Goal: Task Accomplishment & Management: Use online tool/utility

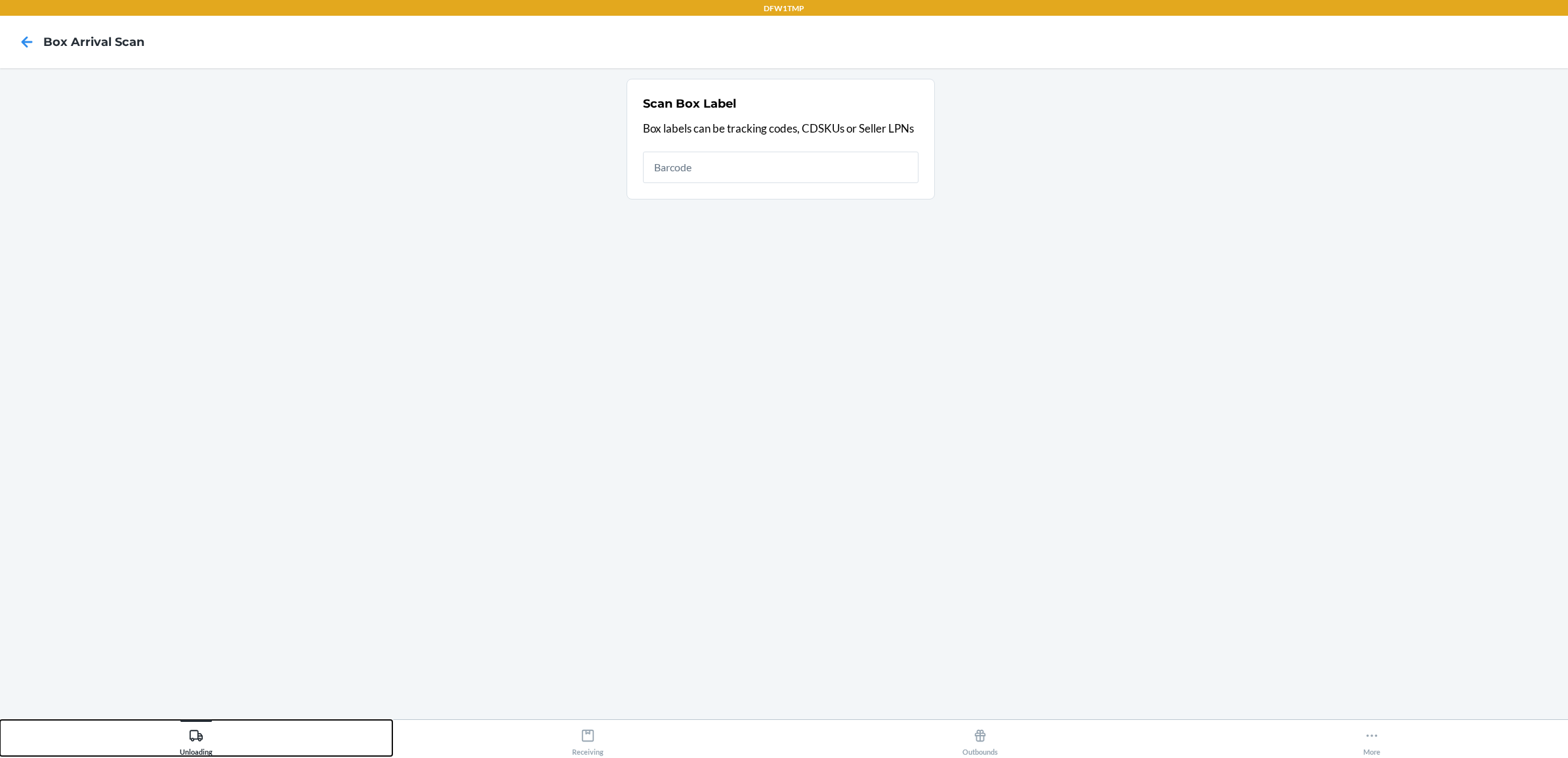
click at [174, 733] on button "Unloading" at bounding box center [196, 738] width 393 height 36
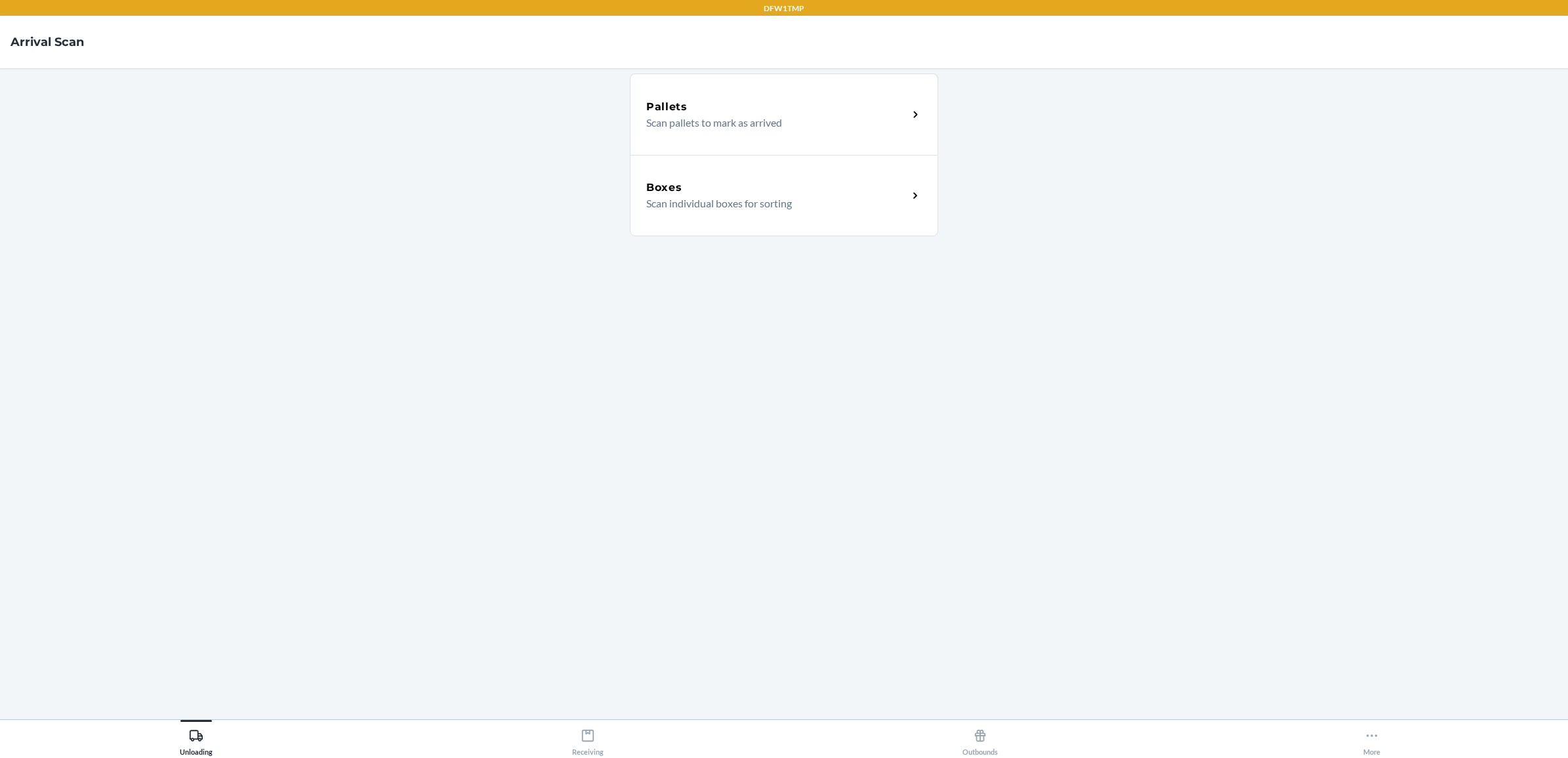
click at [722, 180] on div "Boxes" at bounding box center [777, 187] width 261 height 15
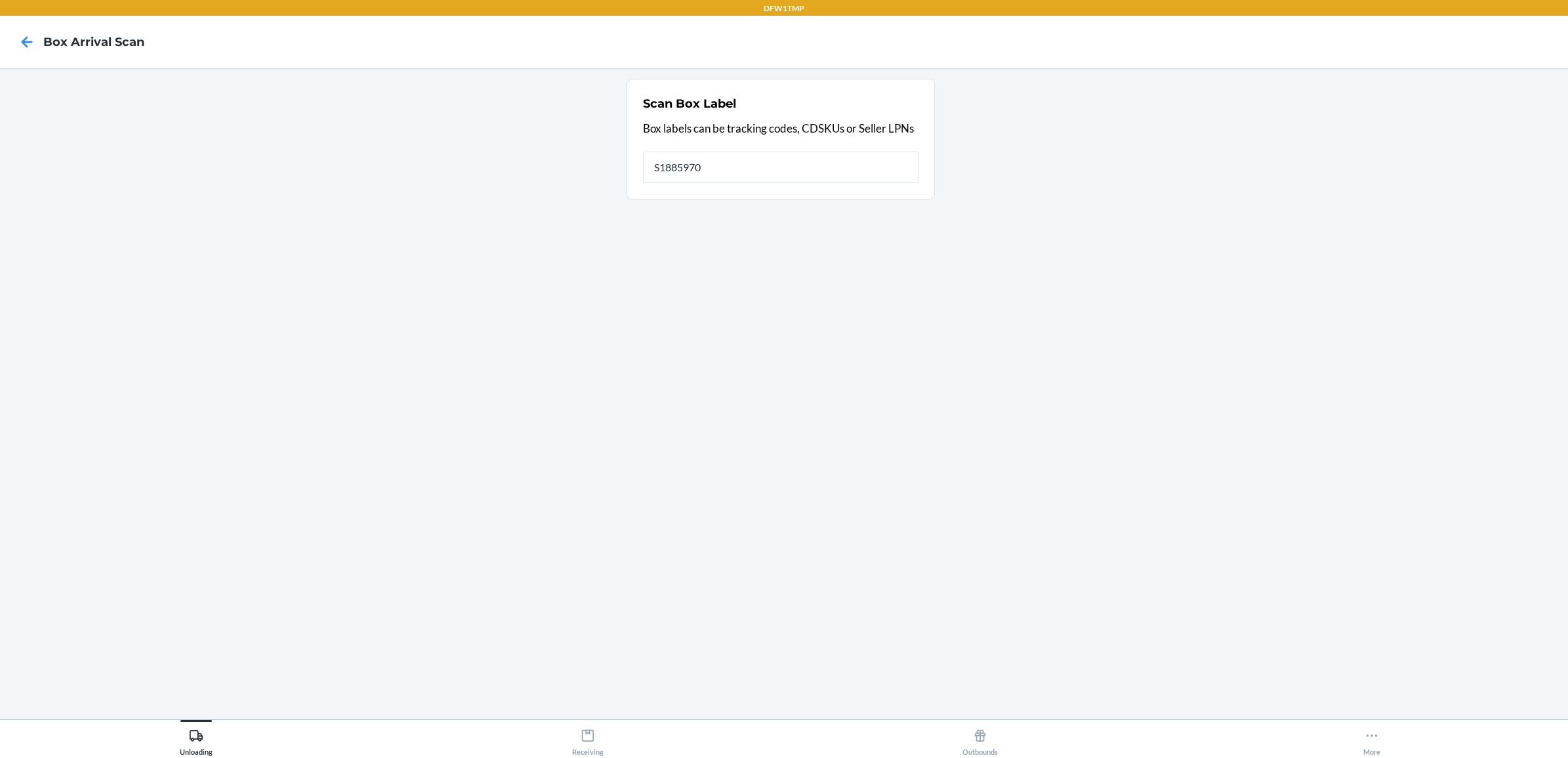
type input "S1885970"
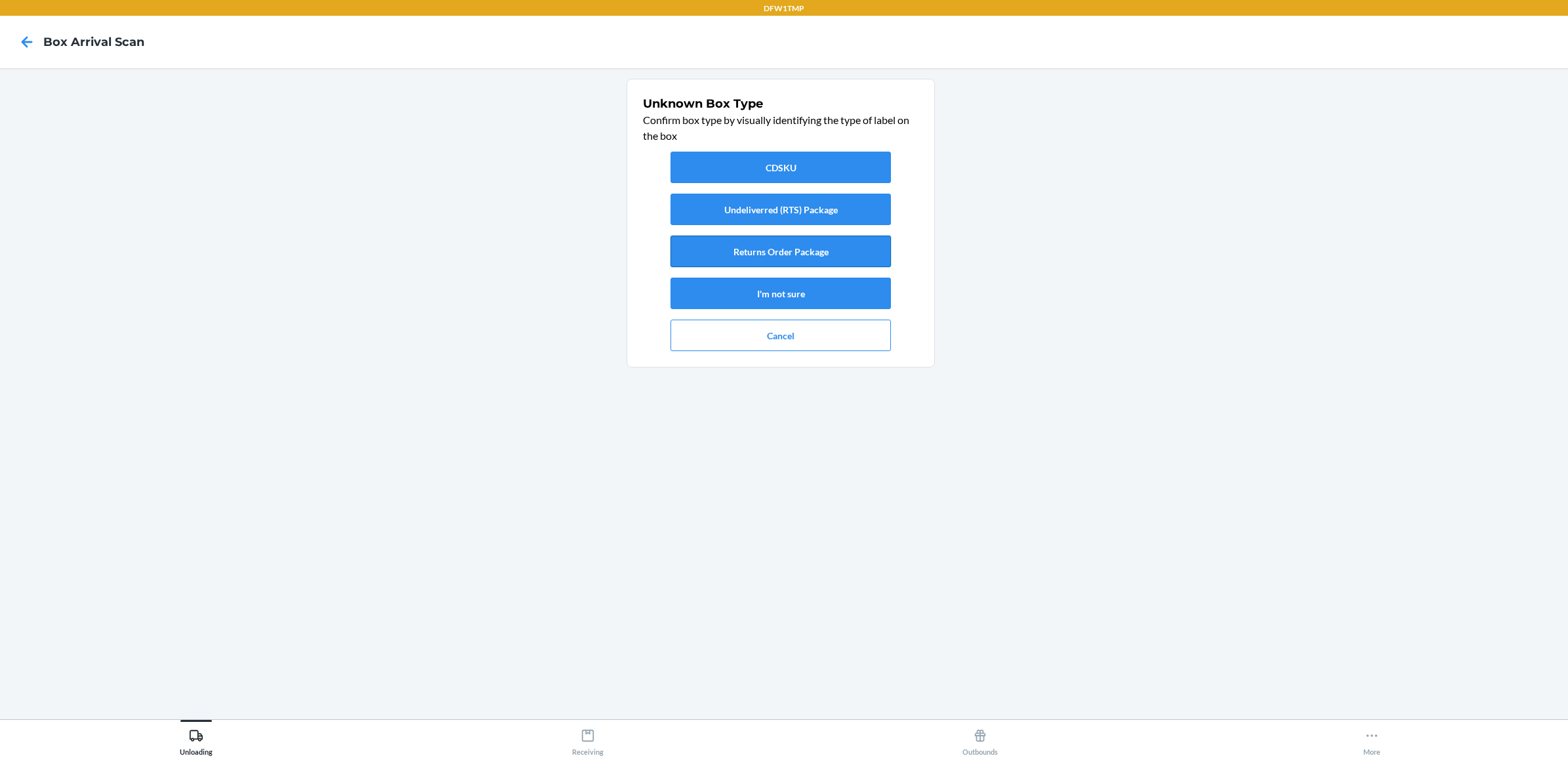
click at [786, 255] on button "Returns Order Package" at bounding box center [781, 251] width 220 height 32
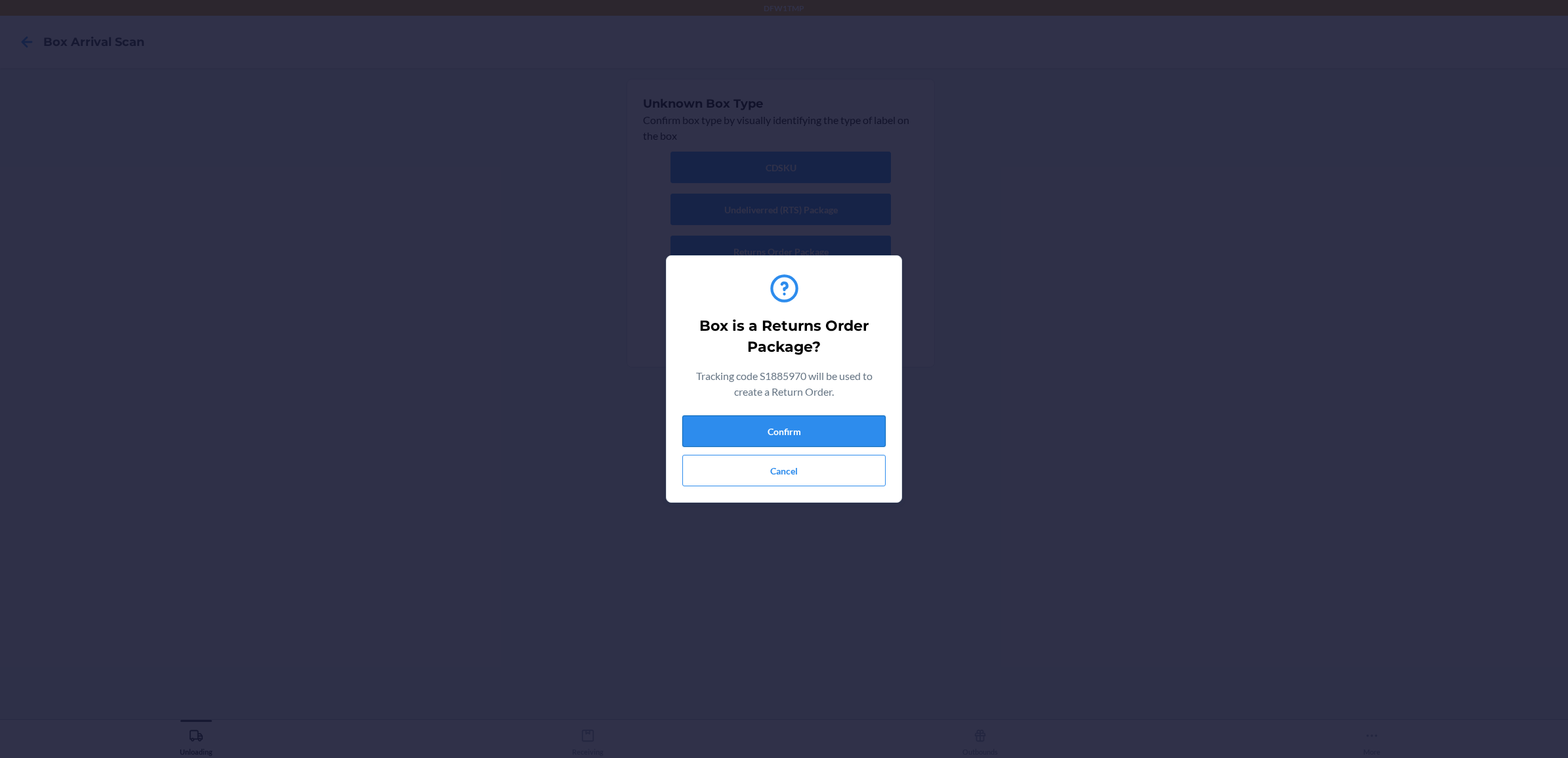
click at [856, 430] on button "Confirm" at bounding box center [784, 431] width 203 height 32
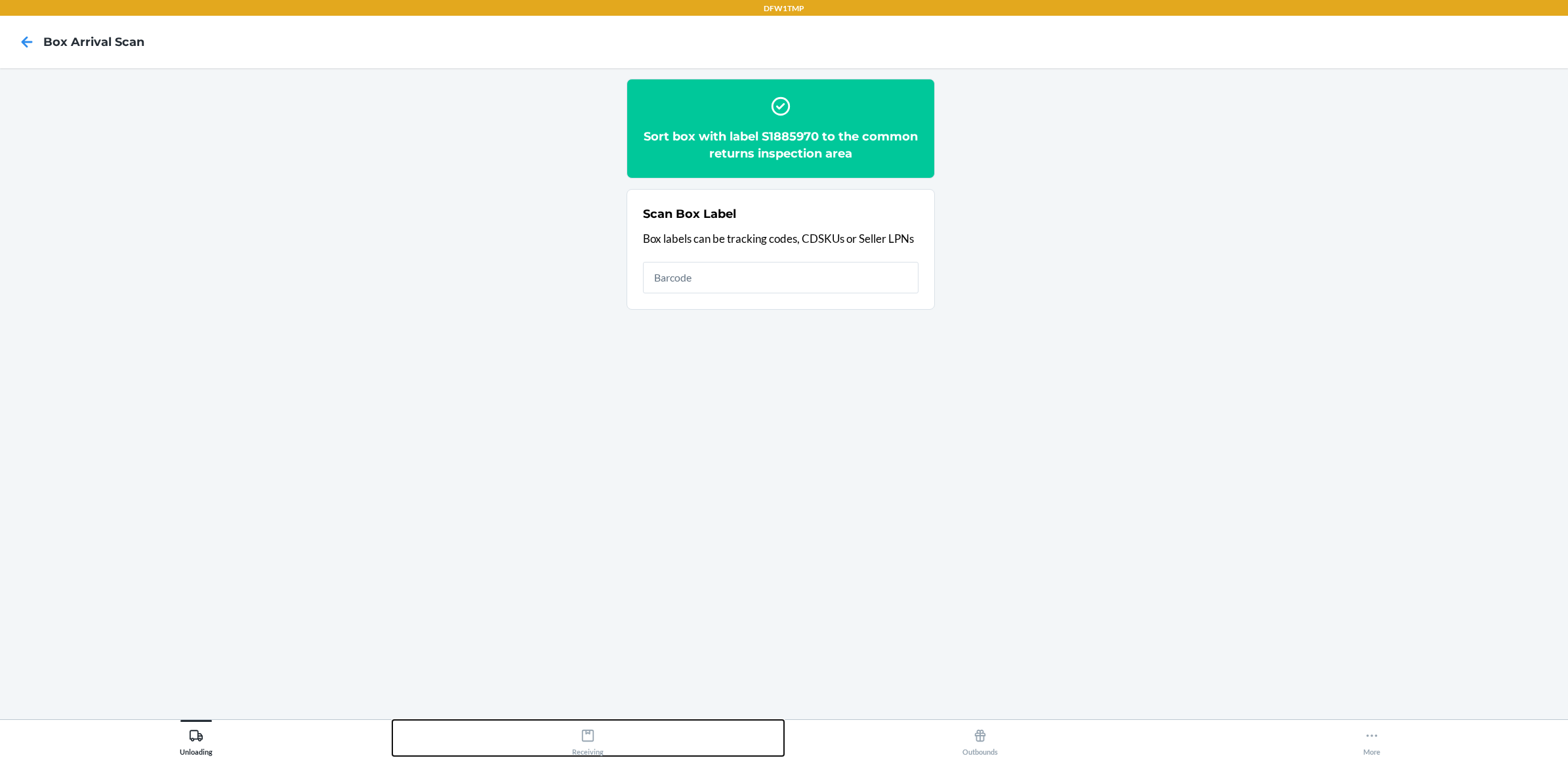
click at [585, 736] on icon at bounding box center [587, 736] width 15 height 15
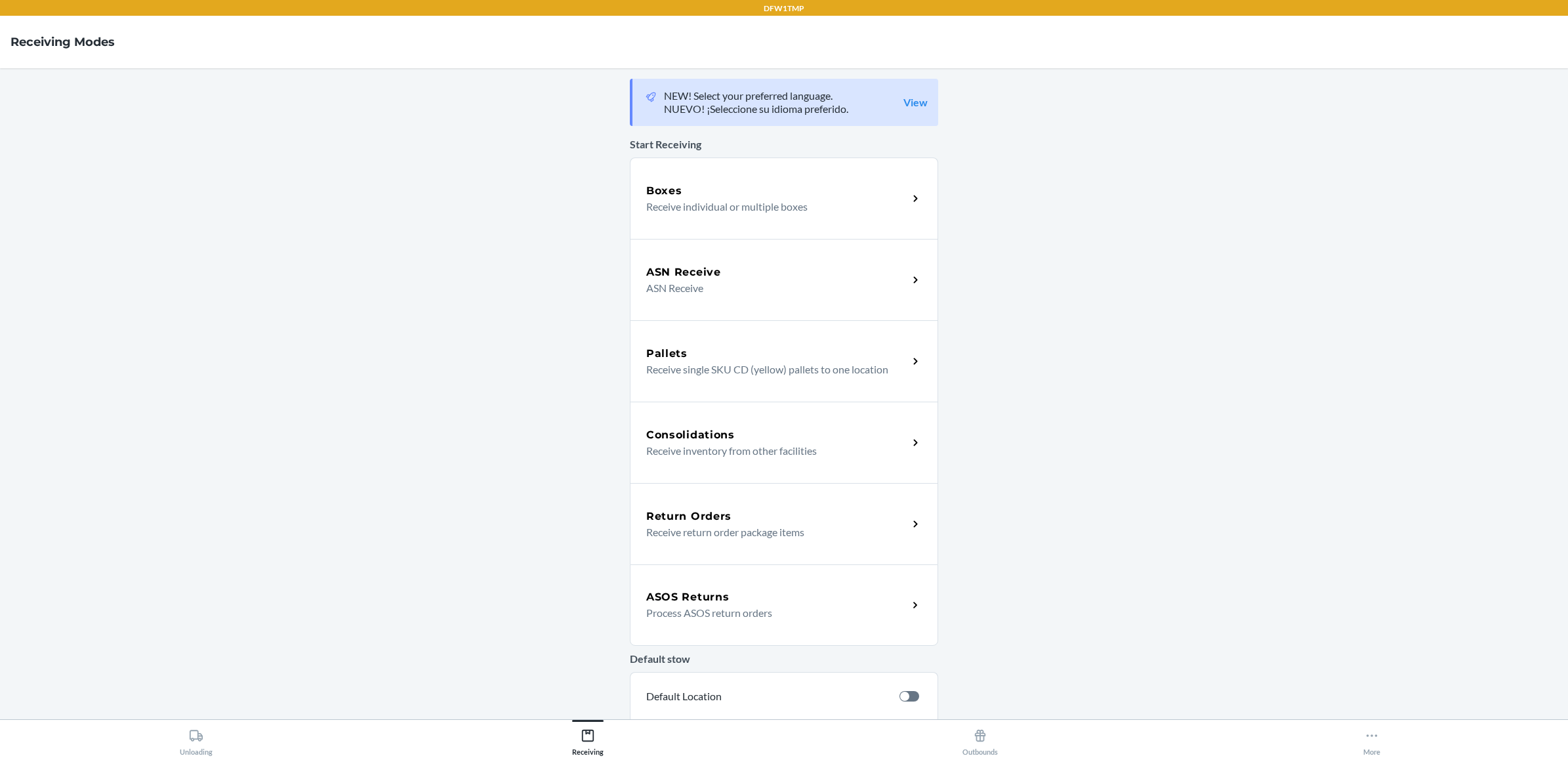
click at [673, 520] on h5 "Return Orders" at bounding box center [689, 516] width 86 height 15
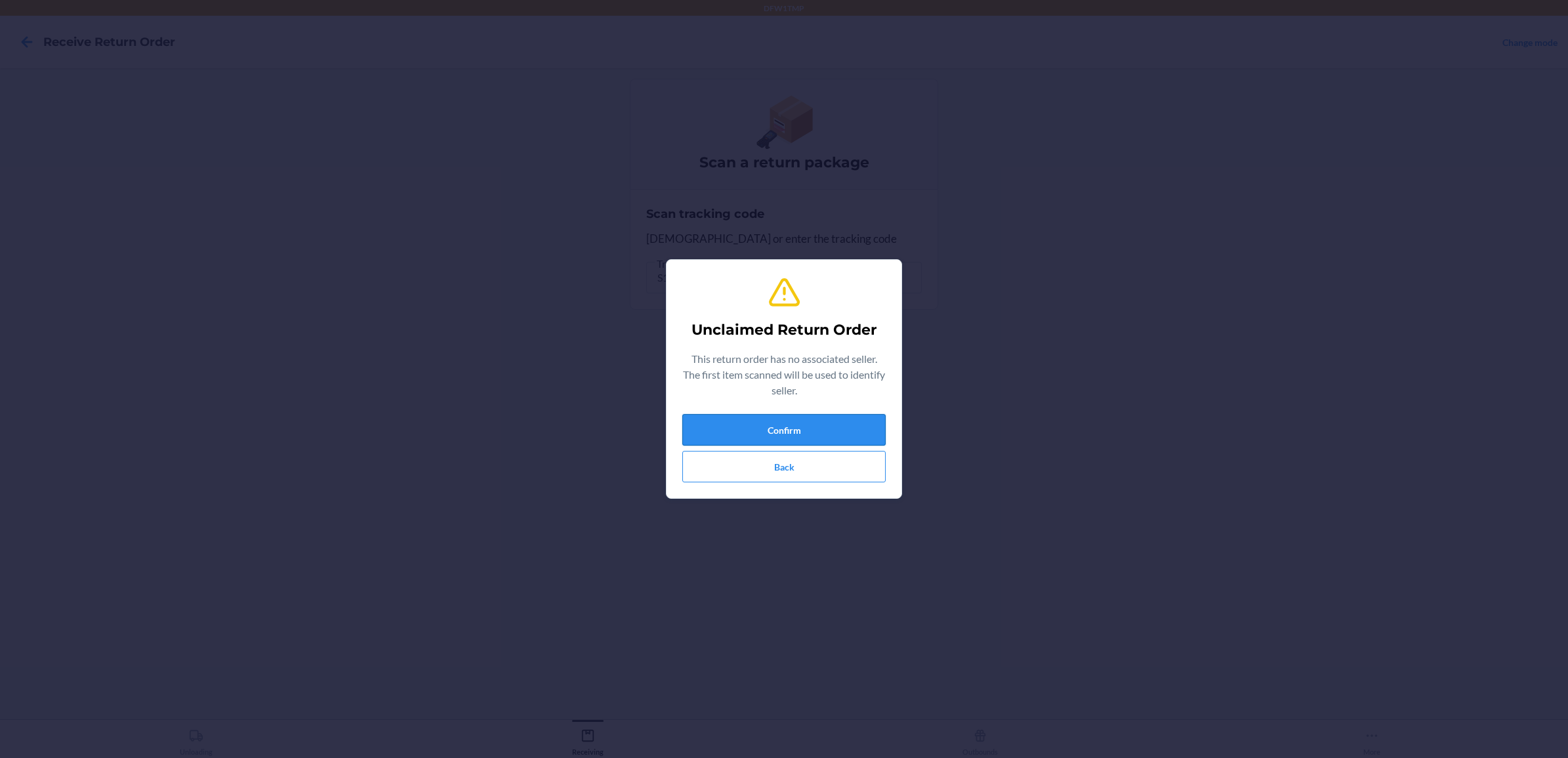
click at [772, 420] on button "Confirm" at bounding box center [784, 430] width 203 height 32
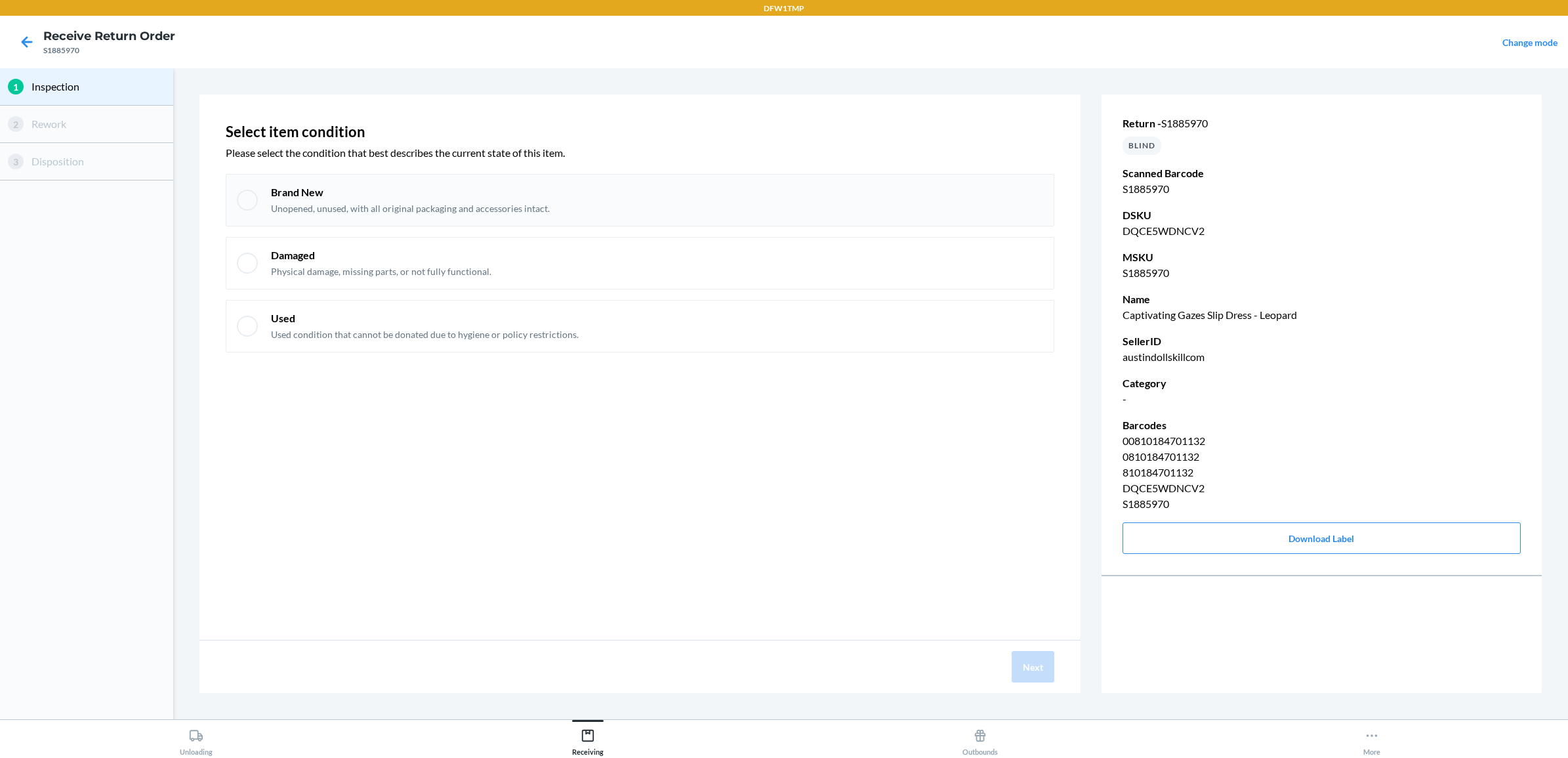
click at [248, 198] on div at bounding box center [247, 200] width 21 height 21
checkbox input "true"
click at [1025, 668] on button "Next" at bounding box center [1032, 666] width 43 height 32
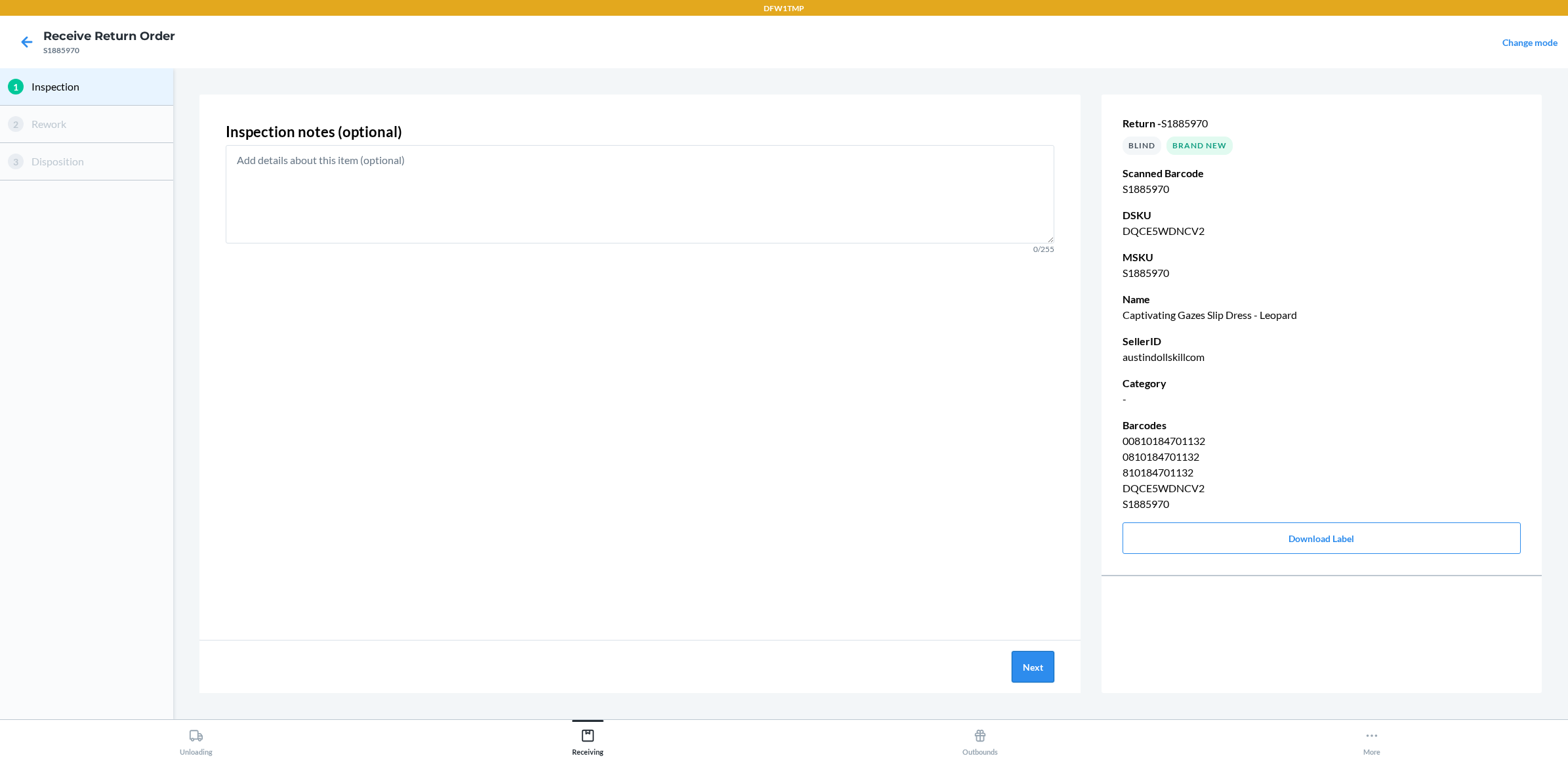
click at [1028, 664] on button "Next" at bounding box center [1032, 666] width 43 height 32
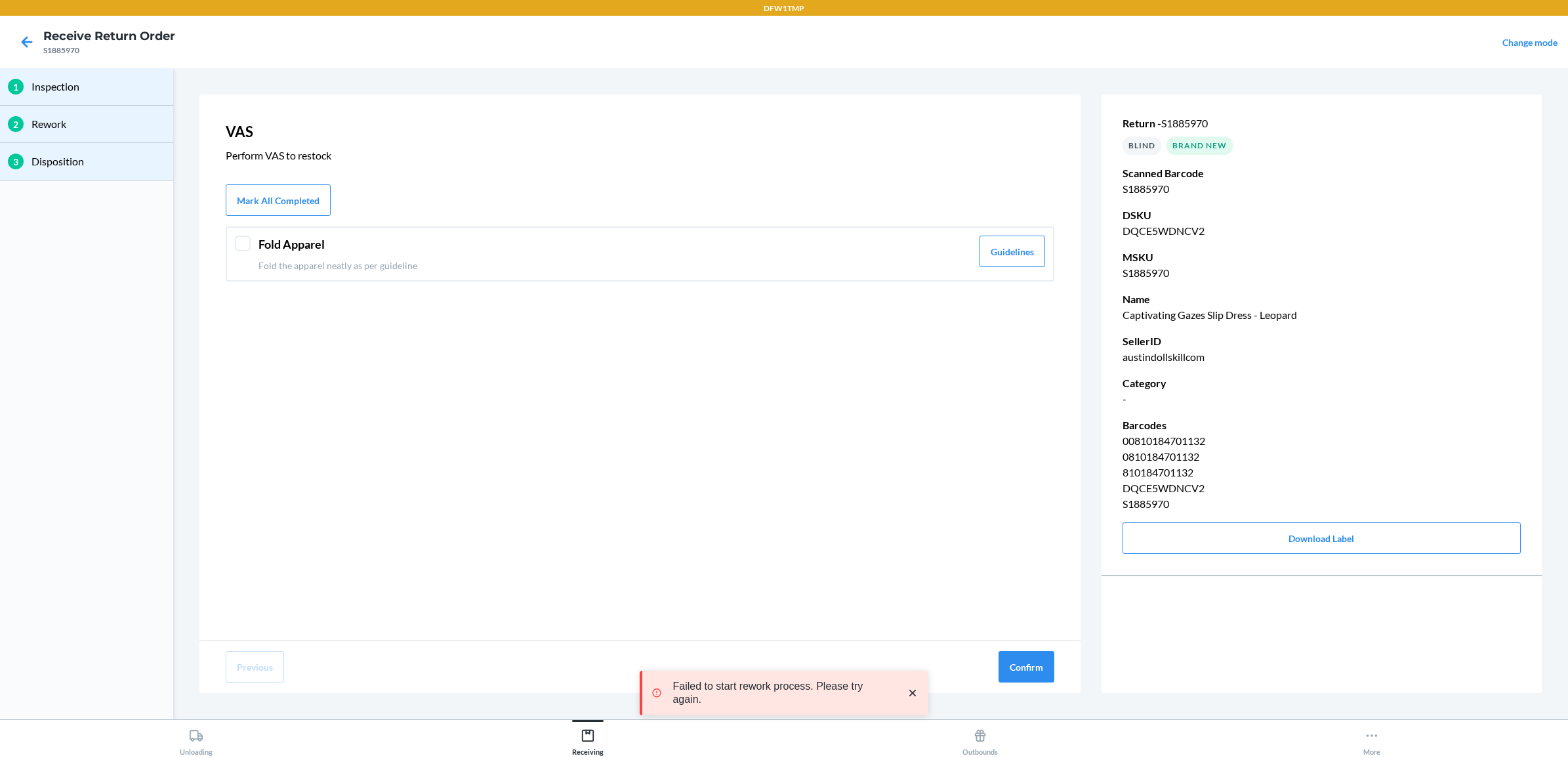
click at [237, 241] on div at bounding box center [243, 243] width 15 height 15
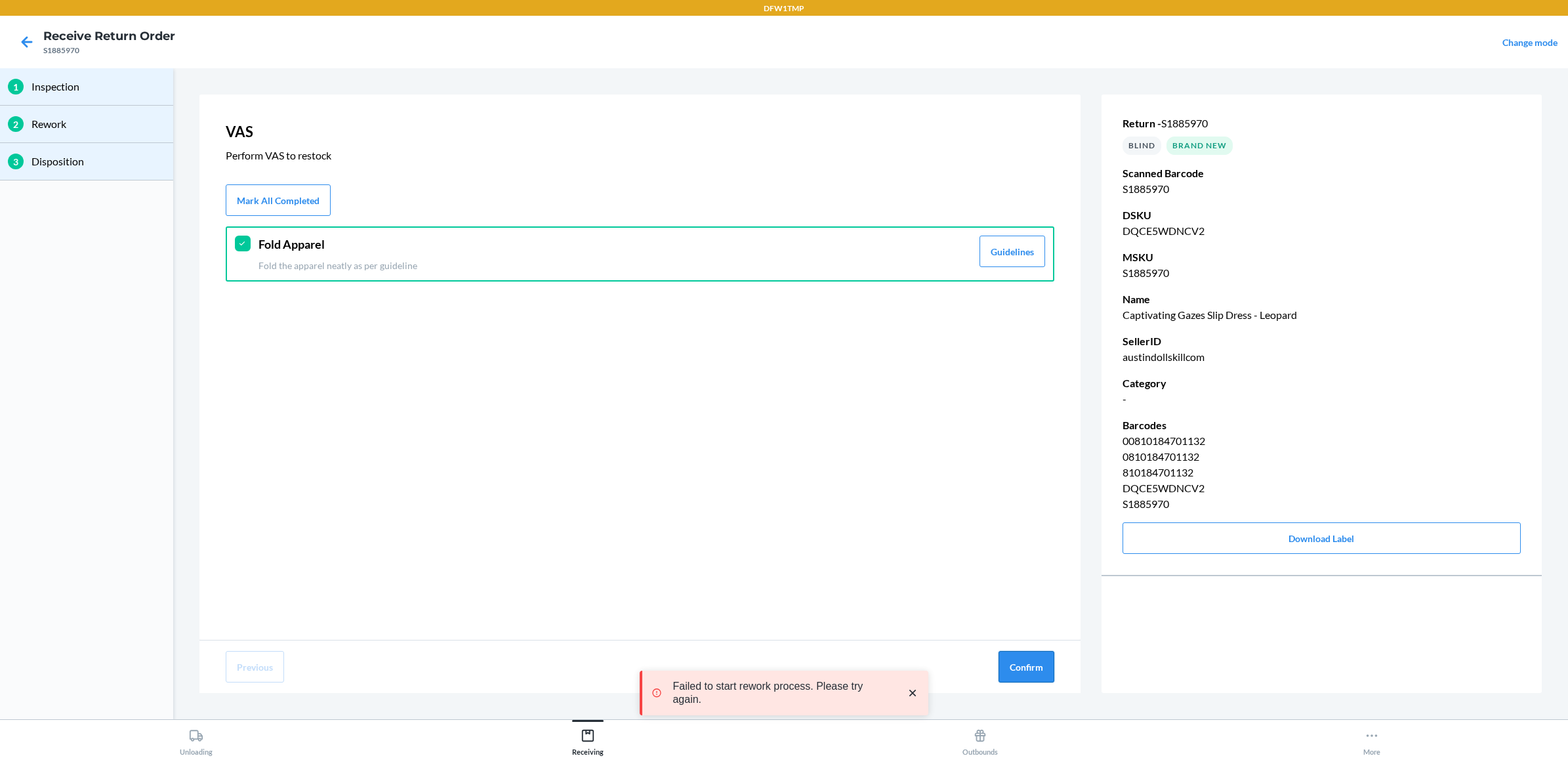
click at [1033, 668] on button "Confirm" at bounding box center [1027, 666] width 56 height 32
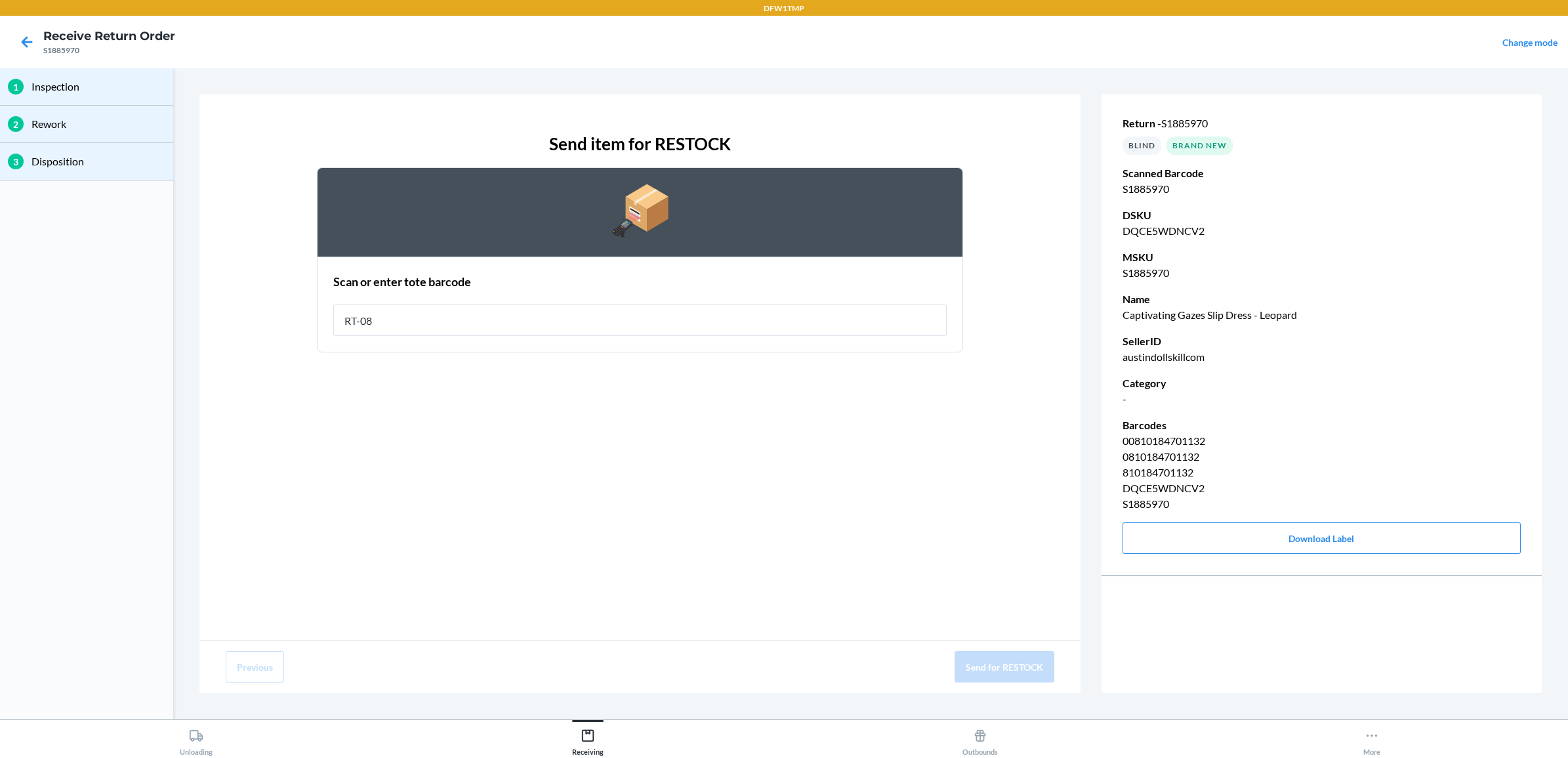
type input "RT-08"
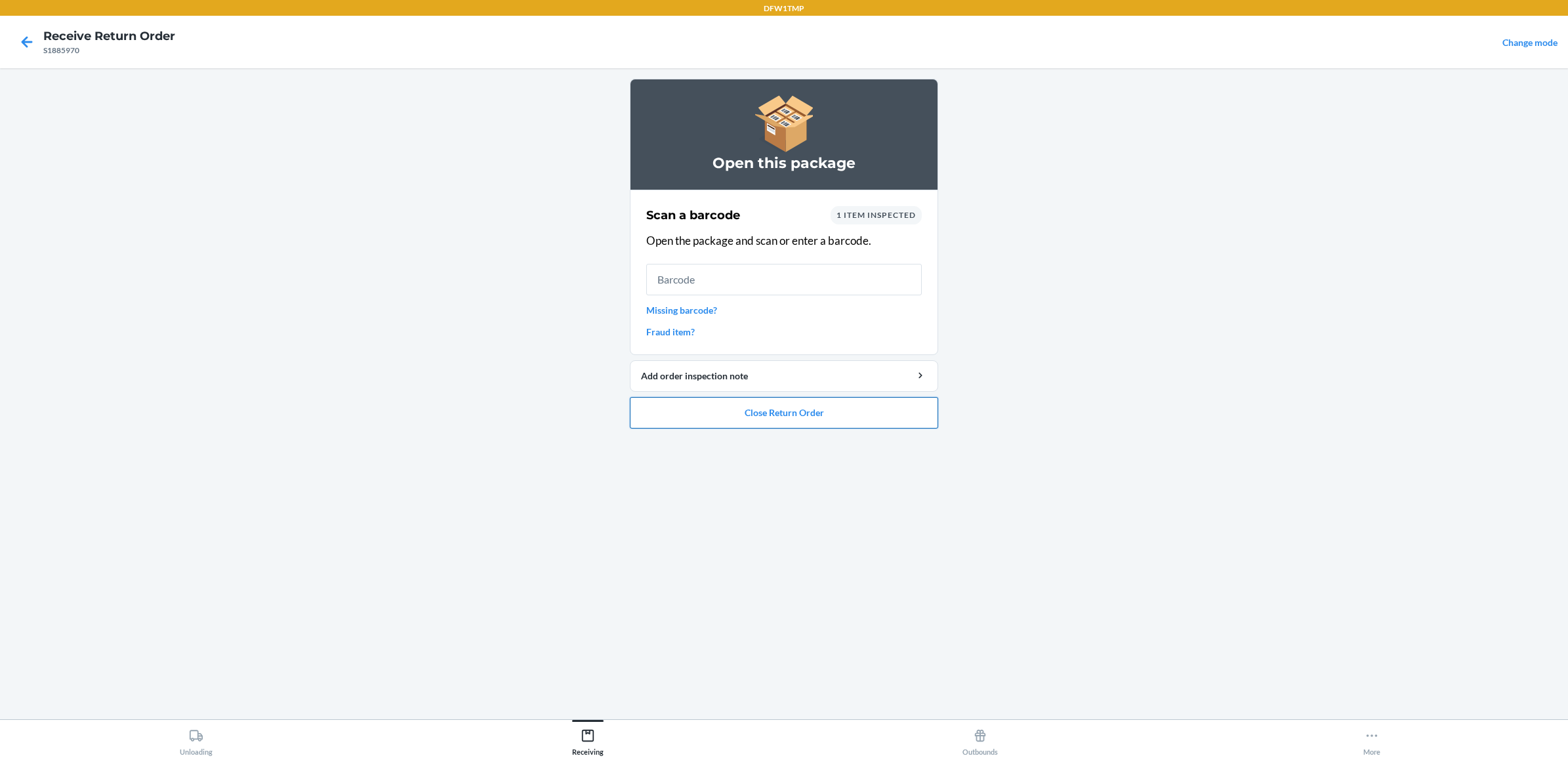
click at [800, 425] on button "Close Return Order" at bounding box center [784, 412] width 308 height 32
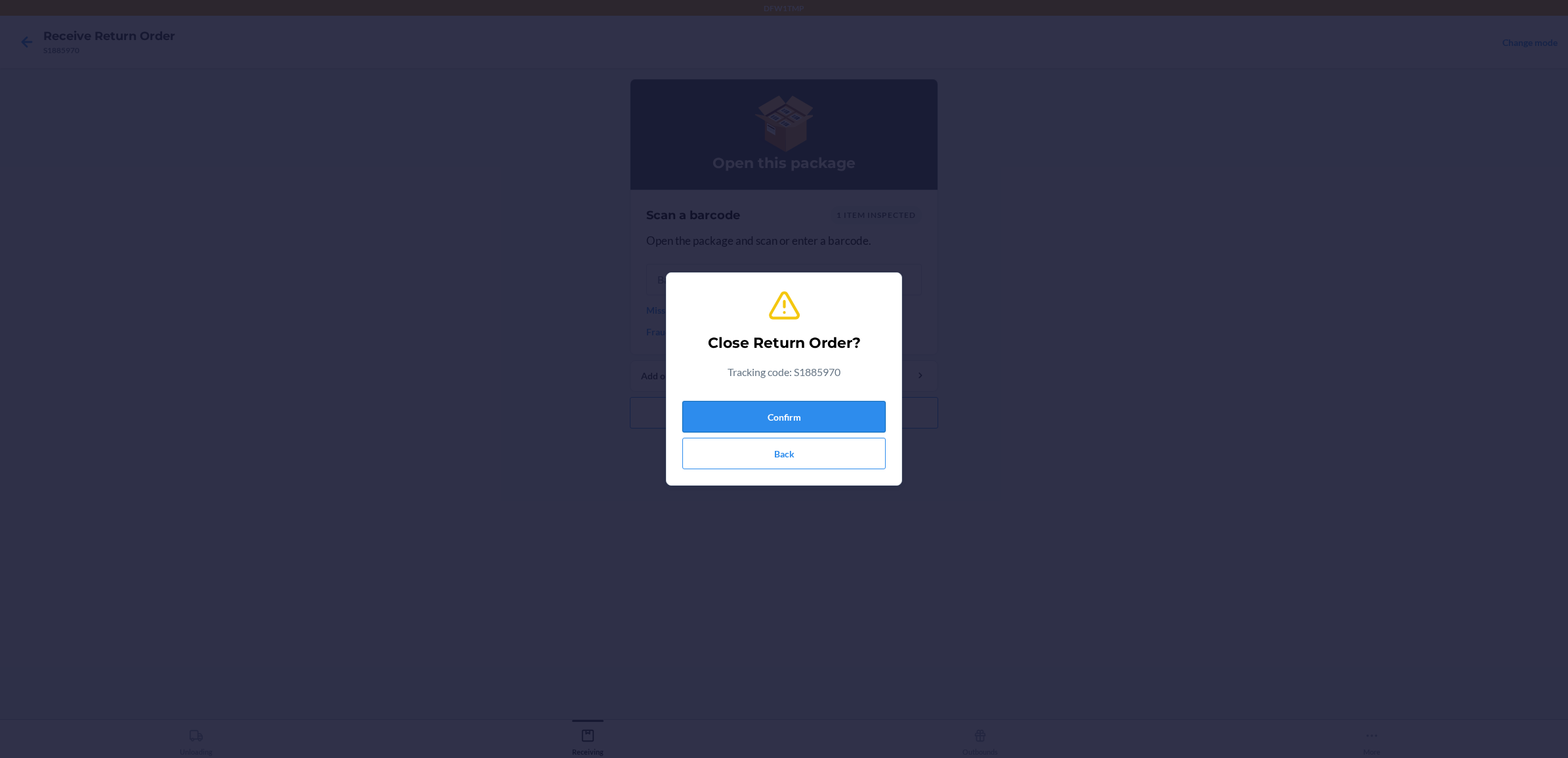
click at [814, 424] on button "Confirm" at bounding box center [784, 417] width 203 height 32
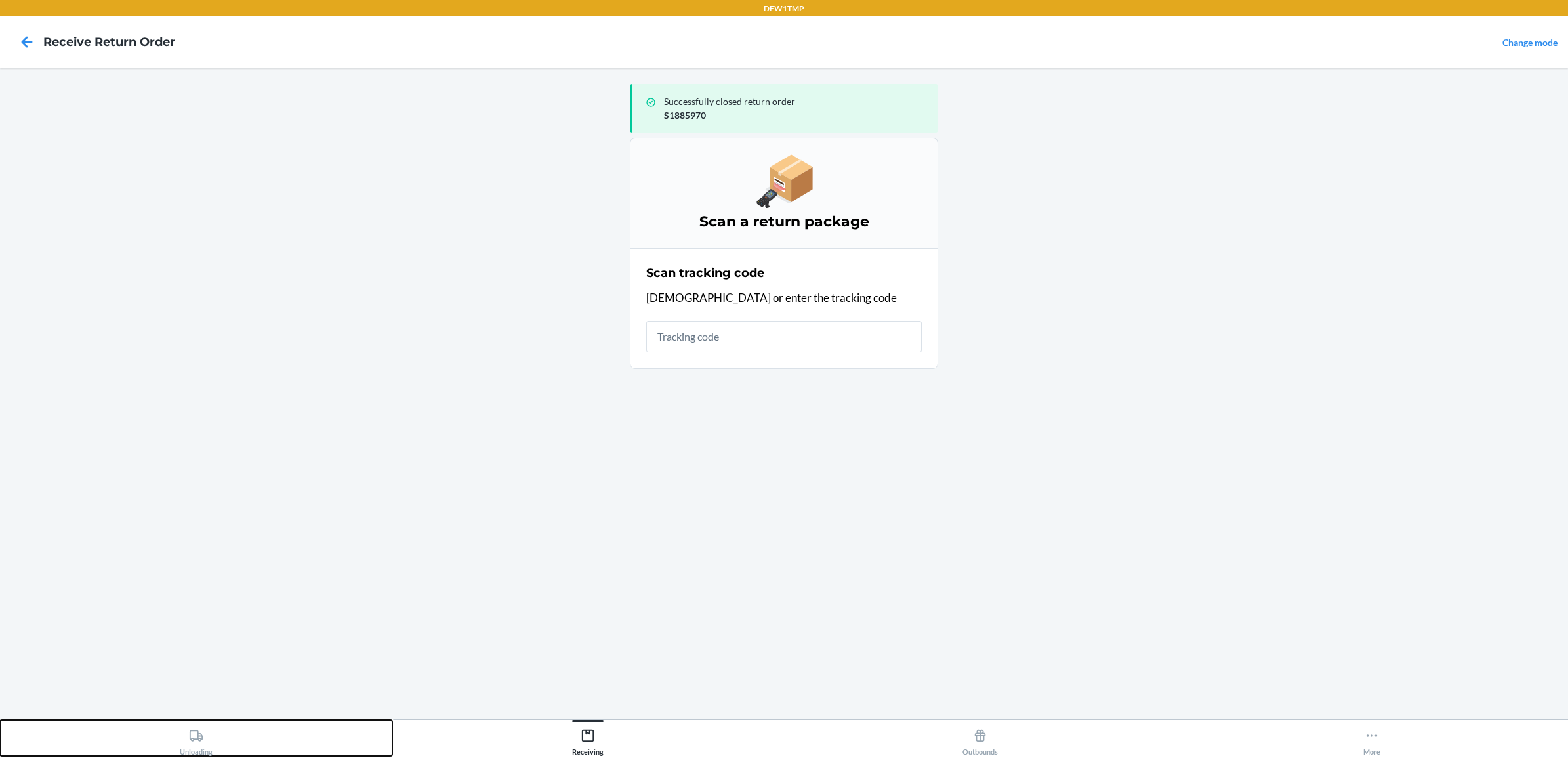
click at [207, 750] on div "Unloading" at bounding box center [196, 739] width 33 height 33
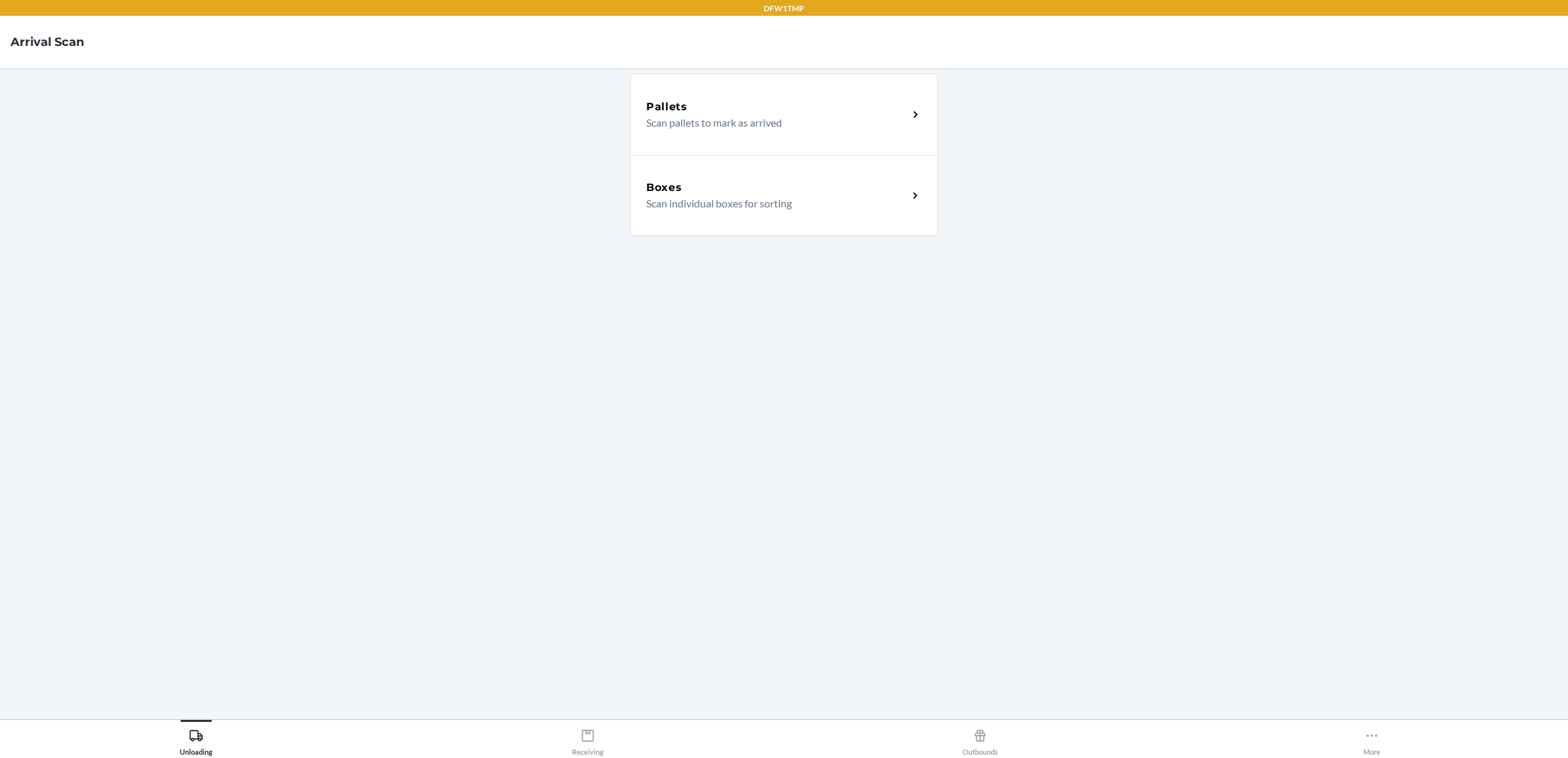
click at [749, 185] on div "Boxes" at bounding box center [777, 187] width 261 height 15
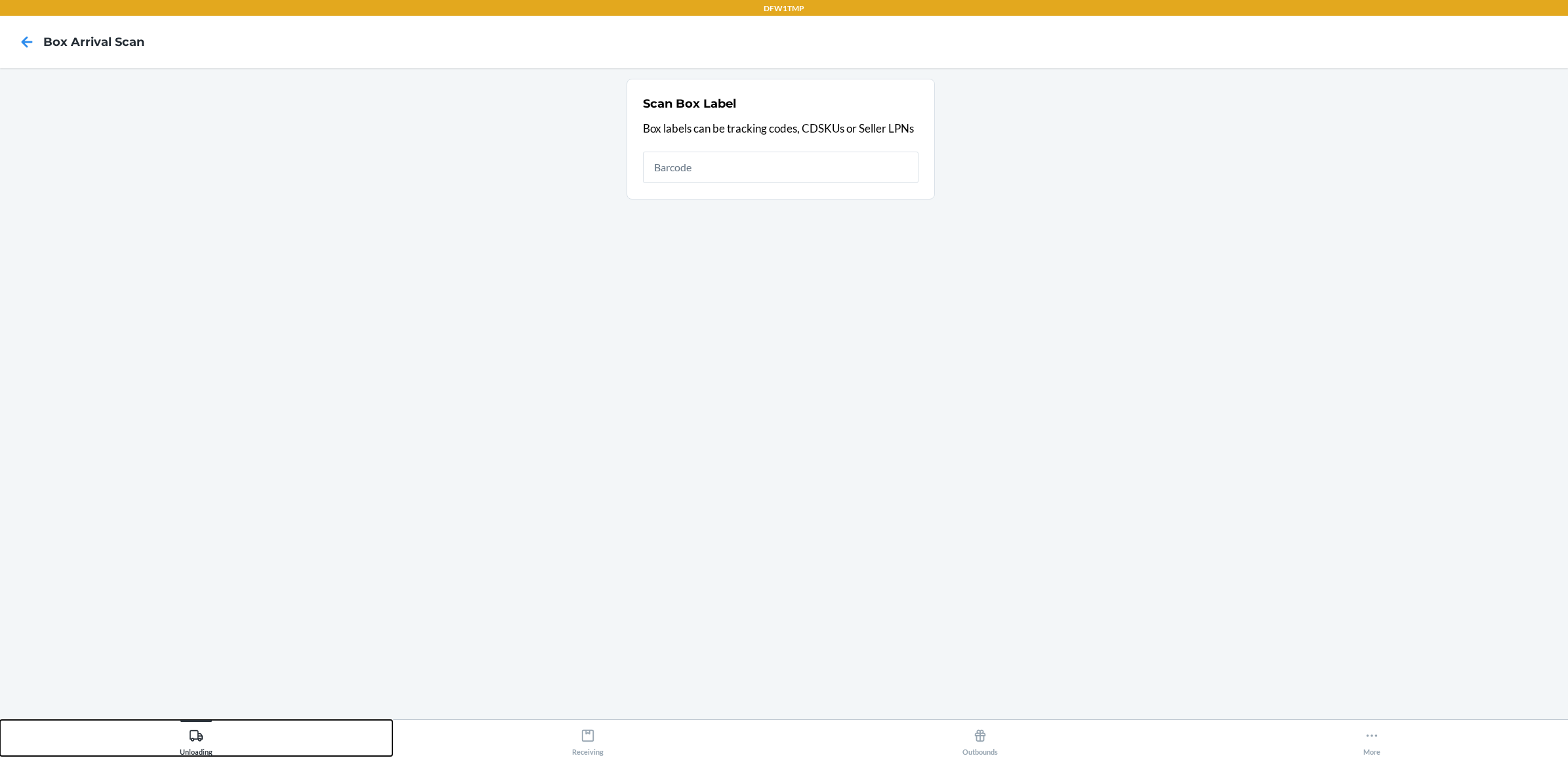
click at [214, 729] on button "Unloading" at bounding box center [196, 738] width 393 height 36
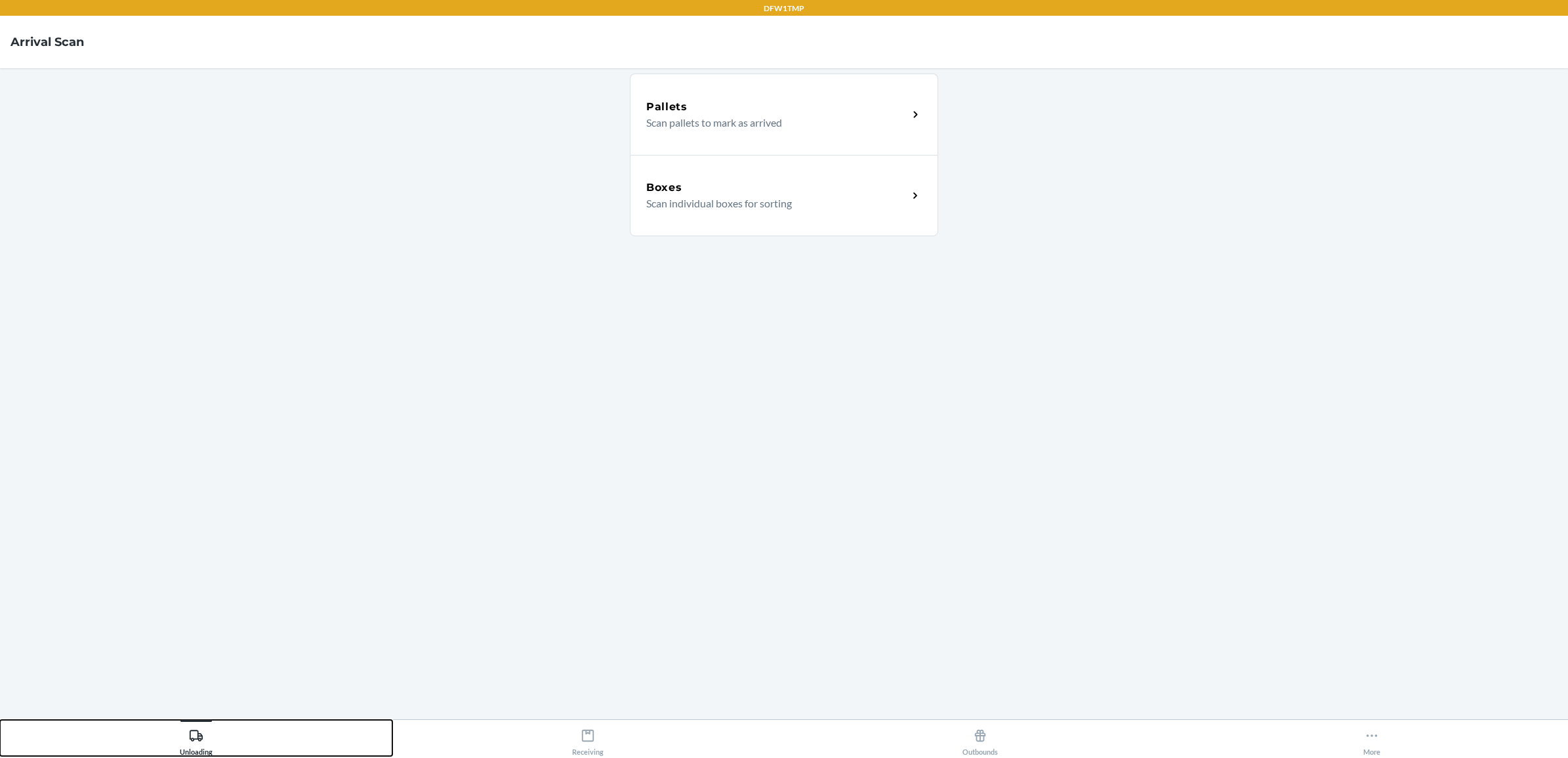
click at [258, 723] on button "Unloading" at bounding box center [196, 738] width 393 height 36
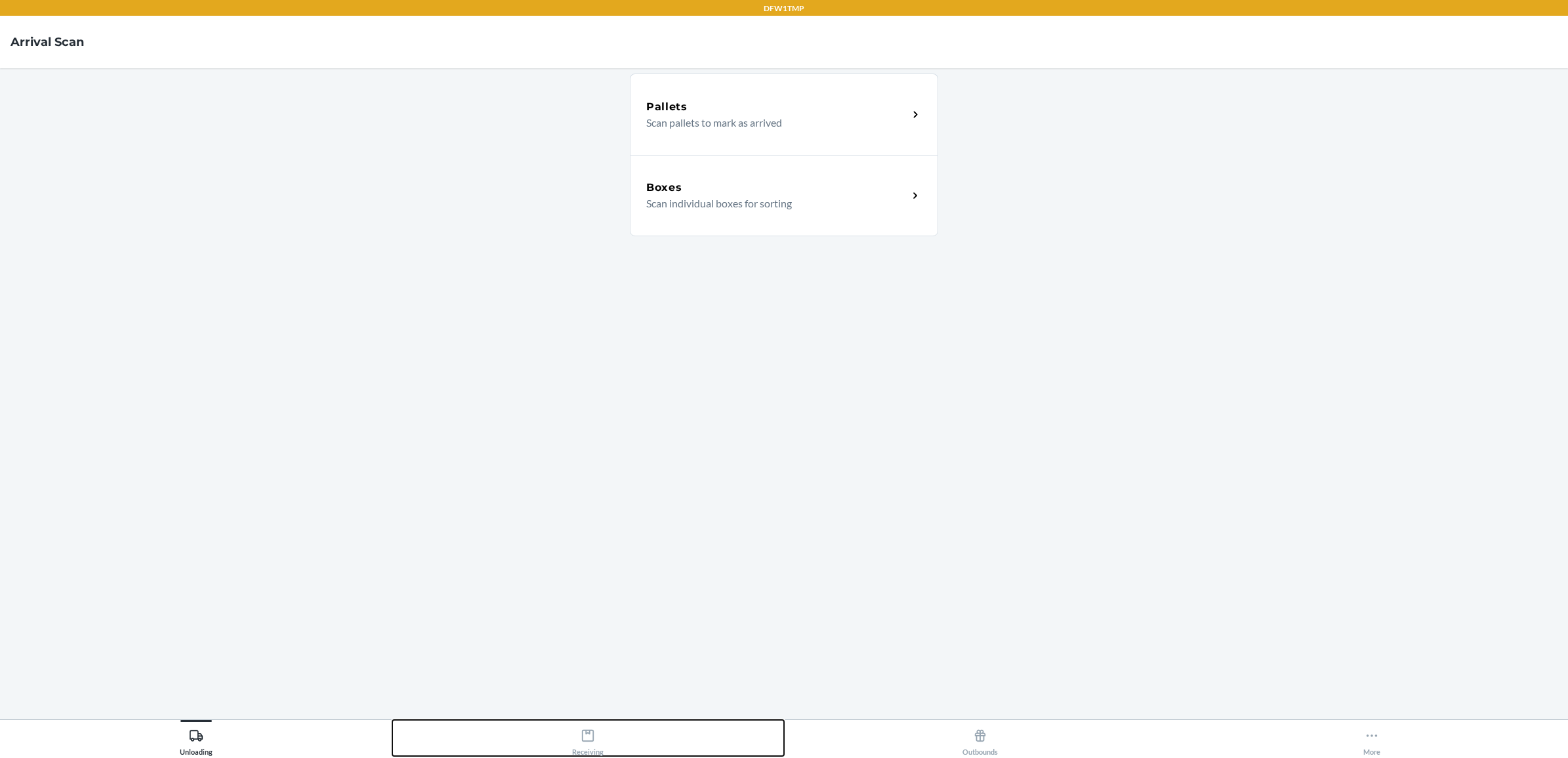
click at [622, 746] on button "Receiving" at bounding box center [589, 738] width 393 height 36
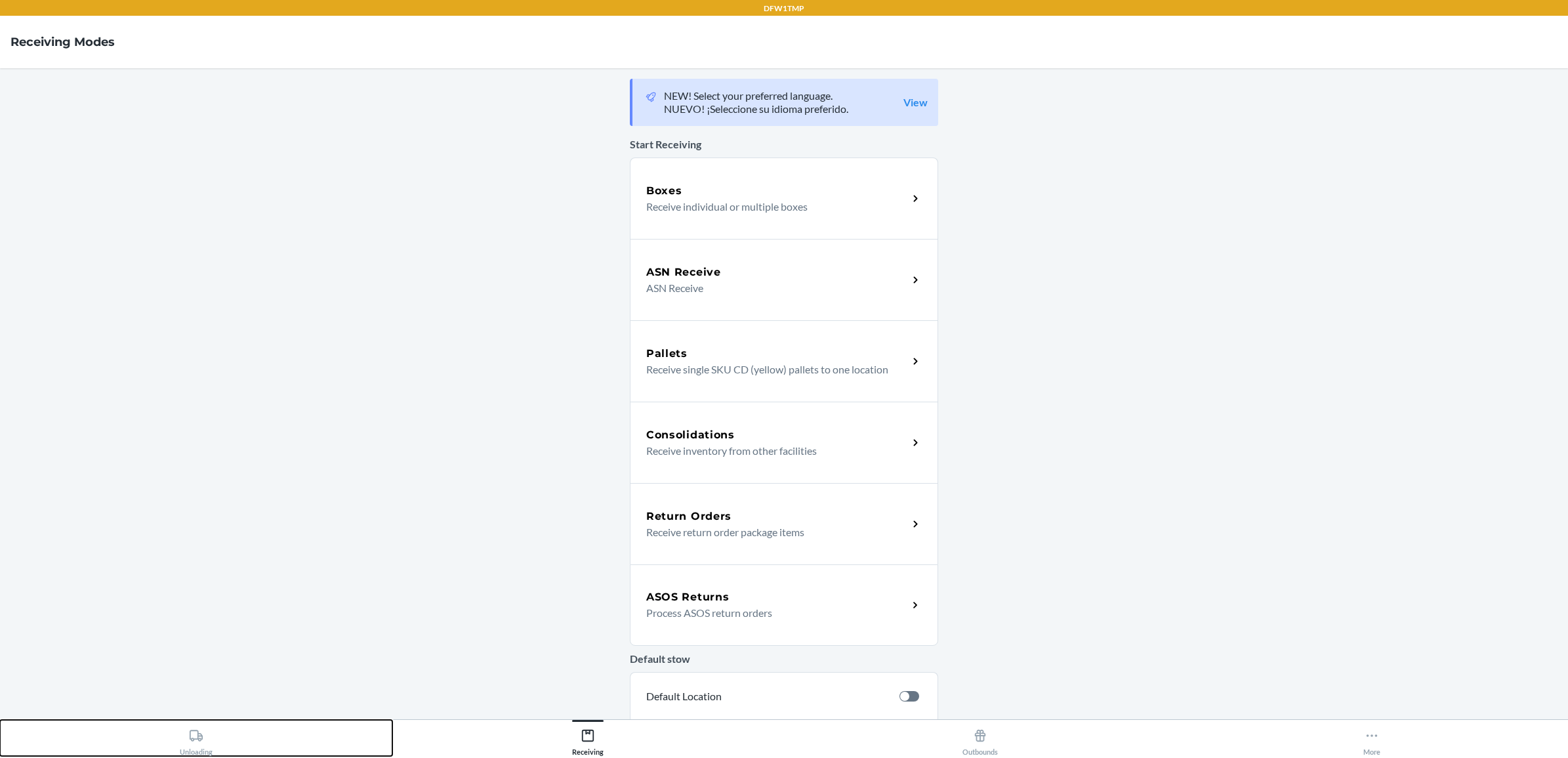
click at [215, 737] on button "Unloading" at bounding box center [196, 738] width 393 height 36
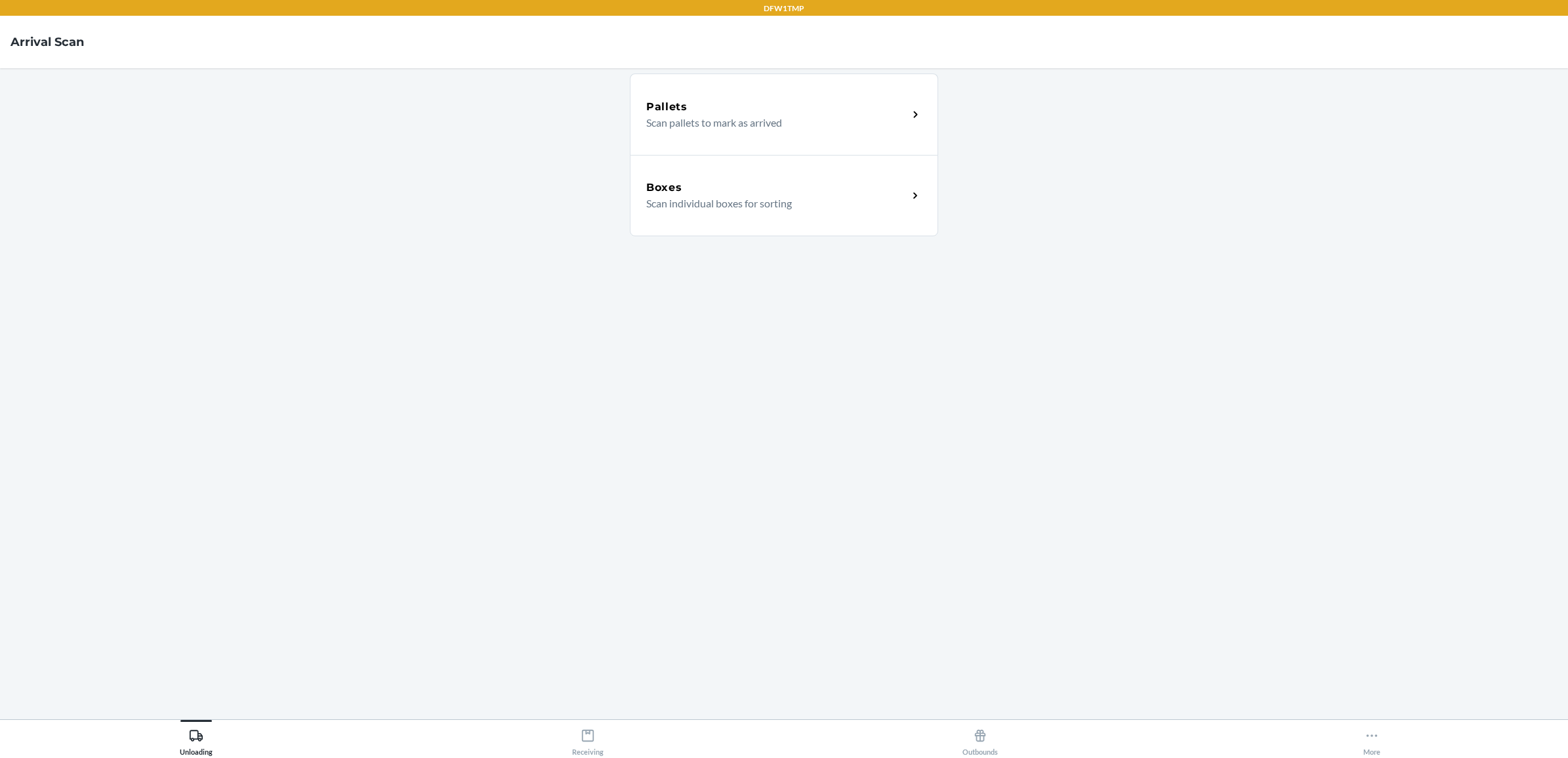
click at [674, 203] on p "Scan individual boxes for sorting" at bounding box center [772, 203] width 251 height 15
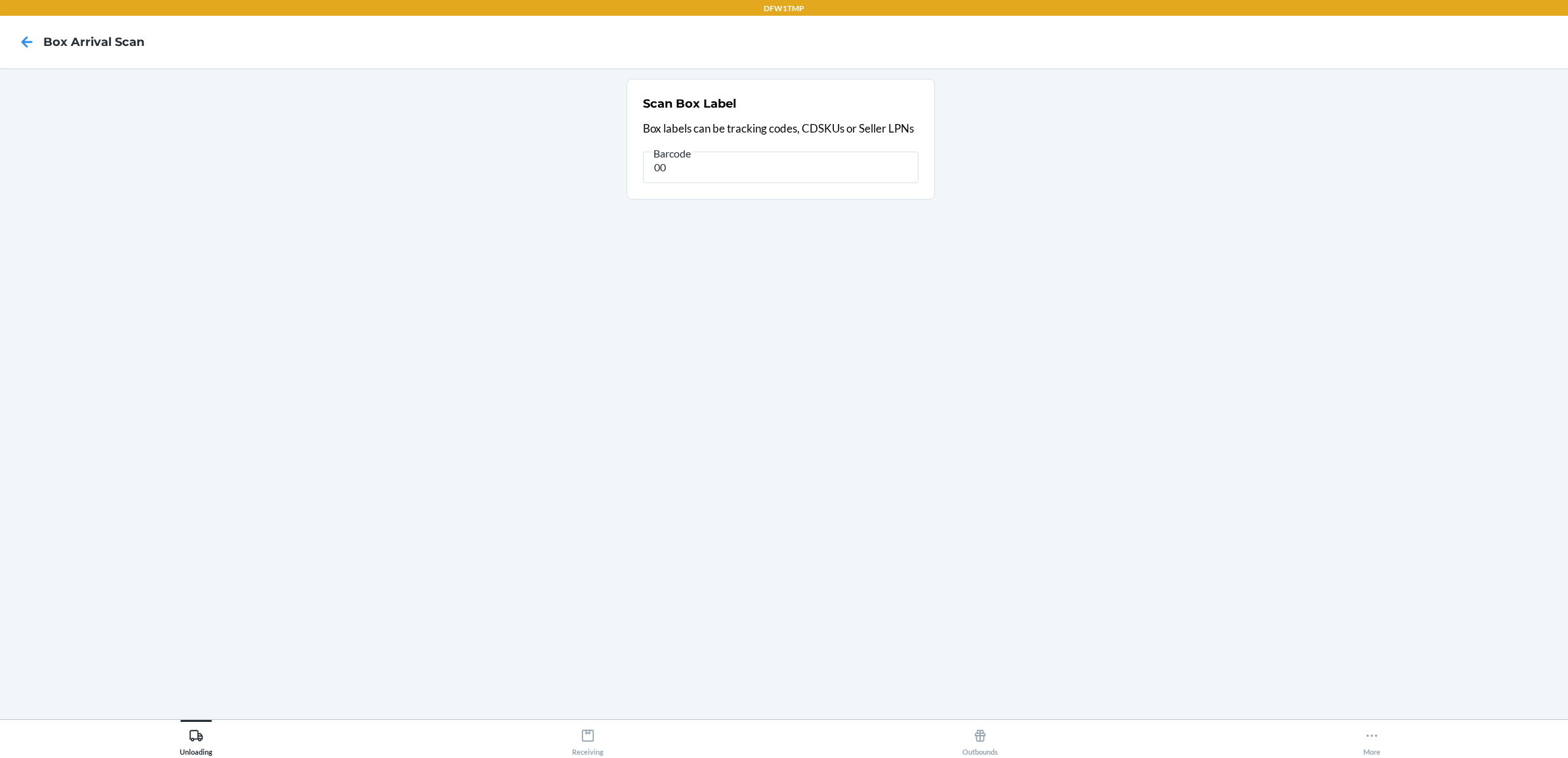
type input "0"
click at [765, 182] on div "Scan Box Label Box labels can be tracking codes, CDSKUs or Seller LPNs" at bounding box center [780, 139] width 275 height 96
click at [766, 172] on input "text" at bounding box center [780, 167] width 275 height 32
type input "1ZV58C199008919963"
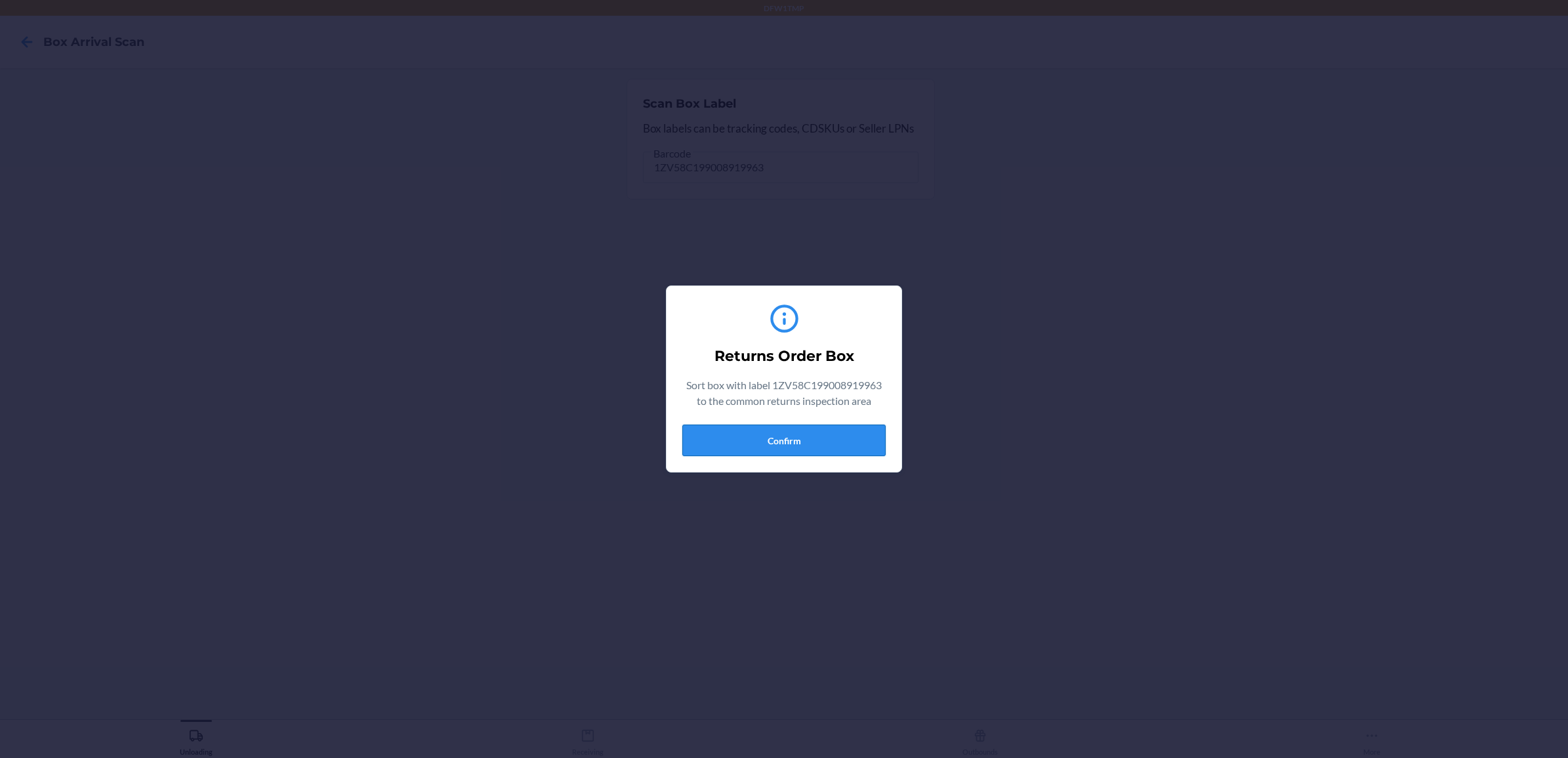
click at [789, 440] on button "Confirm" at bounding box center [784, 440] width 203 height 32
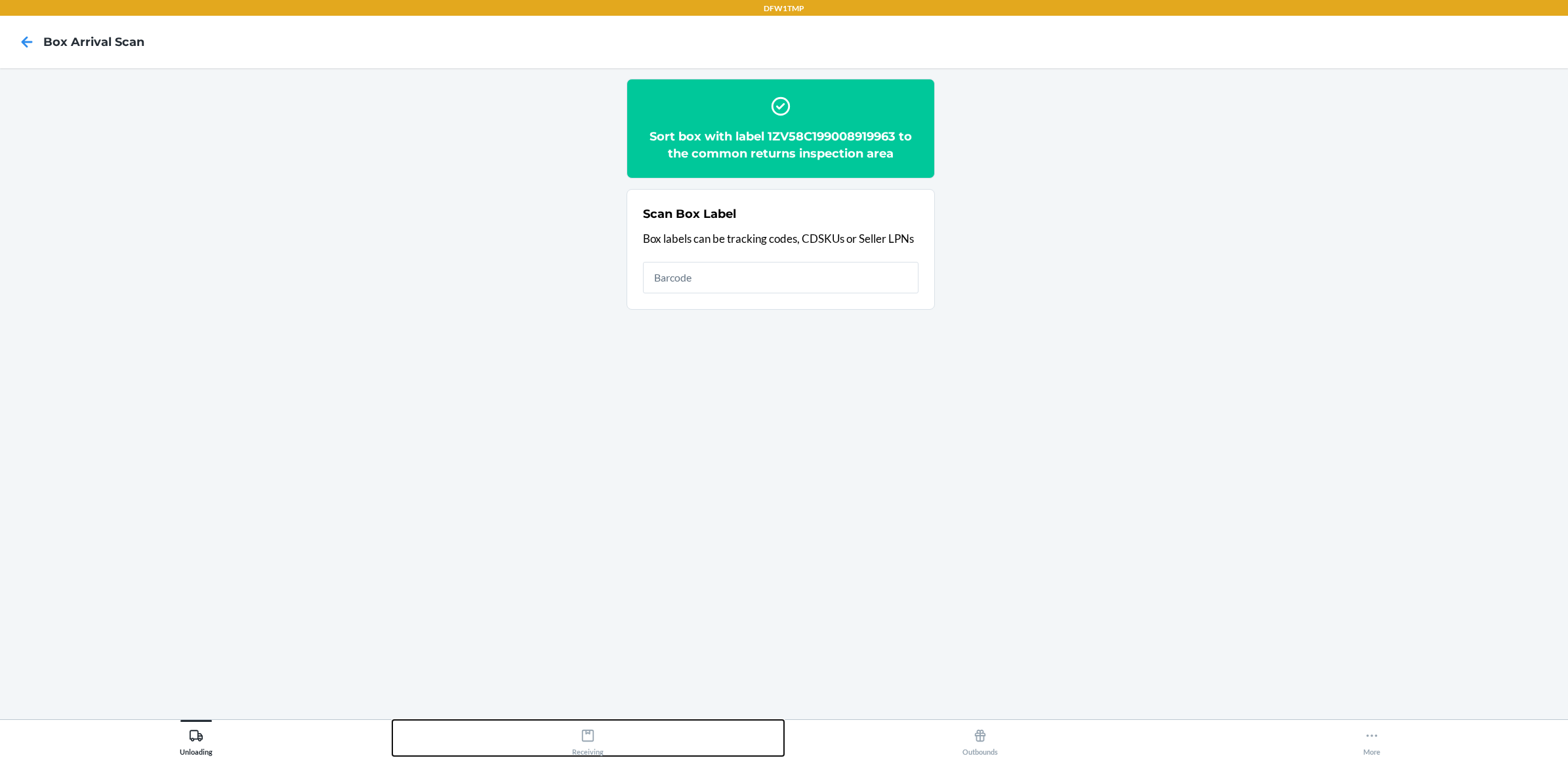
click at [575, 748] on div "Receiving" at bounding box center [587, 739] width 32 height 33
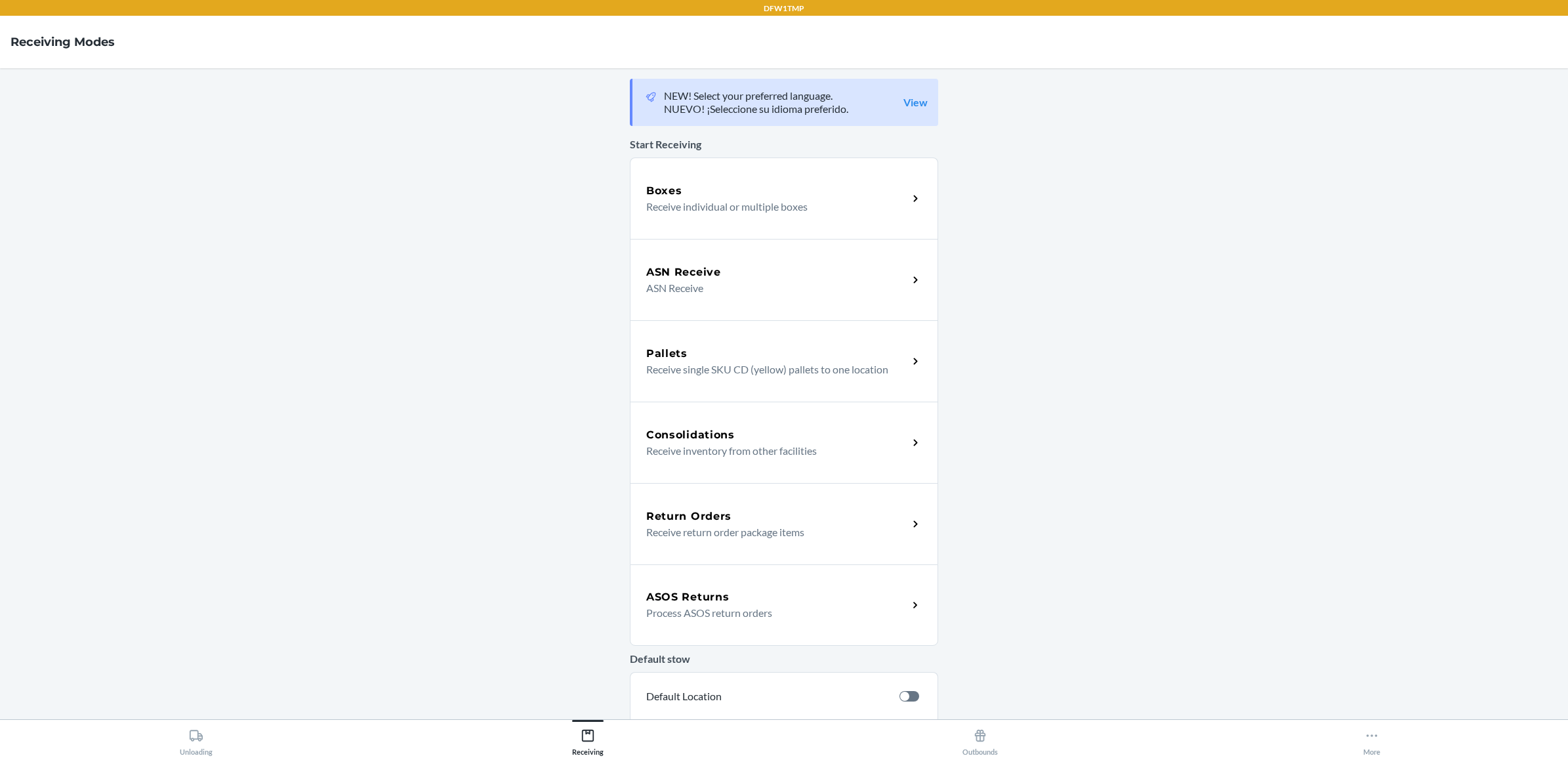
click at [811, 536] on p "Receive return order package items" at bounding box center [772, 532] width 251 height 15
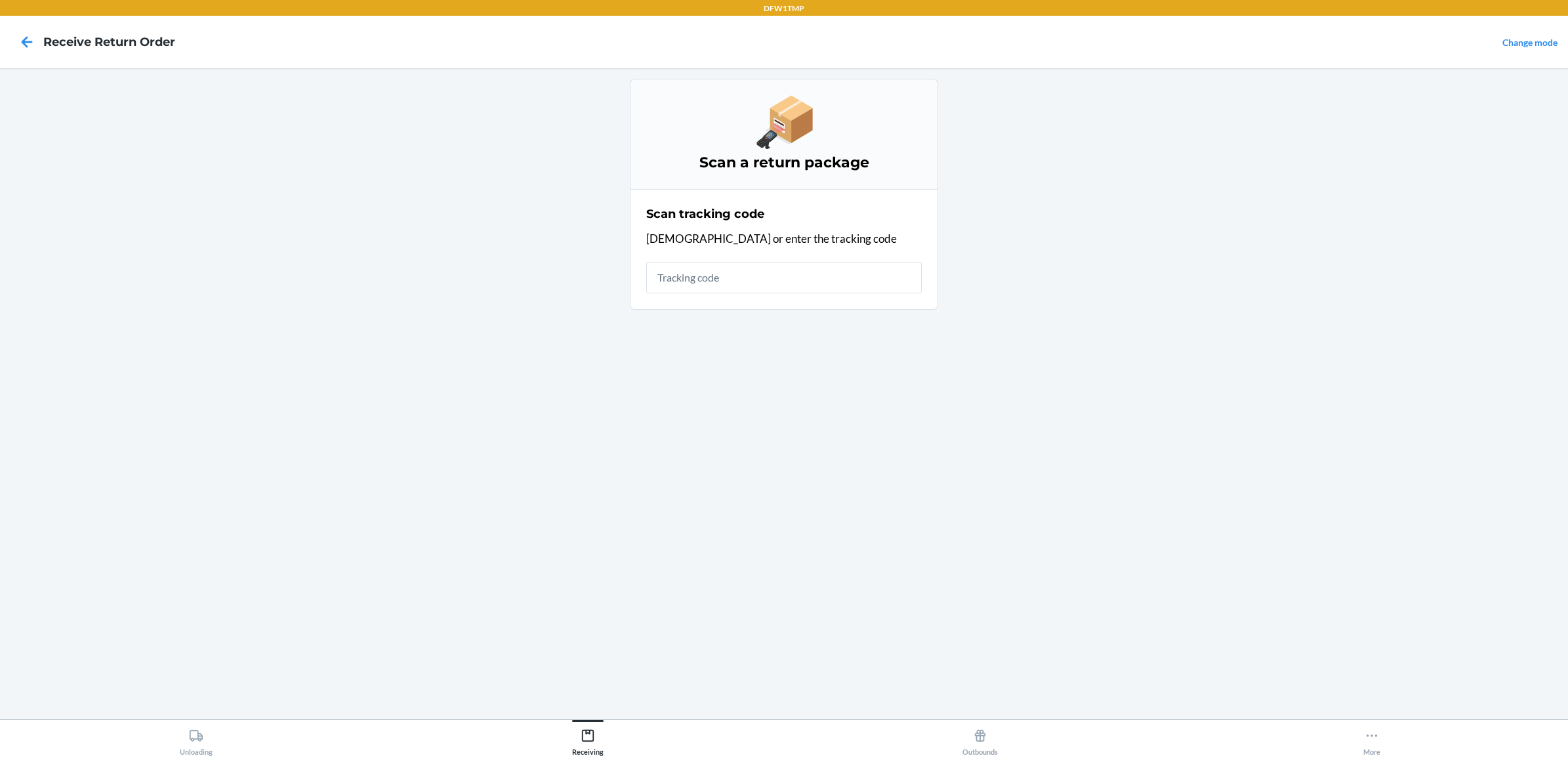
click at [932, 300] on section "Scan tracking code Scan or enter the tracking code" at bounding box center [784, 250] width 308 height 121
click at [827, 290] on input "text" at bounding box center [784, 277] width 275 height 32
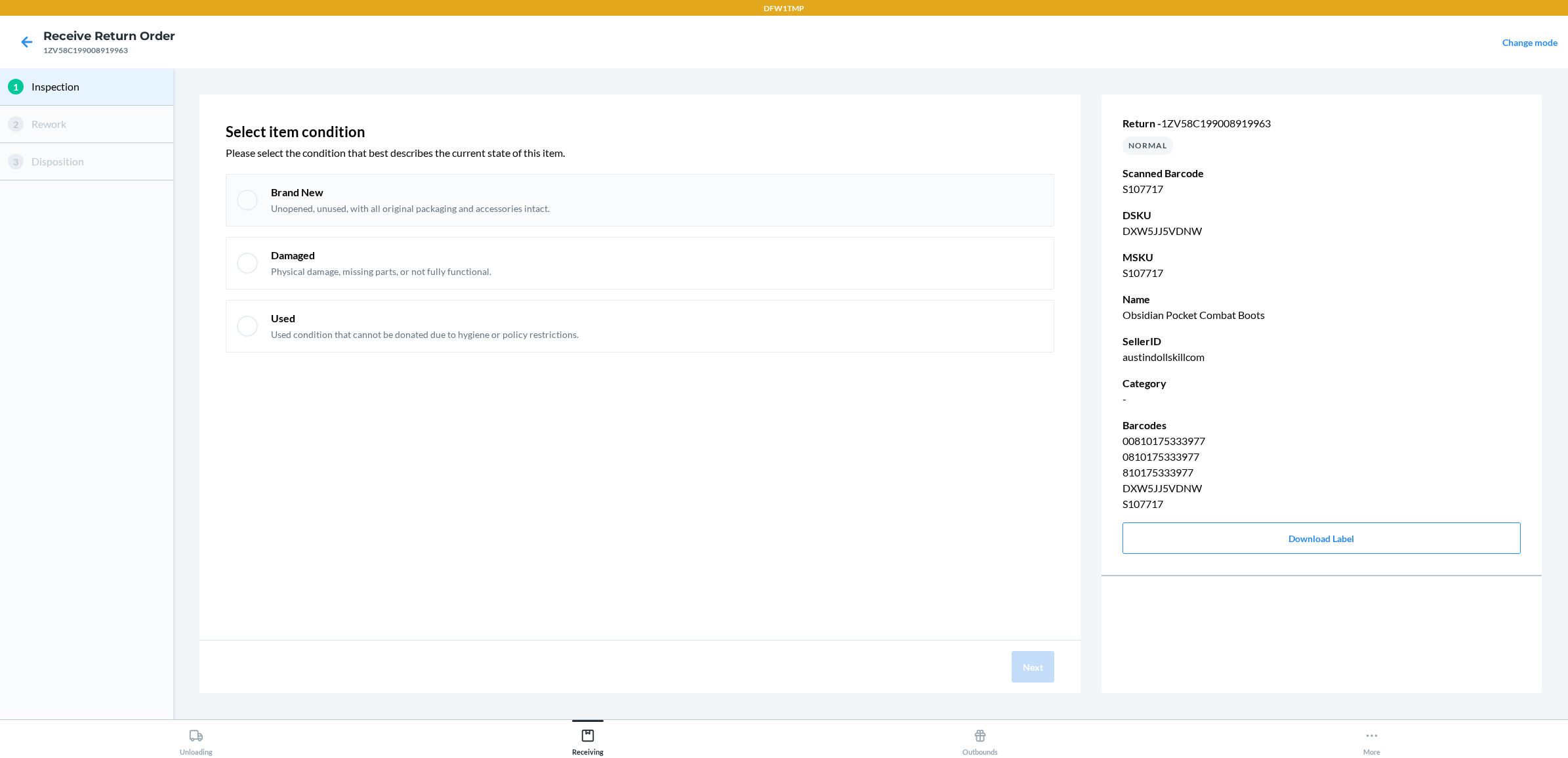
click at [260, 199] on div "Brand New Unopened, unused, with all original packaging and accessories intact." at bounding box center [640, 200] width 829 height 53
checkbox input "true"
drag, startPoint x: 1025, startPoint y: 670, endPoint x: 989, endPoint y: 671, distance: 36.0
click at [1016, 667] on button "Next" at bounding box center [1032, 666] width 43 height 32
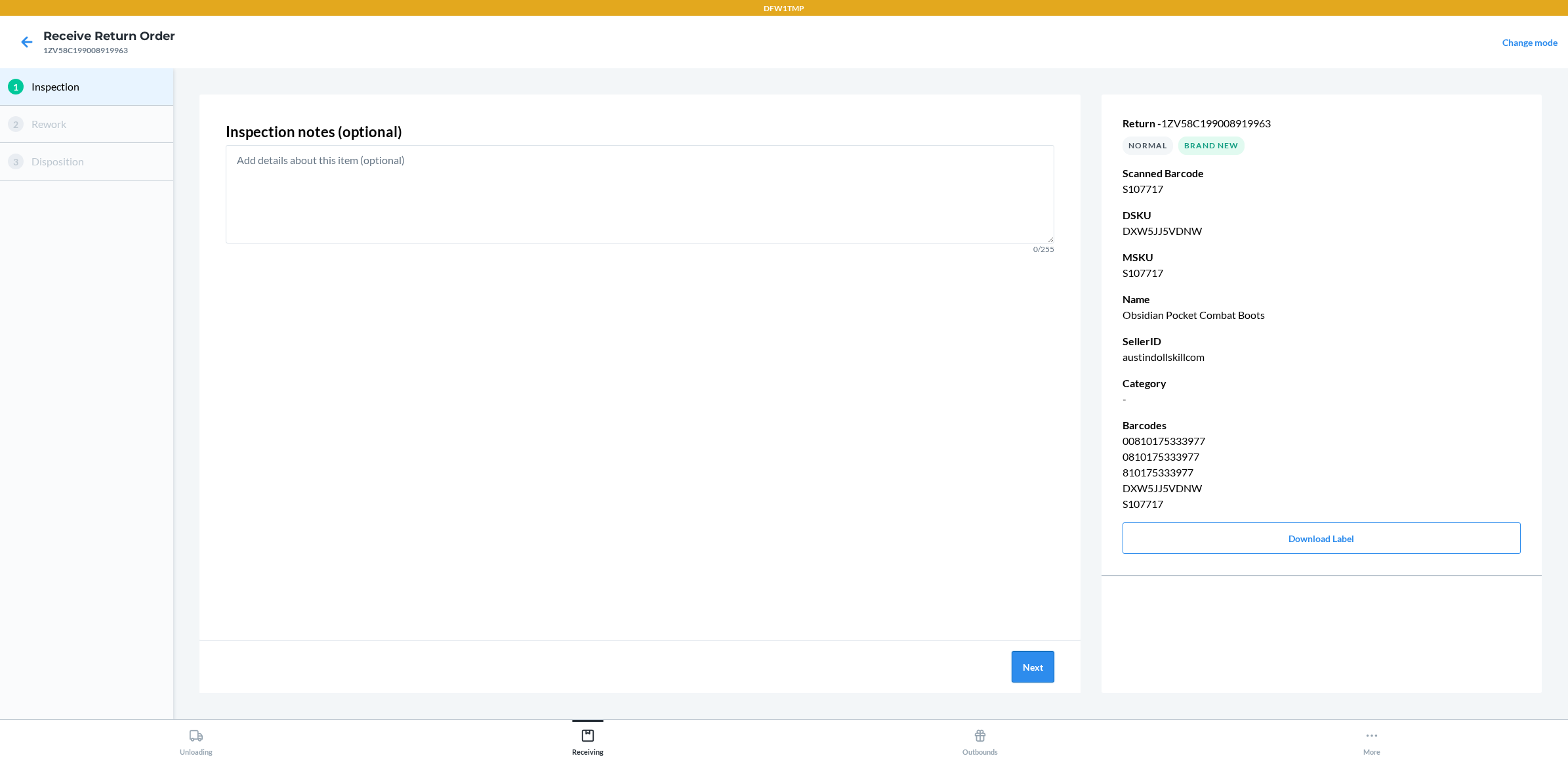
click at [1015, 677] on button "Next" at bounding box center [1032, 666] width 43 height 32
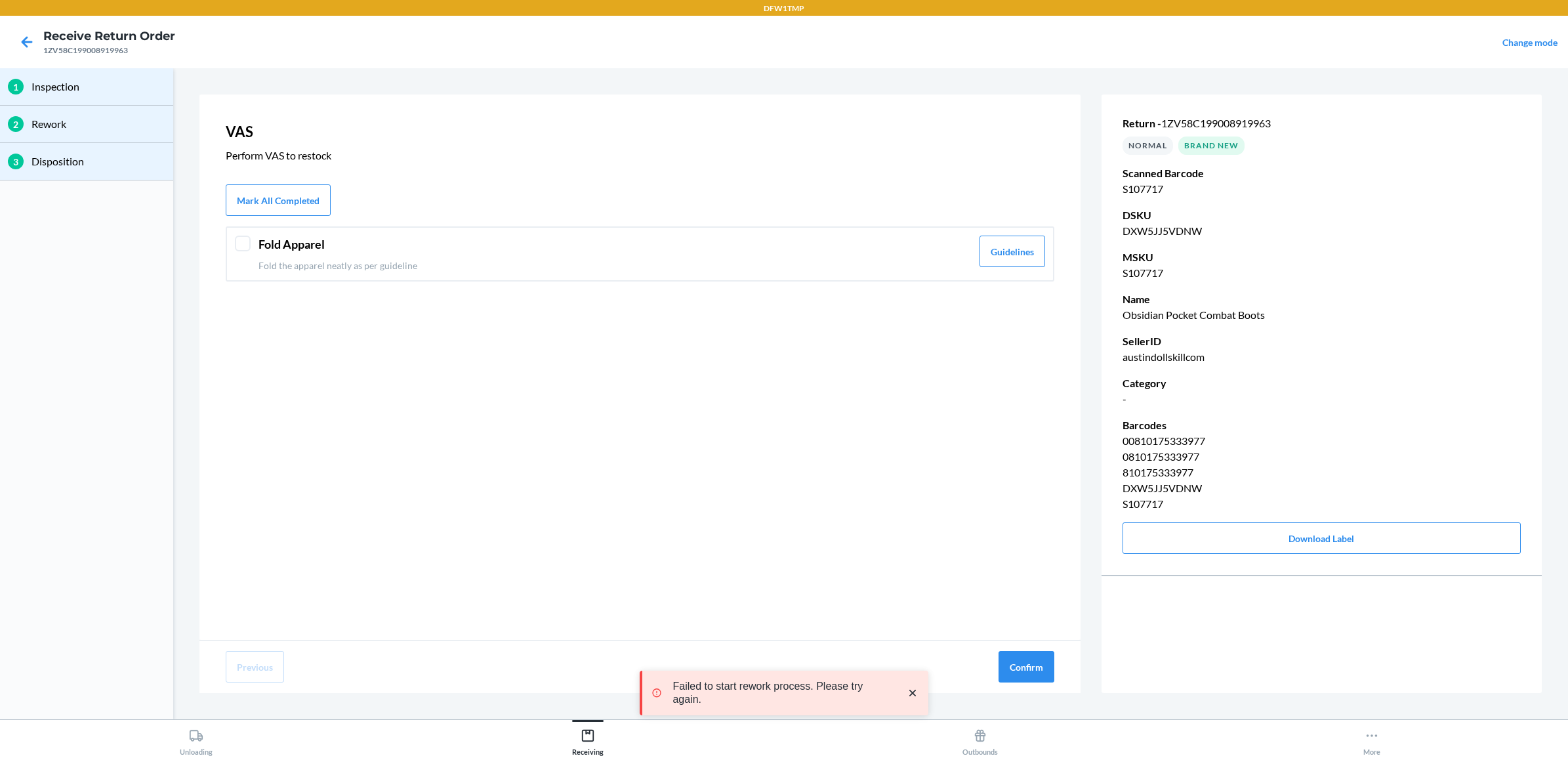
click at [238, 236] on div at bounding box center [243, 243] width 15 height 15
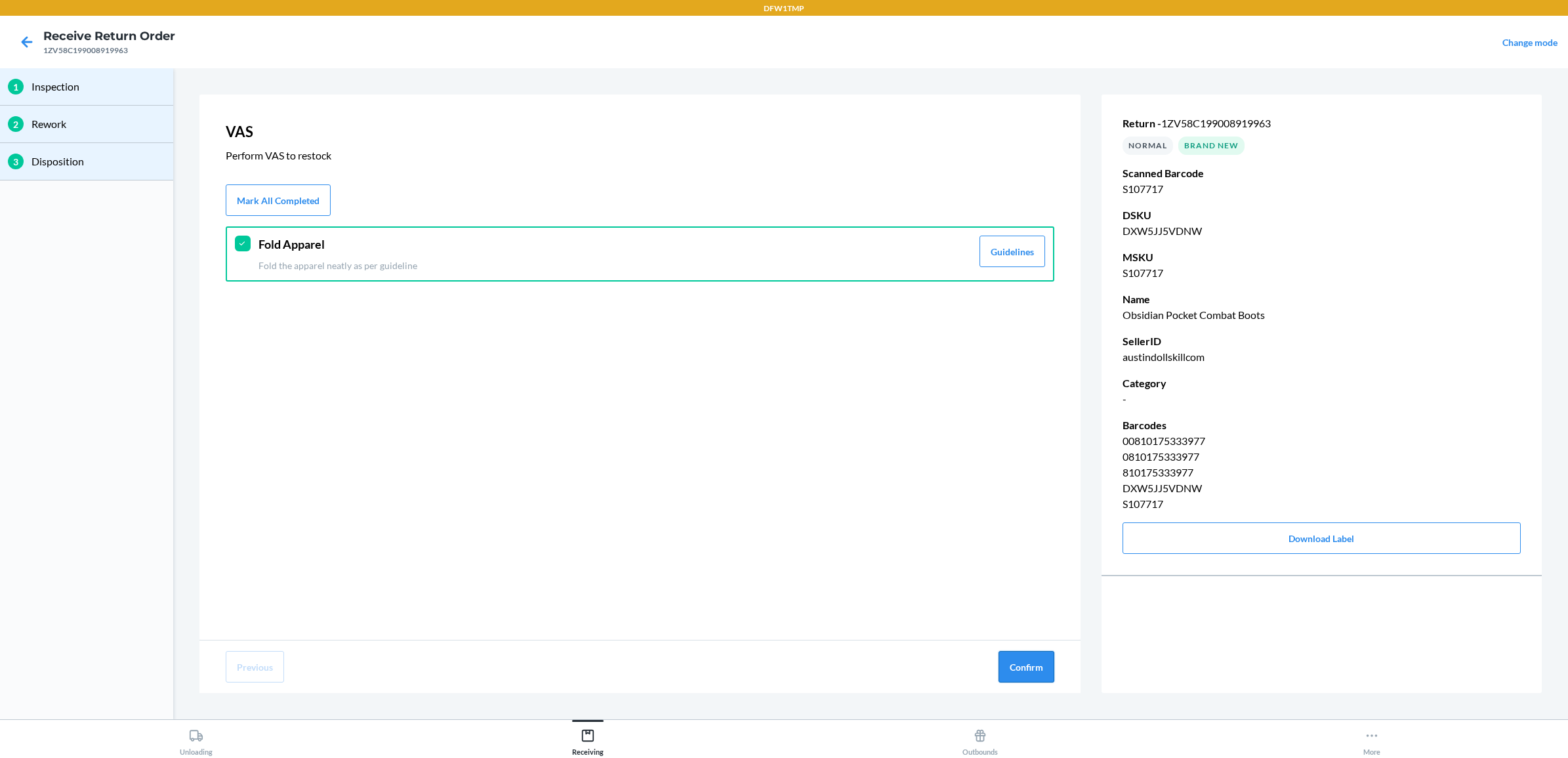
drag, startPoint x: 1002, startPoint y: 650, endPoint x: 1006, endPoint y: 658, distance: 8.9
click at [1006, 658] on div "Previous Confirm" at bounding box center [640, 666] width 881 height 53
click at [1006, 658] on button "Confirm" at bounding box center [1027, 666] width 56 height 32
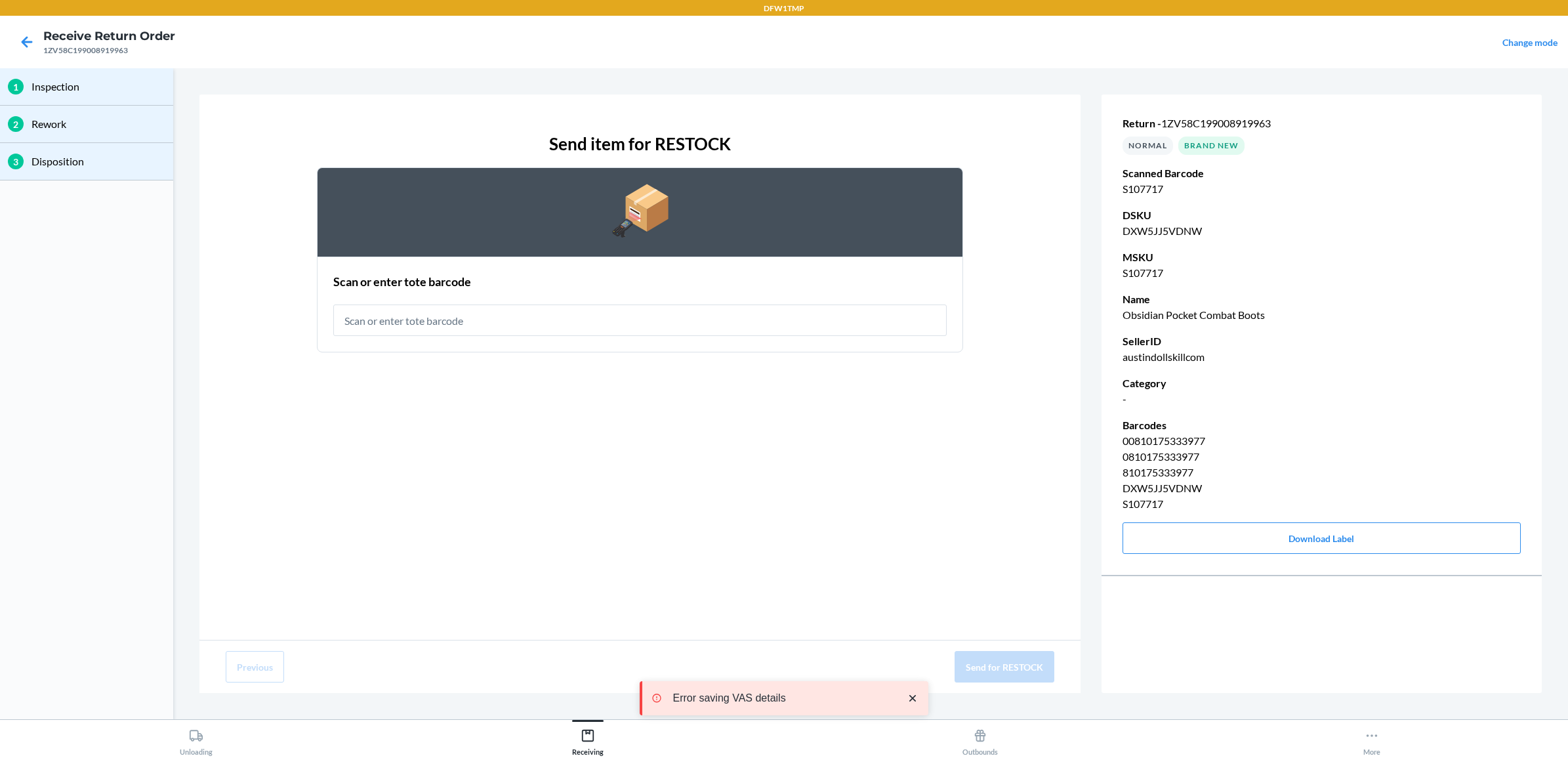
click at [611, 313] on input "text" at bounding box center [639, 320] width 613 height 32
type input "RT-08"
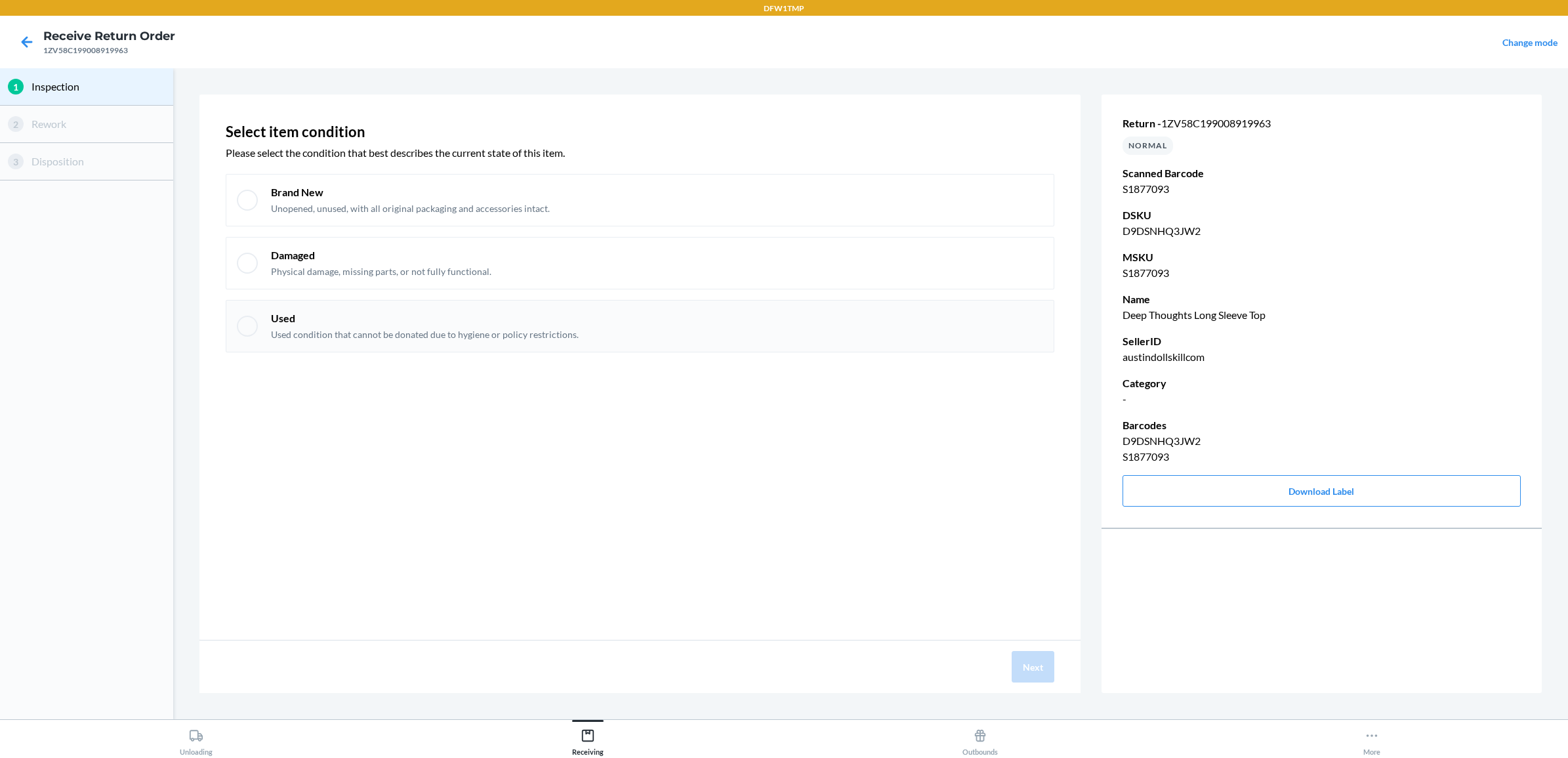
drag, startPoint x: 1002, startPoint y: 188, endPoint x: 1019, endPoint y: 319, distance: 132.1
click at [1001, 192] on div "Brand New Unopened, unused, with all original packaging and accessories intact." at bounding box center [657, 200] width 772 height 30
checkbox input "true"
click at [1039, 653] on button "Next" at bounding box center [1032, 666] width 43 height 32
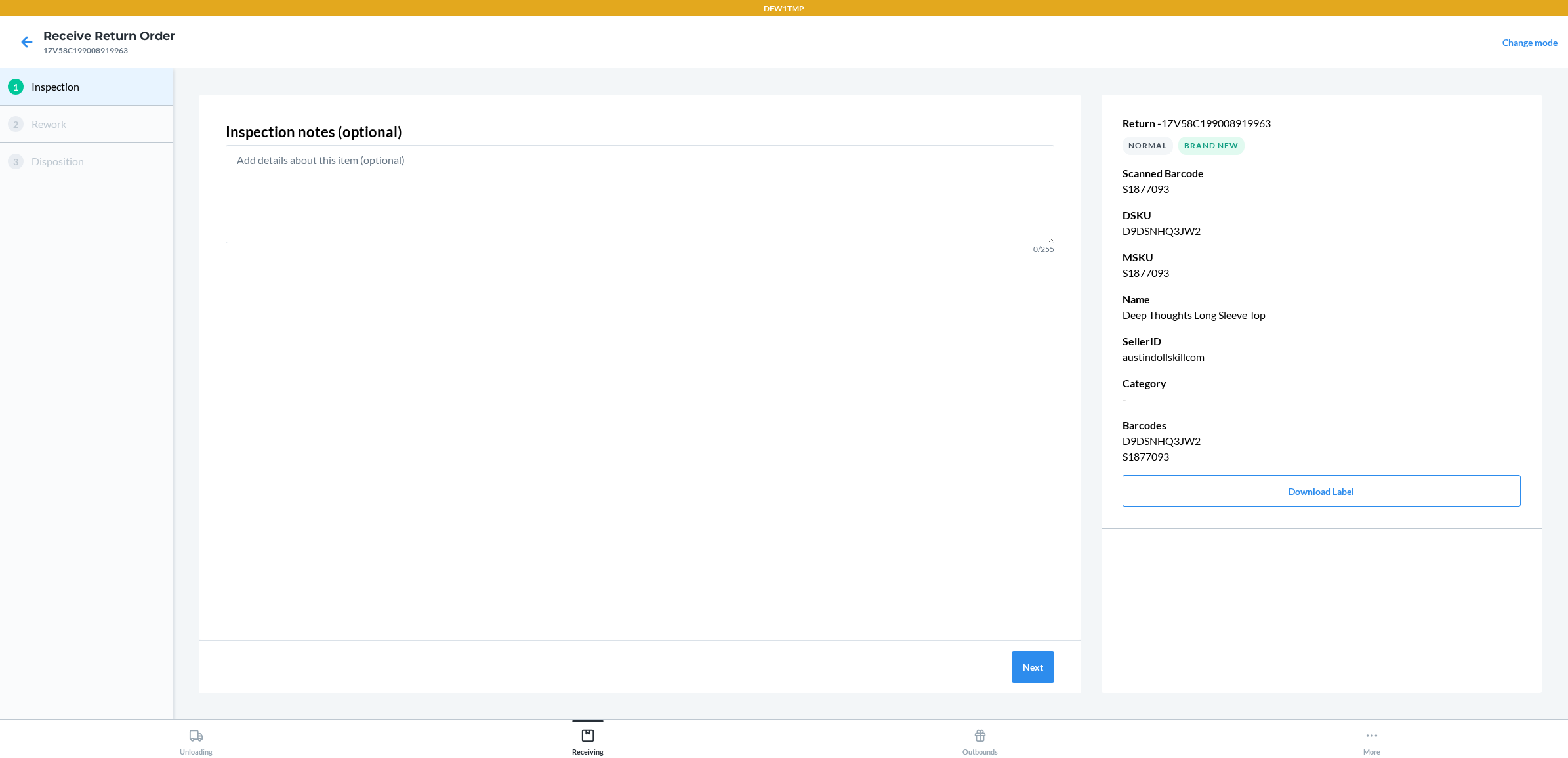
click at [1030, 647] on div "Next" at bounding box center [640, 666] width 881 height 53
click at [1030, 656] on button "Next" at bounding box center [1032, 666] width 43 height 32
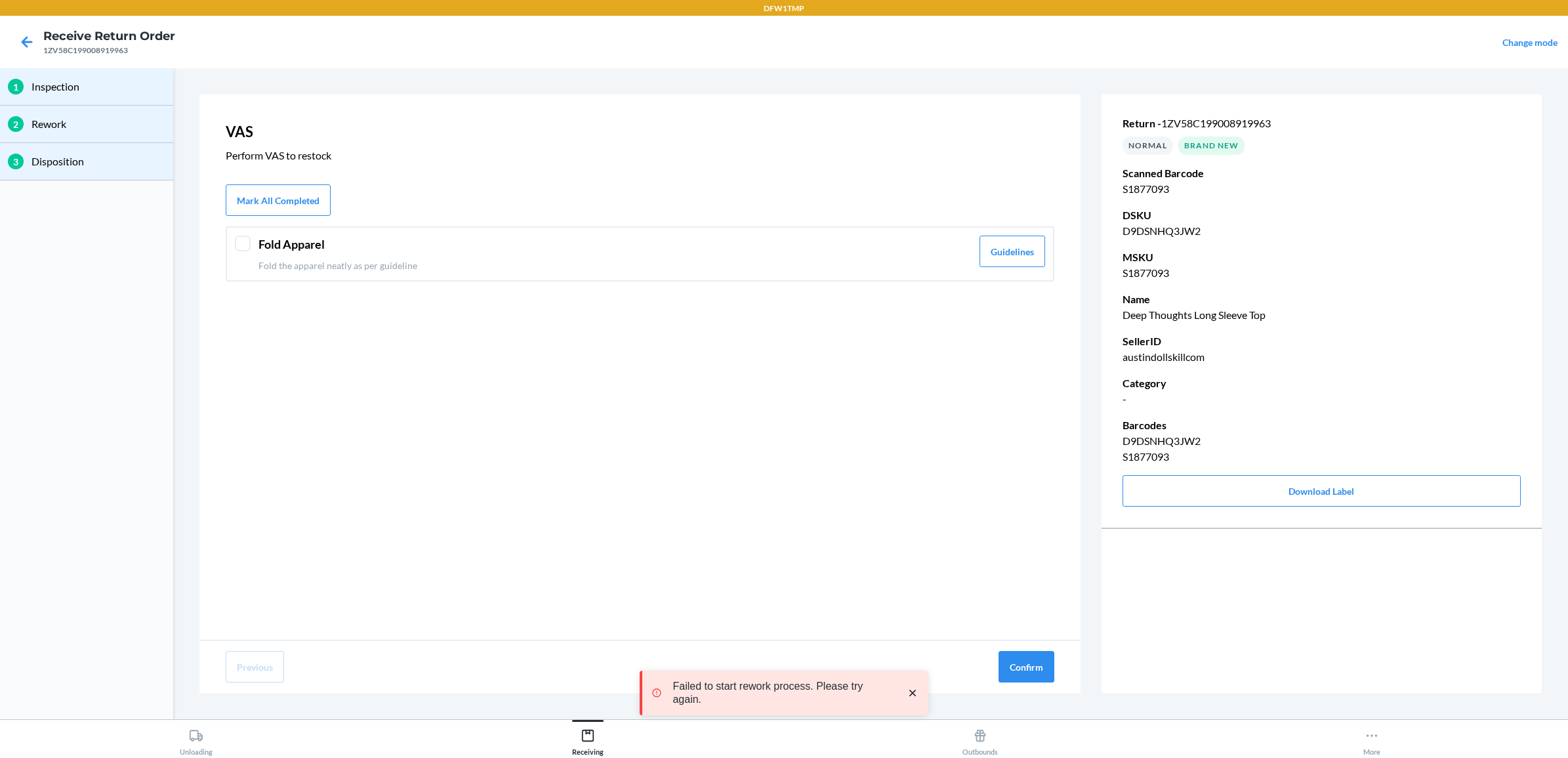
click at [415, 259] on p "Fold the apparel neatly as per guideline" at bounding box center [615, 266] width 713 height 14
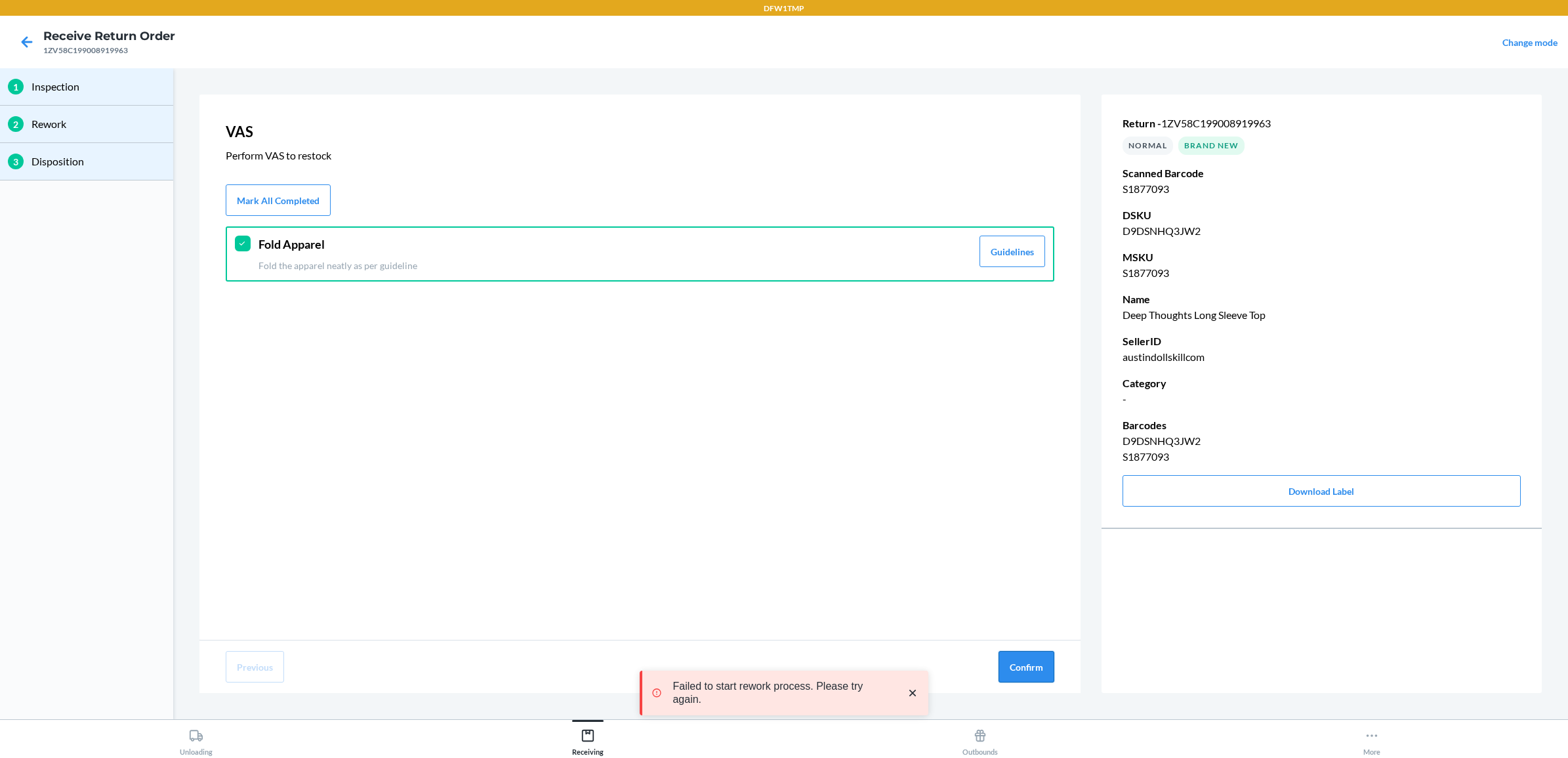
click at [1031, 660] on button "Confirm" at bounding box center [1027, 666] width 56 height 32
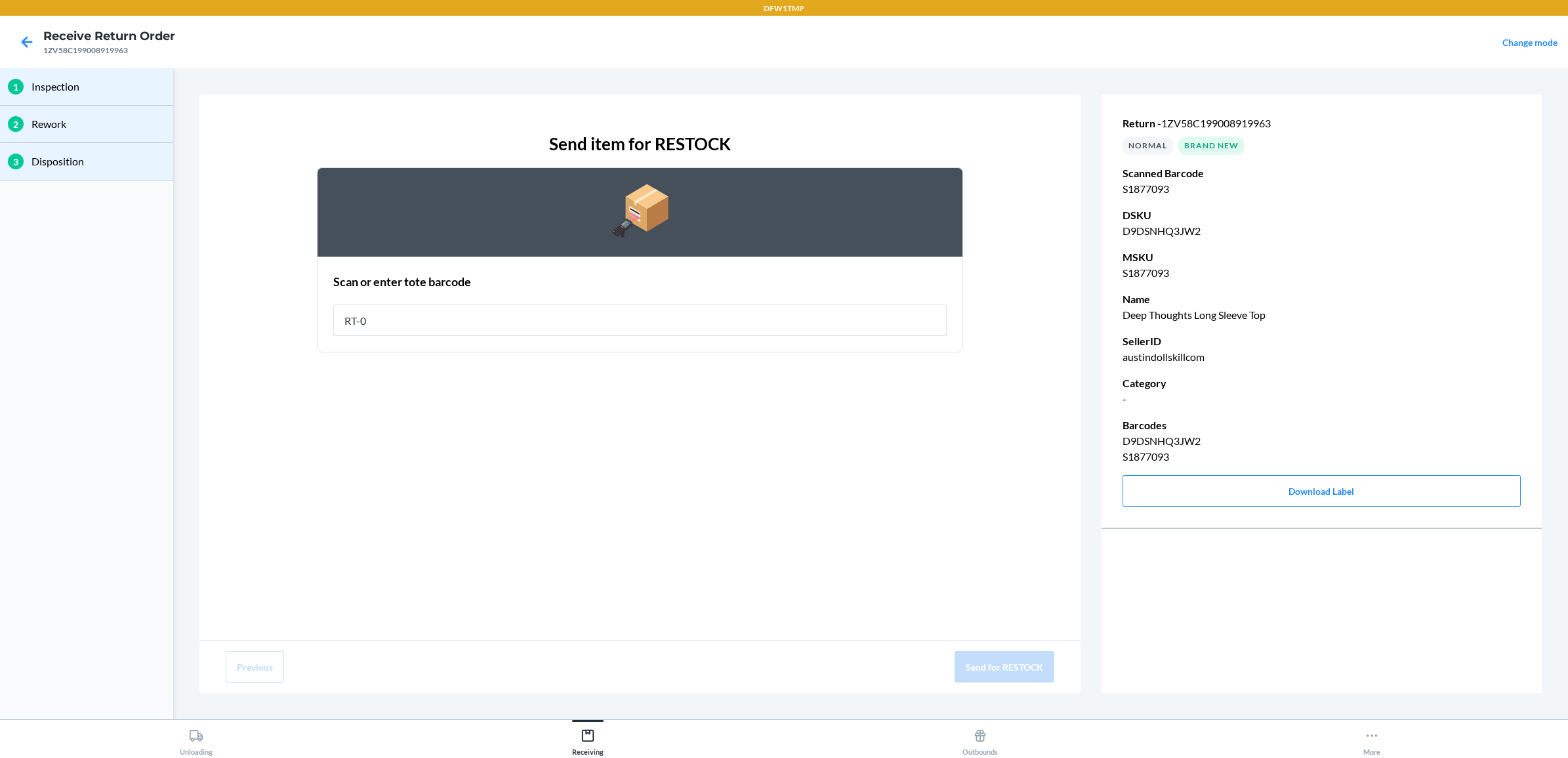
type input "RT-08"
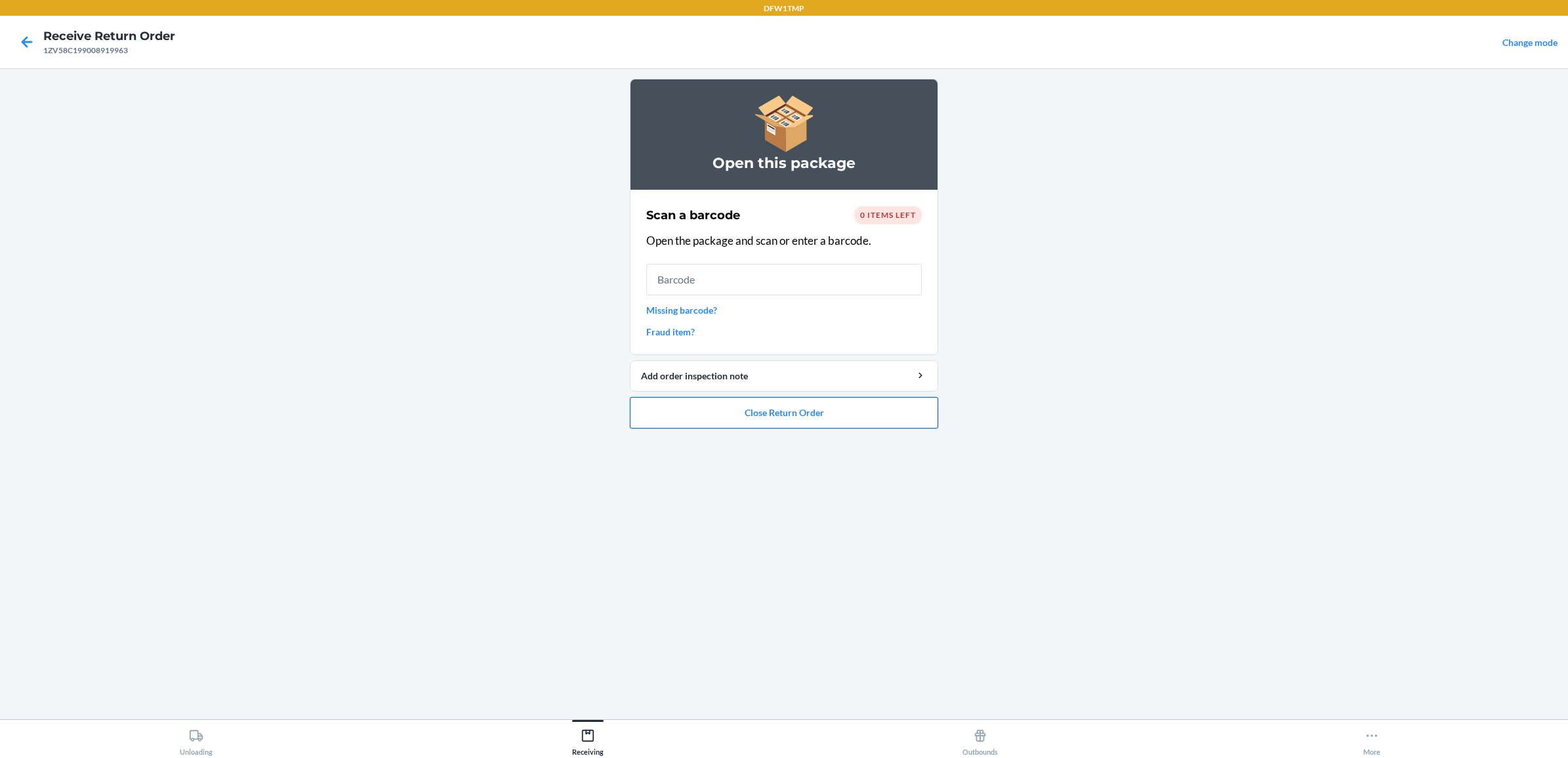
click at [799, 424] on button "Close Return Order" at bounding box center [784, 412] width 308 height 32
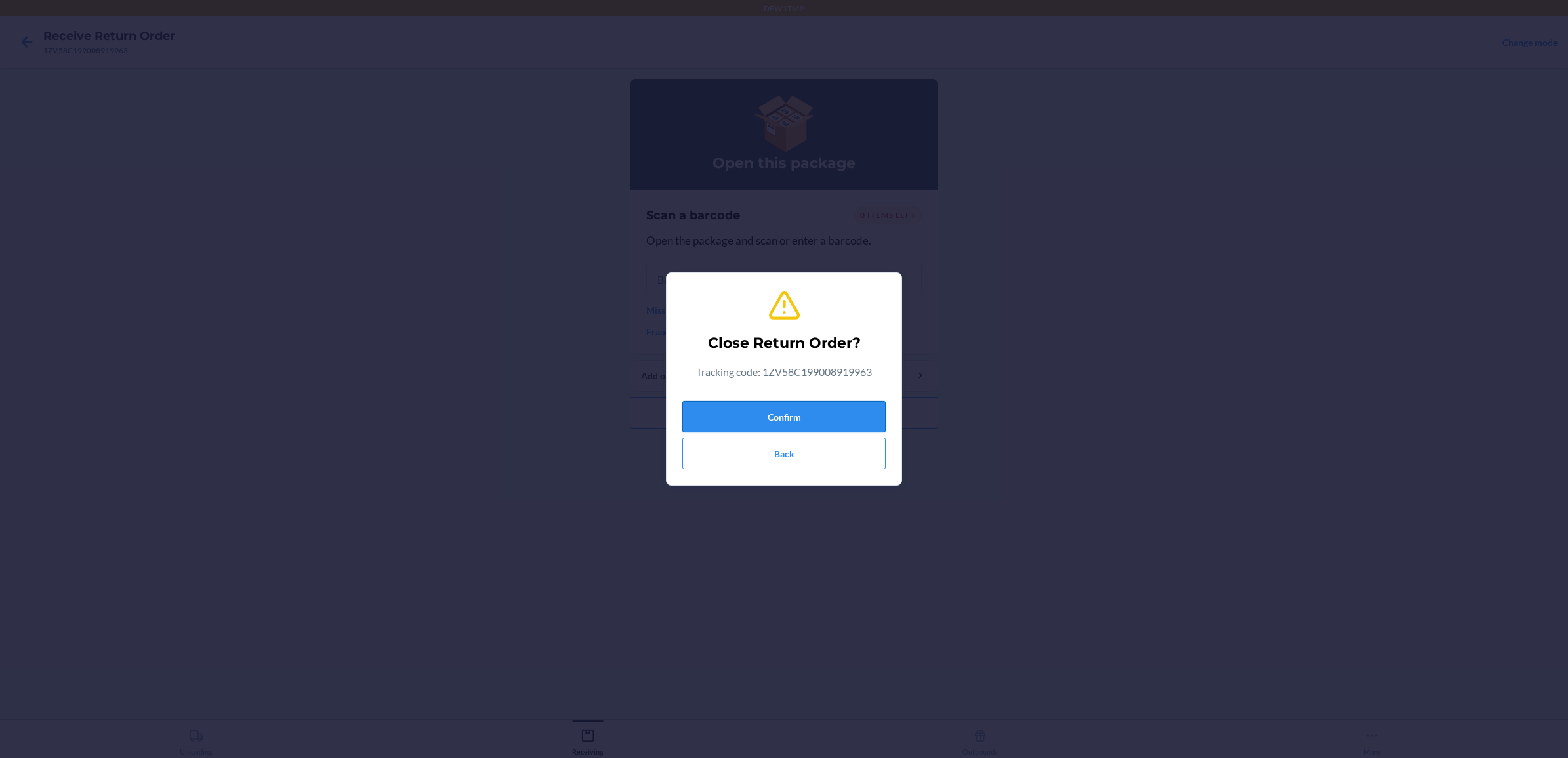
click at [799, 409] on button "Confirm" at bounding box center [784, 417] width 203 height 32
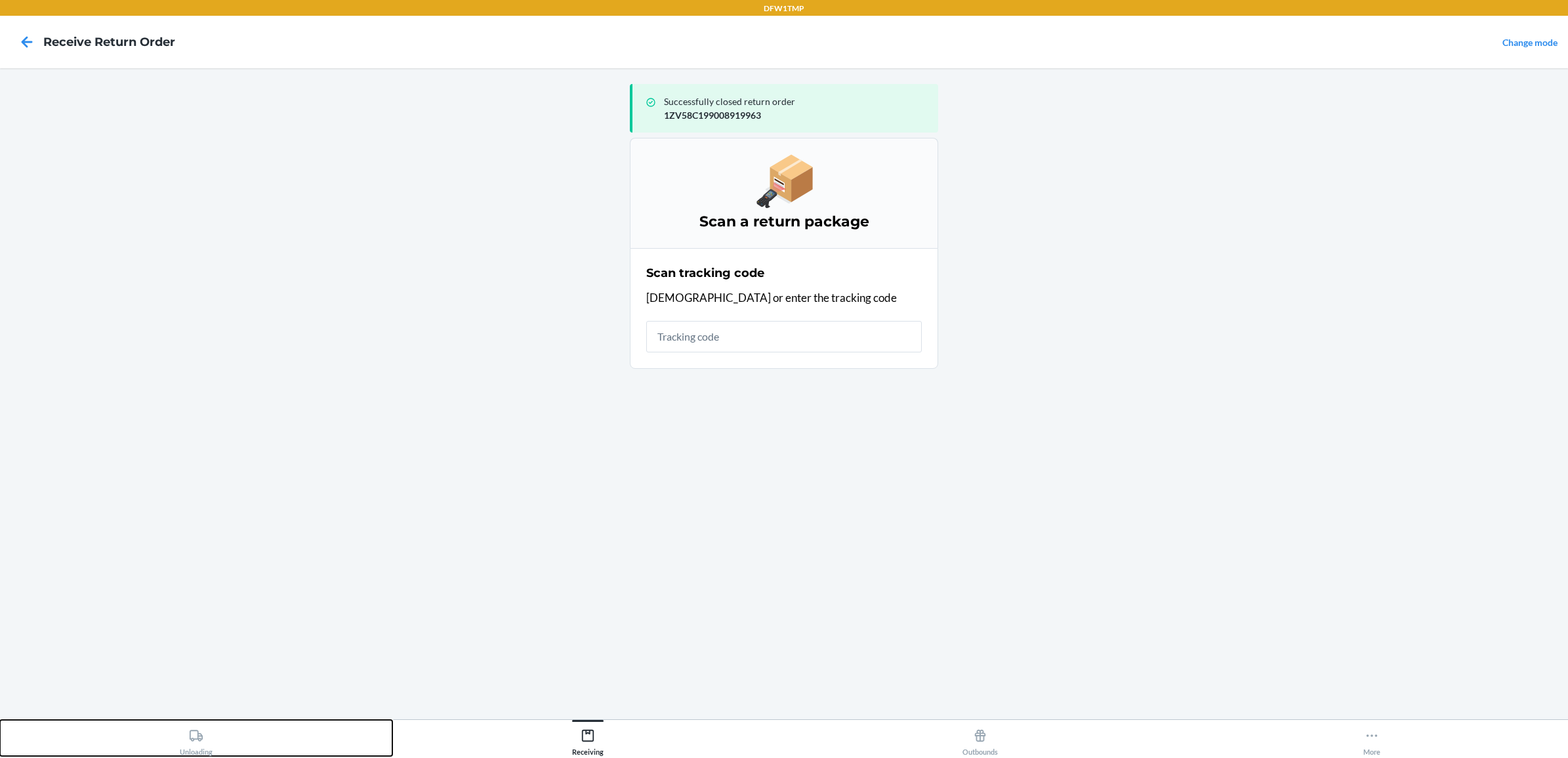
click at [200, 743] on icon at bounding box center [196, 736] width 15 height 15
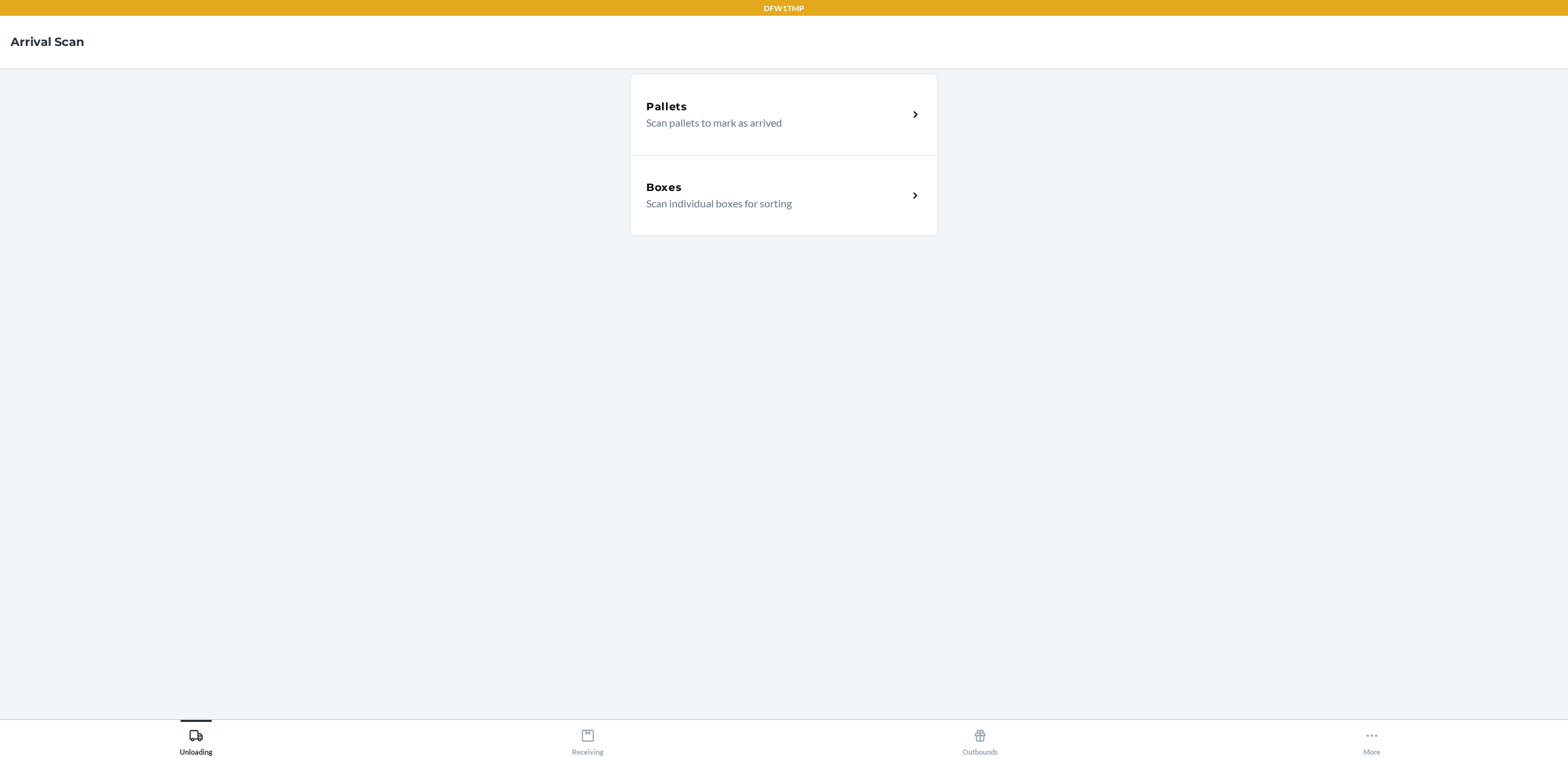
click at [756, 188] on div "Boxes" at bounding box center [777, 187] width 261 height 15
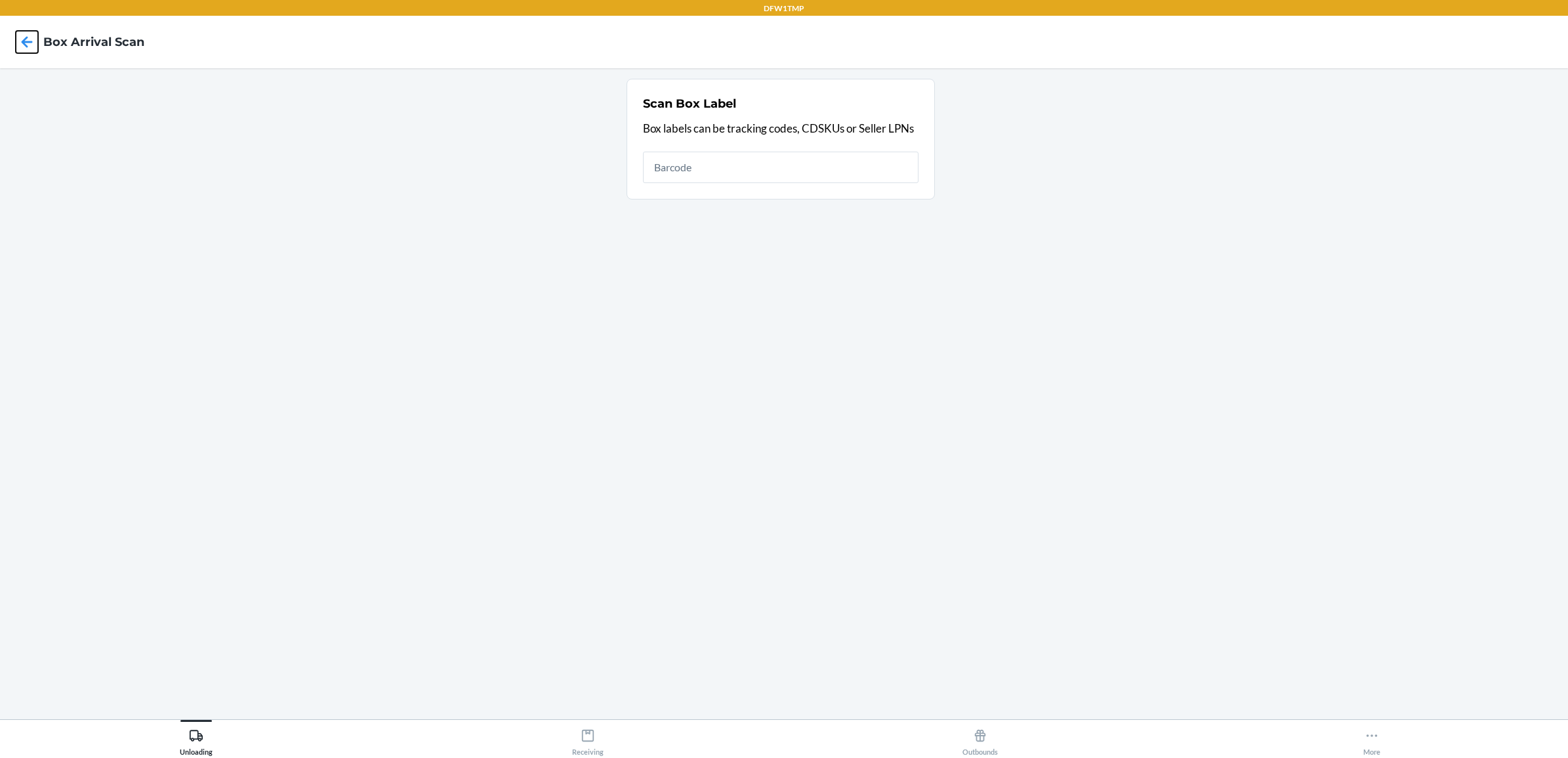
click at [29, 43] on icon at bounding box center [27, 41] width 11 height 11
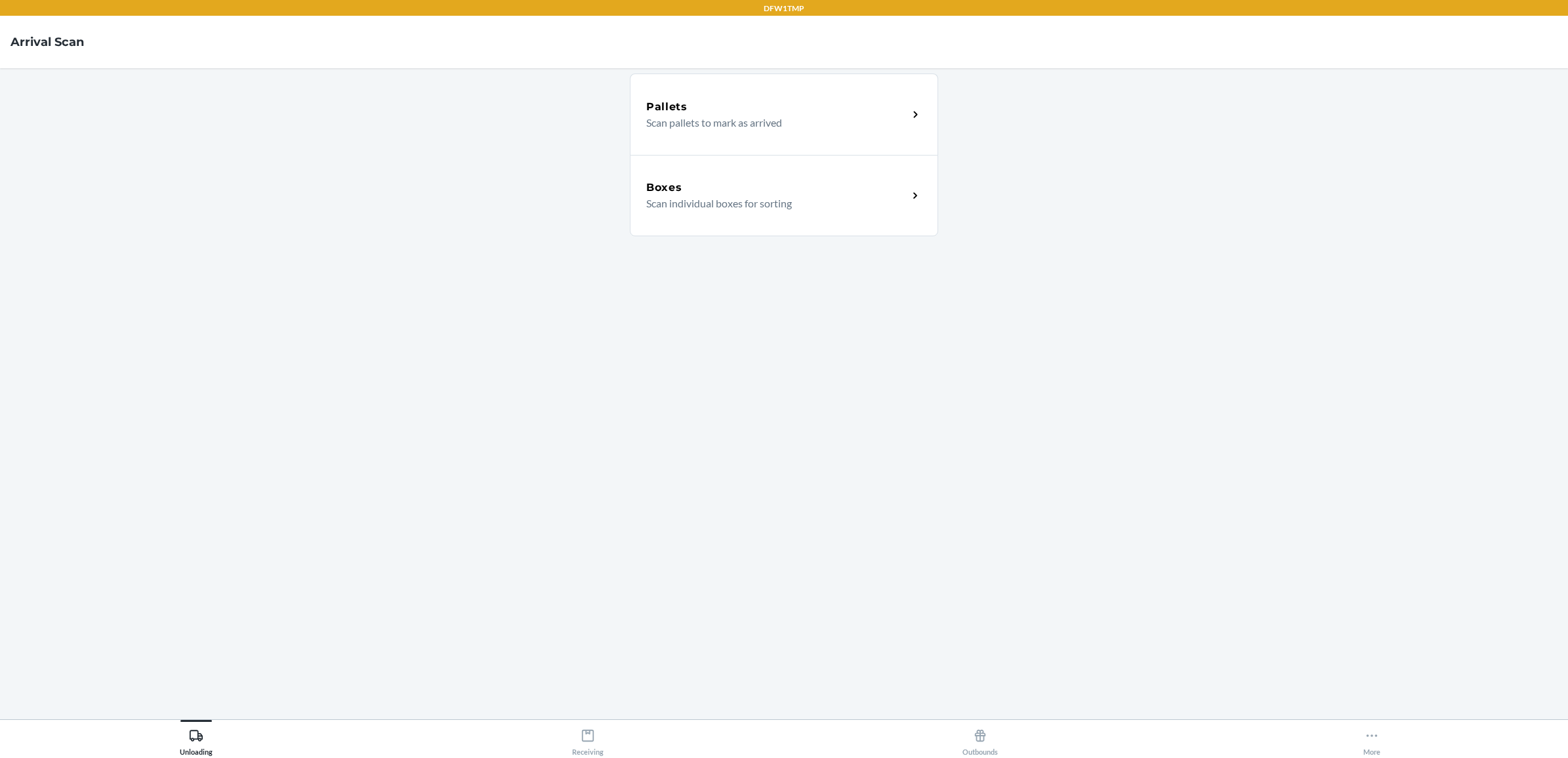
click at [753, 196] on p "Scan individual boxes for sorting" at bounding box center [772, 203] width 251 height 15
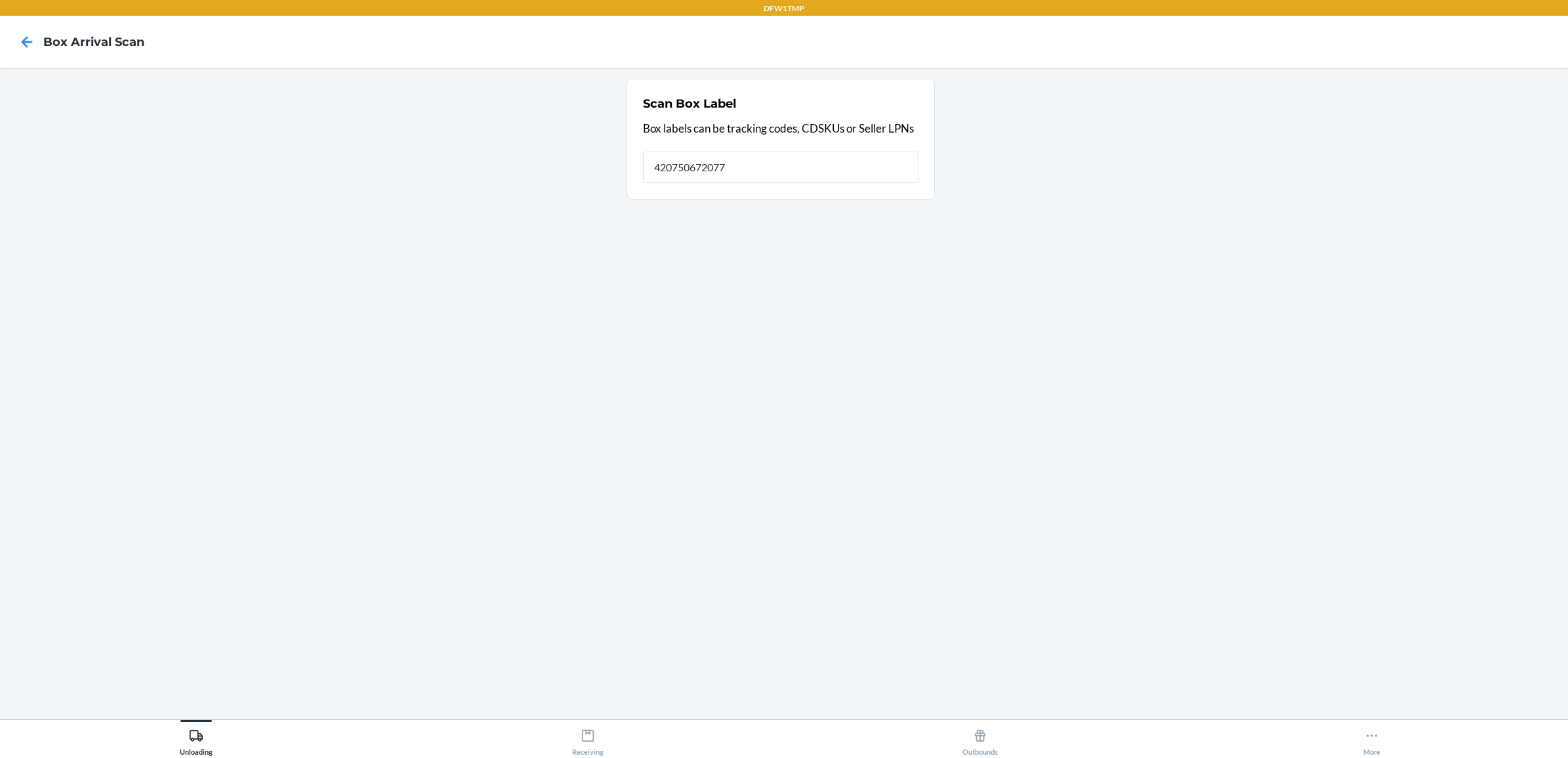
type input "420750672077"
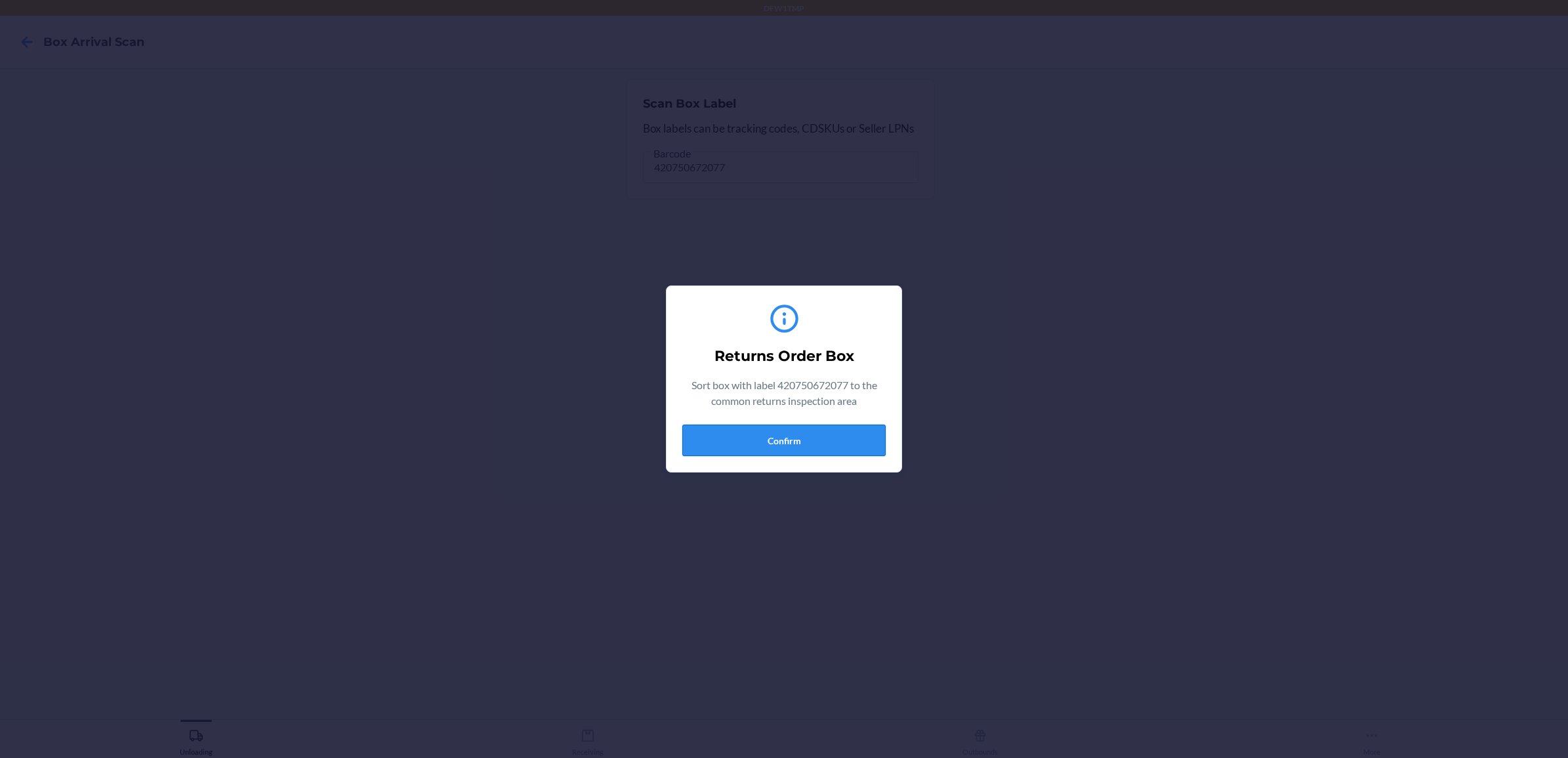
click at [742, 434] on button "Confirm" at bounding box center [784, 440] width 203 height 32
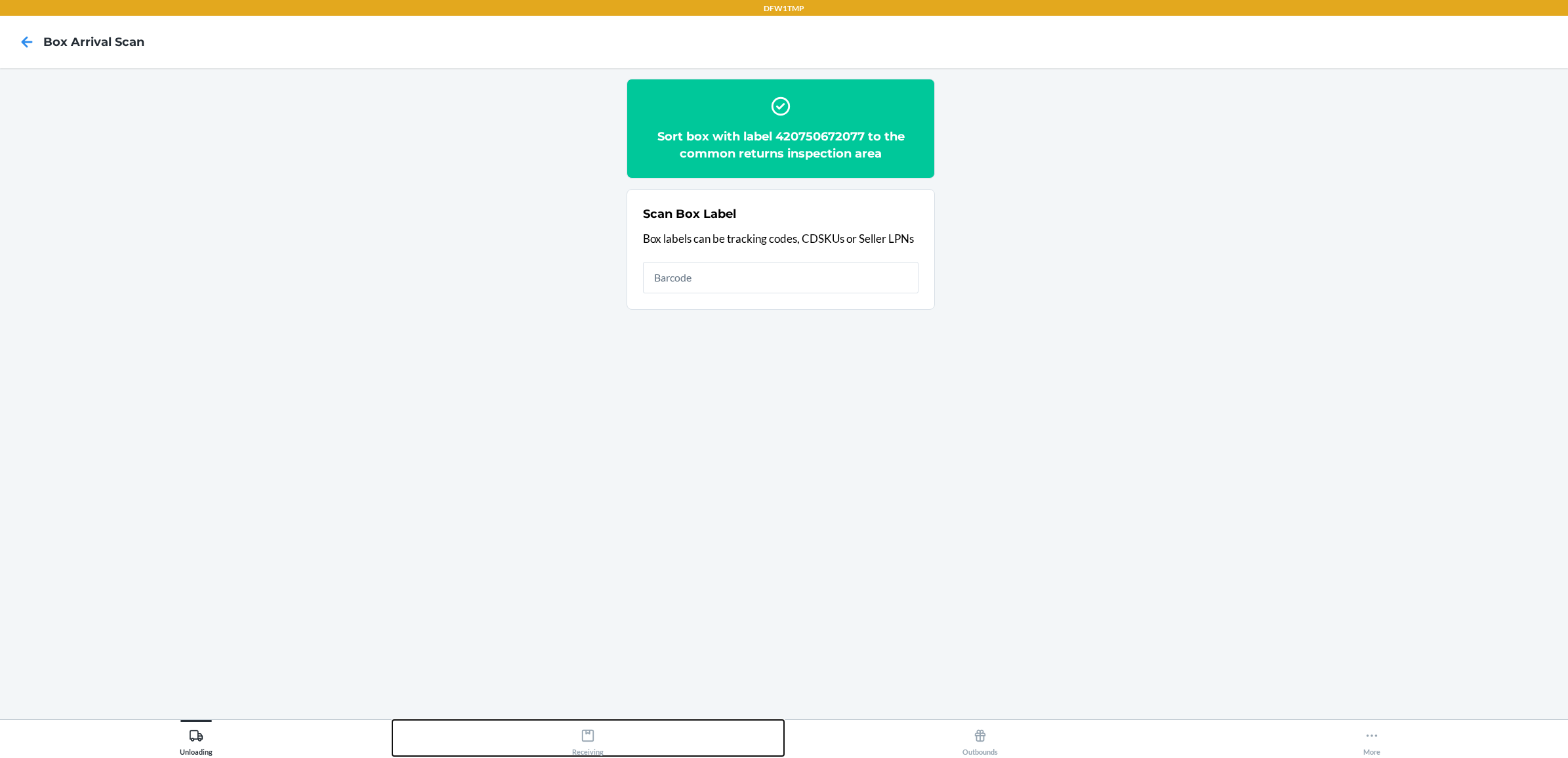
click at [561, 736] on button "Receiving" at bounding box center [589, 738] width 393 height 36
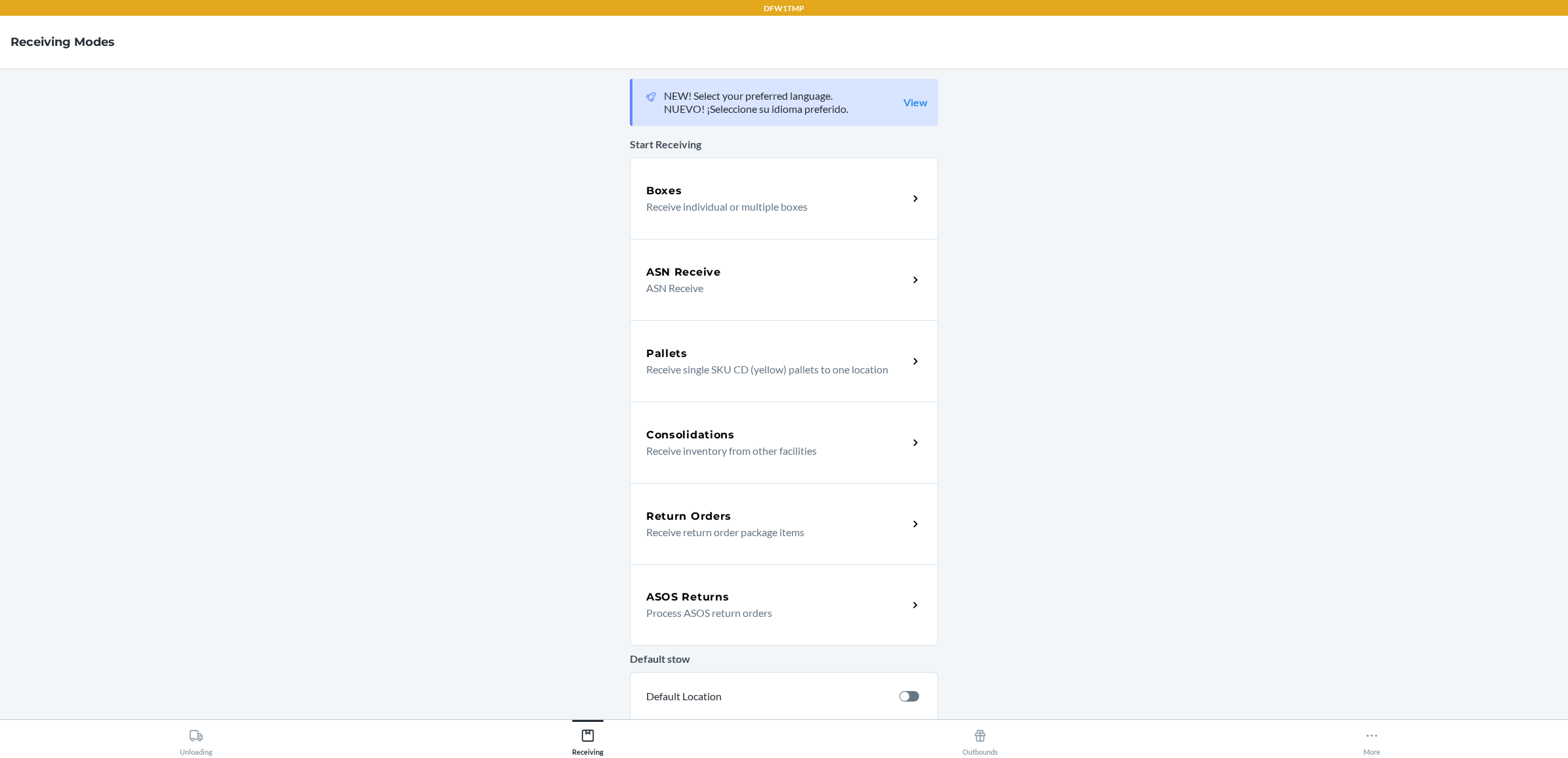
click at [709, 514] on h5 "Return Orders" at bounding box center [689, 516] width 86 height 15
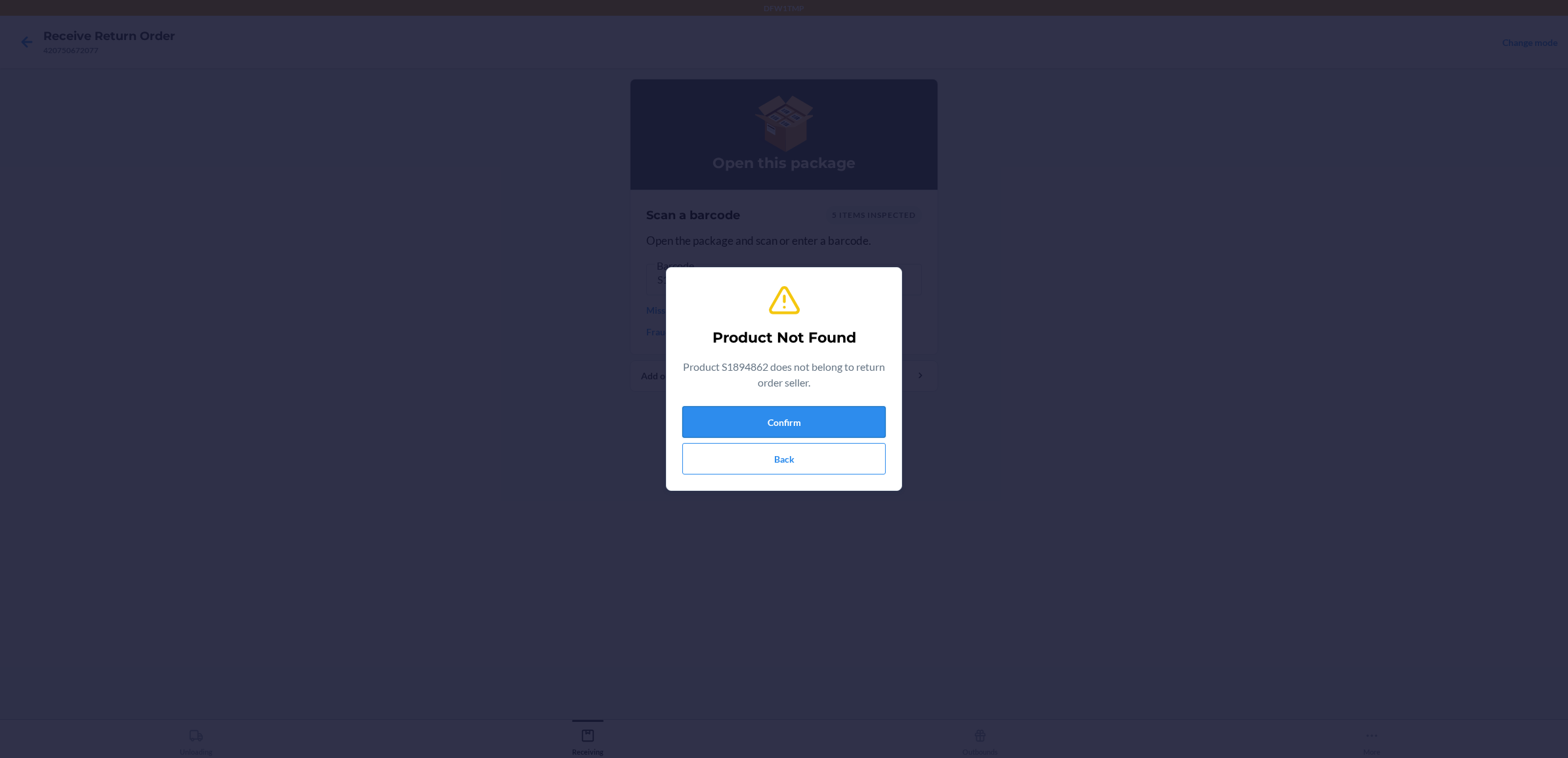
click at [738, 425] on button "Confirm" at bounding box center [784, 421] width 203 height 32
click at [730, 461] on button "Back" at bounding box center [784, 459] width 203 height 32
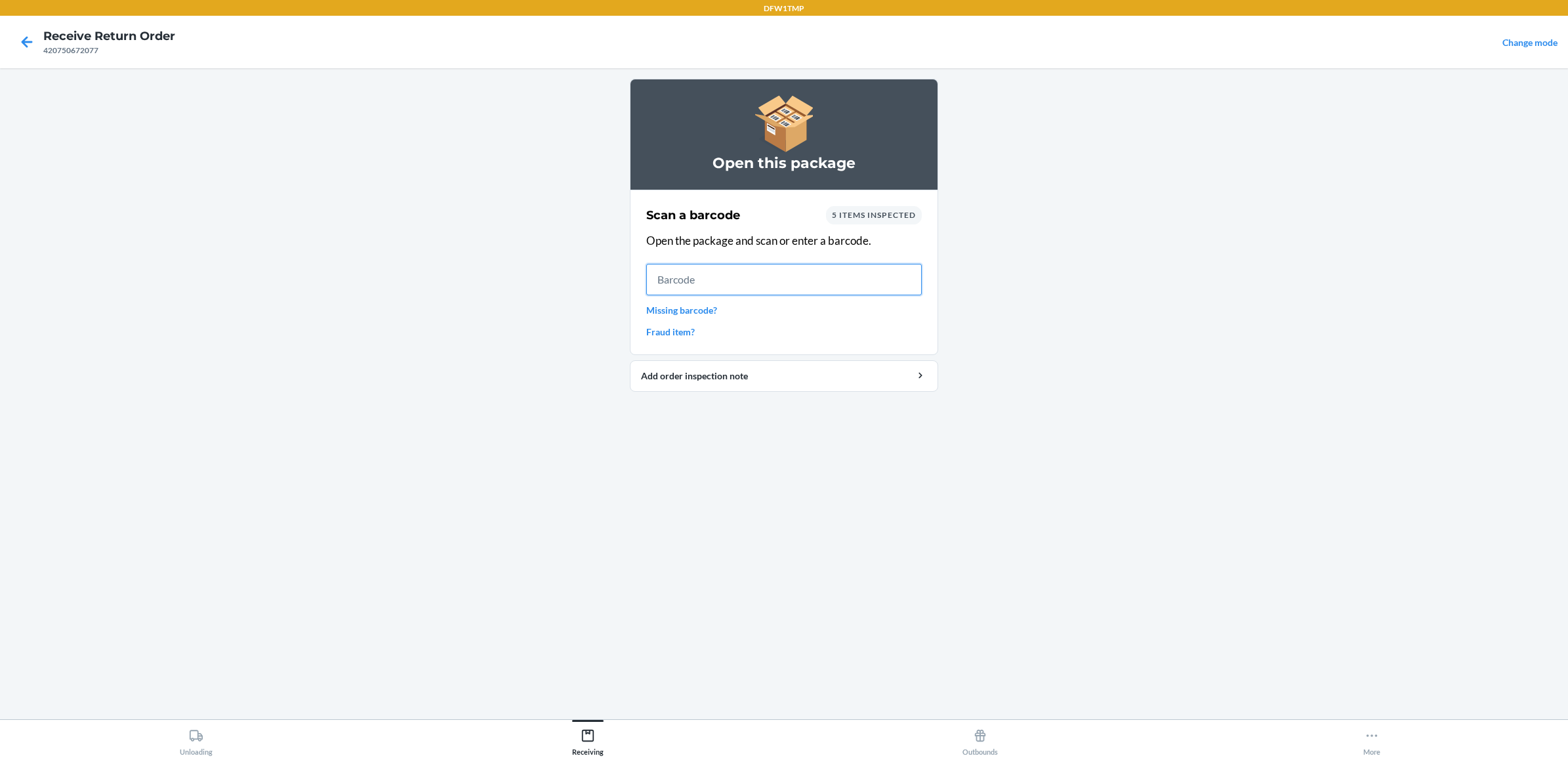
click at [729, 271] on input "text" at bounding box center [784, 279] width 275 height 32
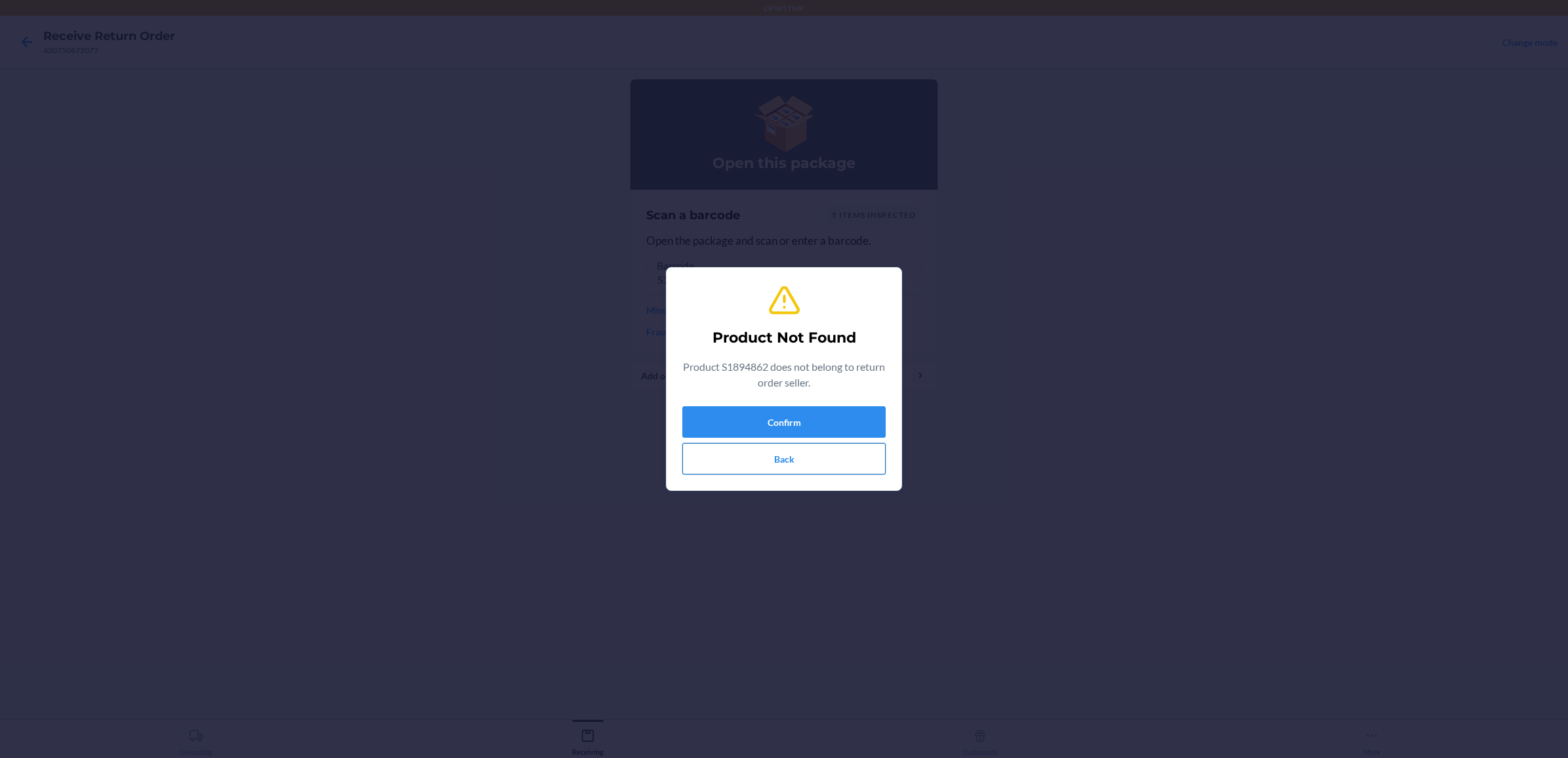
click at [733, 469] on button "Back" at bounding box center [784, 459] width 203 height 32
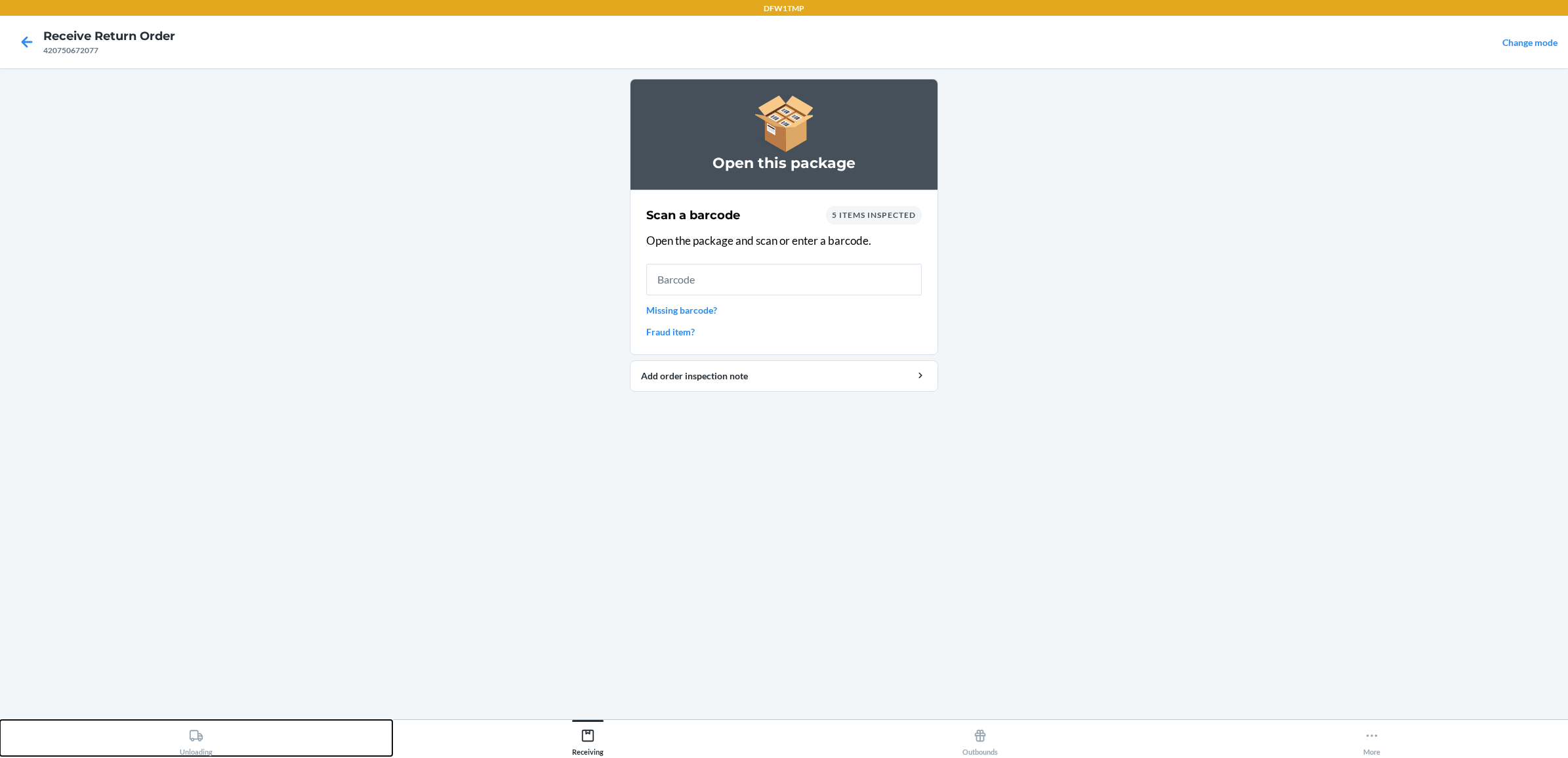
click at [215, 736] on button "Unloading" at bounding box center [196, 738] width 393 height 36
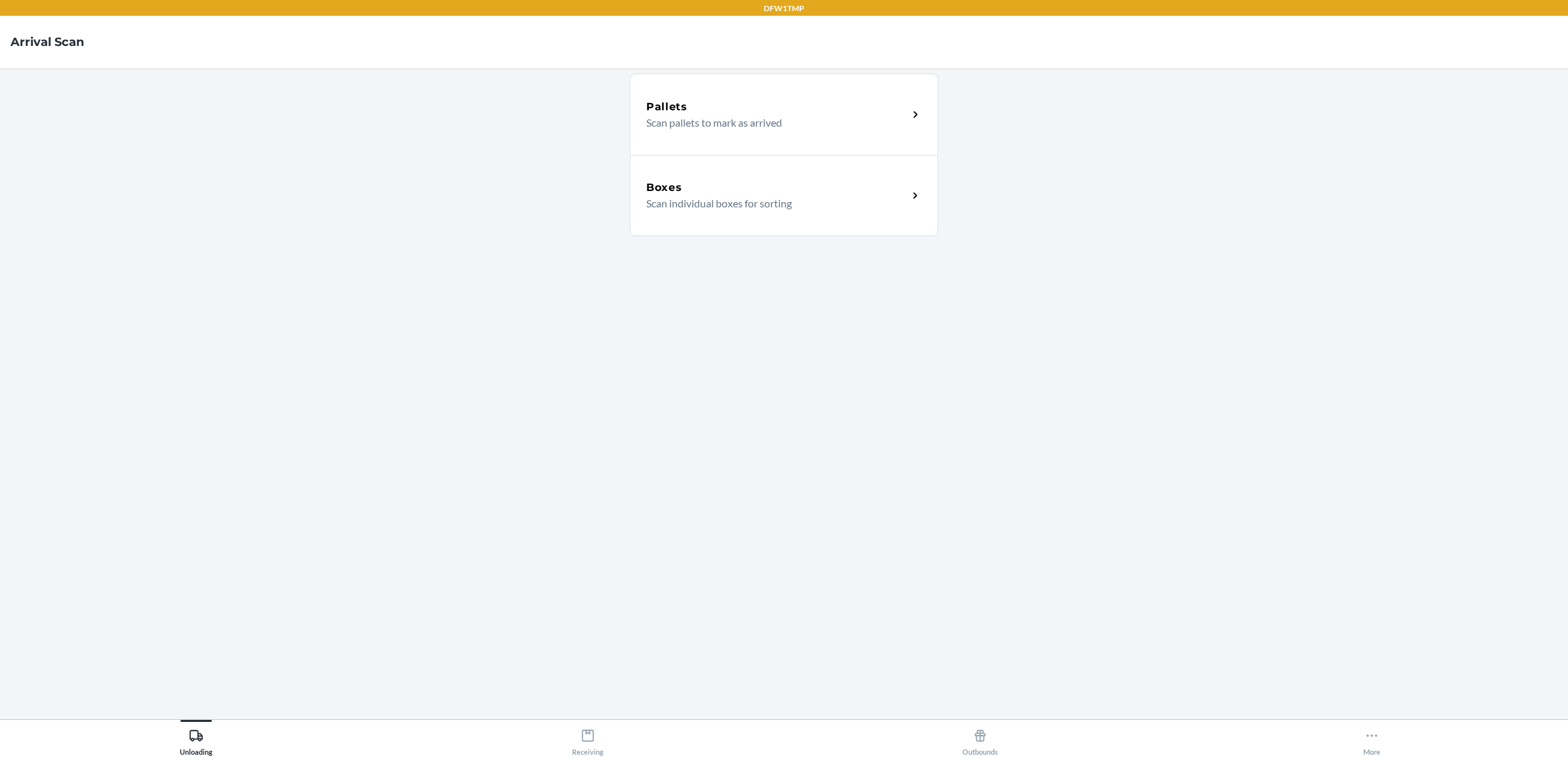
drag, startPoint x: 1329, startPoint y: 600, endPoint x: 1330, endPoint y: 609, distance: 9.1
click at [1334, 609] on main "Pallets Scan pallets to mark as arrived Boxes Scan individual boxes for sorting" at bounding box center [784, 393] width 1568 height 651
click at [220, 748] on button "Unloading" at bounding box center [196, 738] width 393 height 36
click at [922, 168] on div "Boxes Scan individual boxes for sorting" at bounding box center [784, 196] width 308 height 81
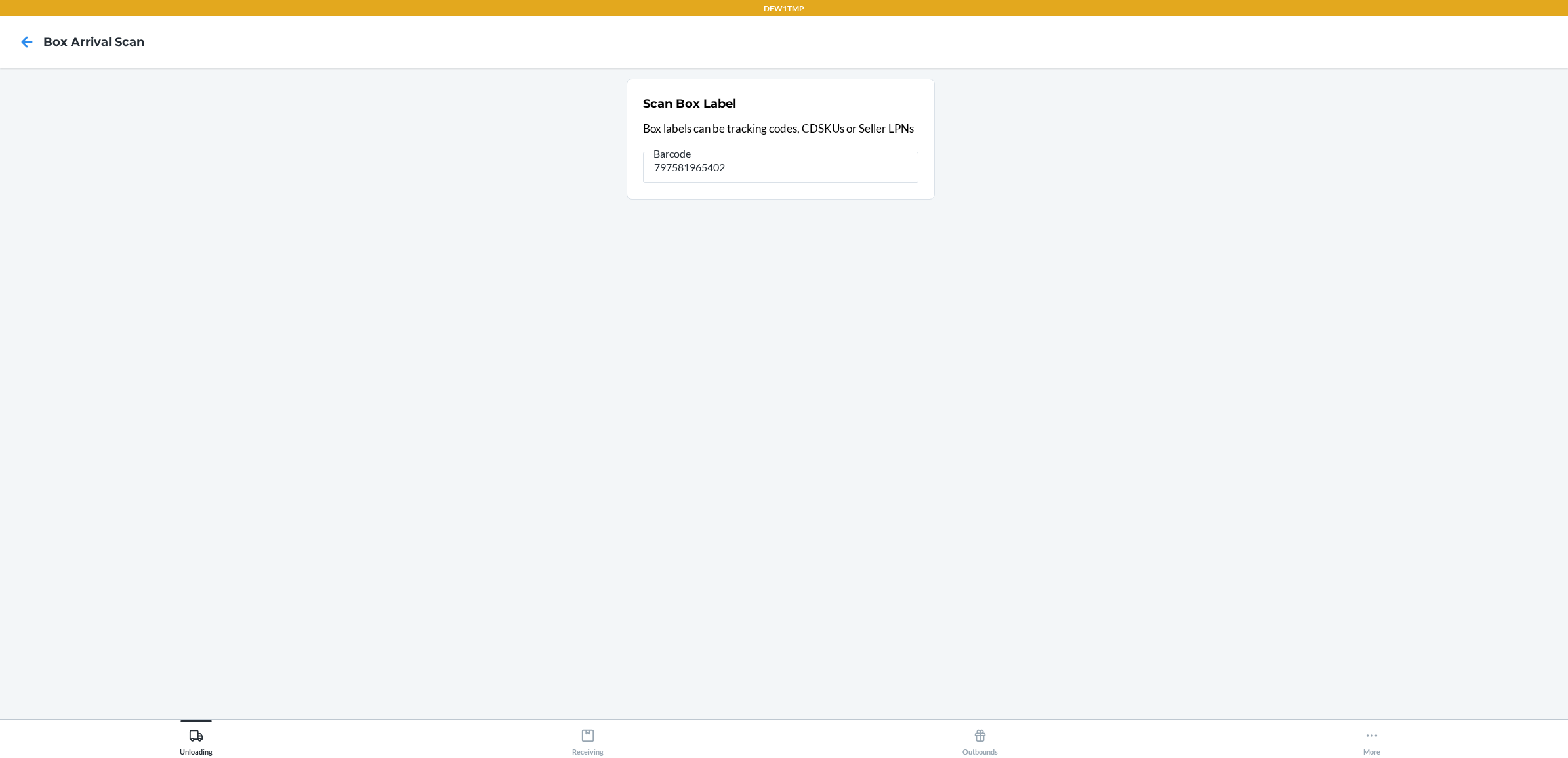
type input "797581965402"
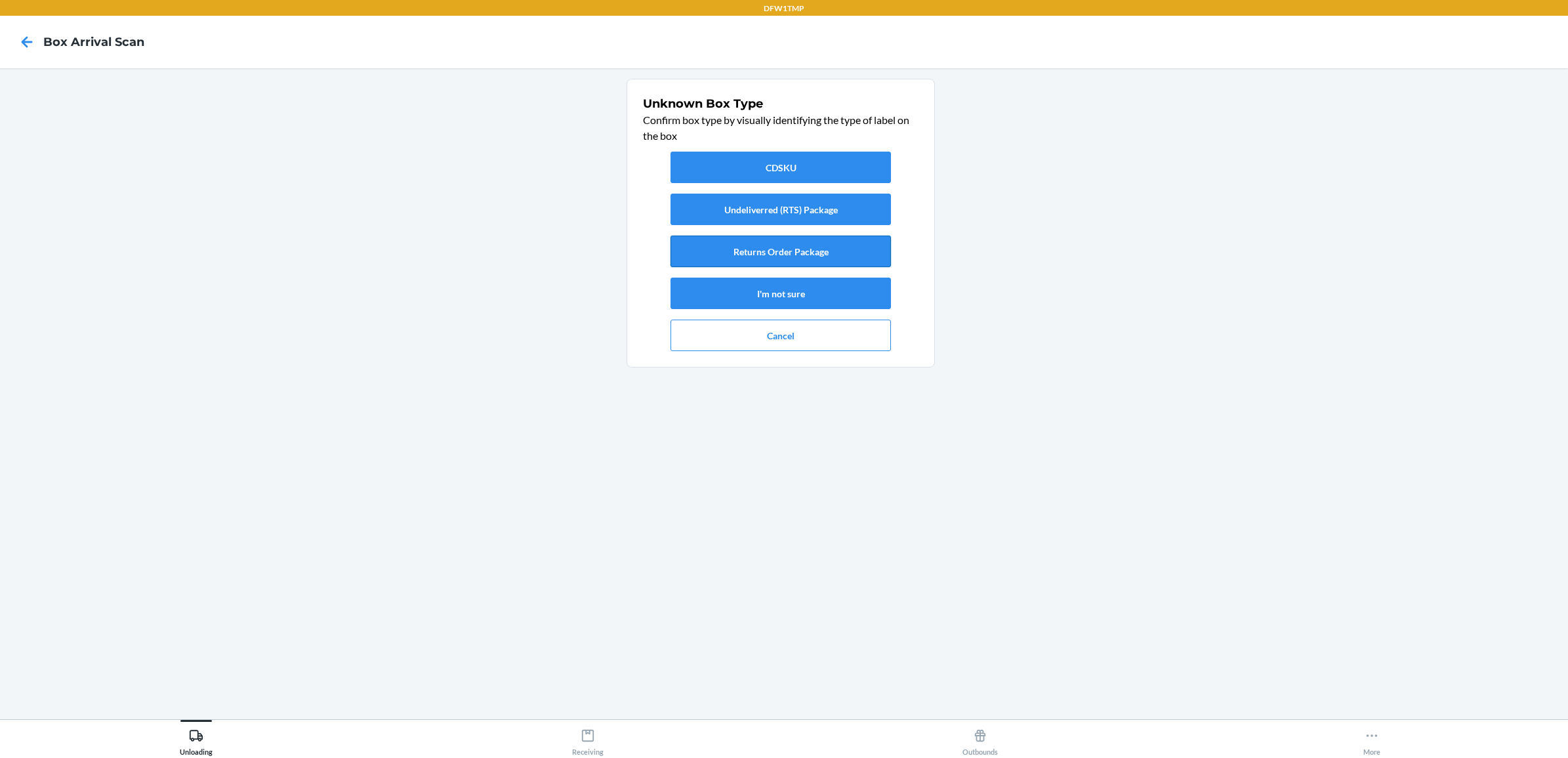
click at [779, 246] on button "Returns Order Package" at bounding box center [781, 251] width 220 height 32
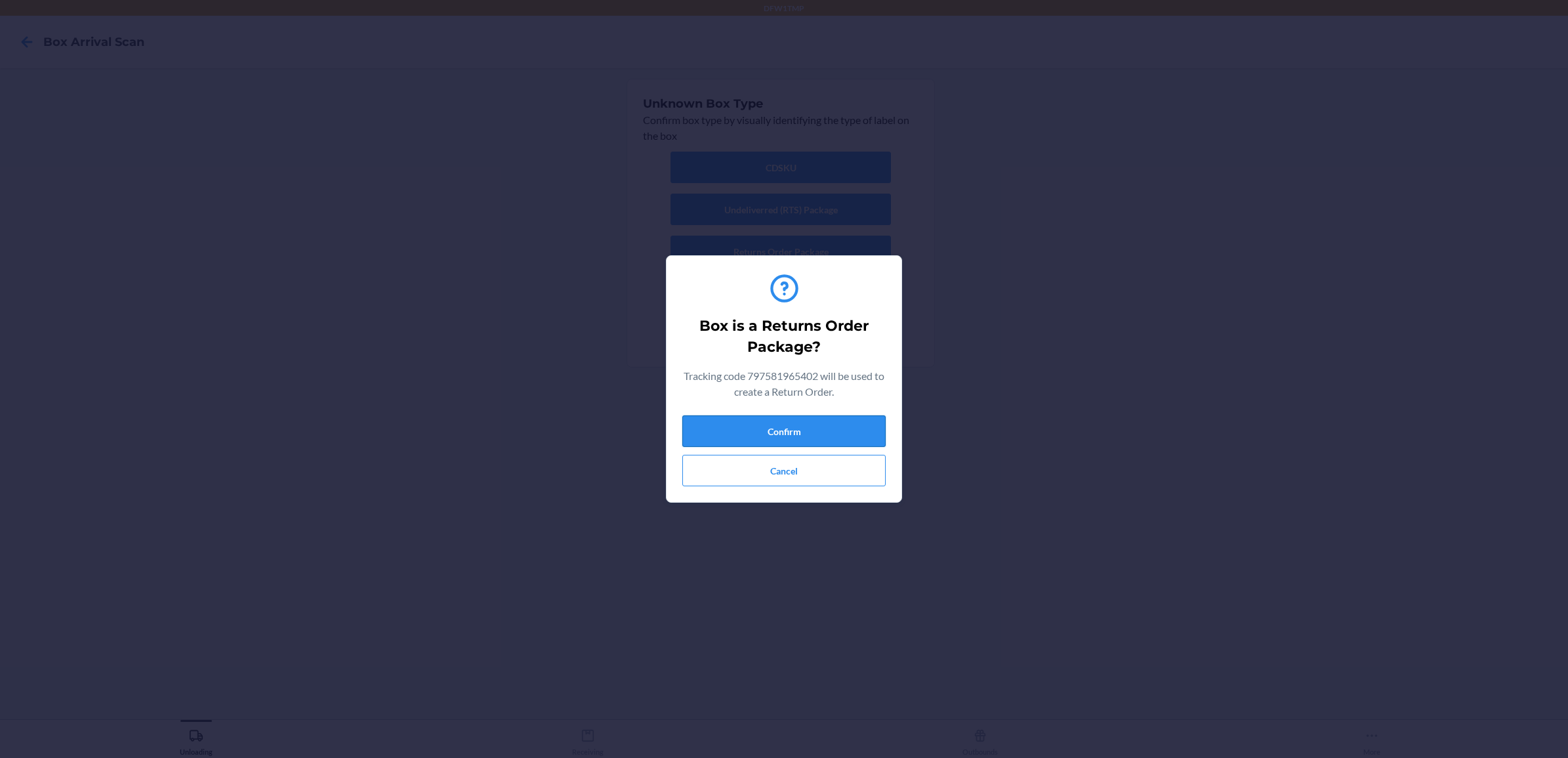
click at [821, 421] on button "Confirm" at bounding box center [784, 431] width 203 height 32
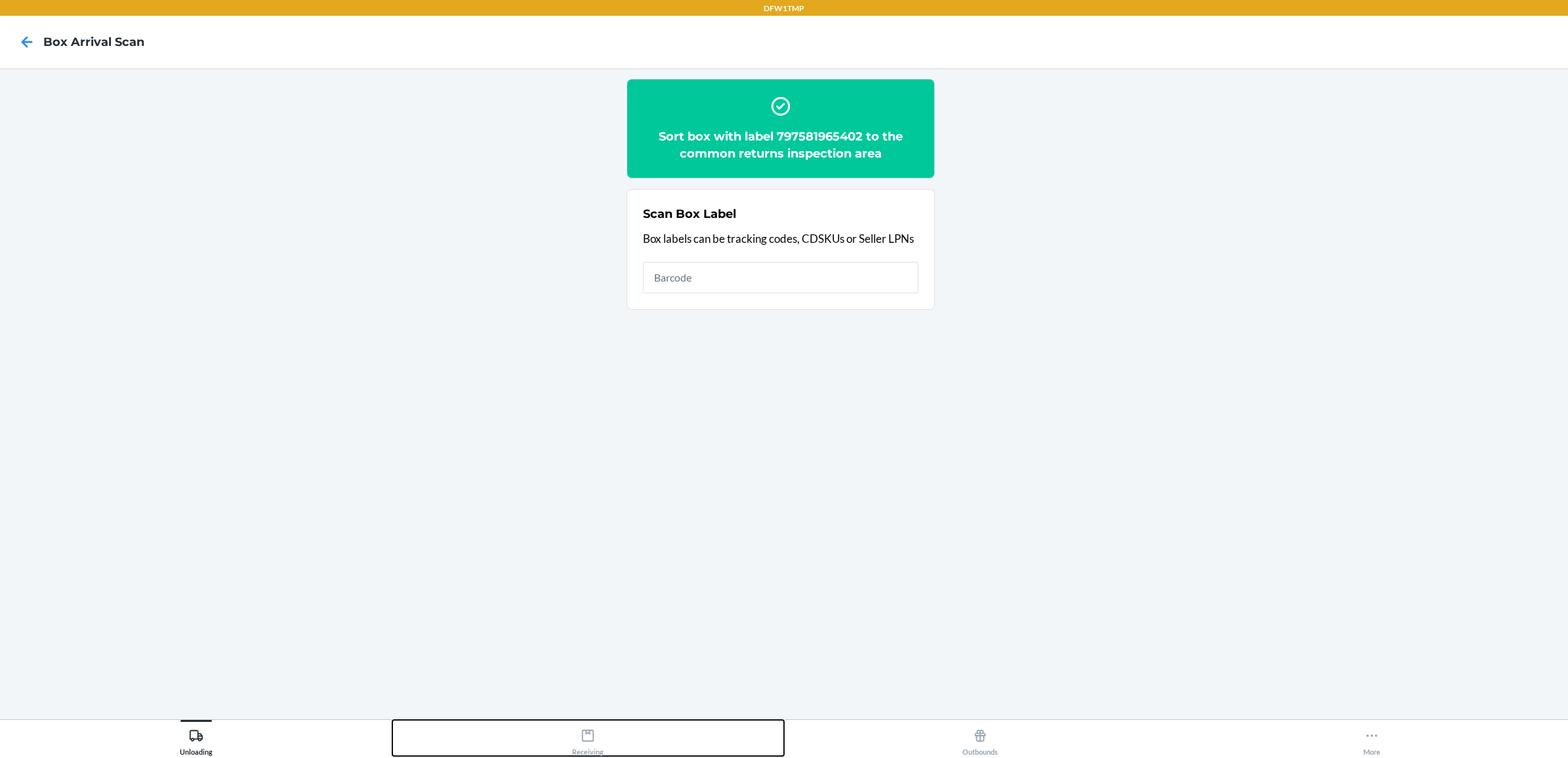
click at [618, 737] on button "Receiving" at bounding box center [589, 738] width 393 height 36
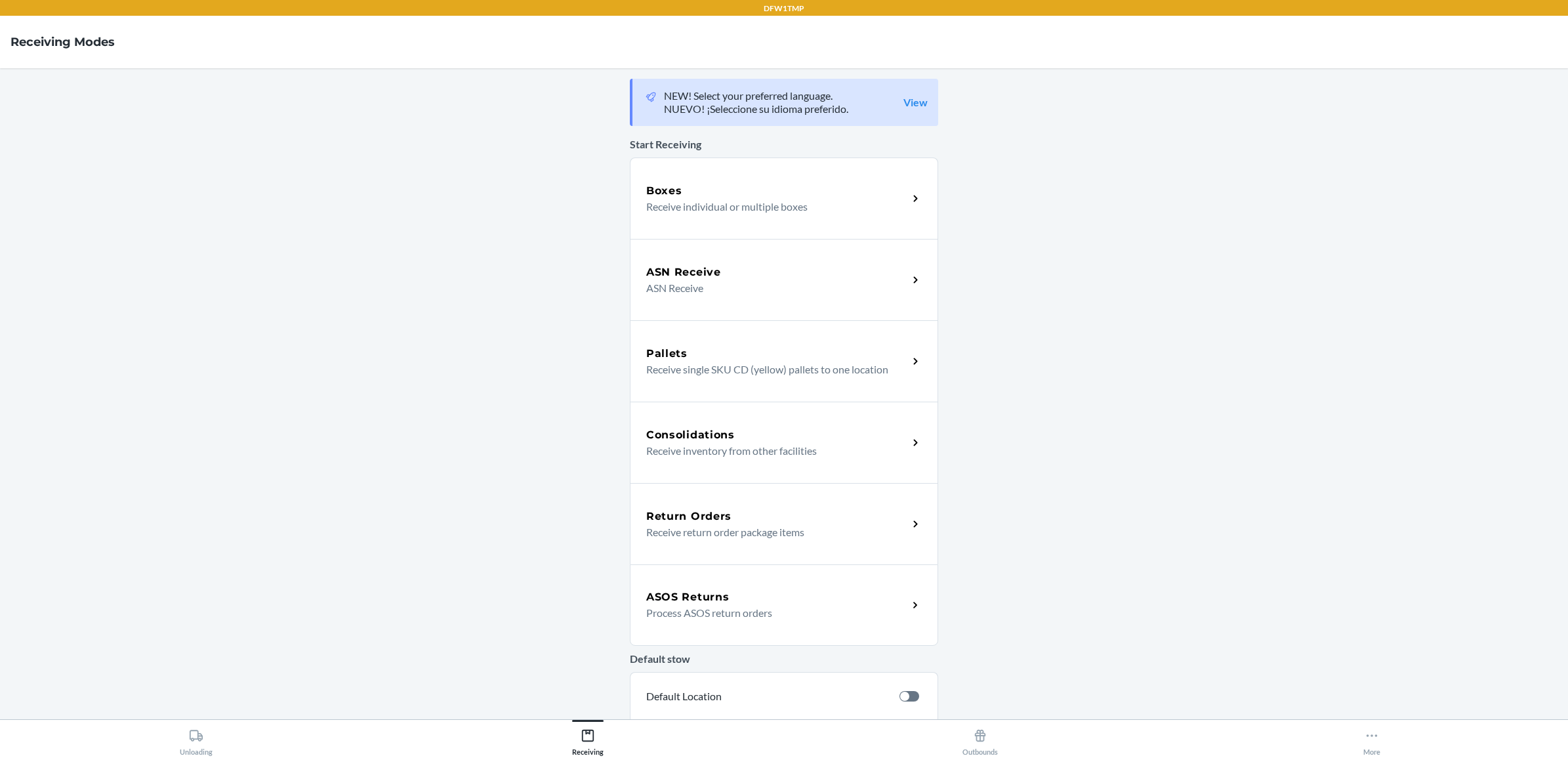
click at [798, 504] on div "Return Orders Receive return order package items" at bounding box center [784, 524] width 308 height 81
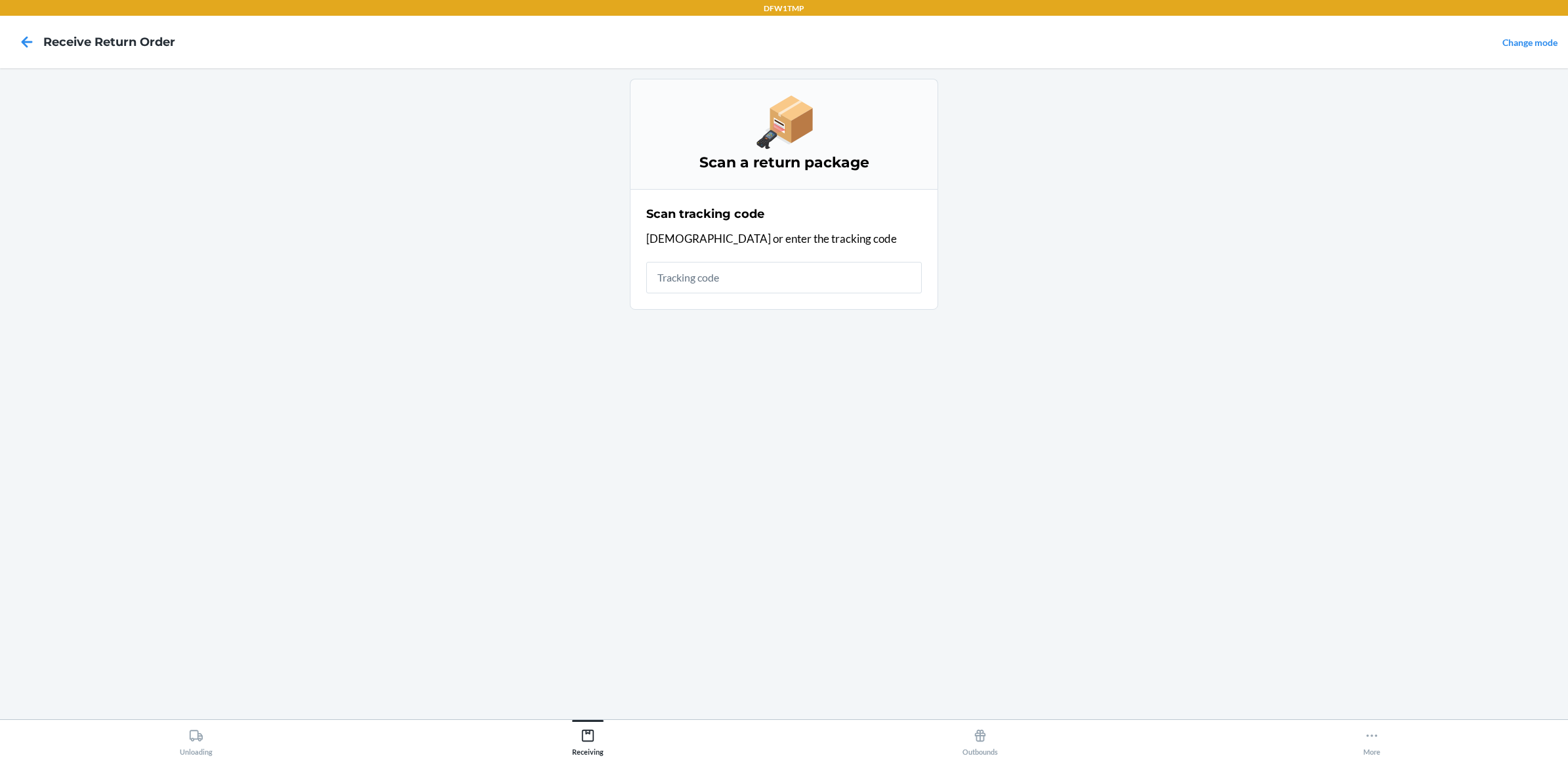
click at [763, 274] on input "text" at bounding box center [784, 277] width 275 height 32
type input "797581965402"
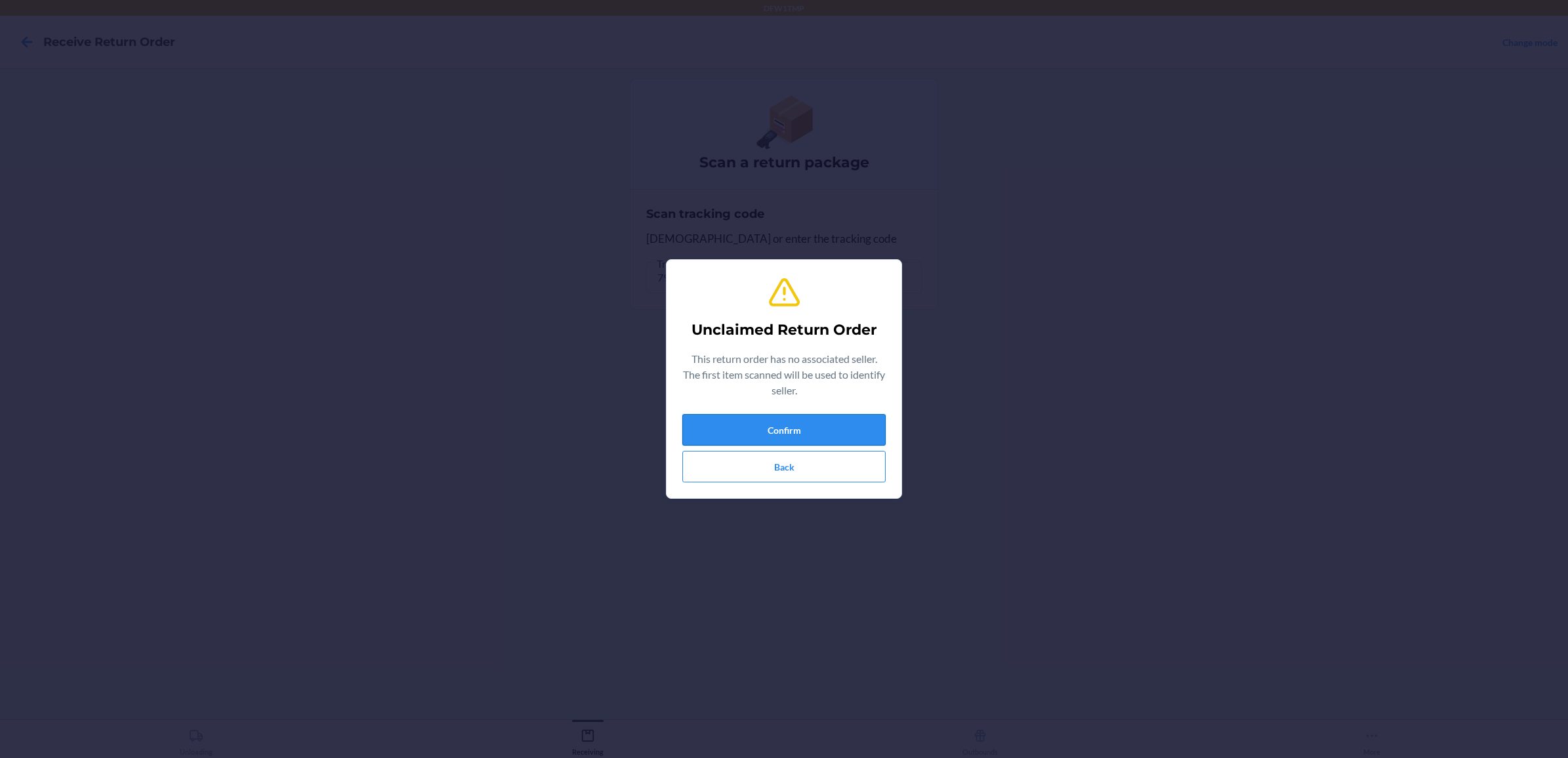
click at [707, 438] on button "Confirm" at bounding box center [784, 430] width 203 height 32
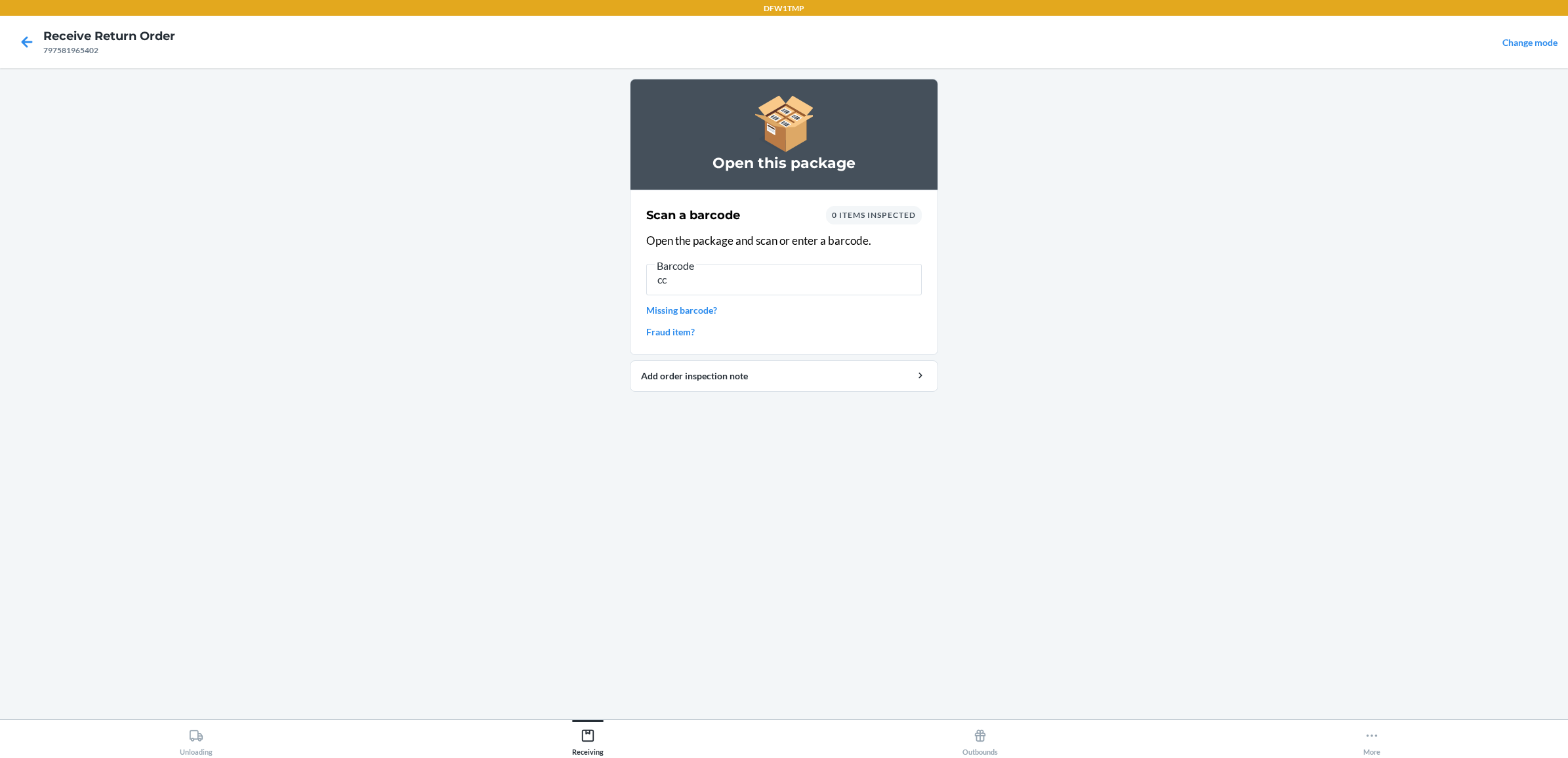
type input "cc"
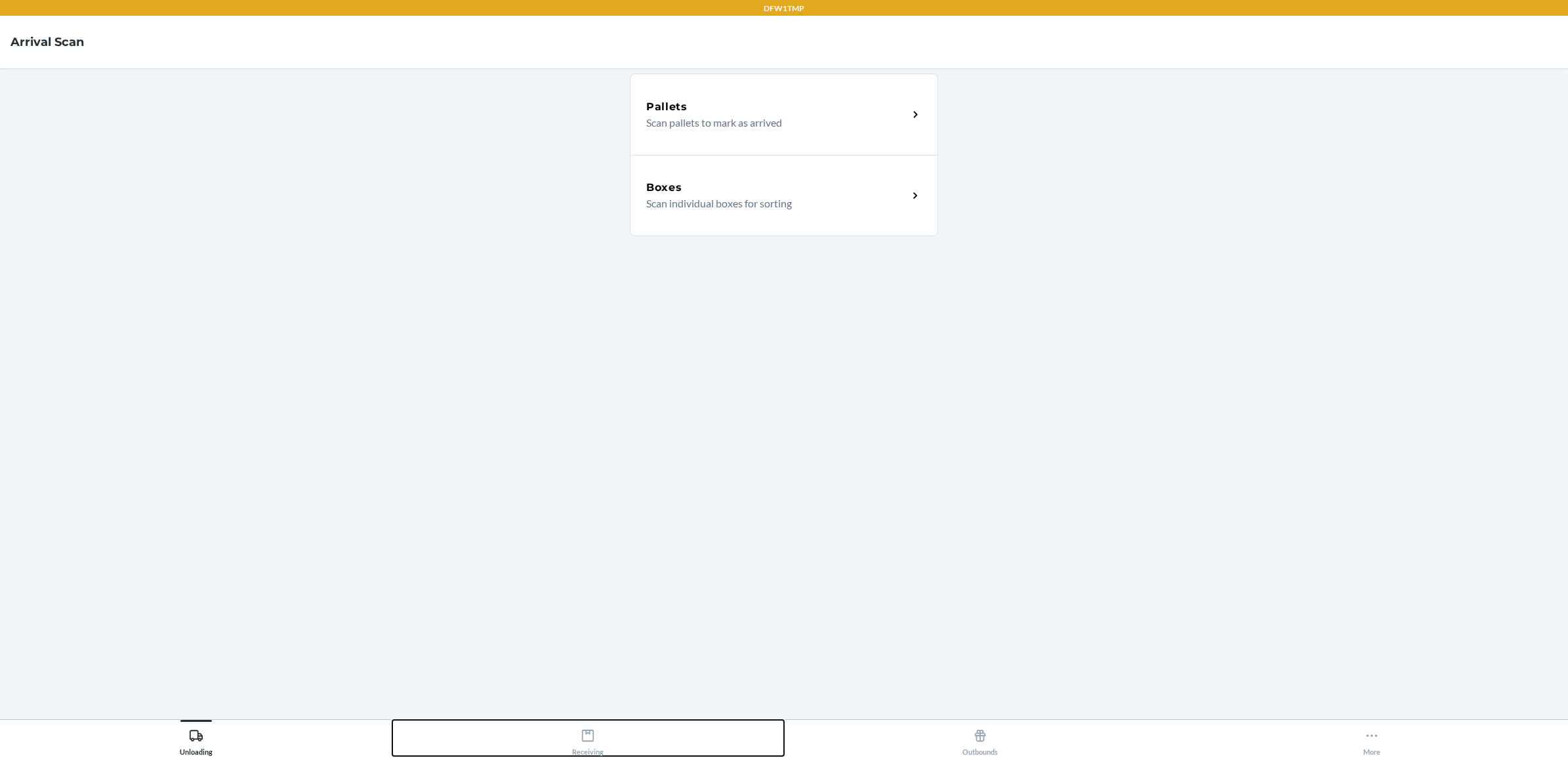
click at [569, 733] on button "Receiving" at bounding box center [589, 738] width 393 height 36
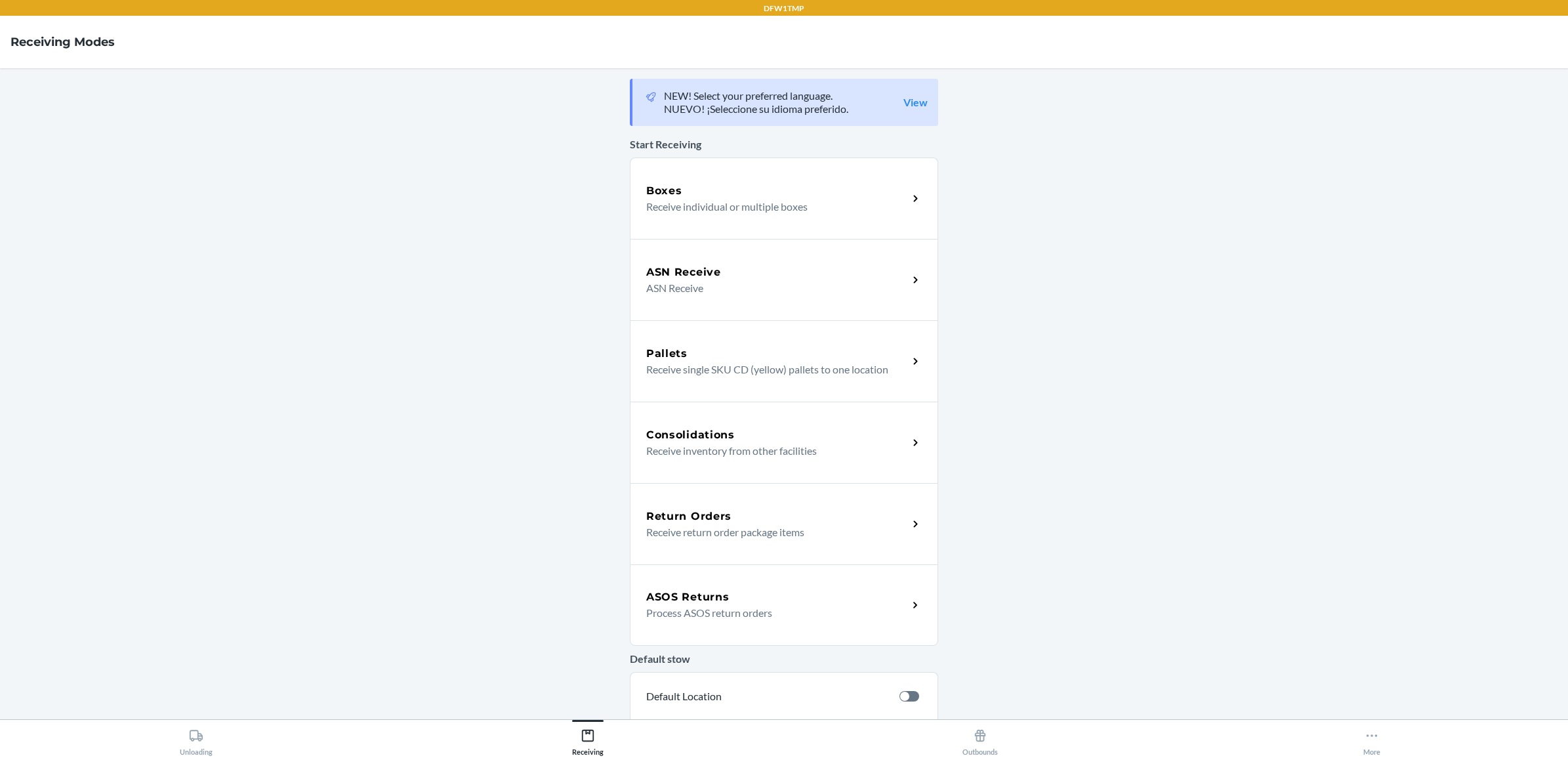
click at [695, 509] on h5 "Return Orders" at bounding box center [689, 516] width 86 height 15
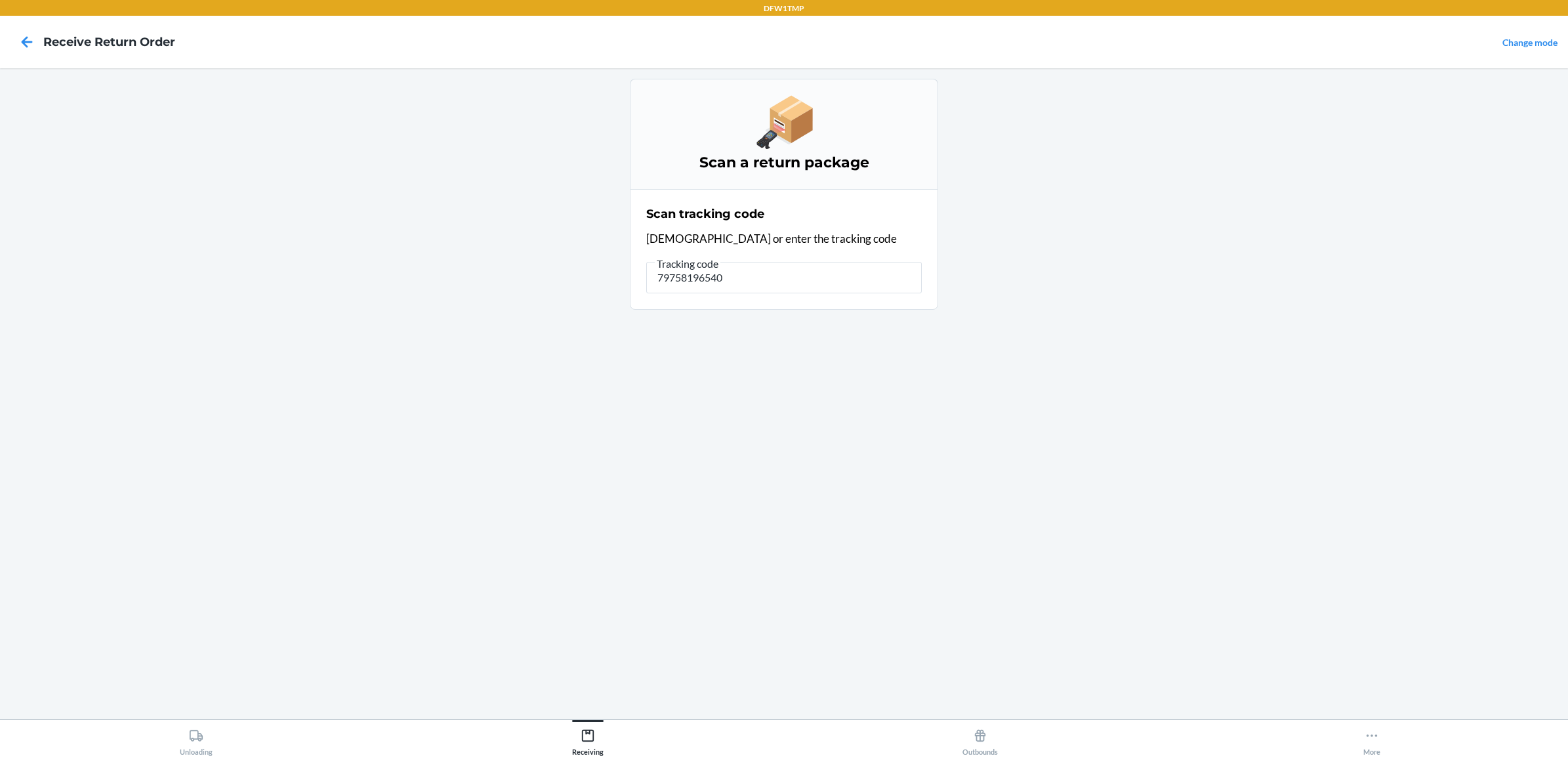
type input "797581965402"
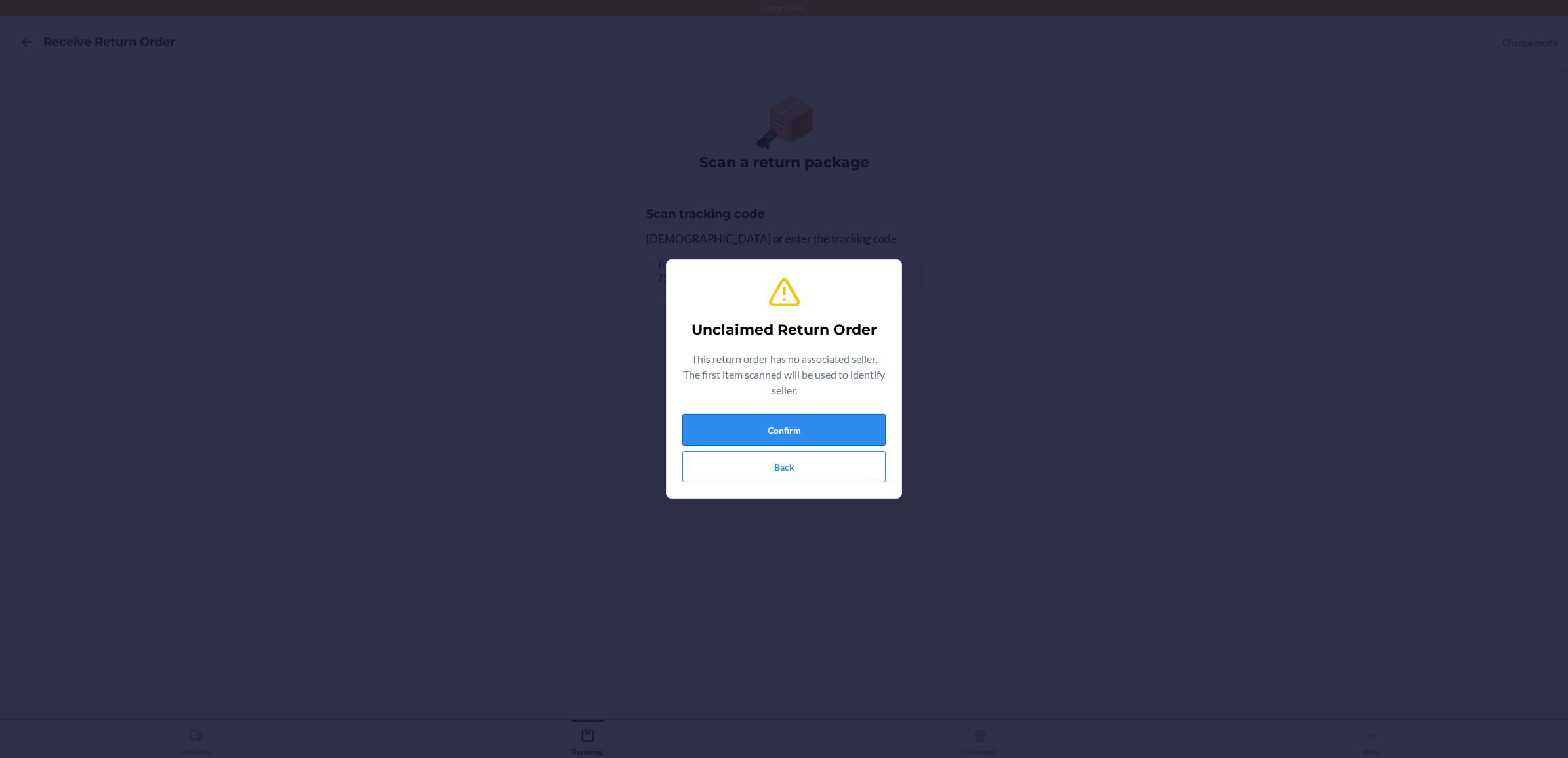
click at [702, 426] on button "Confirm" at bounding box center [784, 430] width 203 height 32
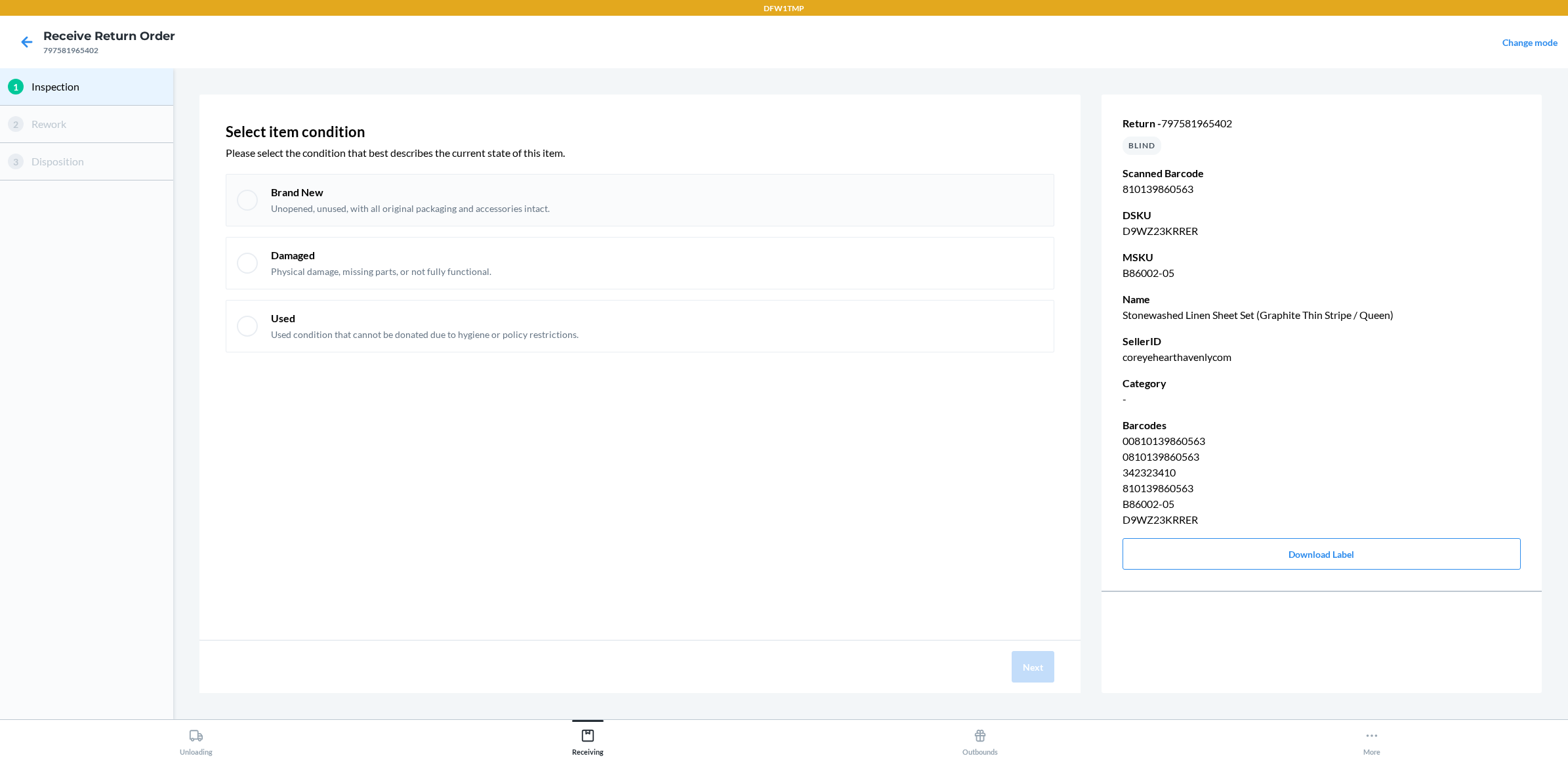
click at [599, 176] on div "Brand New Unopened, unused, with all original packaging and accessories intact." at bounding box center [640, 200] width 829 height 53
checkbox input "true"
click at [1023, 642] on div "Next" at bounding box center [640, 666] width 881 height 53
click at [1028, 655] on button "Next" at bounding box center [1032, 666] width 43 height 32
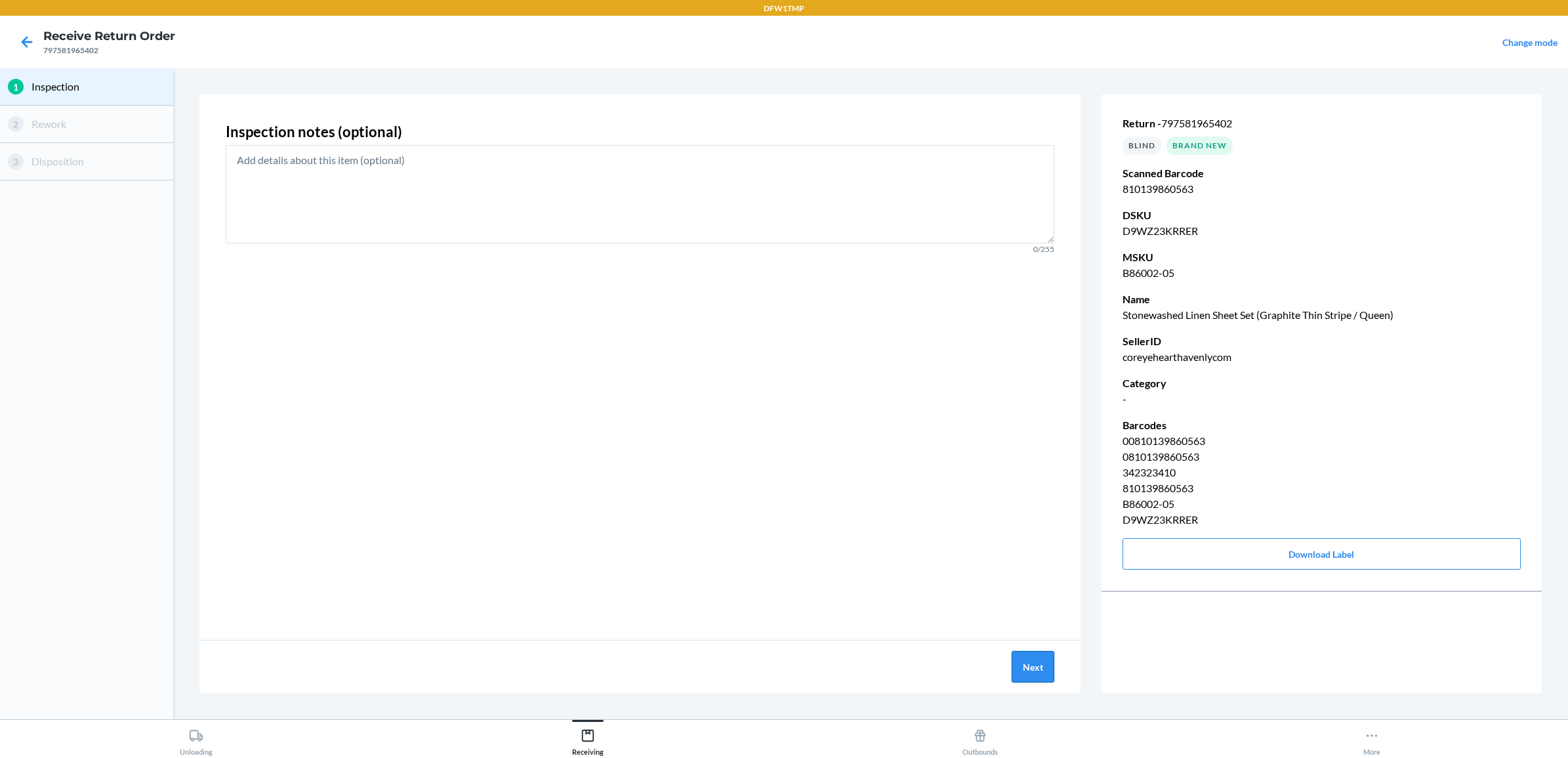
click at [1027, 661] on button "Next" at bounding box center [1032, 666] width 43 height 32
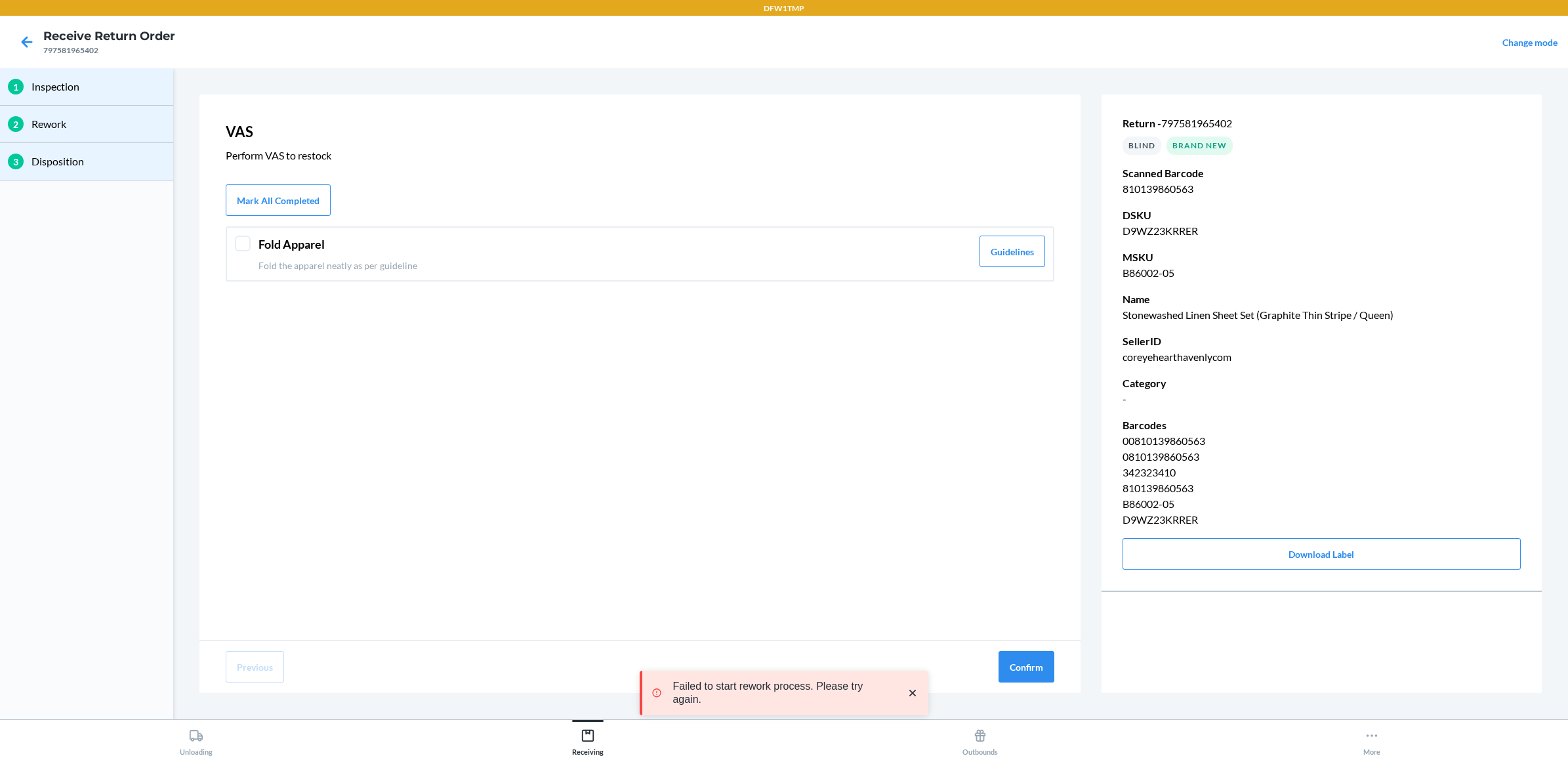
click at [894, 264] on p "Fold the apparel neatly as per guideline" at bounding box center [615, 266] width 713 height 14
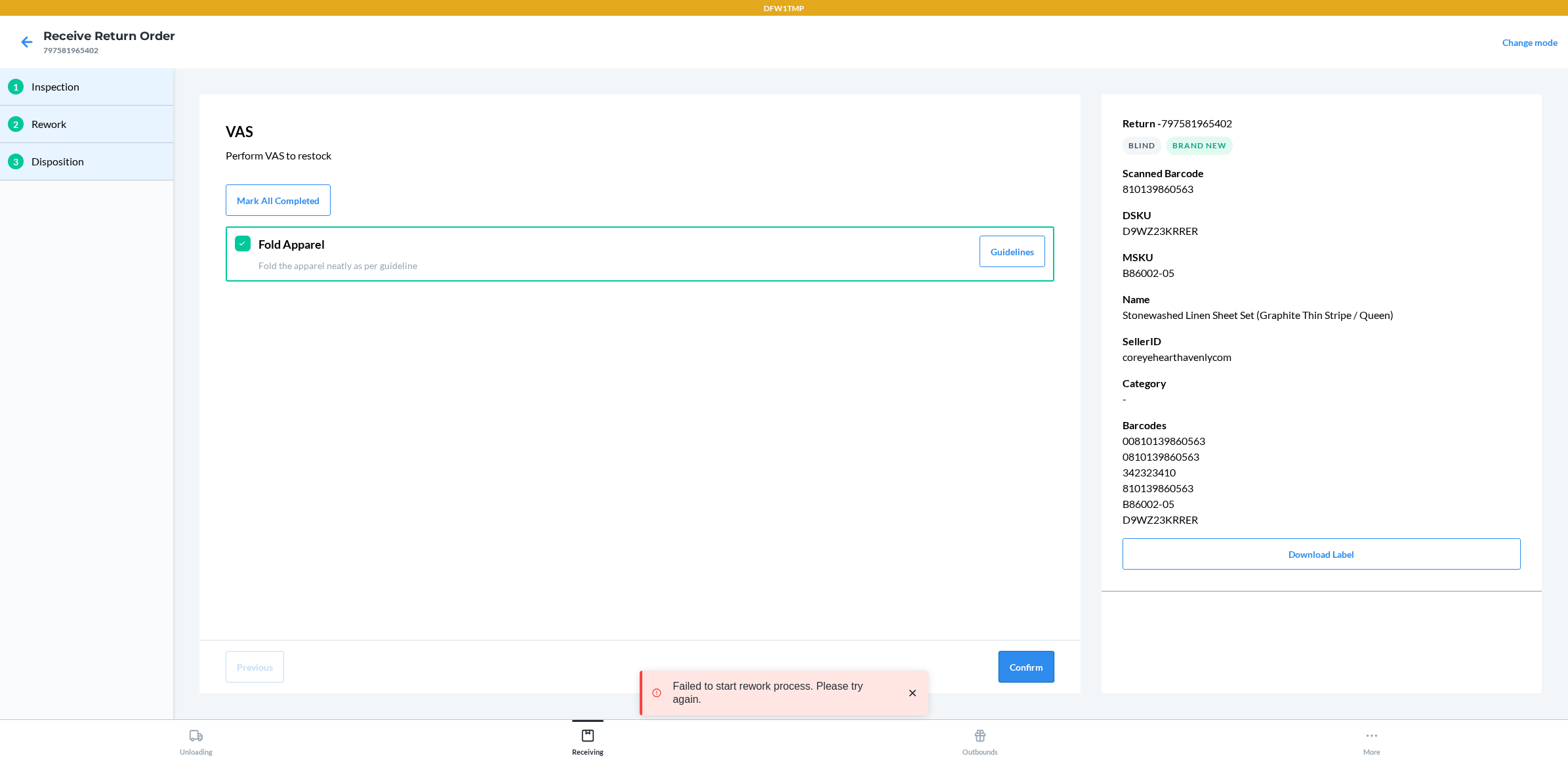
click at [1020, 670] on button "Confirm" at bounding box center [1027, 666] width 56 height 32
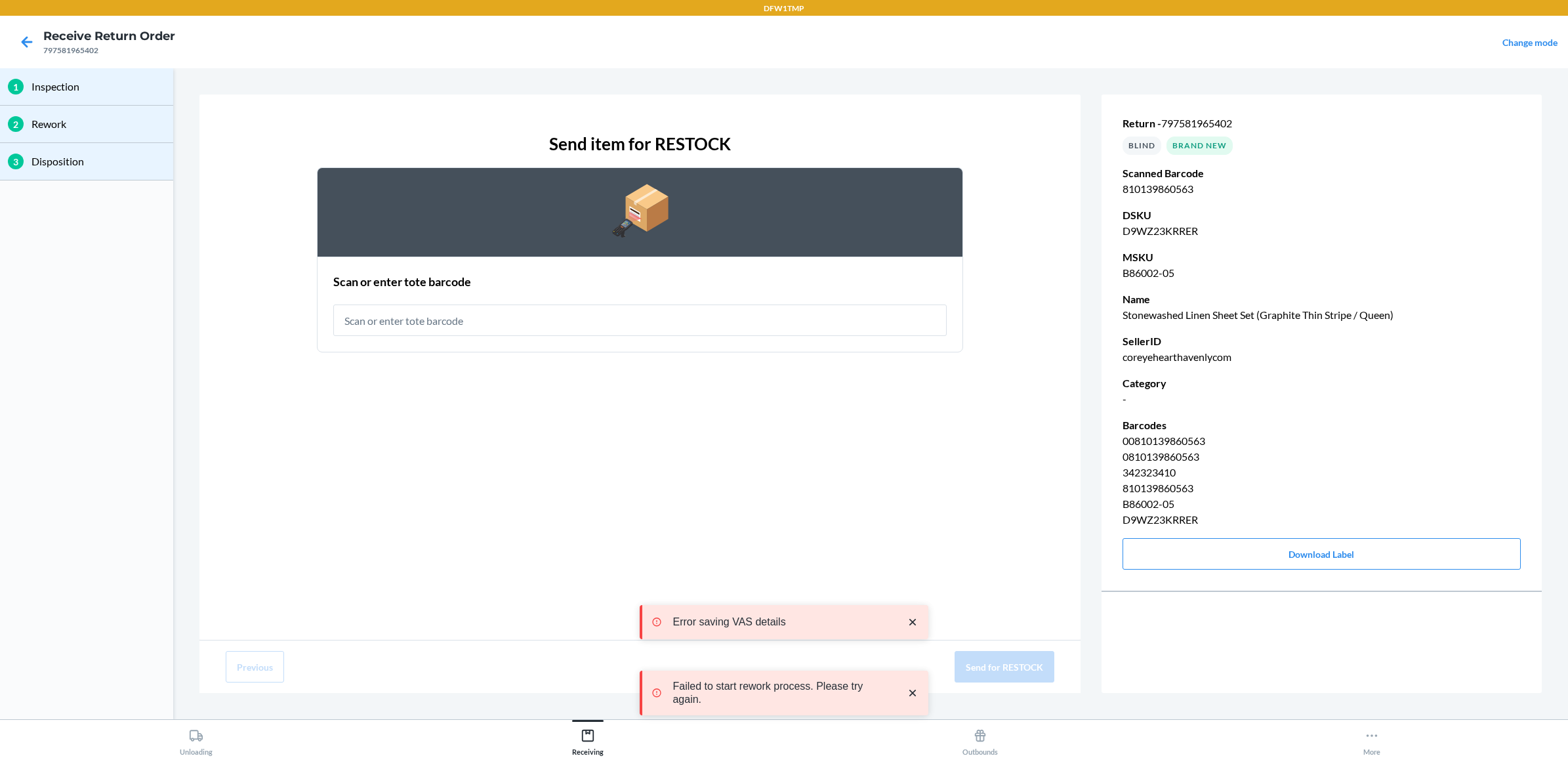
click at [715, 319] on input "text" at bounding box center [639, 320] width 613 height 32
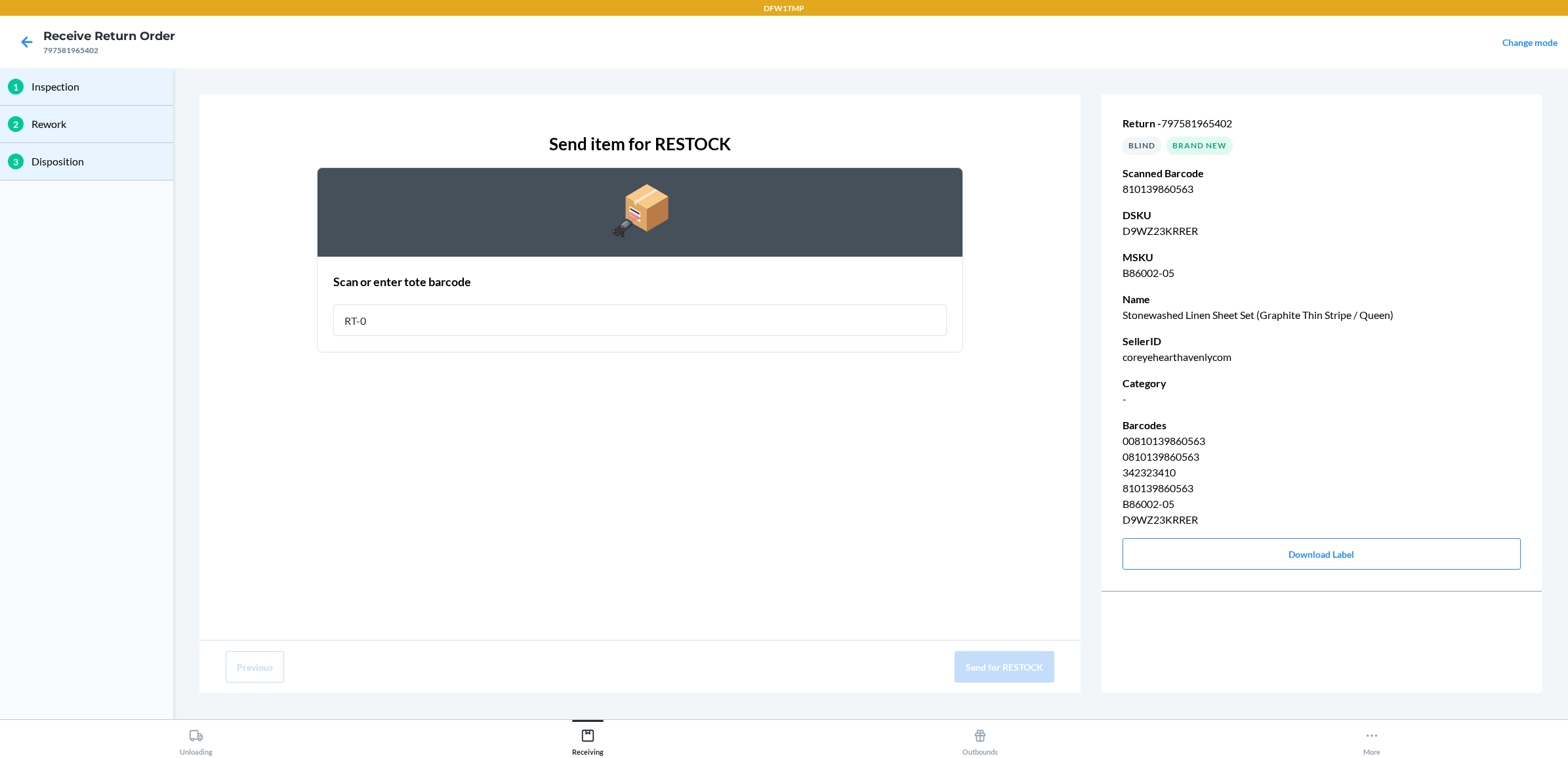
type input "RT-08"
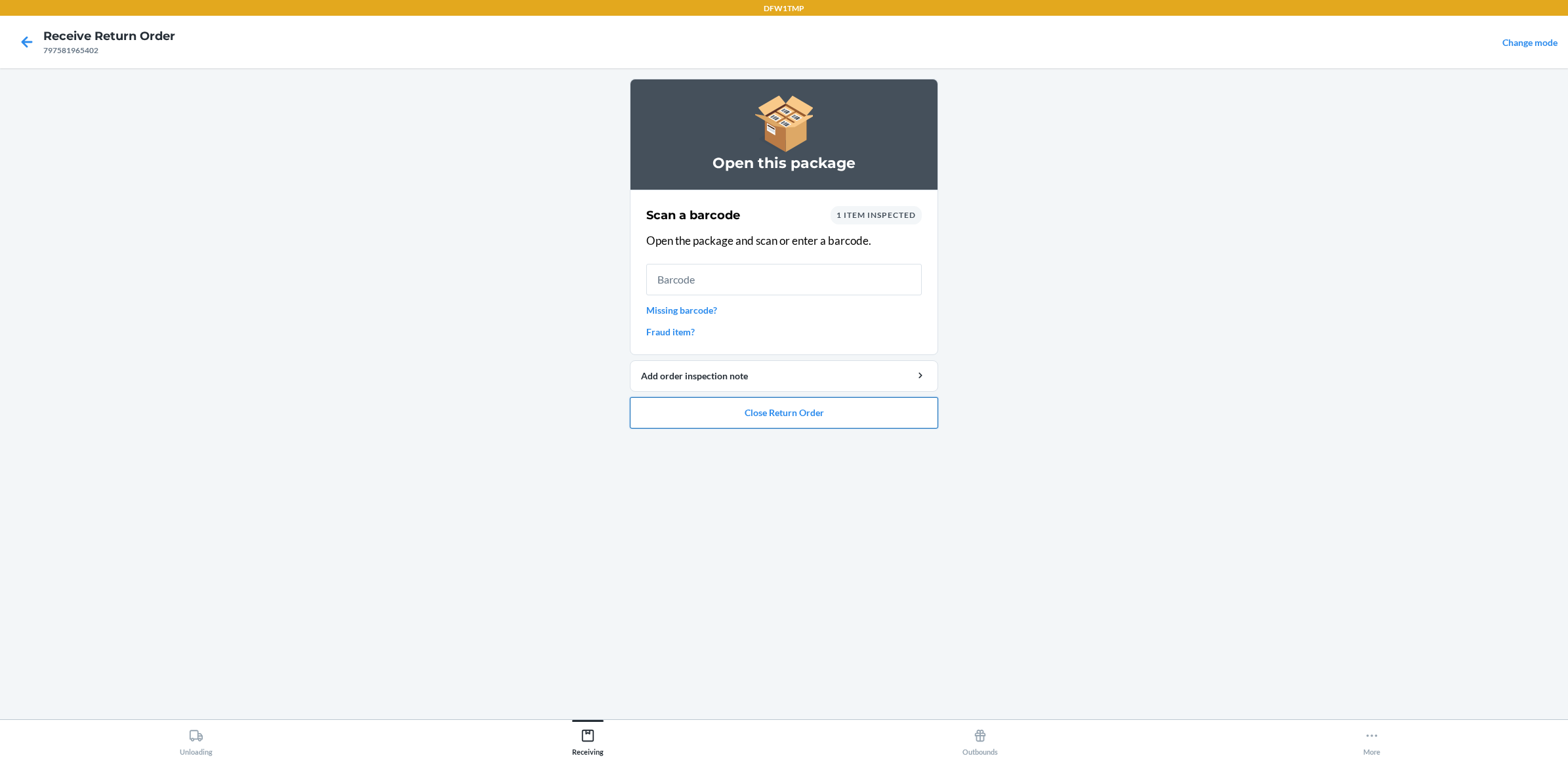
click at [760, 424] on button "Close Return Order" at bounding box center [784, 412] width 308 height 32
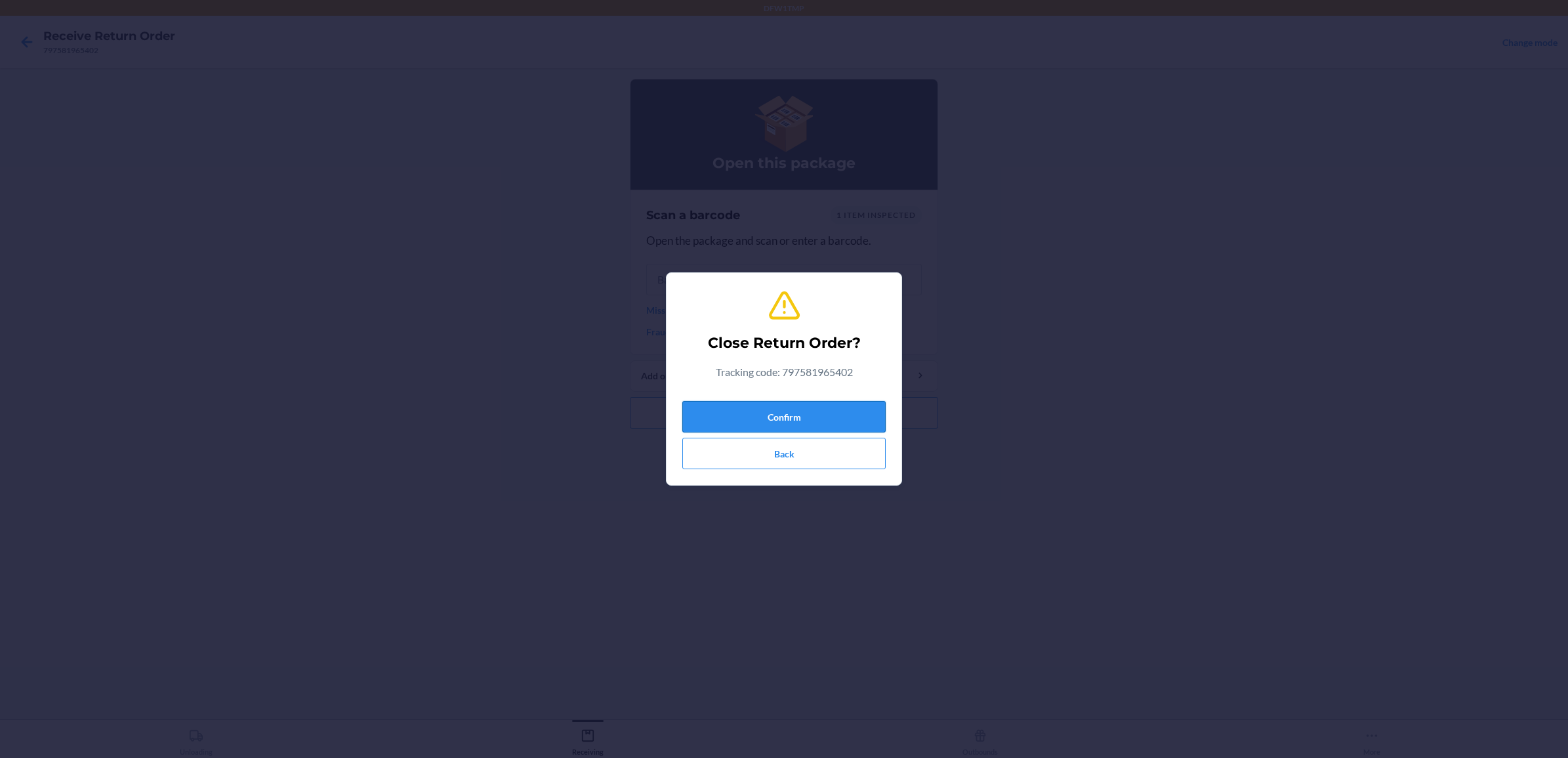
click at [768, 415] on button "Confirm" at bounding box center [784, 417] width 203 height 32
click at [694, 410] on div "Open this package Scan a barcode 1 item inspected Open the package and scan or …" at bounding box center [784, 393] width 308 height 630
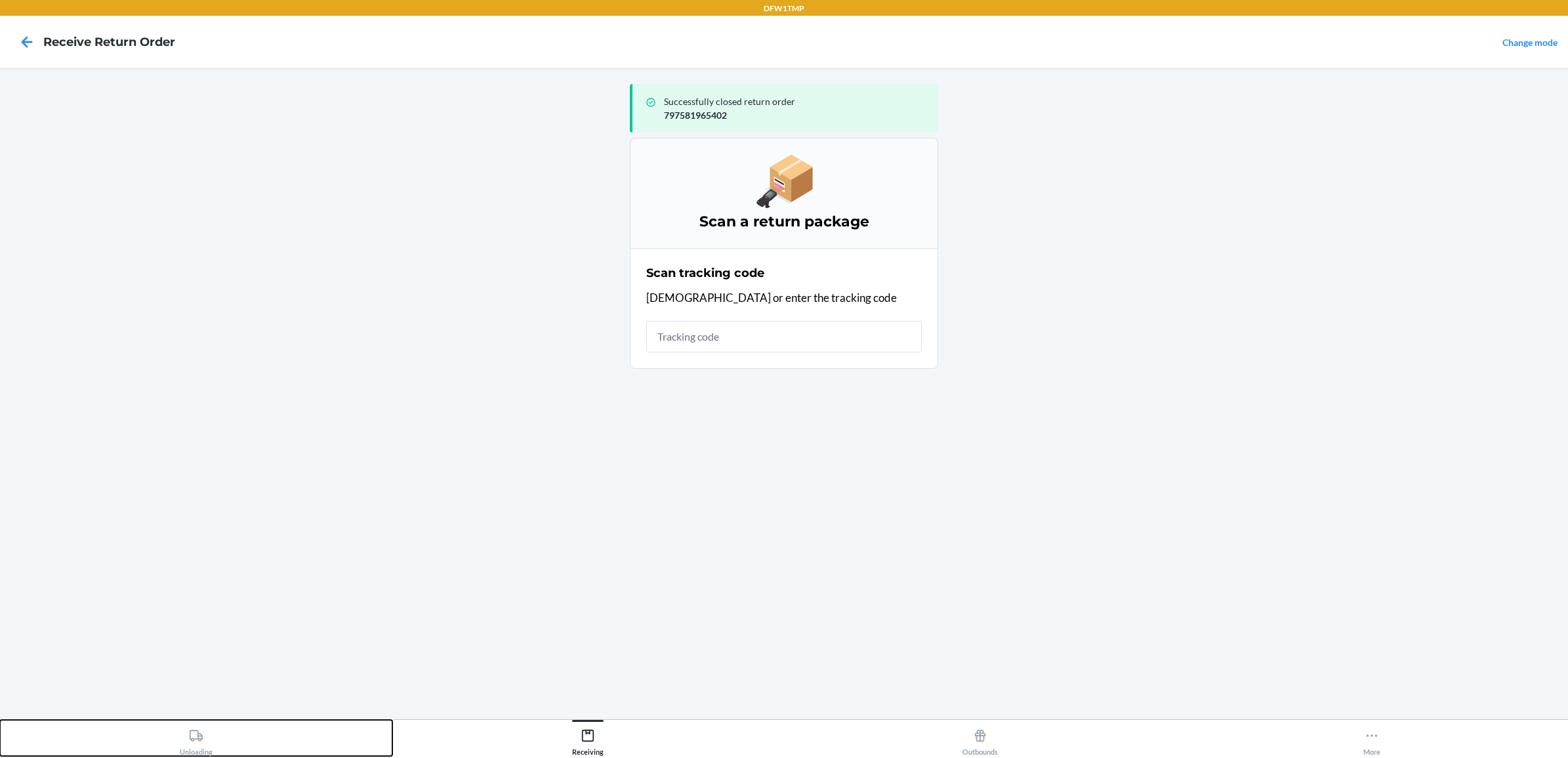
click at [203, 723] on div "Unloading" at bounding box center [196, 739] width 33 height 33
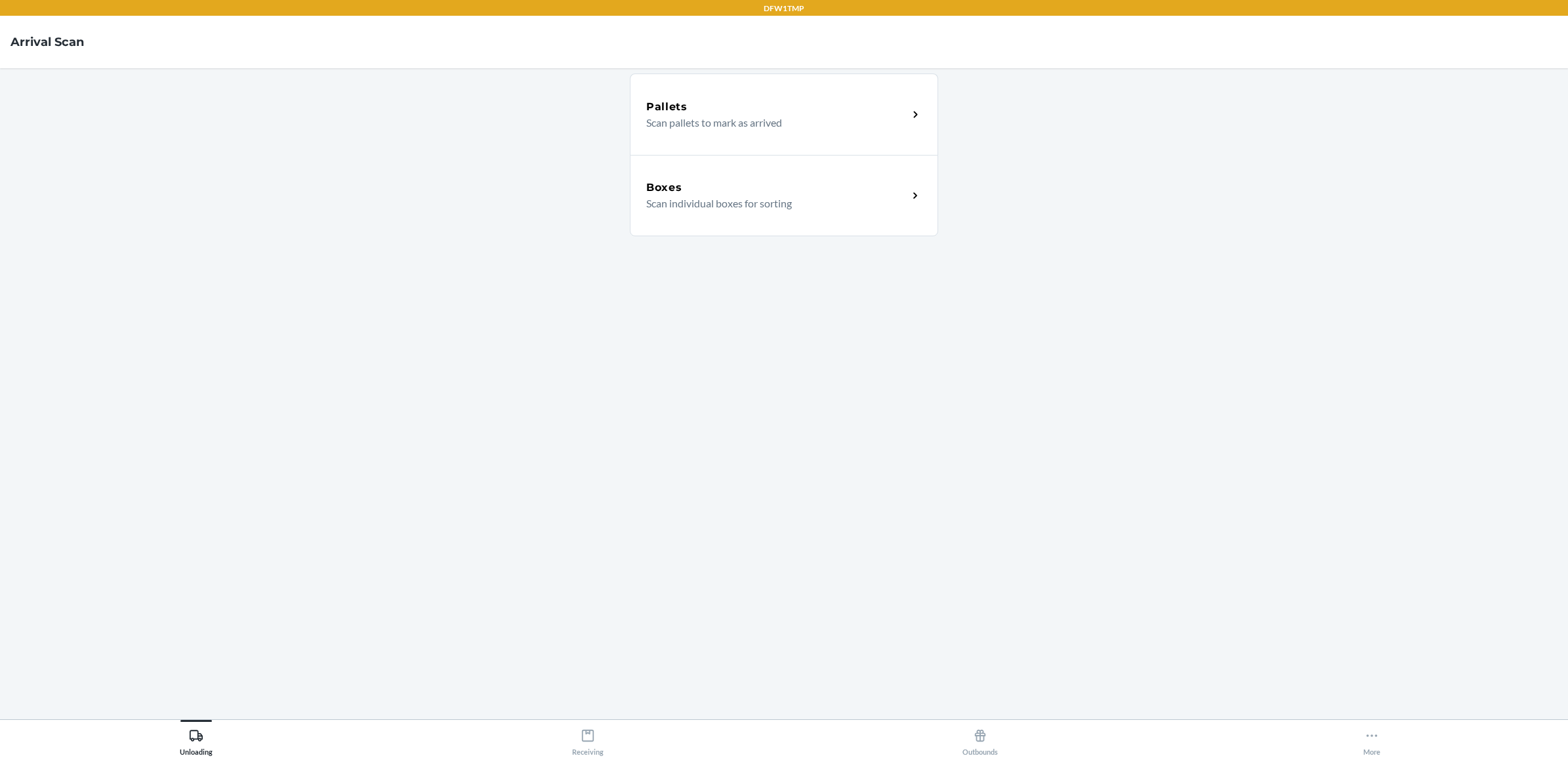
click at [678, 189] on h5 "Boxes" at bounding box center [664, 187] width 36 height 15
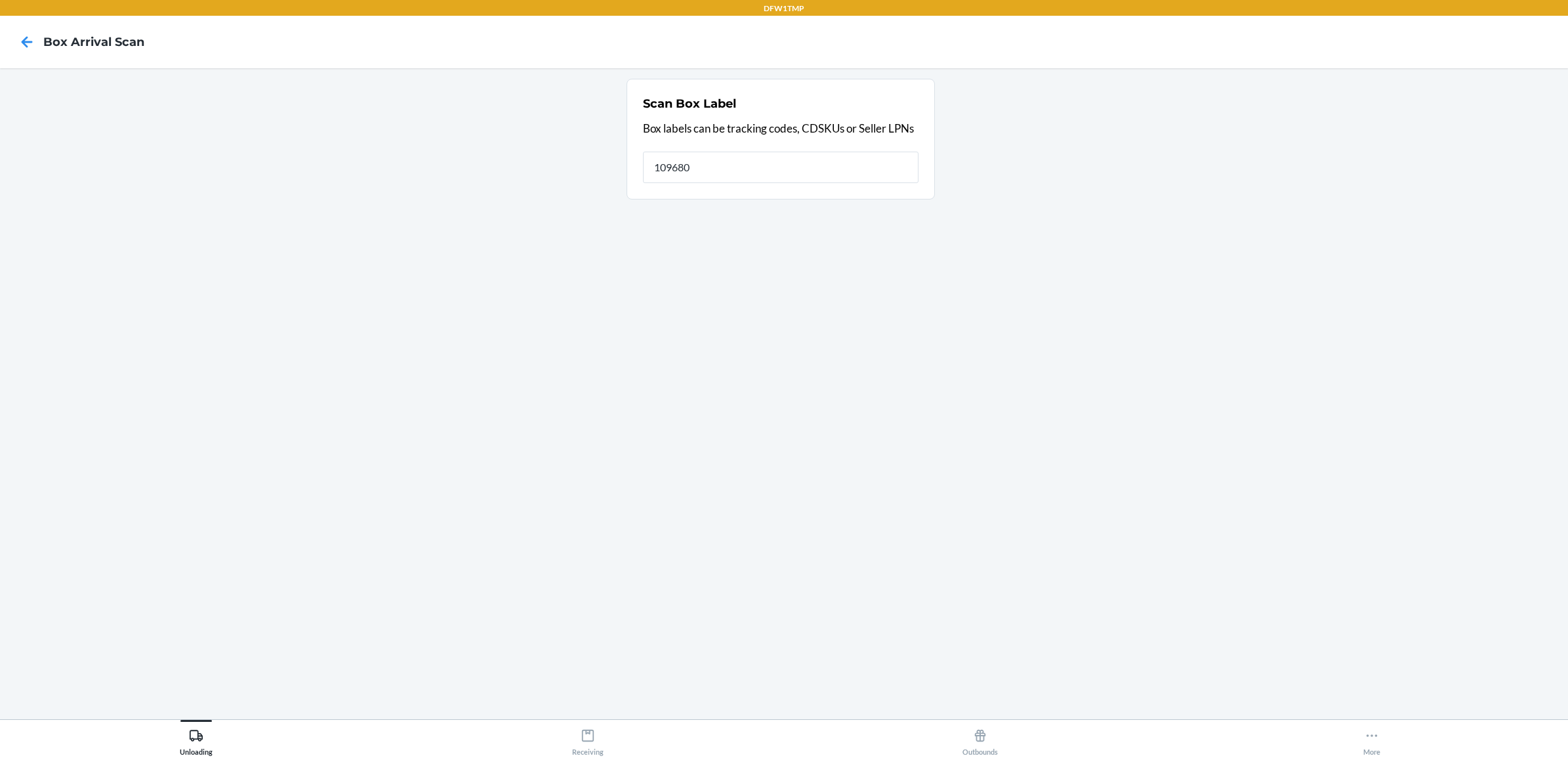
type input "109680"
type input "9632013760205460274500797599706465"
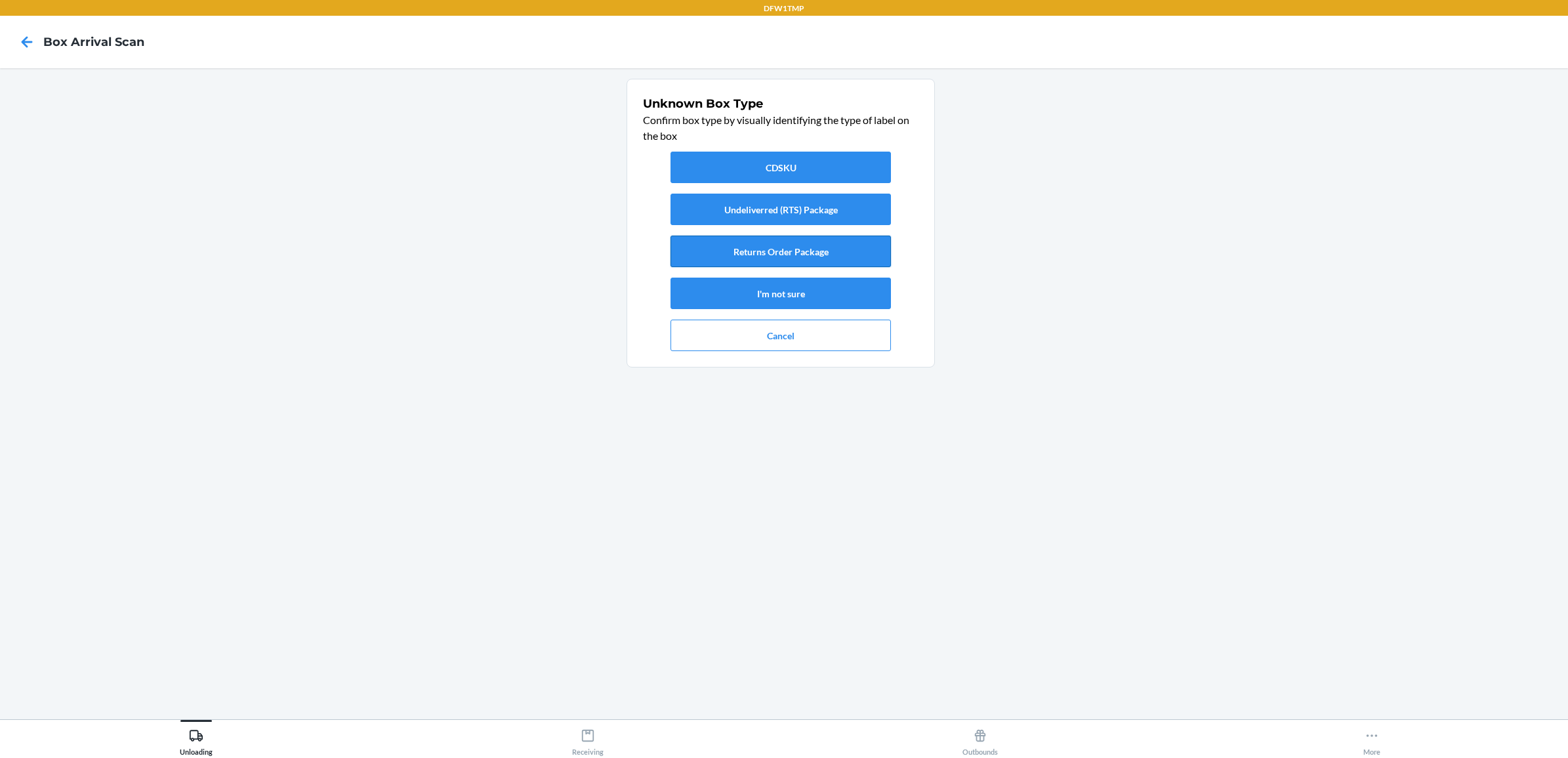
click at [738, 251] on button "Returns Order Package" at bounding box center [781, 251] width 220 height 32
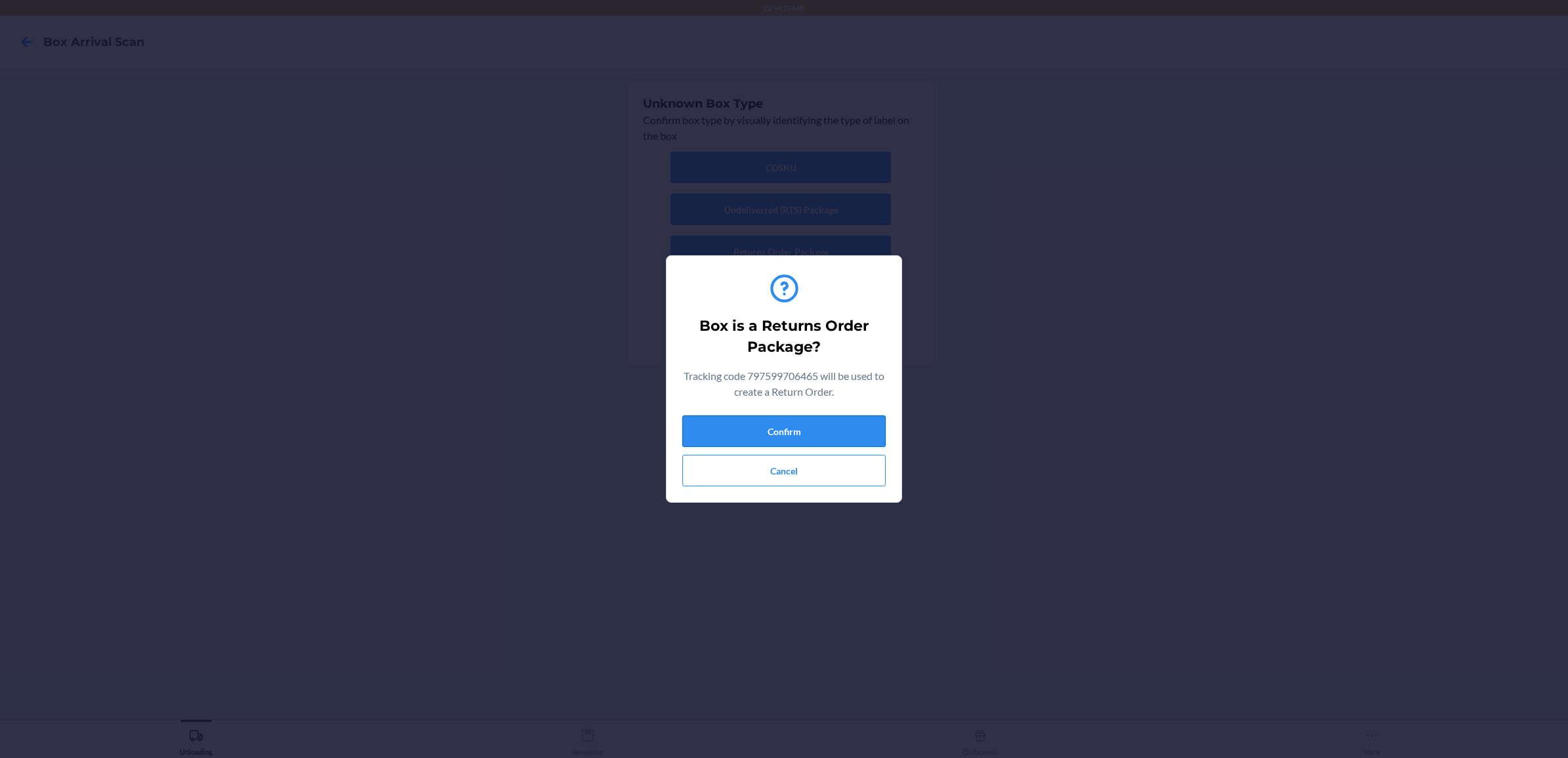
click at [742, 436] on button "Confirm" at bounding box center [784, 431] width 203 height 32
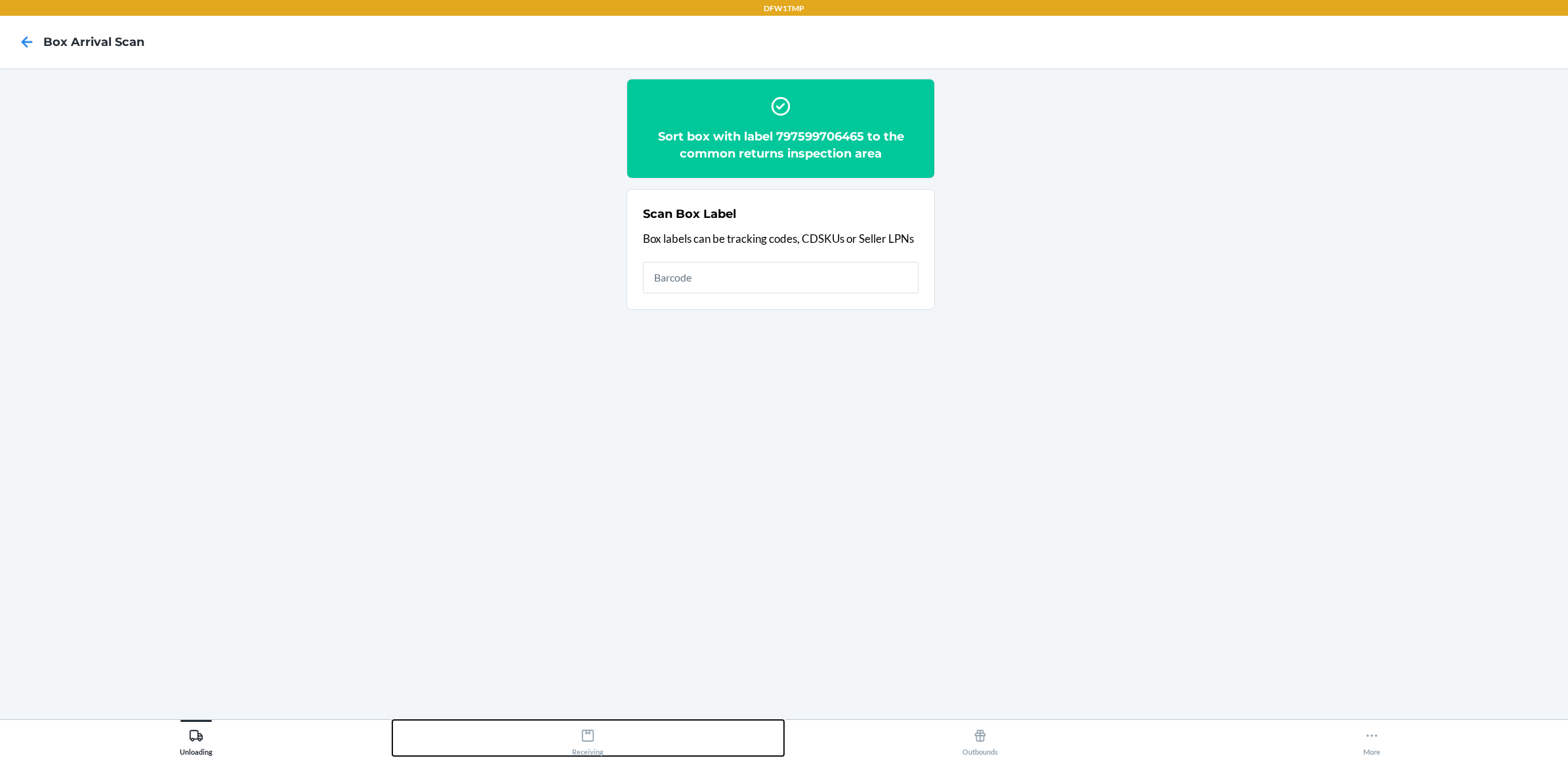
click at [582, 735] on icon at bounding box center [587, 736] width 12 height 12
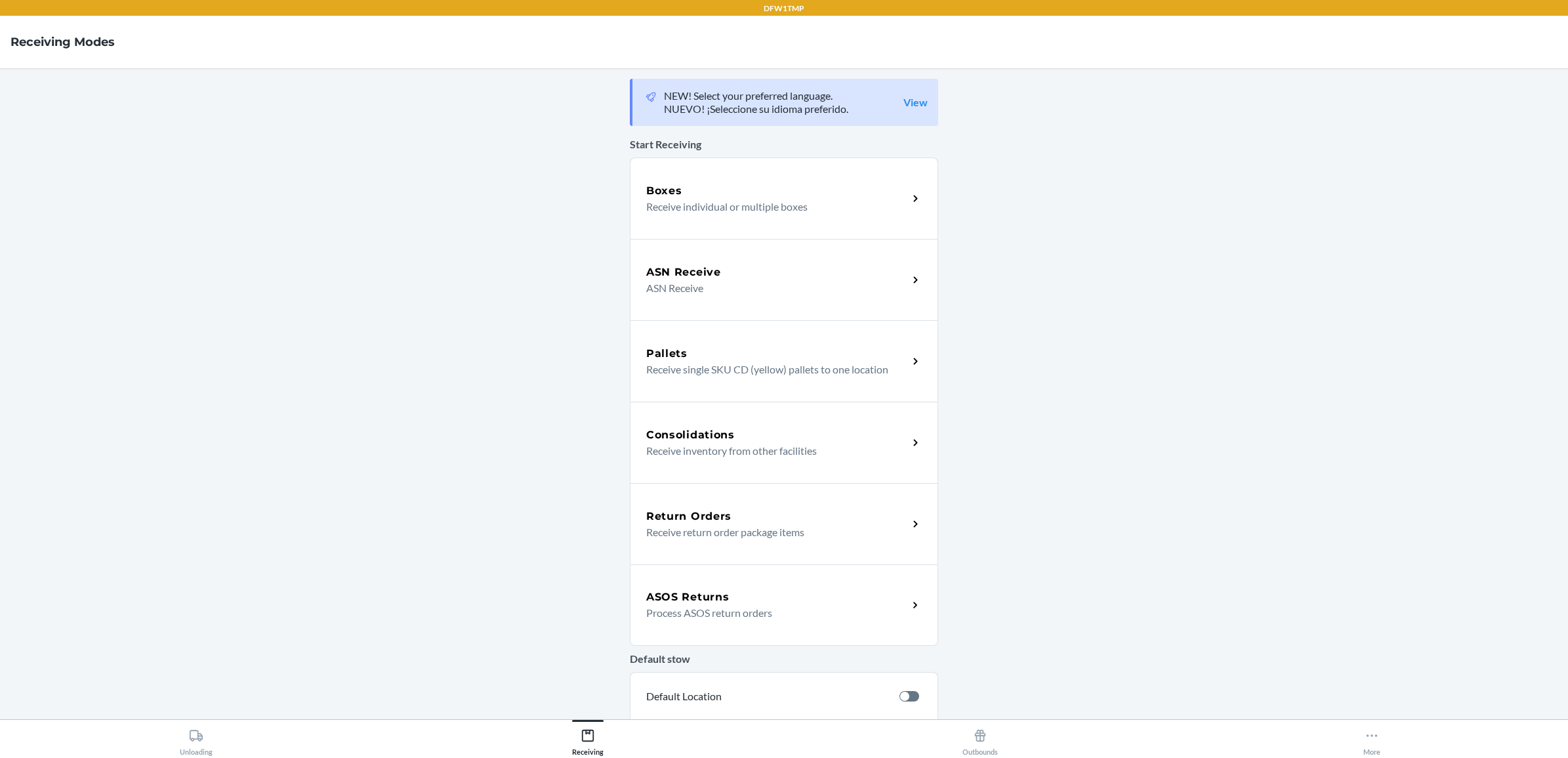
click at [730, 525] on p "Receive return order package items" at bounding box center [772, 532] width 251 height 15
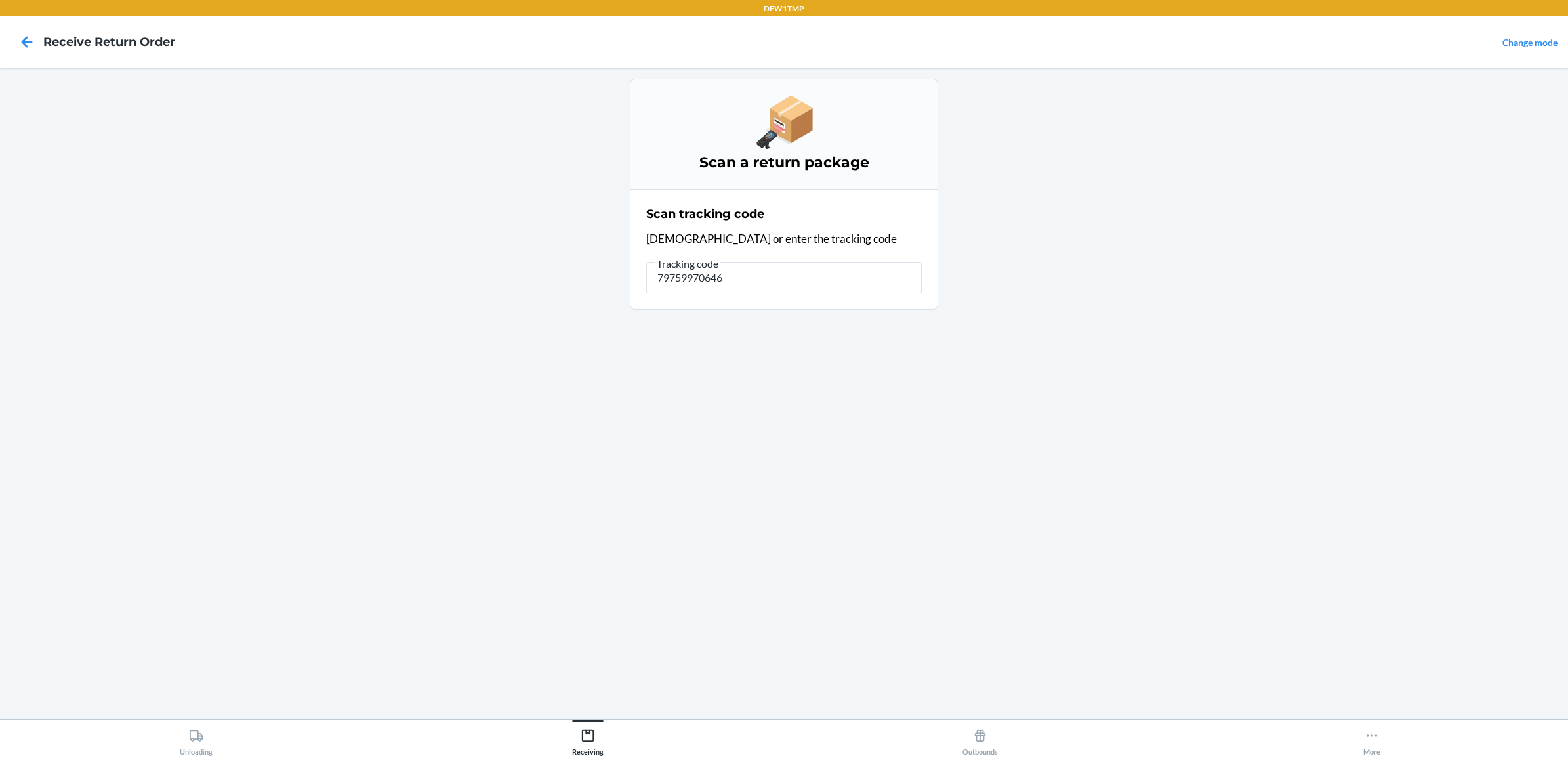
type input "797599706465"
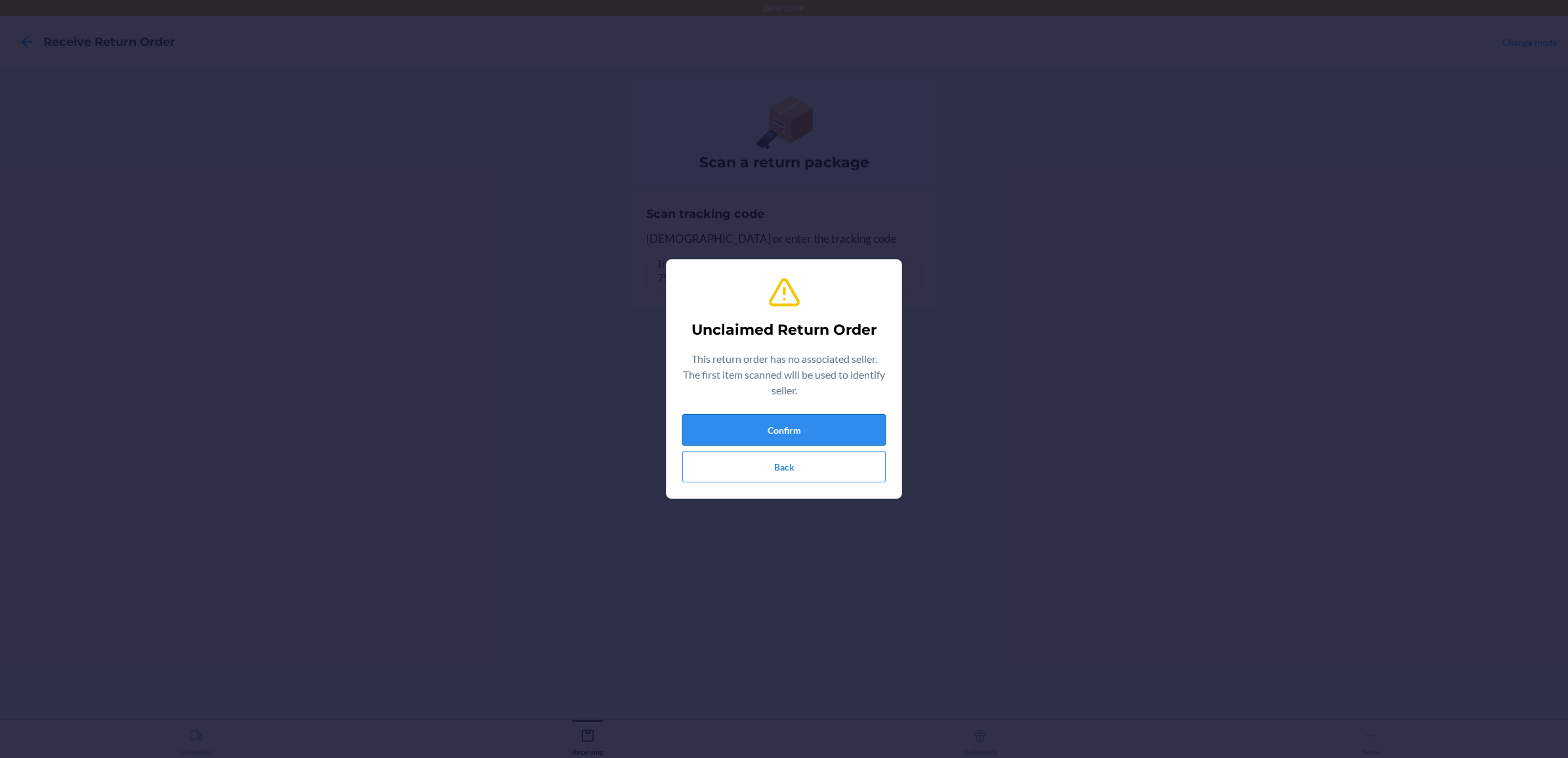
click at [768, 428] on button "Confirm" at bounding box center [784, 430] width 203 height 32
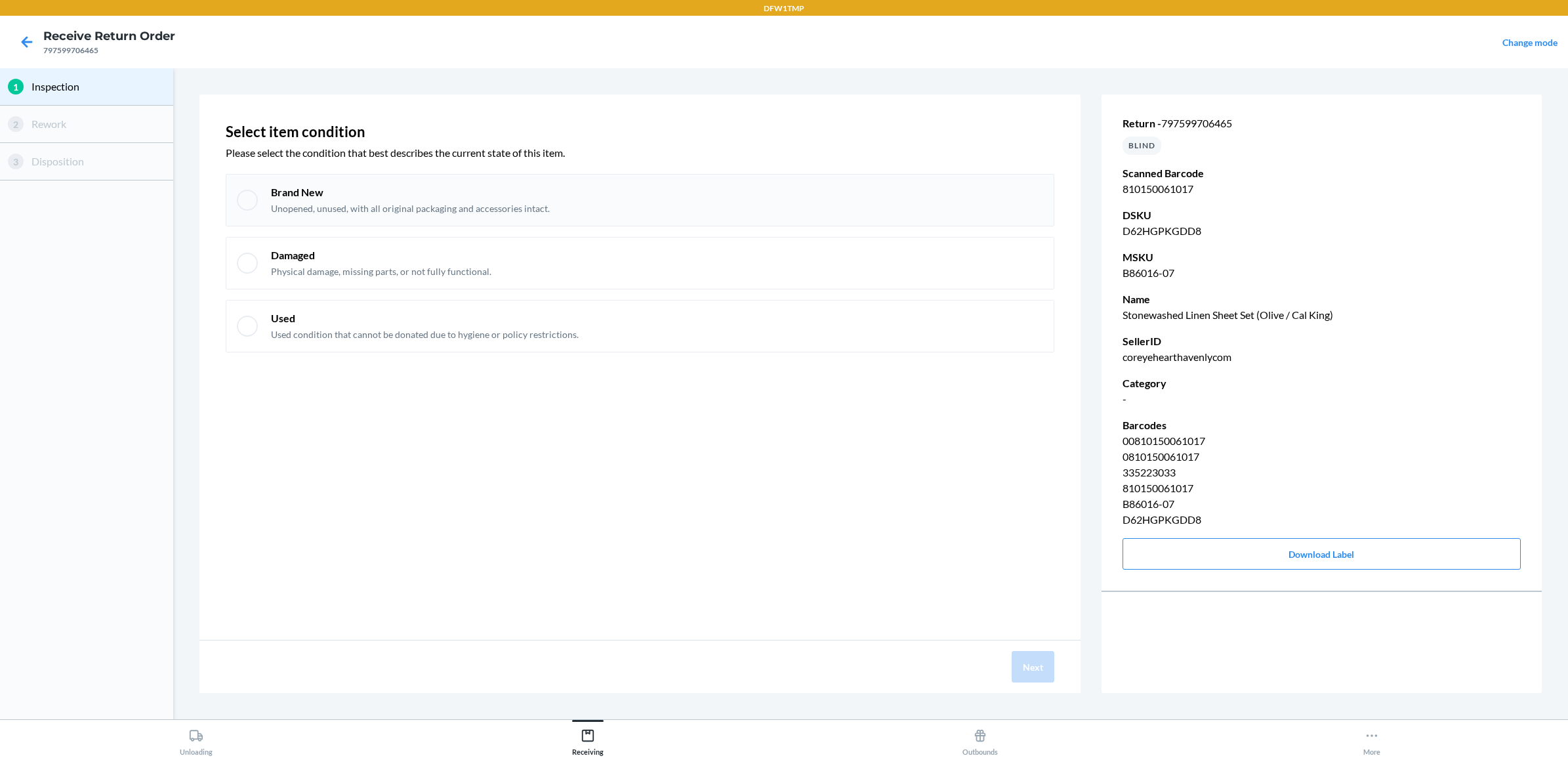
click at [248, 198] on div at bounding box center [247, 200] width 21 height 21
checkbox input "true"
click at [1028, 668] on button "Next" at bounding box center [1032, 666] width 43 height 32
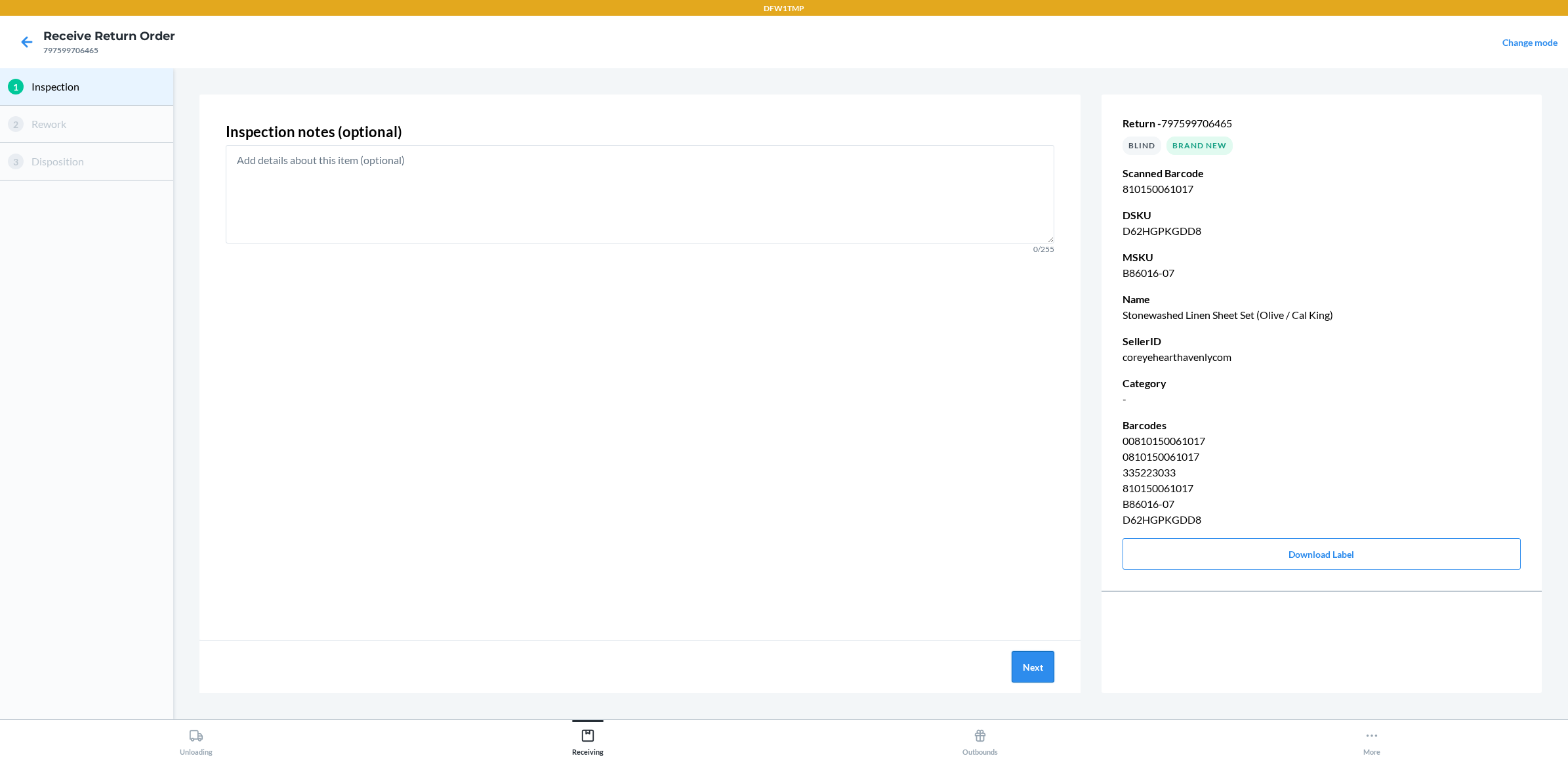
click at [1035, 671] on button "Next" at bounding box center [1032, 666] width 43 height 32
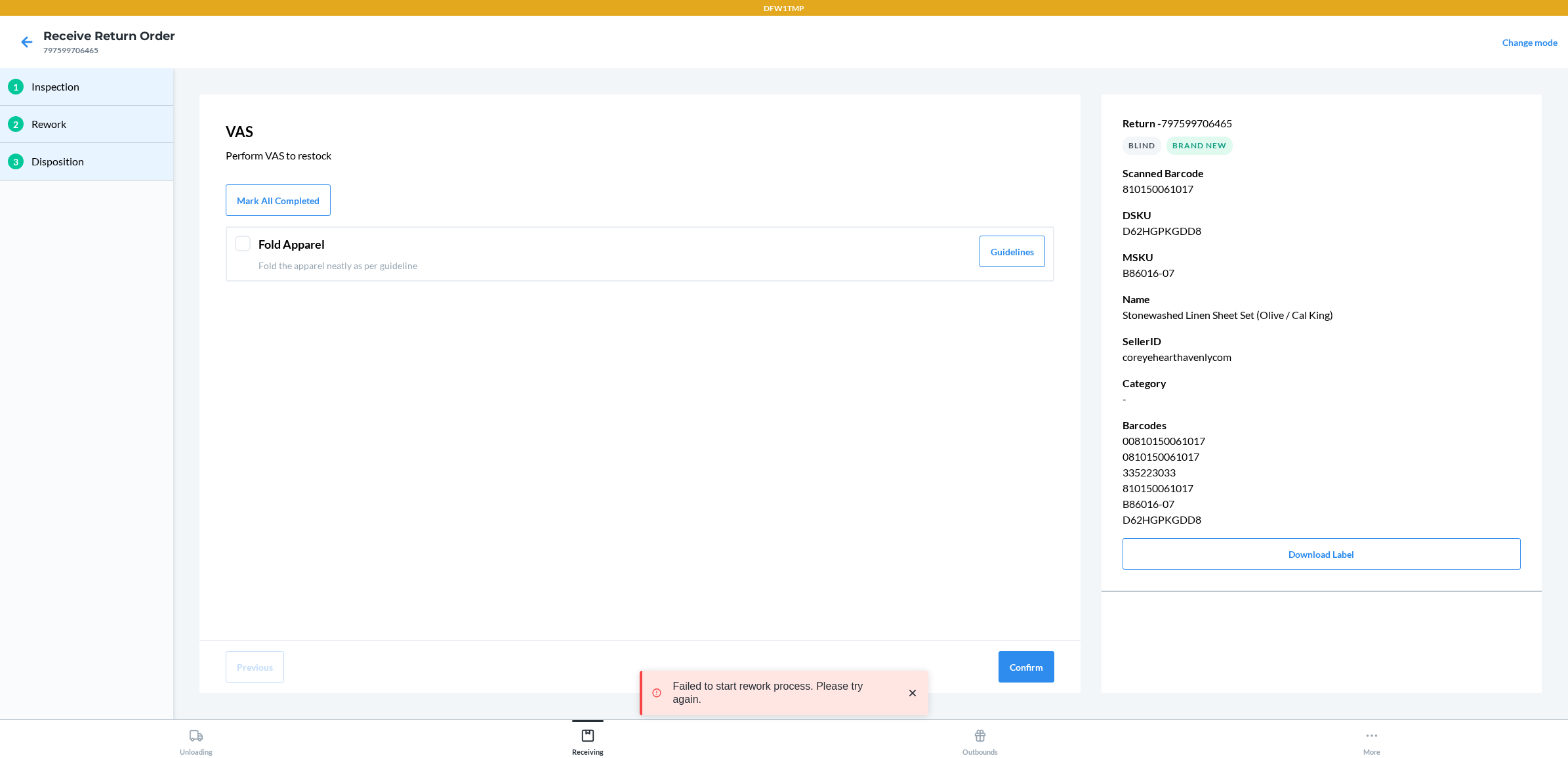
click at [250, 245] on div at bounding box center [243, 243] width 15 height 15
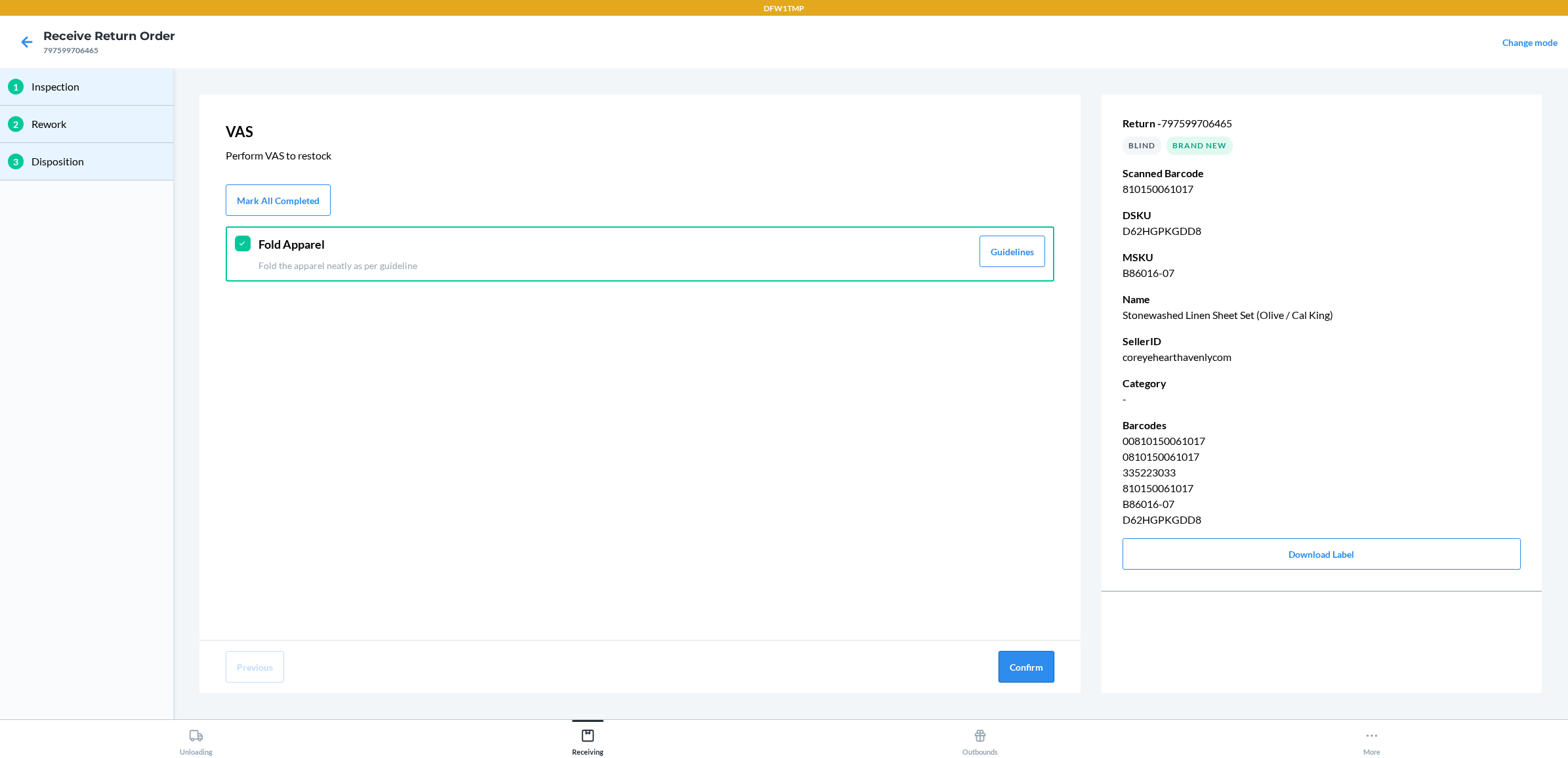
click at [1014, 668] on button "Confirm" at bounding box center [1027, 666] width 56 height 32
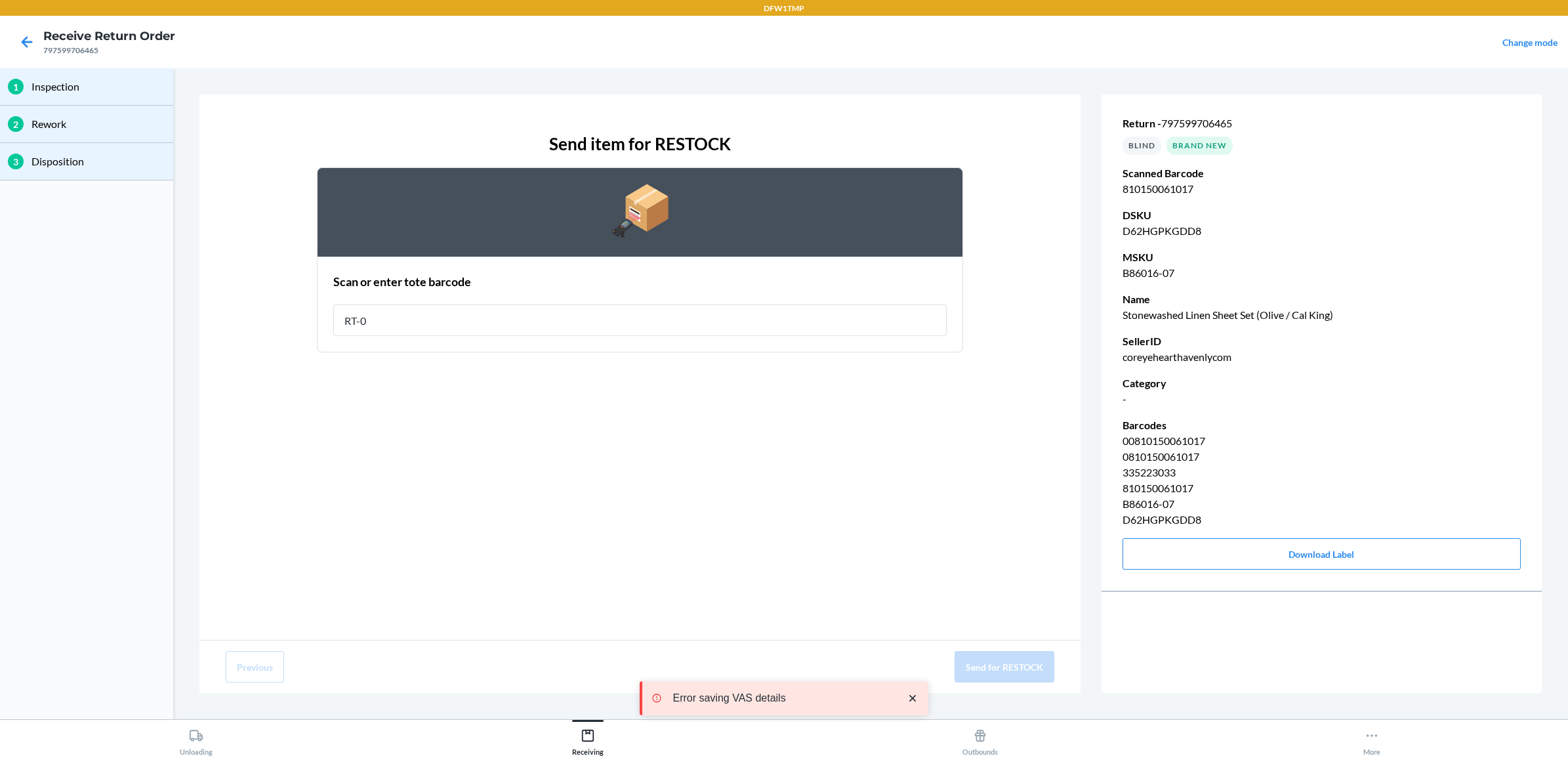
type input "RT-08"
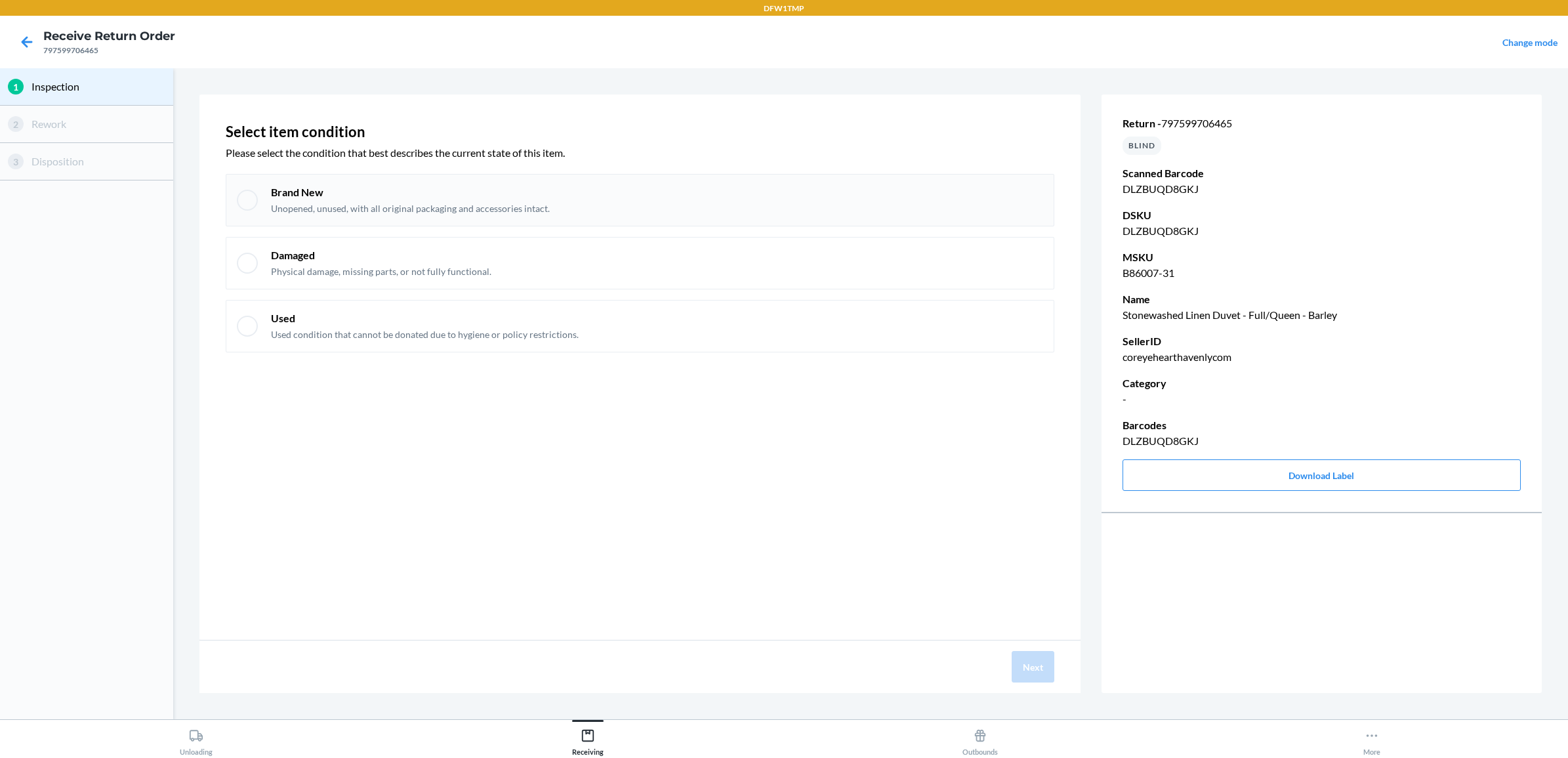
click at [251, 200] on div at bounding box center [247, 200] width 21 height 21
checkbox input "true"
click at [1021, 668] on button "Next" at bounding box center [1032, 666] width 43 height 32
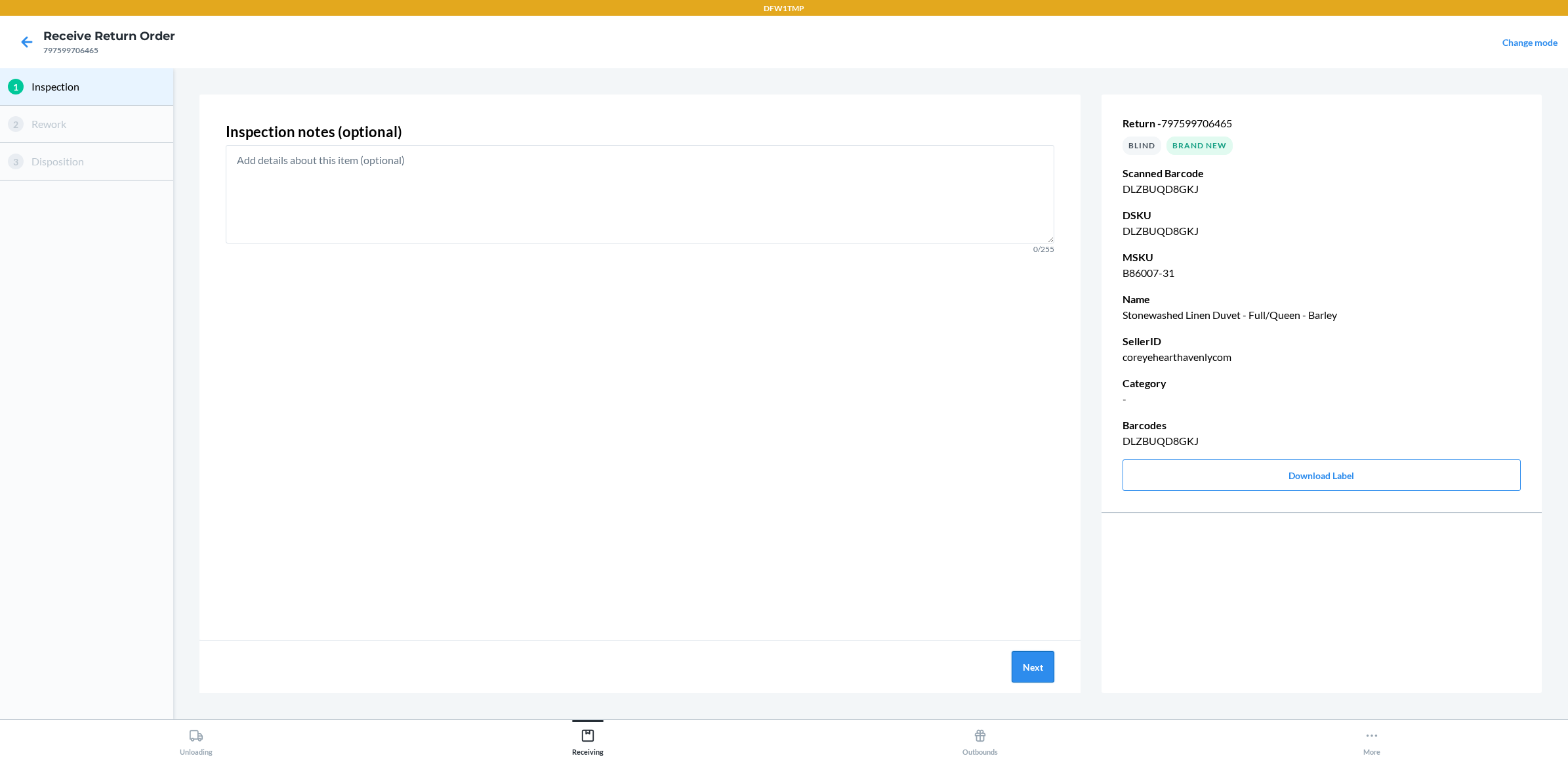
click at [1029, 665] on button "Next" at bounding box center [1032, 666] width 43 height 32
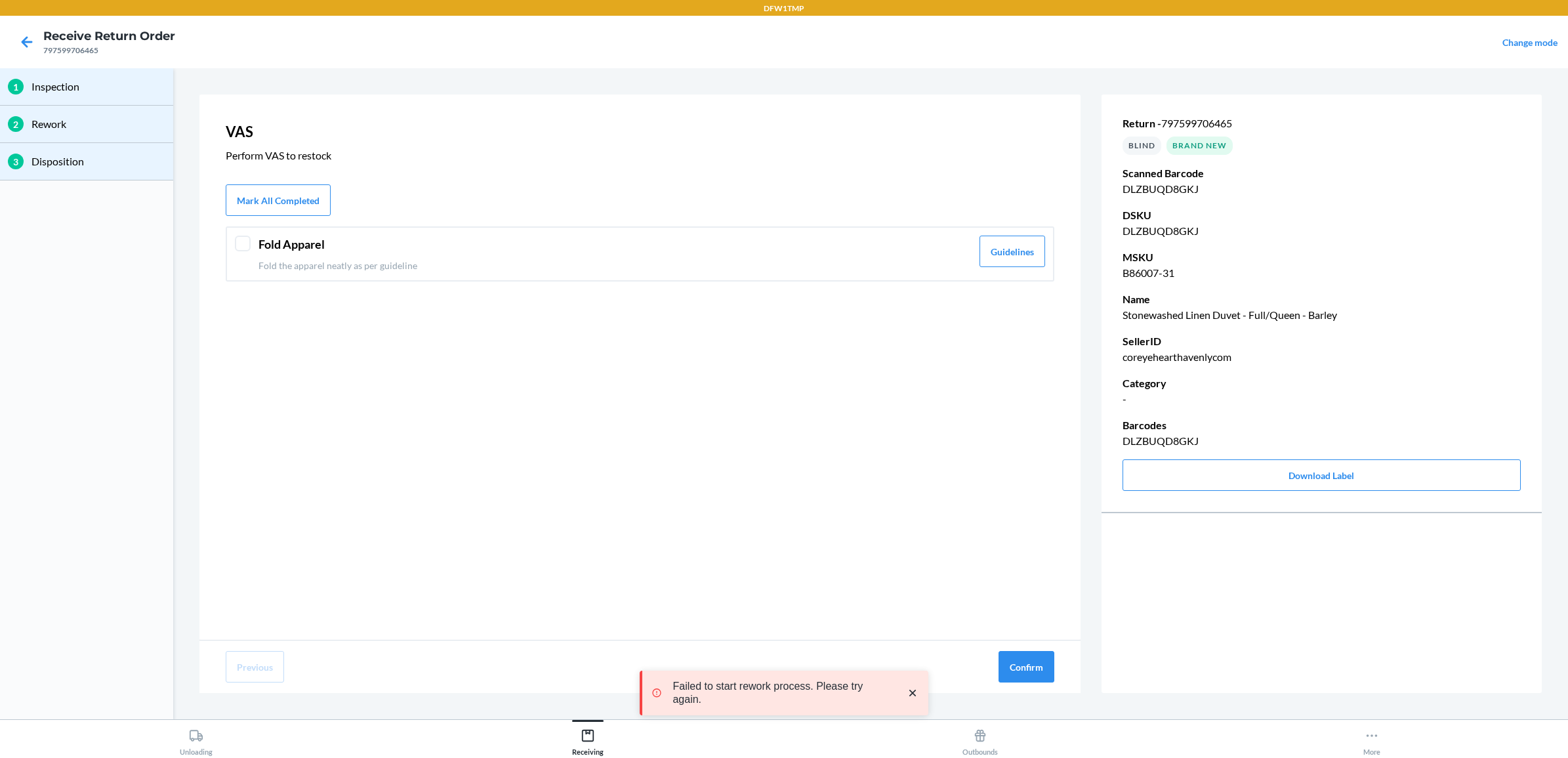
click at [251, 245] on div "Fold Apparel Fold the apparel neatly as per guideline Guidelines" at bounding box center [640, 254] width 829 height 55
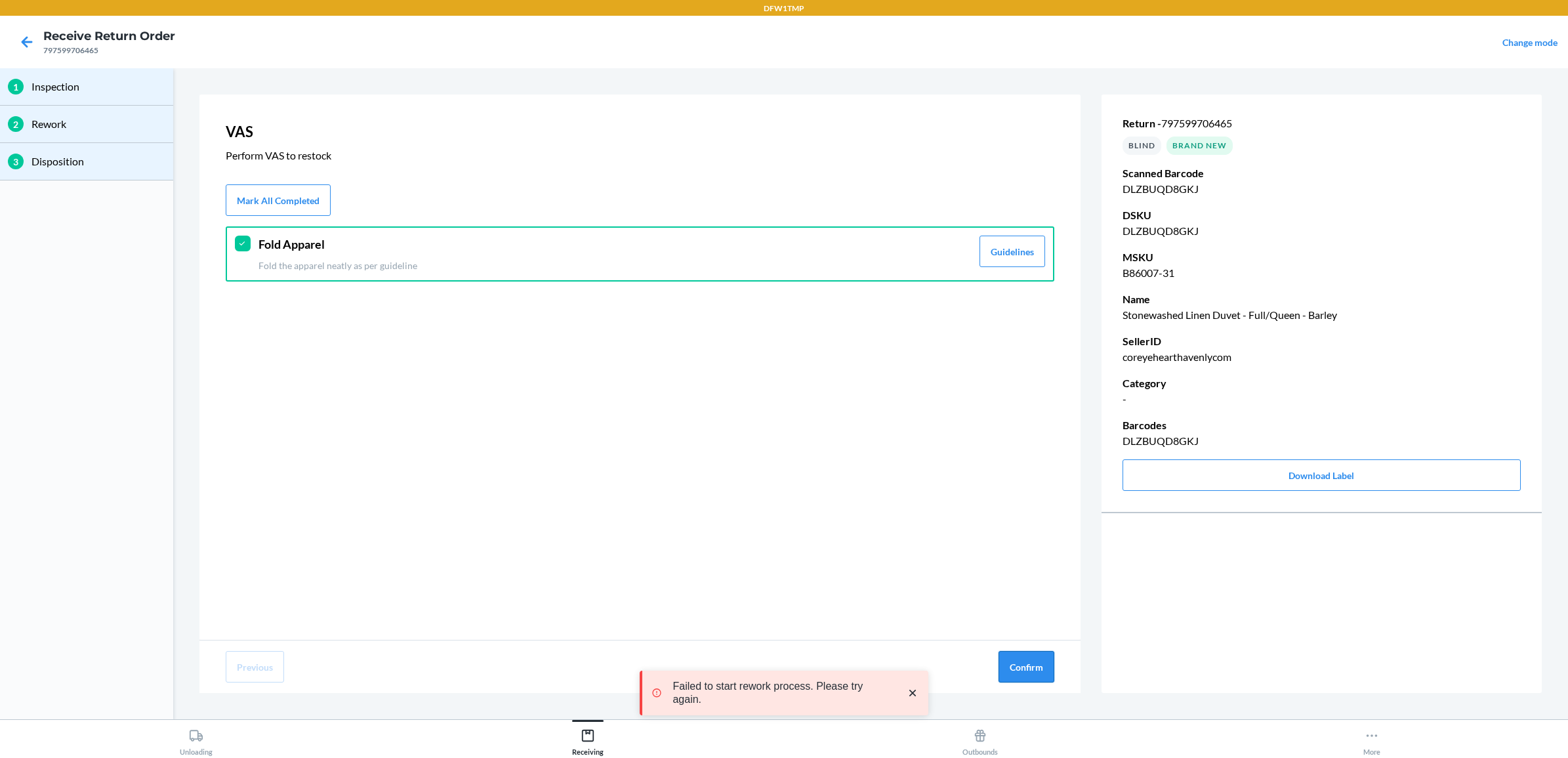
click at [1031, 668] on button "Confirm" at bounding box center [1027, 666] width 56 height 32
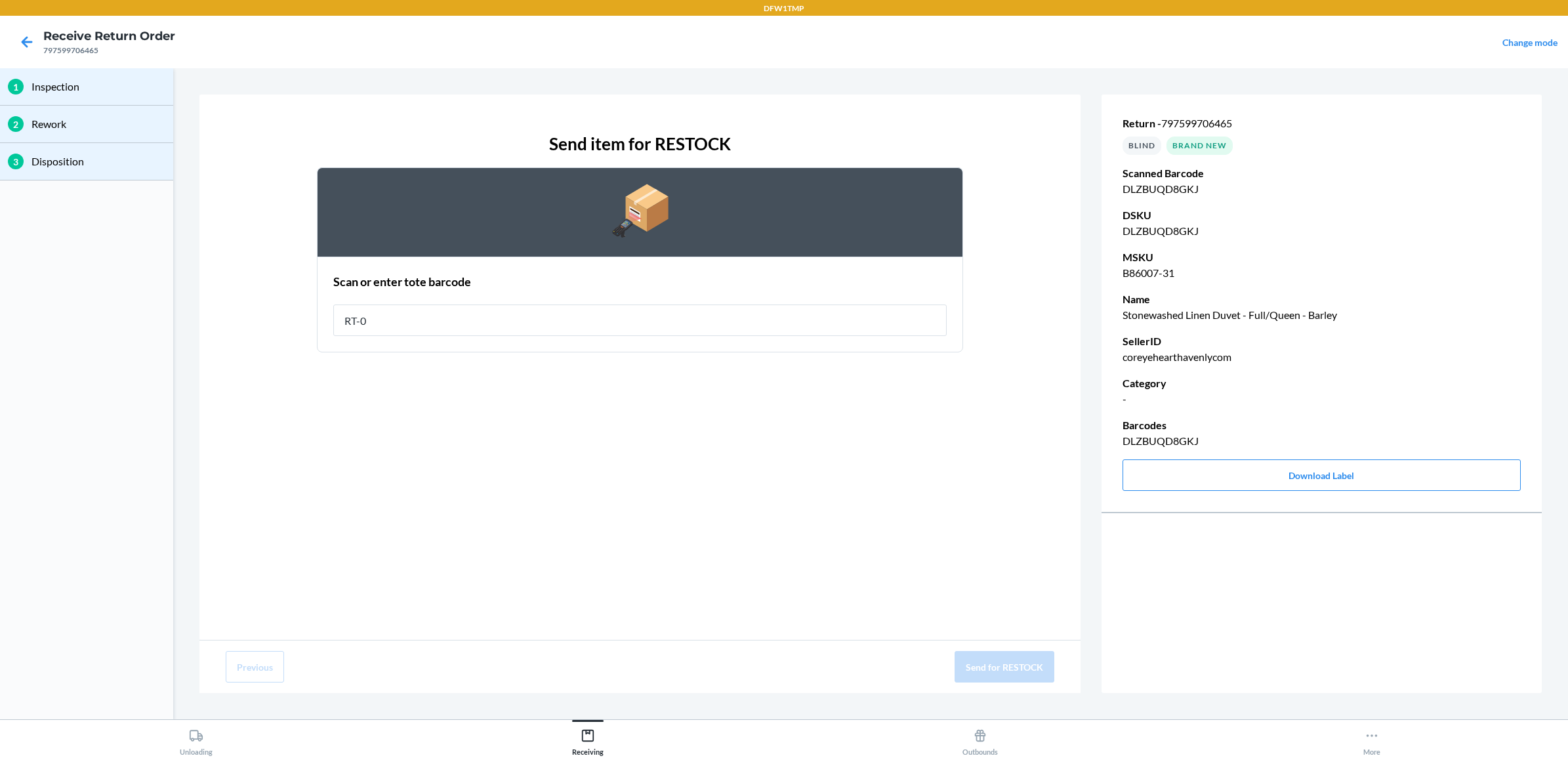
type input "RT-08"
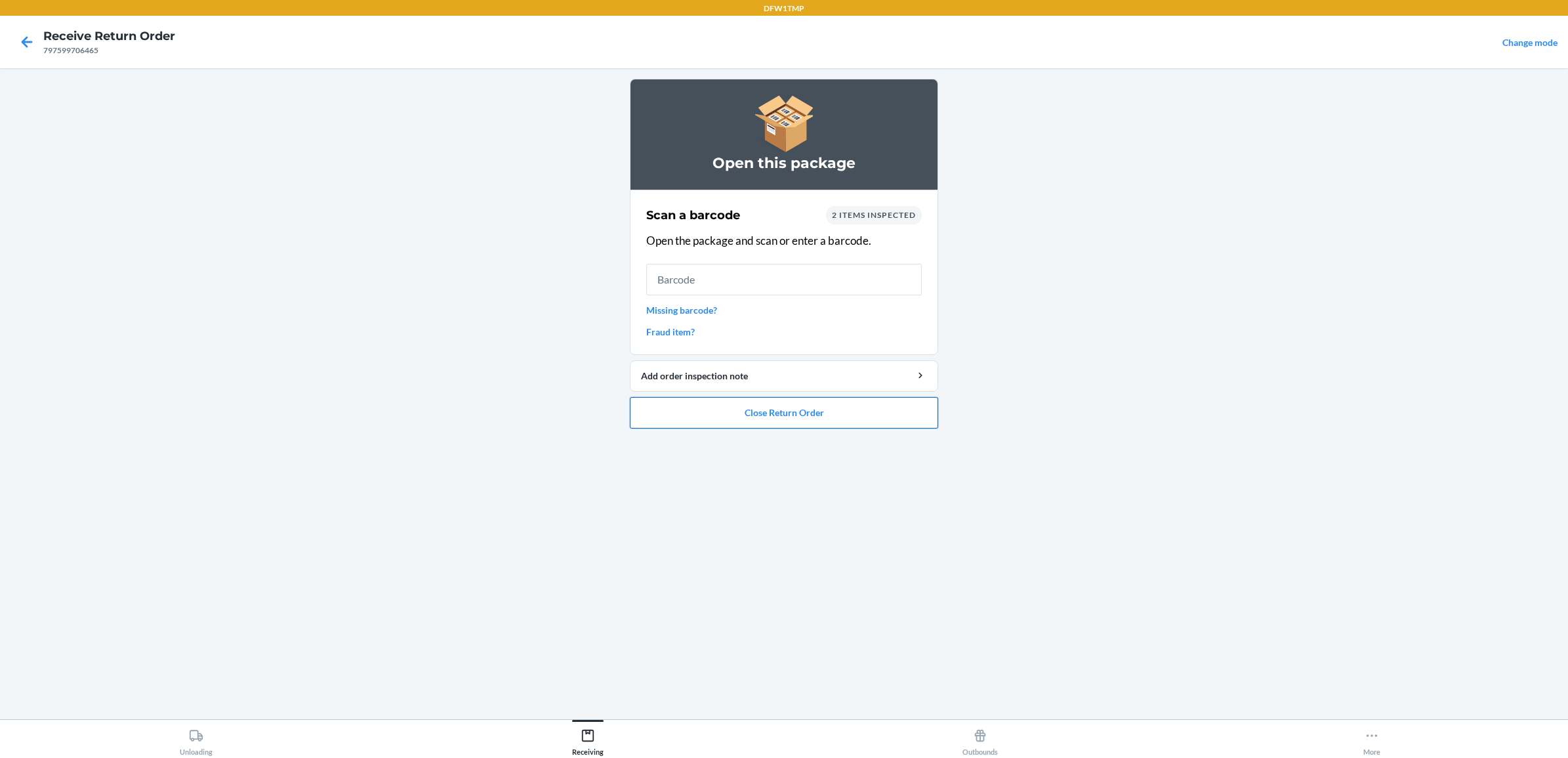
click at [820, 415] on button "Close Return Order" at bounding box center [784, 412] width 308 height 32
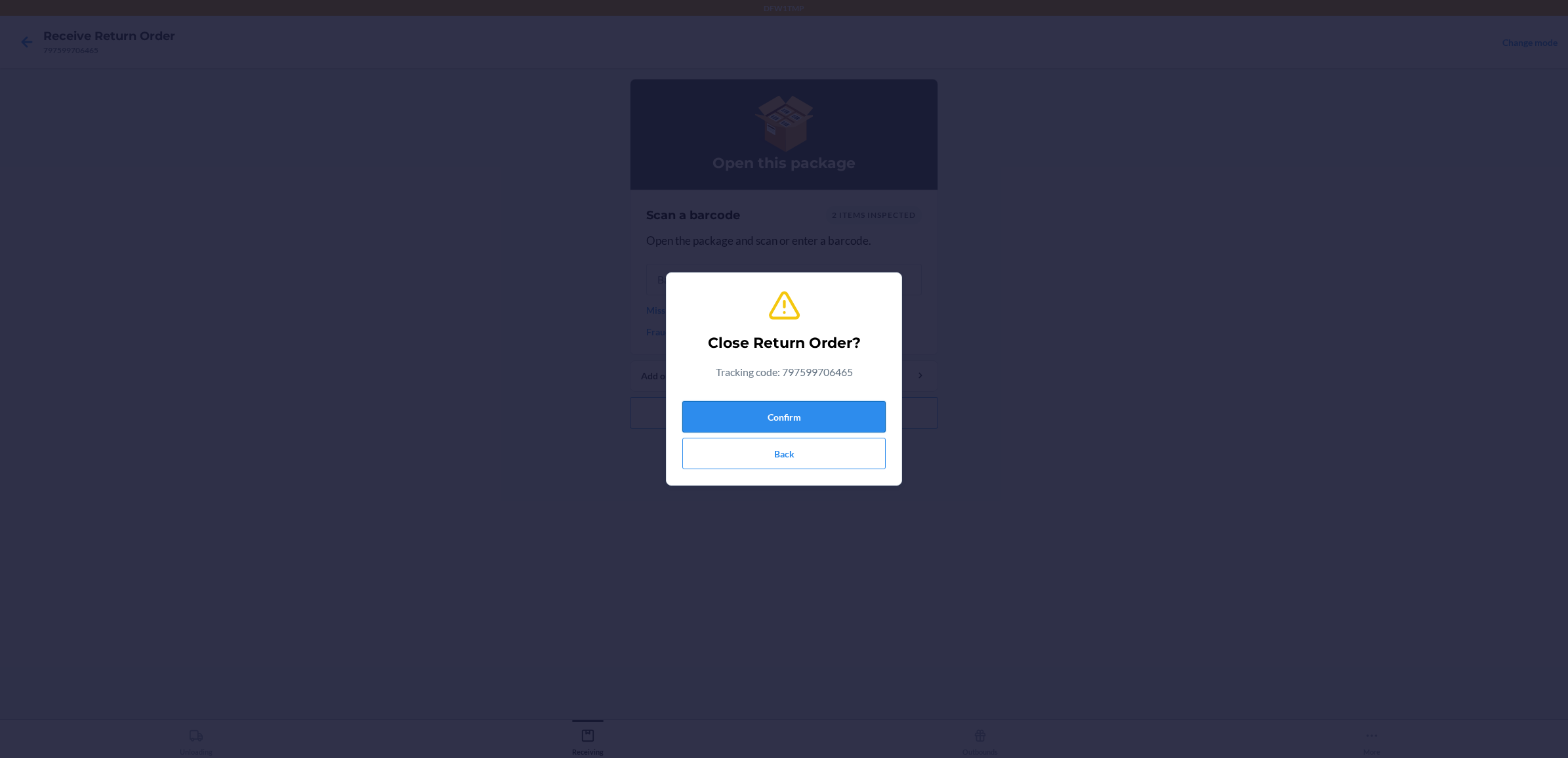
click at [758, 417] on button "Confirm" at bounding box center [784, 417] width 203 height 32
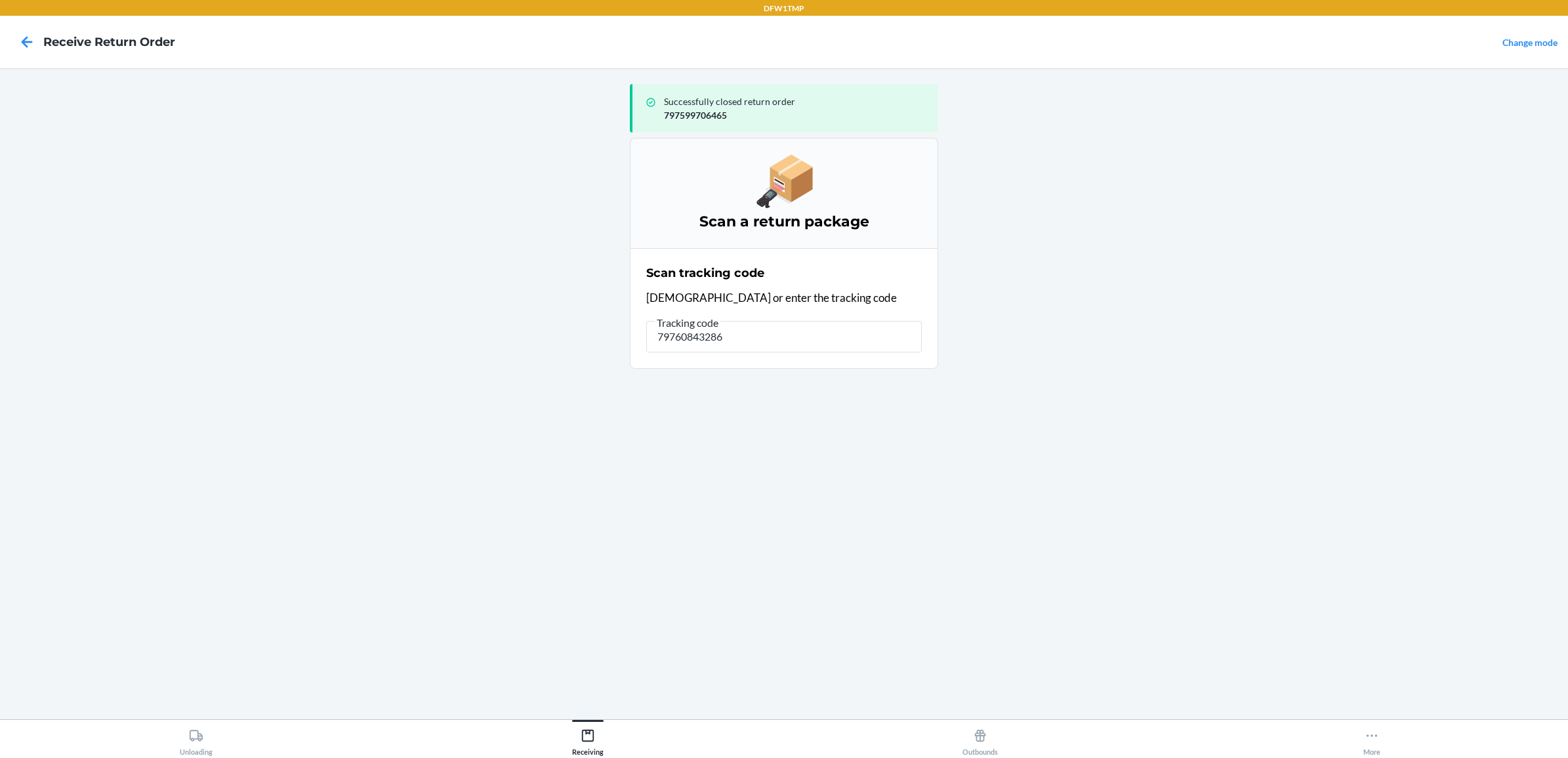
type input "797608432863"
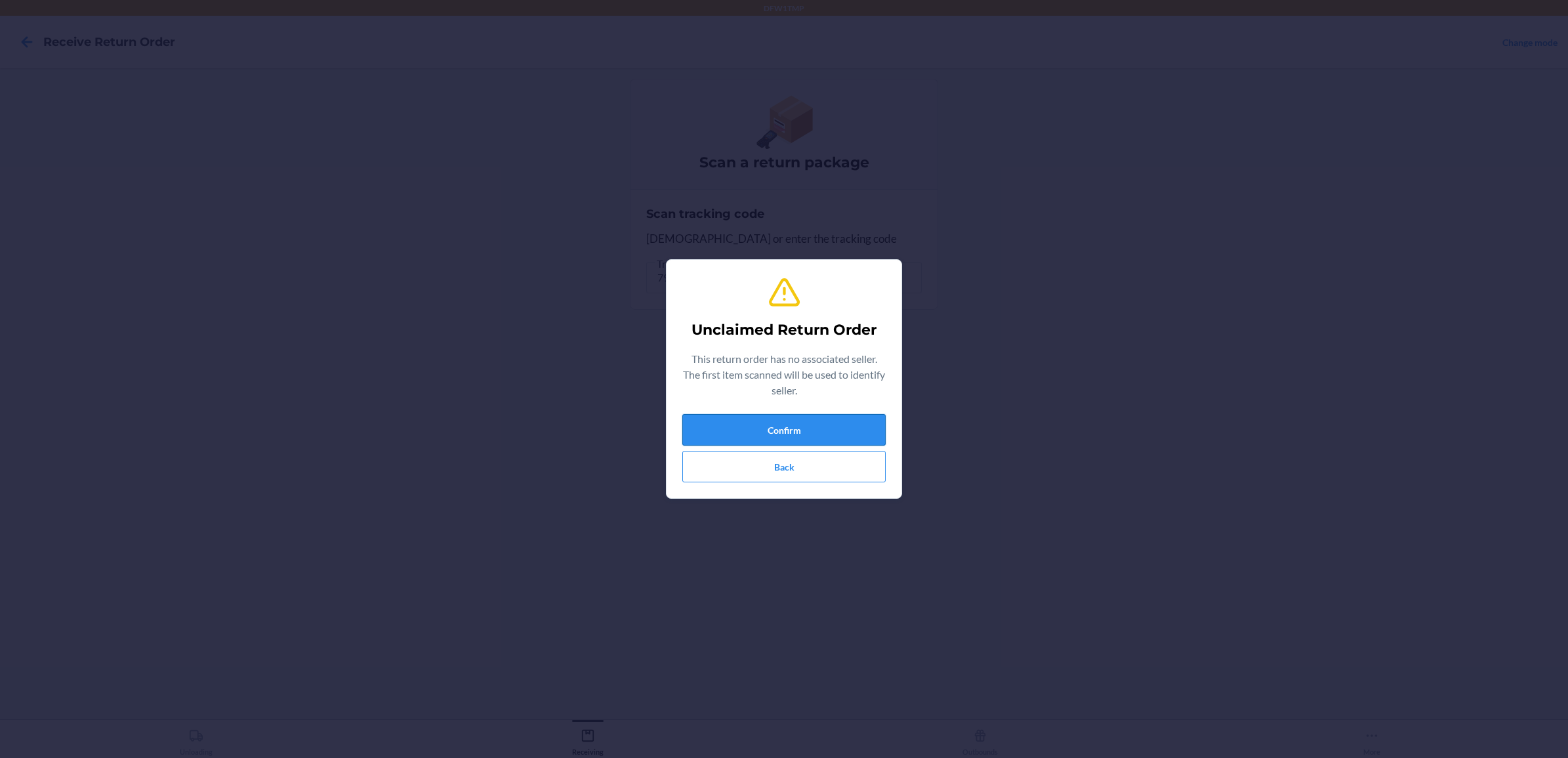
click at [746, 437] on button "Confirm" at bounding box center [784, 430] width 203 height 32
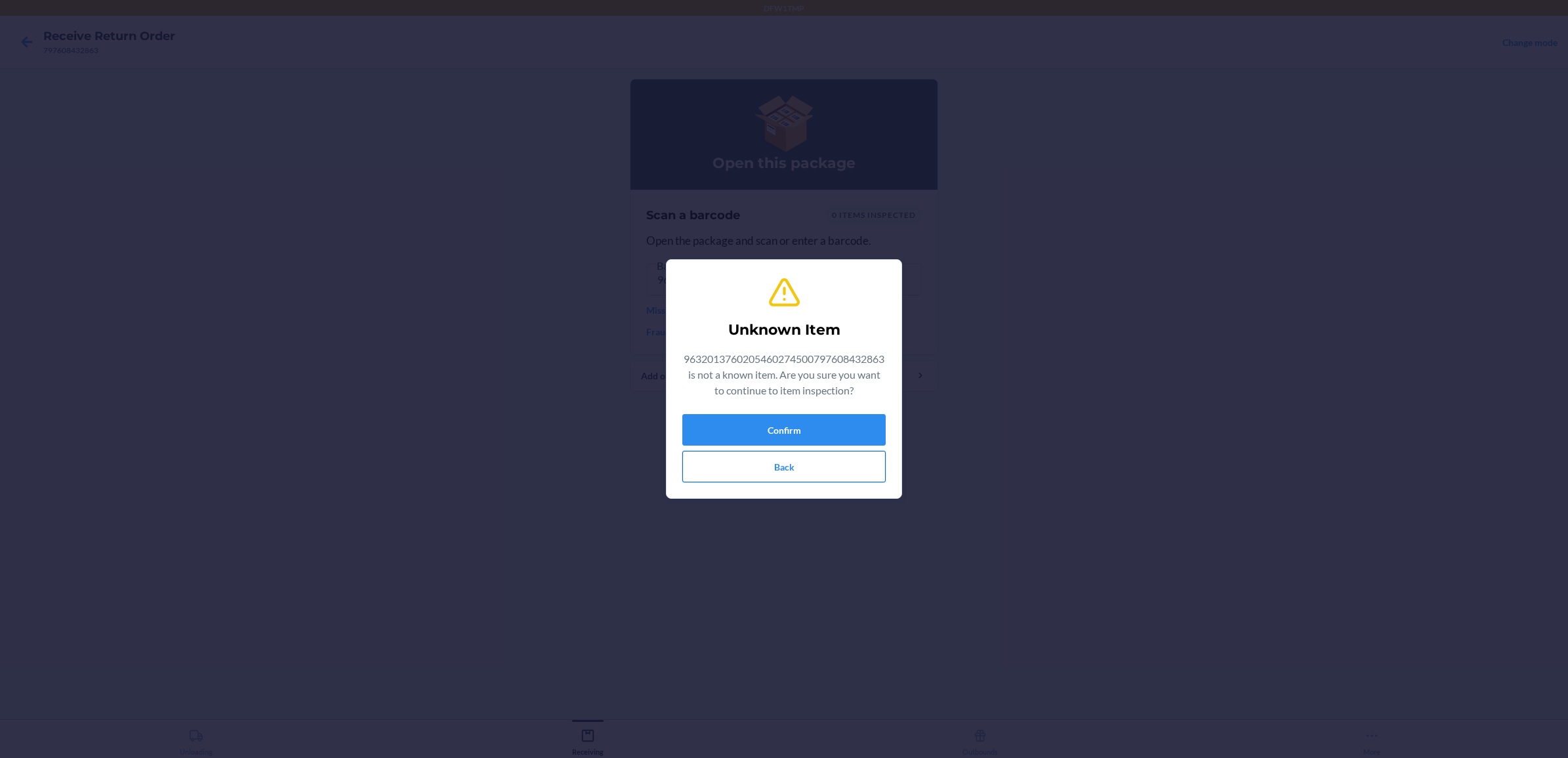
click at [792, 457] on button "Back" at bounding box center [784, 466] width 203 height 32
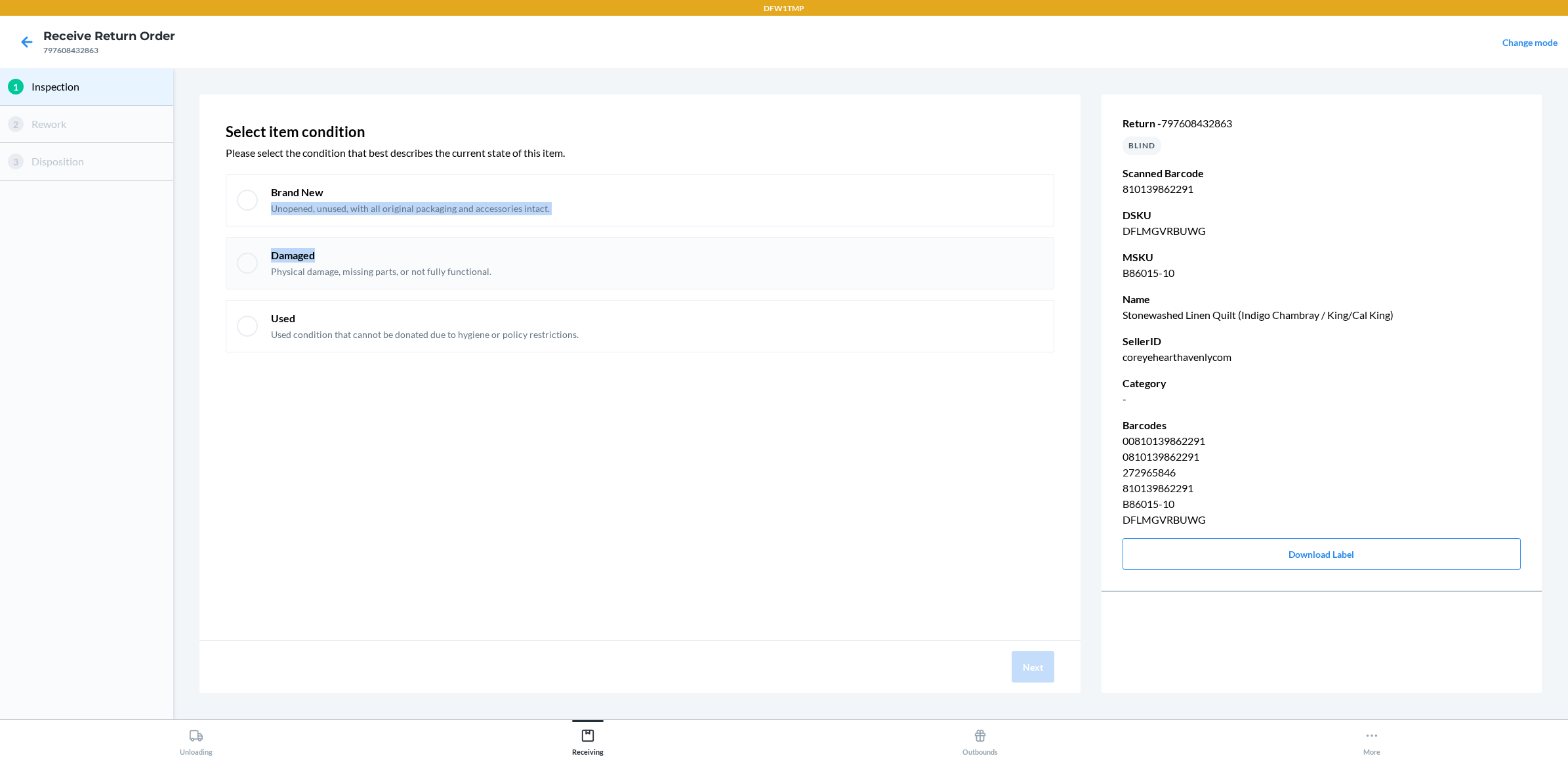
drag, startPoint x: 482, startPoint y: 234, endPoint x: 528, endPoint y: 245, distance: 47.3
click at [517, 245] on div "Brand New Unopened, unused, with all original packaging and accessories intact.…" at bounding box center [640, 263] width 829 height 179
click at [398, 199] on p "Brand New" at bounding box center [411, 192] width 279 height 15
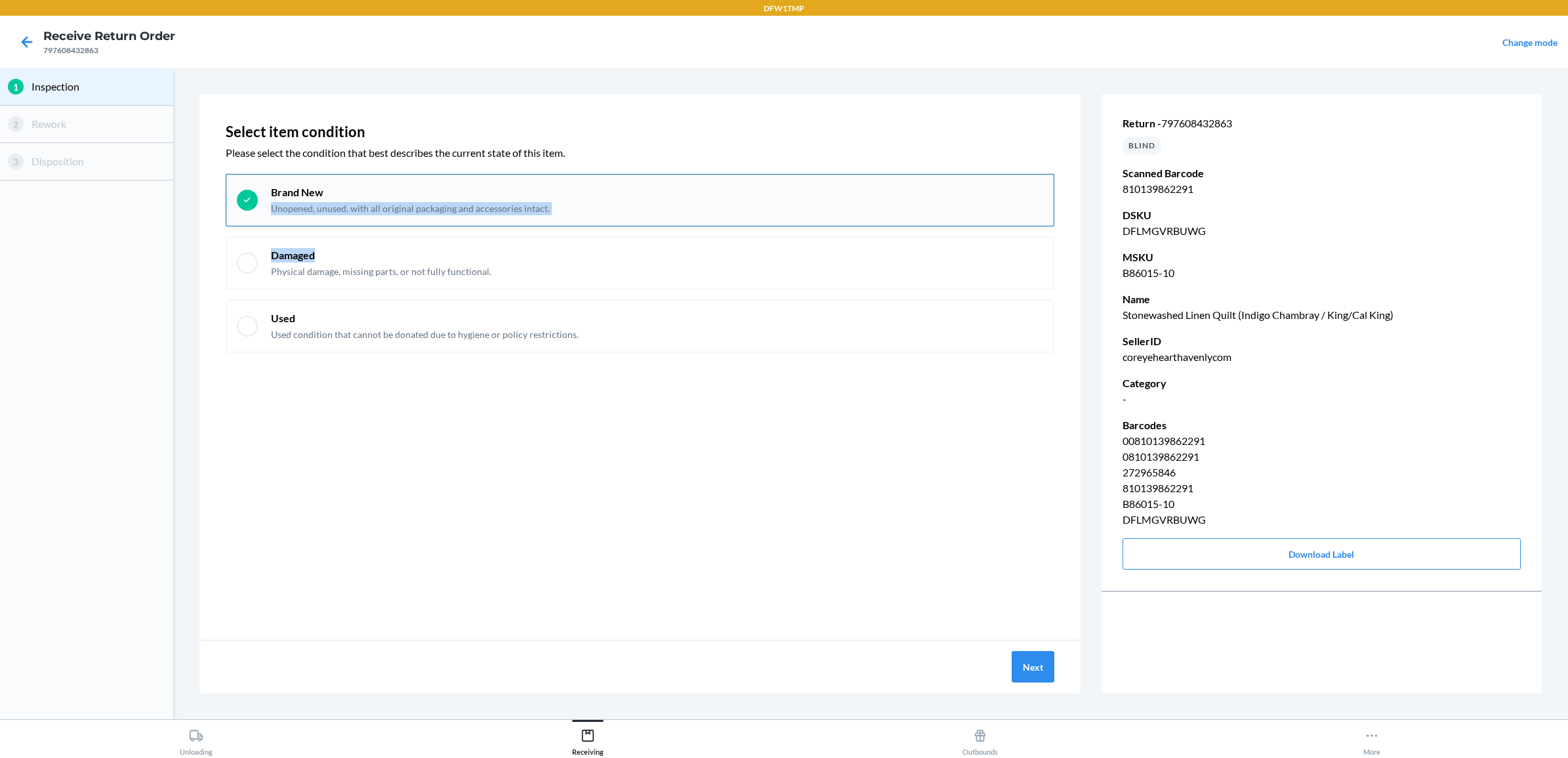
click at [589, 207] on div "Brand New Unopened, unused, with all original packaging and accessories intact." at bounding box center [657, 200] width 772 height 30
click at [599, 204] on div "Brand New Unopened, unused, with all original packaging and accessories intact." at bounding box center [657, 200] width 772 height 30
click at [598, 202] on div "Brand New Unopened, unused, with all original packaging and accessories intact." at bounding box center [657, 200] width 772 height 30
click at [484, 205] on p "Unopened, unused, with all original packaging and accessories intact." at bounding box center [411, 208] width 279 height 13
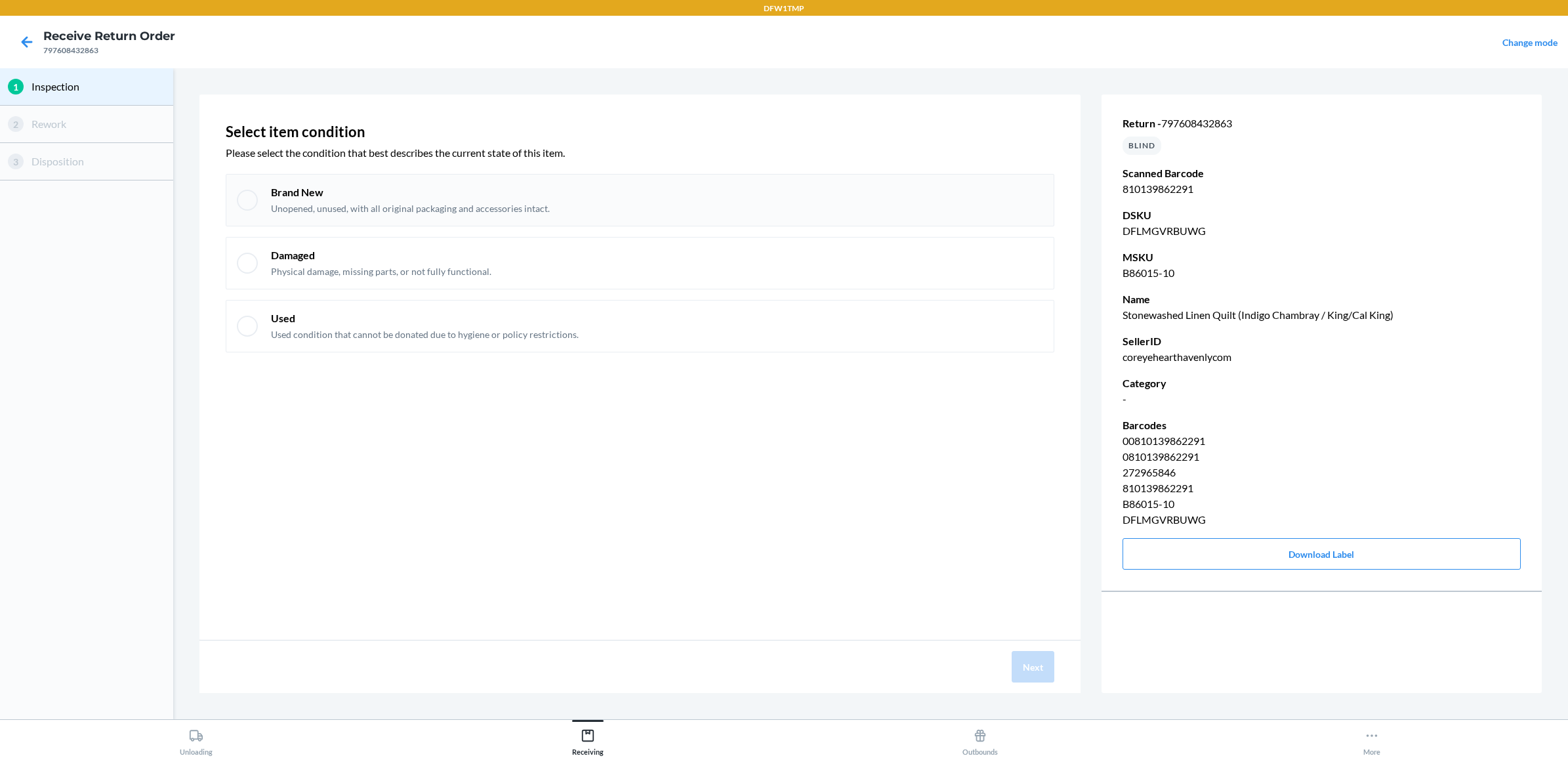
click at [247, 194] on div at bounding box center [247, 200] width 21 height 21
checkbox input "true"
click at [1039, 675] on button "Next" at bounding box center [1032, 666] width 43 height 32
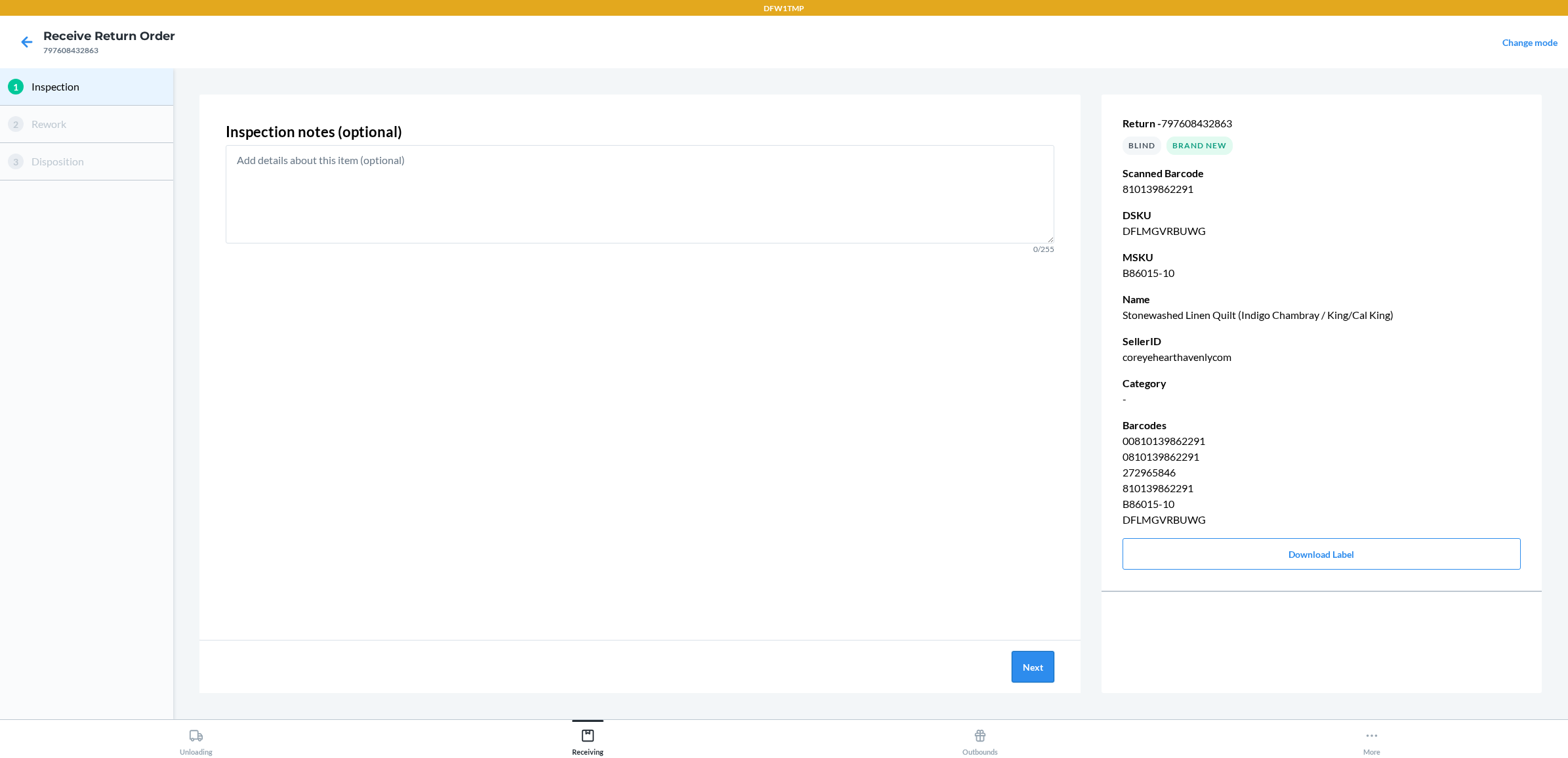
click at [1029, 654] on button "Next" at bounding box center [1032, 666] width 43 height 32
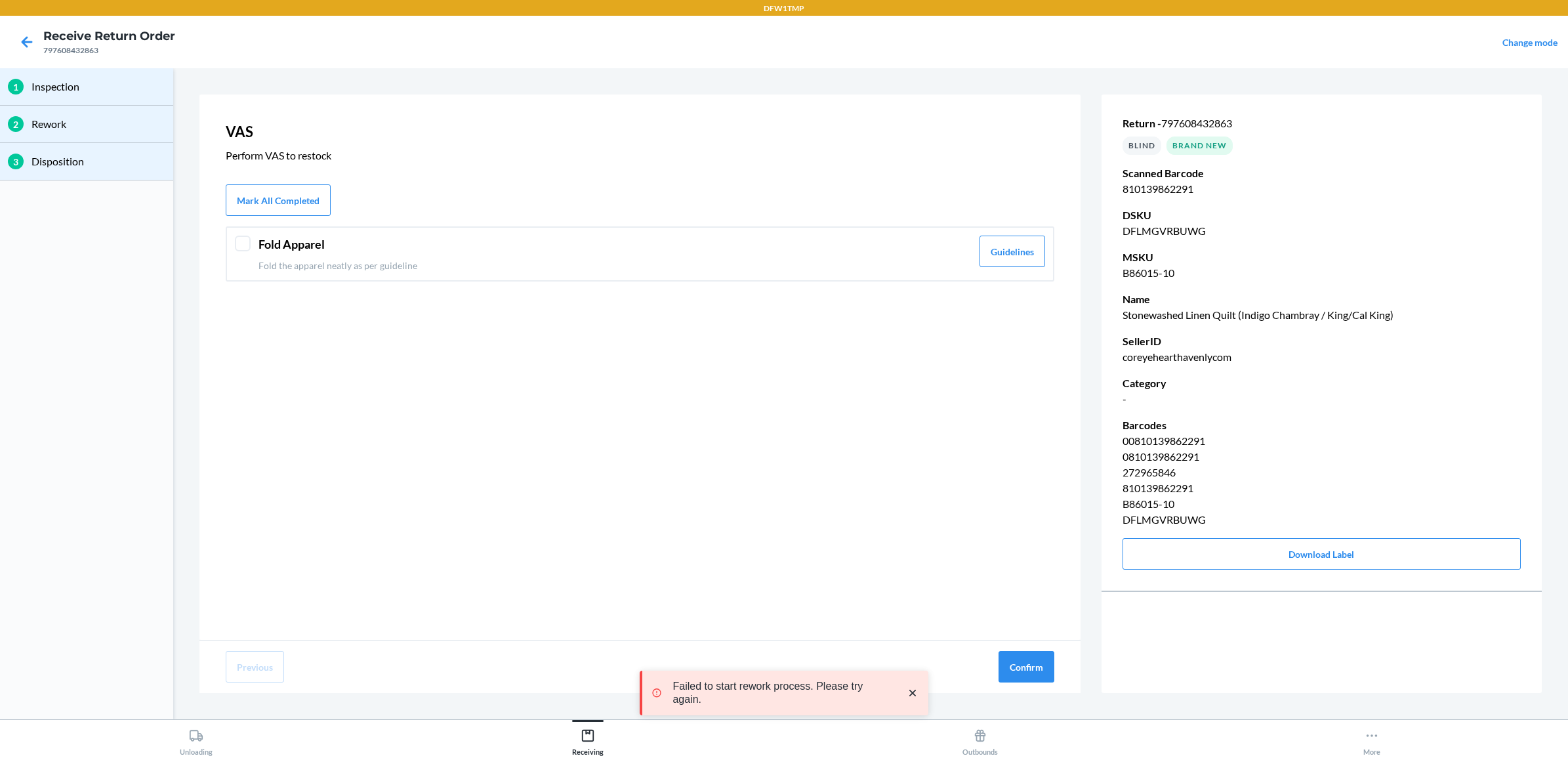
click at [245, 245] on div at bounding box center [243, 243] width 15 height 15
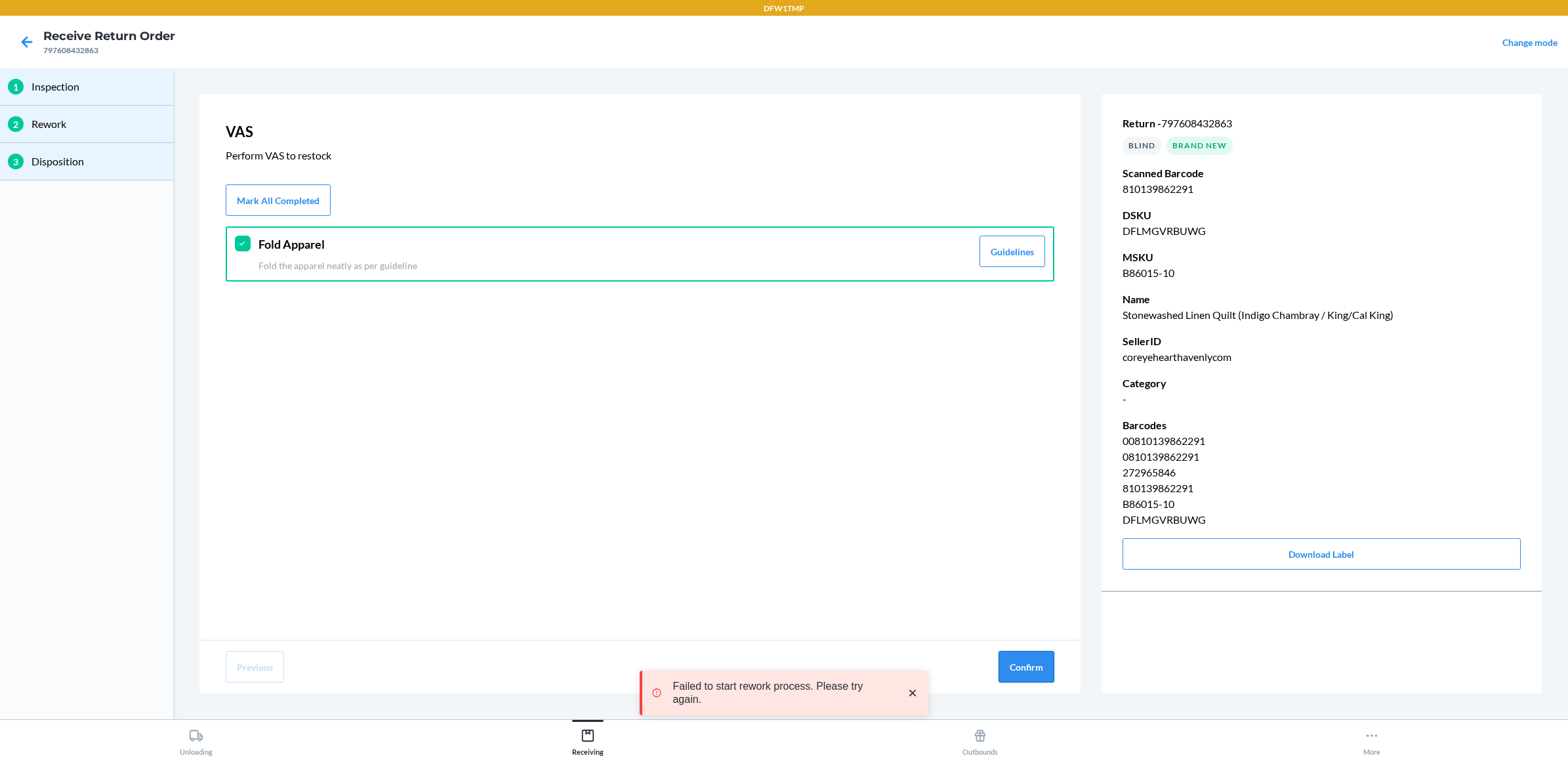
click at [1034, 671] on button "Confirm" at bounding box center [1027, 666] width 56 height 32
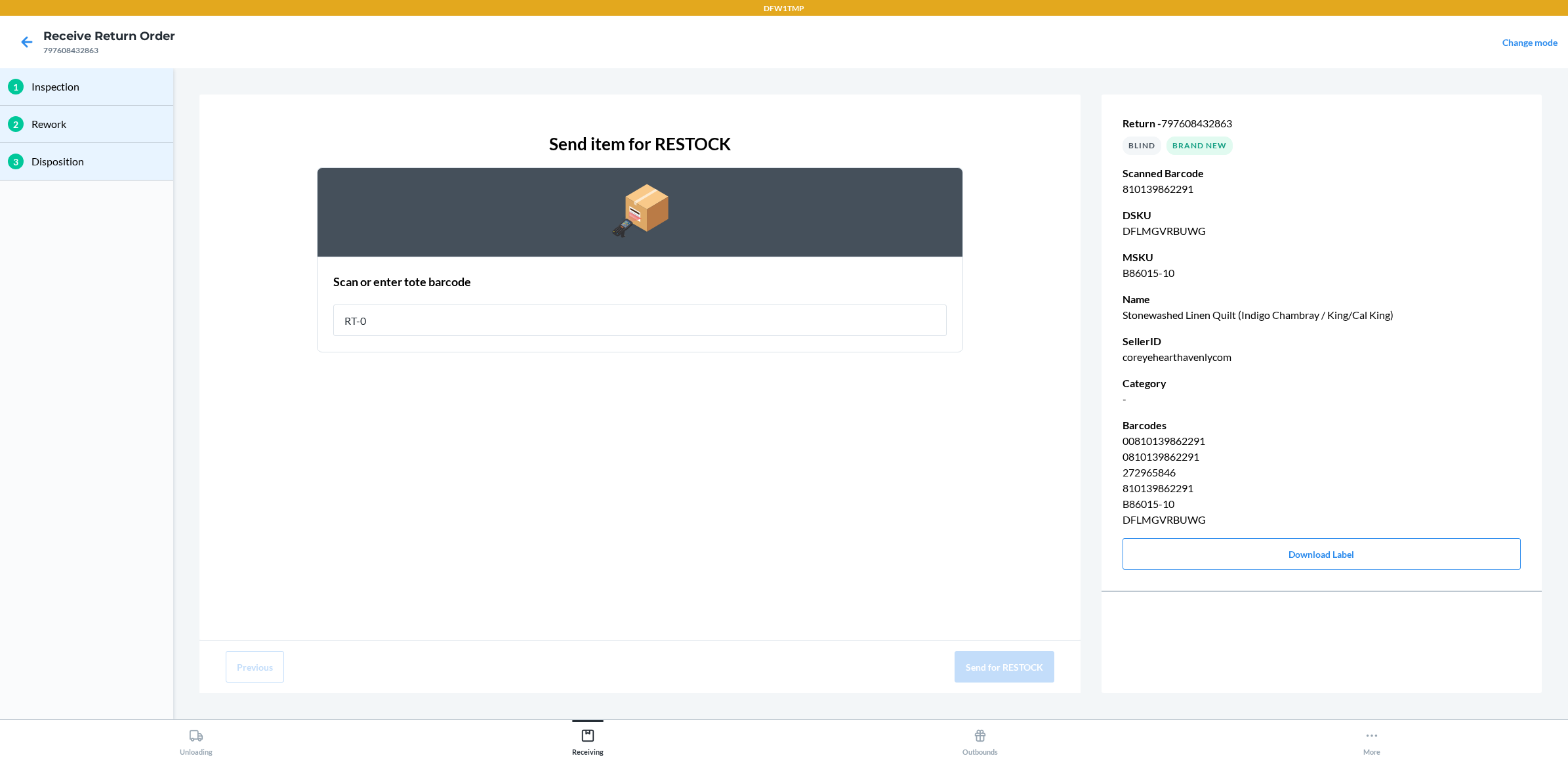
type input "RT-08"
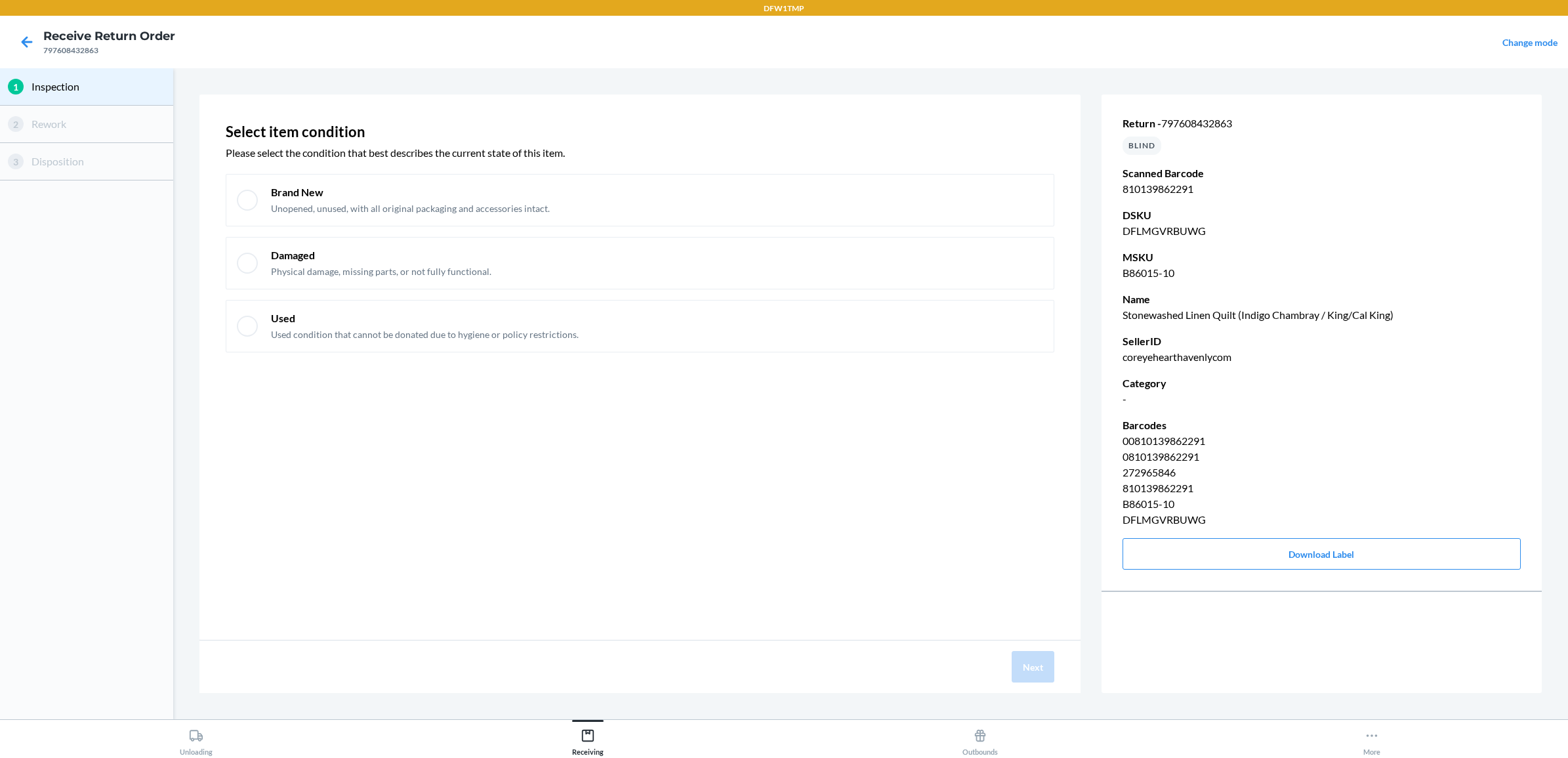
click at [47, 93] on p "Inspection" at bounding box center [98, 86] width 134 height 15
click at [142, 102] on div "1 Inspection" at bounding box center [86, 86] width 173 height 37
click at [247, 197] on div at bounding box center [247, 200] width 21 height 21
checkbox input "true"
click at [1039, 658] on button "Next" at bounding box center [1032, 666] width 43 height 32
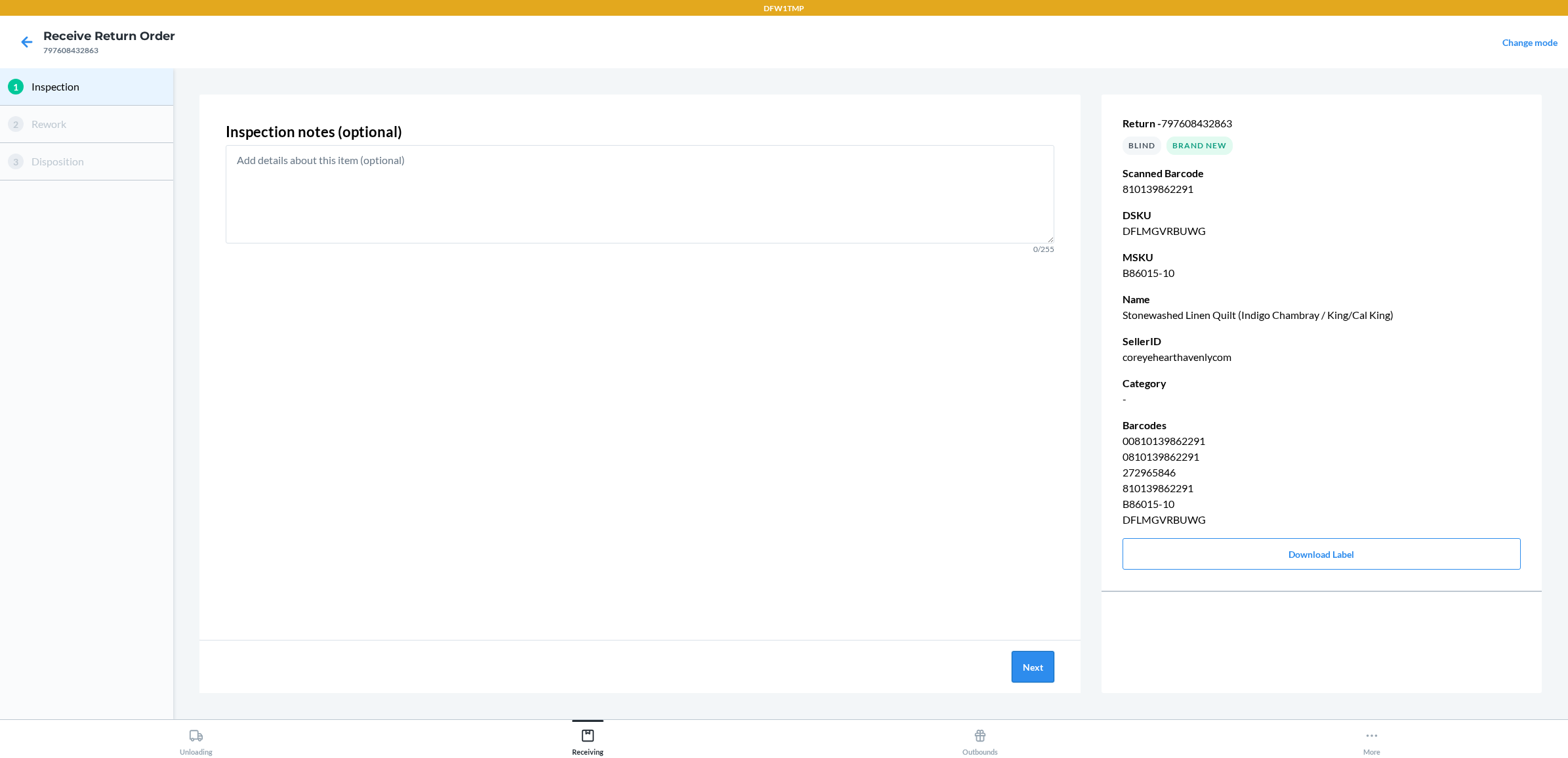
click at [1028, 670] on button "Next" at bounding box center [1032, 666] width 43 height 32
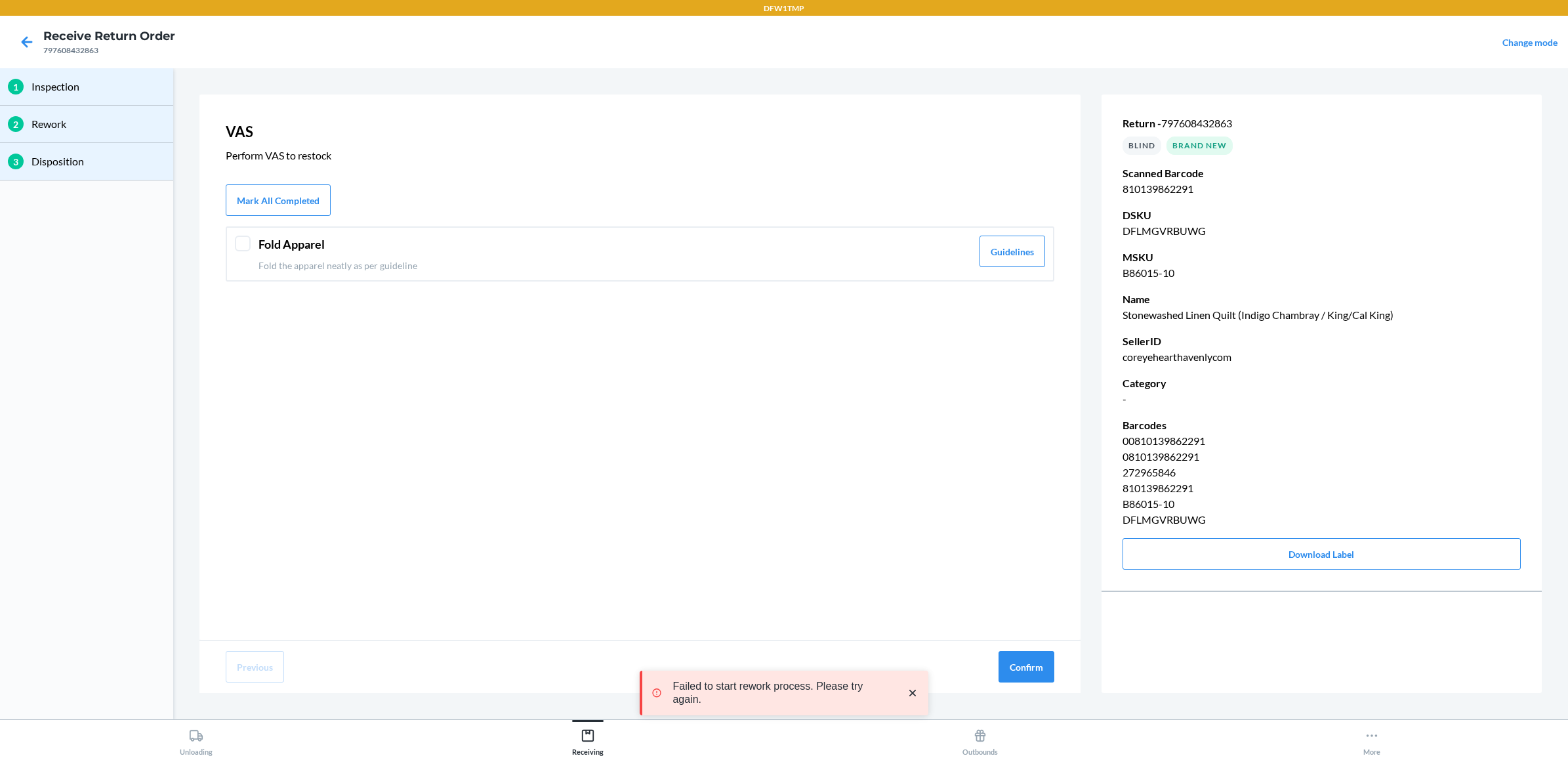
click at [240, 241] on div at bounding box center [243, 243] width 15 height 15
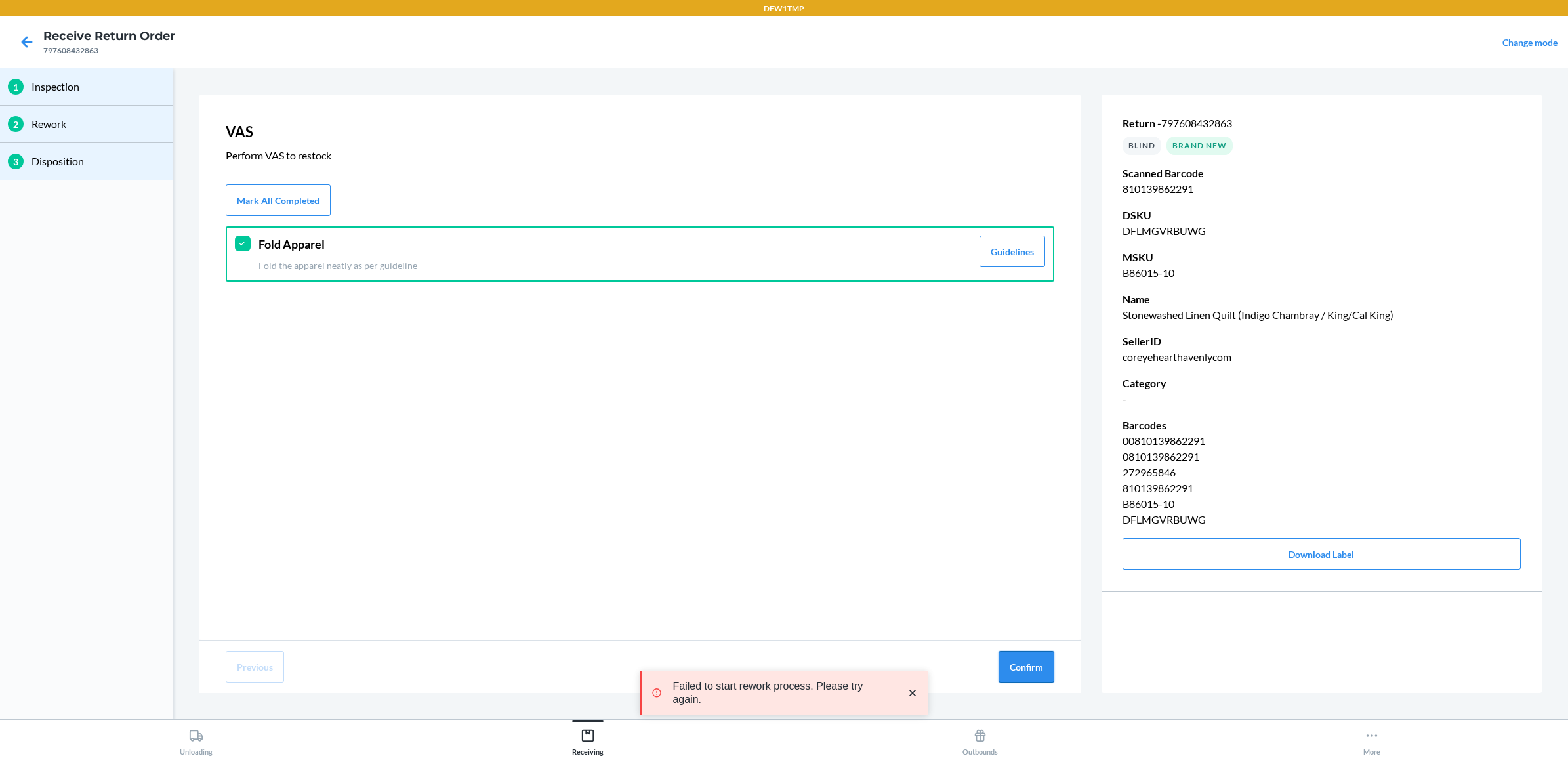
click at [1012, 661] on button "Confirm" at bounding box center [1027, 666] width 56 height 32
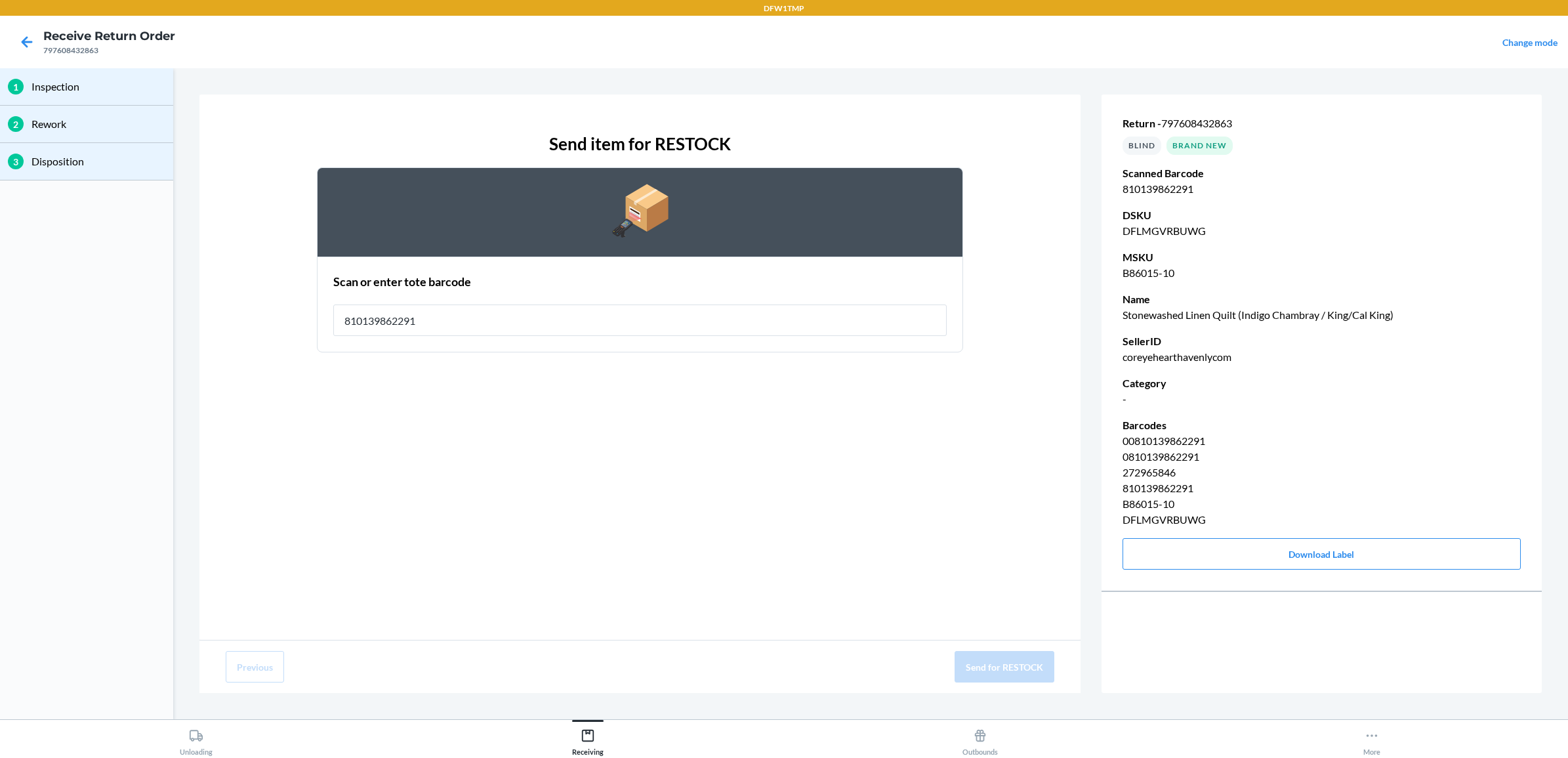
type input "810139862291"
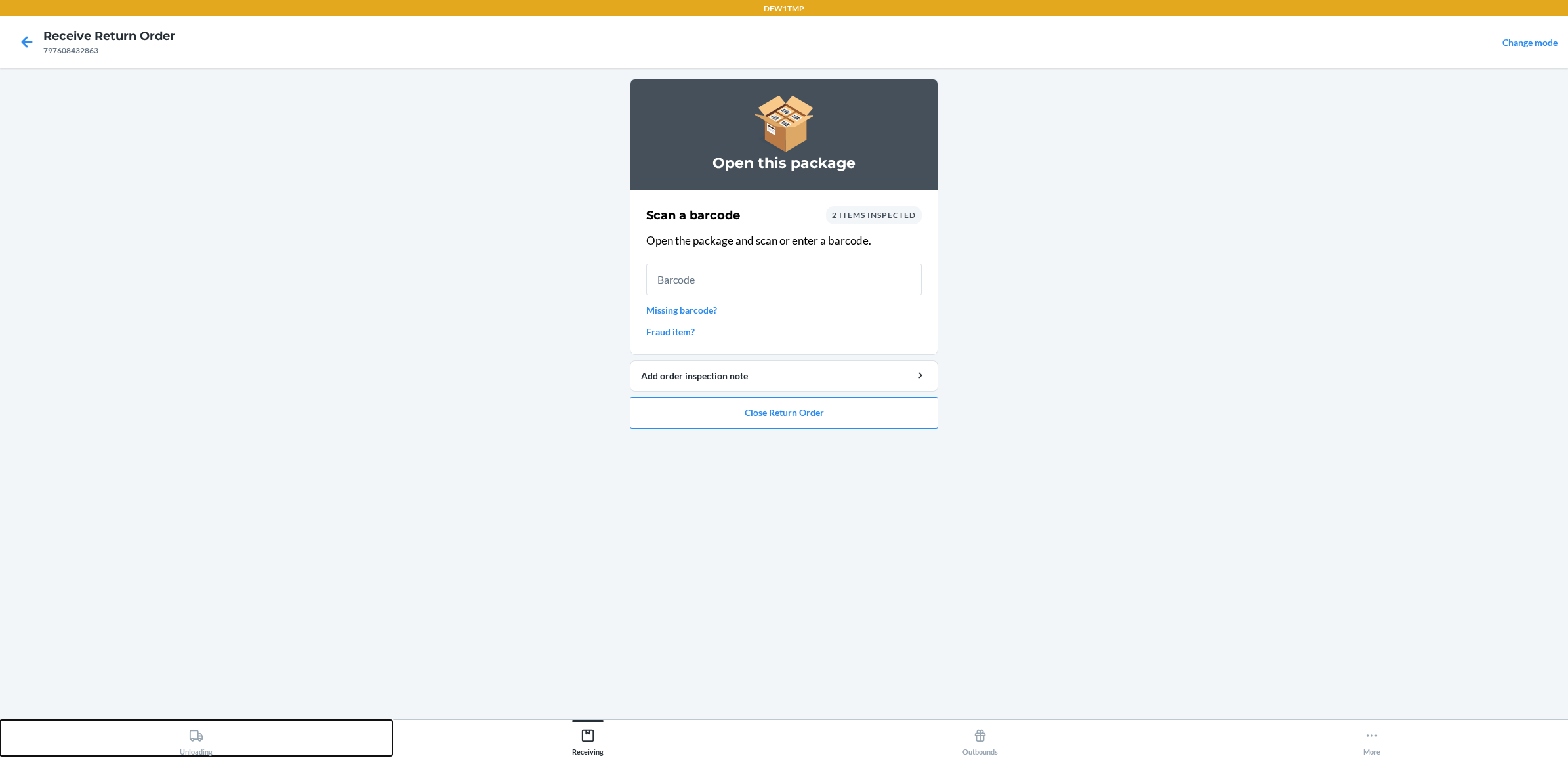
click at [193, 737] on icon at bounding box center [196, 736] width 15 height 15
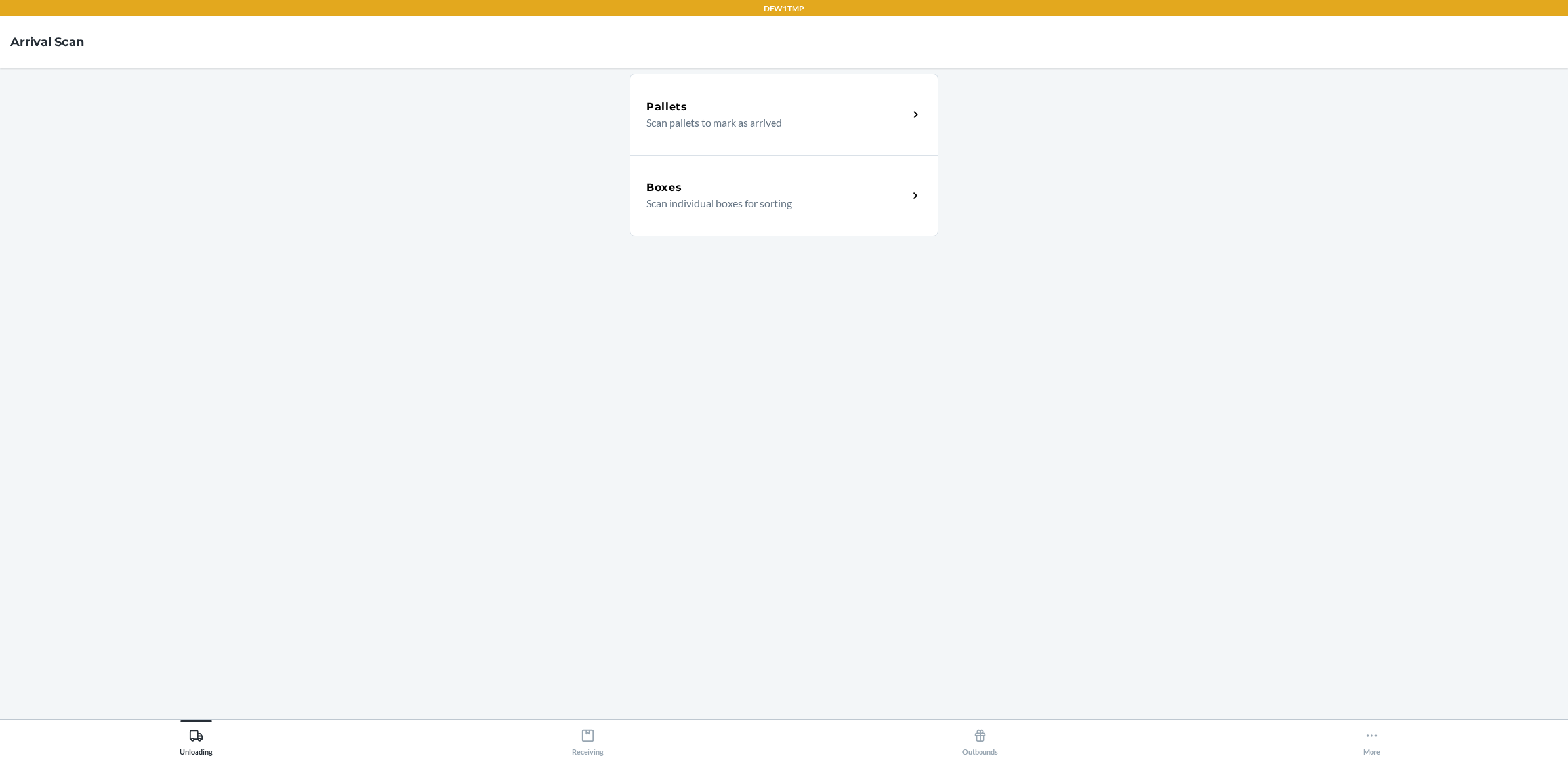
click at [657, 208] on p "Scan individual boxes for sorting" at bounding box center [772, 203] width 251 height 15
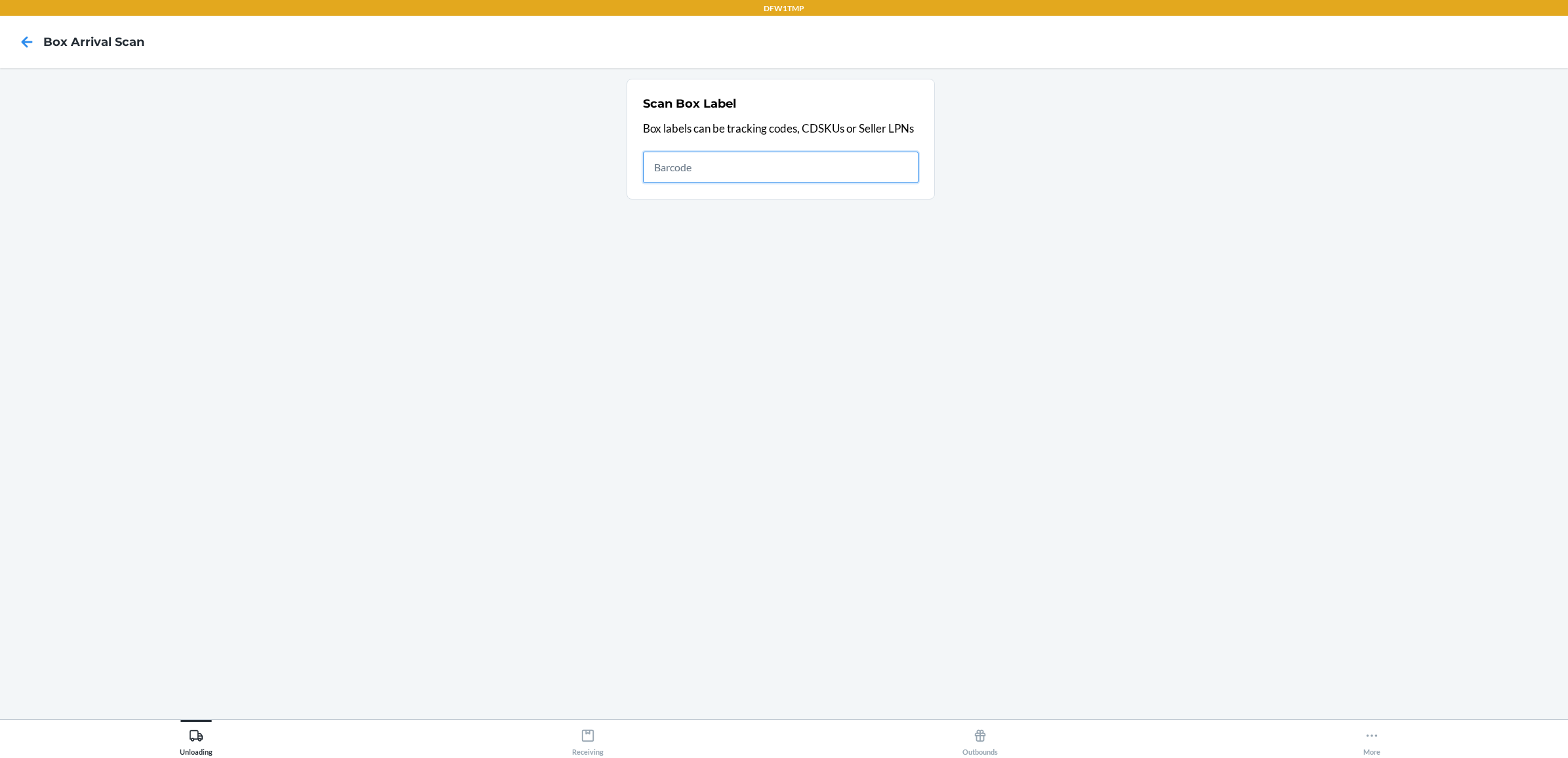
drag, startPoint x: 657, startPoint y: 208, endPoint x: 674, endPoint y: 164, distance: 47.2
click at [674, 164] on input "text" at bounding box center [780, 167] width 275 height 32
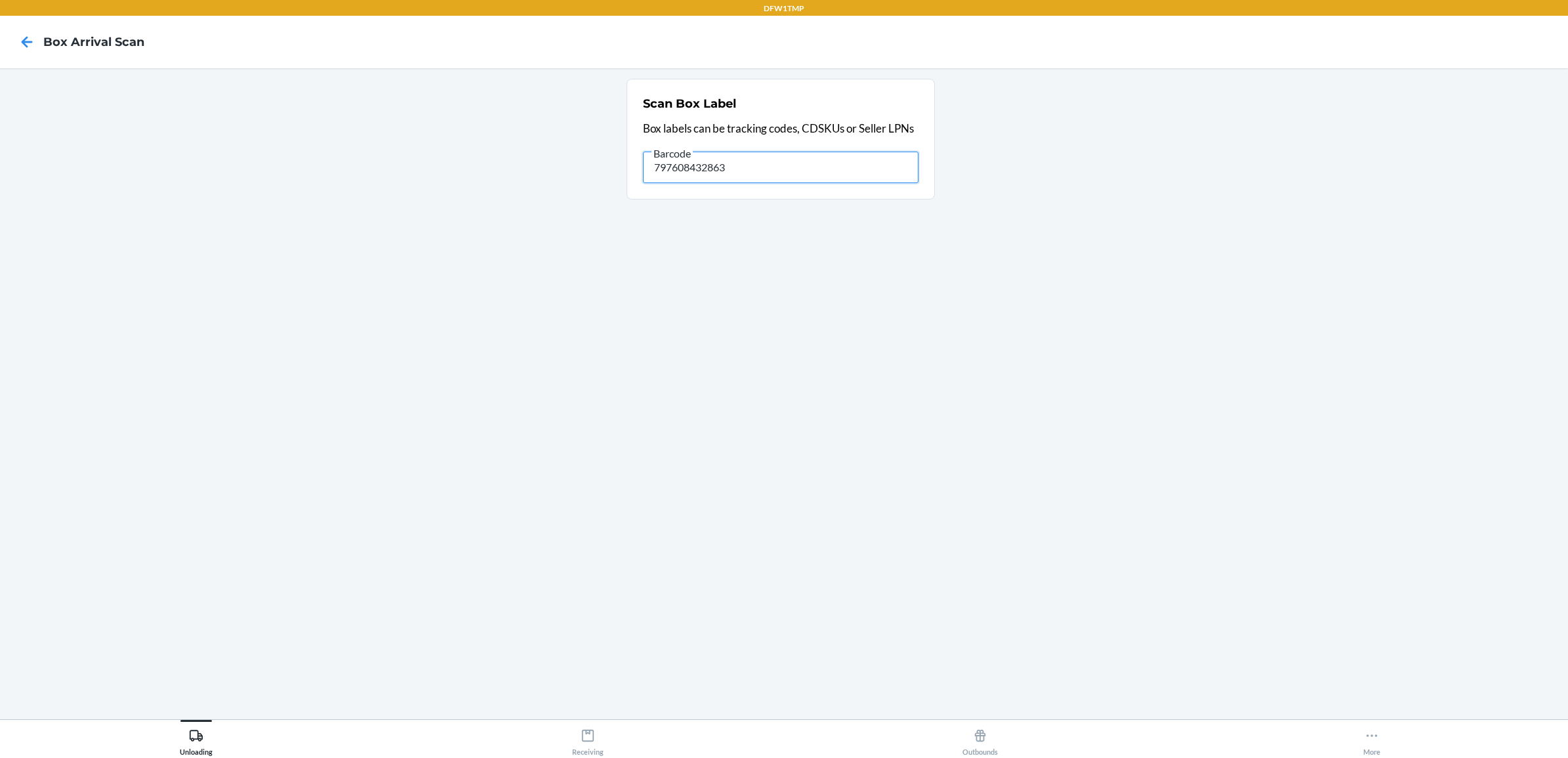
type input "797608432863"
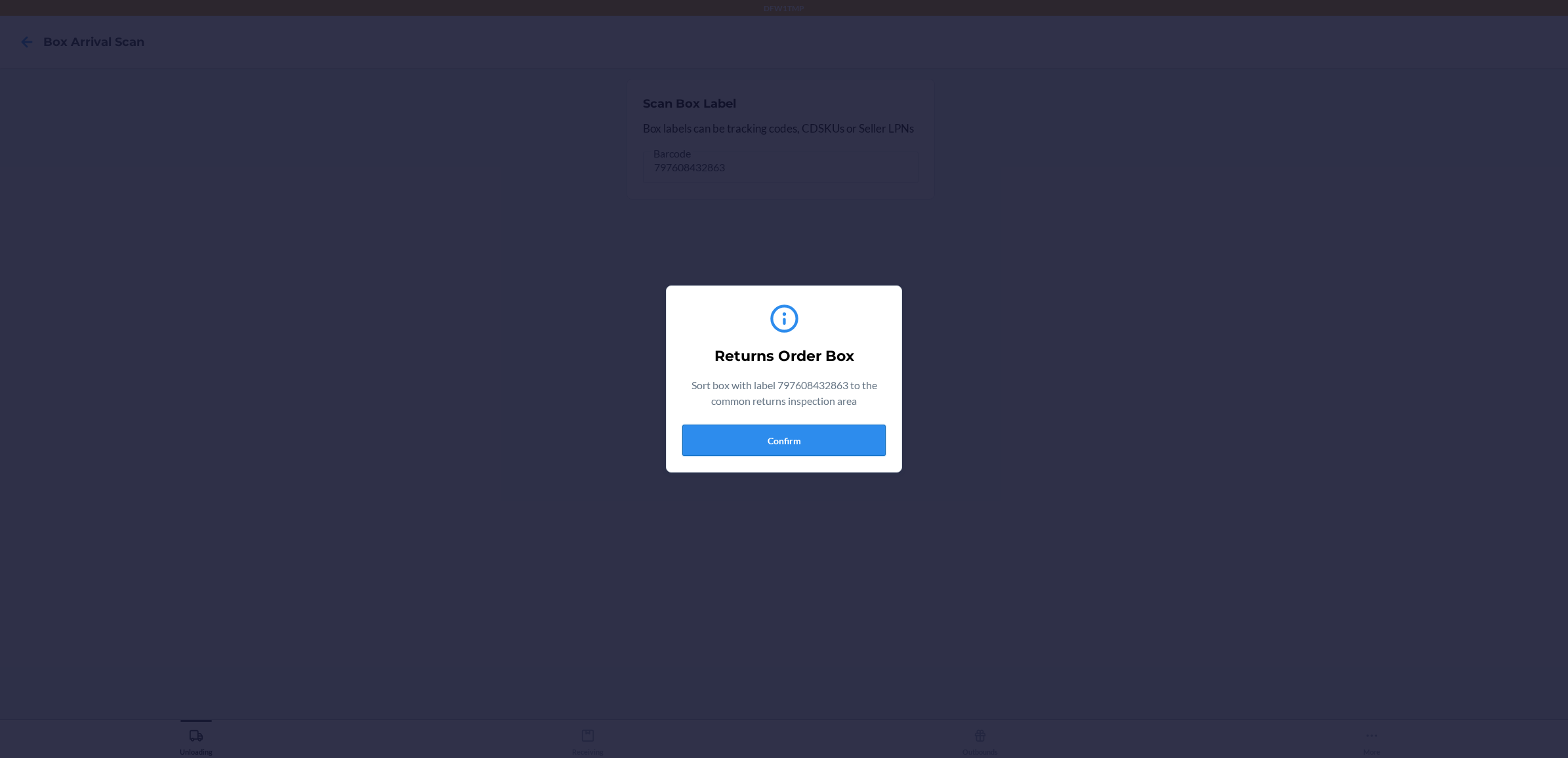
click at [795, 438] on button "Confirm" at bounding box center [784, 440] width 203 height 32
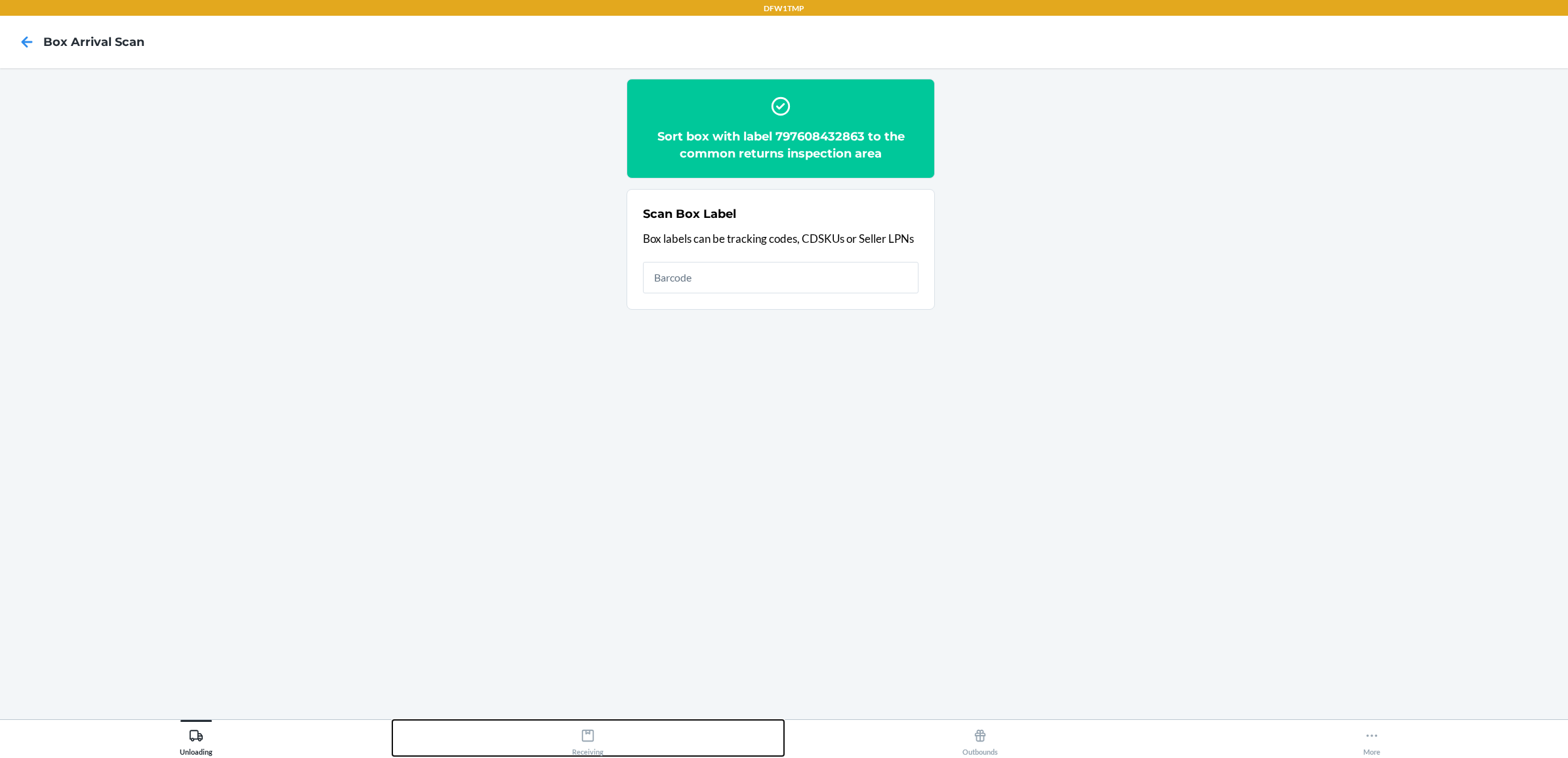
click at [550, 733] on button "Receiving" at bounding box center [589, 738] width 393 height 36
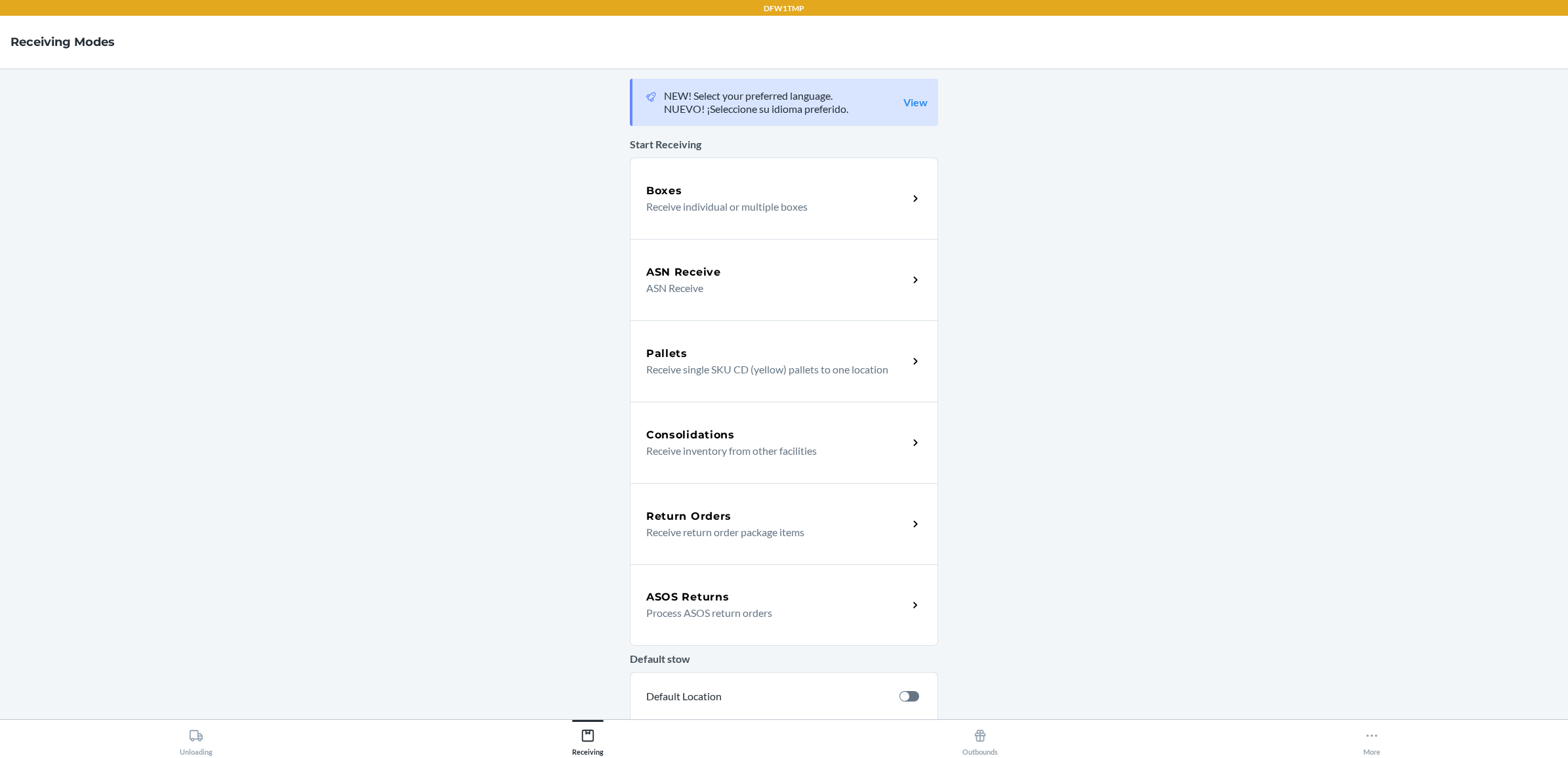
click at [802, 520] on div "Return Orders" at bounding box center [777, 516] width 261 height 15
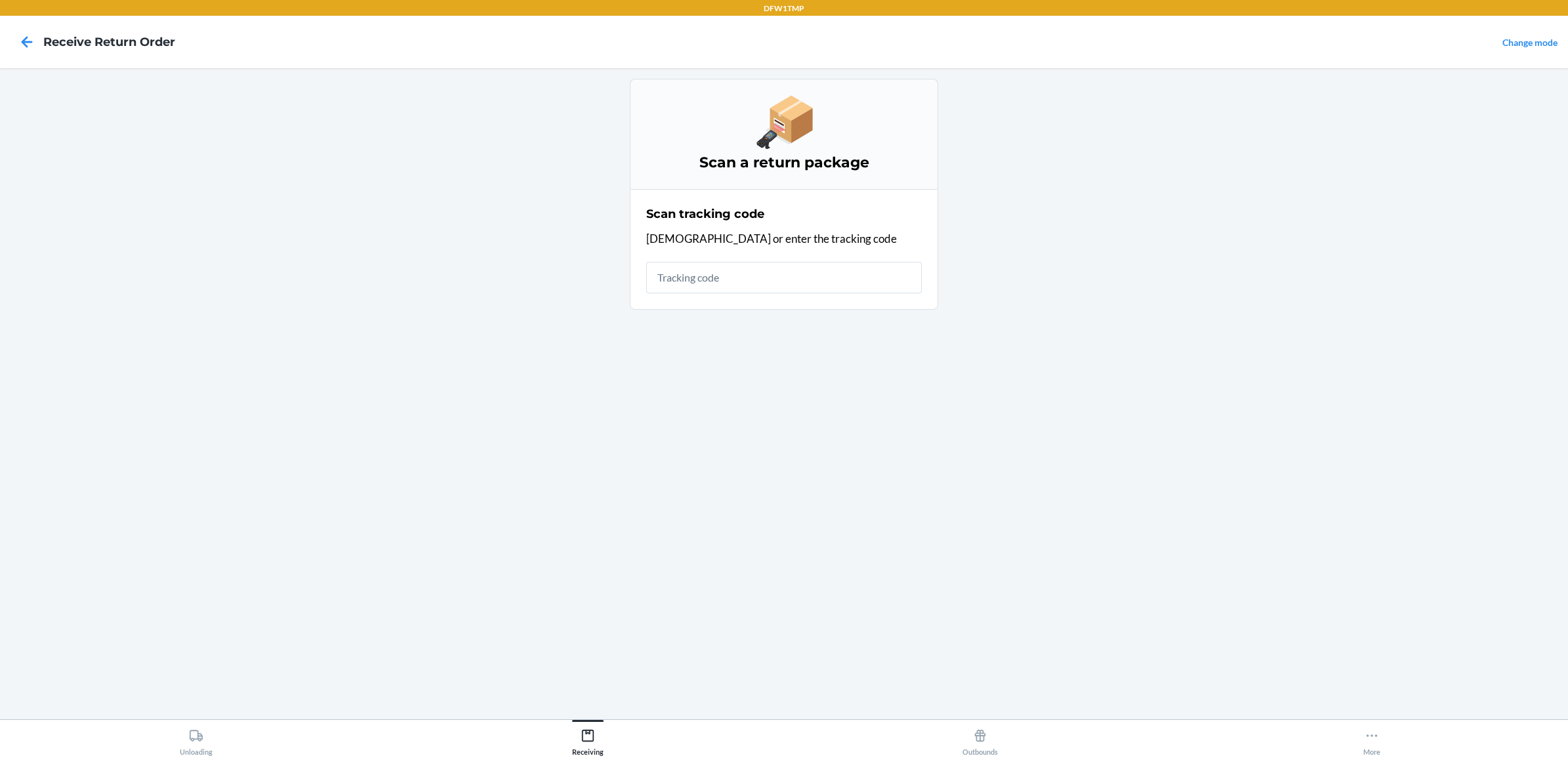
drag, startPoint x: 687, startPoint y: 283, endPoint x: 663, endPoint y: 231, distance: 57.3
click at [687, 281] on input "text" at bounding box center [784, 277] width 275 height 32
type input "797608432863"
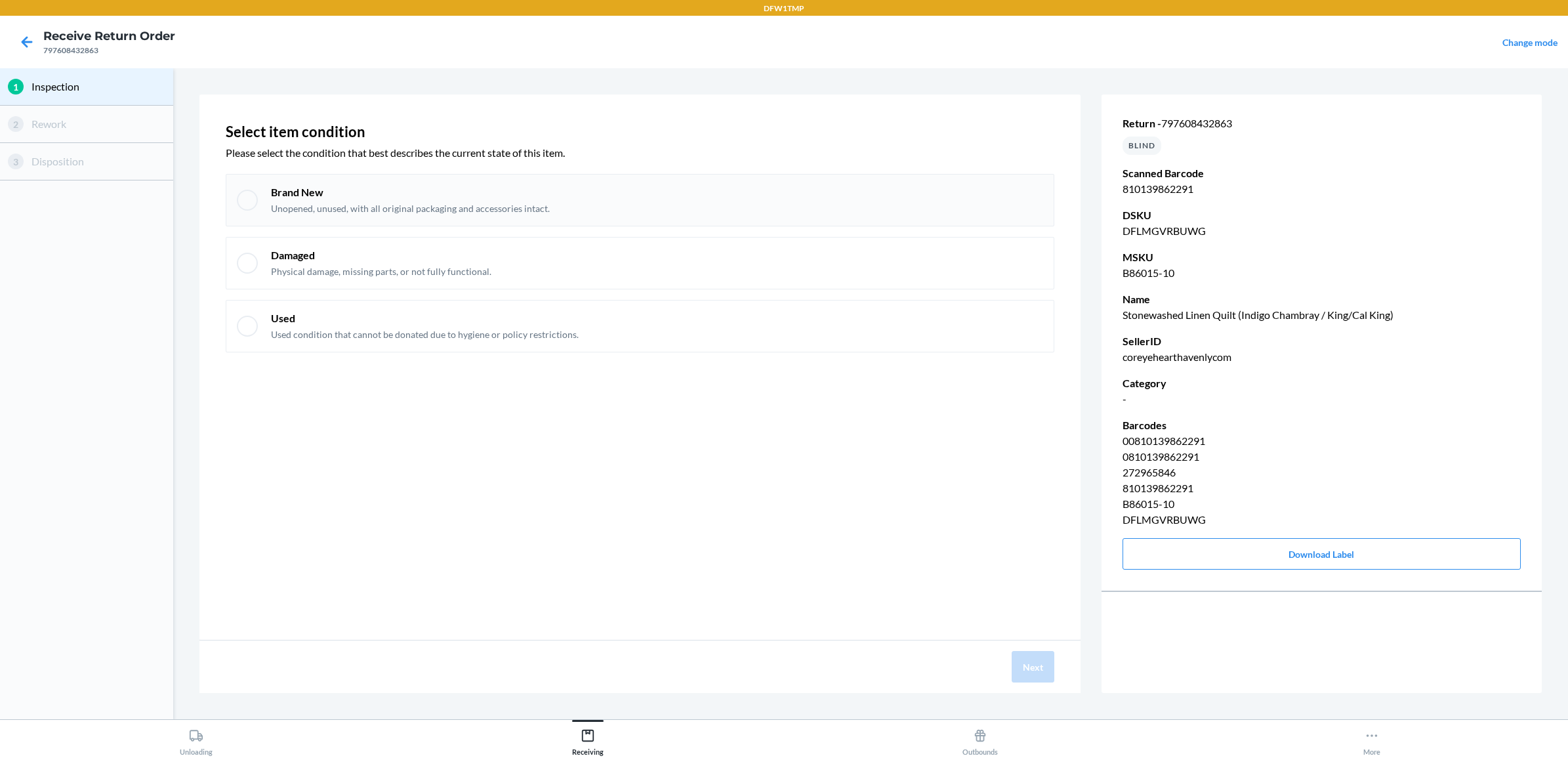
click at [808, 214] on div "Brand New Unopened, unused, with all original packaging and accessories intact." at bounding box center [657, 200] width 772 height 30
checkbox input "true"
click at [1033, 671] on button "Next" at bounding box center [1032, 666] width 43 height 32
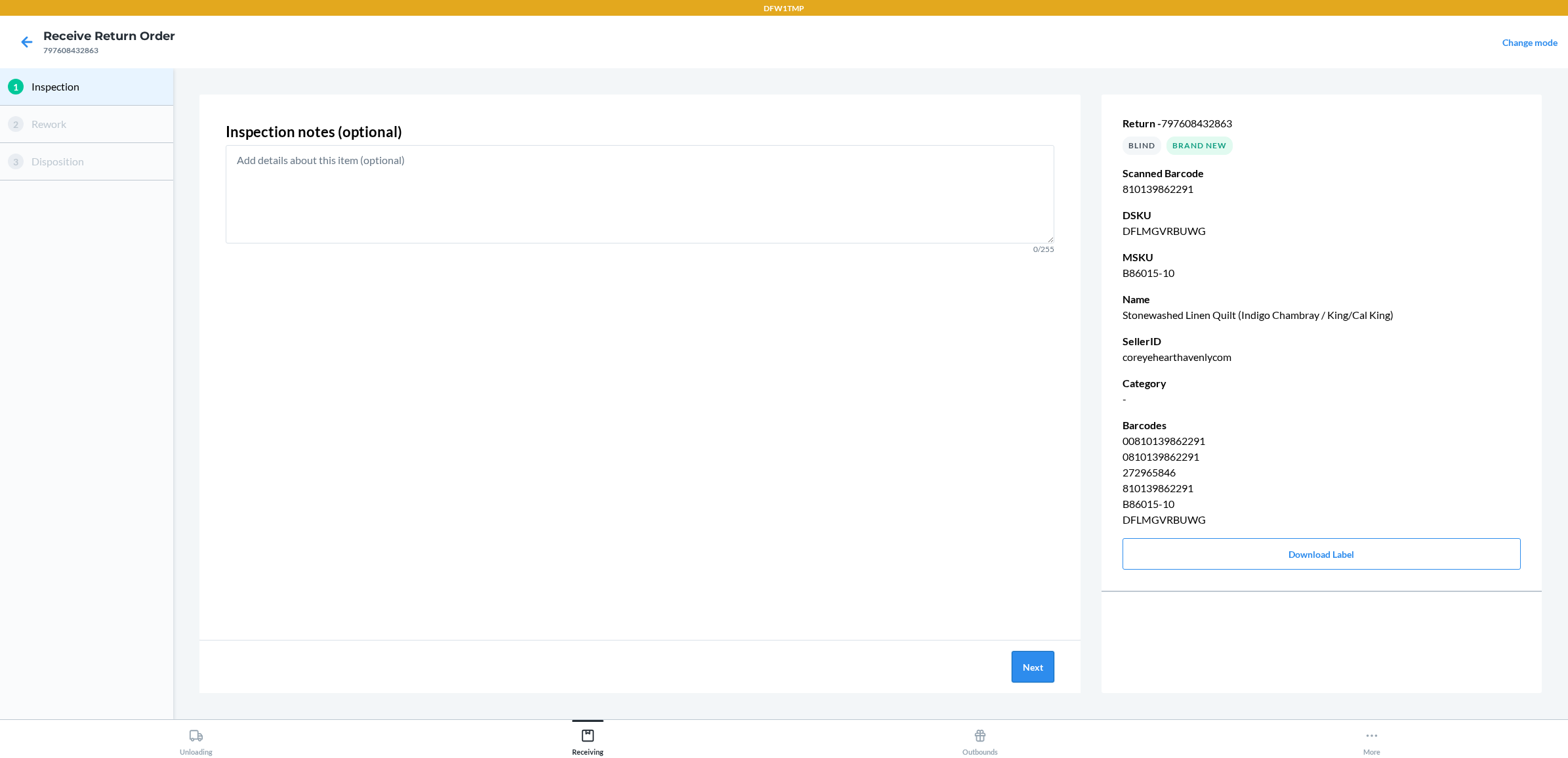
drag, startPoint x: 1047, startPoint y: 666, endPoint x: 1043, endPoint y: 661, distance: 6.4
click at [1043, 661] on button "Next" at bounding box center [1032, 666] width 43 height 32
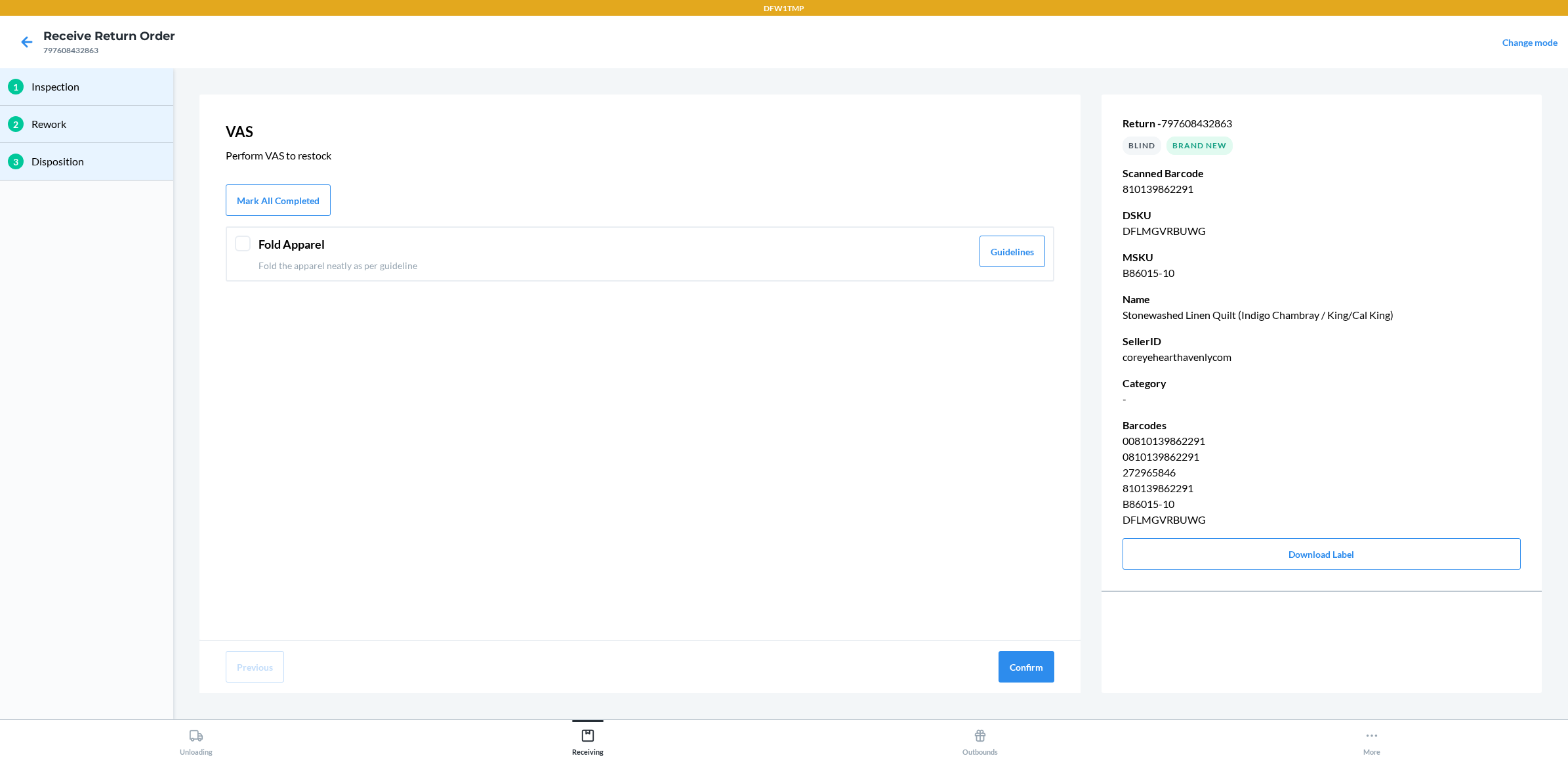
click at [835, 236] on header "Fold Apparel" at bounding box center [615, 244] width 713 height 18
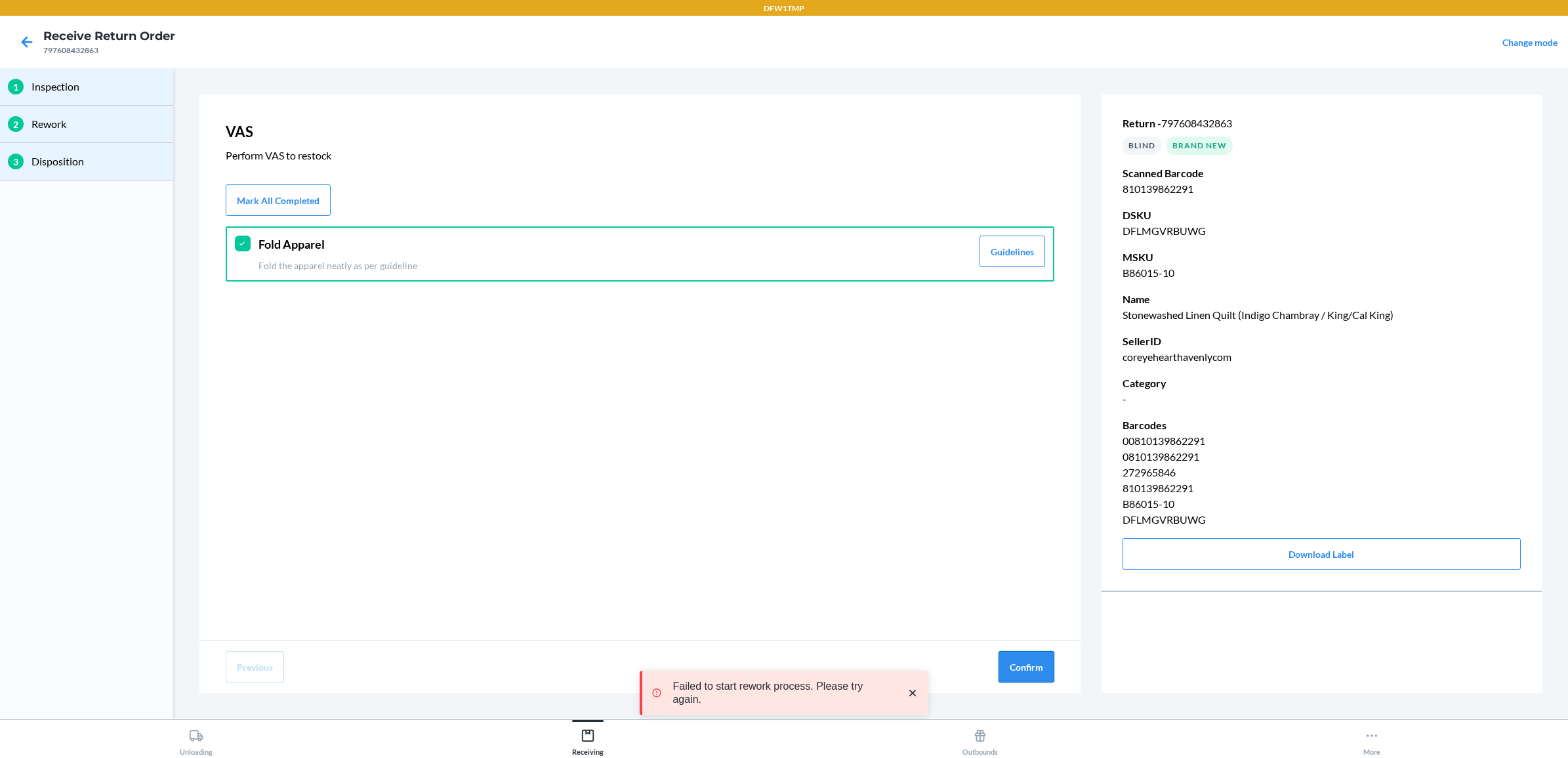
click at [1027, 653] on button "Confirm" at bounding box center [1027, 666] width 56 height 32
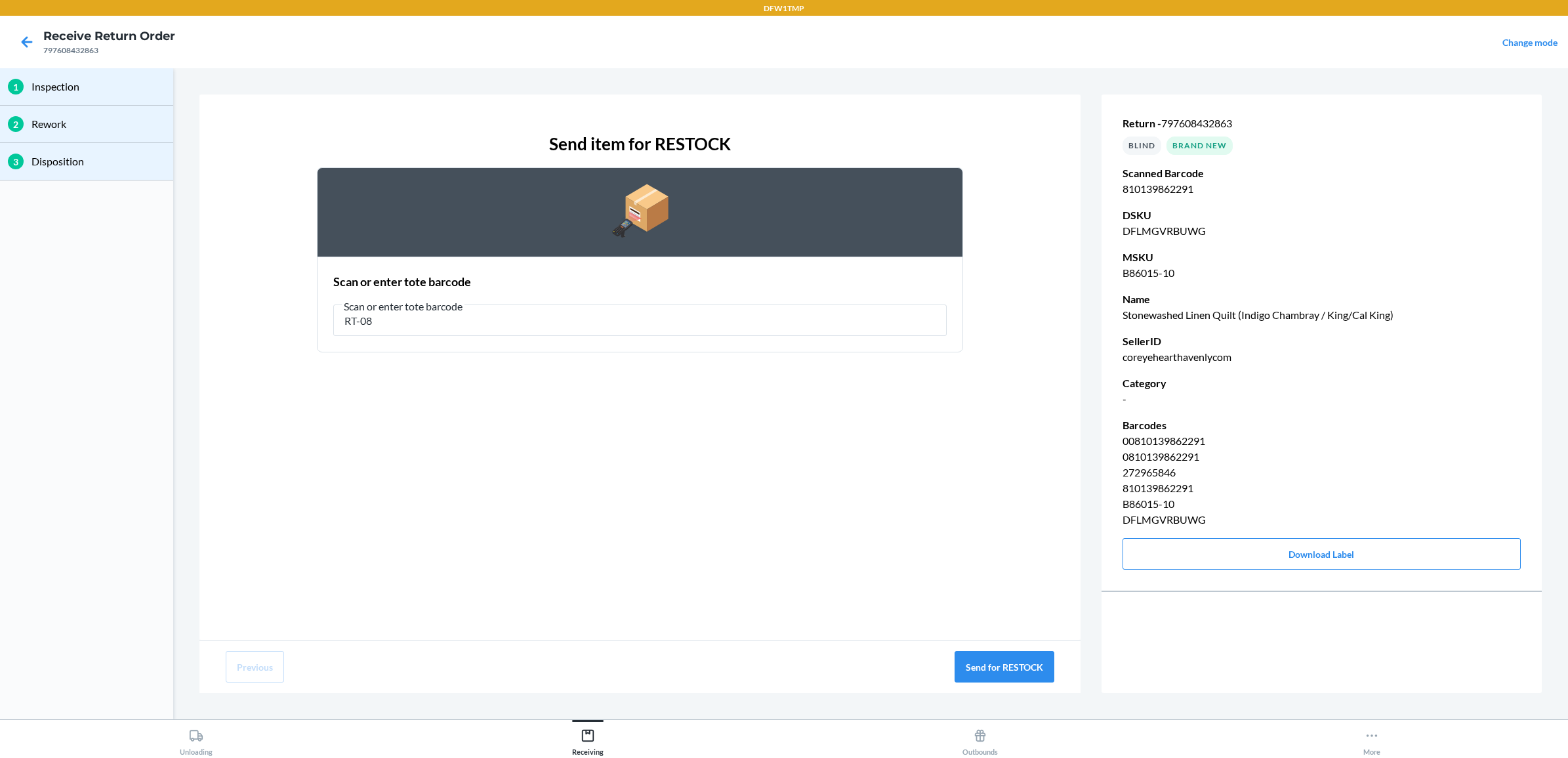
type input "RT-08"
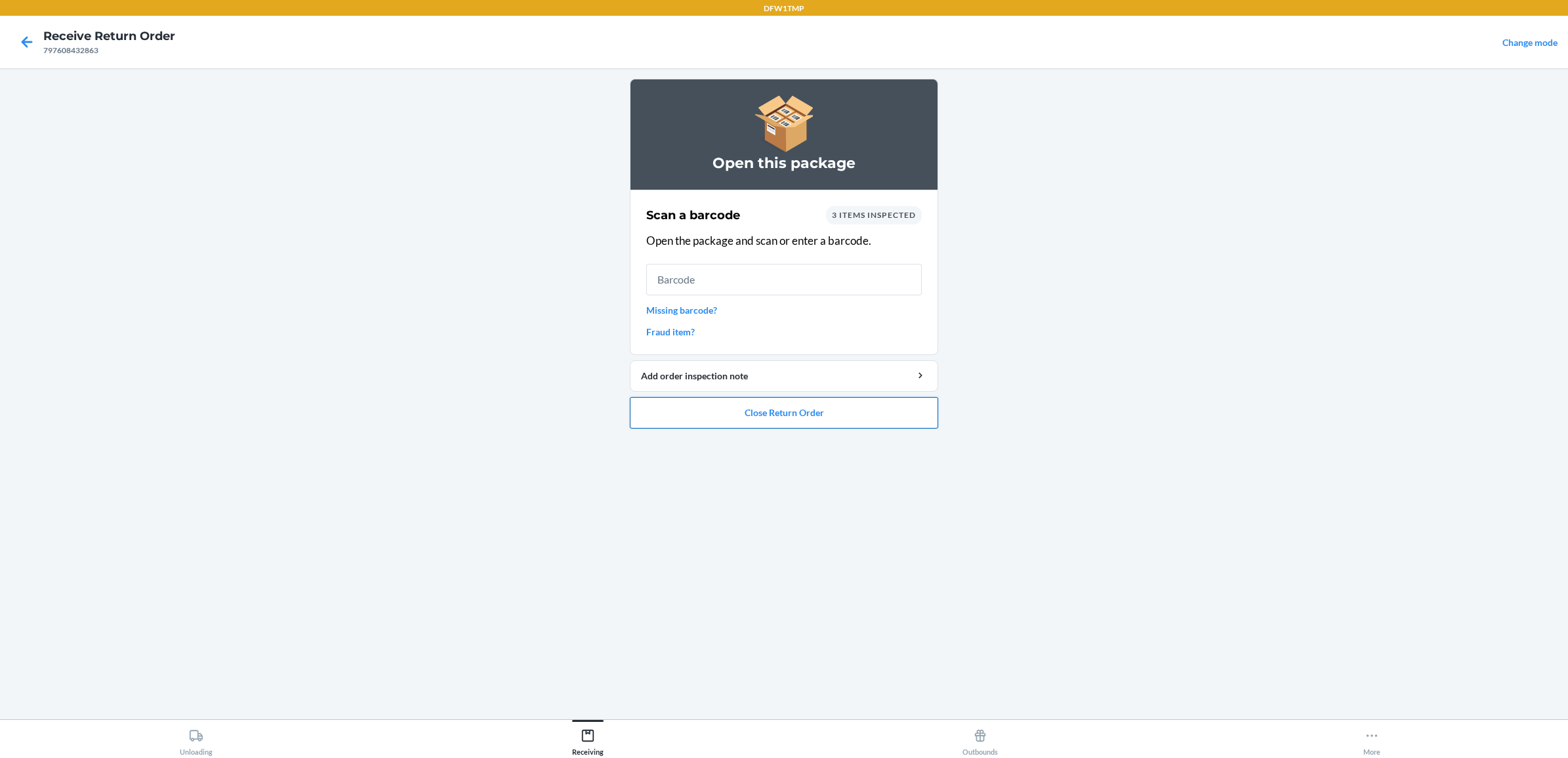
click at [744, 426] on button "Close Return Order" at bounding box center [784, 412] width 308 height 32
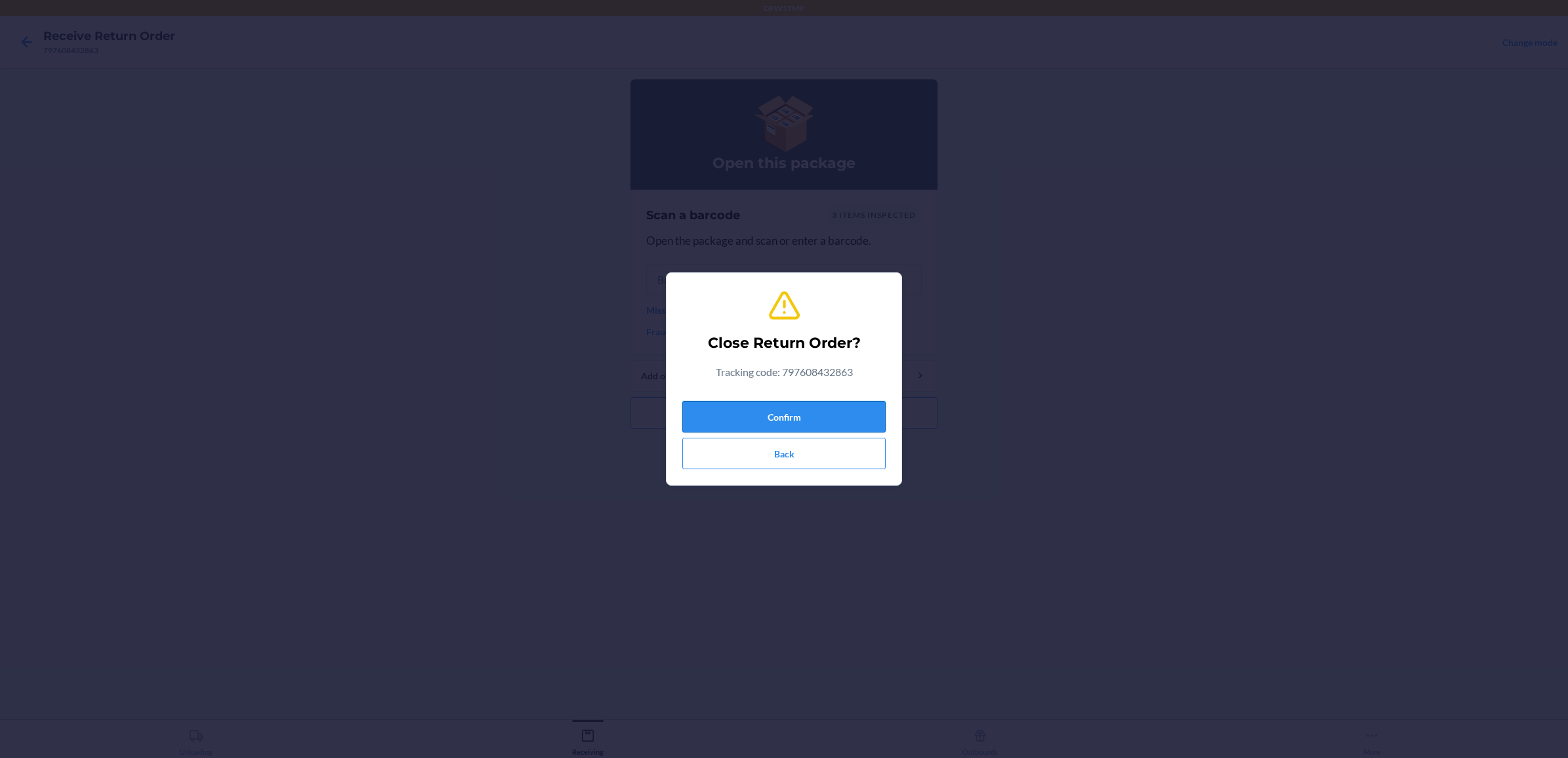
click at [814, 414] on button "Confirm" at bounding box center [784, 417] width 203 height 32
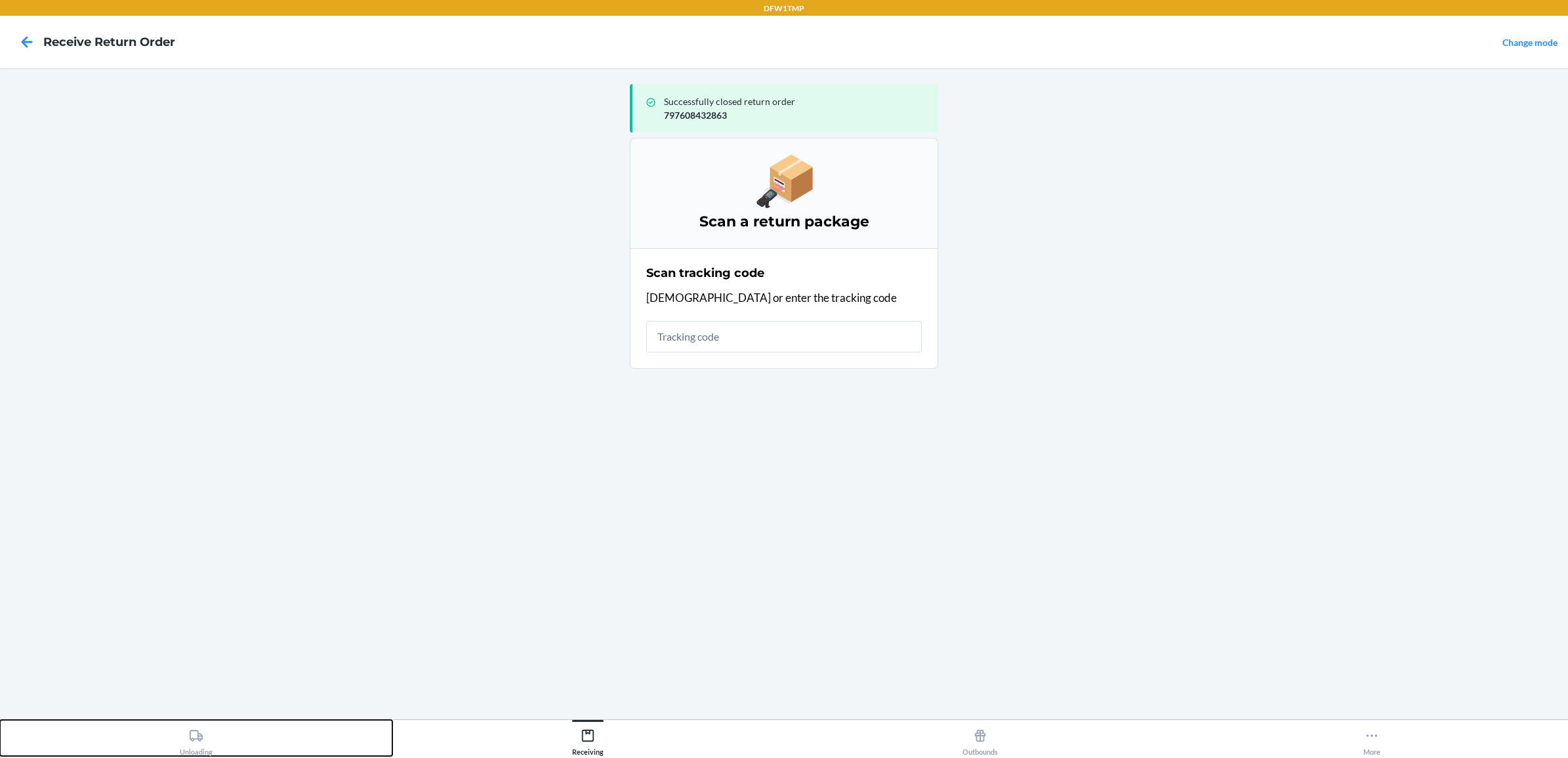
click at [234, 750] on button "Unloading" at bounding box center [196, 738] width 393 height 36
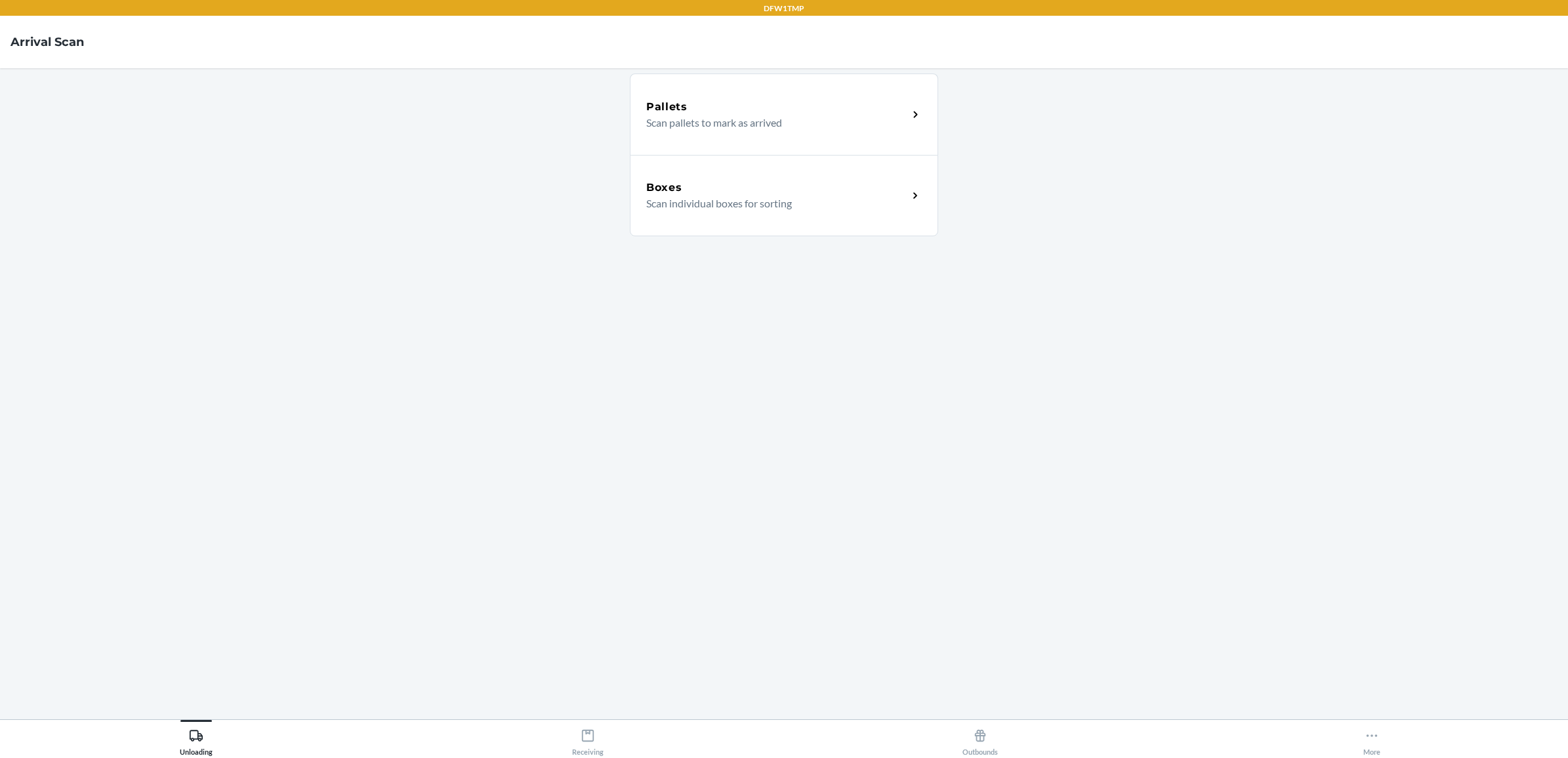
click at [782, 215] on div "Boxes Scan individual boxes for sorting" at bounding box center [784, 196] width 308 height 81
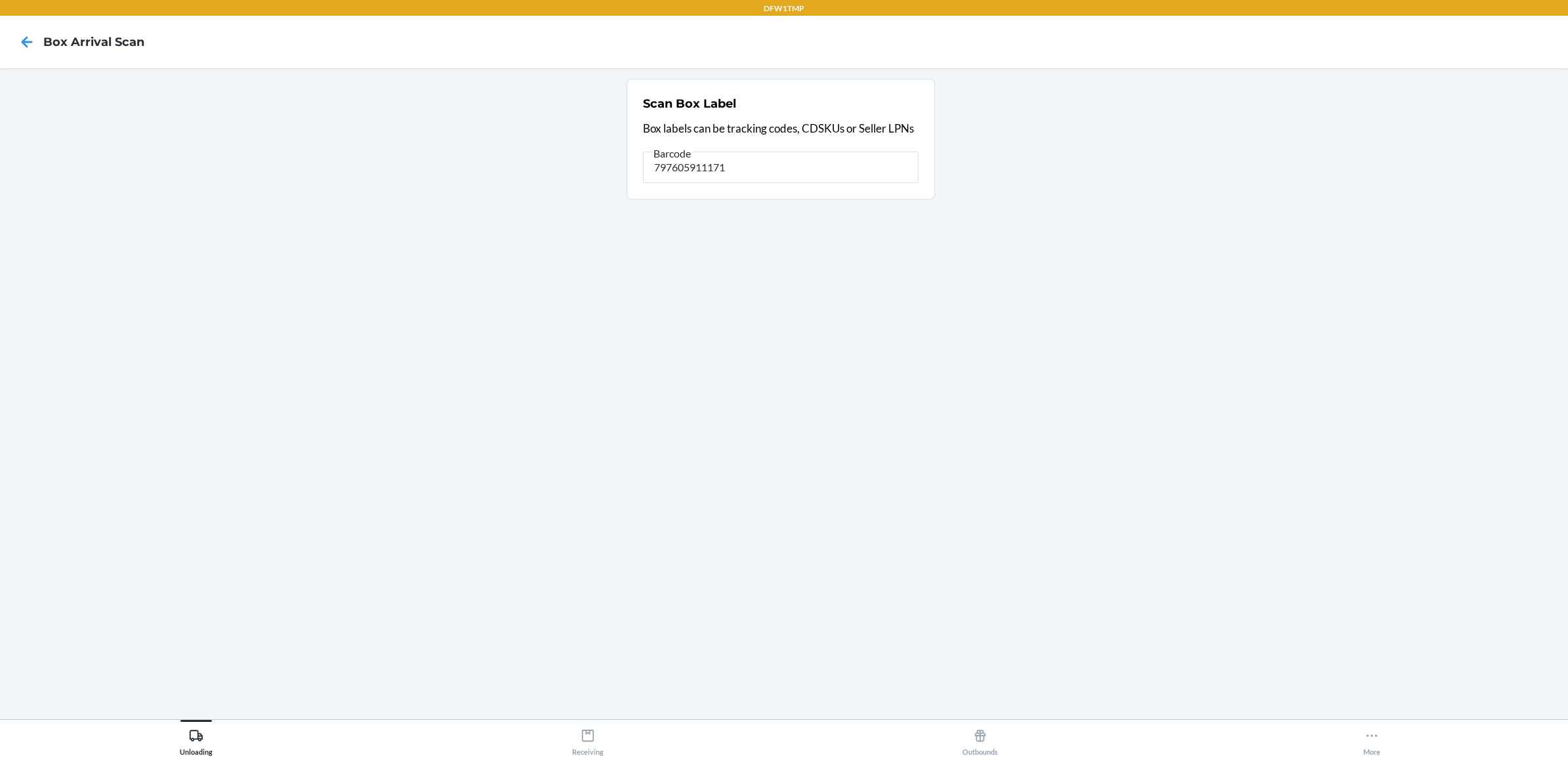
type input "797605911171"
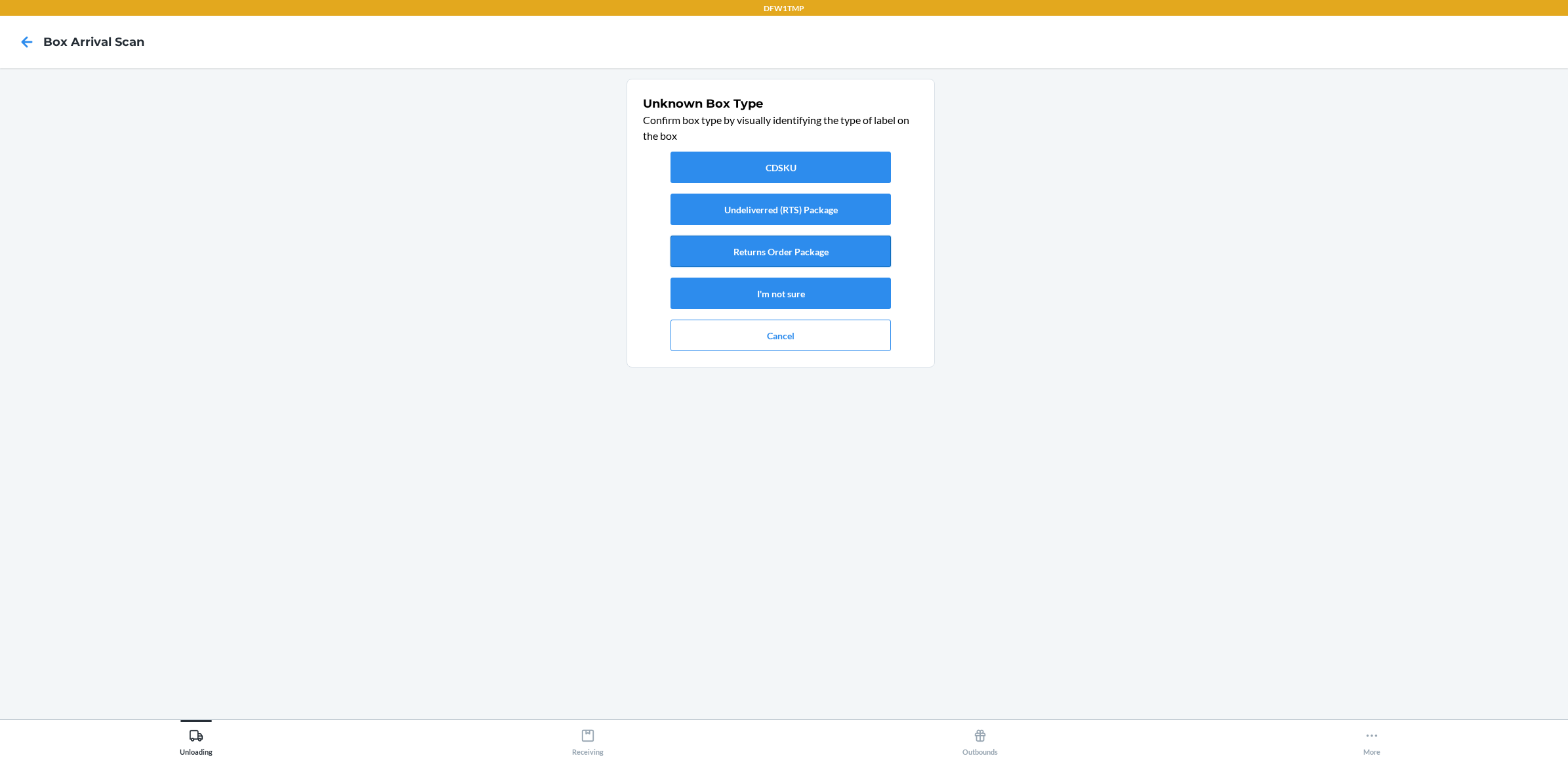
click at [771, 241] on button "Returns Order Package" at bounding box center [781, 251] width 220 height 32
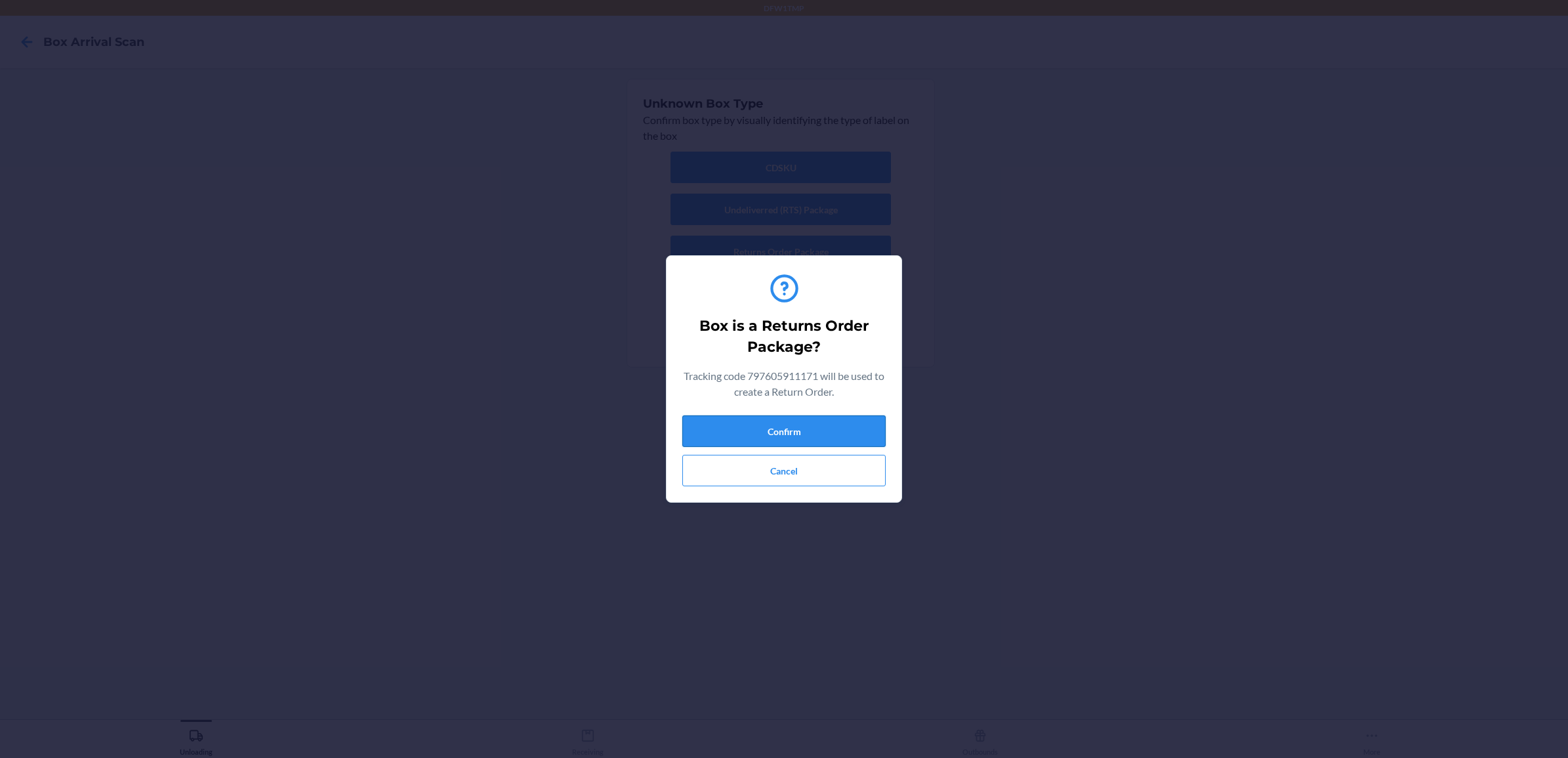
click at [807, 438] on button "Confirm" at bounding box center [784, 431] width 203 height 32
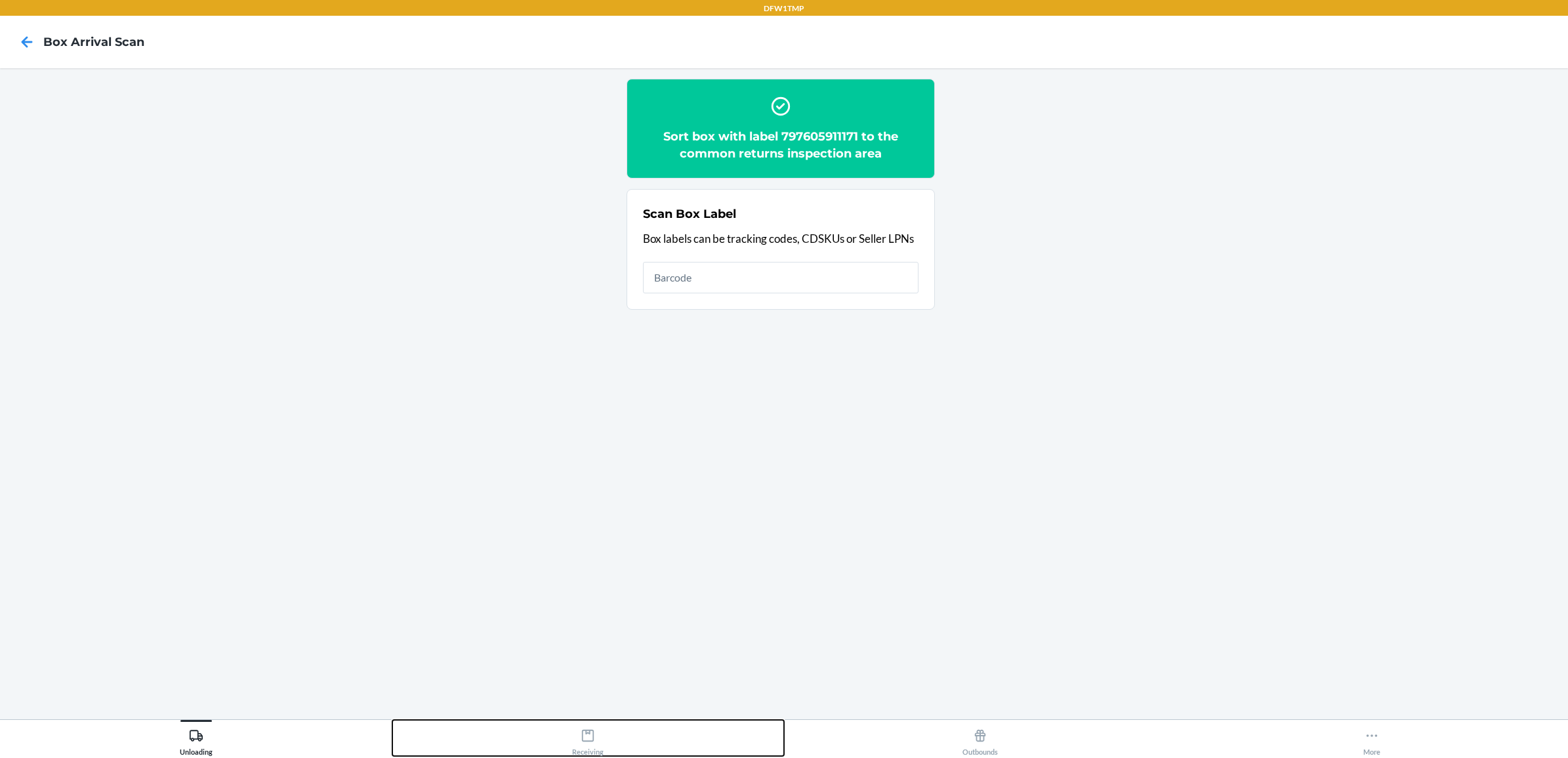
click at [597, 743] on div "Receiving" at bounding box center [587, 739] width 32 height 33
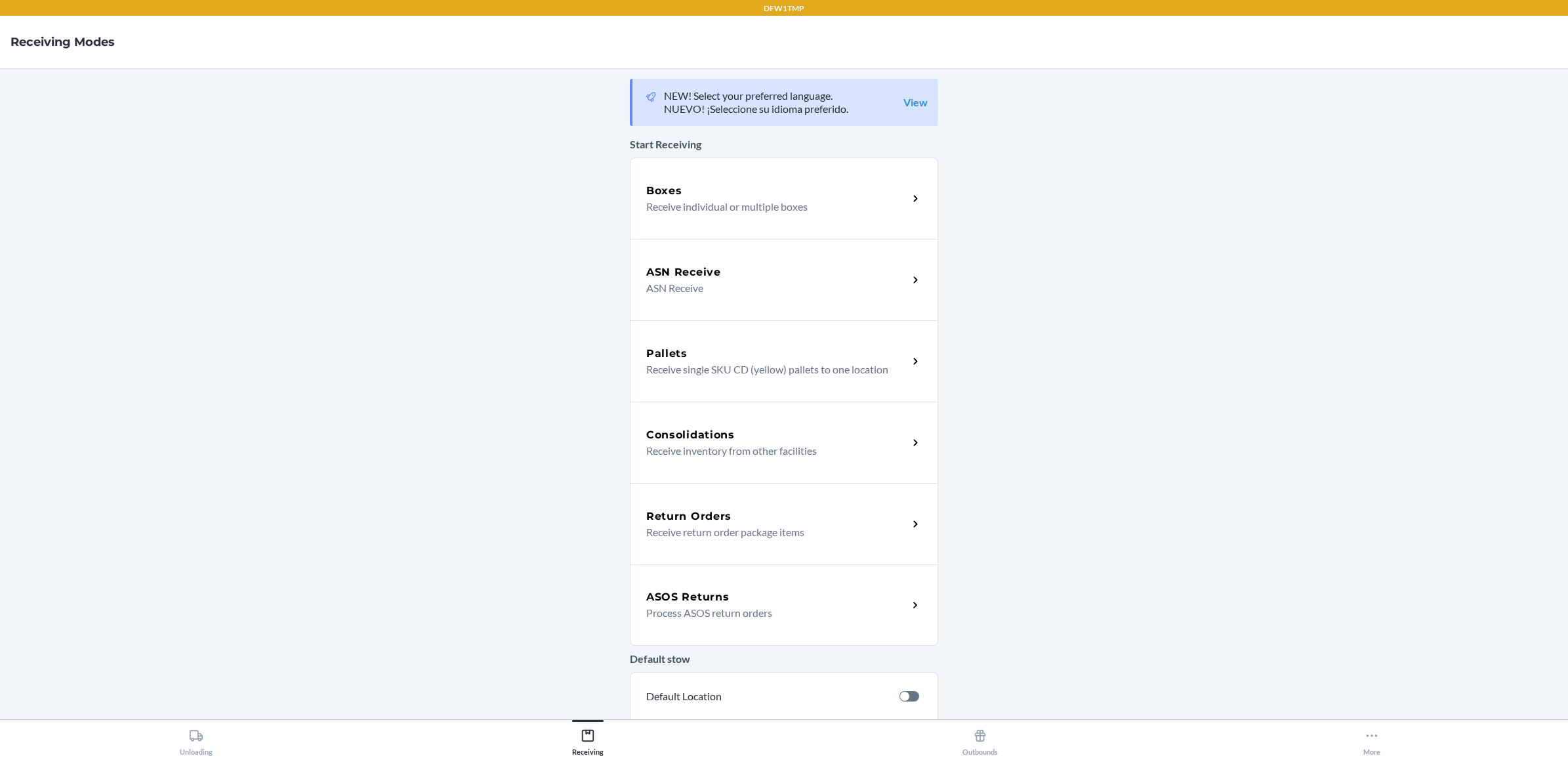
click at [745, 510] on div "Return Orders" at bounding box center [777, 516] width 261 height 15
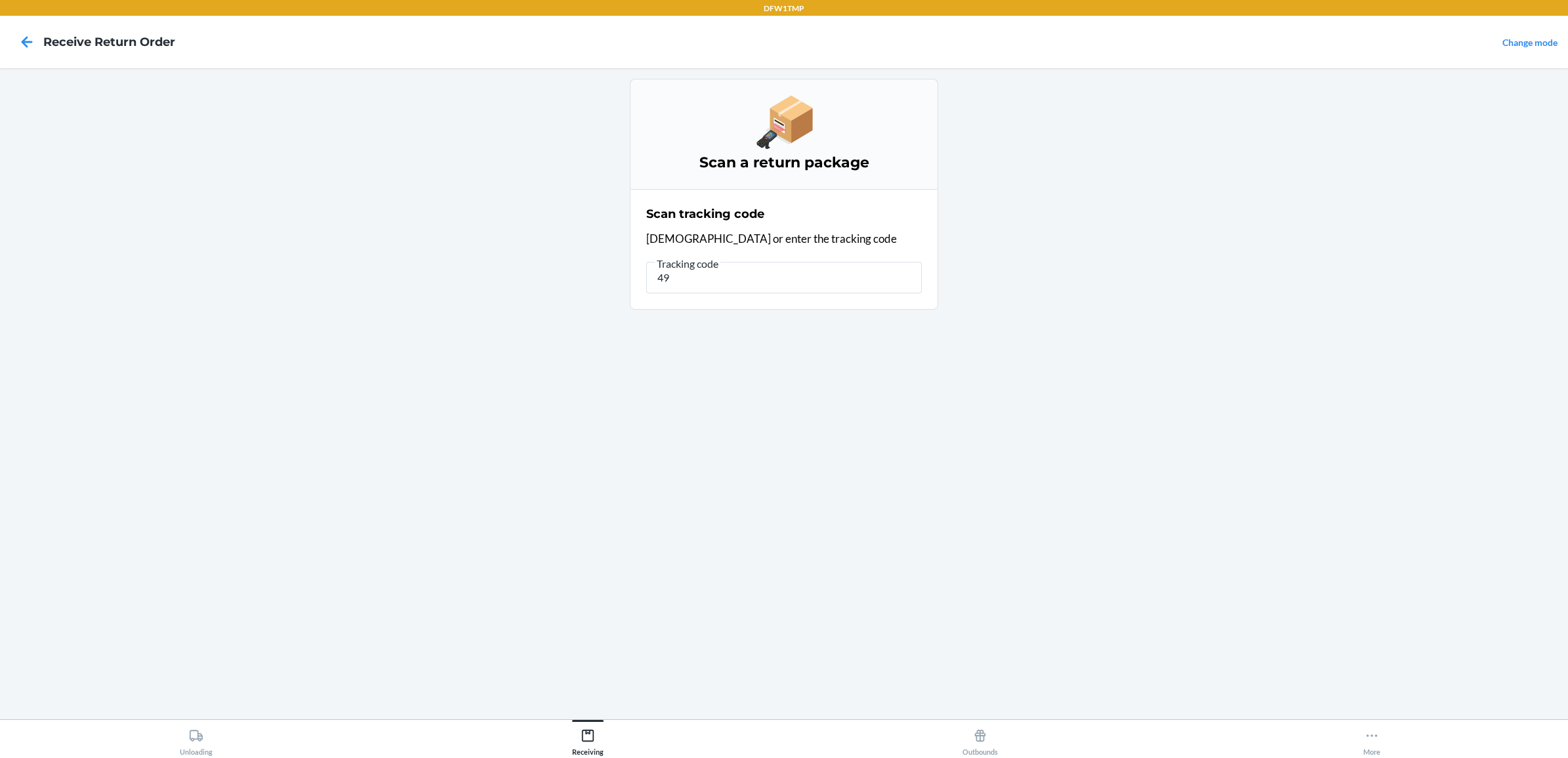
type input "4"
type input "797605911171"
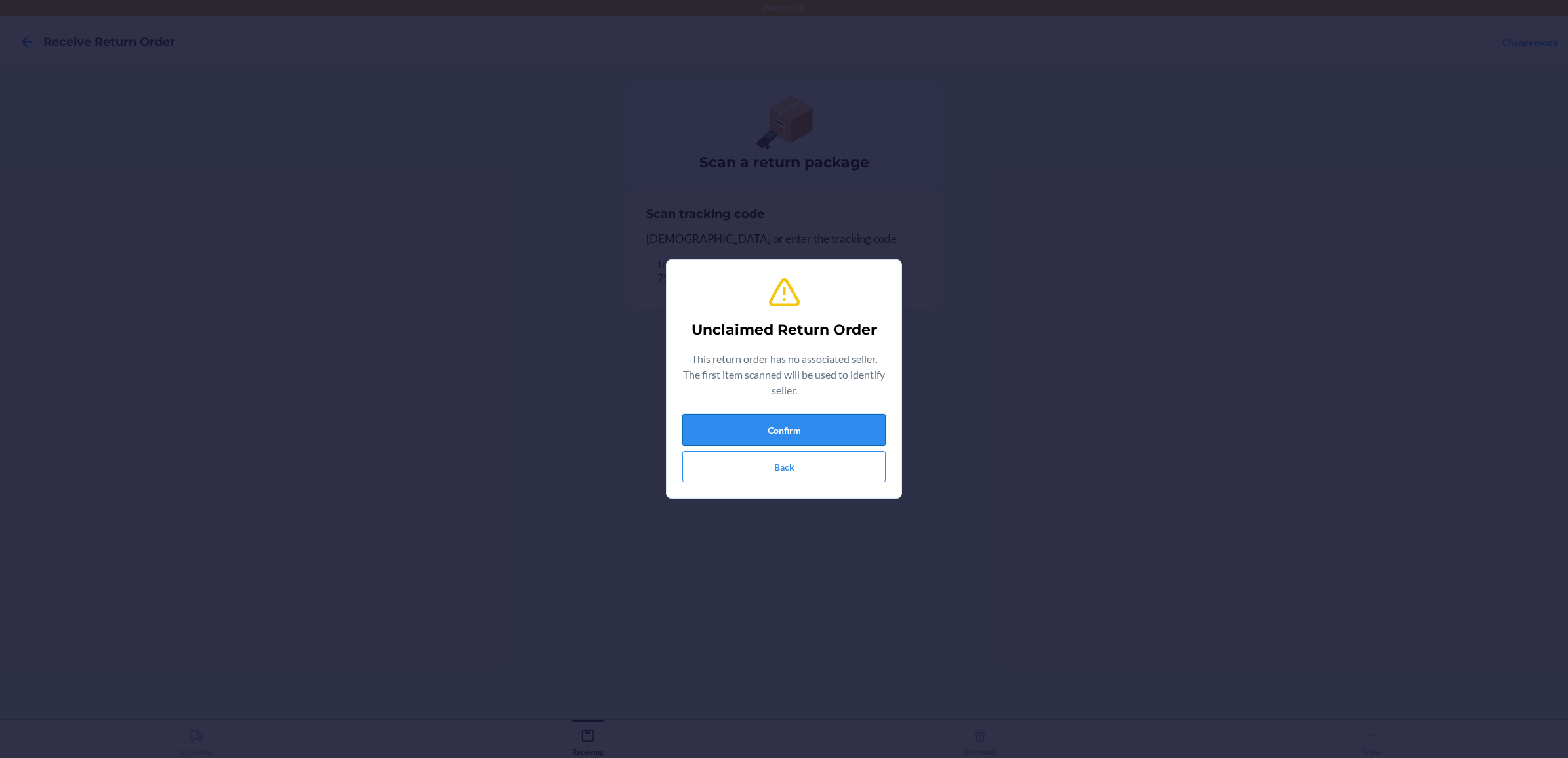
click at [831, 417] on button "Confirm" at bounding box center [784, 430] width 203 height 32
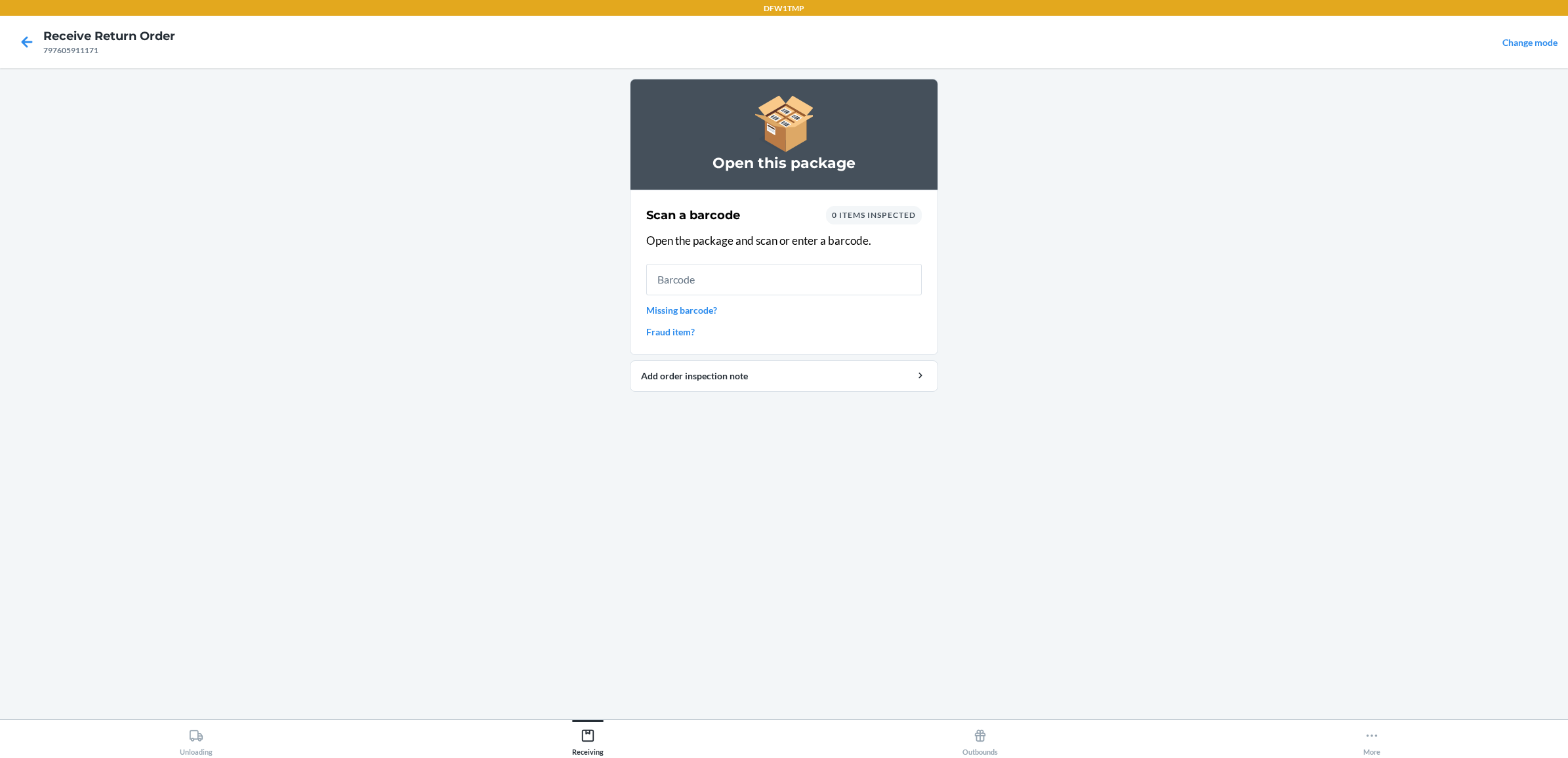
click at [8, 38] on nav "Receive Return Order 797605911171 Change mode" at bounding box center [784, 41] width 1568 height 53
click at [18, 46] on icon at bounding box center [27, 42] width 22 height 22
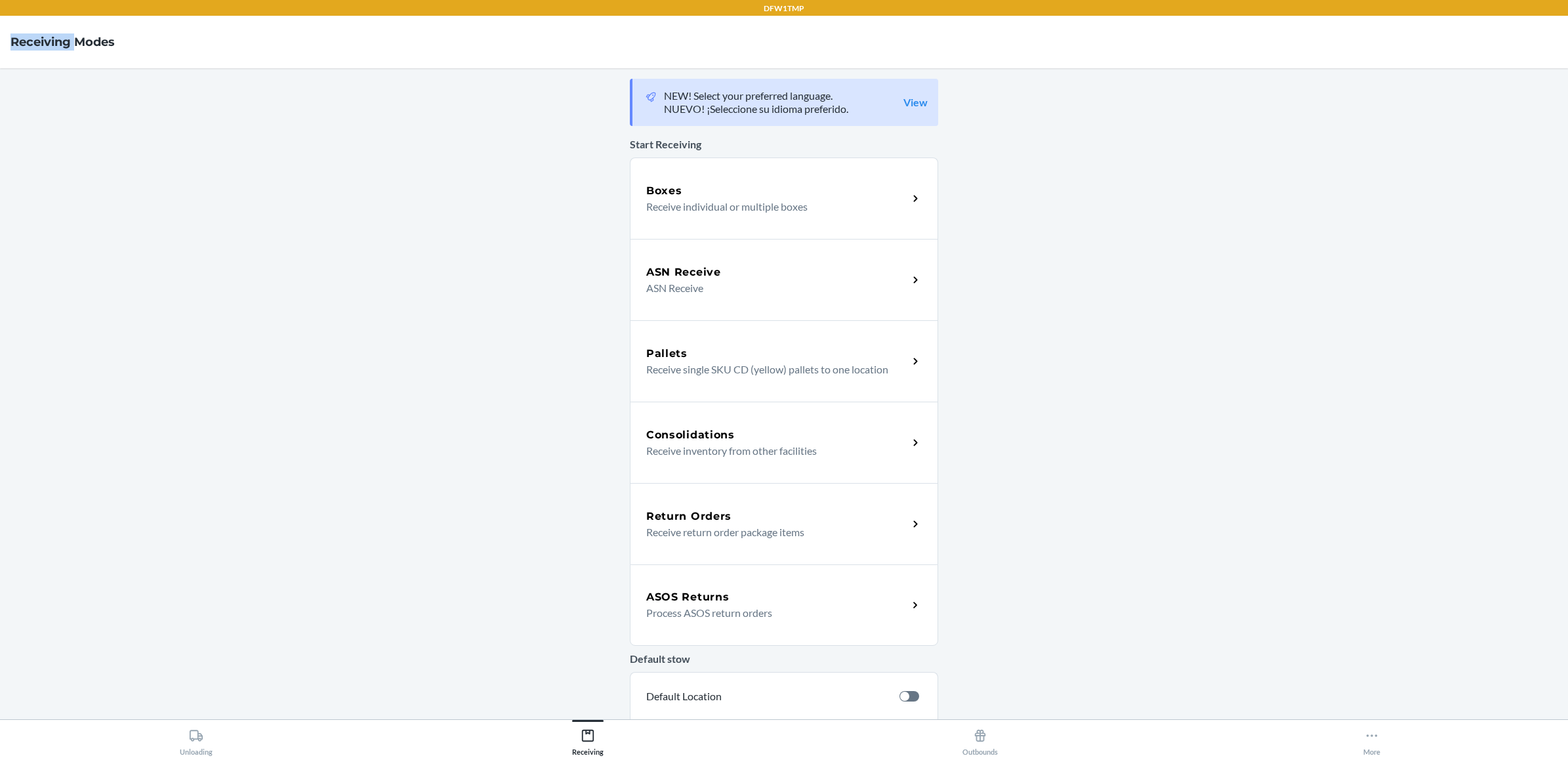
click at [18, 46] on h4 "Receiving Modes" at bounding box center [62, 42] width 104 height 17
click at [194, 748] on div "Unloading" at bounding box center [196, 739] width 33 height 33
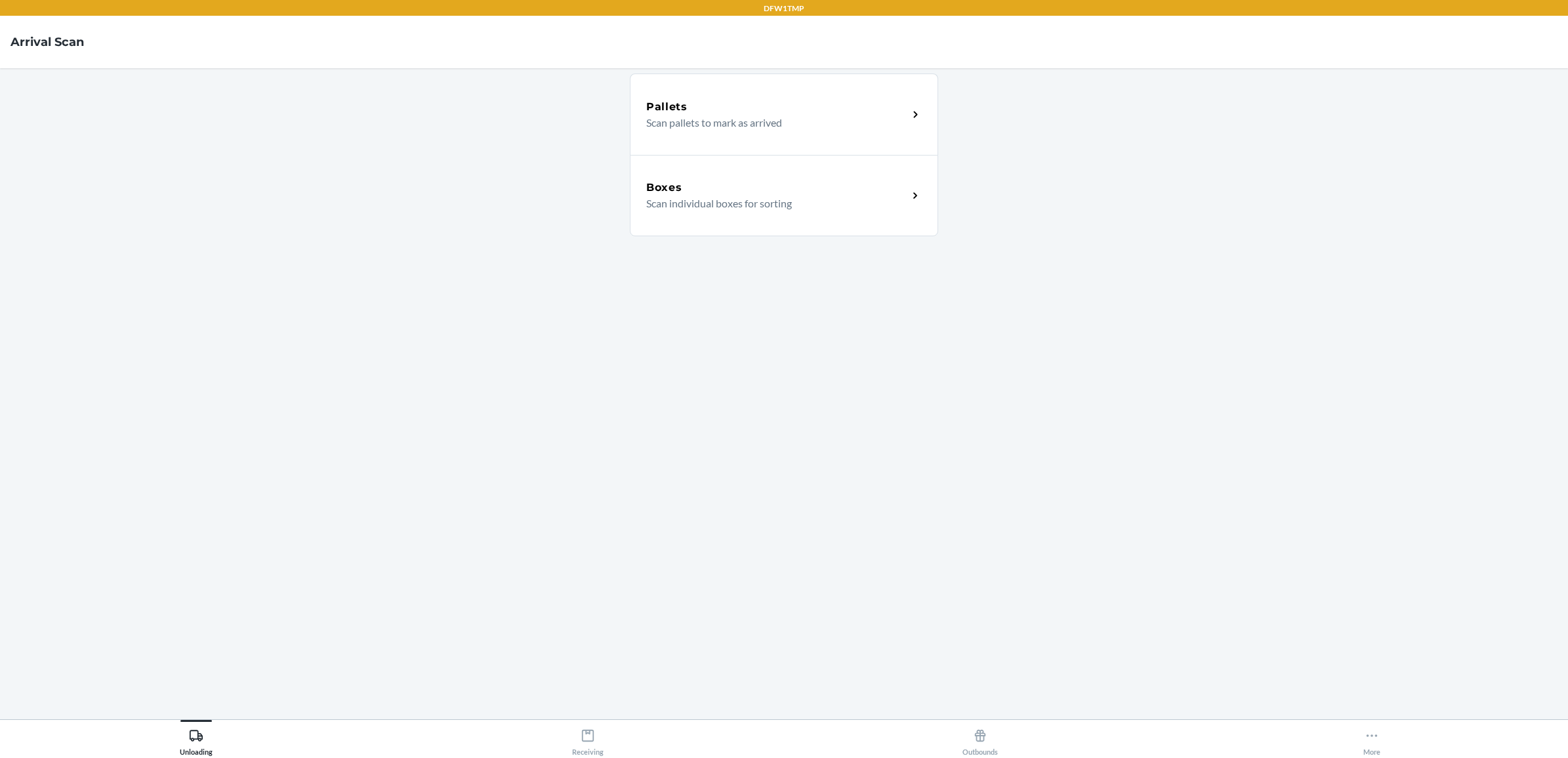
click at [793, 177] on div "Boxes Scan individual boxes for sorting" at bounding box center [784, 196] width 308 height 81
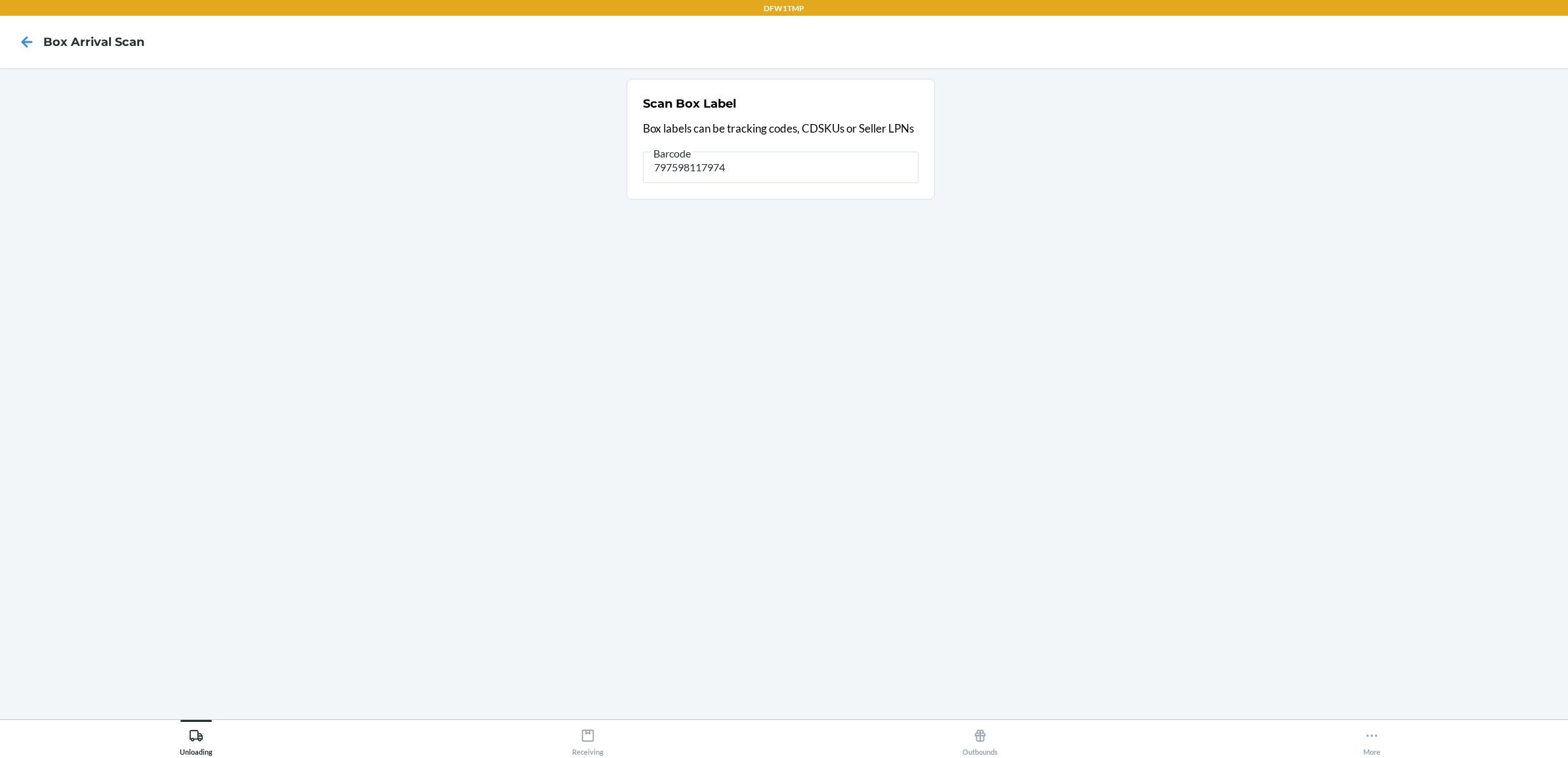
type input "797598117974"
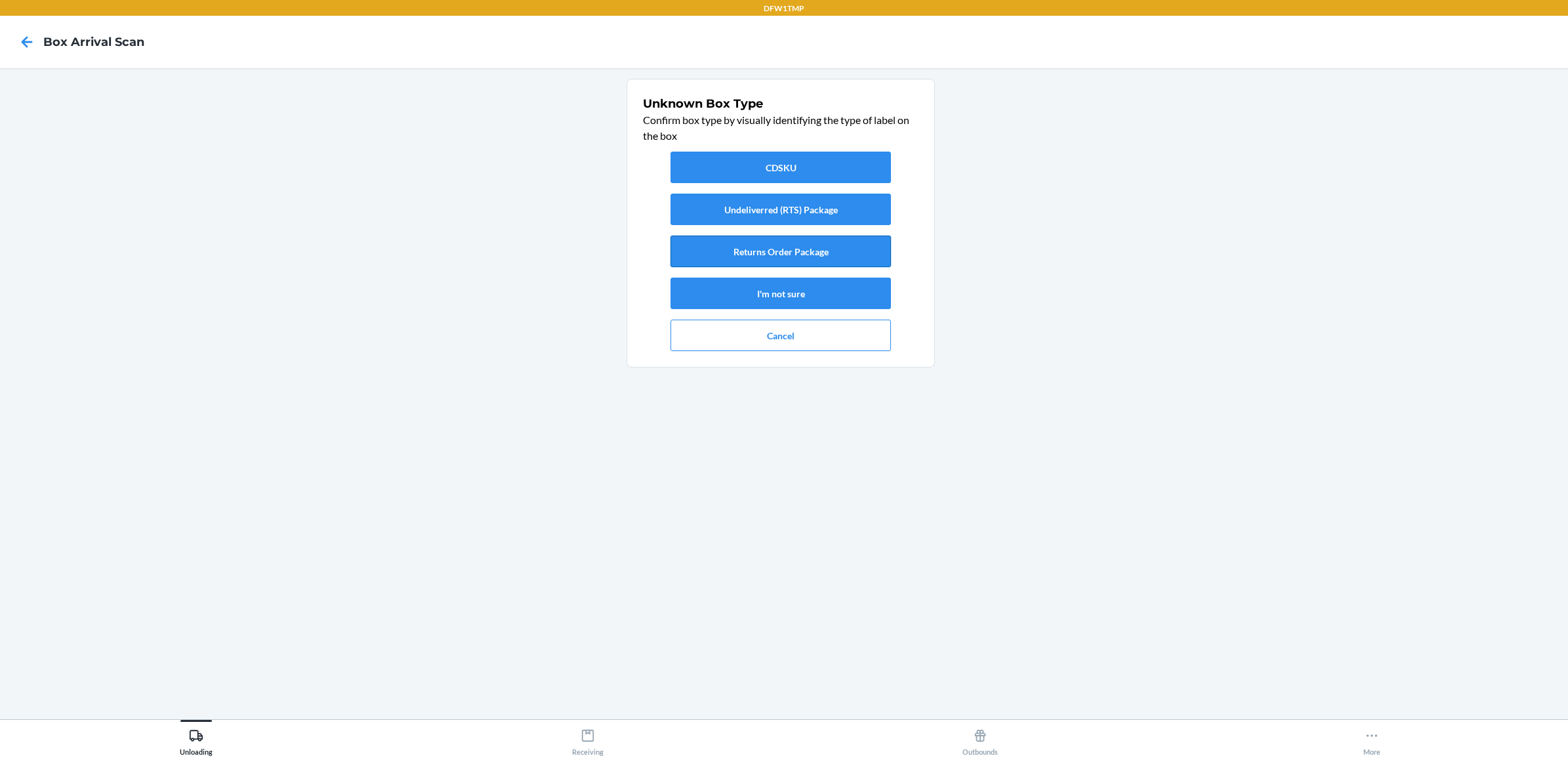
click at [749, 243] on button "Returns Order Package" at bounding box center [781, 251] width 220 height 32
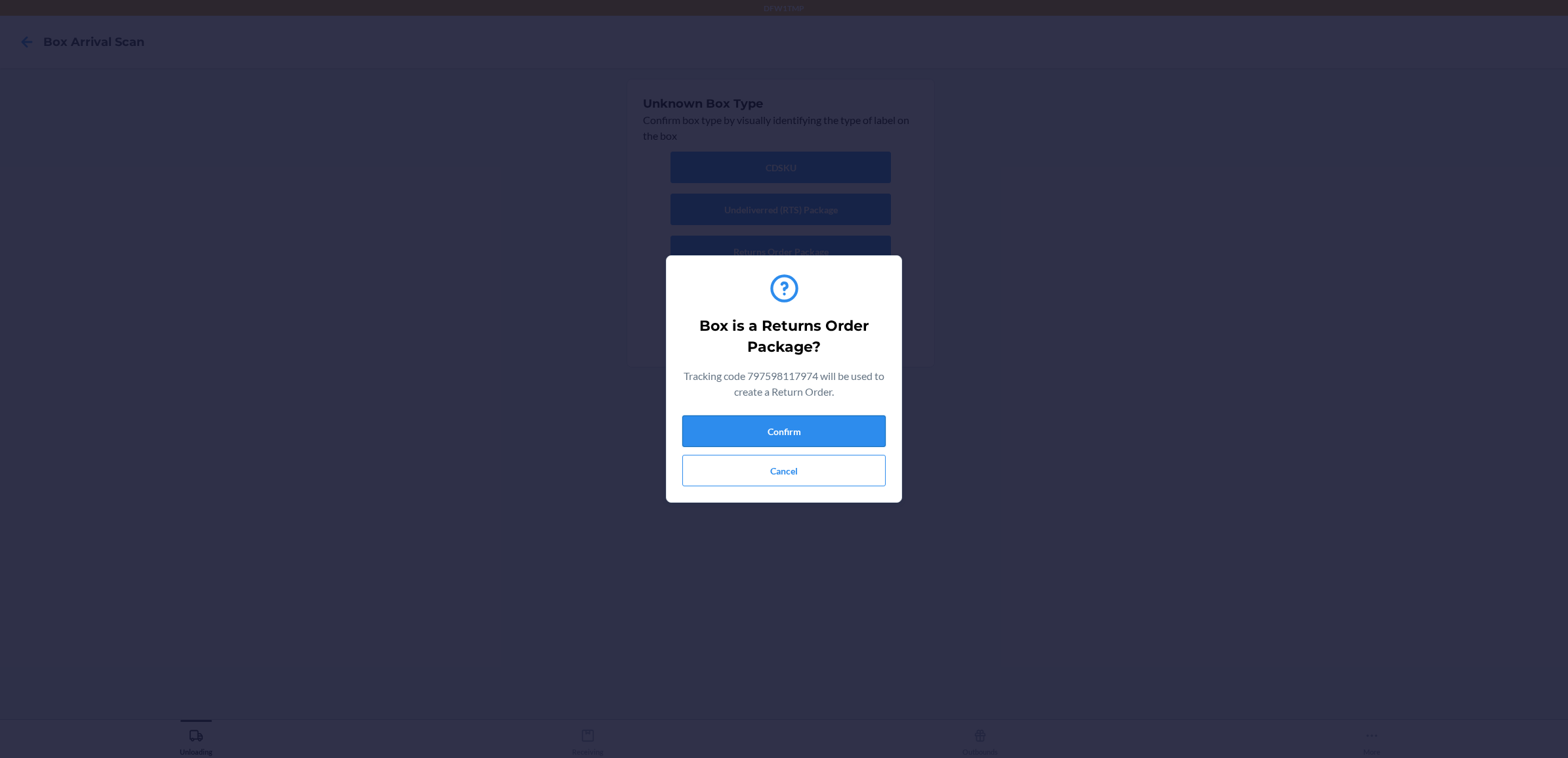
click at [799, 430] on button "Confirm" at bounding box center [784, 431] width 203 height 32
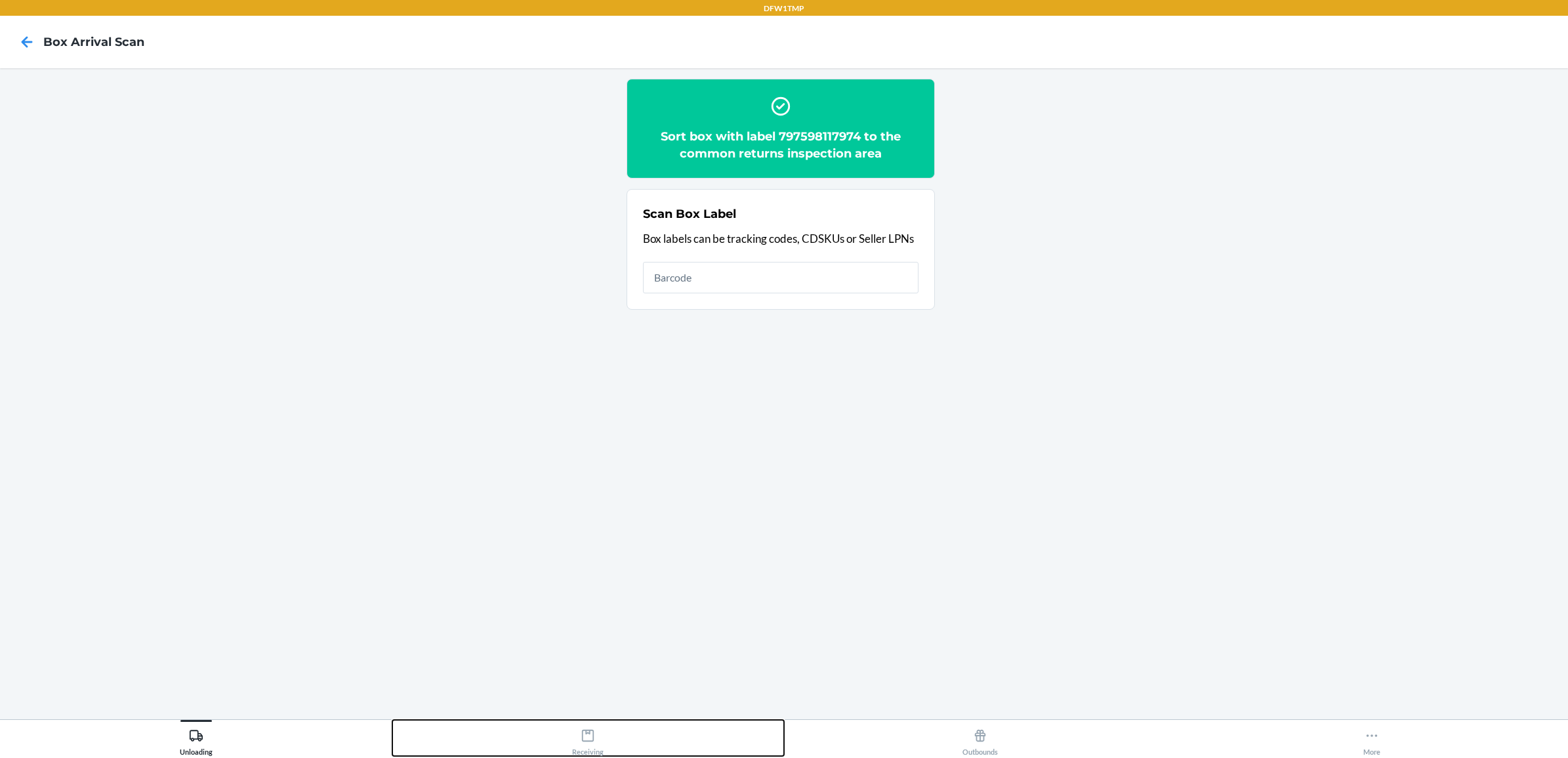
click at [612, 729] on button "Receiving" at bounding box center [589, 738] width 393 height 36
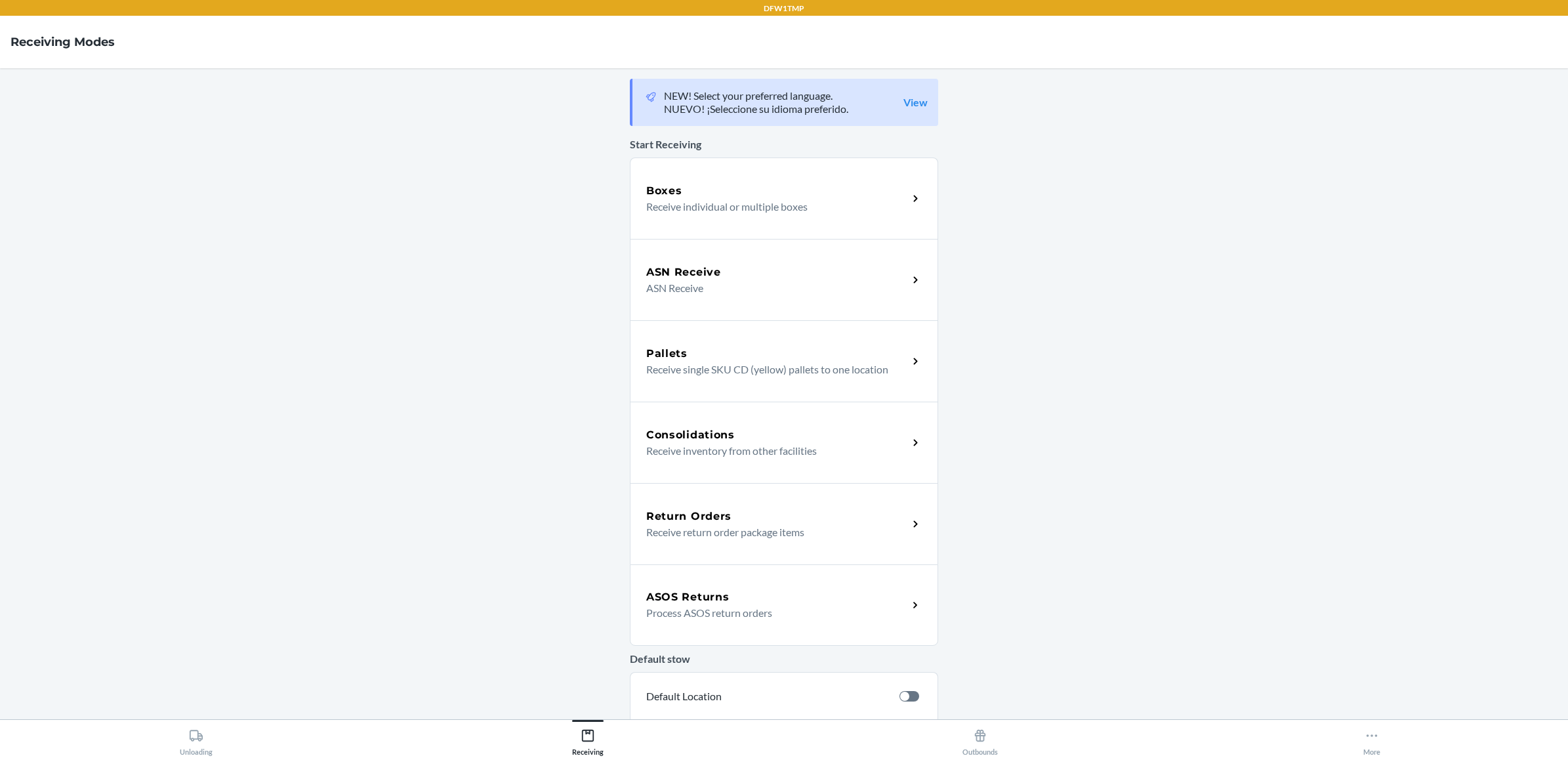
click at [696, 547] on div "Return Orders Receive return order package items" at bounding box center [784, 524] width 308 height 81
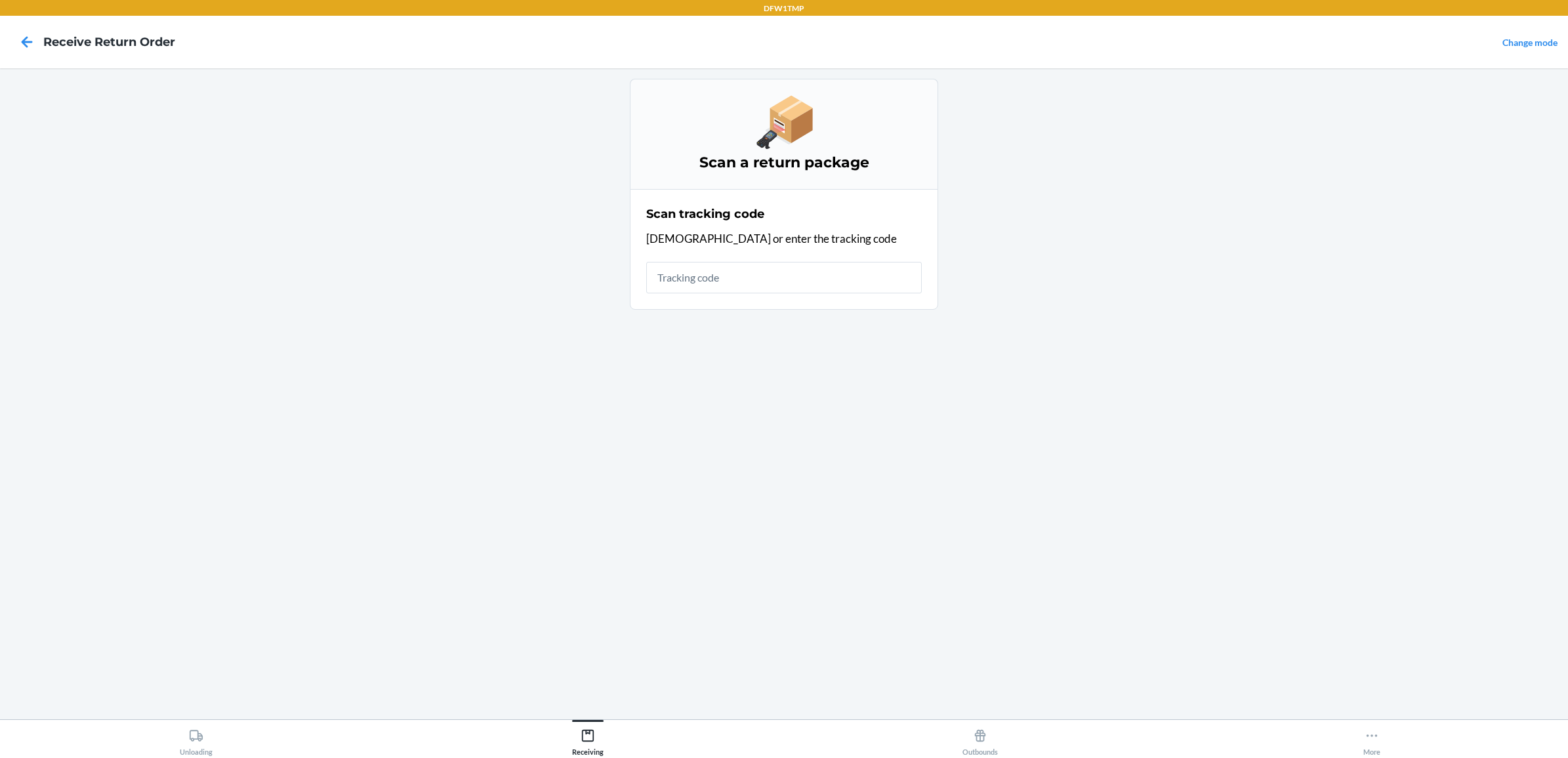
click at [676, 276] on input "text" at bounding box center [784, 277] width 275 height 32
type input "797598117974"
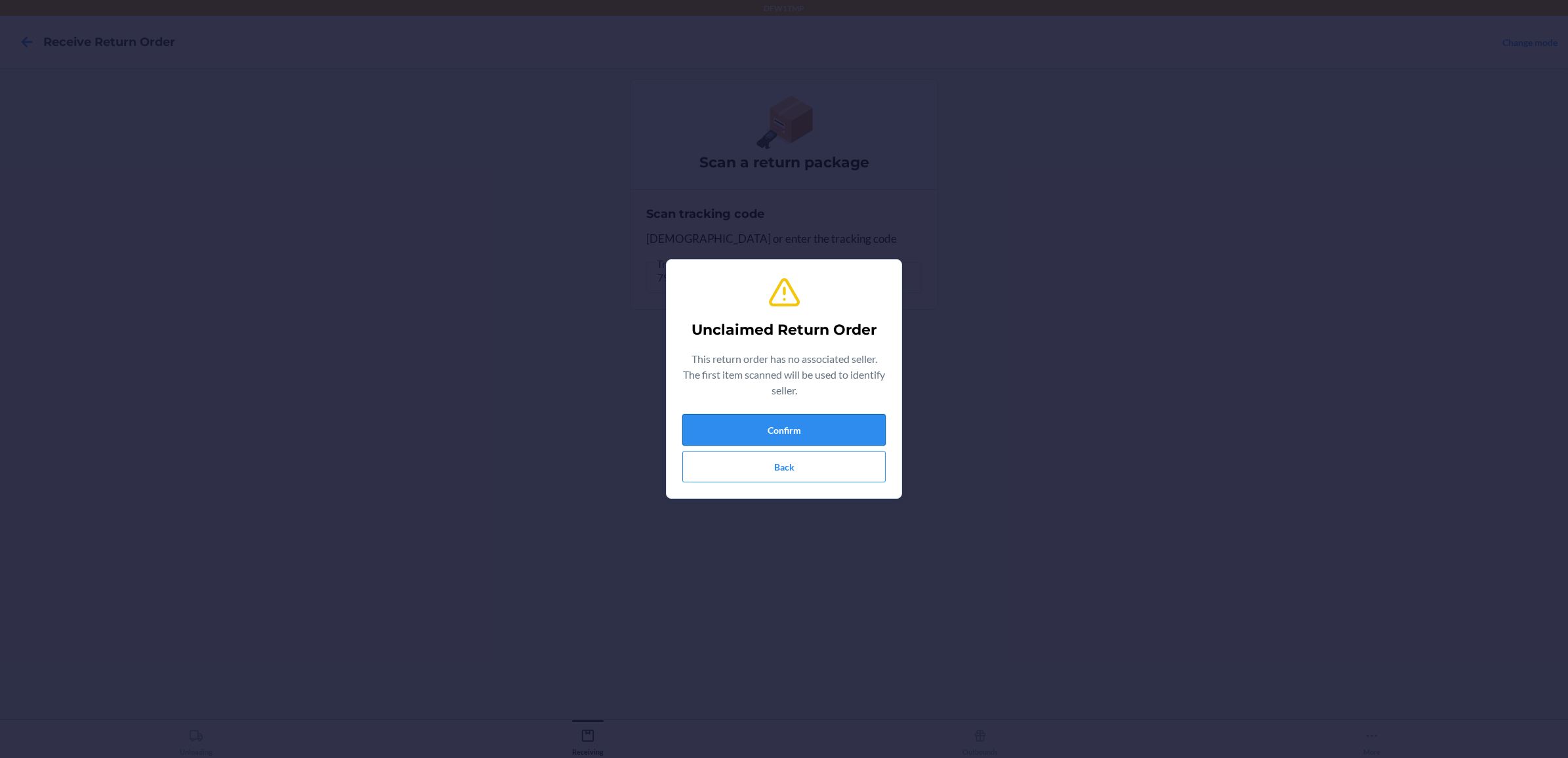
click at [718, 431] on button "Confirm" at bounding box center [784, 430] width 203 height 32
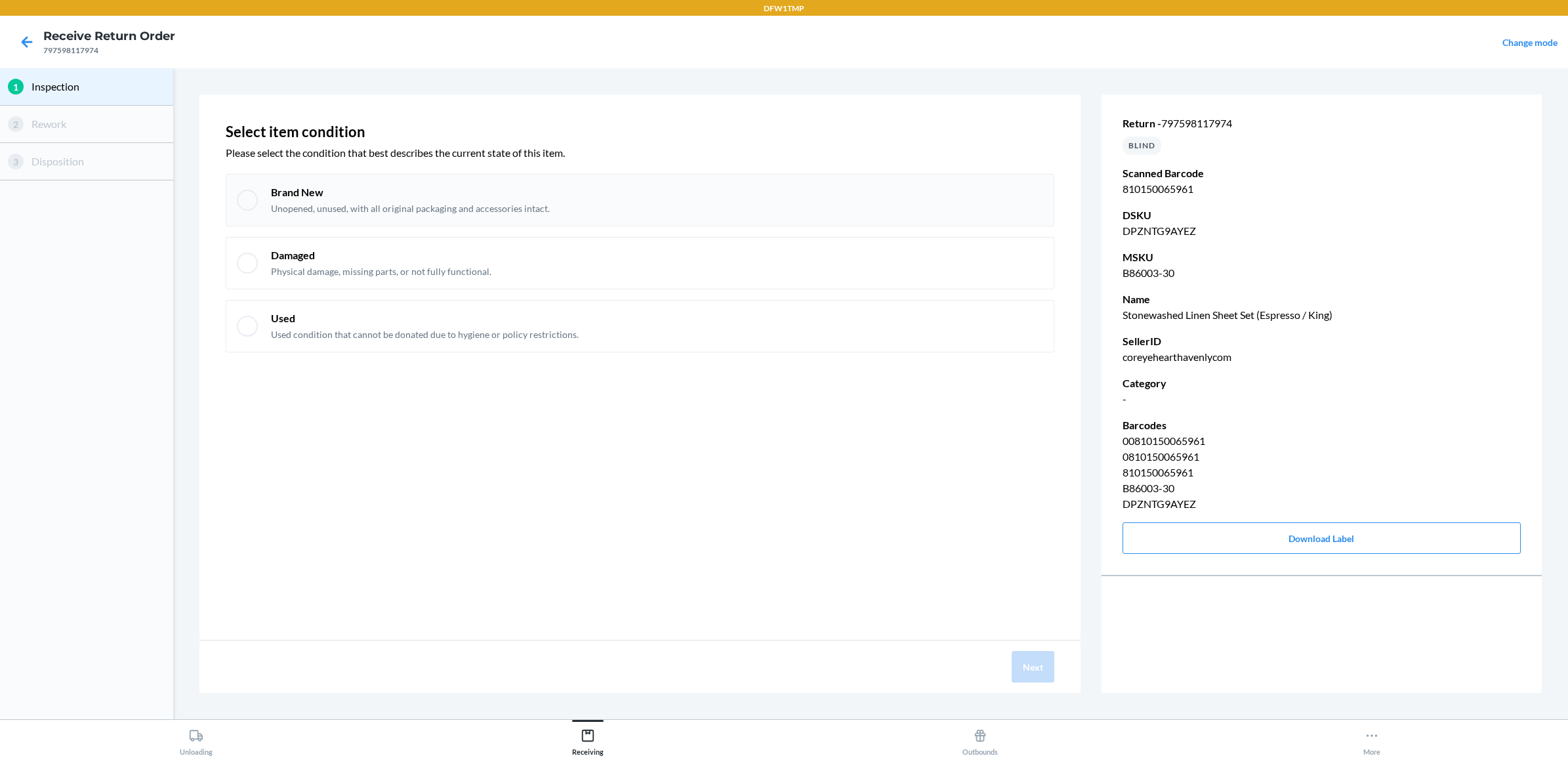
click at [584, 189] on div "Brand New Unopened, unused, with all original packaging and accessories intact." at bounding box center [657, 200] width 772 height 30
checkbox input "true"
click at [1029, 671] on button "Next" at bounding box center [1032, 666] width 43 height 32
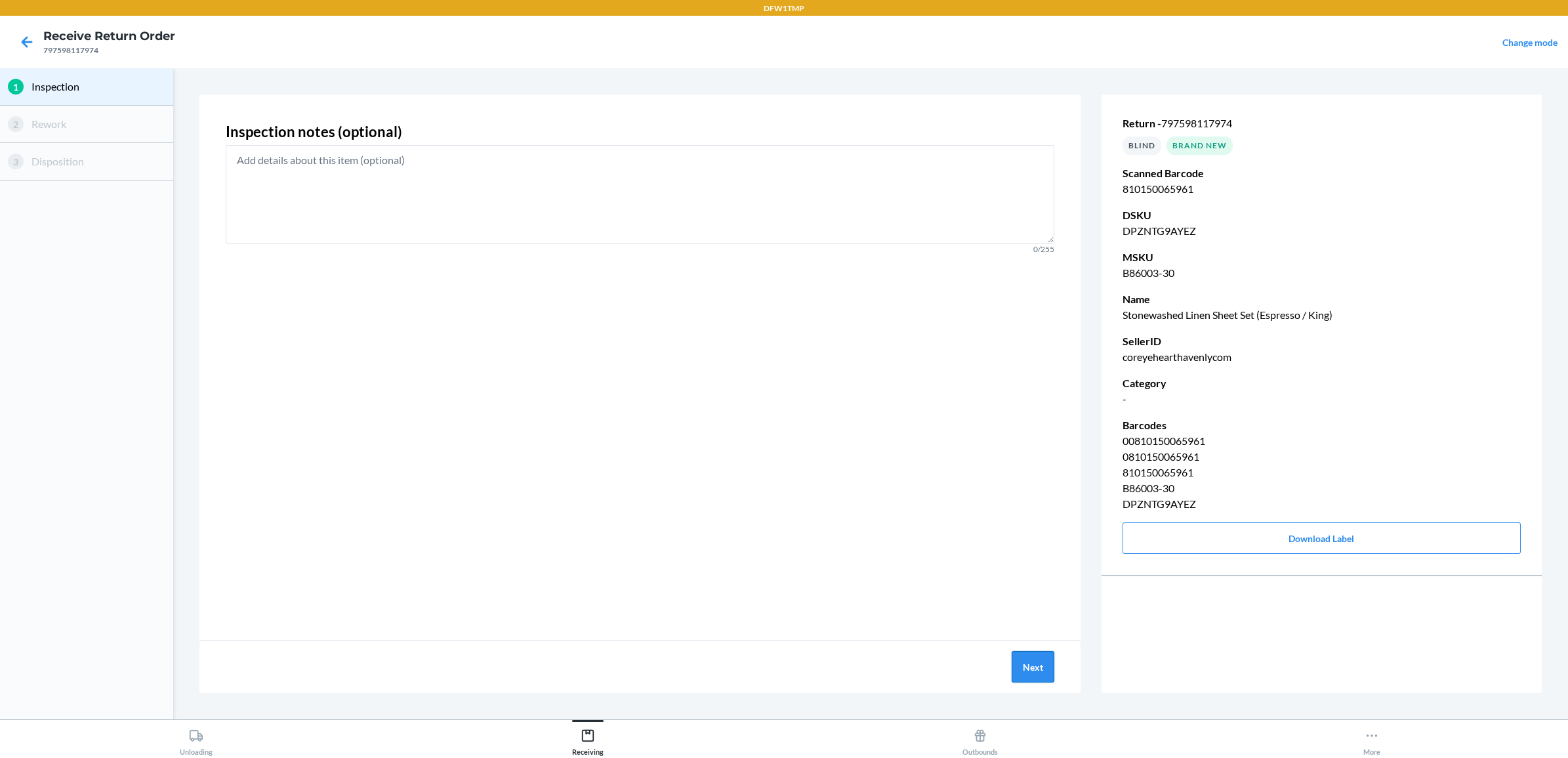
click at [1041, 661] on button "Next" at bounding box center [1032, 666] width 43 height 32
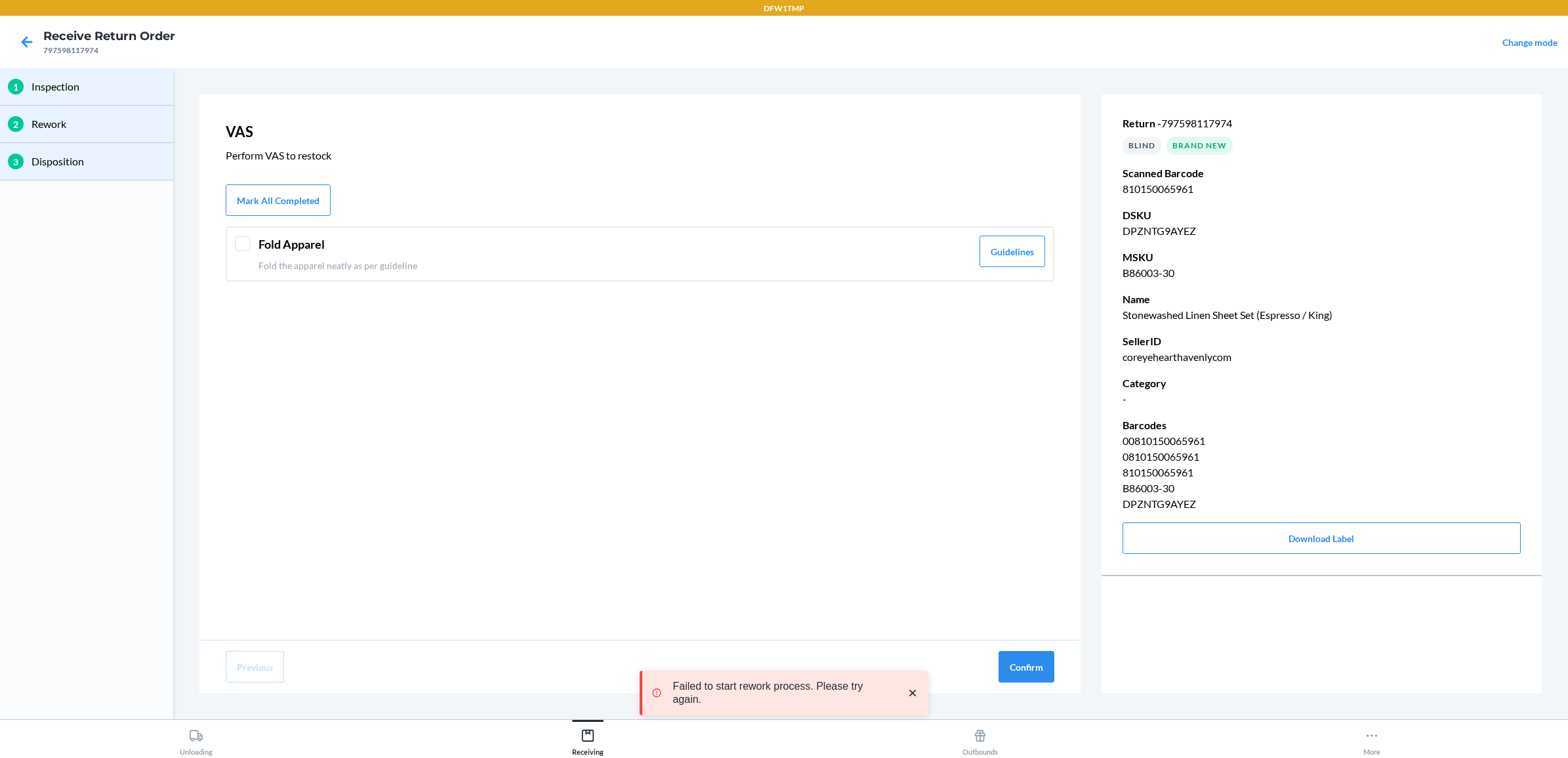
click at [707, 253] on div "Fold Apparel Fold the apparel neatly as per guideline" at bounding box center [615, 254] width 713 height 36
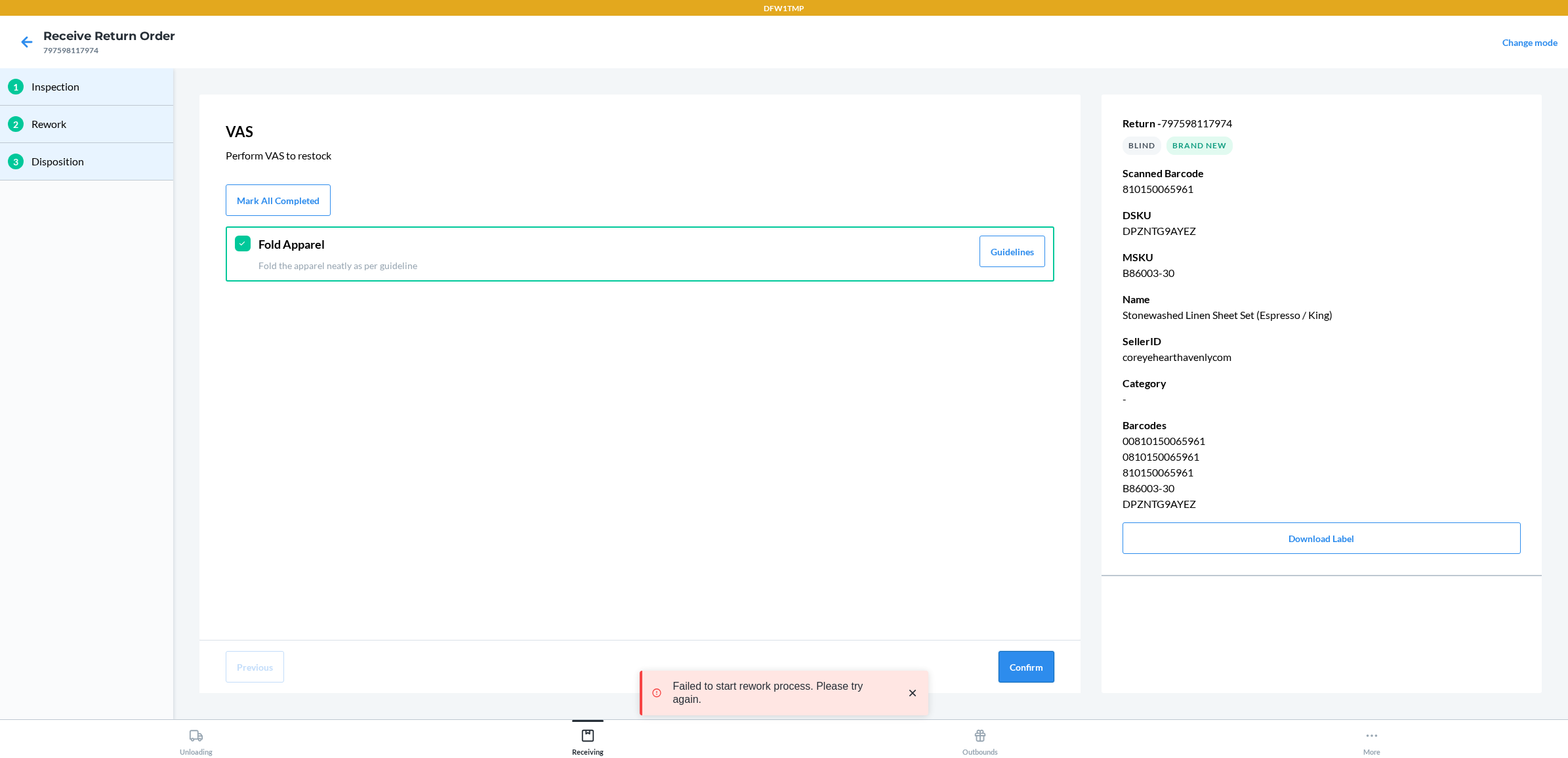
click at [1034, 672] on button "Confirm" at bounding box center [1027, 666] width 56 height 32
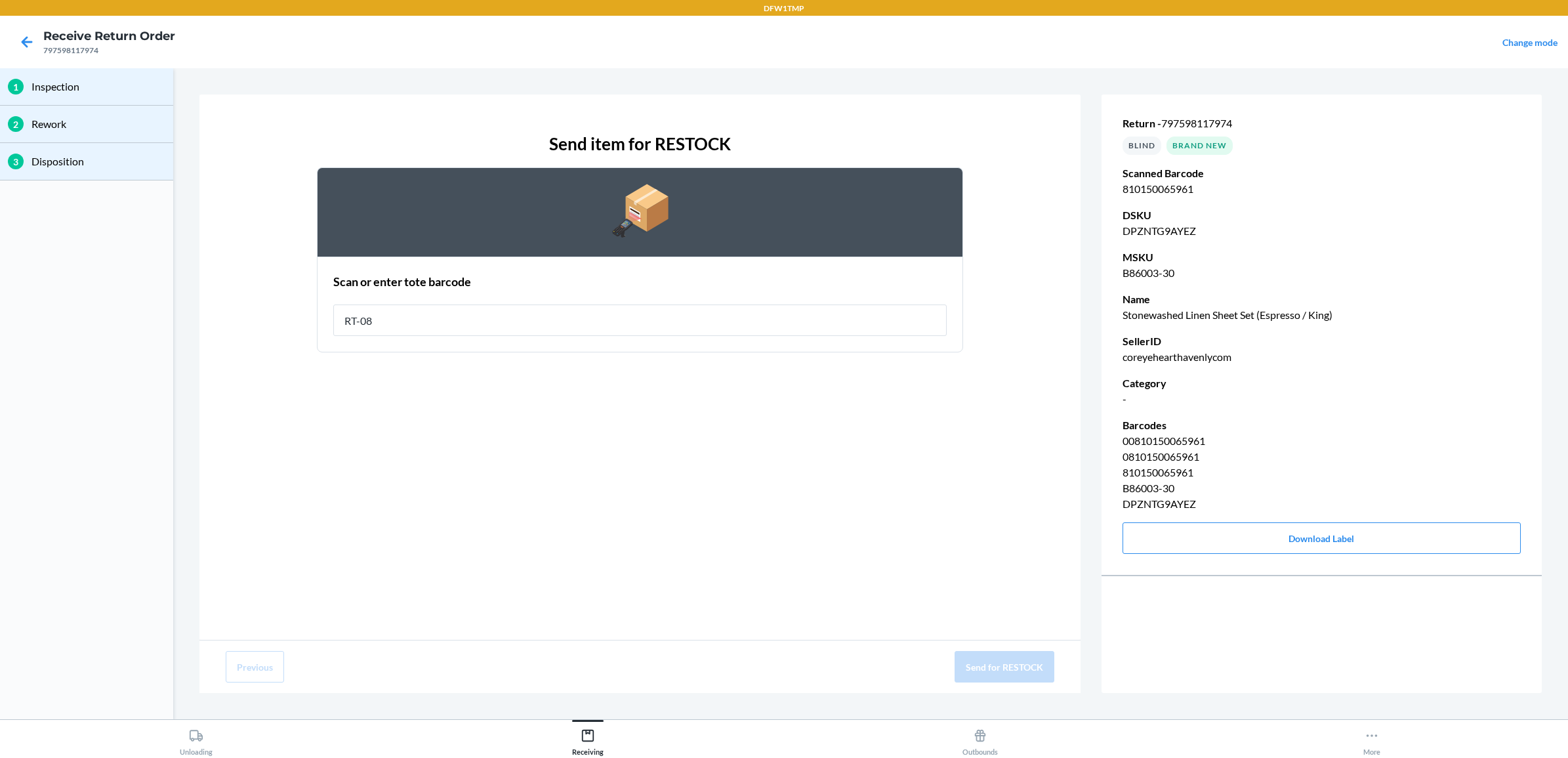
type input "RT-08"
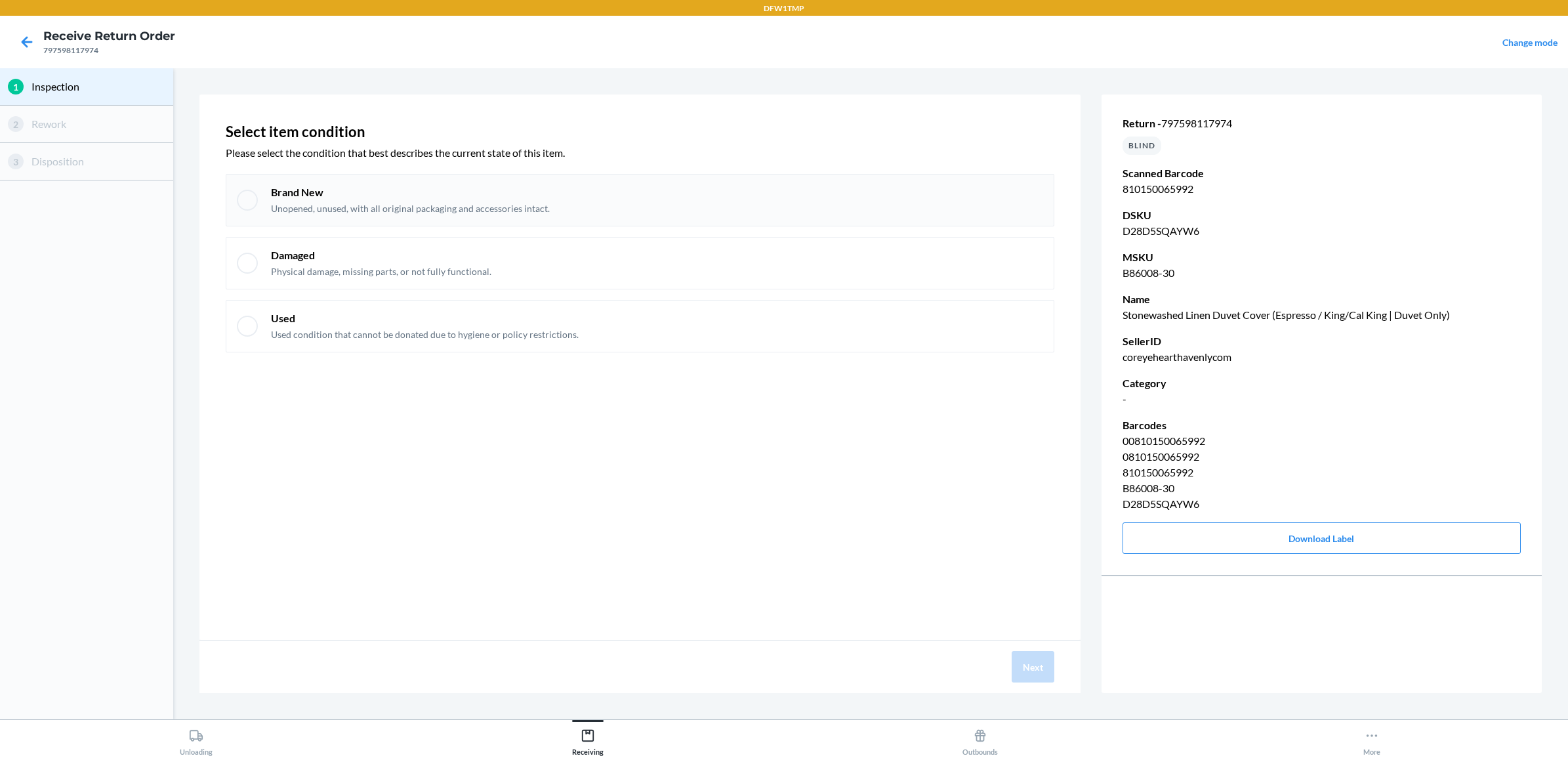
click at [441, 191] on p "Brand New" at bounding box center [411, 192] width 279 height 15
checkbox input "true"
click at [1024, 668] on button "Next" at bounding box center [1032, 666] width 43 height 32
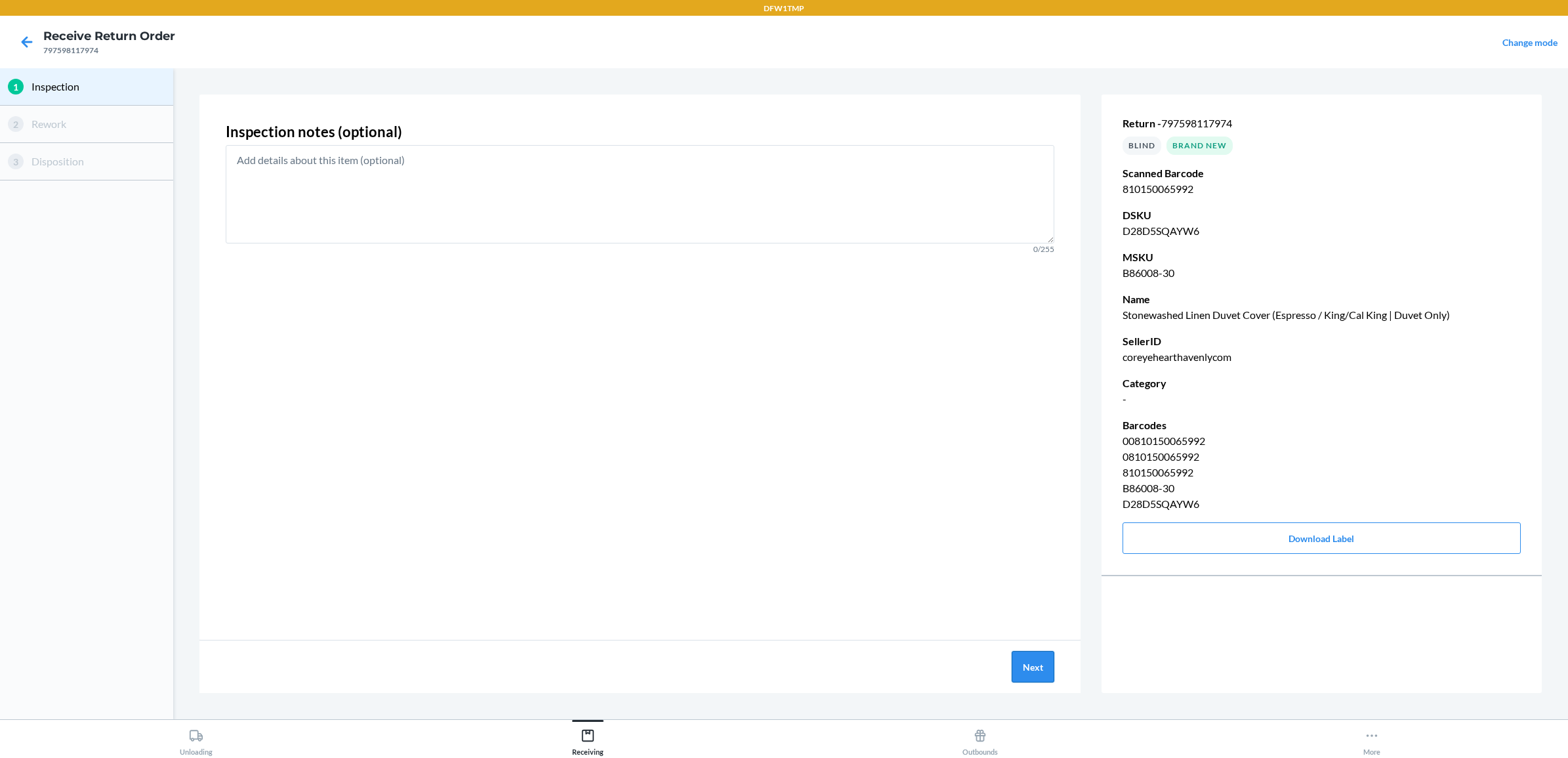
click at [1035, 671] on button "Next" at bounding box center [1032, 666] width 43 height 32
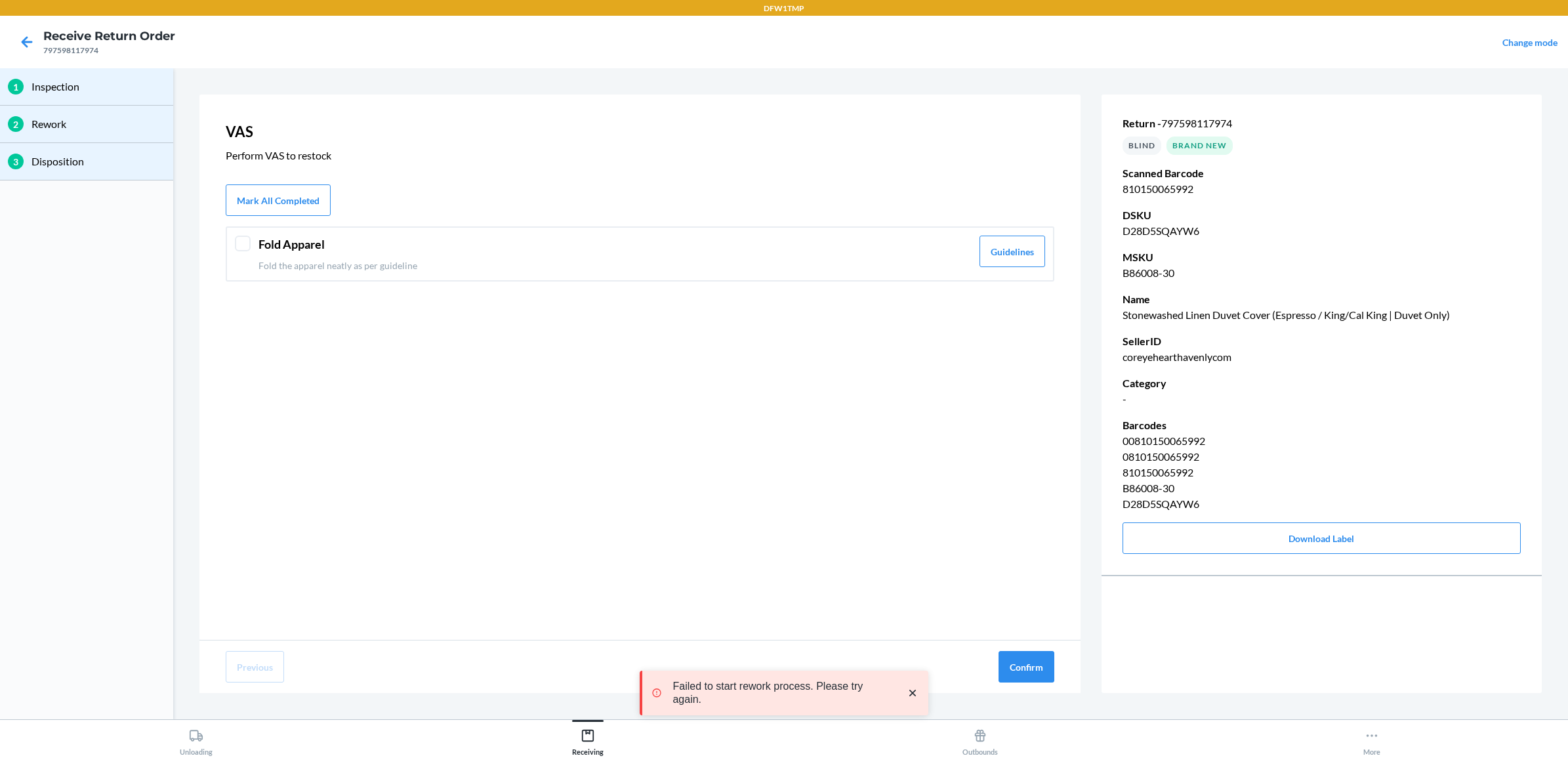
click at [273, 241] on header "Fold Apparel" at bounding box center [615, 244] width 713 height 18
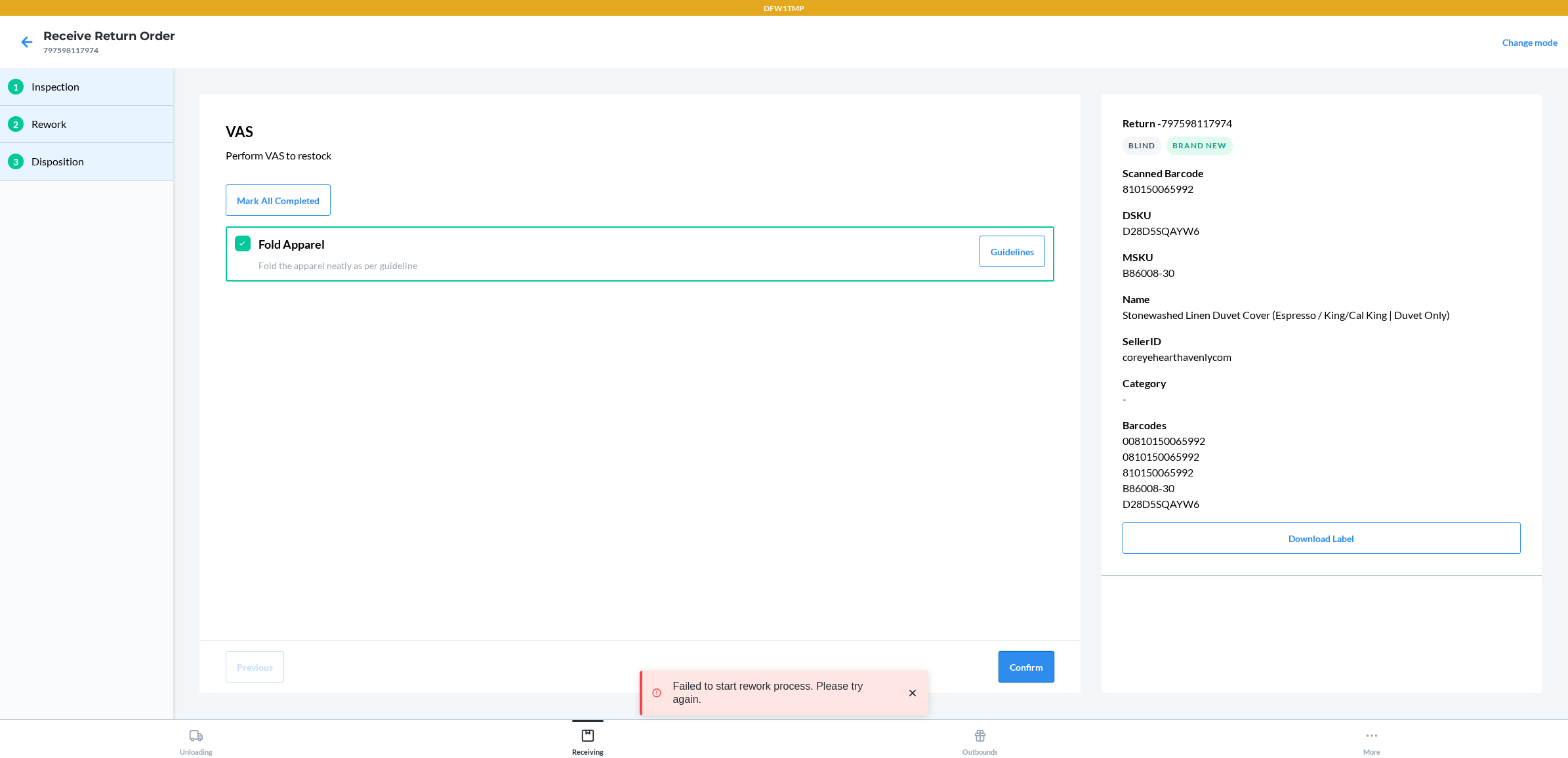
click at [1021, 661] on button "Confirm" at bounding box center [1027, 666] width 56 height 32
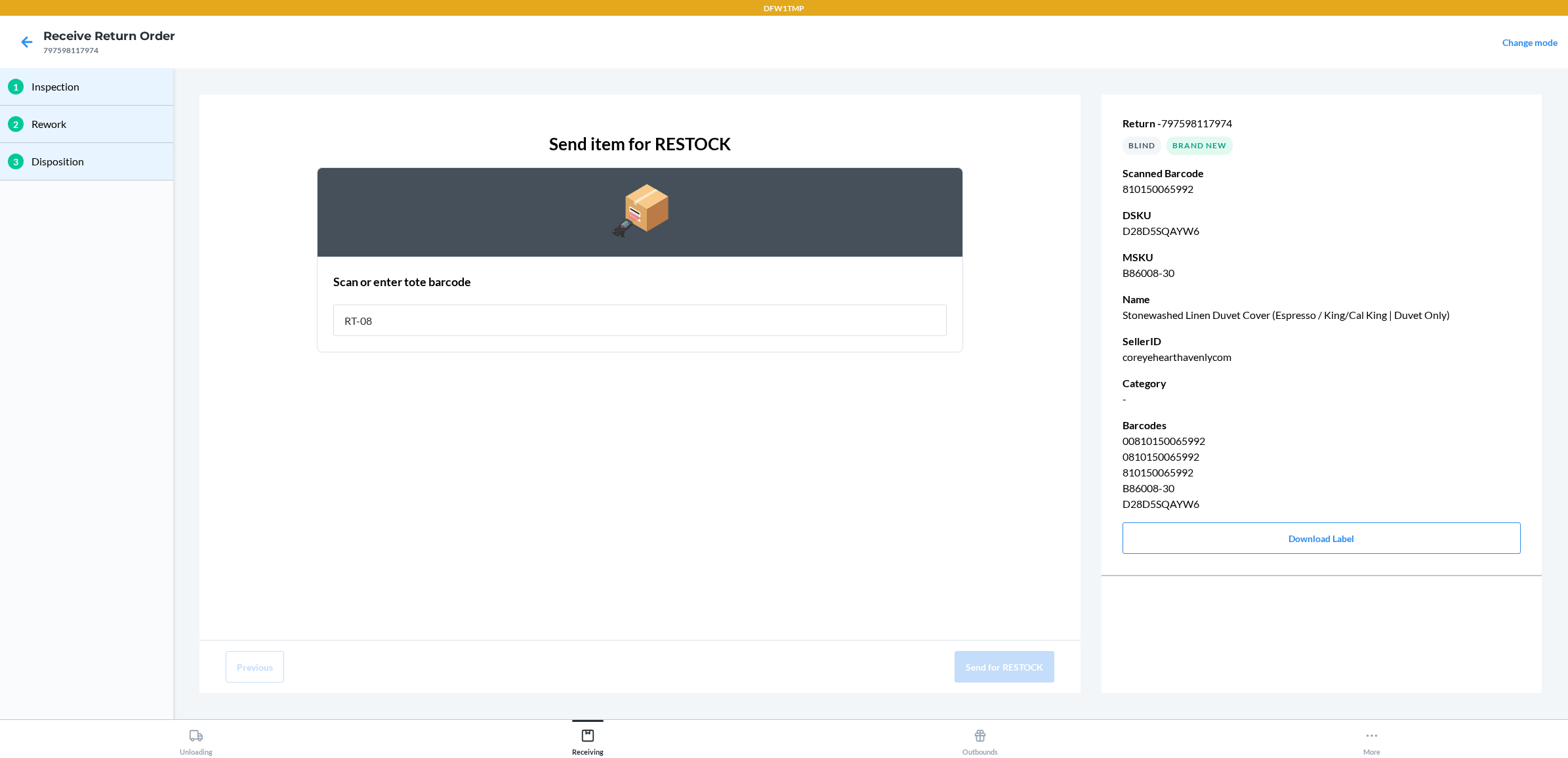
type input "RT-08"
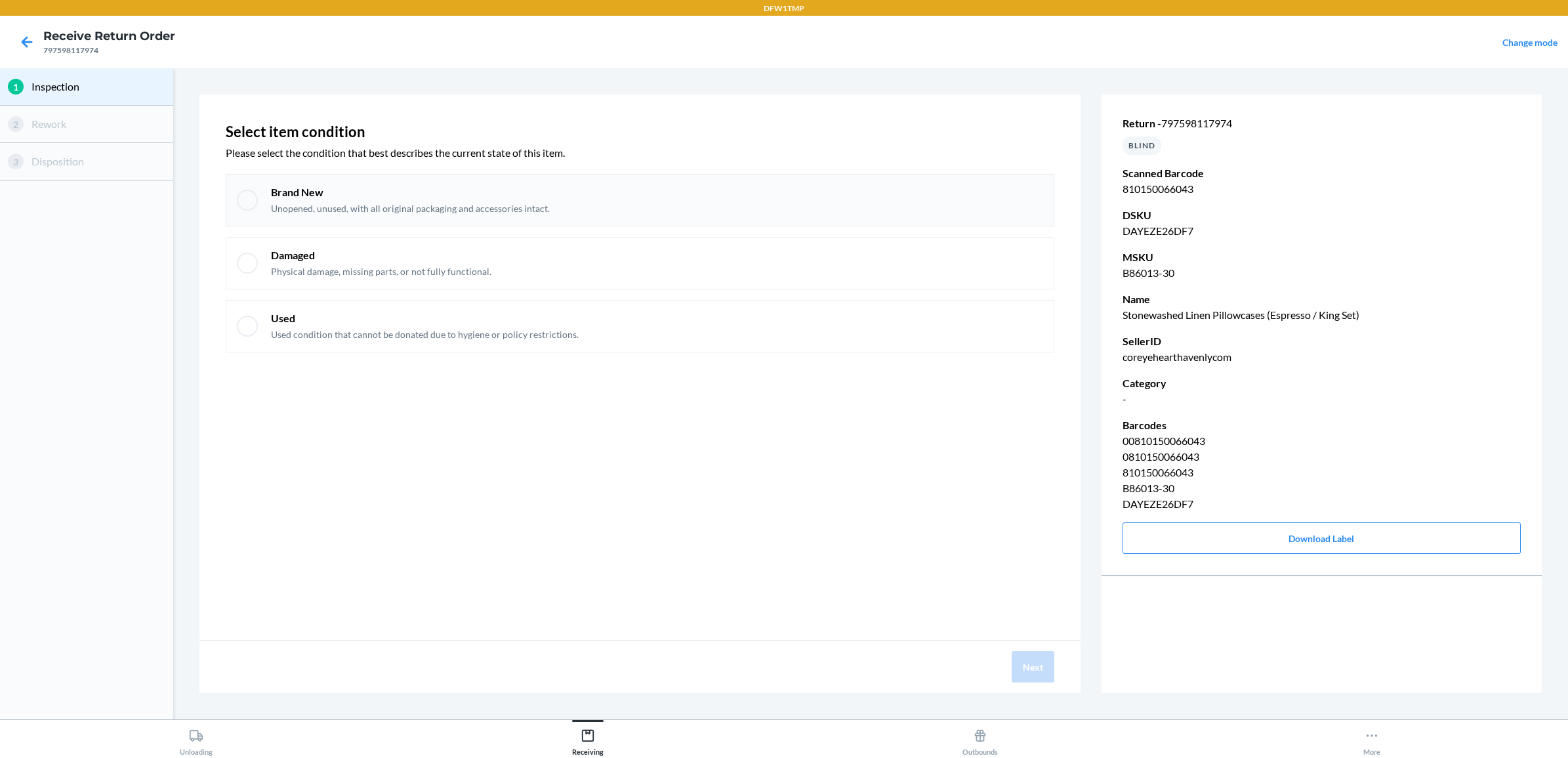
click at [398, 184] on div "Brand New Unopened, unused, with all original packaging and accessories intact." at bounding box center [640, 200] width 829 height 53
checkbox input "true"
click at [1014, 670] on button "Next" at bounding box center [1032, 666] width 43 height 32
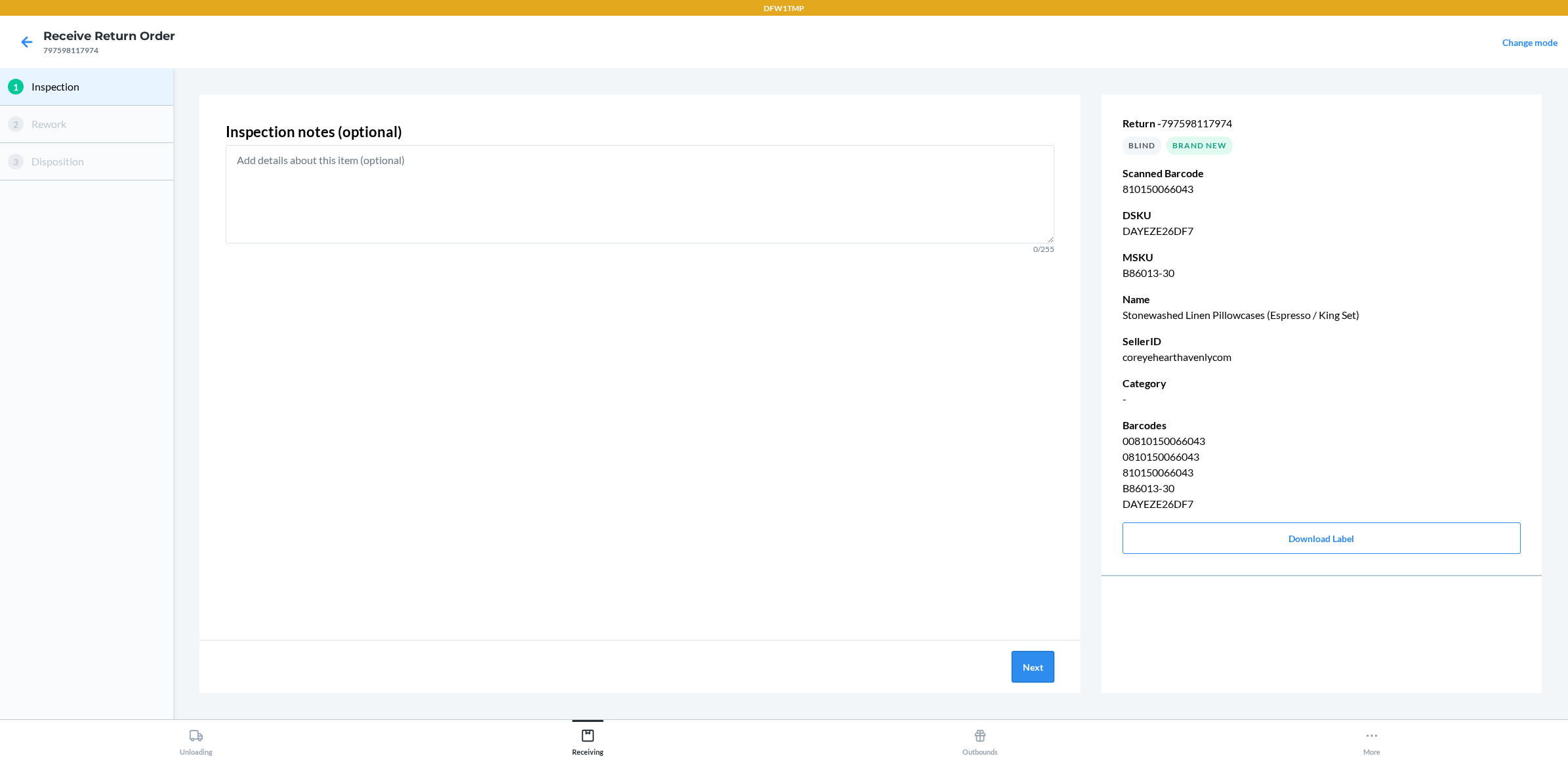
click at [1014, 670] on button "Next" at bounding box center [1032, 666] width 43 height 32
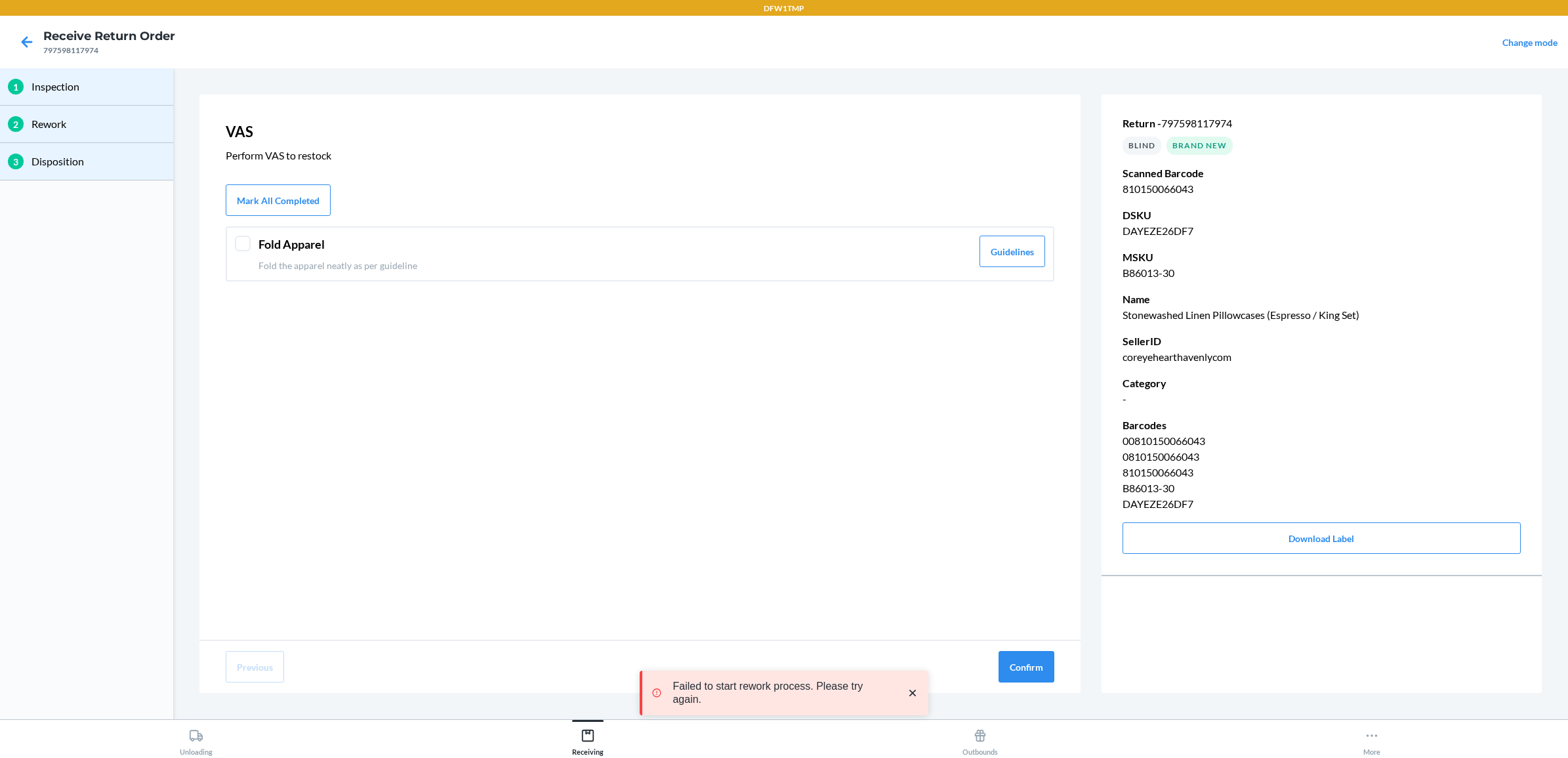
click at [251, 238] on div "Fold Apparel Fold the apparel neatly as per guideline Guidelines" at bounding box center [640, 254] width 829 height 55
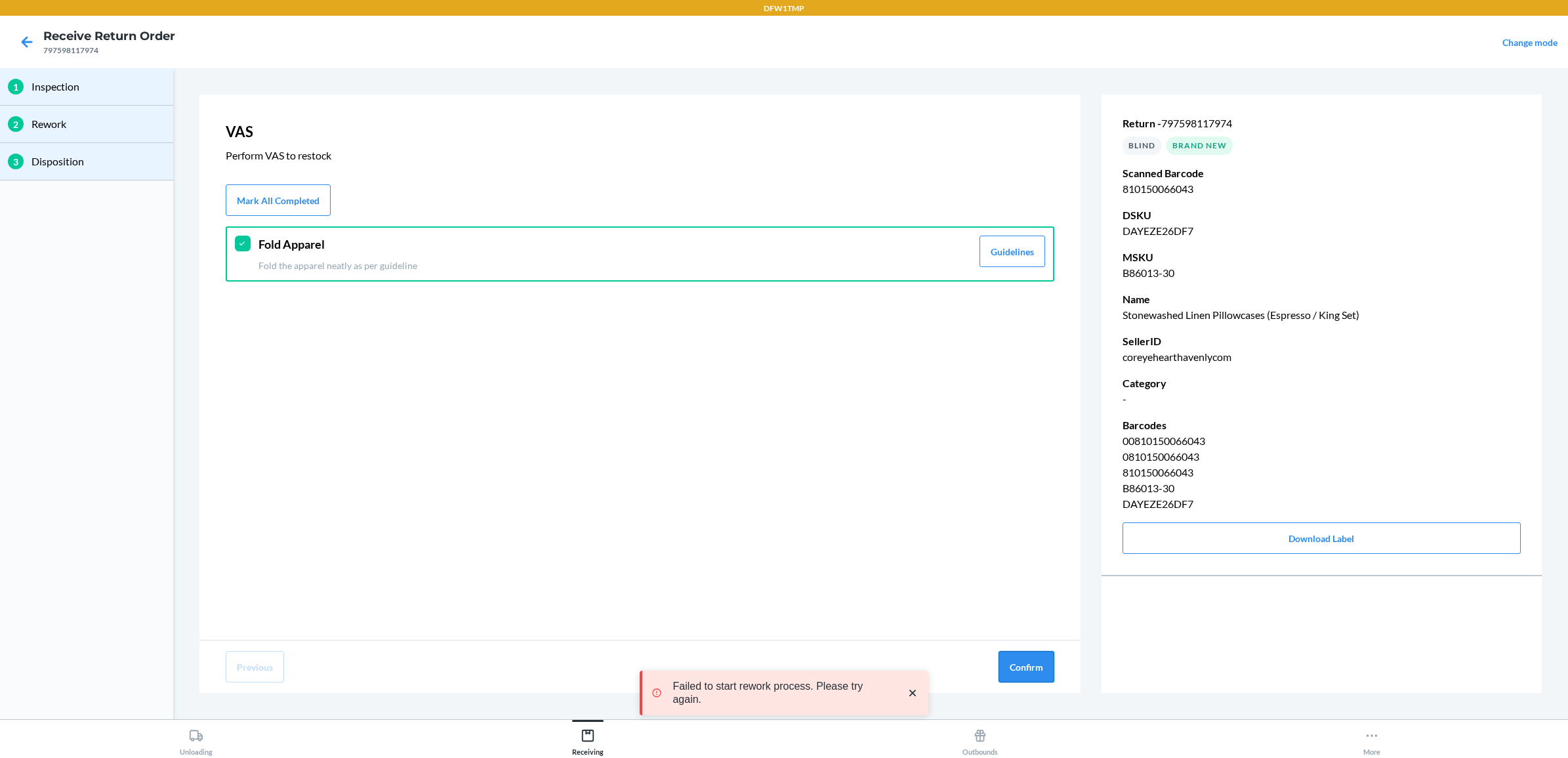
click at [1004, 667] on button "Confirm" at bounding box center [1027, 666] width 56 height 32
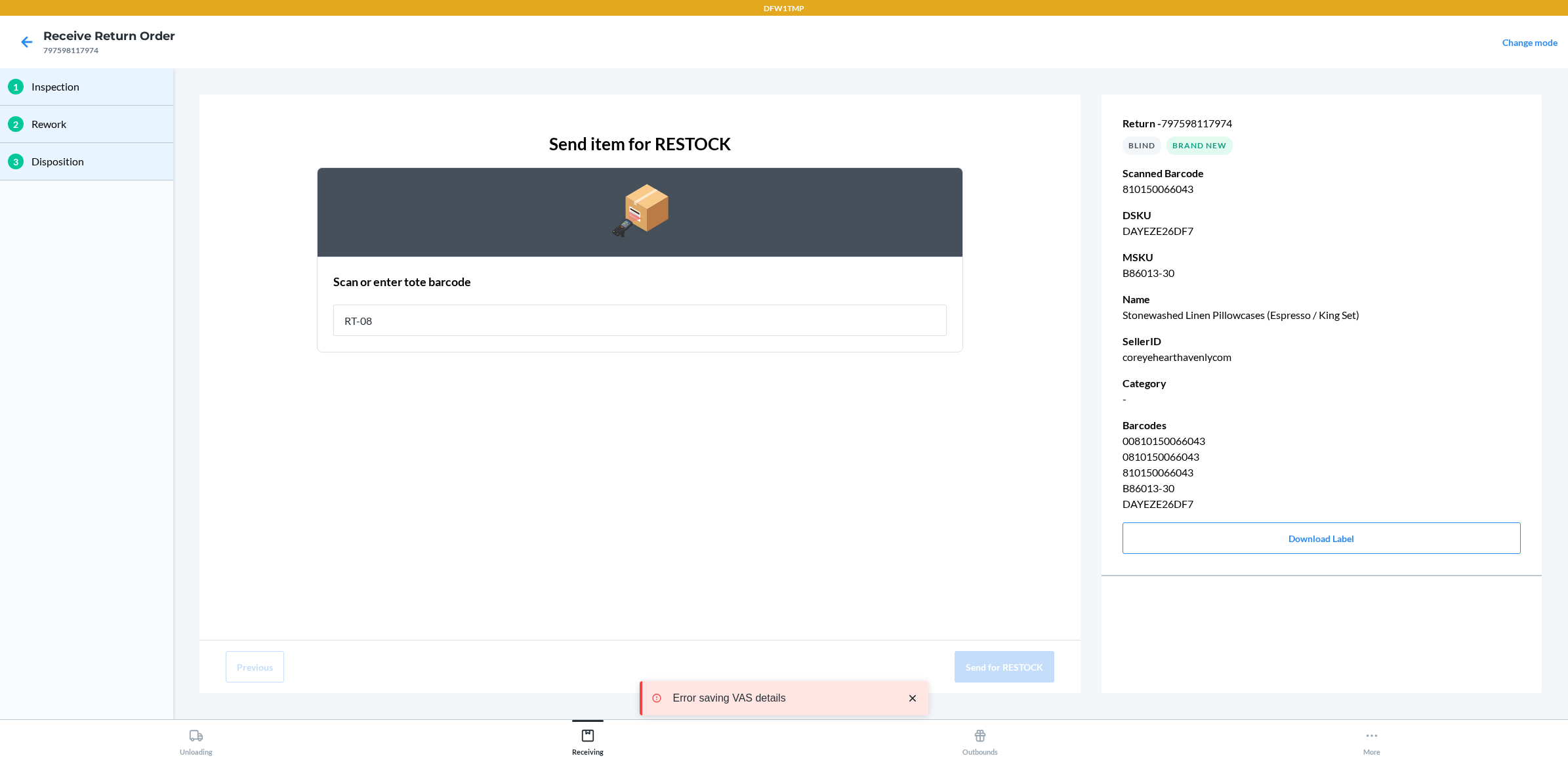
type input "RT-08"
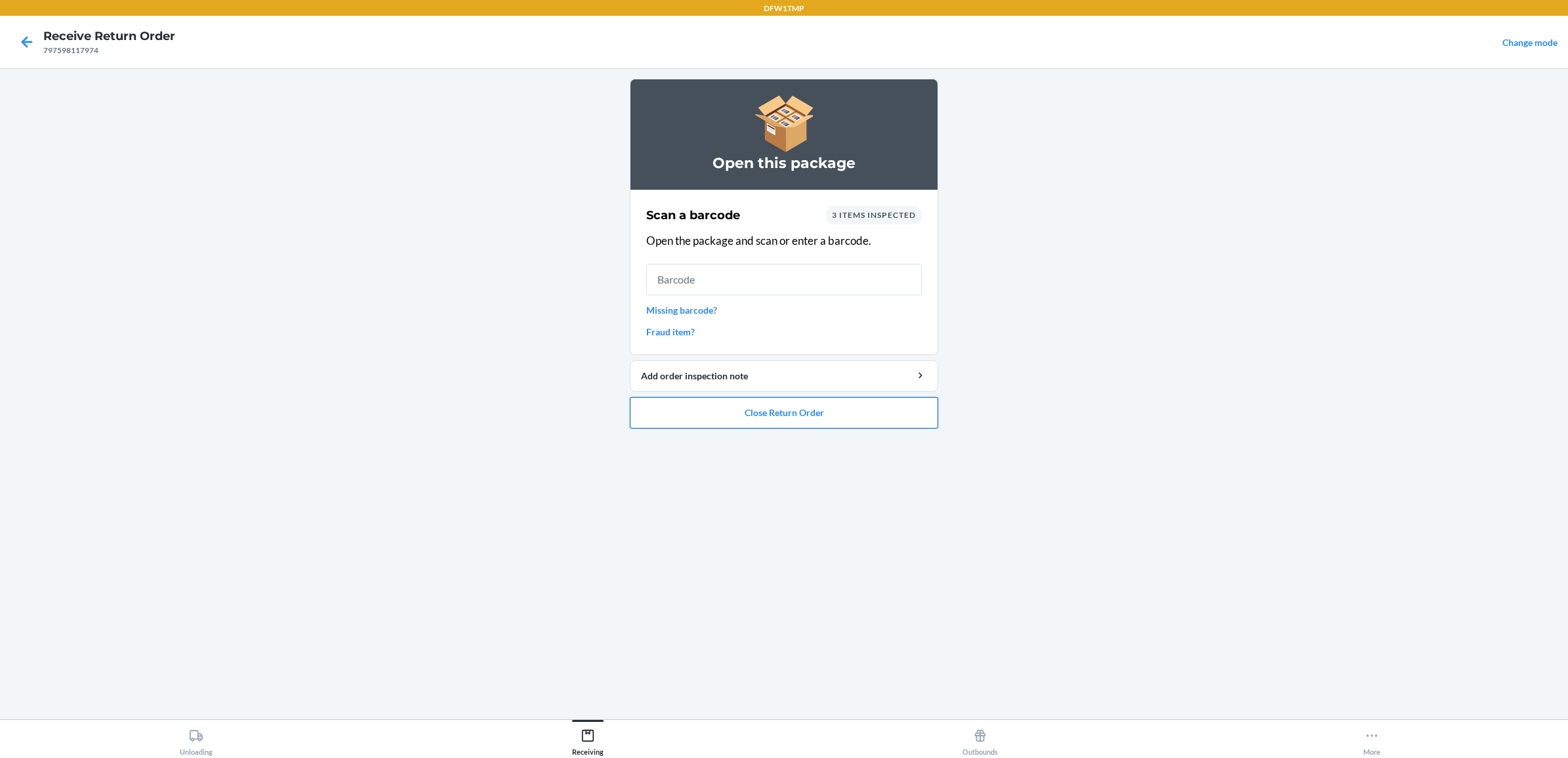
click at [791, 415] on button "Close Return Order" at bounding box center [784, 412] width 308 height 32
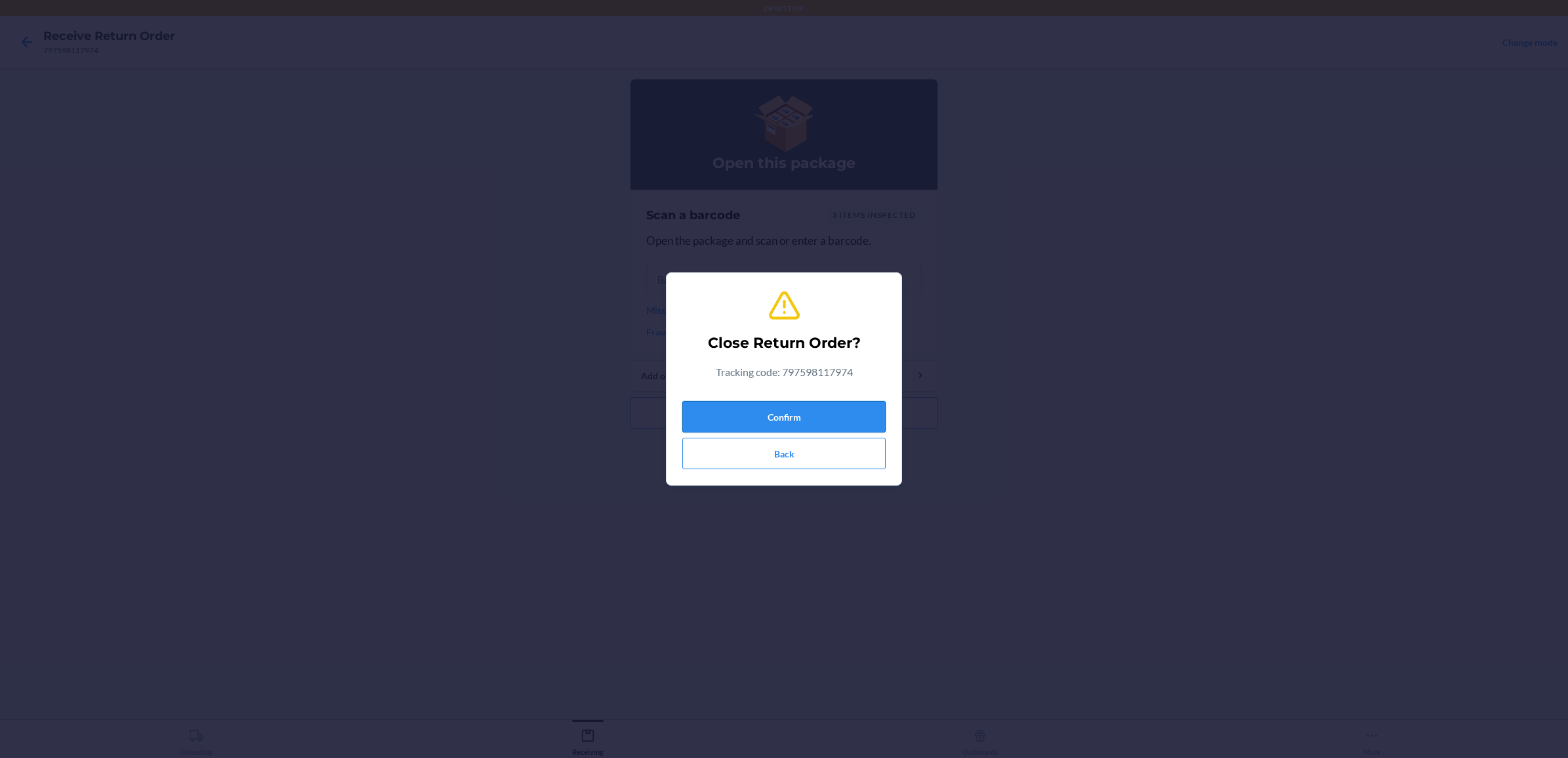
click at [739, 417] on button "Confirm" at bounding box center [784, 417] width 203 height 32
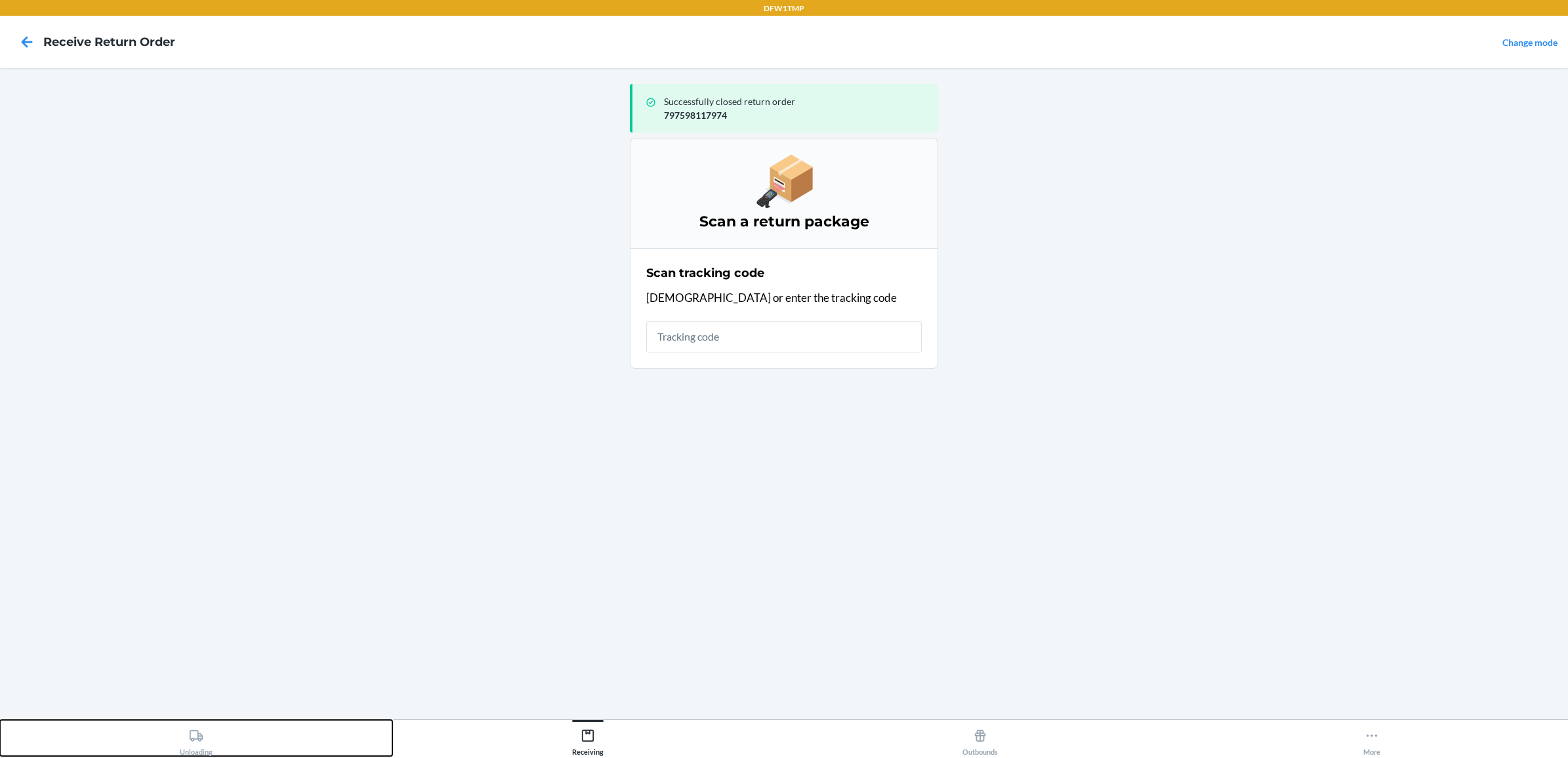
click at [158, 743] on button "Unloading" at bounding box center [196, 738] width 393 height 36
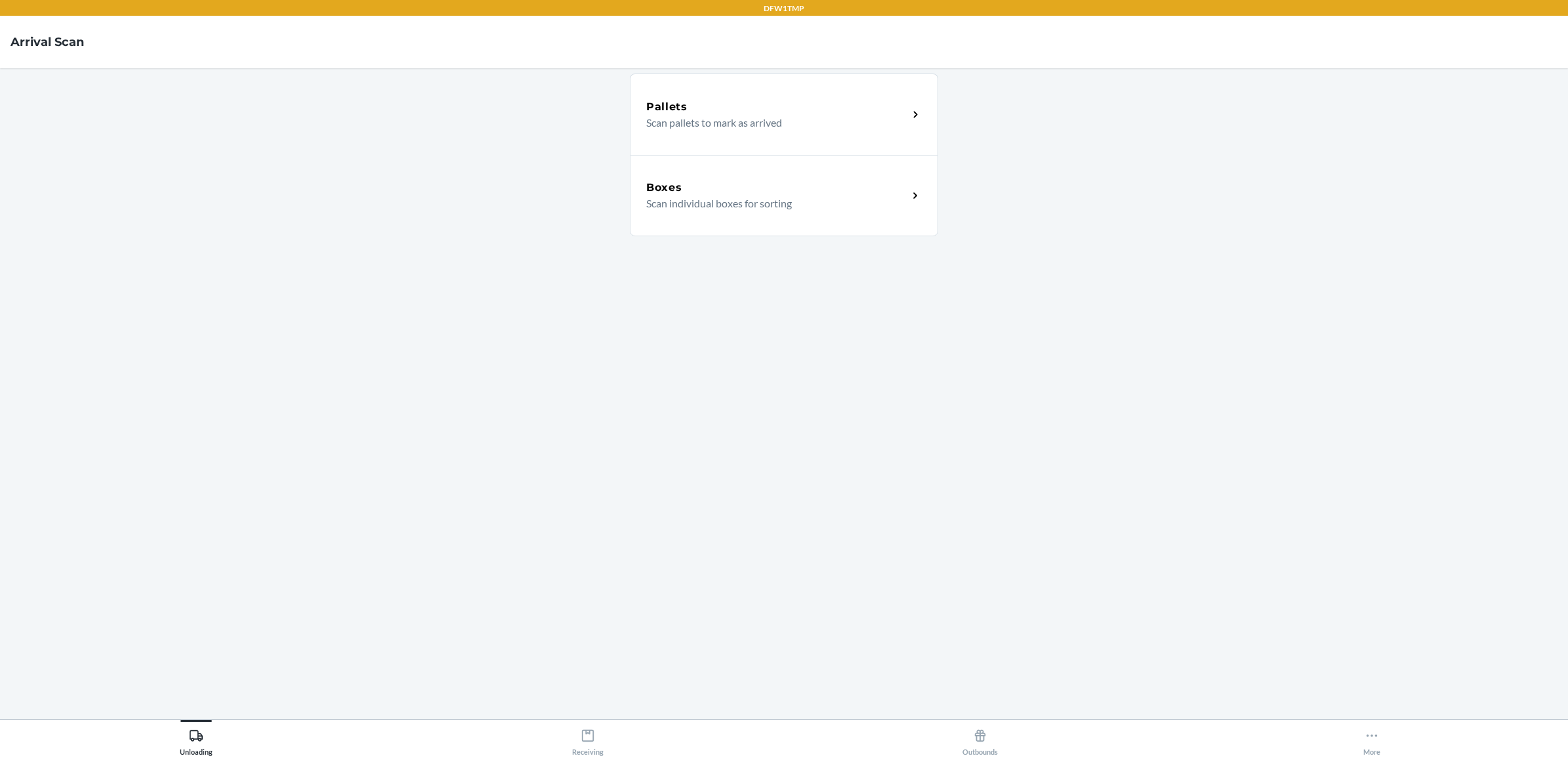
click at [753, 180] on div "Boxes" at bounding box center [777, 187] width 261 height 15
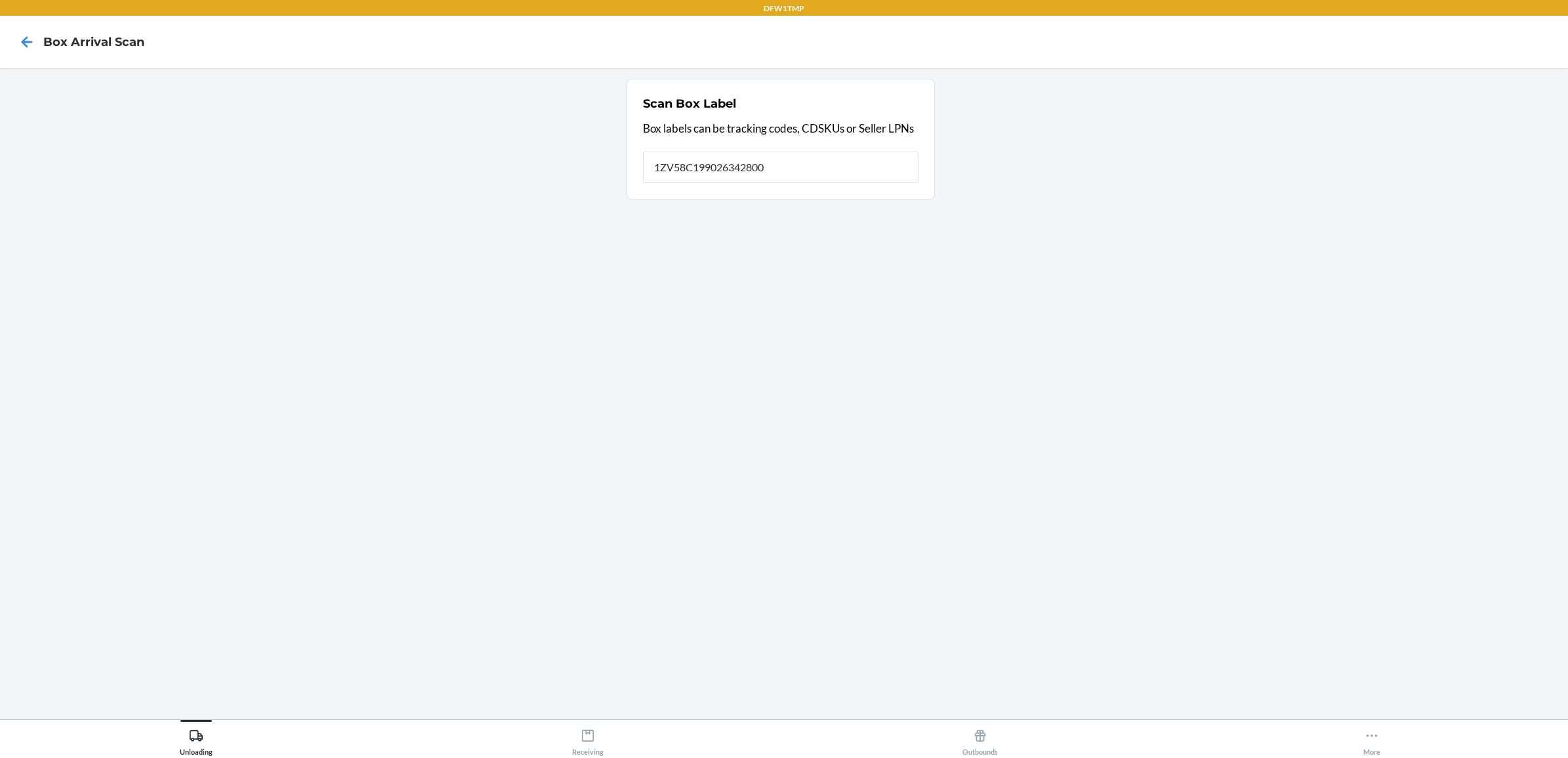
type input "1ZV58C199026342800"
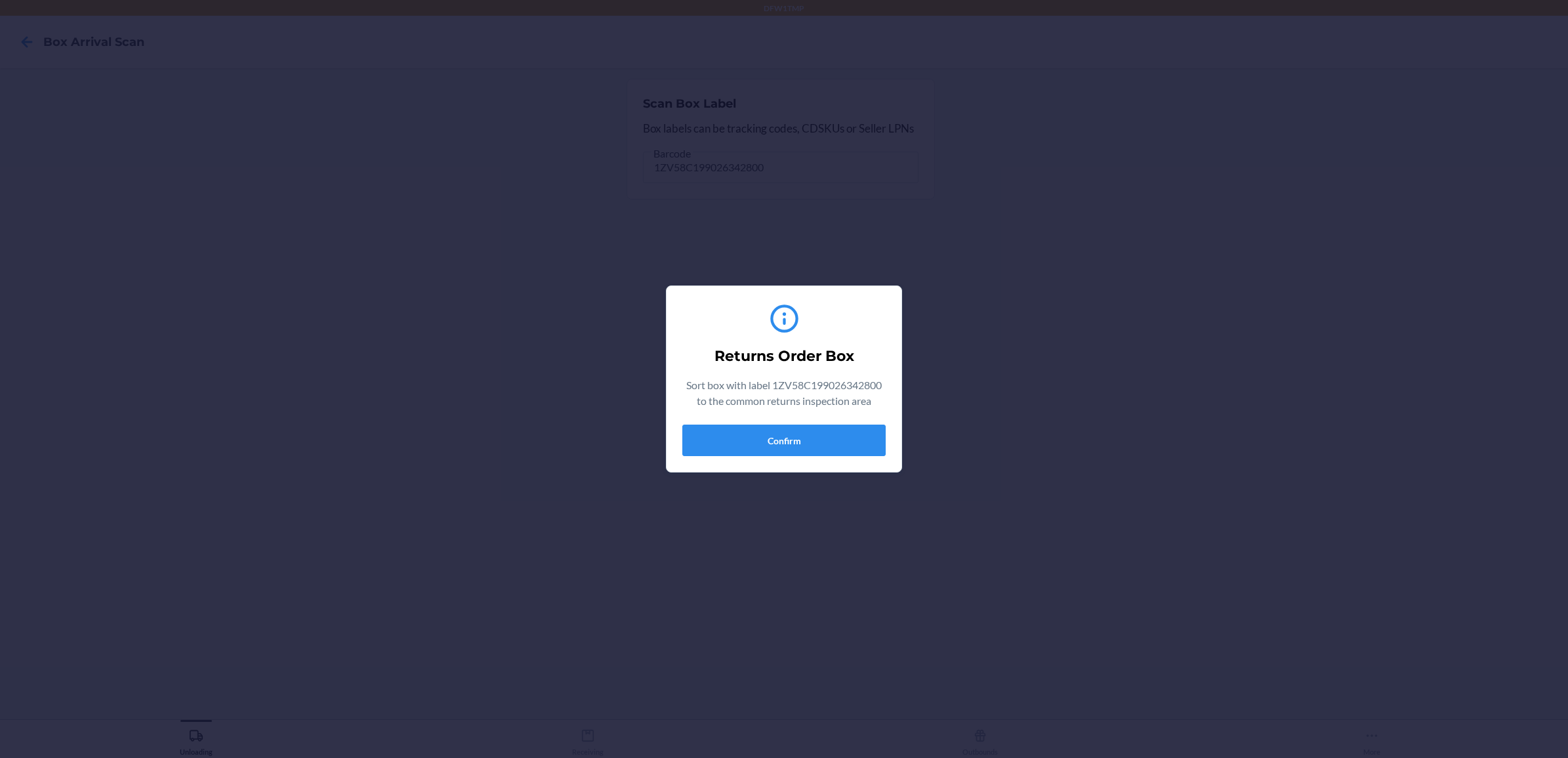
click at [718, 411] on div "Sort box with label 1ZV58C199026342800 to the common returns inspection area" at bounding box center [784, 395] width 203 height 36
click at [732, 450] on button "Confirm" at bounding box center [784, 440] width 203 height 32
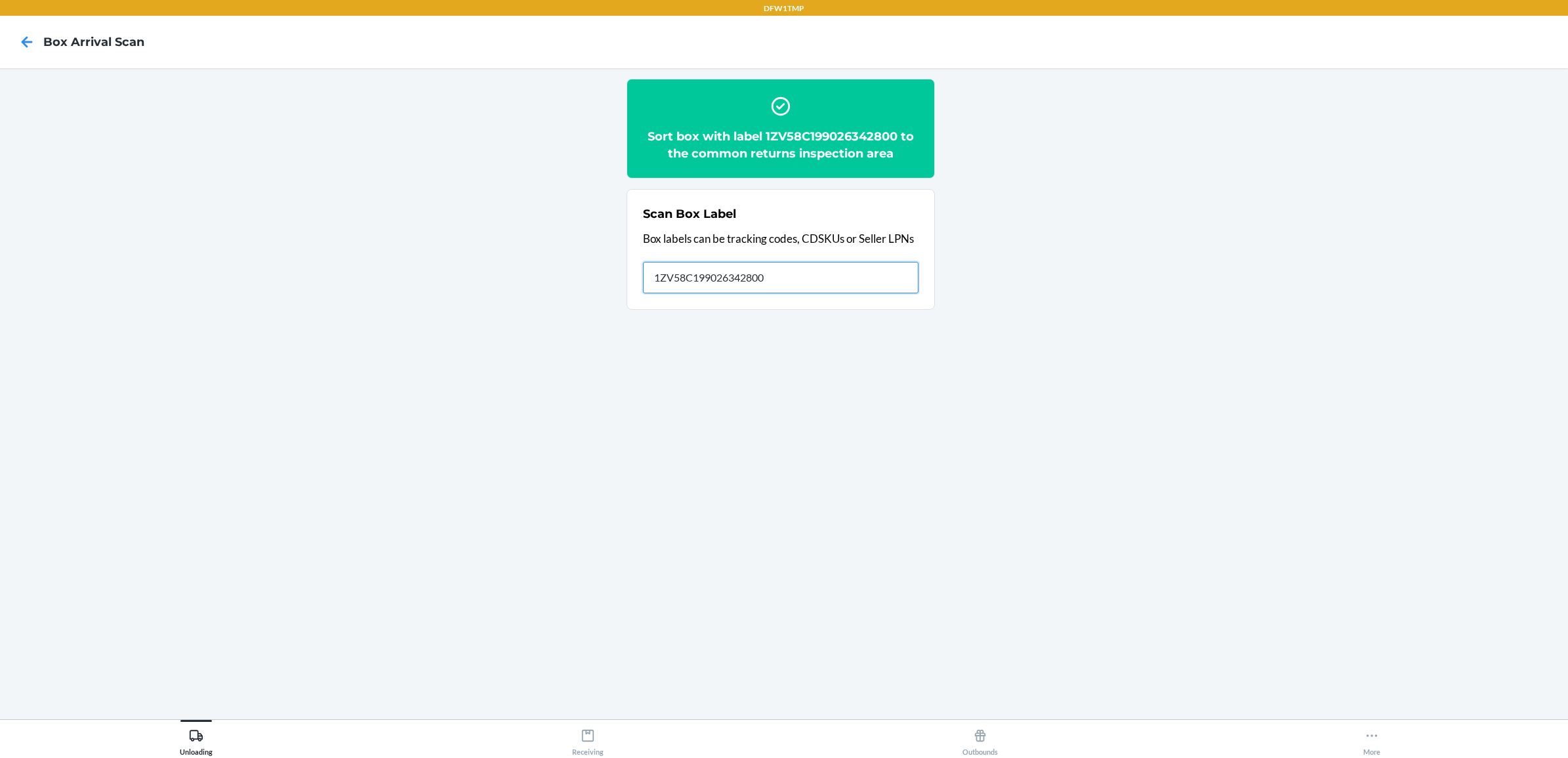
type input "1ZV58C199026342800"
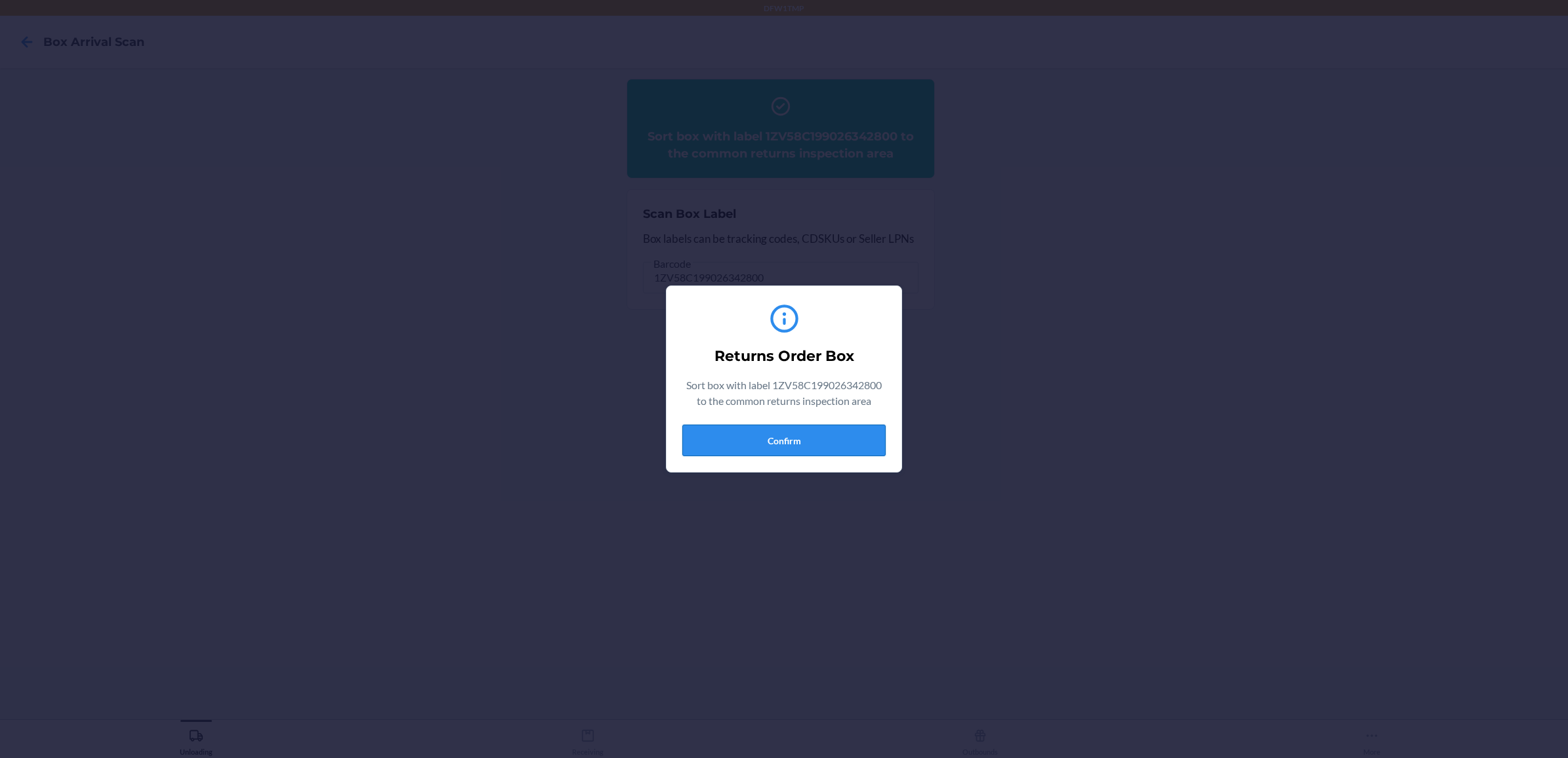
click at [759, 449] on button "Confirm" at bounding box center [784, 440] width 203 height 32
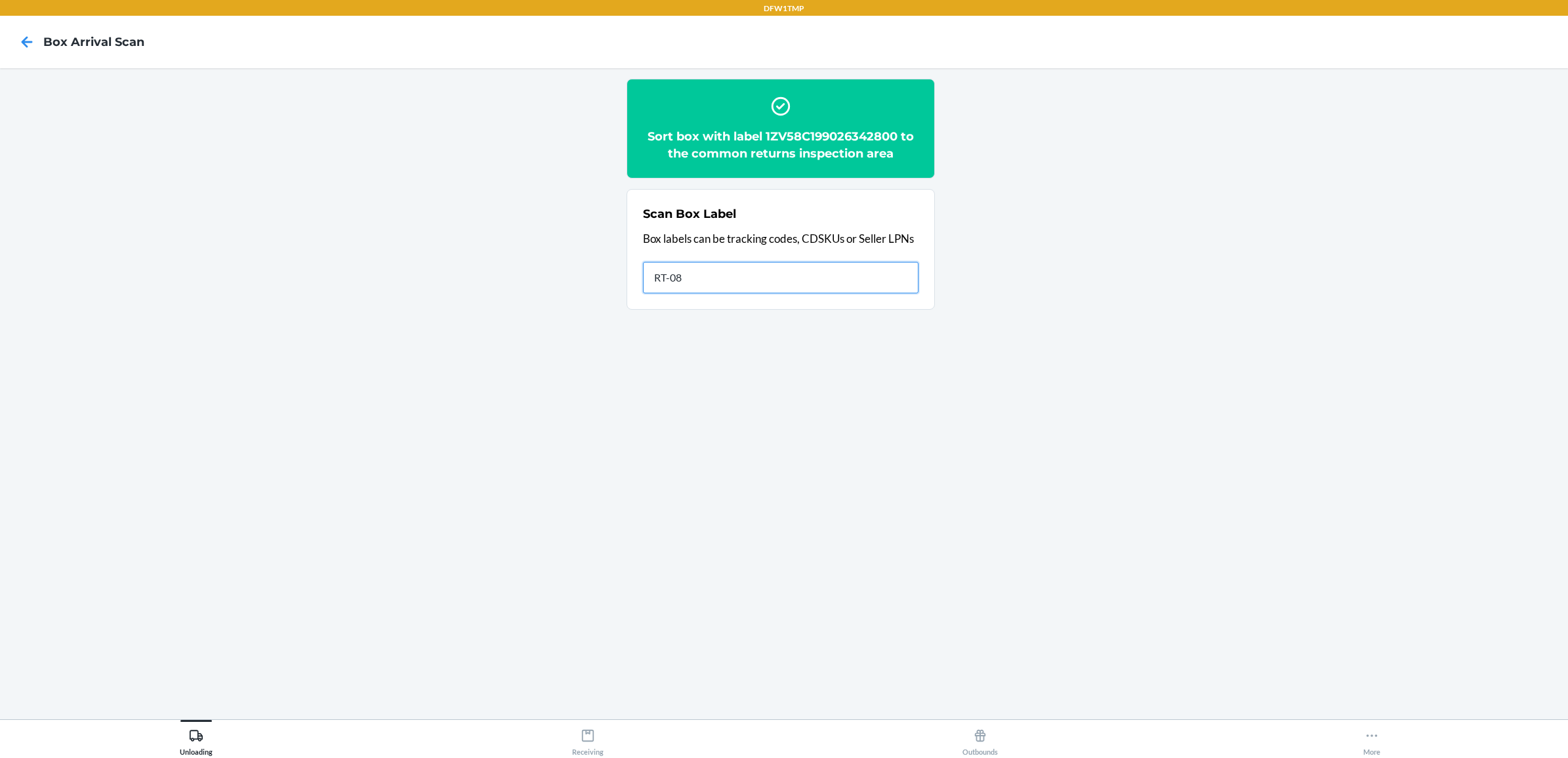
type input "RT-08"
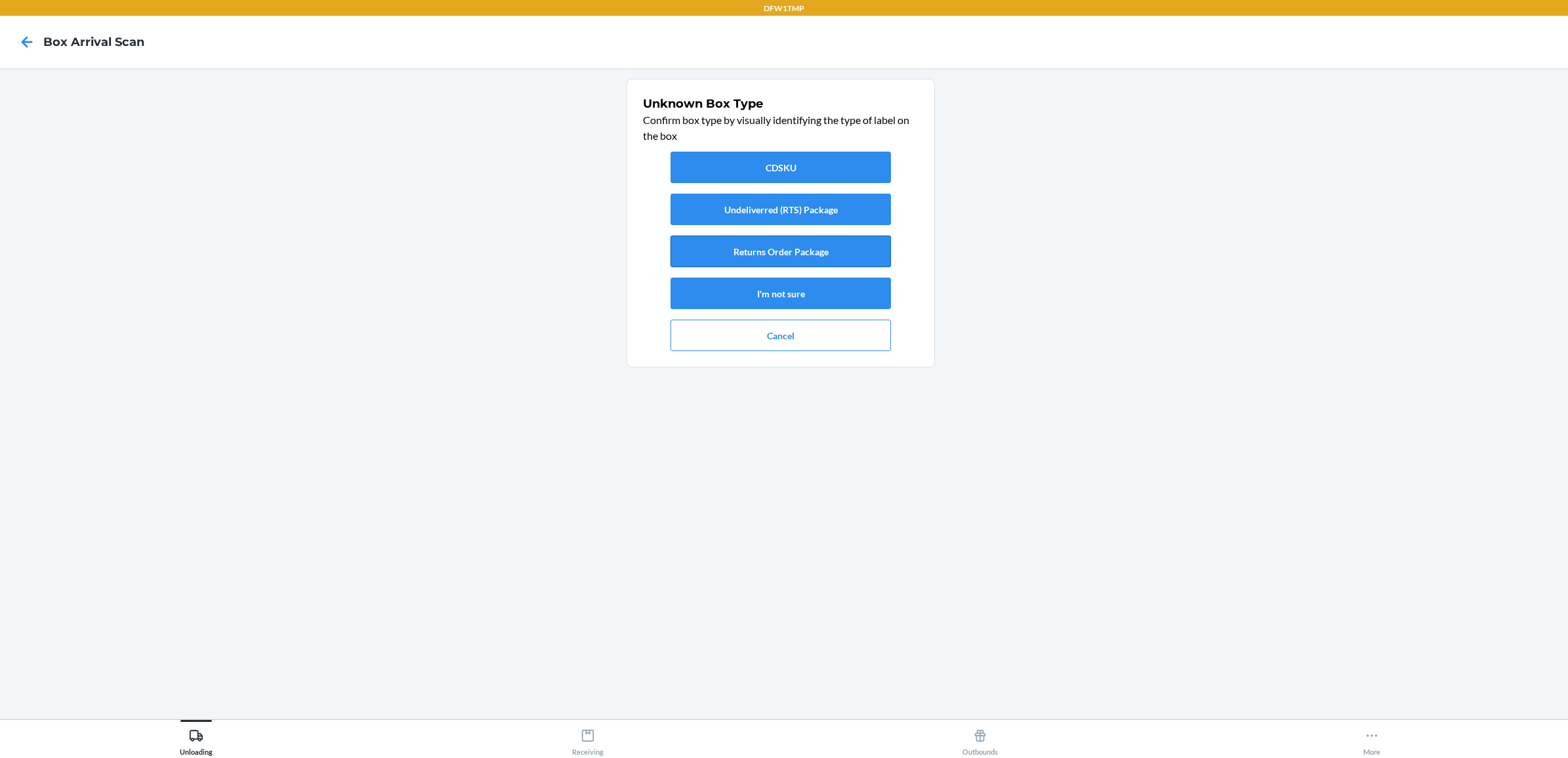
click at [782, 257] on button "Returns Order Package" at bounding box center [781, 251] width 220 height 32
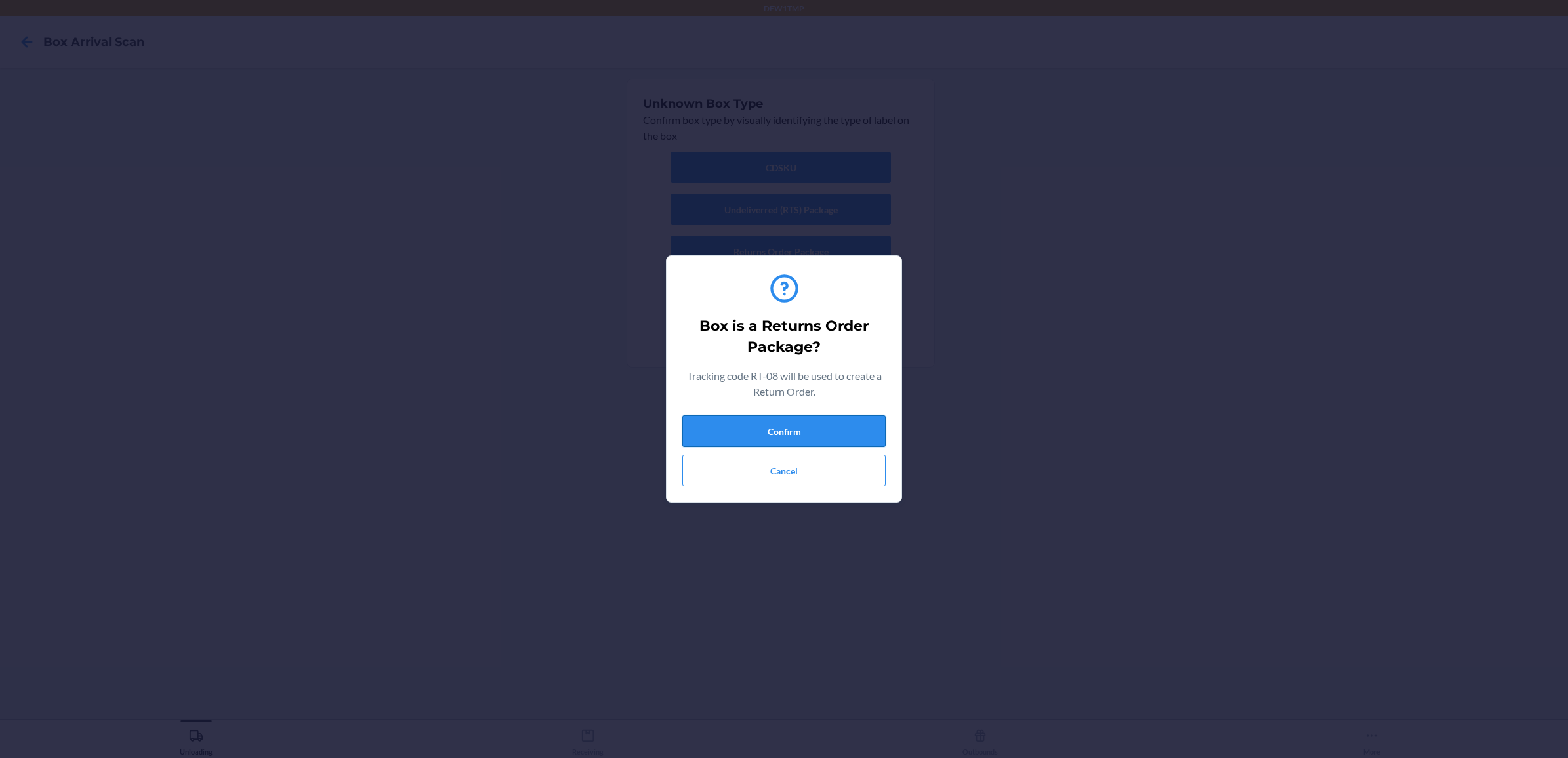
click at [764, 435] on button "Confirm" at bounding box center [784, 431] width 203 height 32
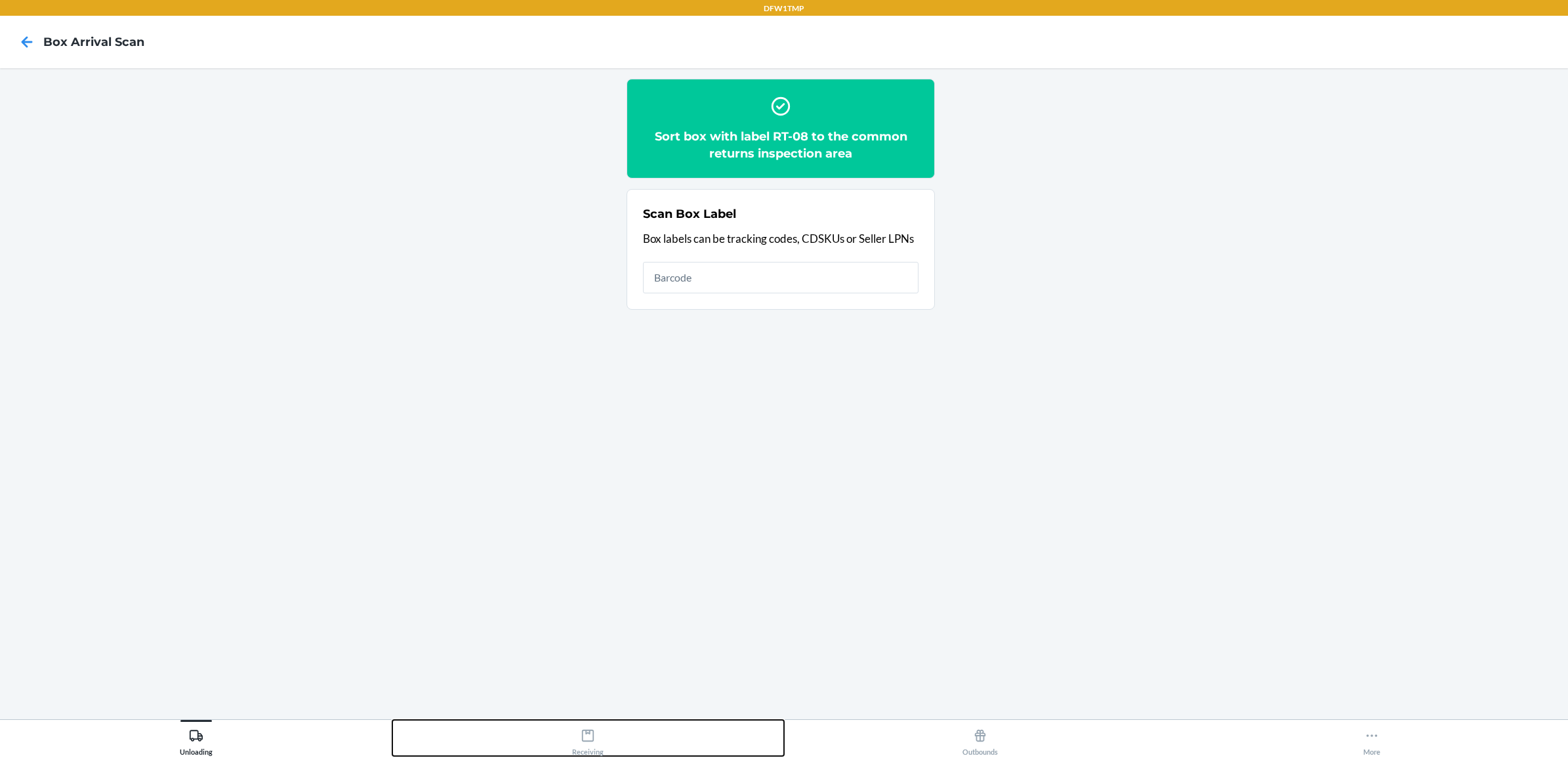
click at [601, 727] on div "Receiving" at bounding box center [587, 739] width 32 height 33
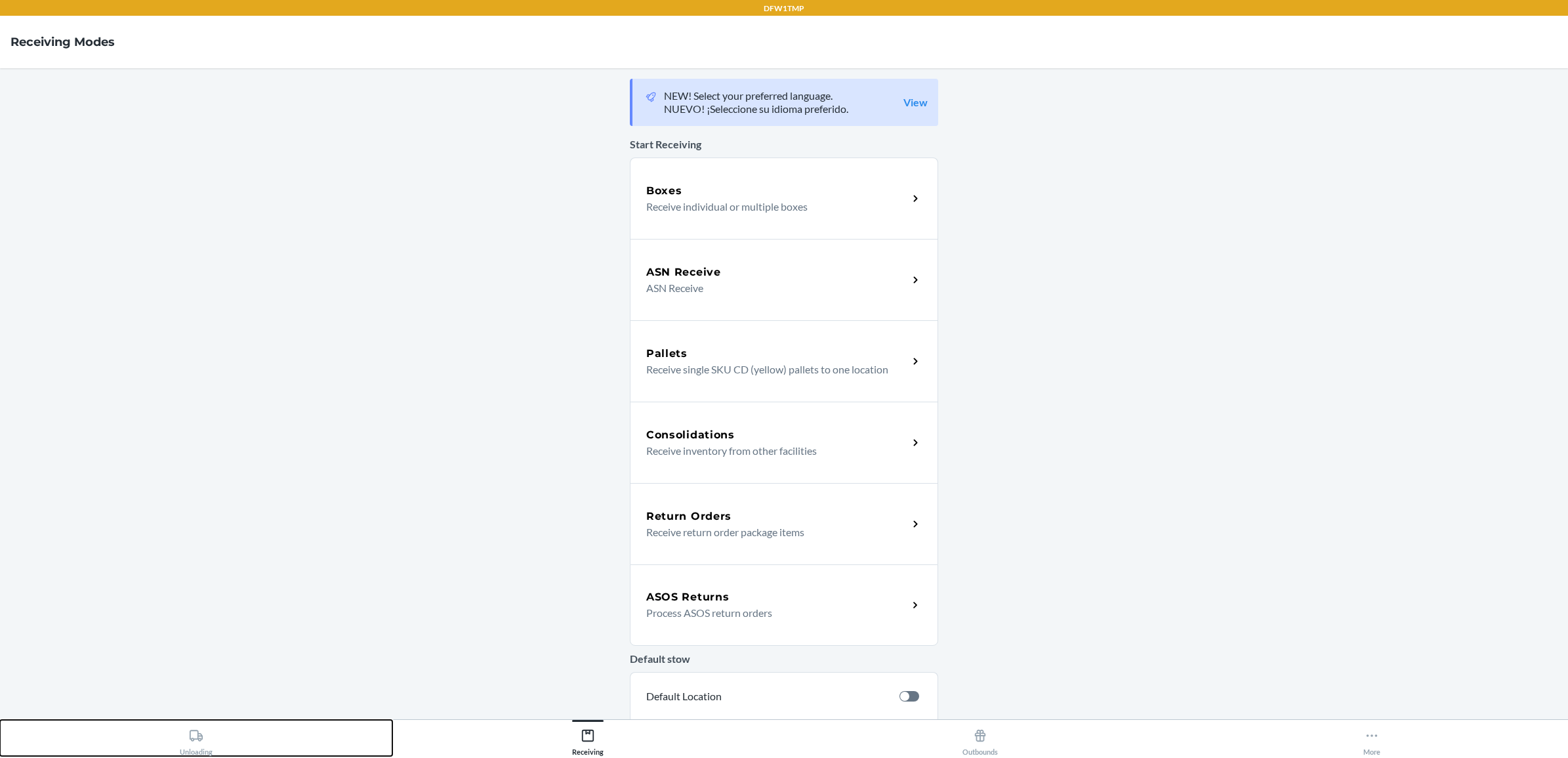
click at [196, 743] on div "Unloading" at bounding box center [196, 739] width 33 height 33
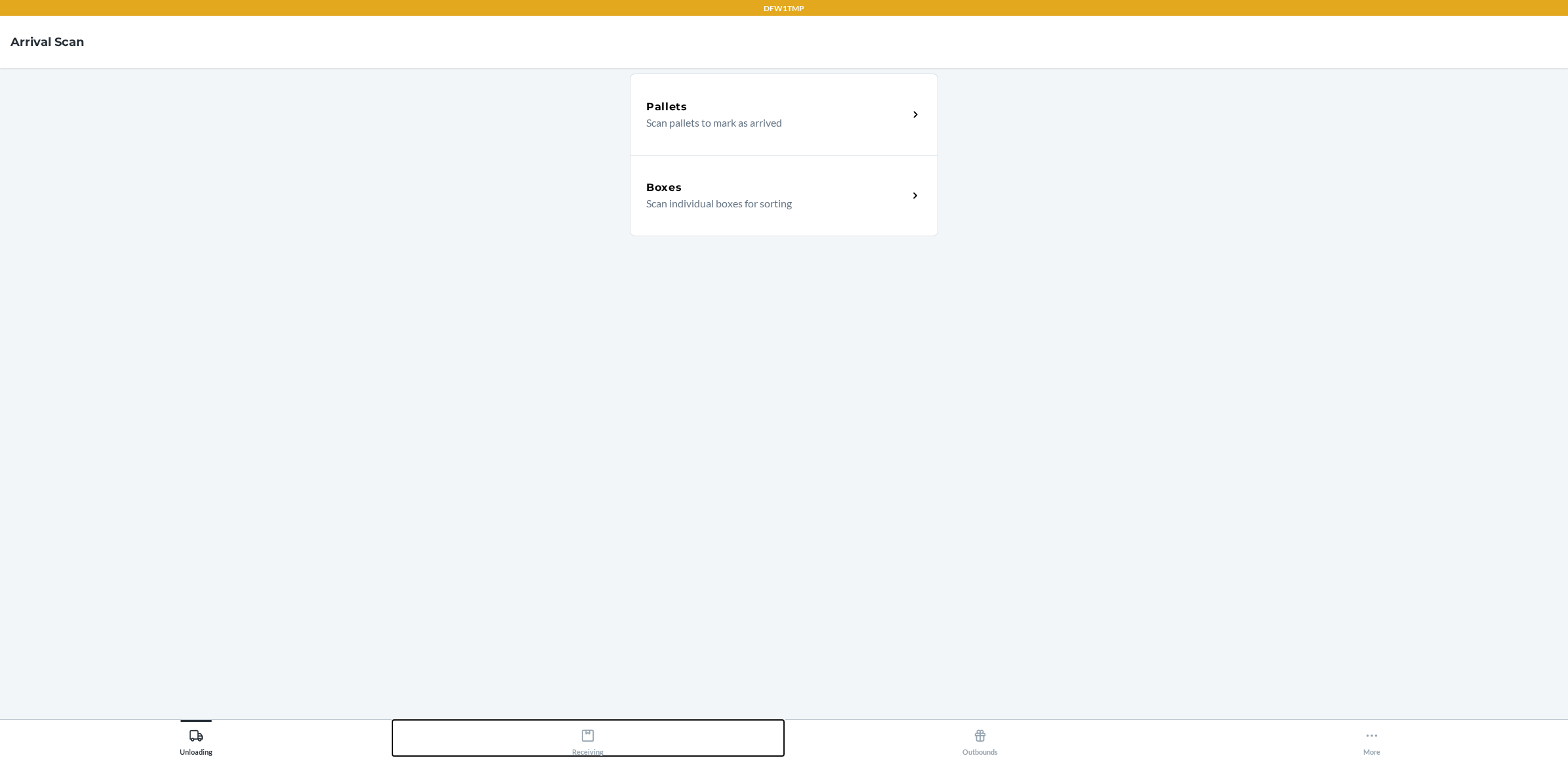
click at [566, 740] on button "Receiving" at bounding box center [589, 738] width 393 height 36
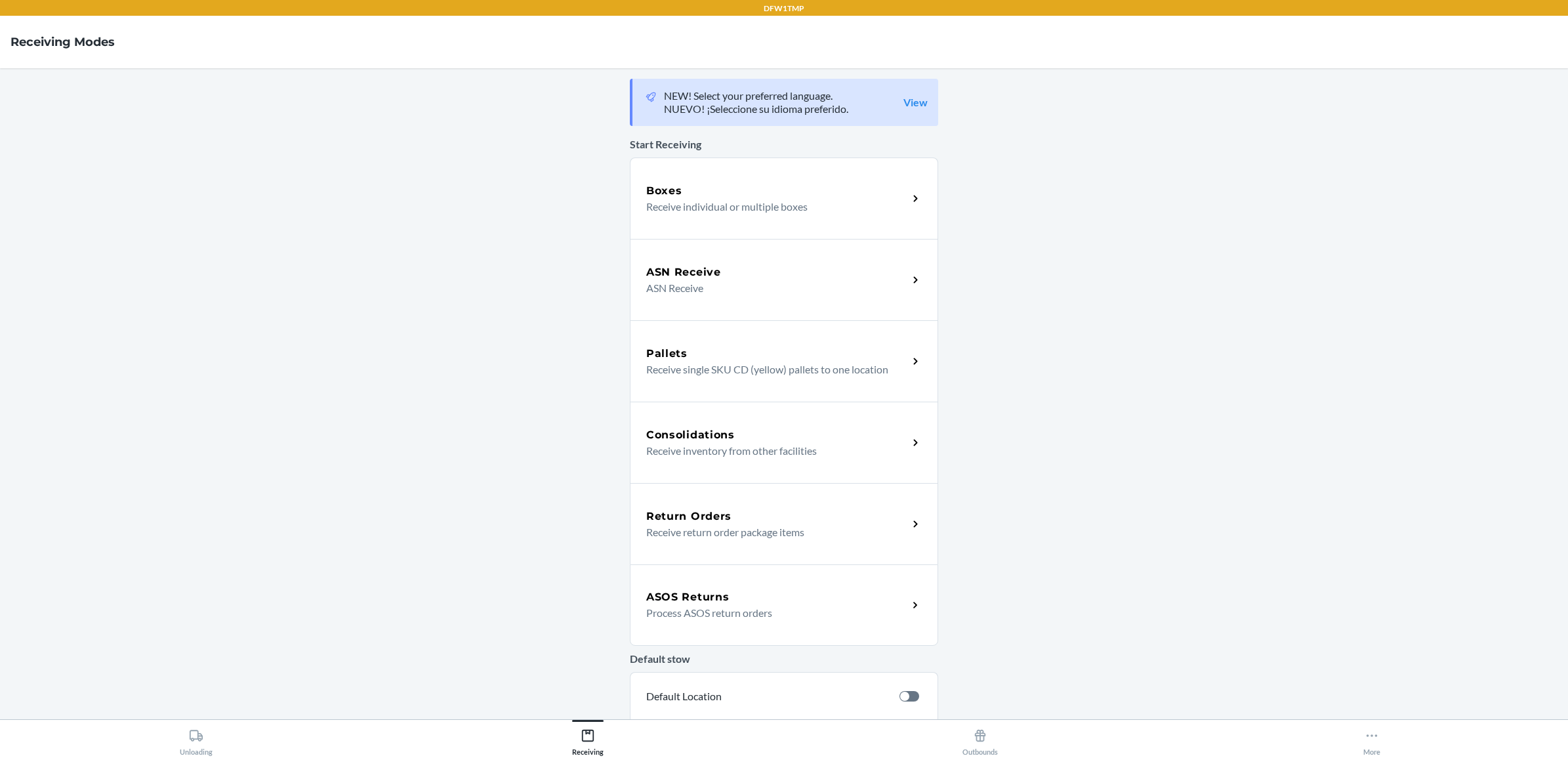
click at [758, 536] on p "Receive return order package items" at bounding box center [772, 532] width 251 height 15
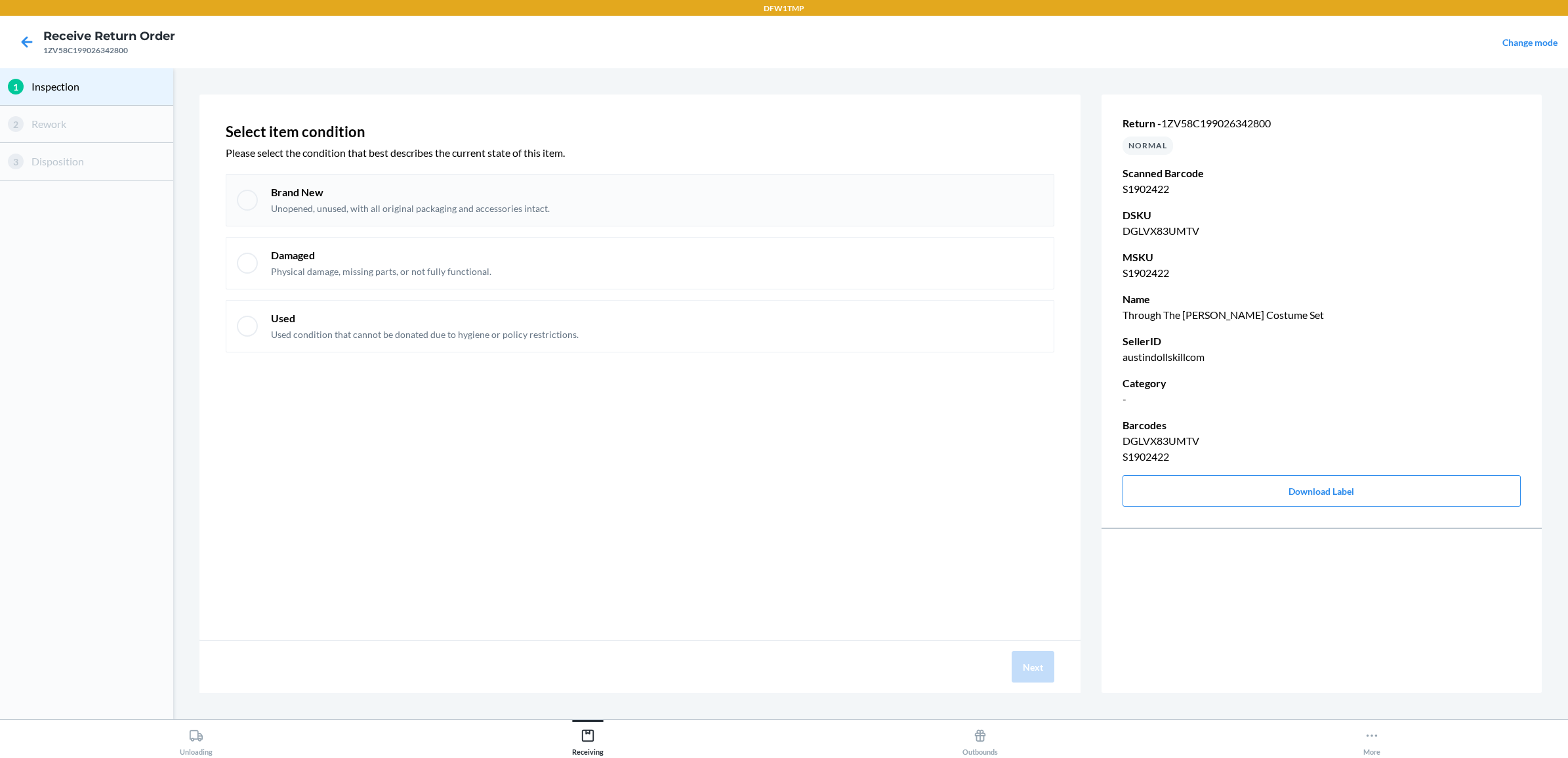
click at [425, 189] on p "Brand New" at bounding box center [411, 192] width 279 height 15
checkbox input "true"
click at [1040, 658] on button "Next" at bounding box center [1032, 666] width 43 height 32
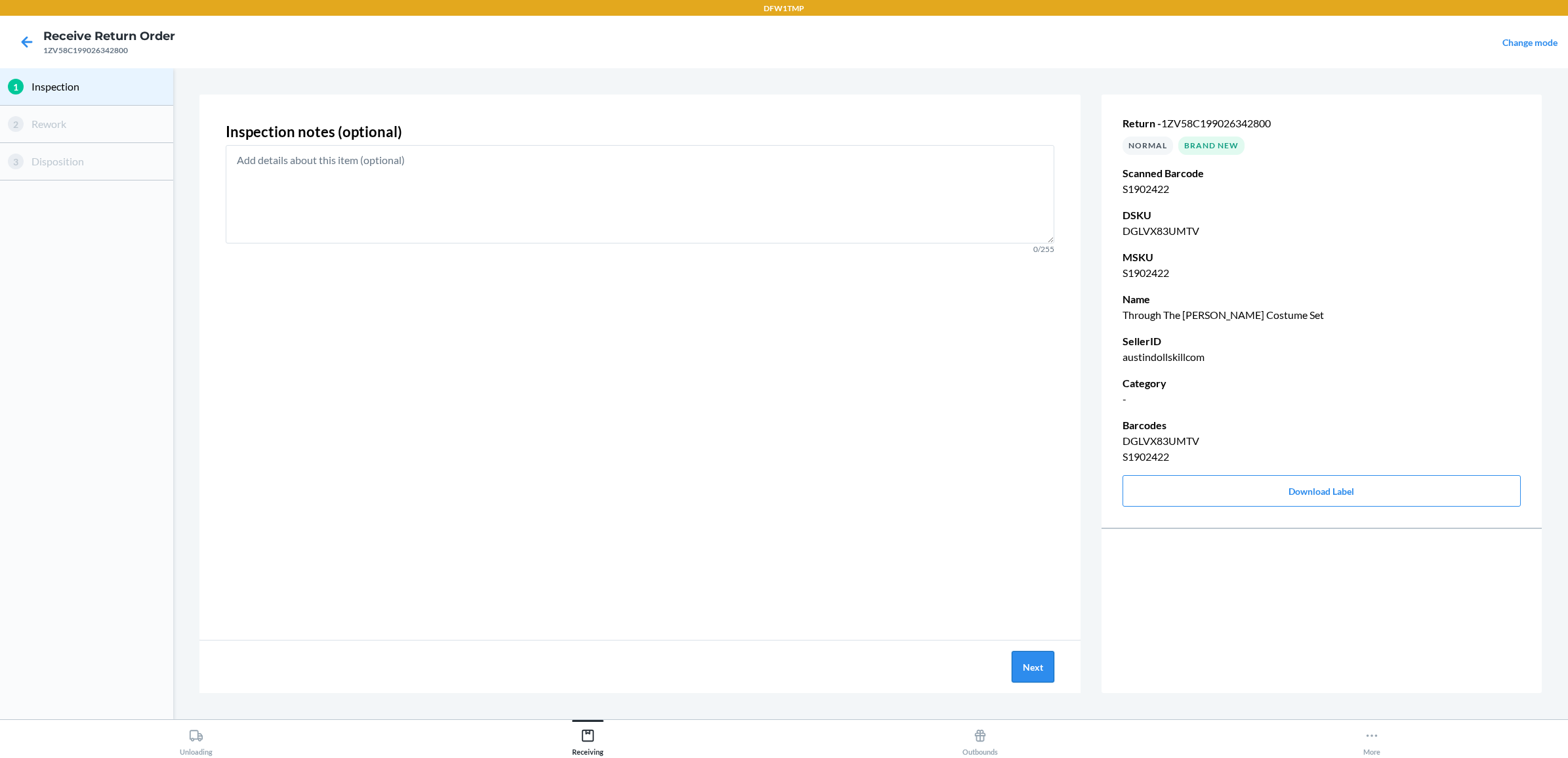
click at [1049, 668] on button "Next" at bounding box center [1032, 666] width 43 height 32
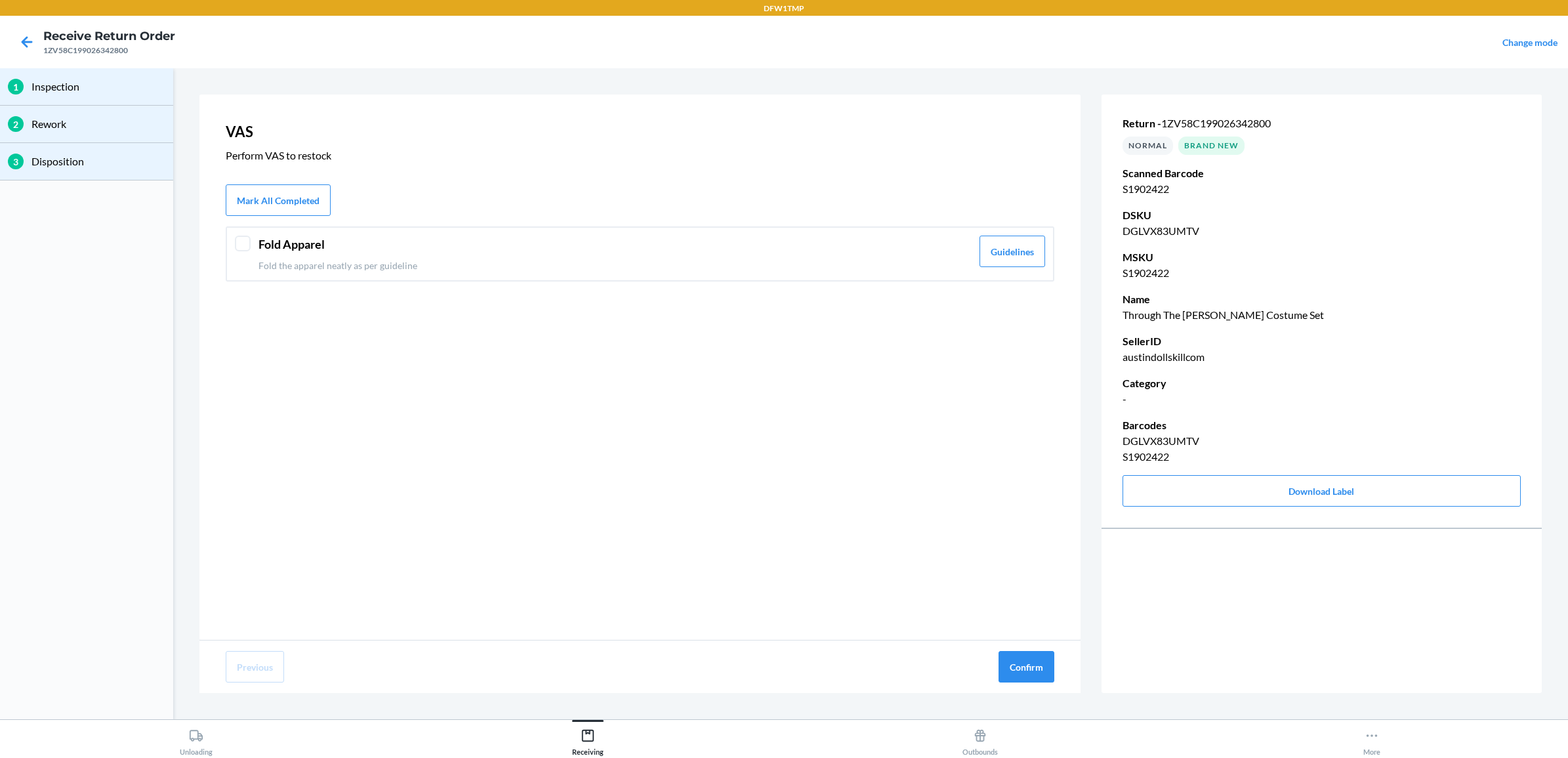
click at [526, 250] on header "Fold Apparel" at bounding box center [615, 244] width 713 height 18
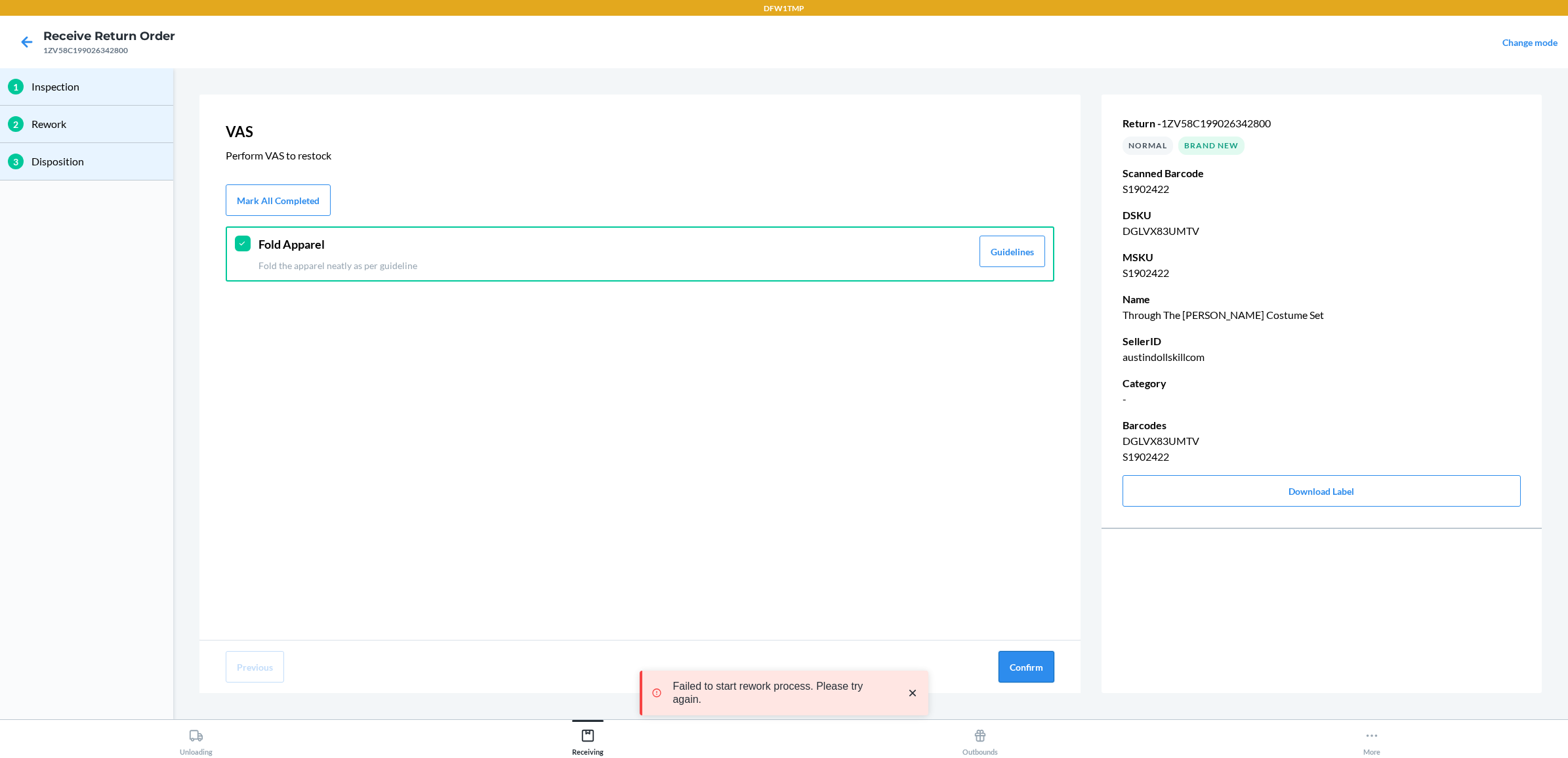
click at [1004, 670] on button "Confirm" at bounding box center [1027, 666] width 56 height 32
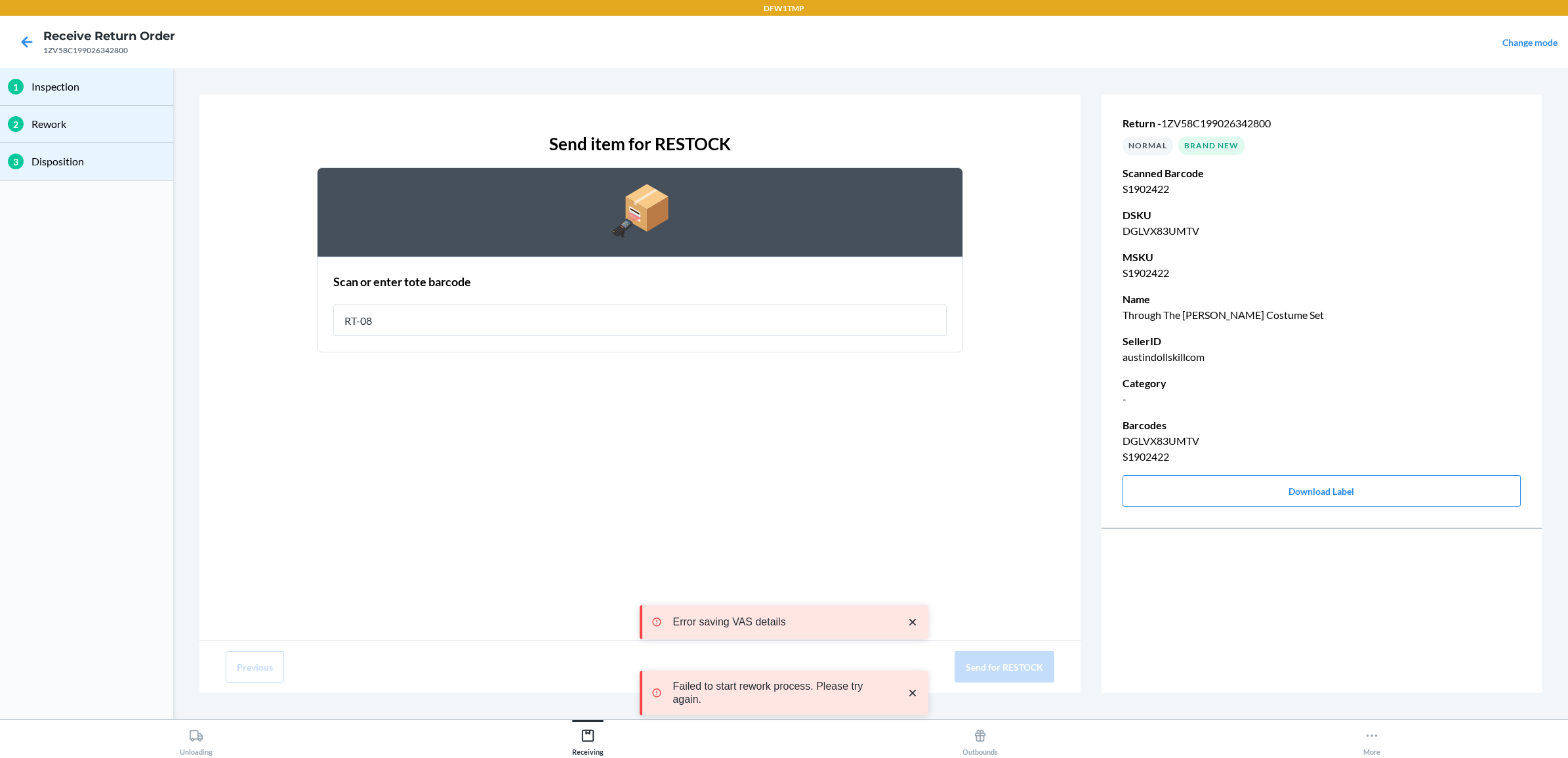
type input "RT-08"
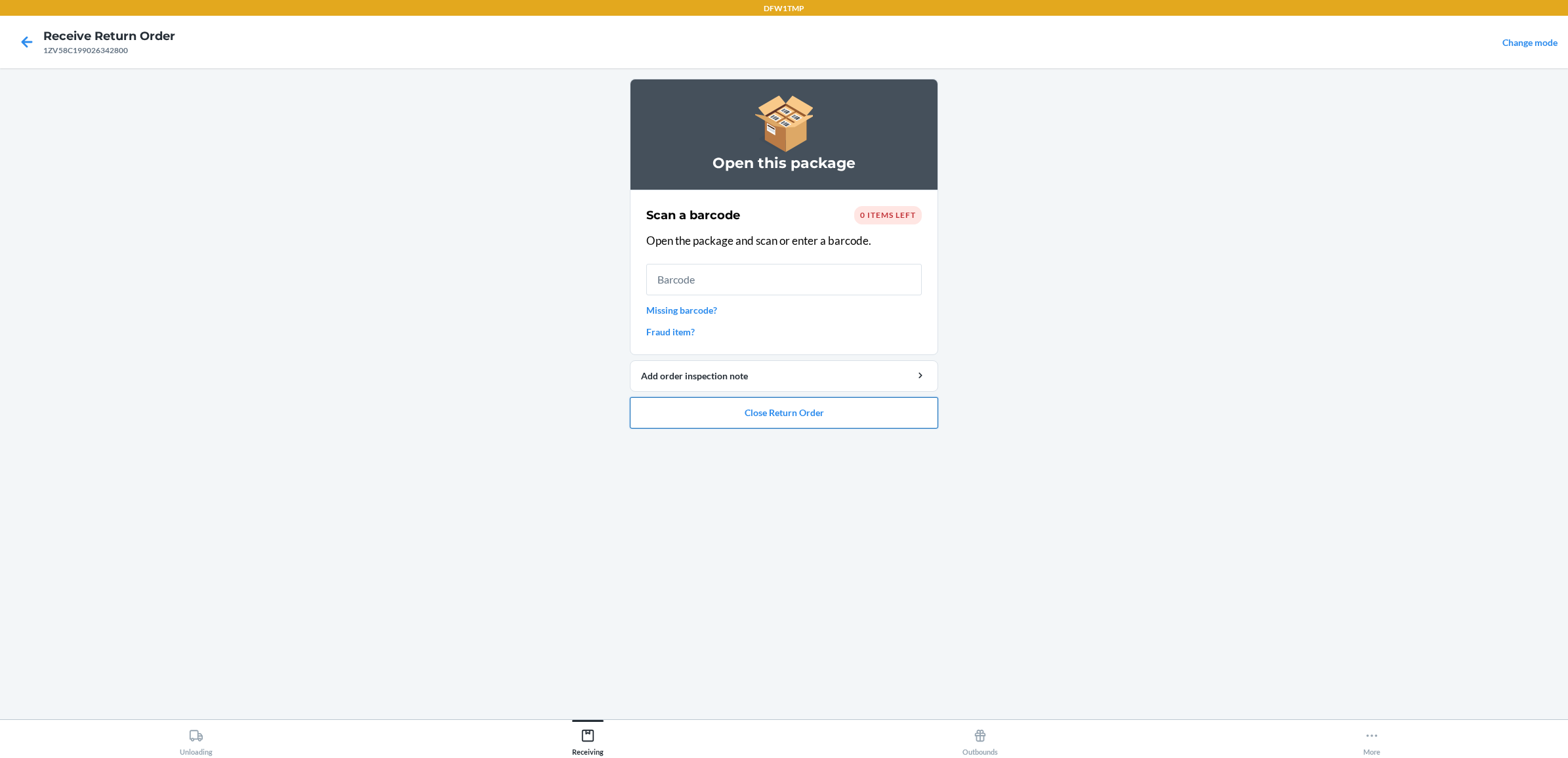
click at [700, 418] on button "Close Return Order" at bounding box center [784, 412] width 308 height 32
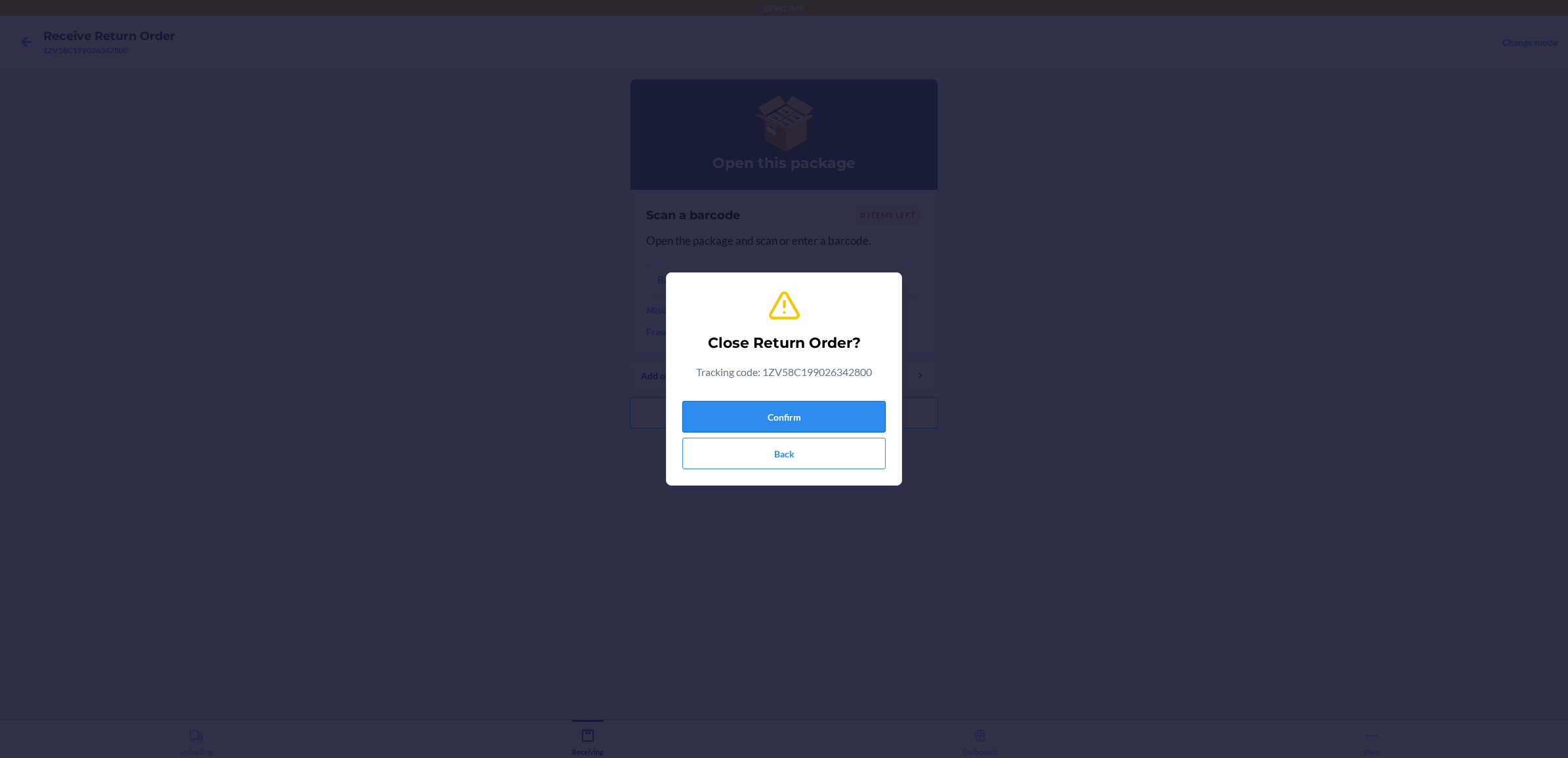
click at [836, 411] on button "Confirm" at bounding box center [784, 417] width 203 height 32
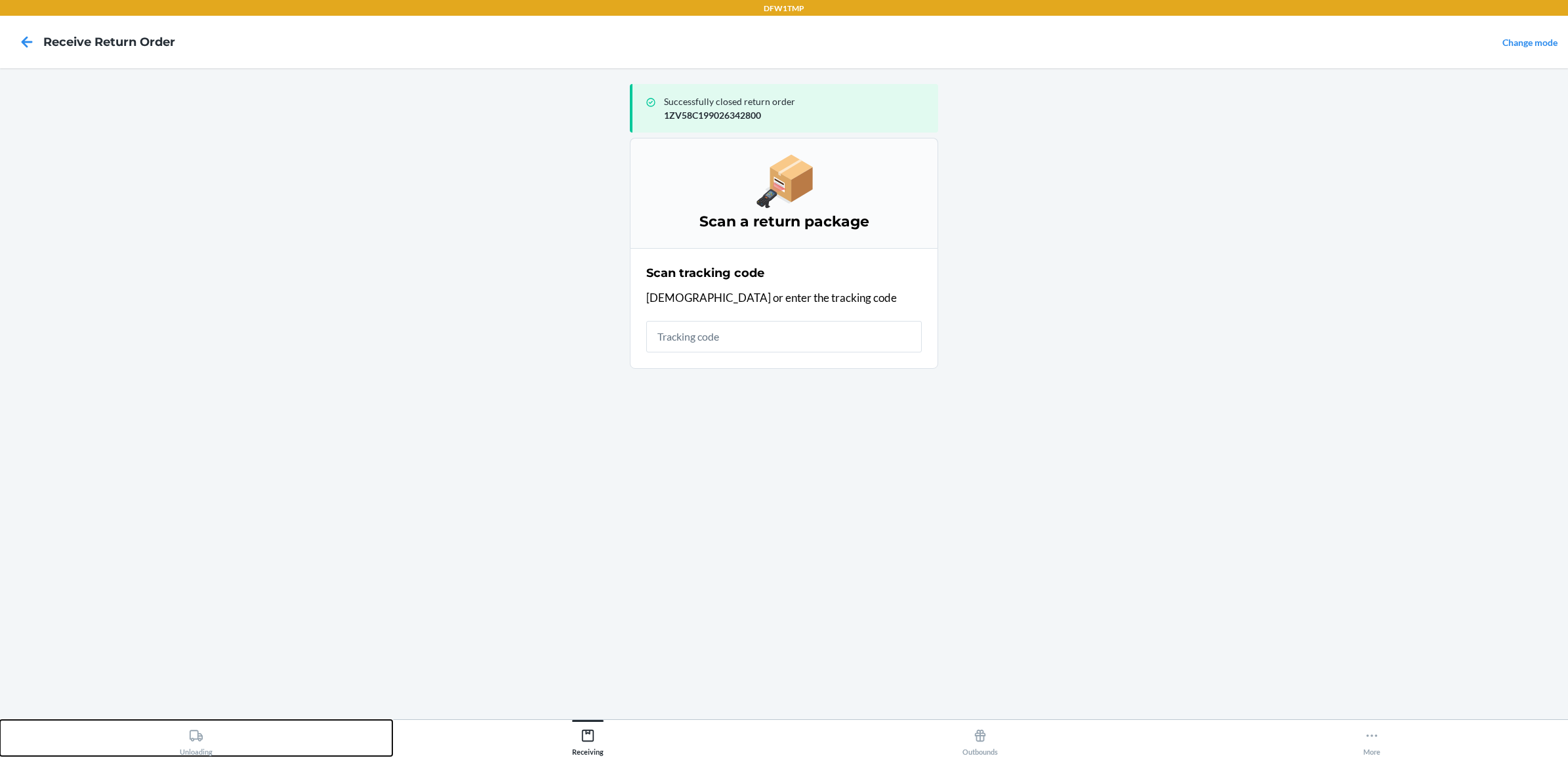
click at [187, 740] on div "Unloading" at bounding box center [196, 739] width 33 height 33
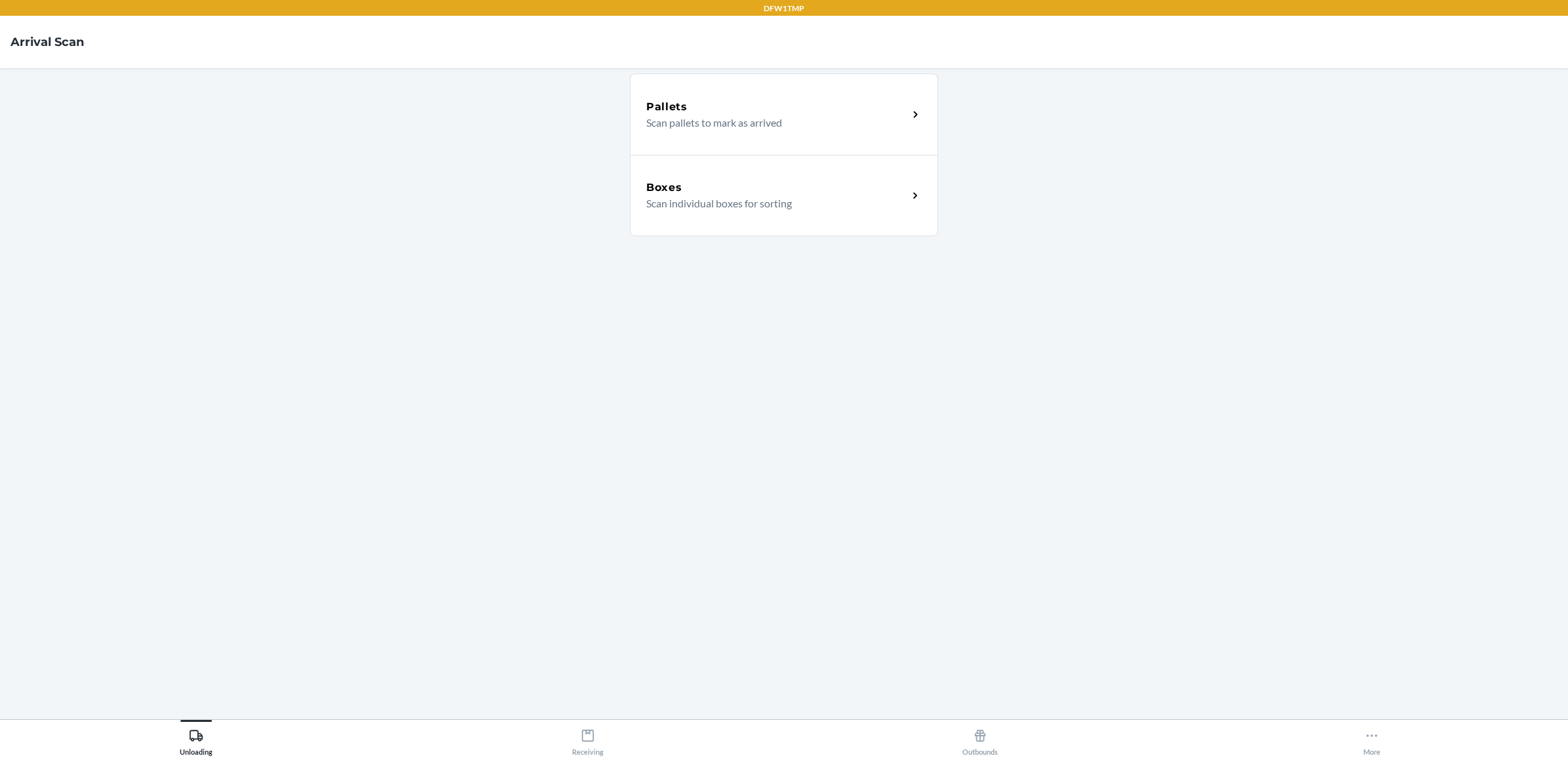
click at [846, 196] on p "Scan individual boxes for sorting" at bounding box center [772, 203] width 251 height 15
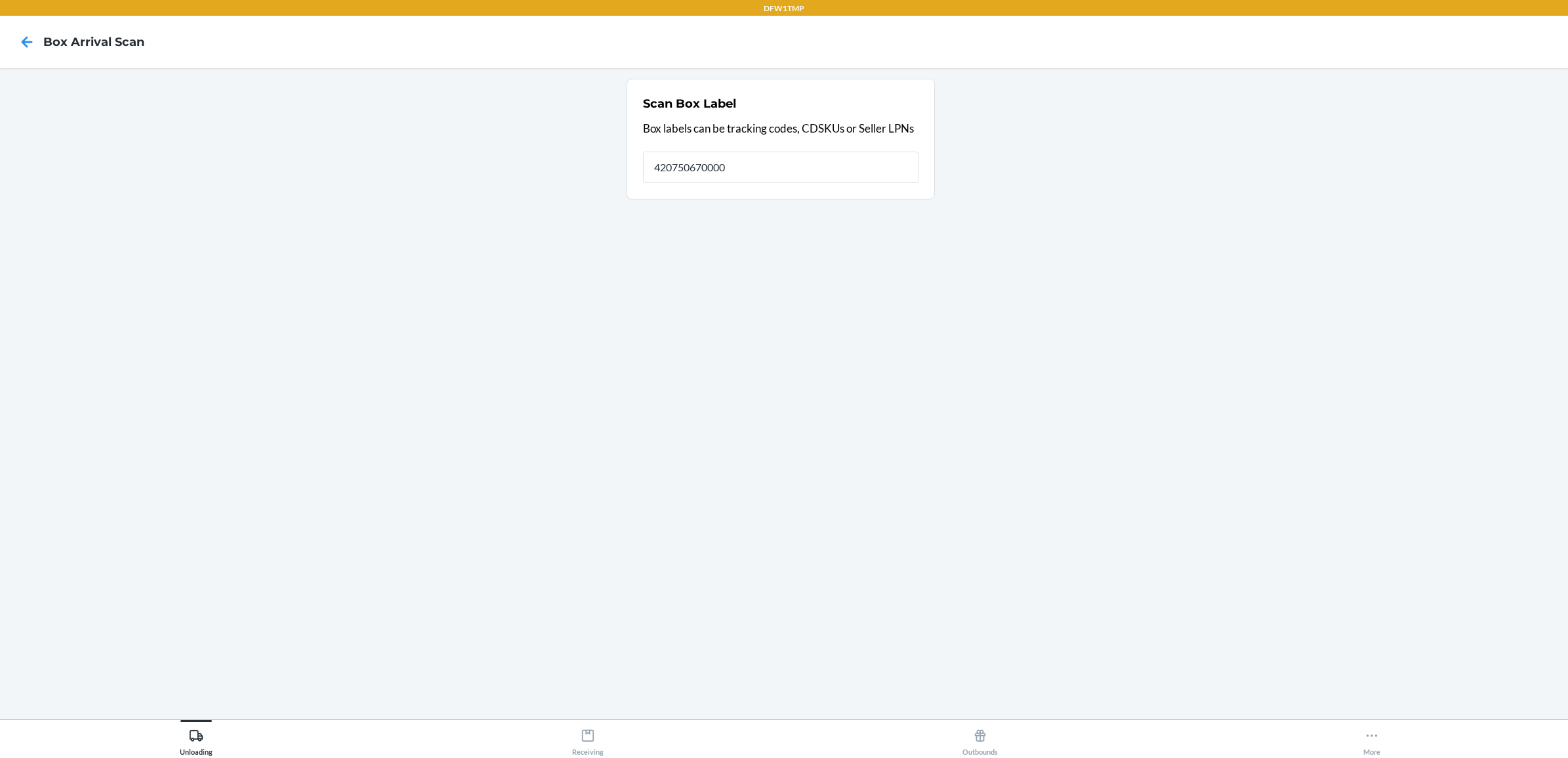
type input "420750670000"
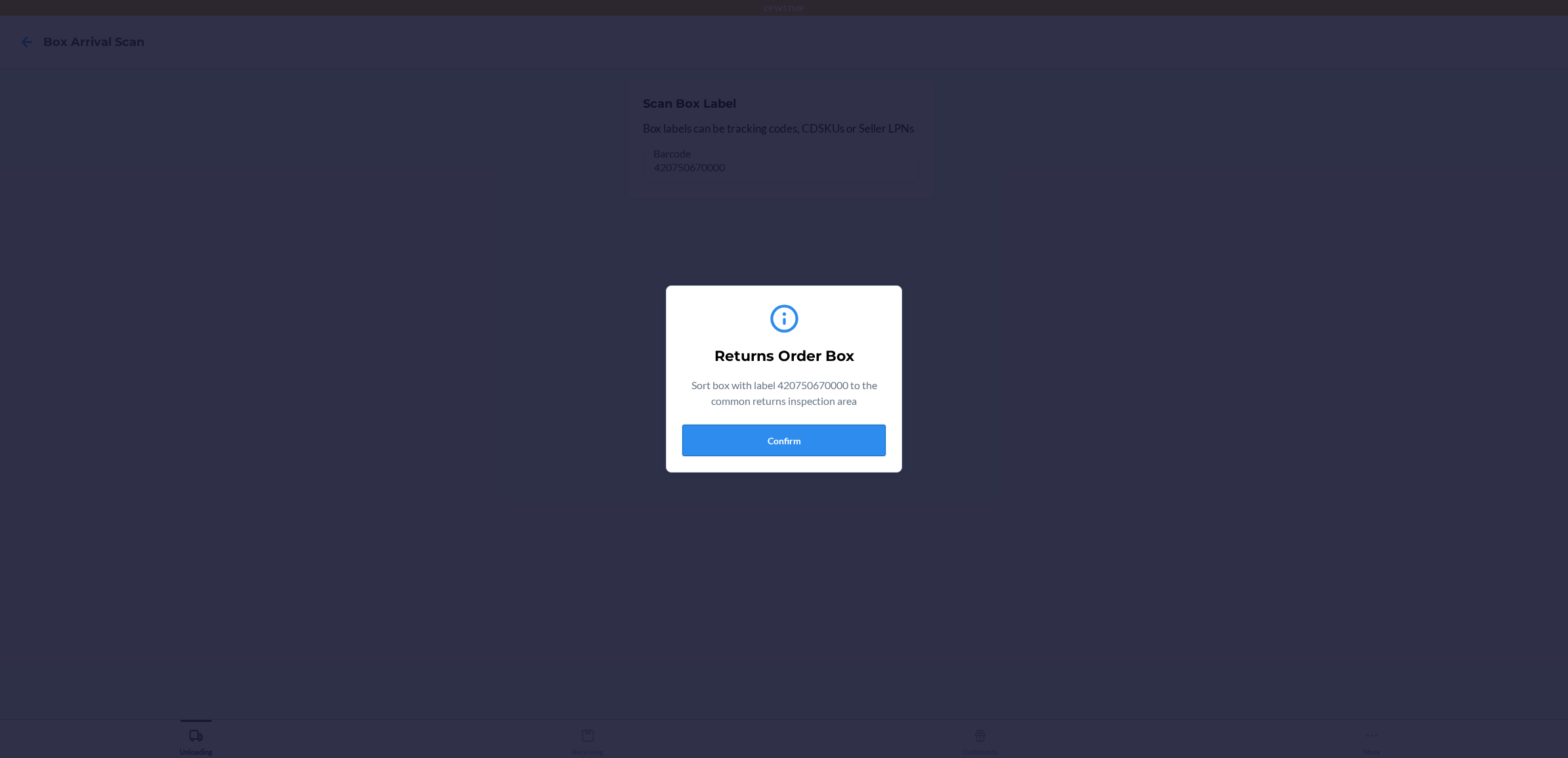
click at [793, 442] on button "Confirm" at bounding box center [784, 440] width 203 height 32
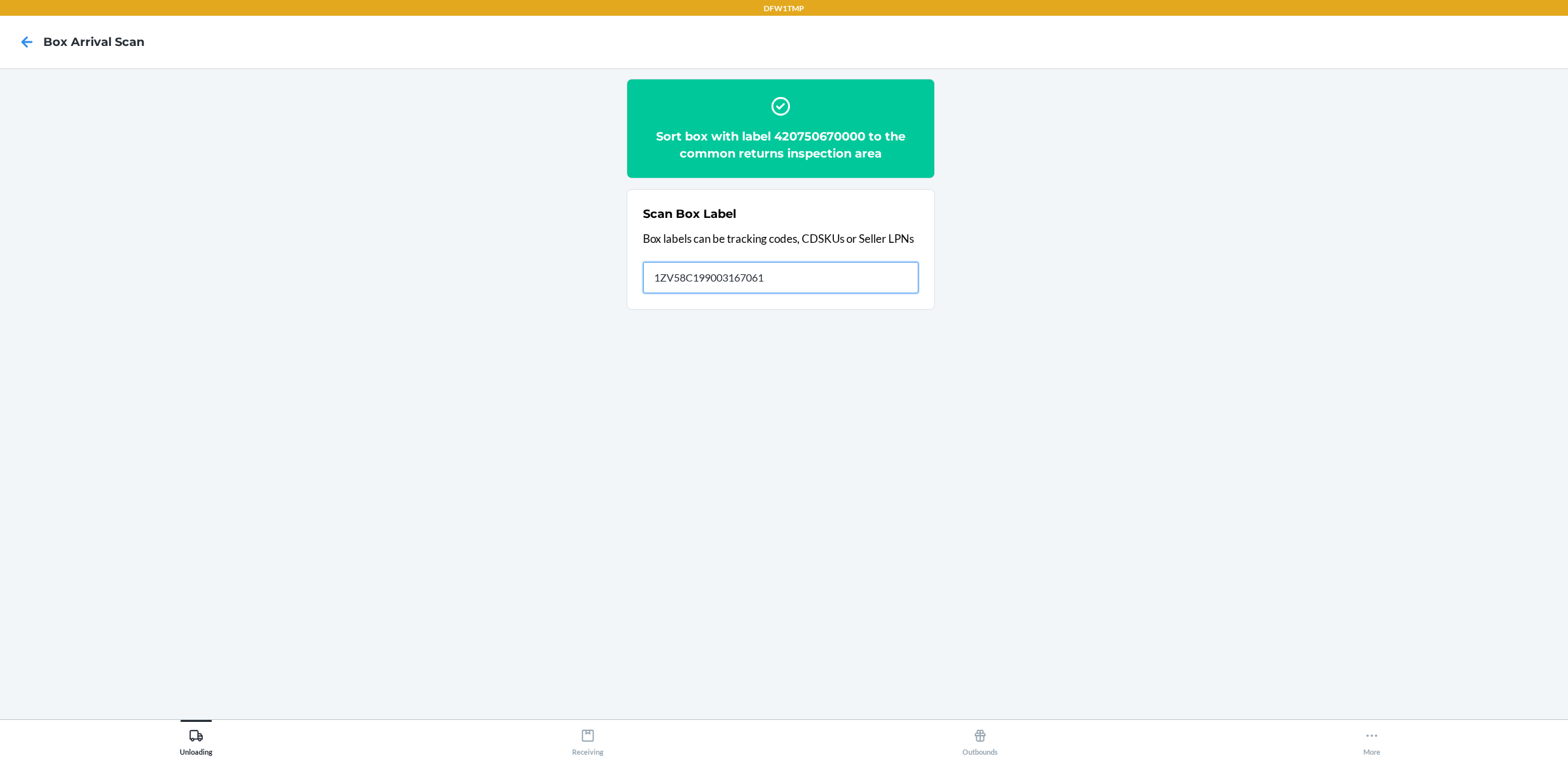
type input "1ZV58C199003167061"
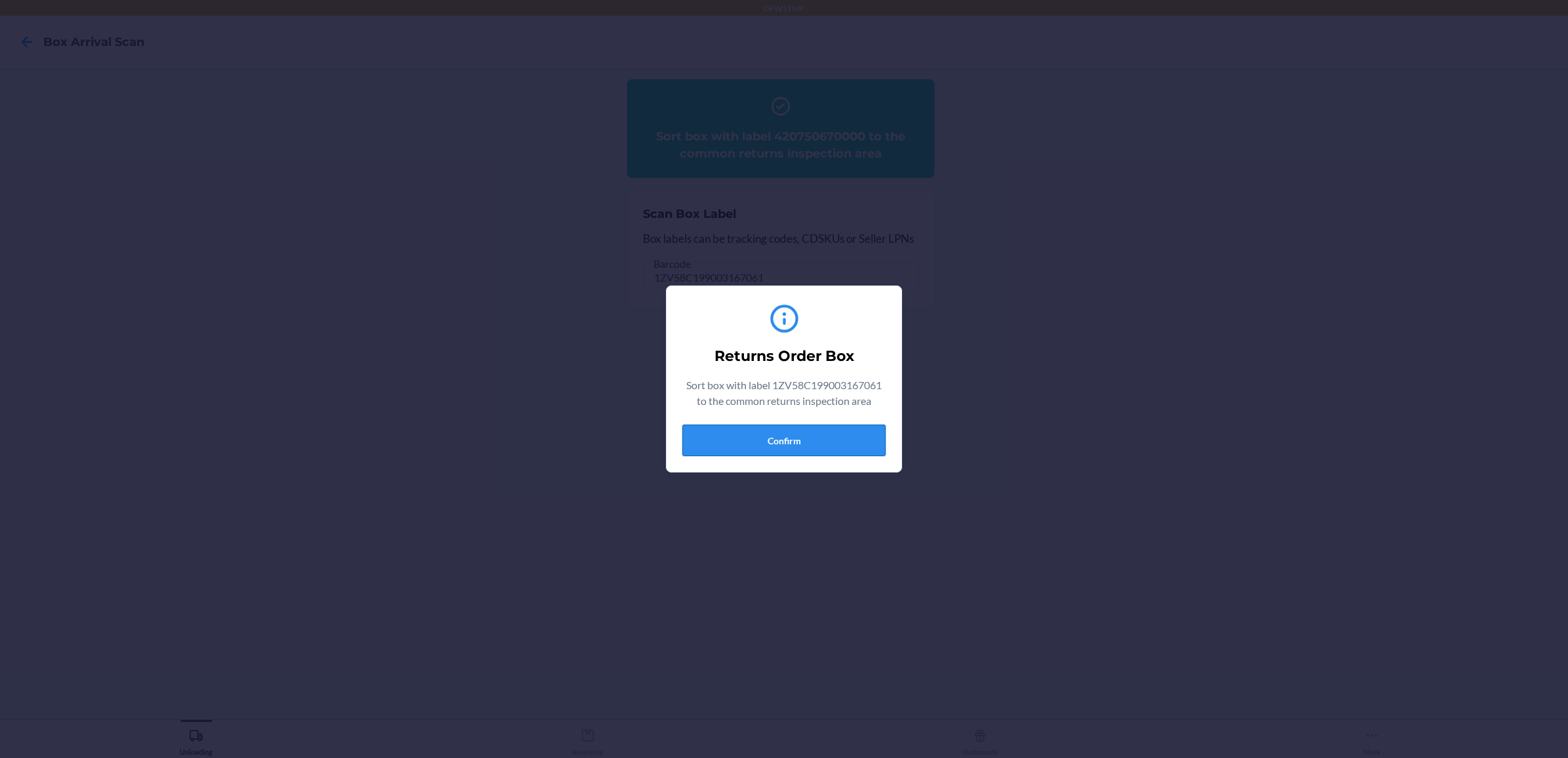
click at [771, 440] on button "Confirm" at bounding box center [784, 440] width 203 height 32
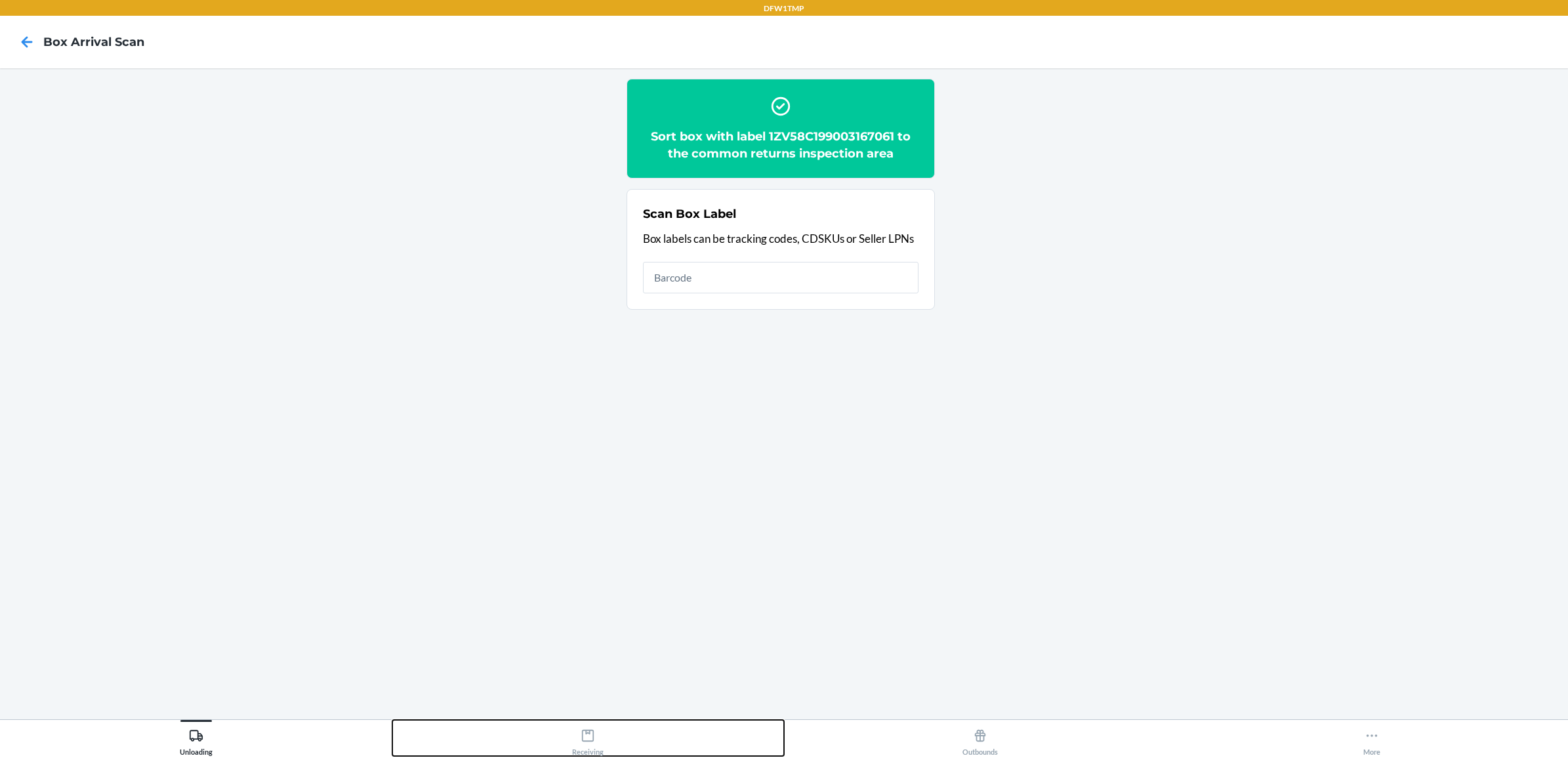
click at [587, 739] on icon at bounding box center [587, 736] width 15 height 15
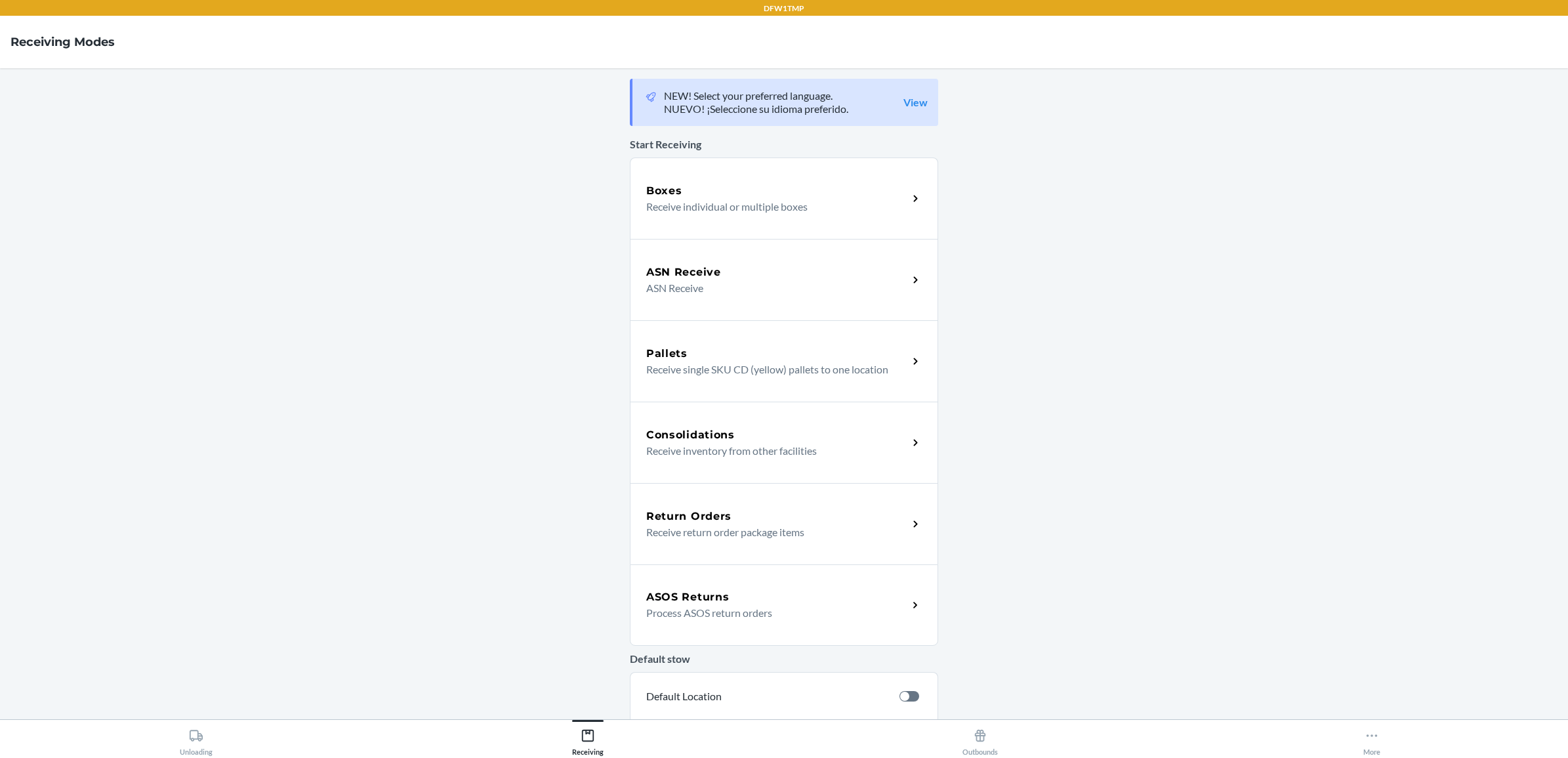
click at [673, 524] on p "Receive return order package items" at bounding box center [772, 532] width 251 height 15
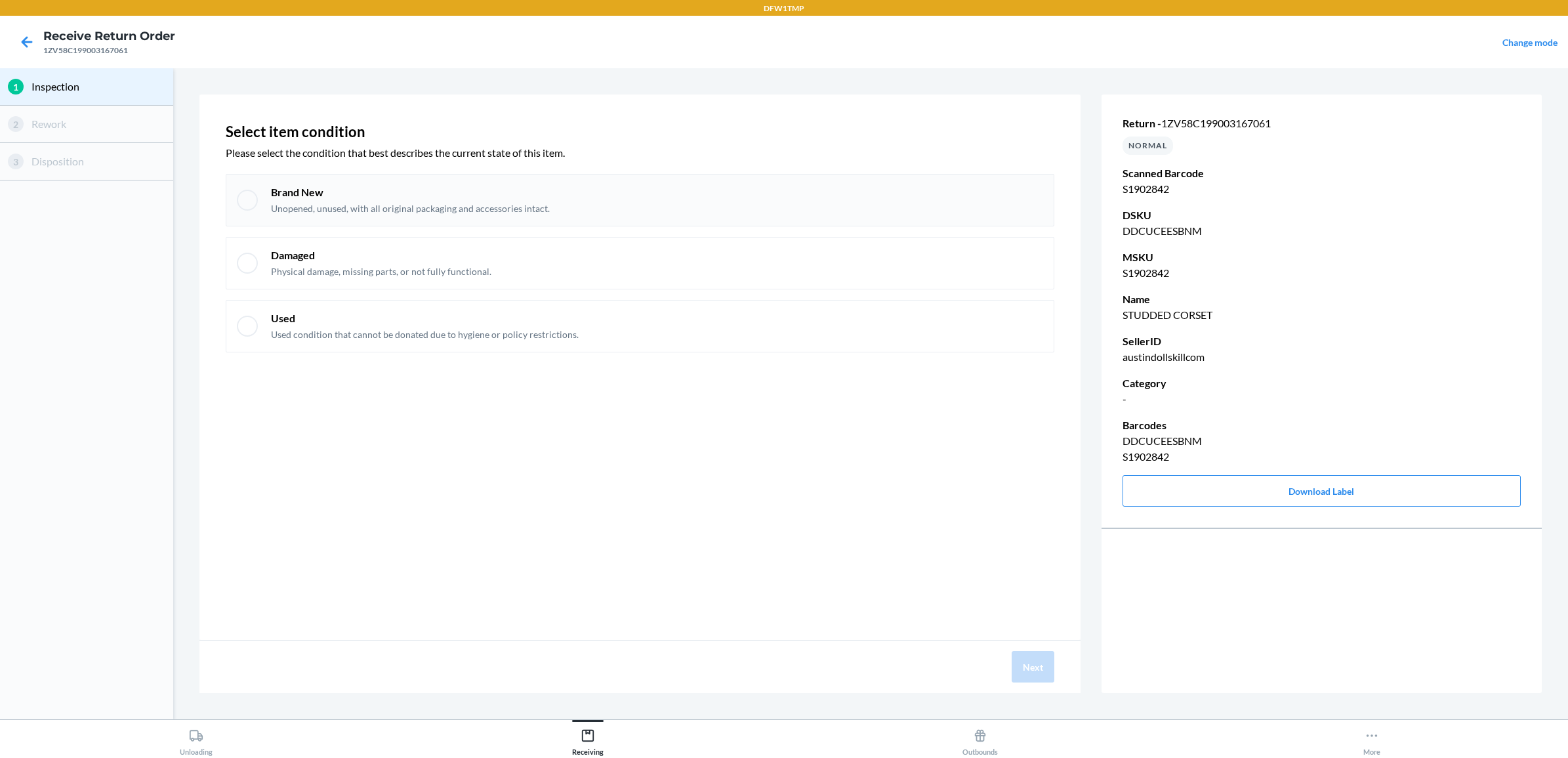
click at [254, 194] on div at bounding box center [247, 200] width 21 height 21
checkbox input "true"
click at [1025, 656] on button "Next" at bounding box center [1032, 666] width 43 height 32
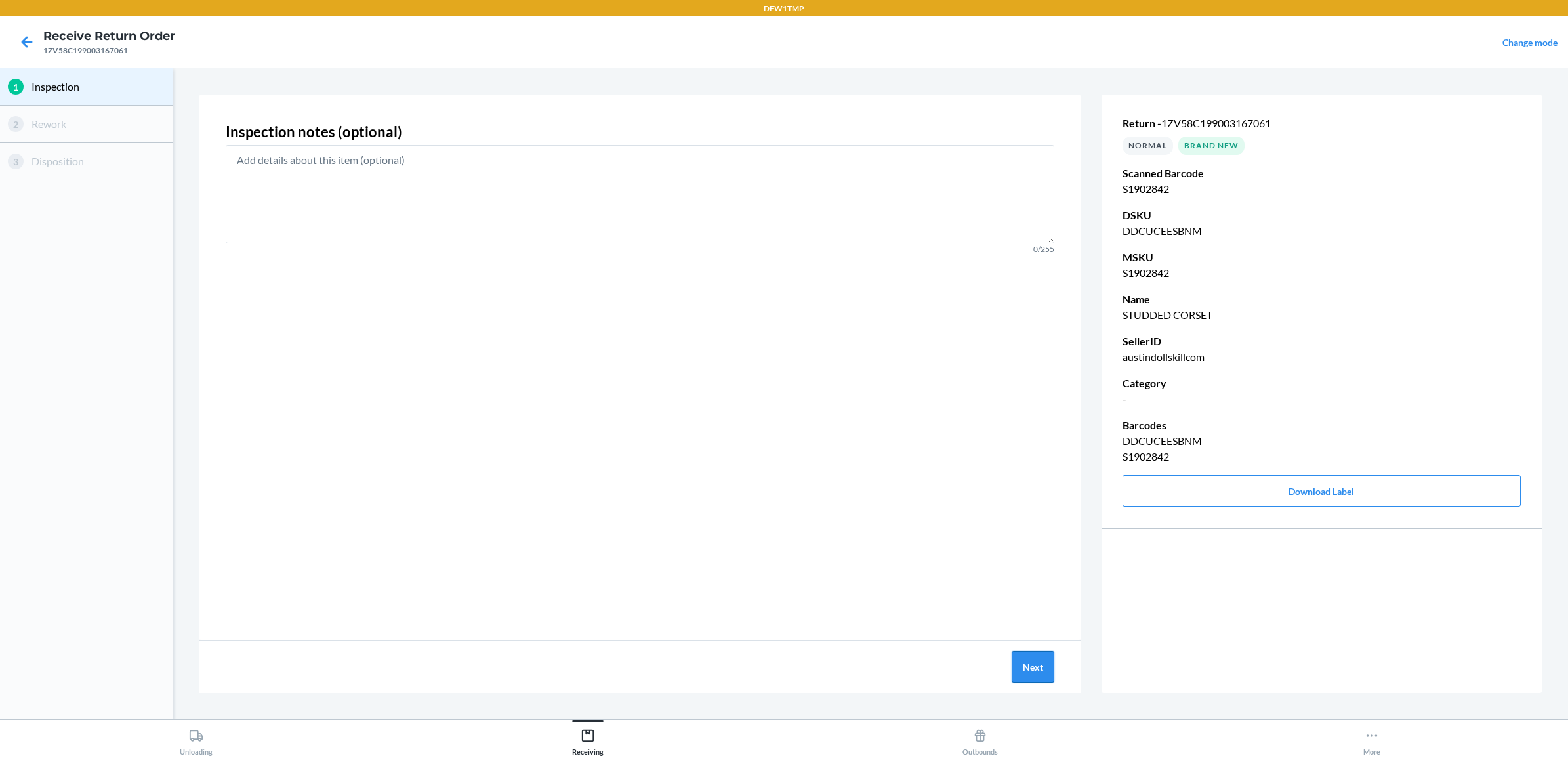
click at [1032, 668] on button "Next" at bounding box center [1032, 666] width 43 height 32
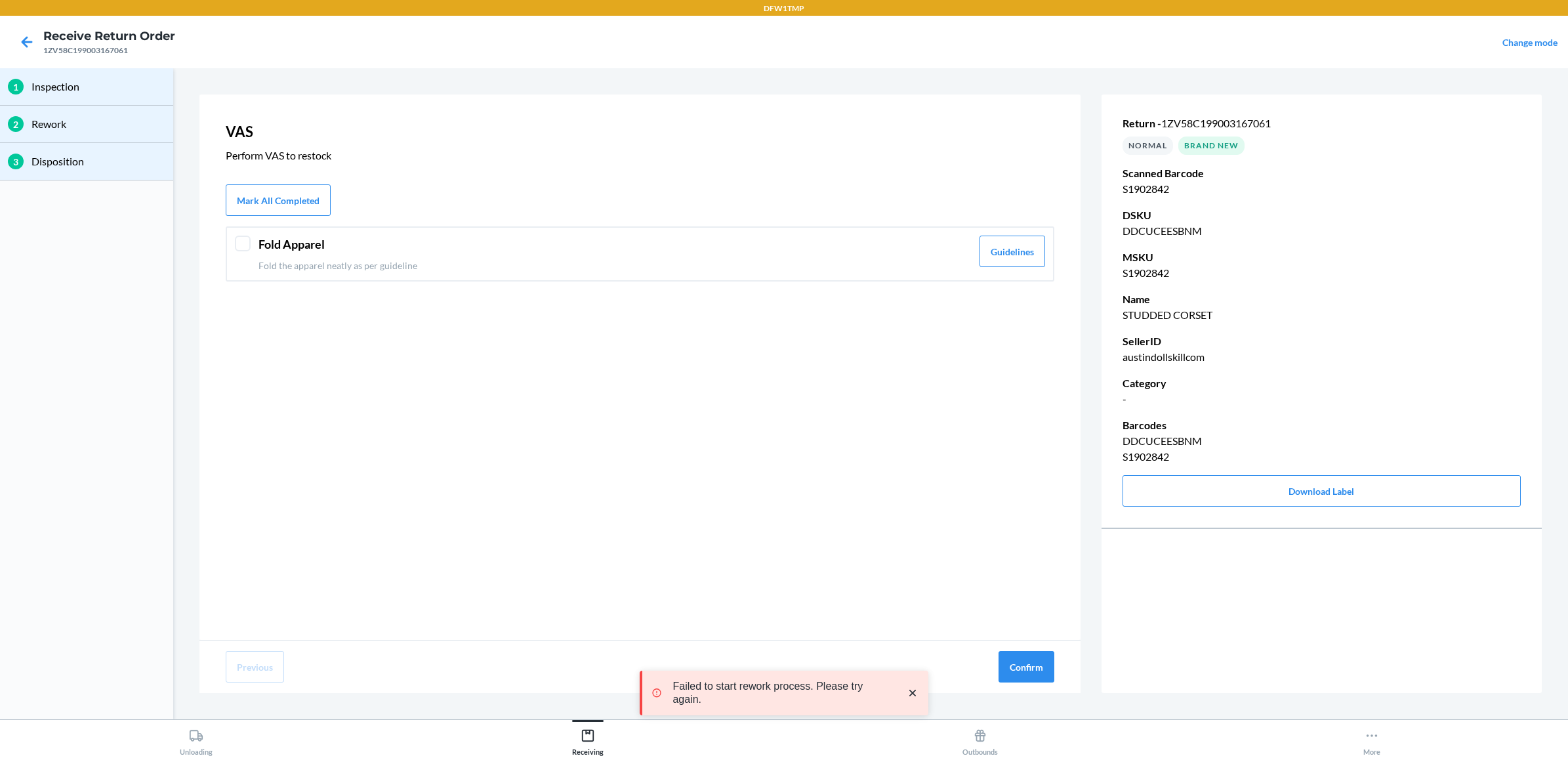
click at [240, 250] on div at bounding box center [243, 243] width 15 height 15
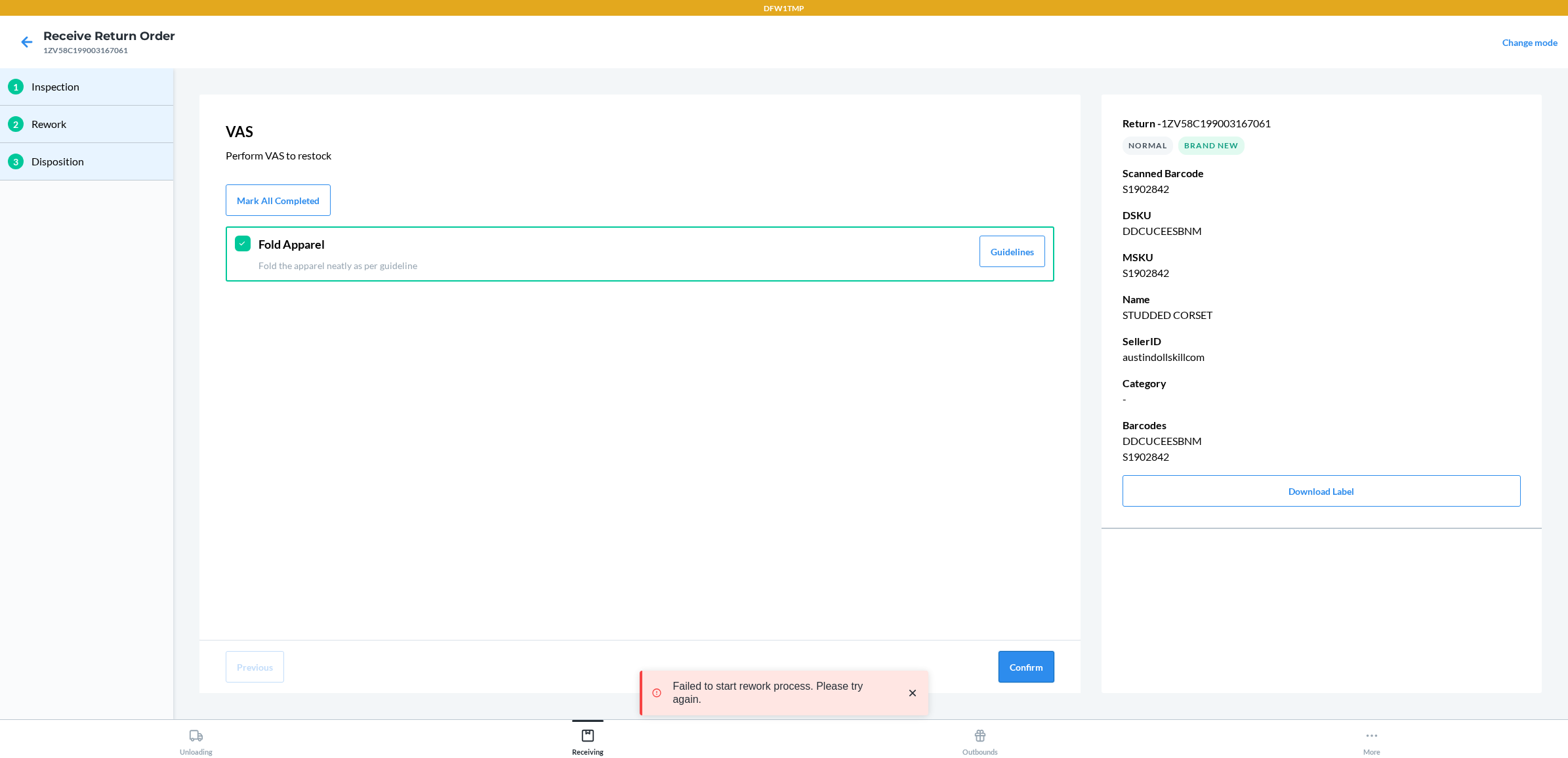
click at [1016, 665] on button "Confirm" at bounding box center [1027, 666] width 56 height 32
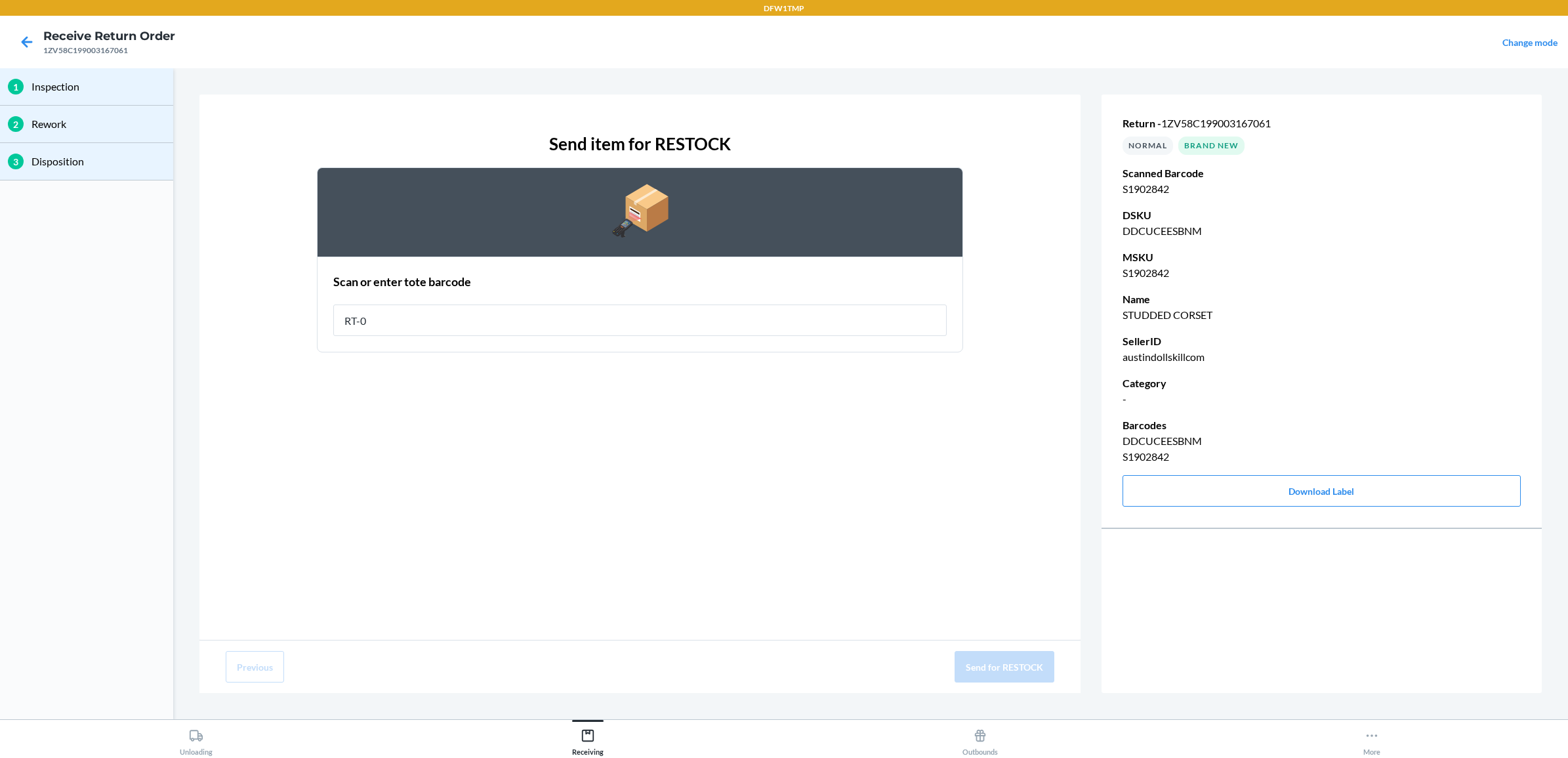
type input "RT-08"
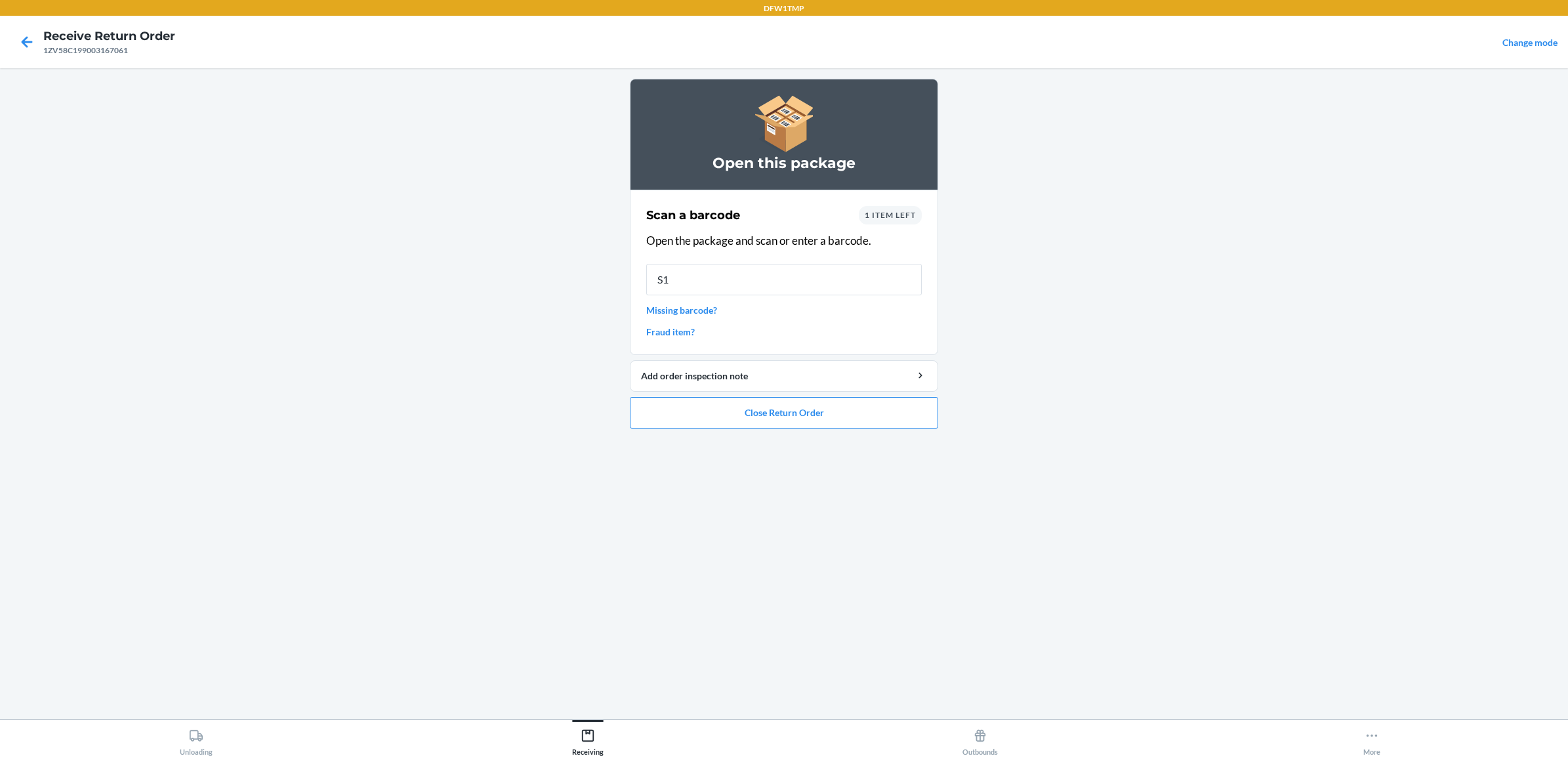
type input "S18"
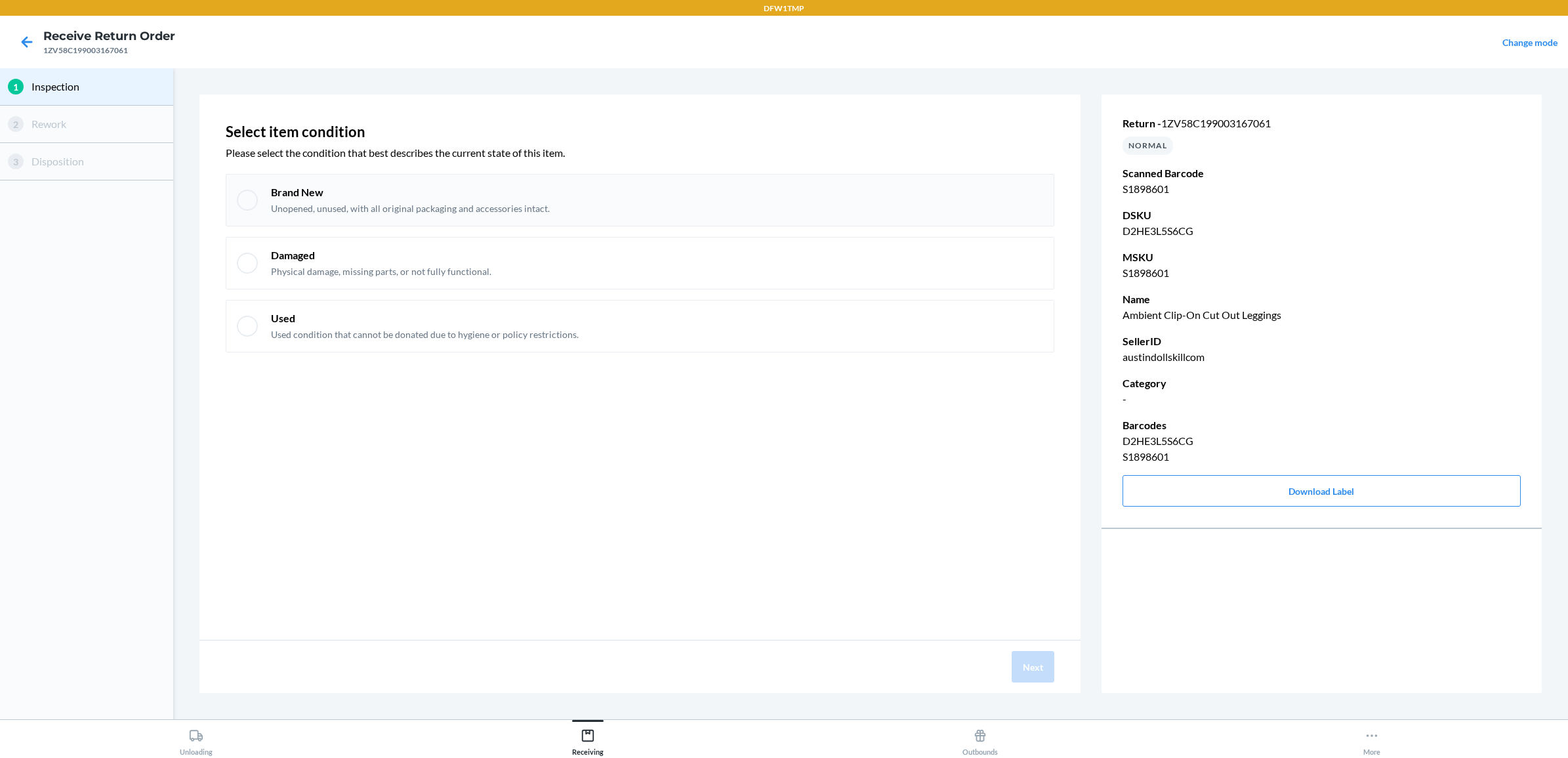
click at [250, 203] on div at bounding box center [247, 200] width 21 height 21
checkbox input "true"
click at [1037, 670] on button "Next" at bounding box center [1032, 666] width 43 height 32
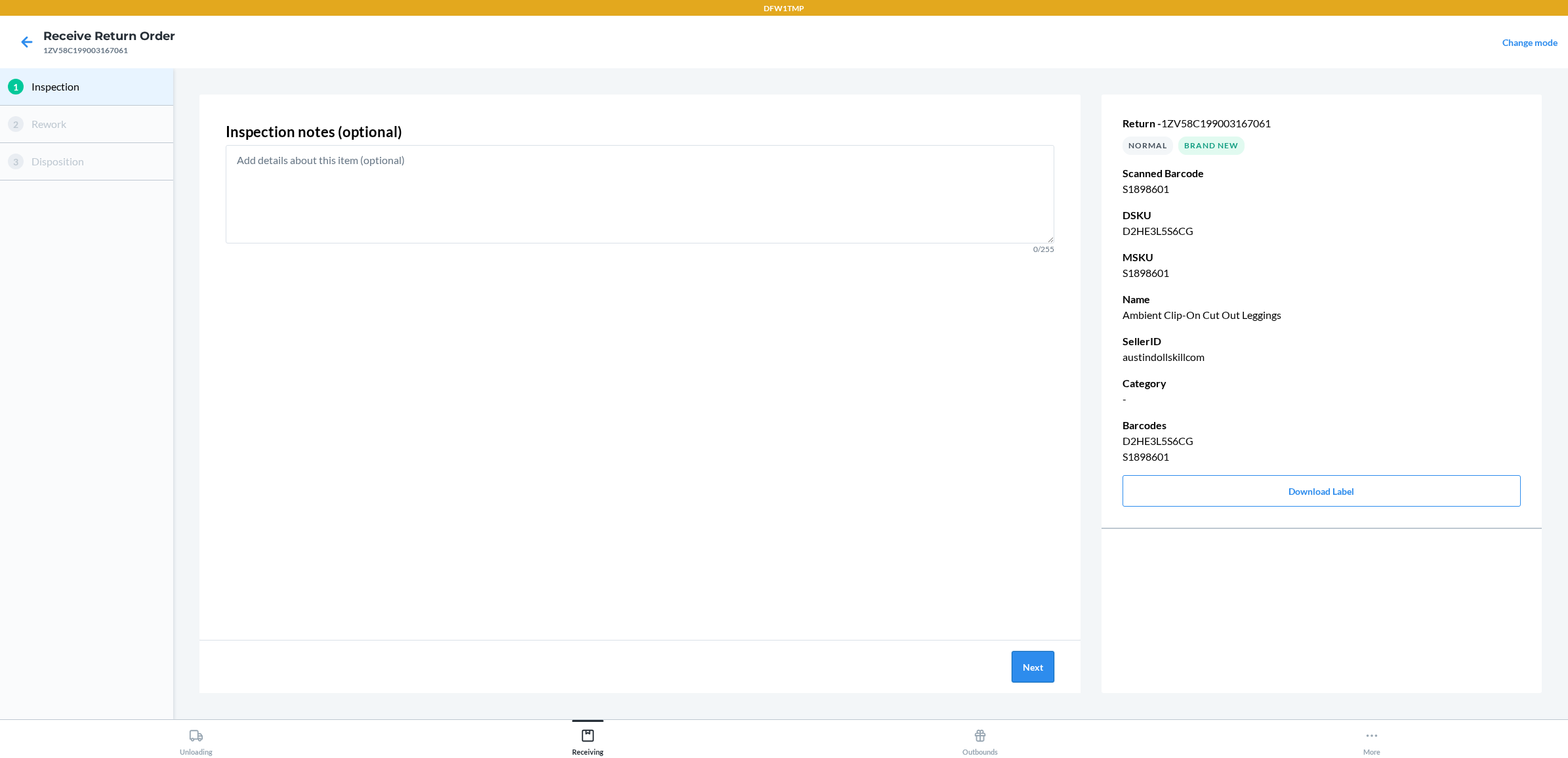
click at [1018, 661] on button "Next" at bounding box center [1032, 666] width 43 height 32
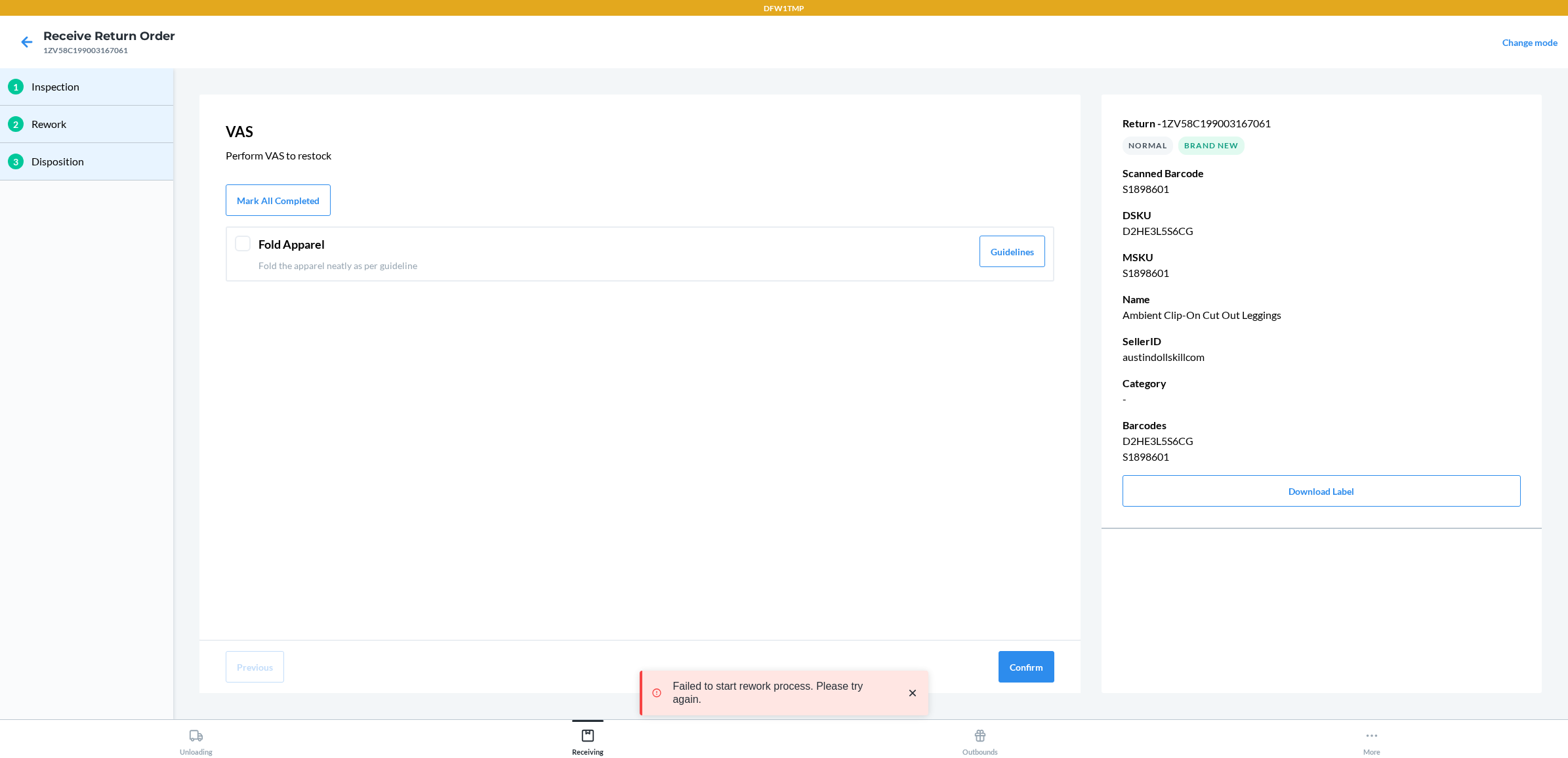
click at [250, 253] on div "Fold Apparel Fold the apparel neatly as per guideline Guidelines" at bounding box center [640, 254] width 829 height 55
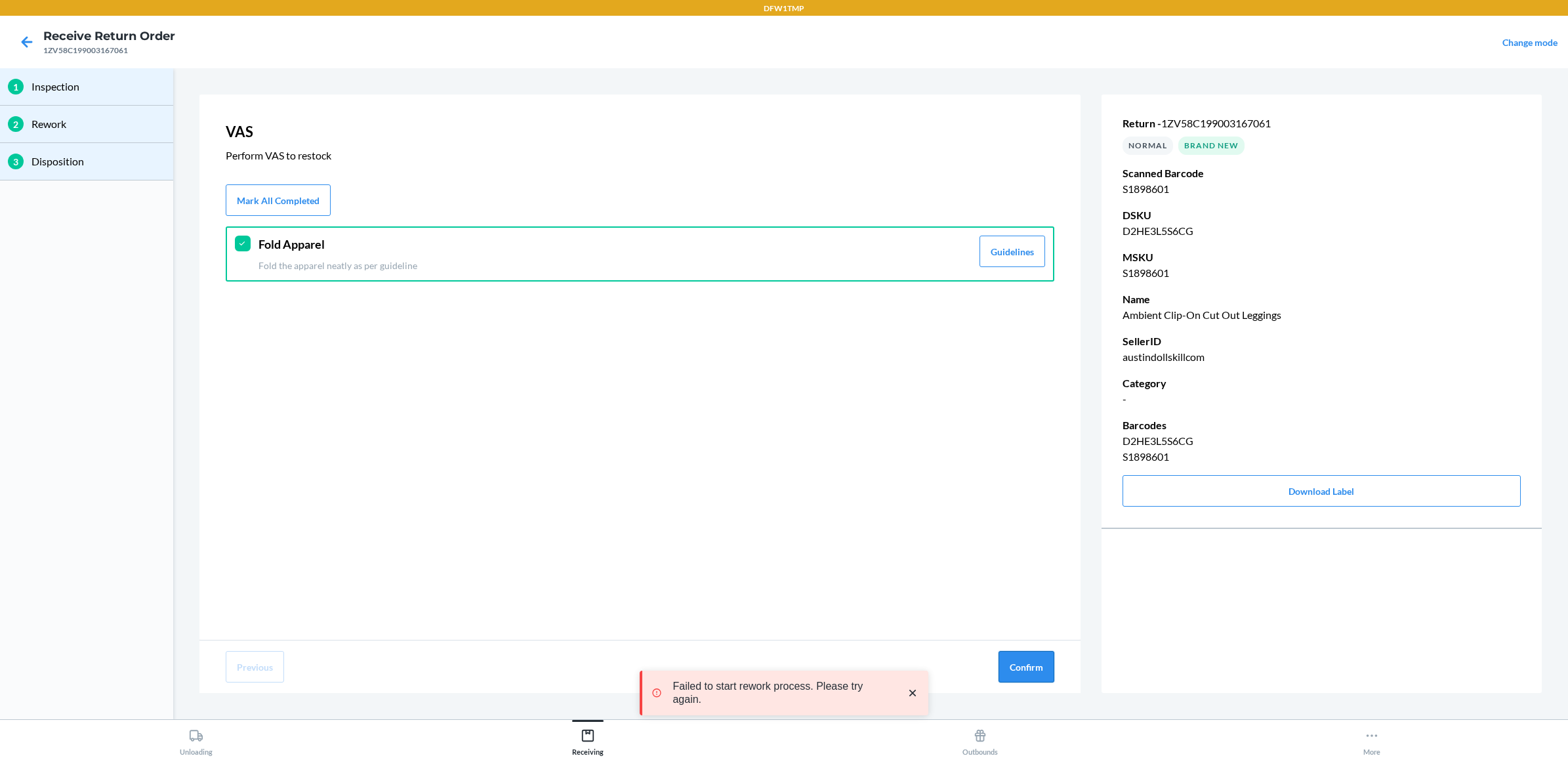
click at [1037, 661] on button "Confirm" at bounding box center [1027, 666] width 56 height 32
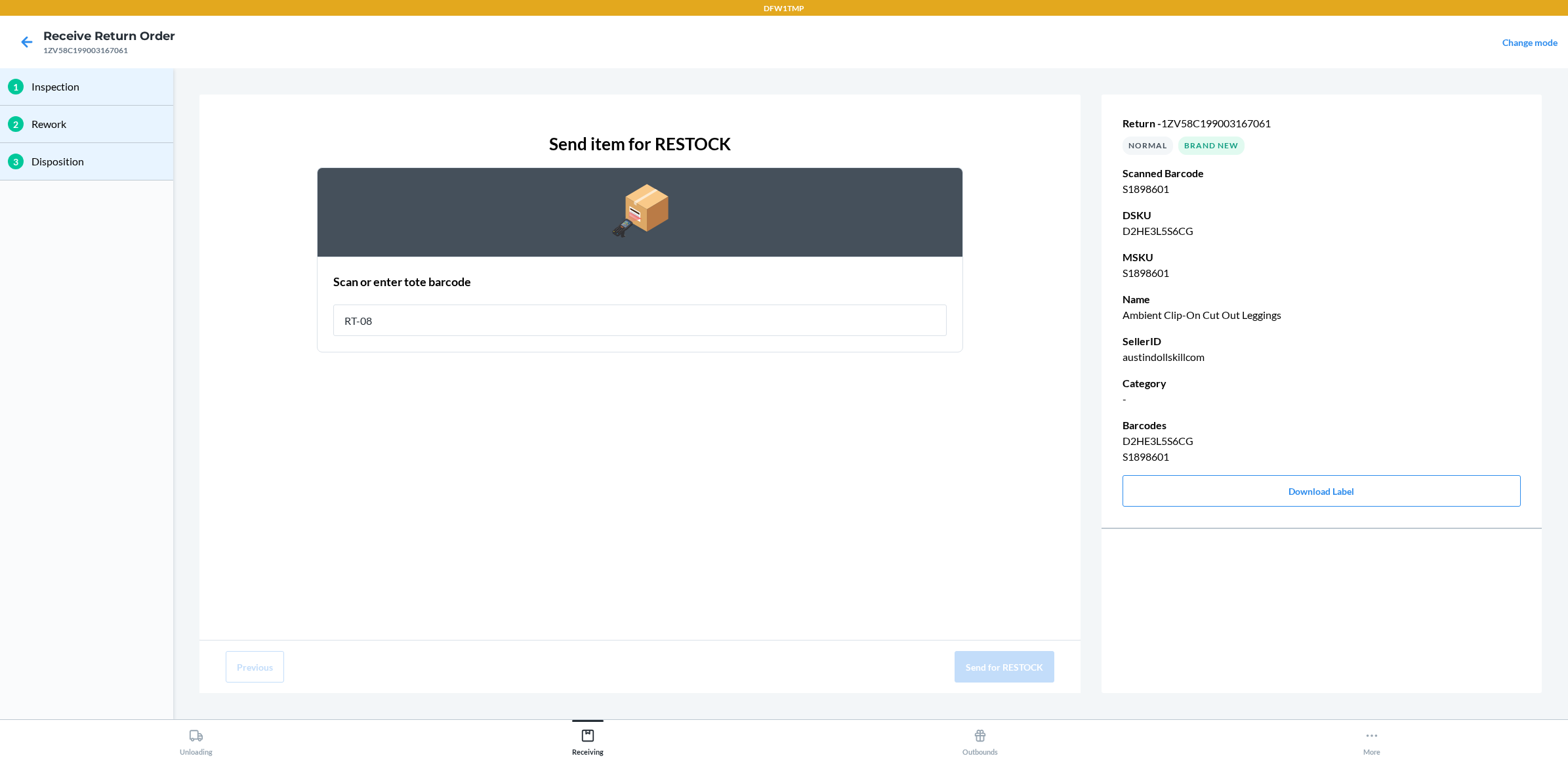
type input "RT-08"
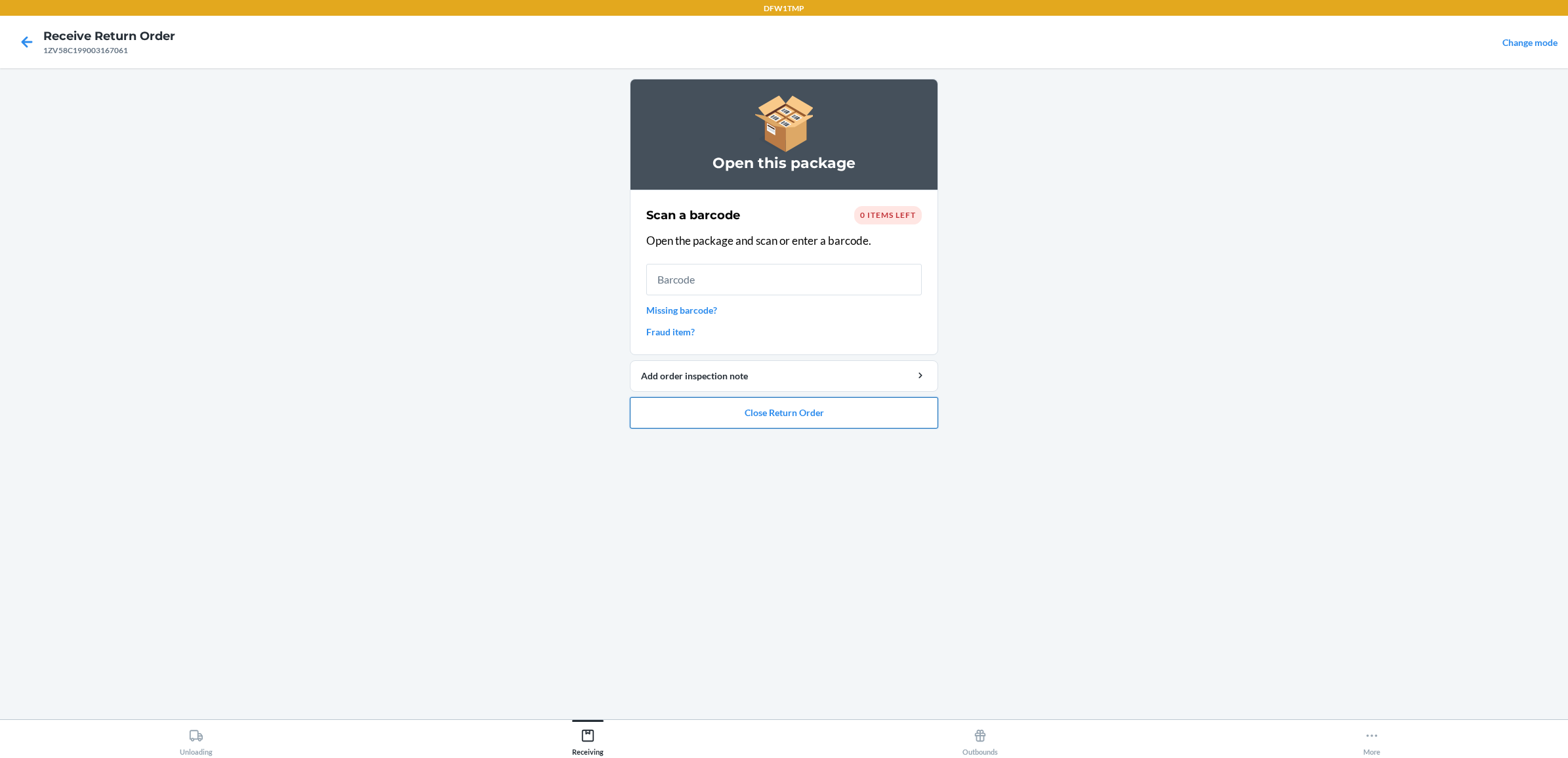
click at [737, 417] on button "Close Return Order" at bounding box center [784, 412] width 308 height 32
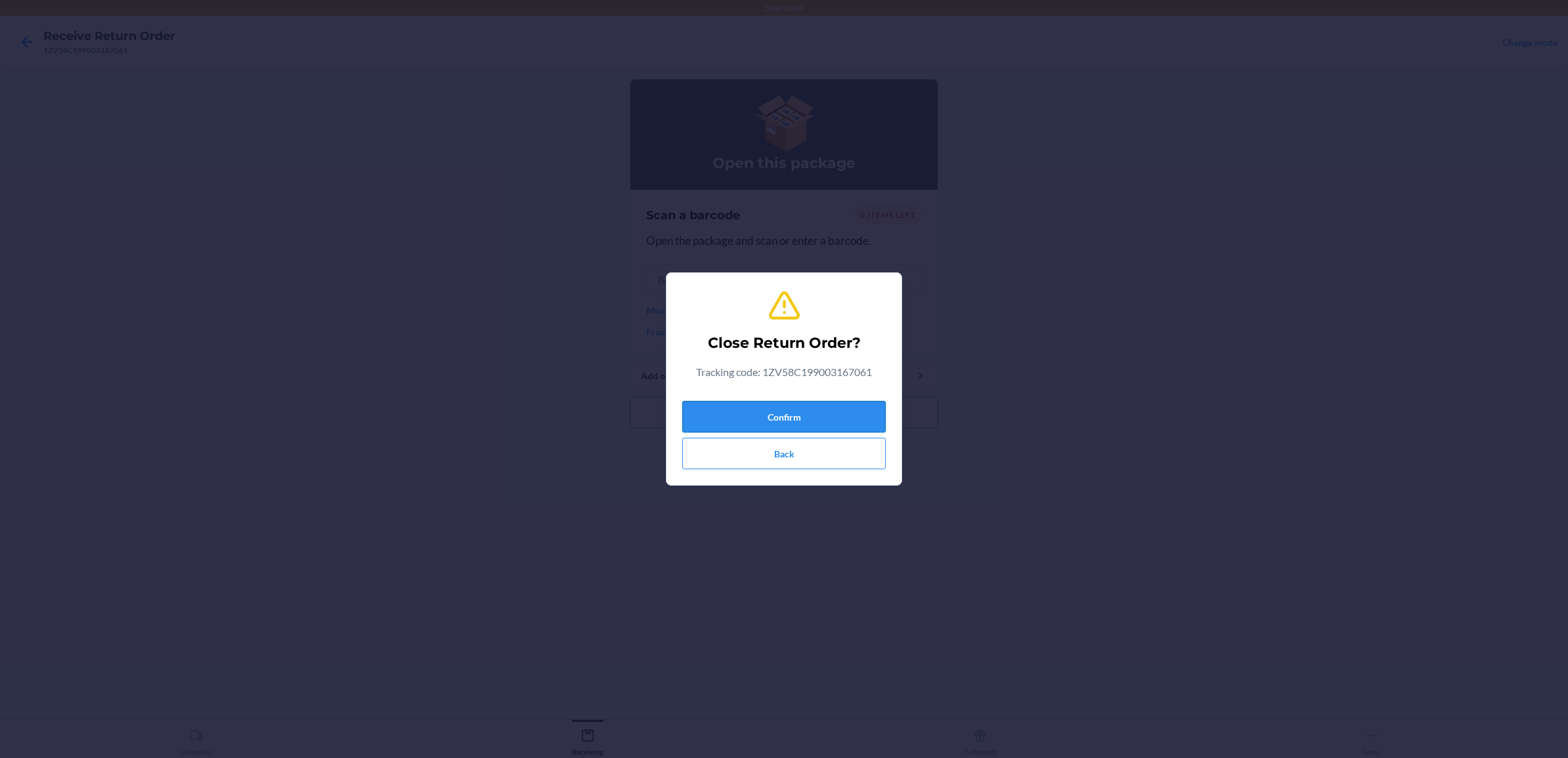
click at [742, 415] on button "Confirm" at bounding box center [784, 417] width 203 height 32
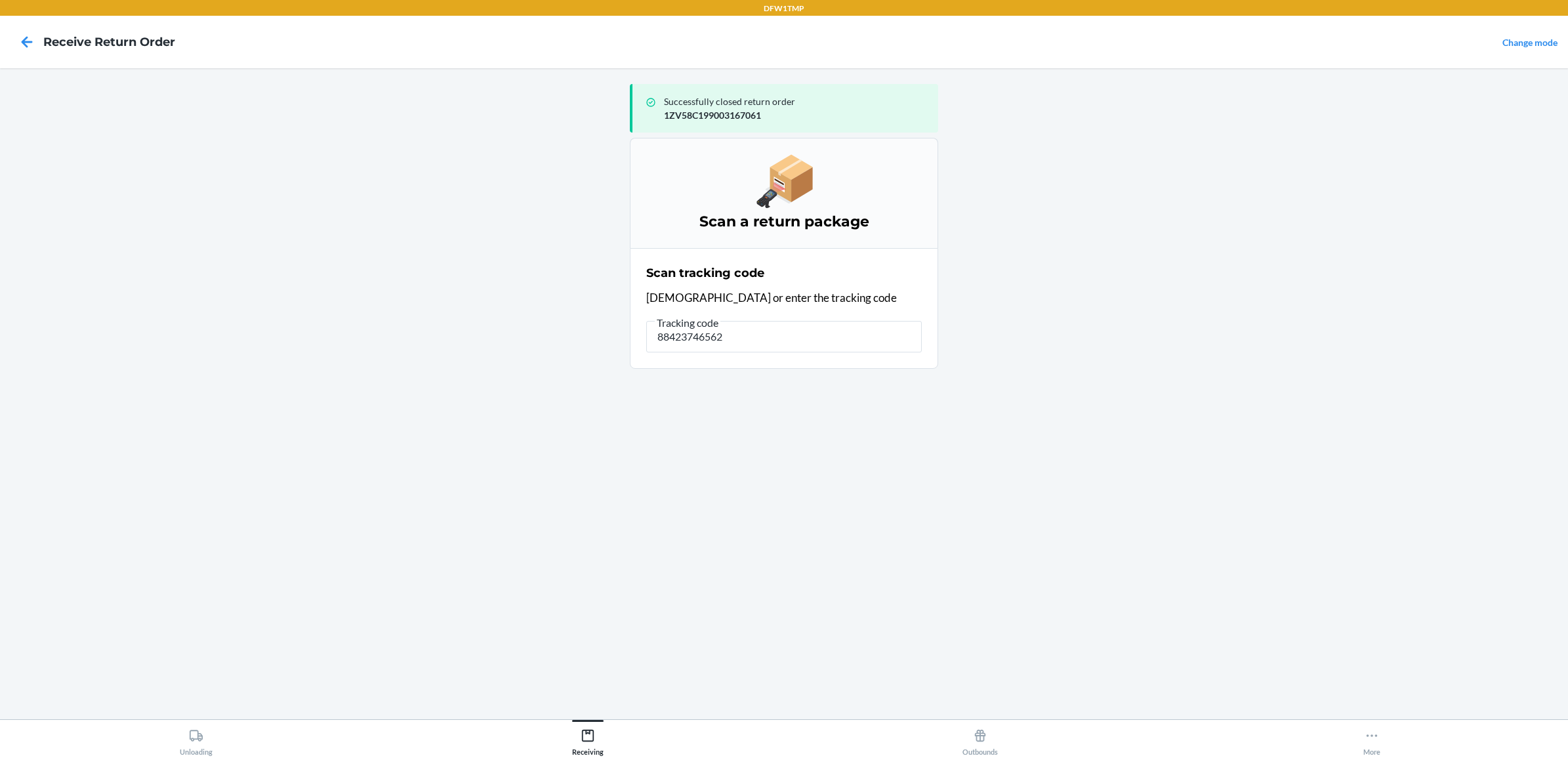
type input "884237465624"
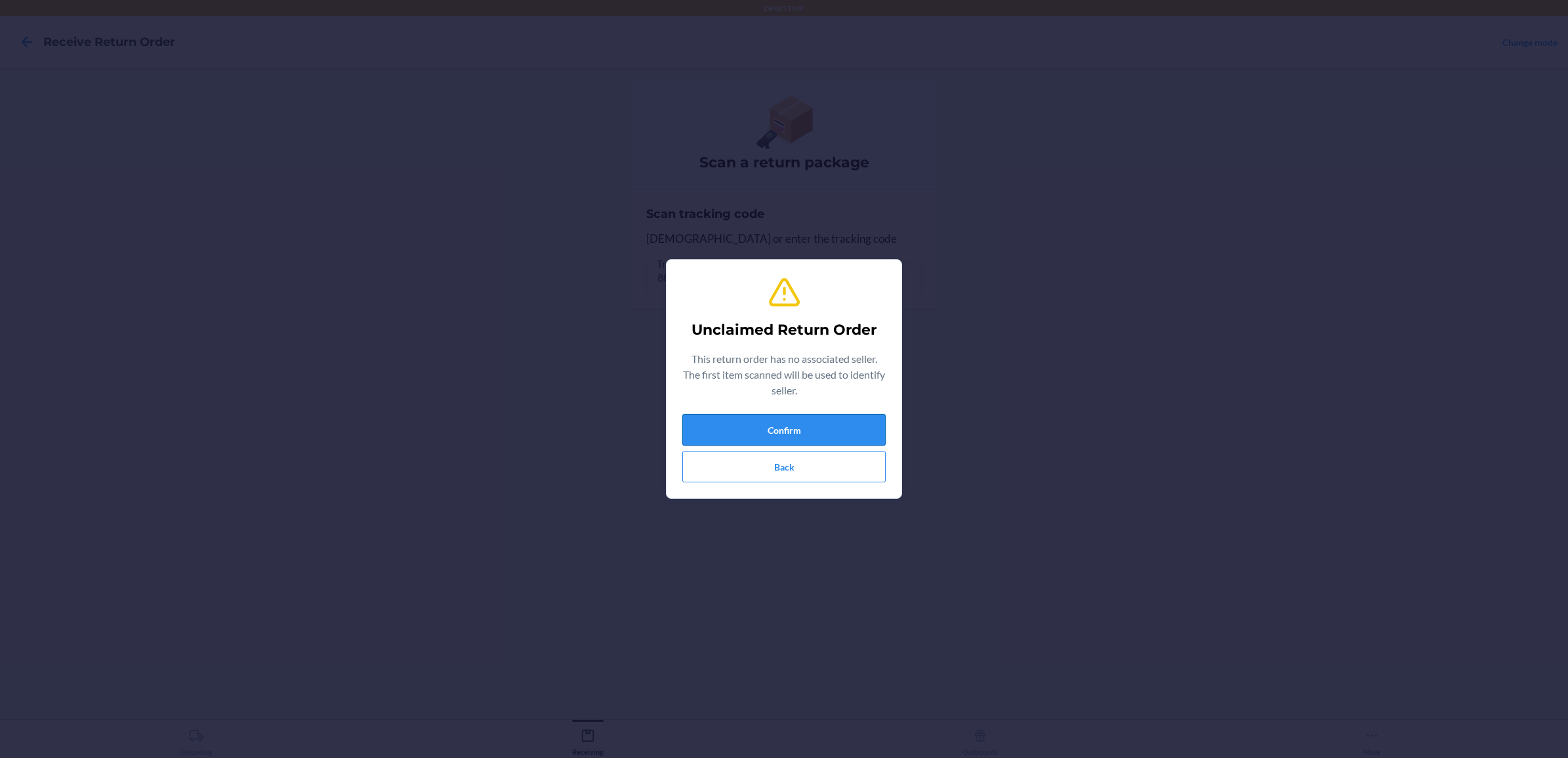
click at [751, 424] on button "Confirm" at bounding box center [784, 430] width 203 height 32
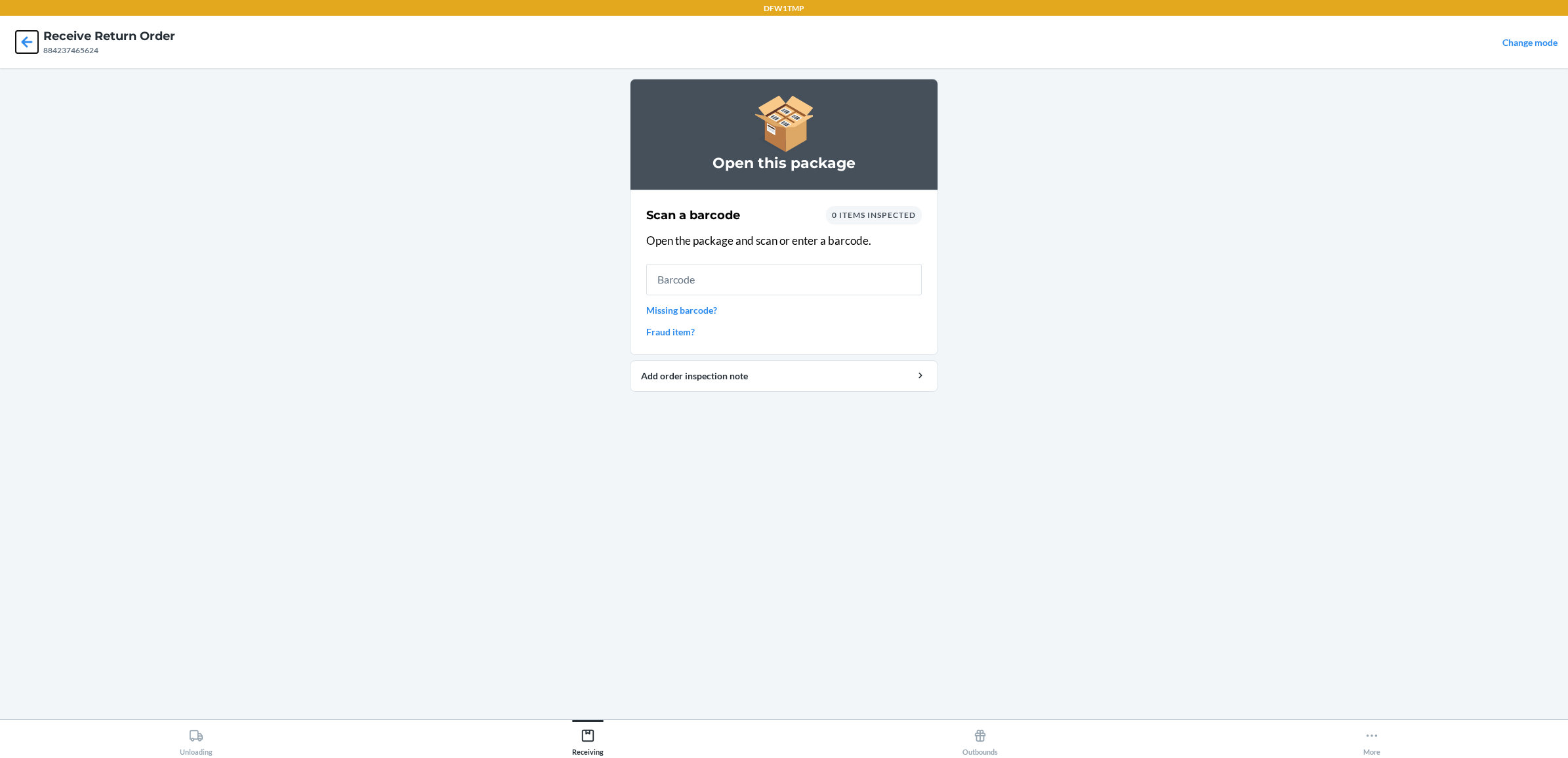
click at [34, 34] on icon at bounding box center [27, 42] width 22 height 22
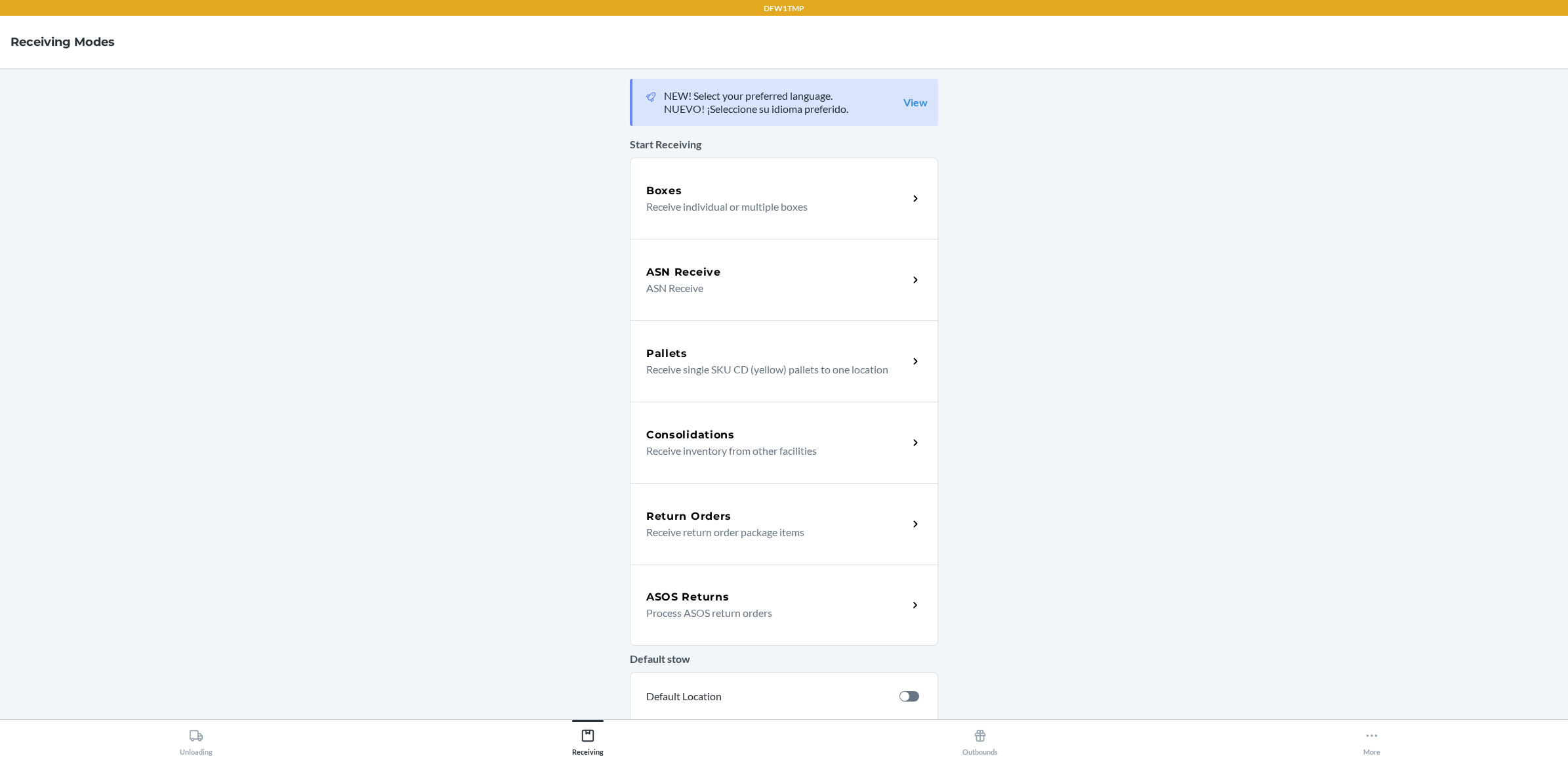
click at [725, 510] on div "Return Orders" at bounding box center [777, 516] width 261 height 15
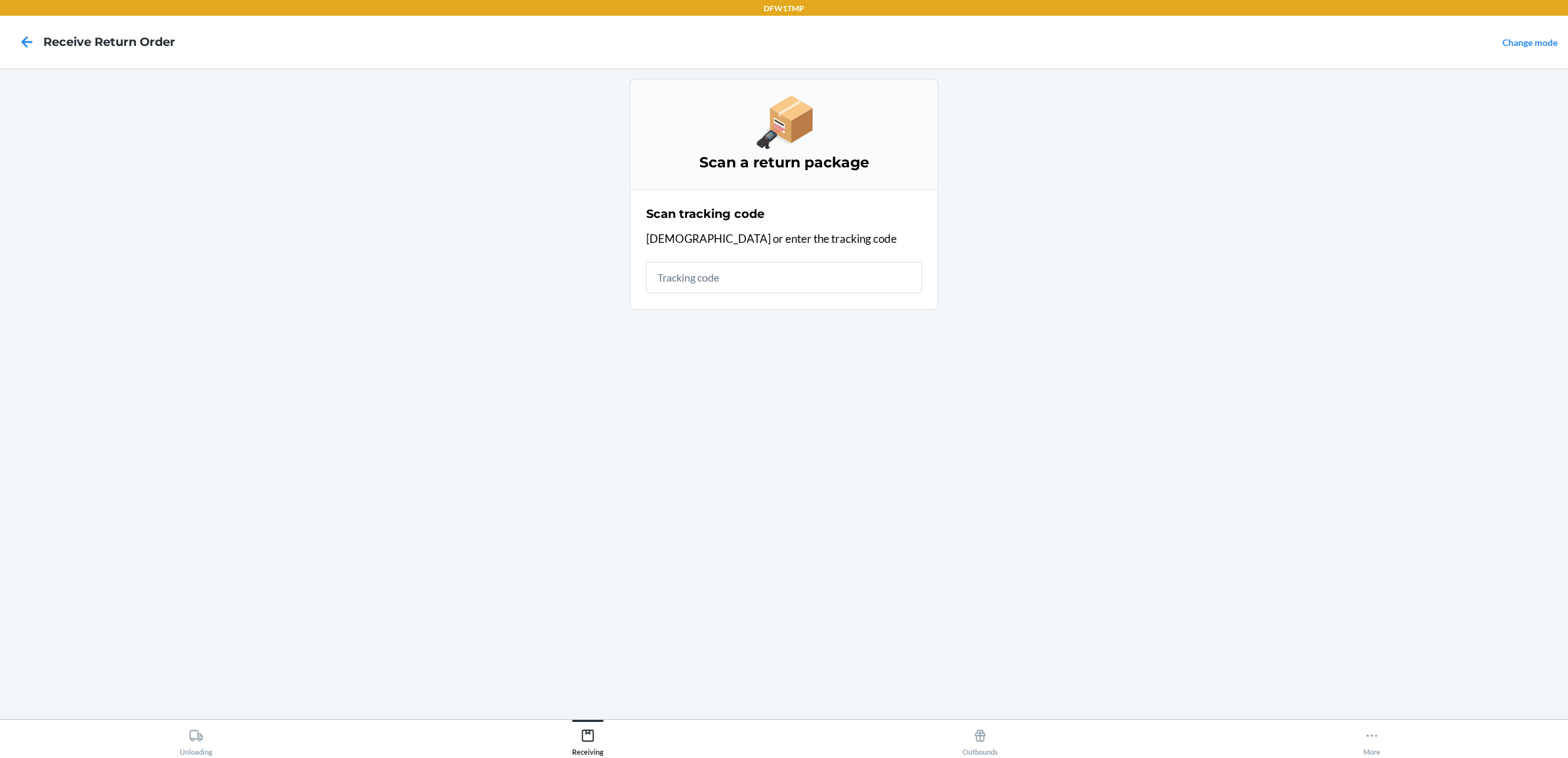
drag, startPoint x: 193, startPoint y: 653, endPoint x: 211, endPoint y: 730, distance: 79.1
click at [193, 654] on main "Scan a return package Scan tracking code Scan or enter the tracking code" at bounding box center [784, 393] width 1568 height 651
click at [200, 747] on div "Unloading" at bounding box center [196, 739] width 33 height 33
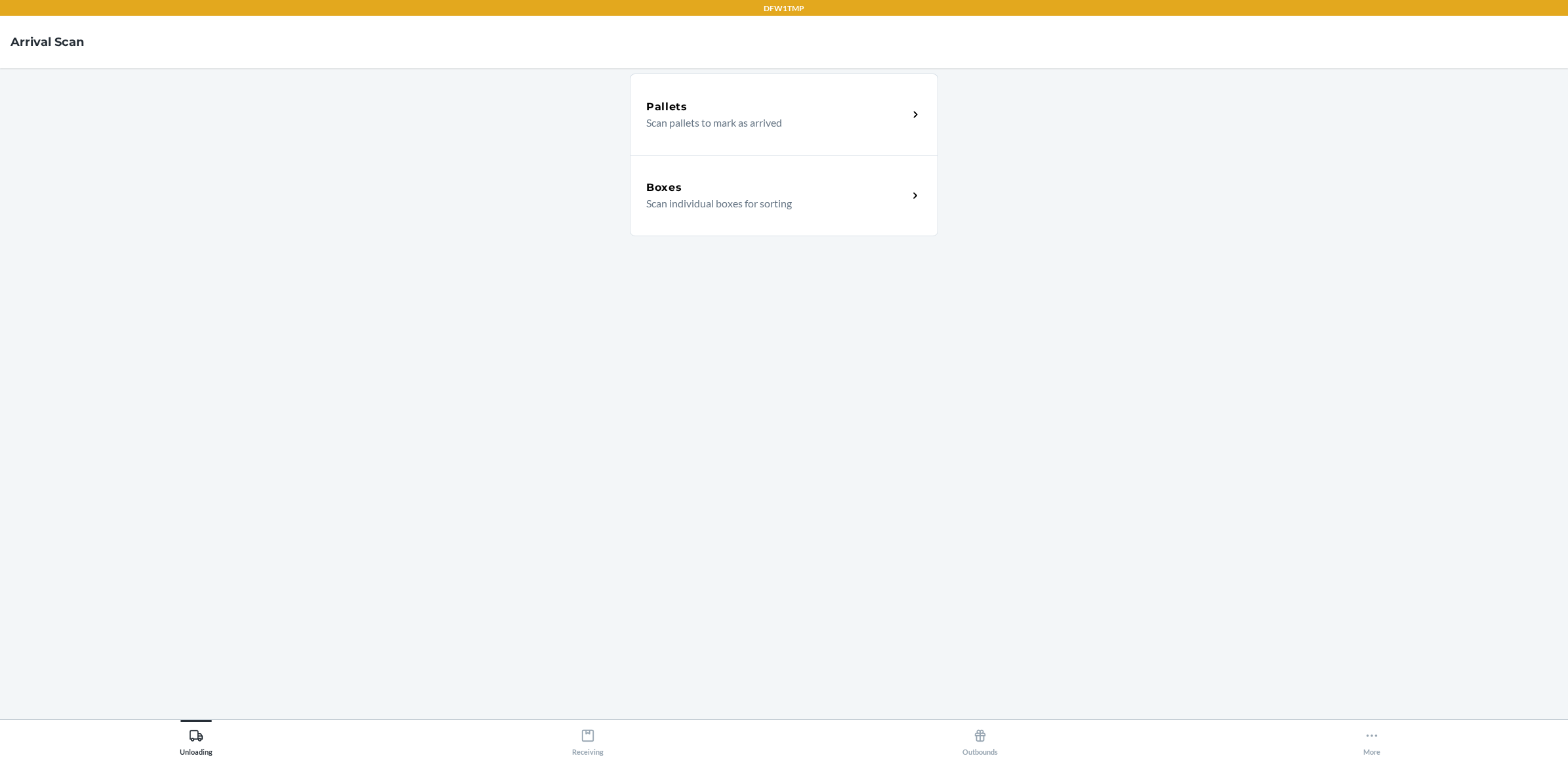
click at [732, 165] on div "Boxes Scan individual boxes for sorting" at bounding box center [784, 196] width 308 height 81
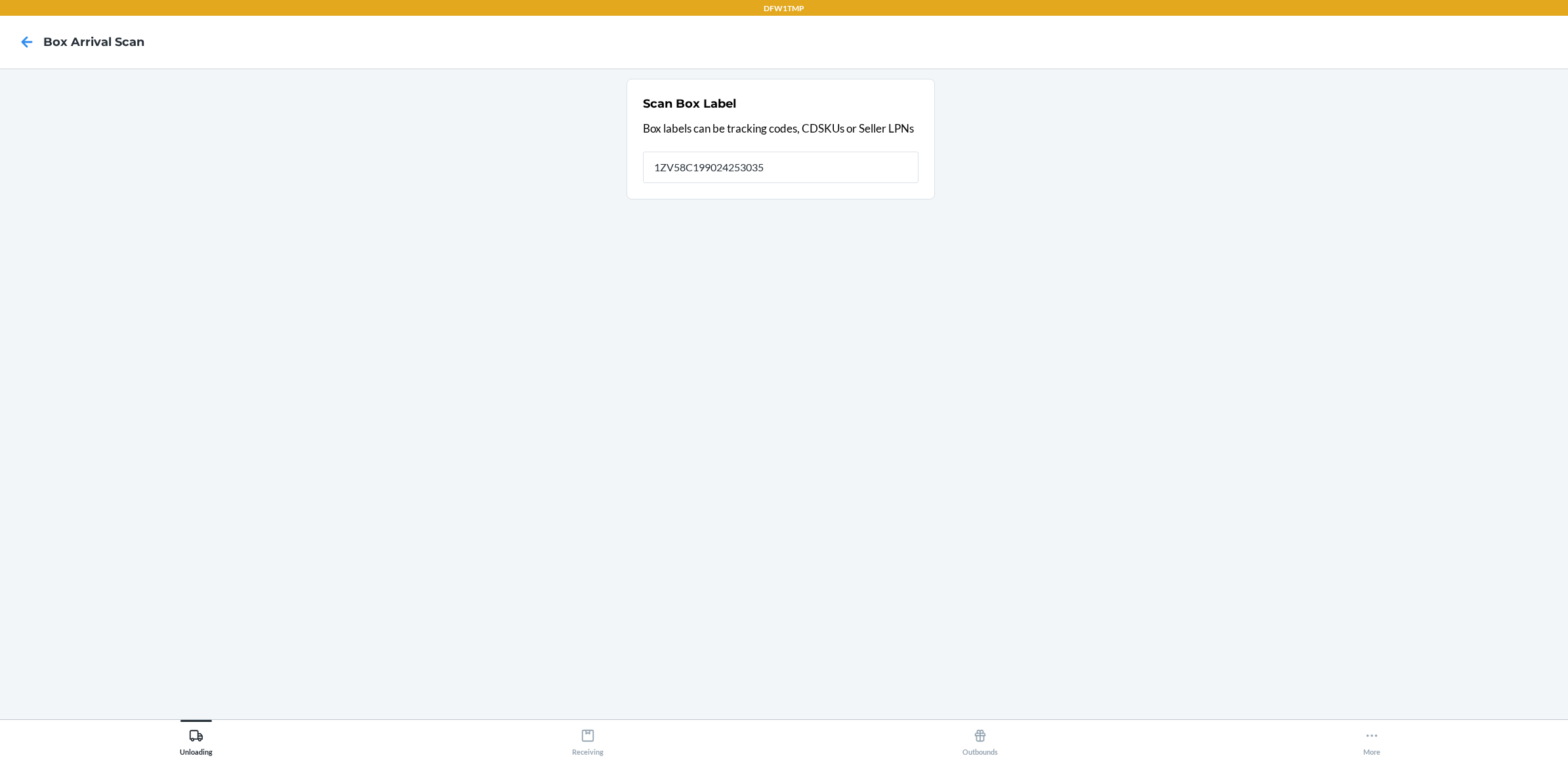
type input "1ZV58C199024253035"
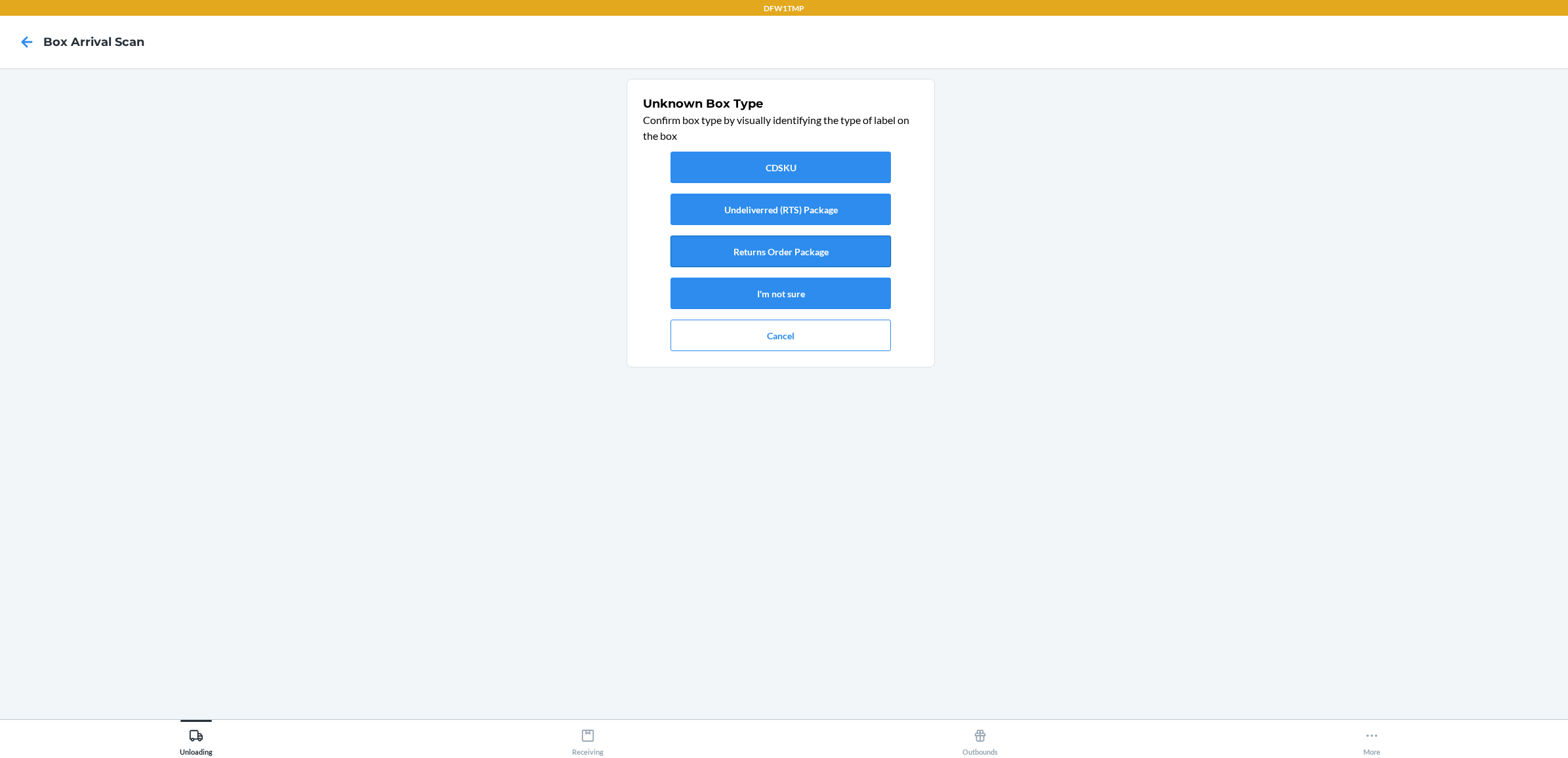
click at [803, 255] on button "Returns Order Package" at bounding box center [781, 251] width 220 height 32
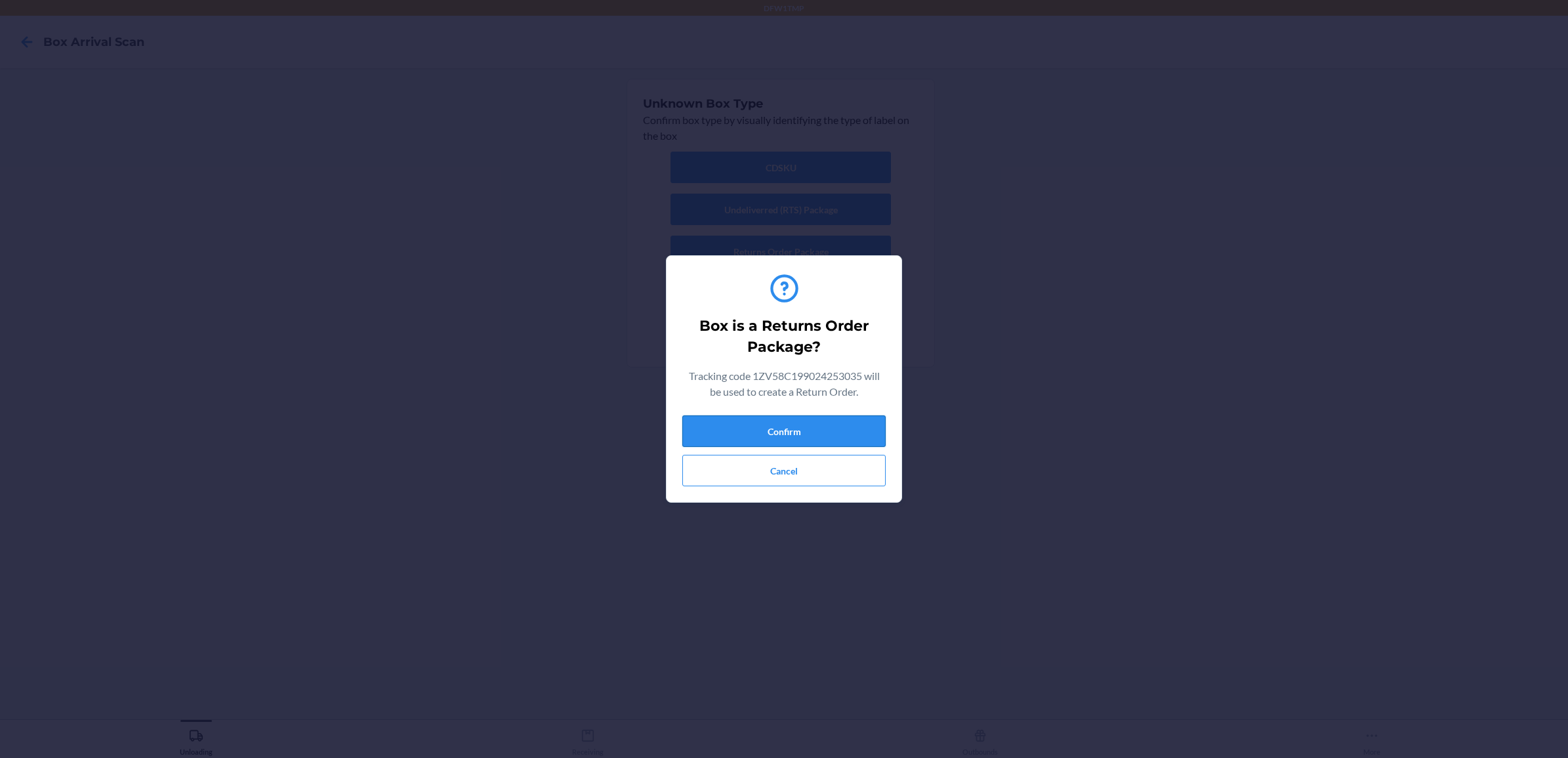
click at [795, 432] on button "Confirm" at bounding box center [784, 431] width 203 height 32
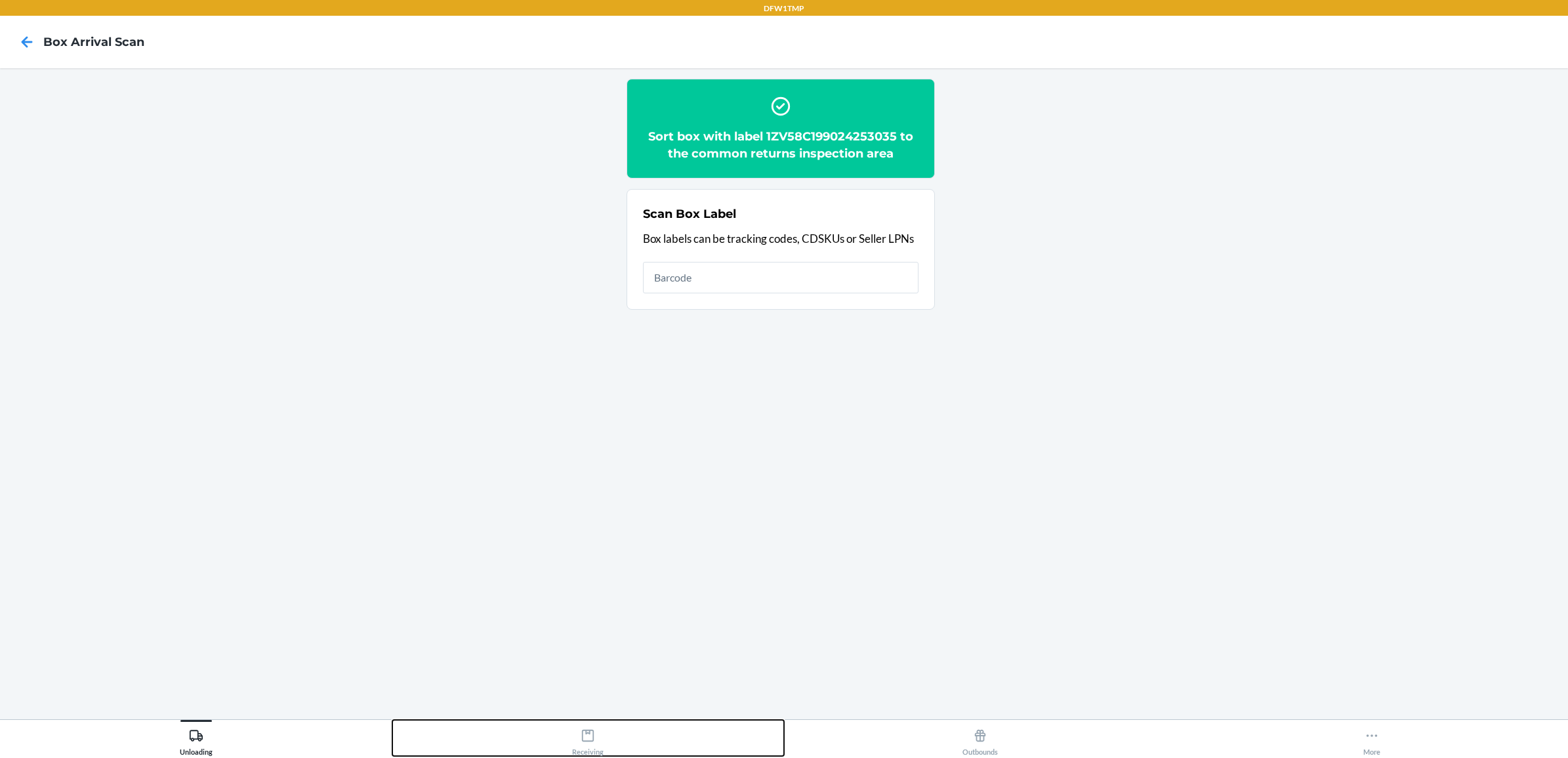
click at [595, 745] on div "Receiving" at bounding box center [587, 739] width 32 height 33
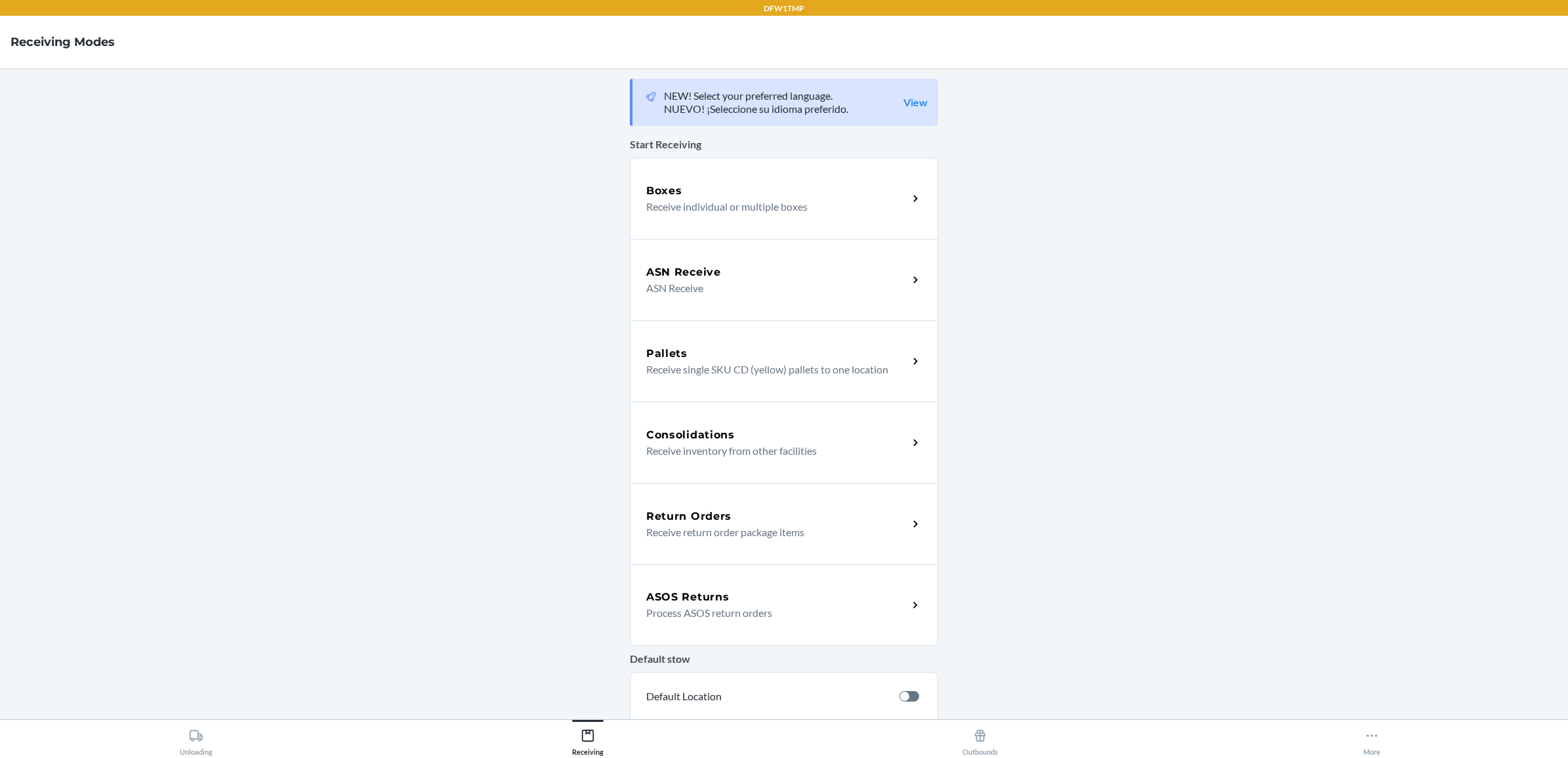
click at [655, 493] on div "Return Orders Receive return order package items" at bounding box center [784, 524] width 308 height 81
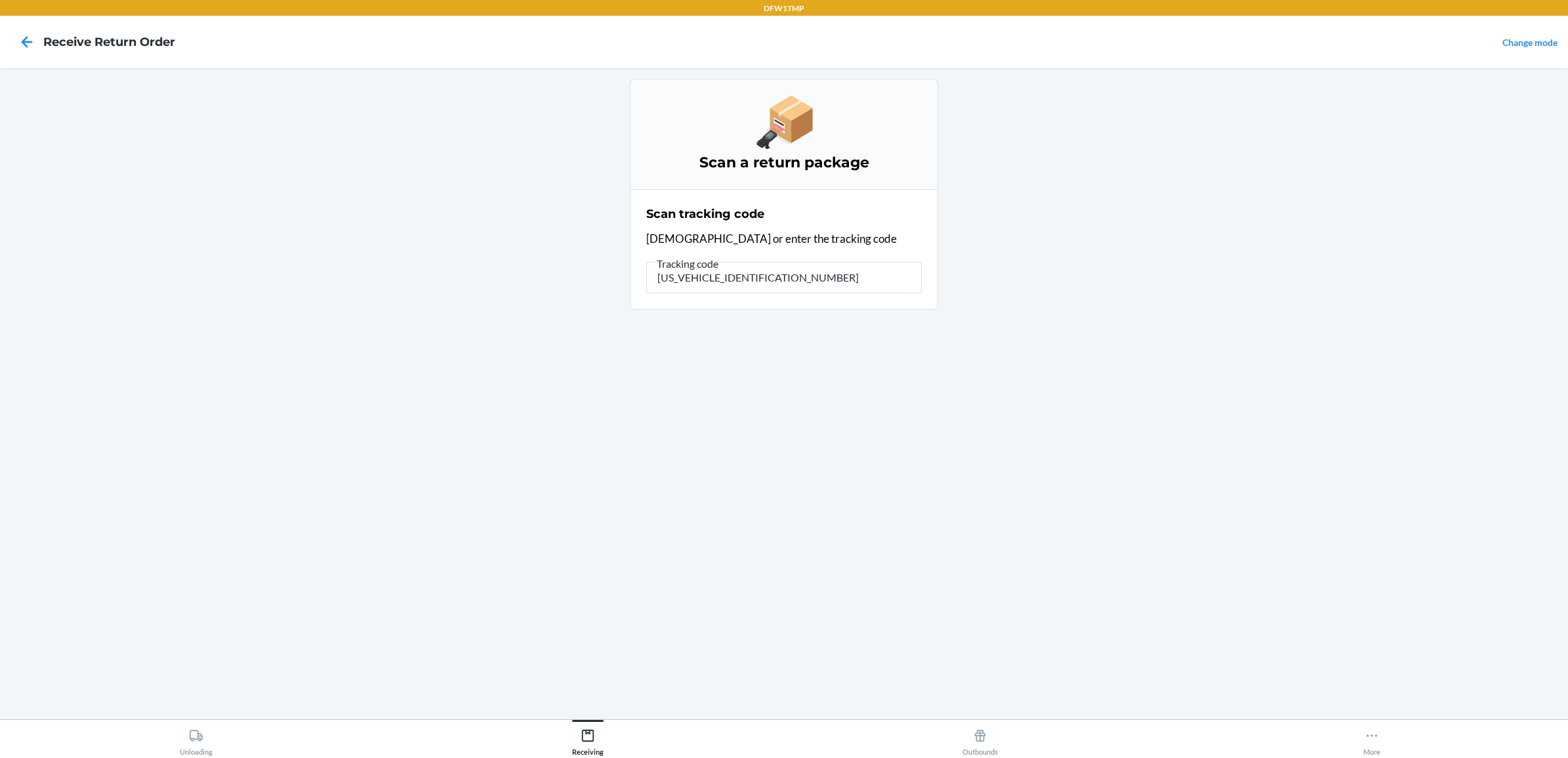
type input "1ZV58C199024253035"
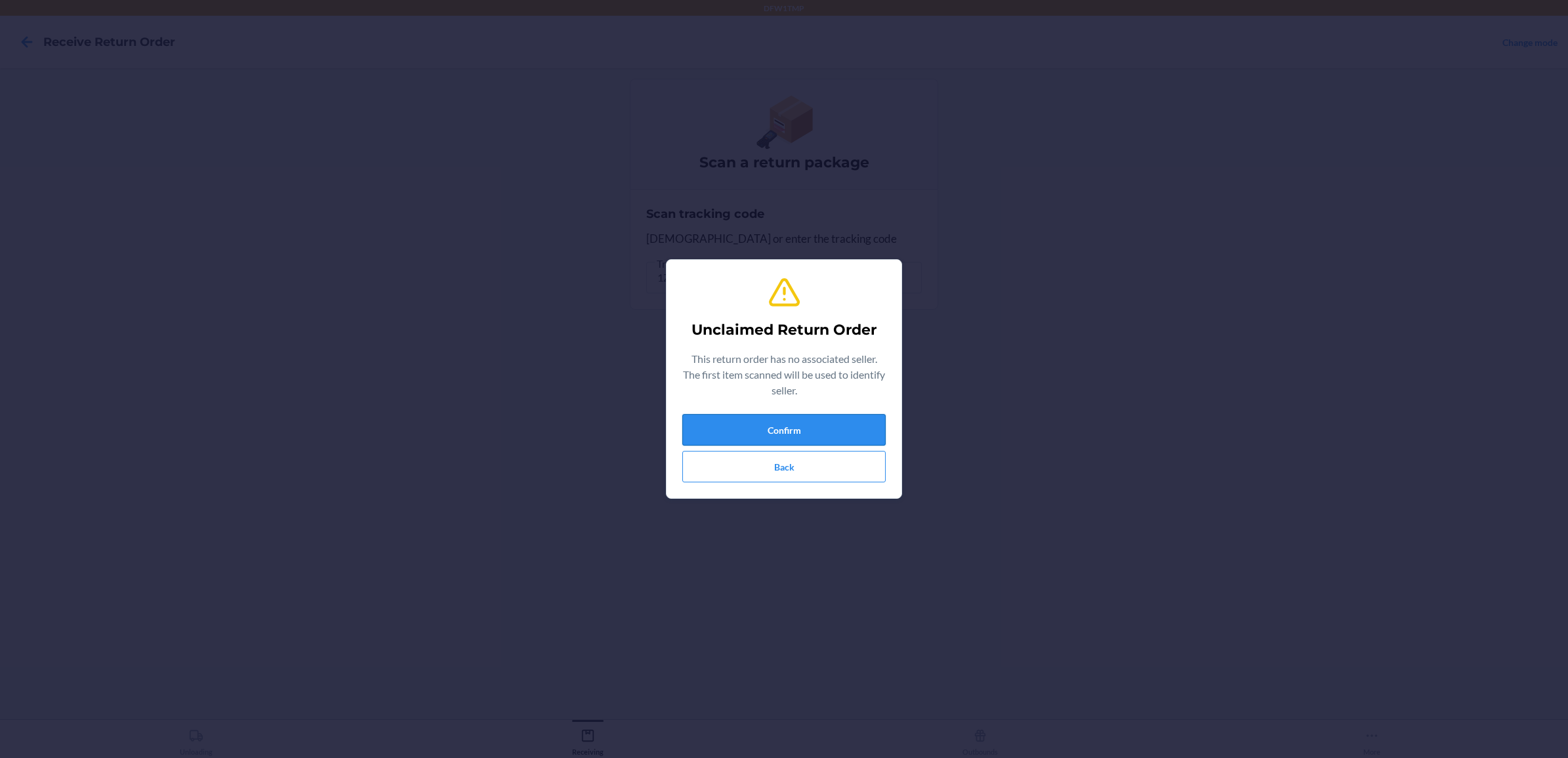
click at [809, 425] on button "Confirm" at bounding box center [784, 430] width 203 height 32
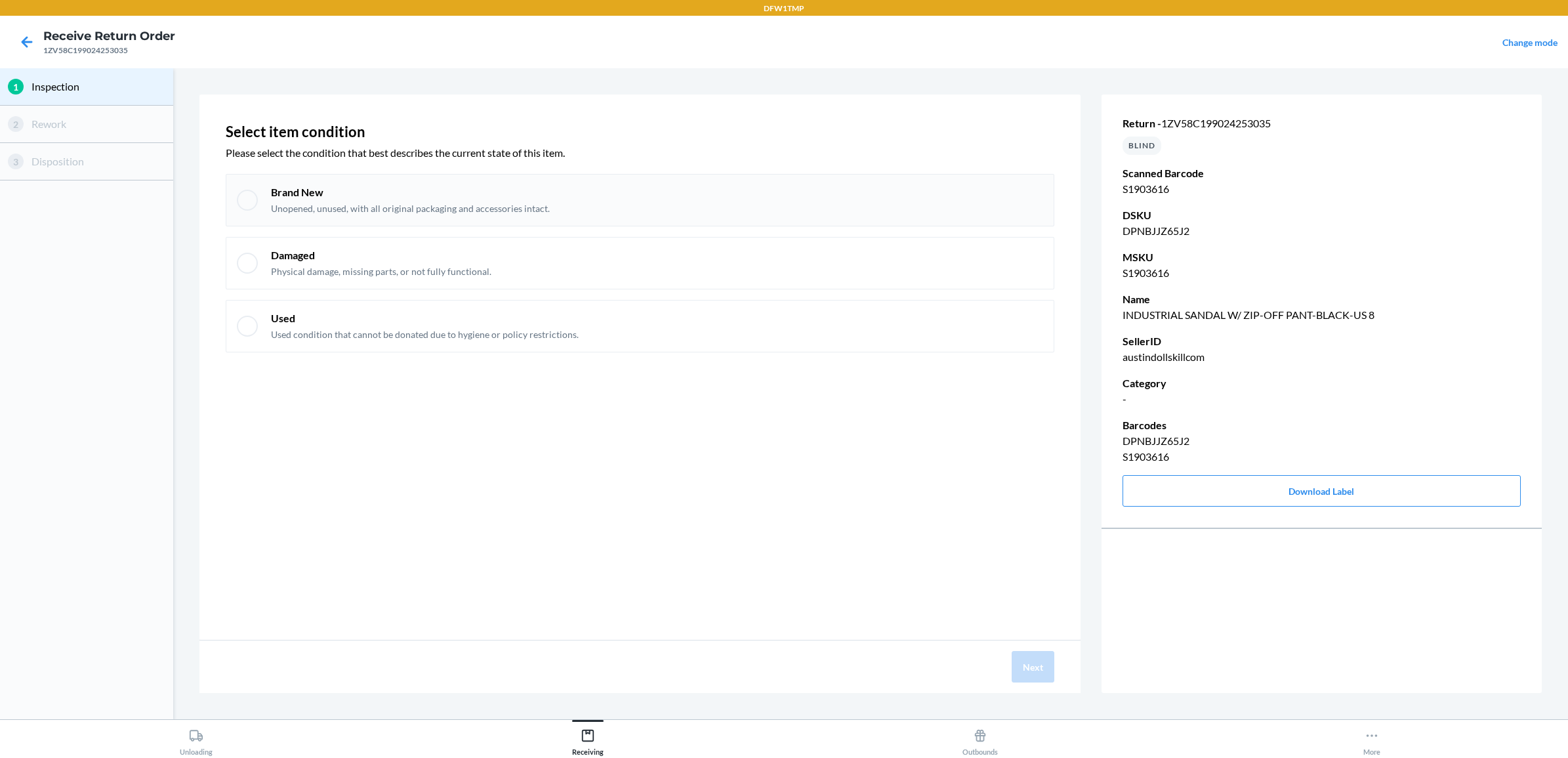
click at [322, 195] on p "Brand New" at bounding box center [411, 192] width 279 height 15
checkbox input "true"
click at [1017, 673] on button "Next" at bounding box center [1032, 666] width 43 height 32
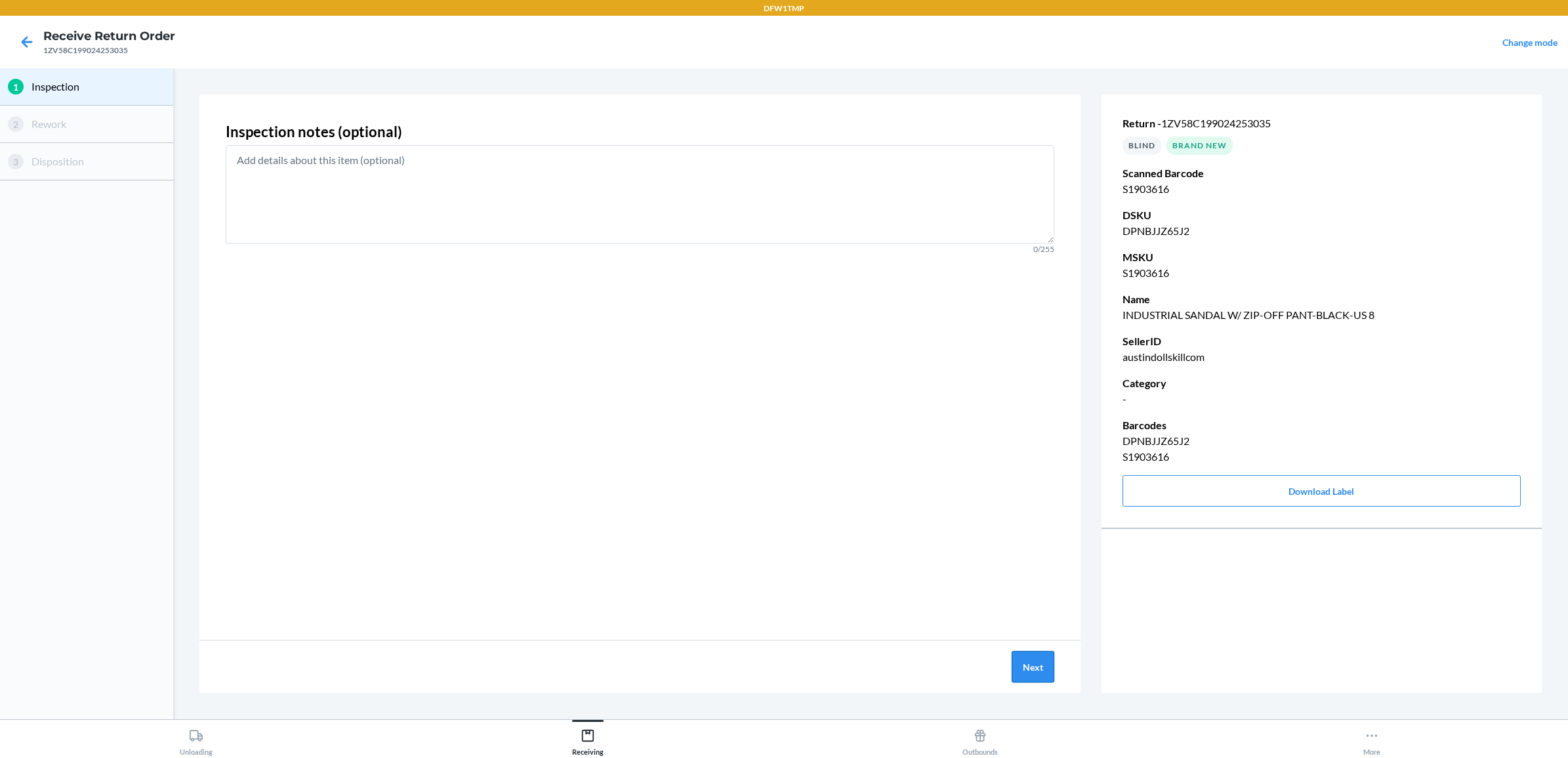
click at [1025, 672] on button "Next" at bounding box center [1032, 666] width 43 height 32
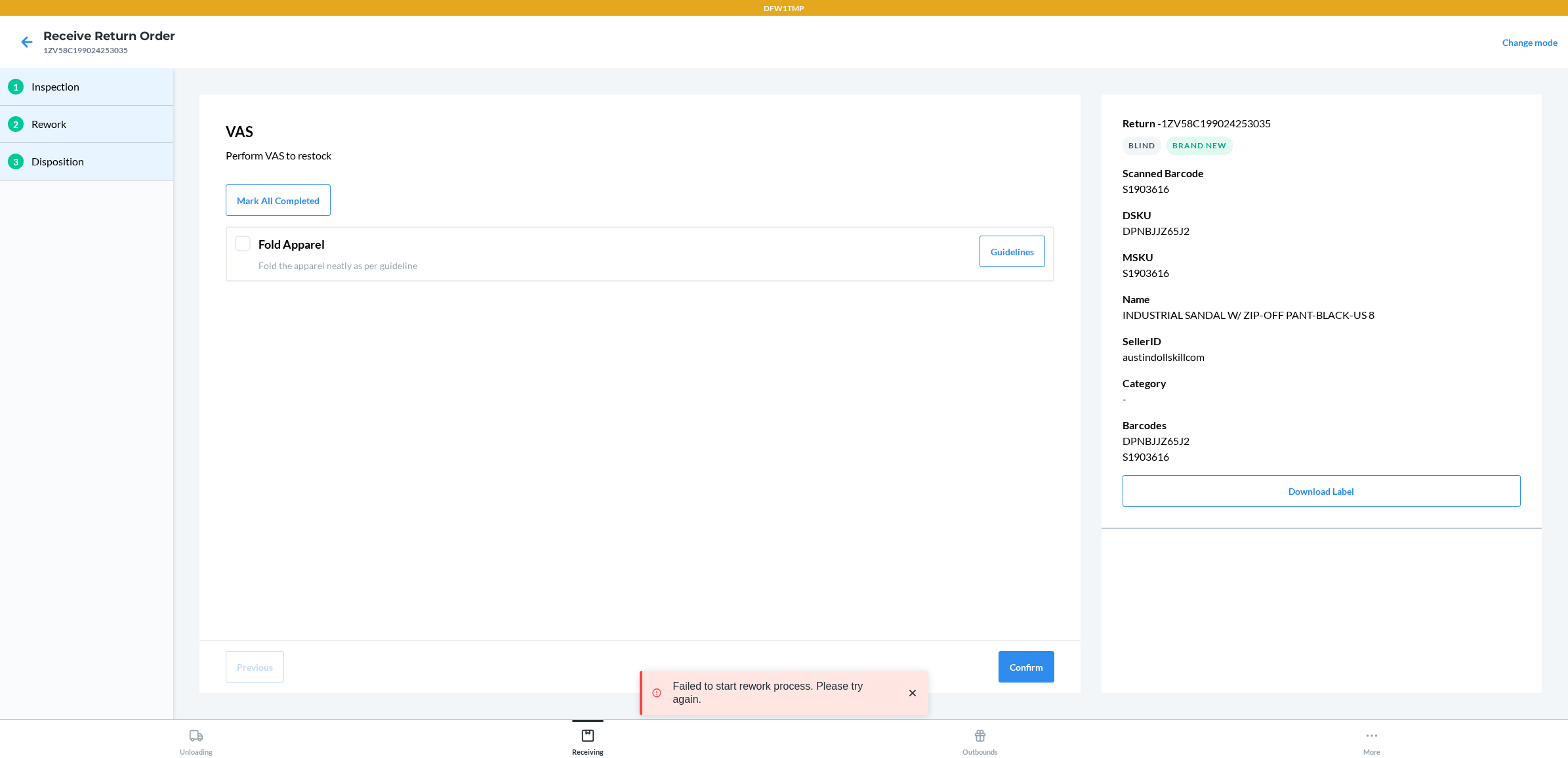
click at [241, 248] on div at bounding box center [243, 243] width 15 height 15
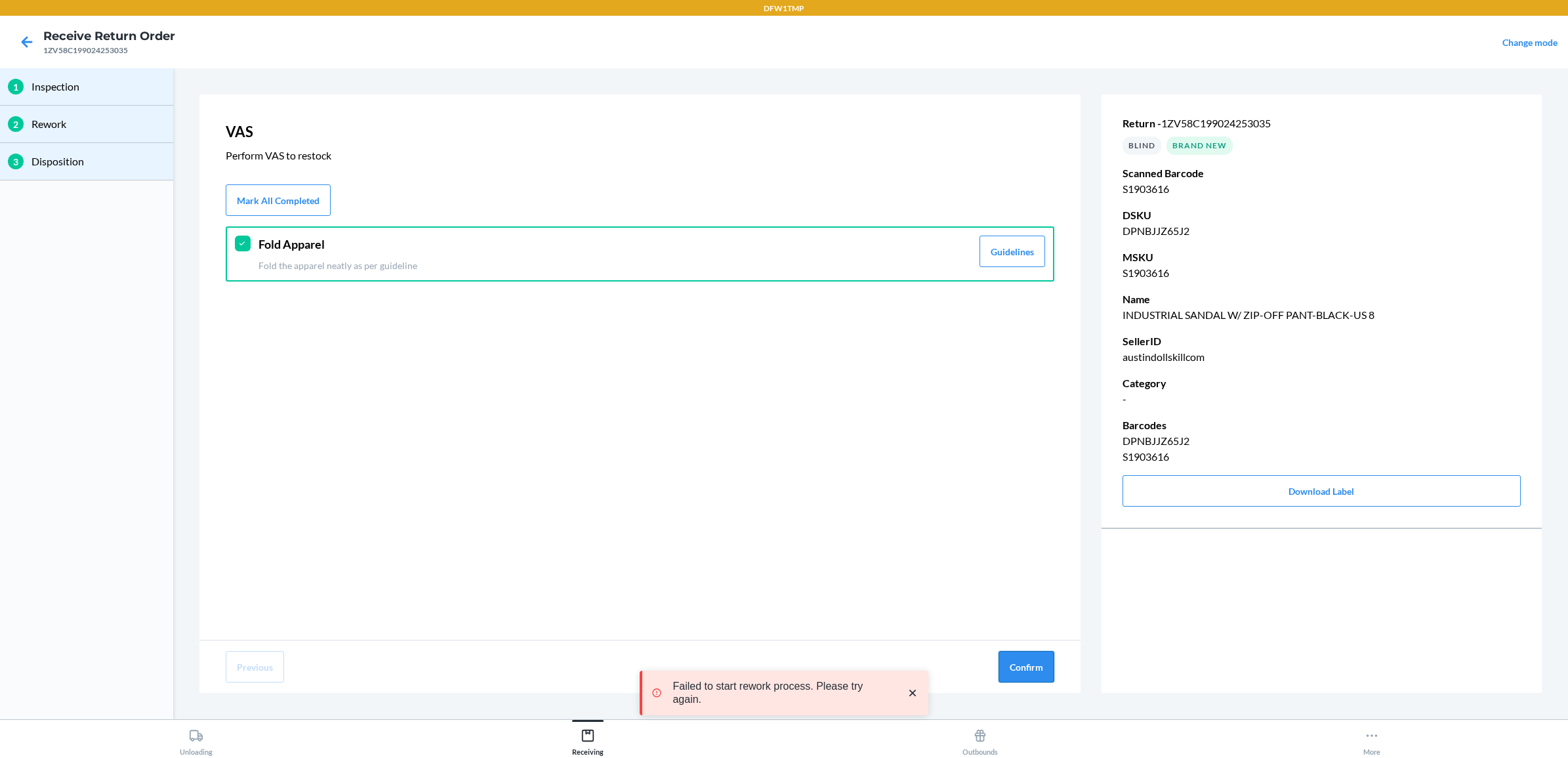
click at [1028, 668] on button "Confirm" at bounding box center [1027, 666] width 56 height 32
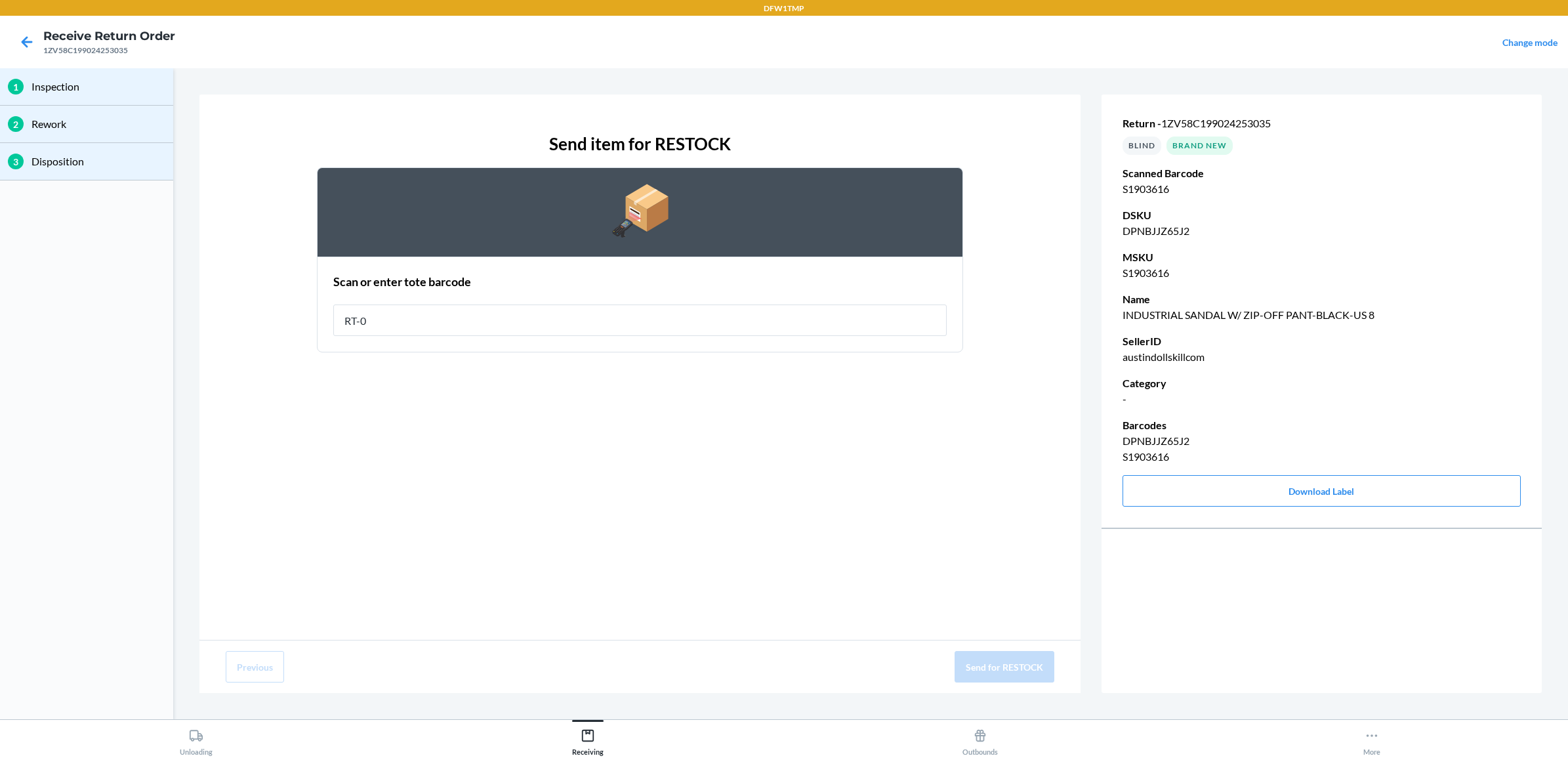
type input "RT-08"
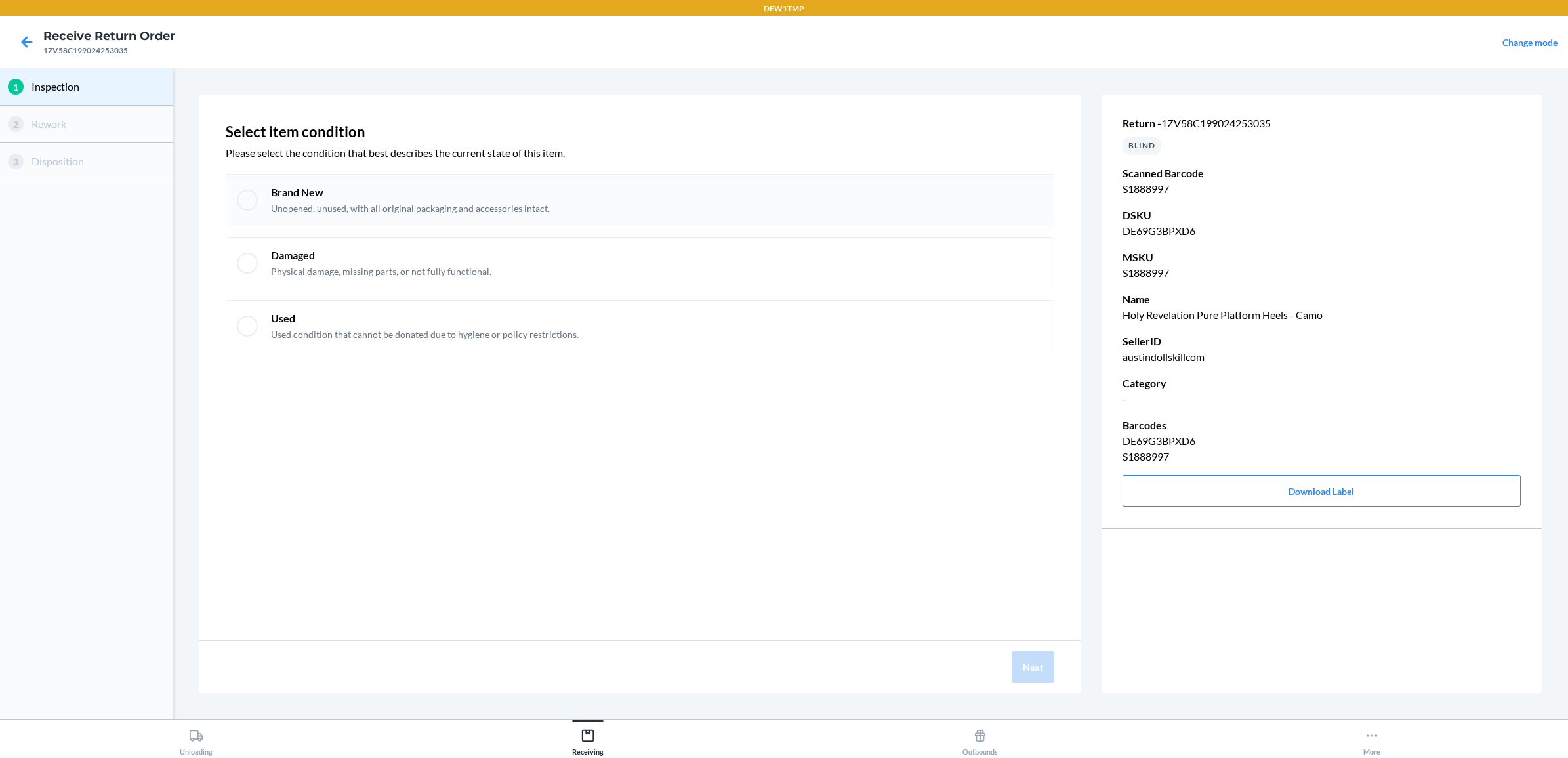
click at [461, 215] on p "Unopened, unused, with all original packaging and accessories intact." at bounding box center [411, 208] width 279 height 13
checkbox input "true"
click at [1030, 671] on button "Next" at bounding box center [1032, 666] width 43 height 32
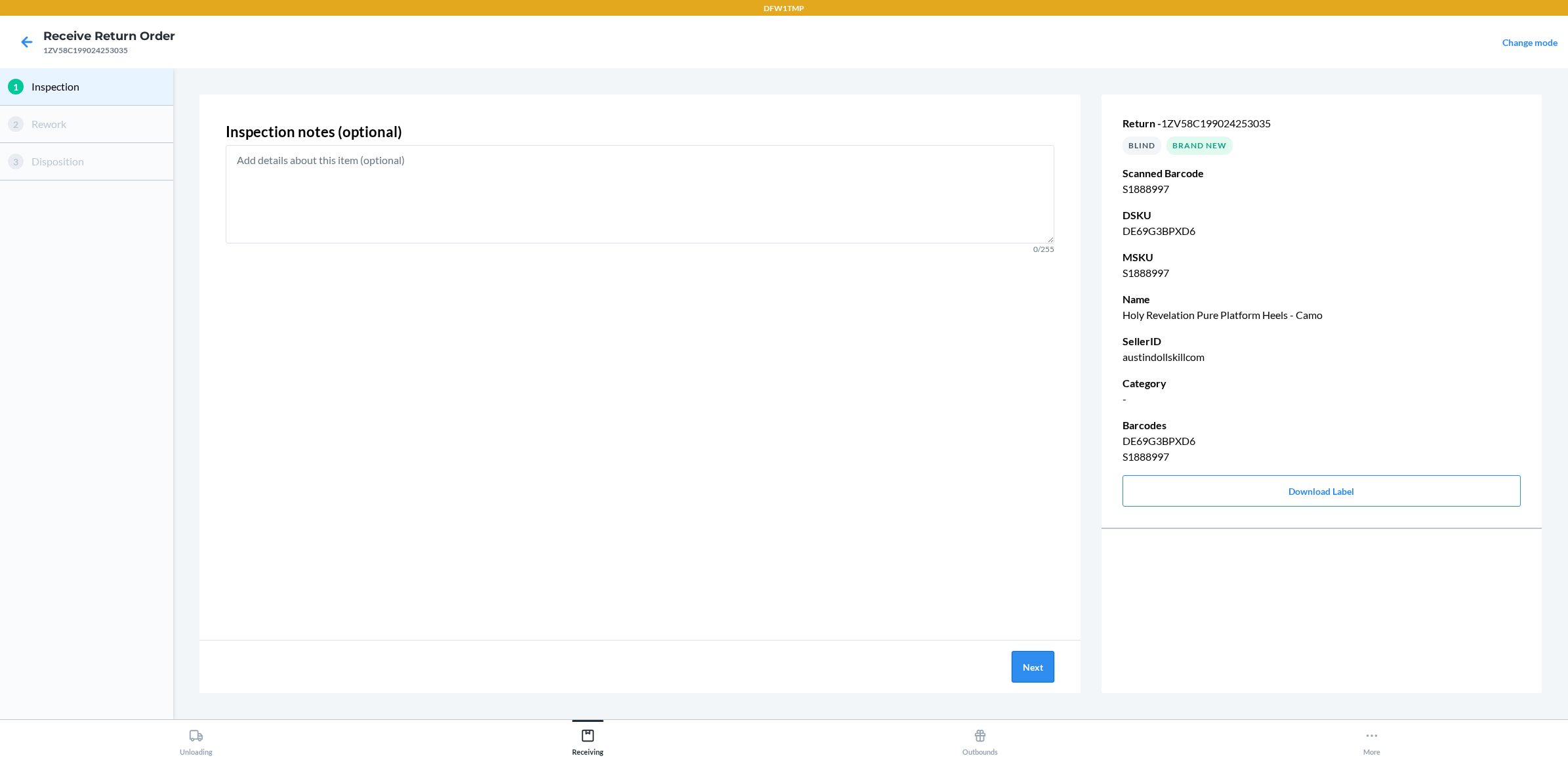
click at [1022, 671] on button "Next" at bounding box center [1032, 666] width 43 height 32
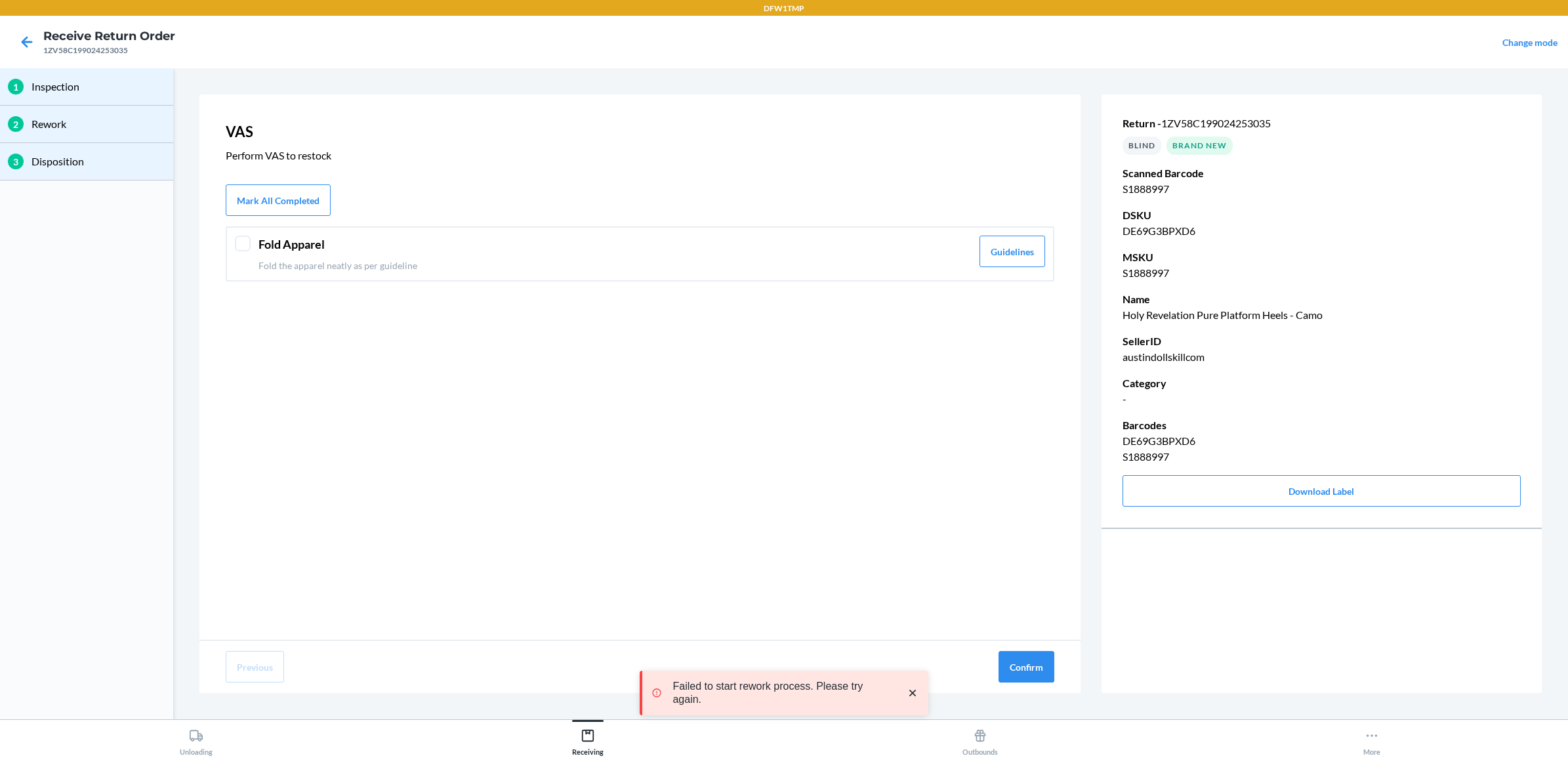
click at [243, 247] on div at bounding box center [243, 243] width 15 height 15
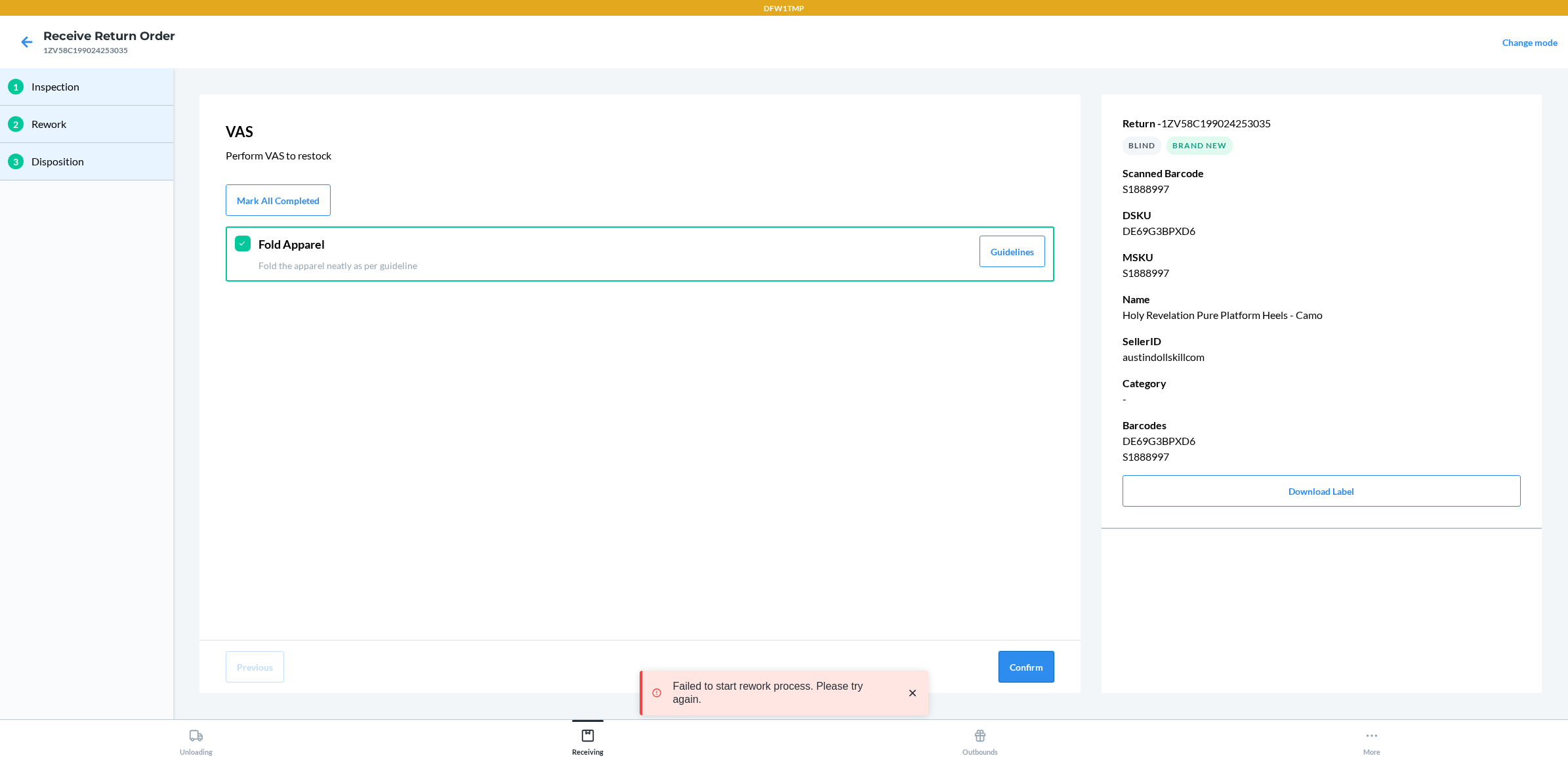
click at [1032, 666] on button "Confirm" at bounding box center [1027, 666] width 56 height 32
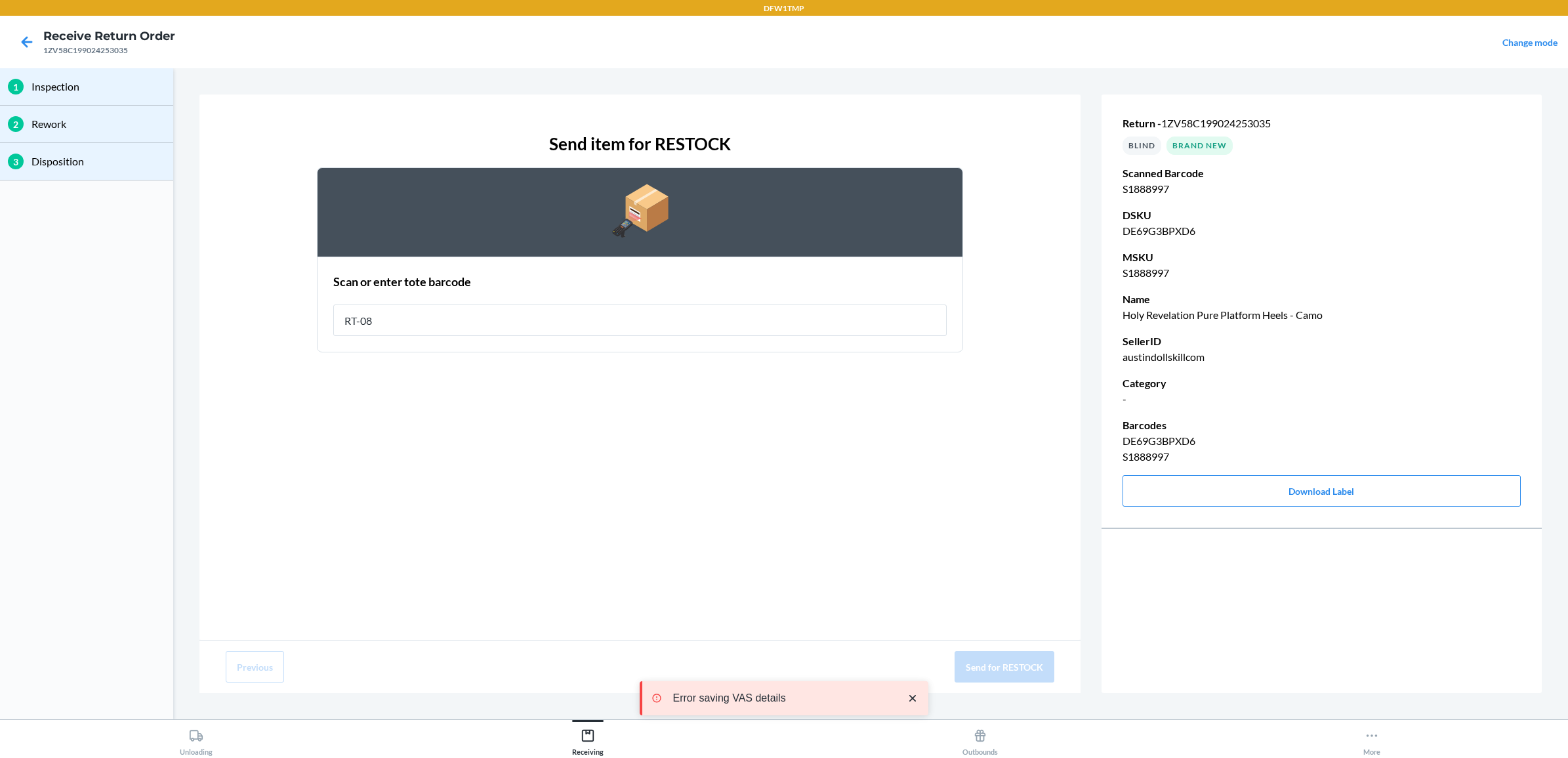
type input "RT-08"
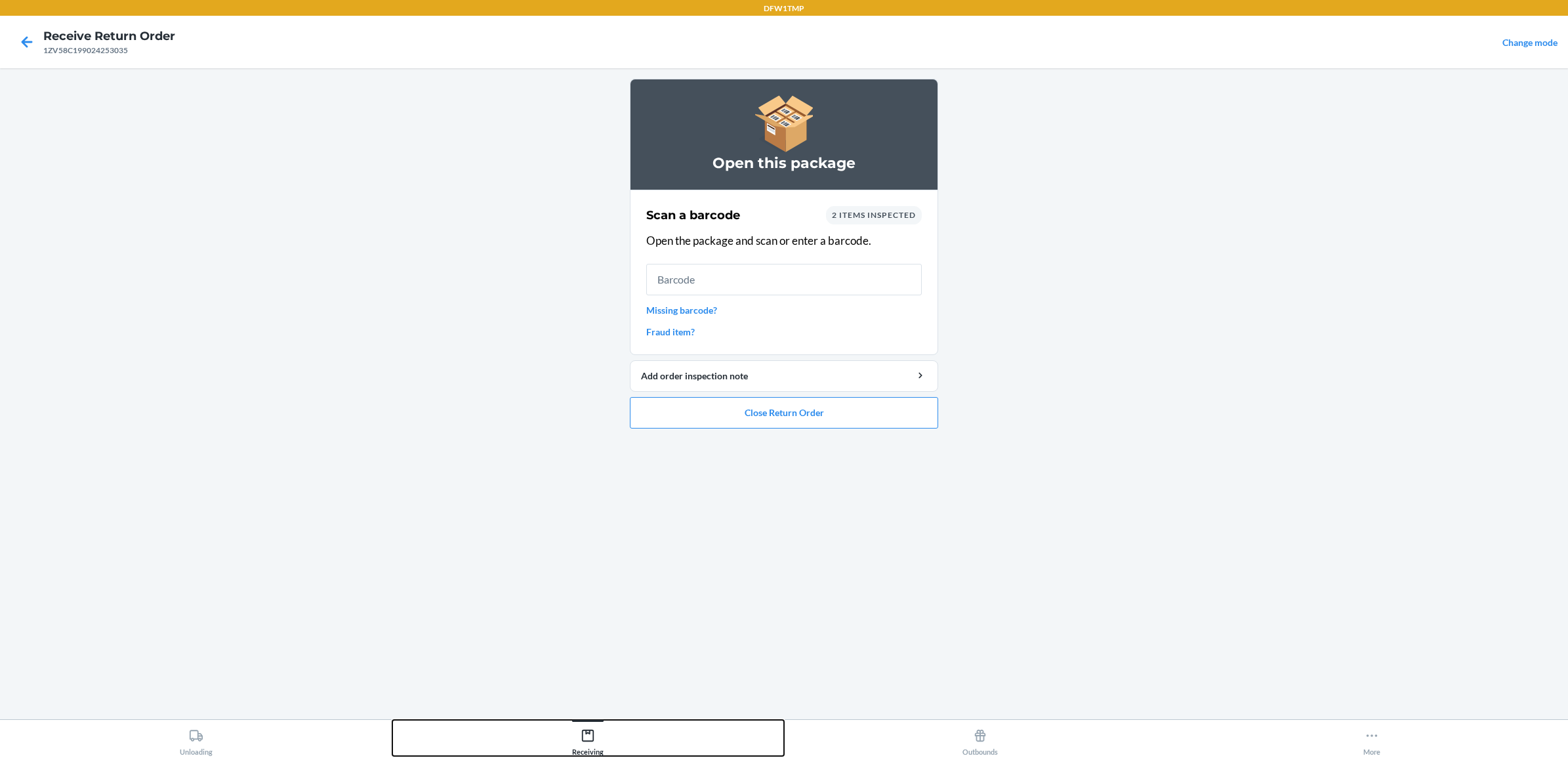
click at [588, 748] on div "Receiving" at bounding box center [587, 739] width 32 height 33
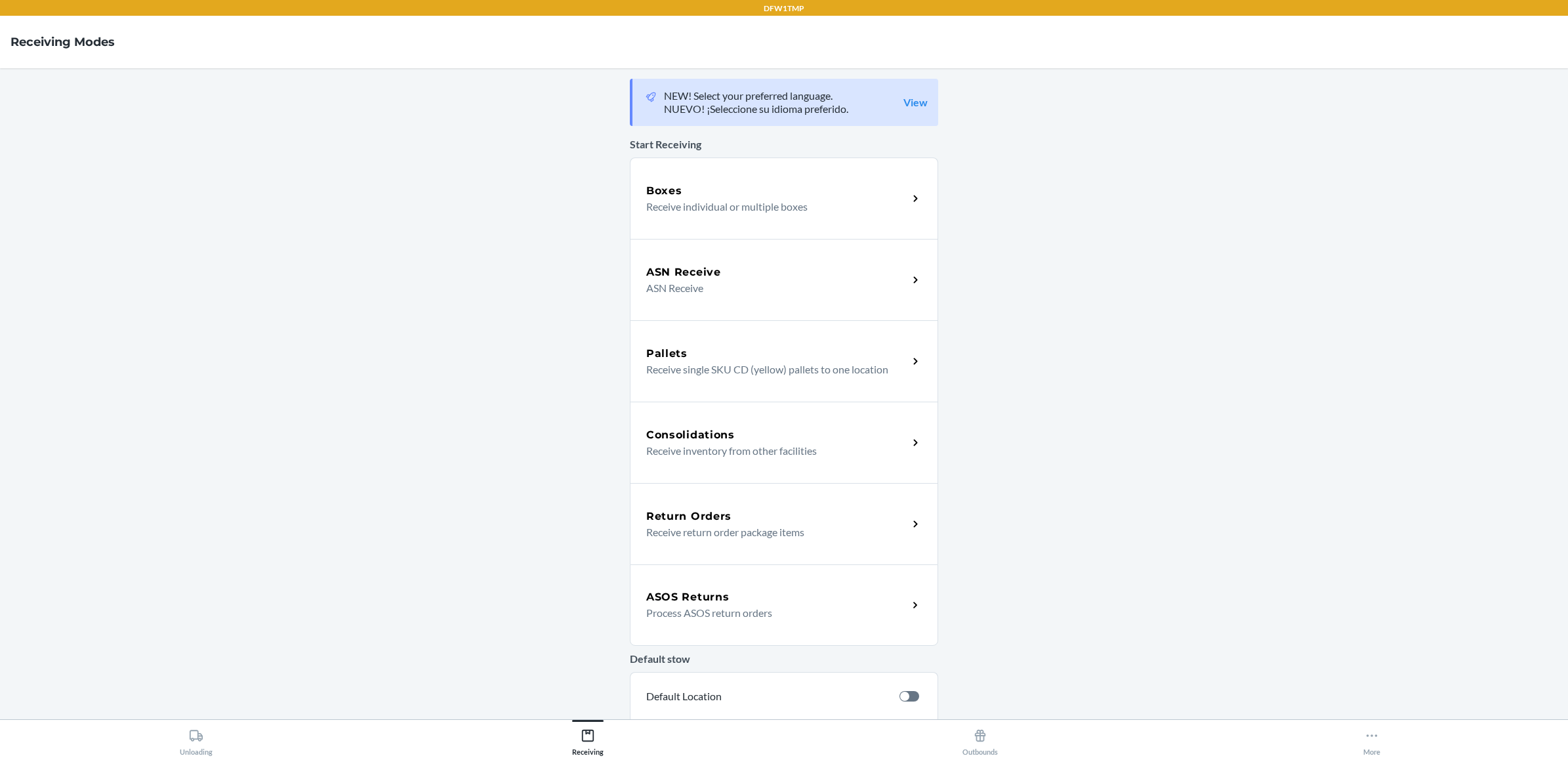
click at [690, 522] on h5 "Return Orders" at bounding box center [689, 516] width 86 height 15
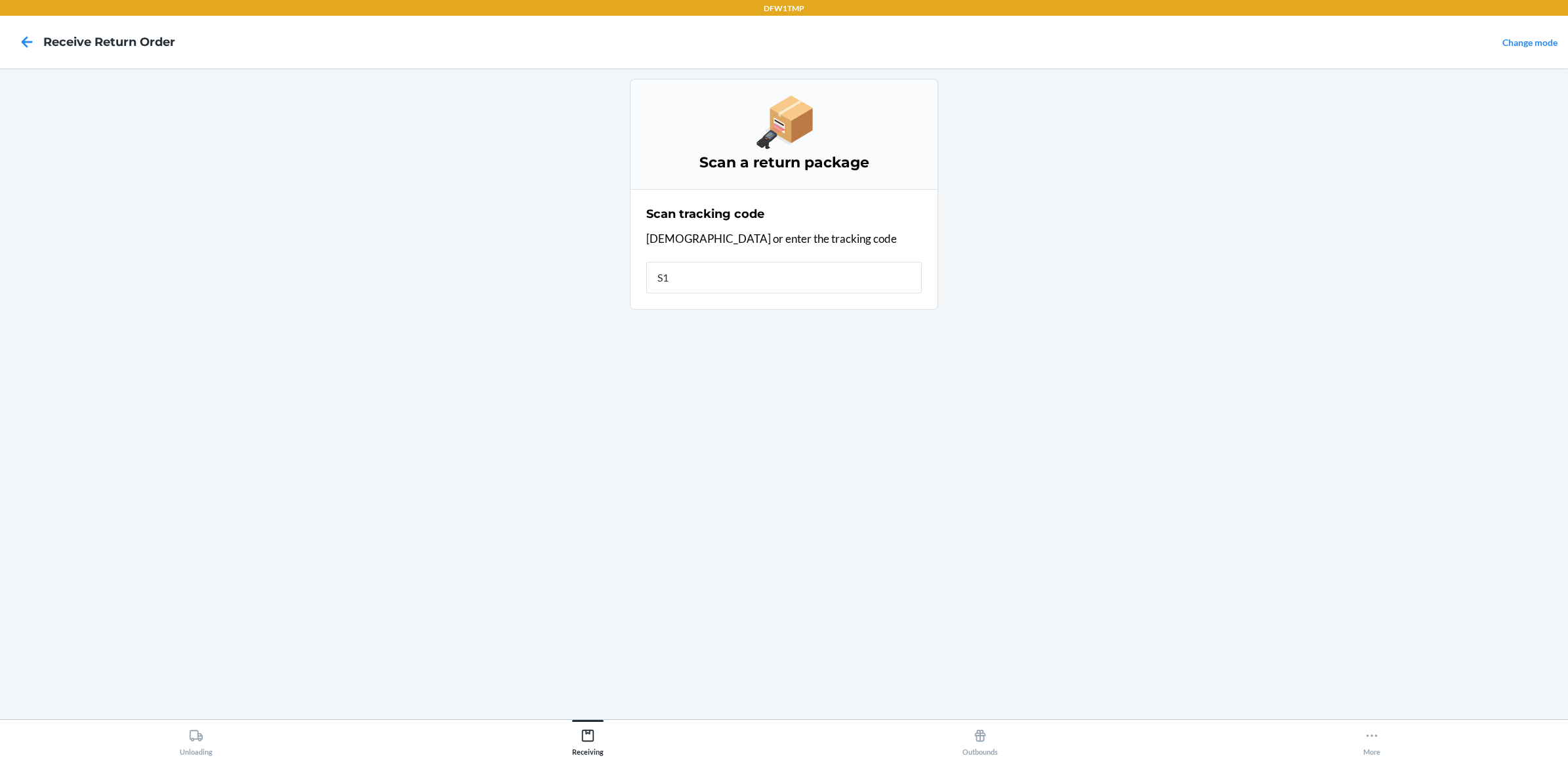
type input "S18"
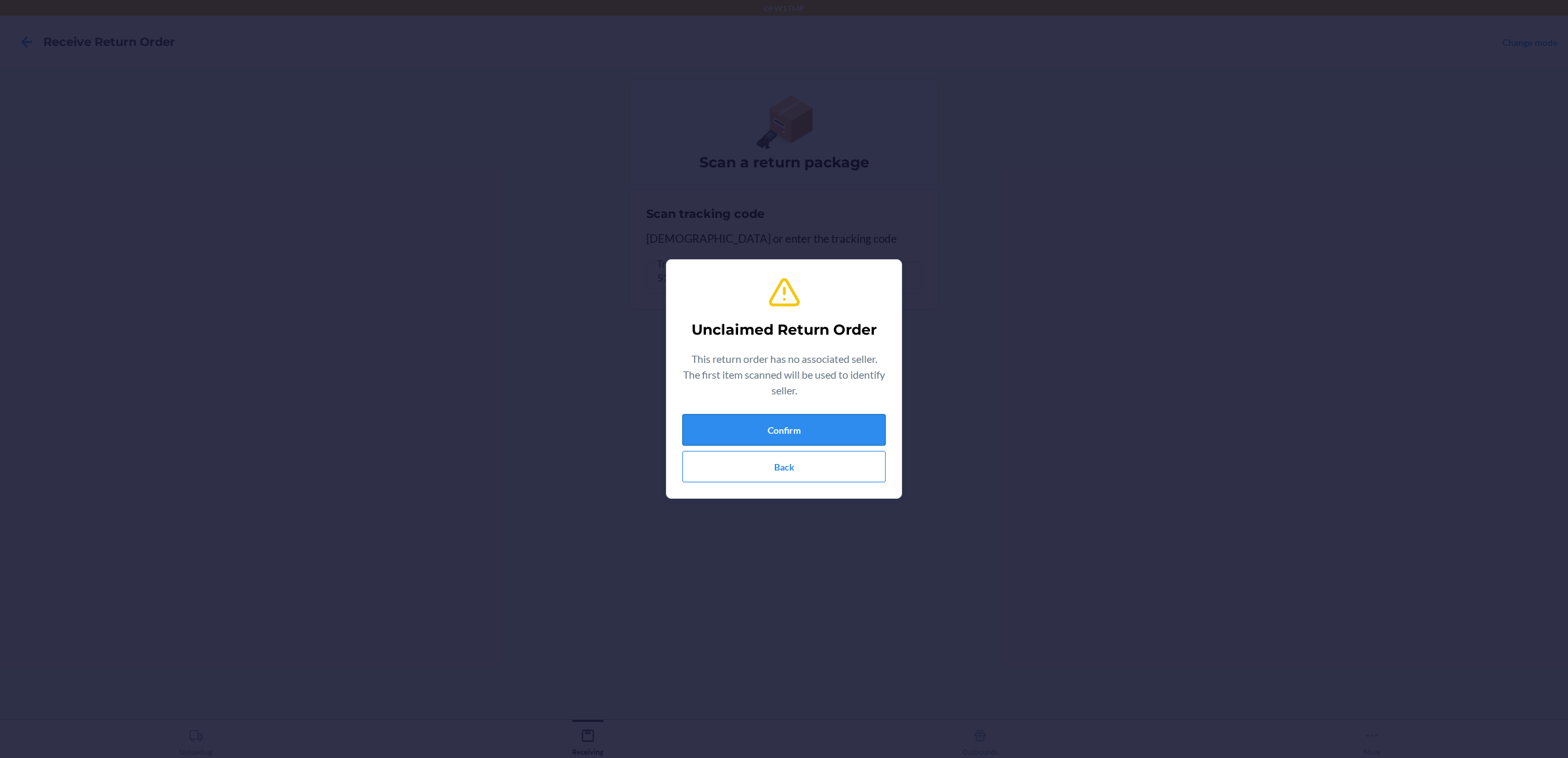
click at [773, 435] on button "Confirm" at bounding box center [784, 430] width 203 height 32
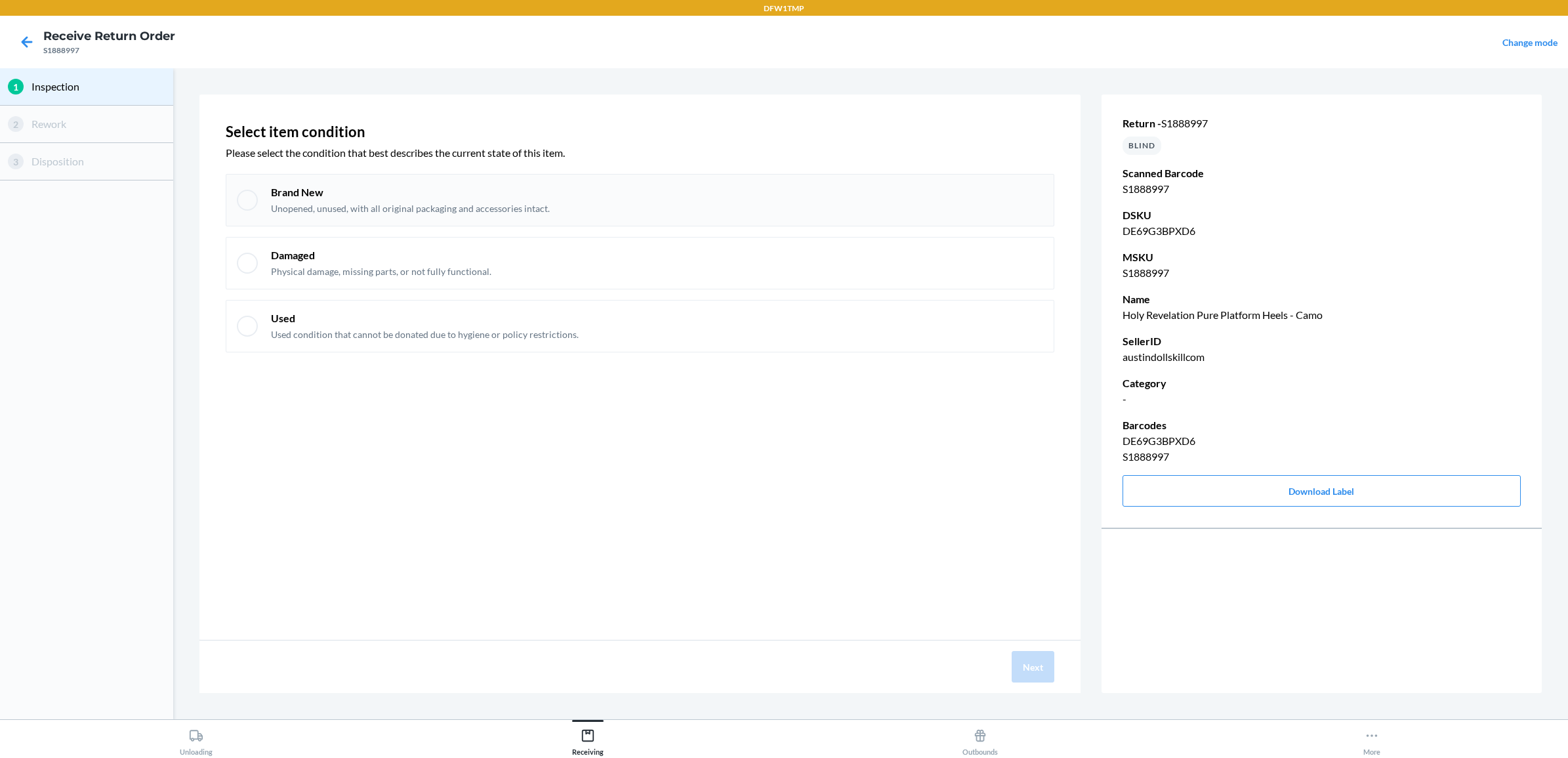
click at [468, 210] on p "Unopened, unused, with all original packaging and accessories intact." at bounding box center [411, 208] width 279 height 13
checkbox input "true"
click at [1022, 670] on button "Next" at bounding box center [1032, 666] width 43 height 32
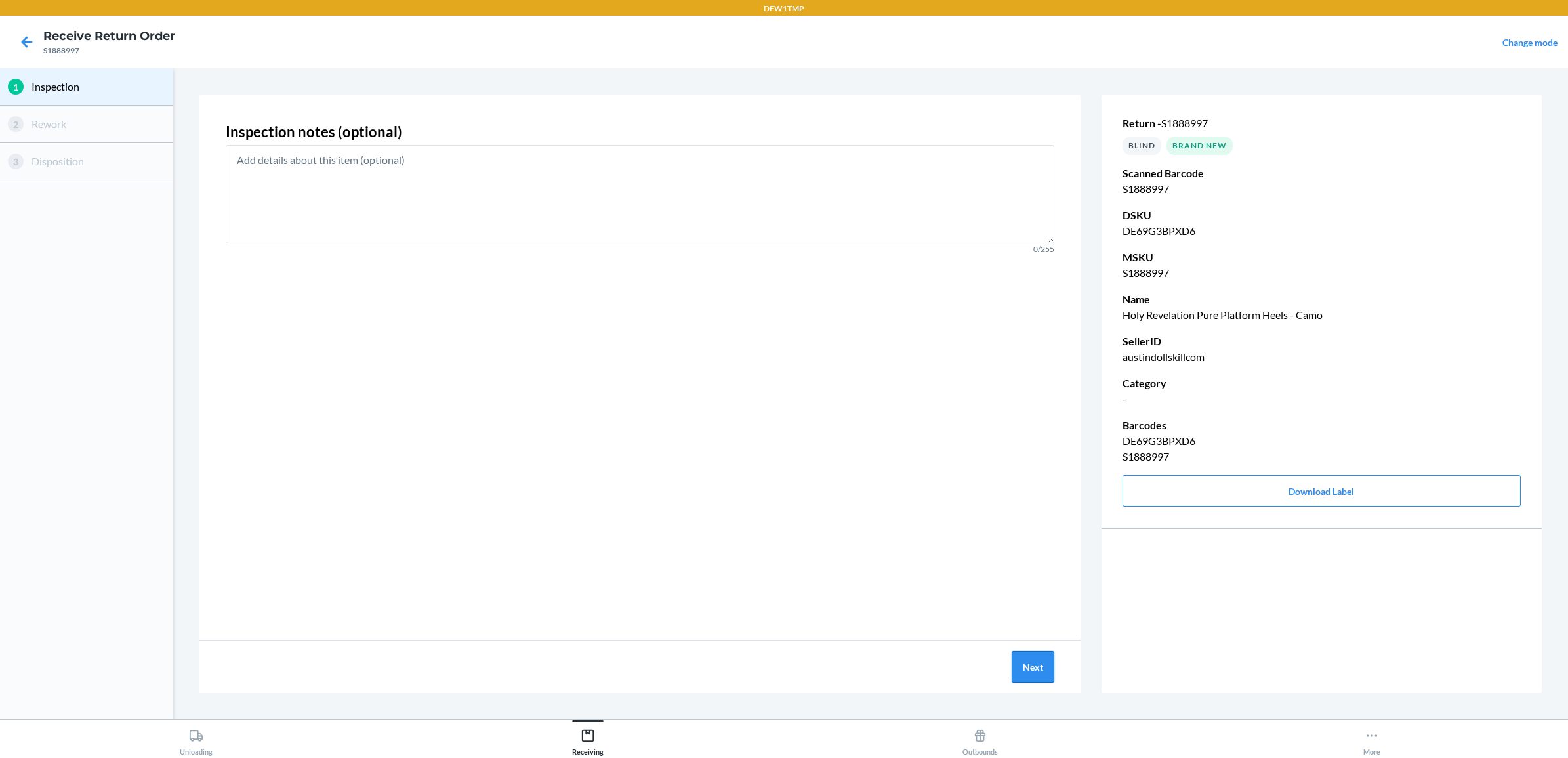
click at [1032, 661] on button "Next" at bounding box center [1032, 666] width 43 height 32
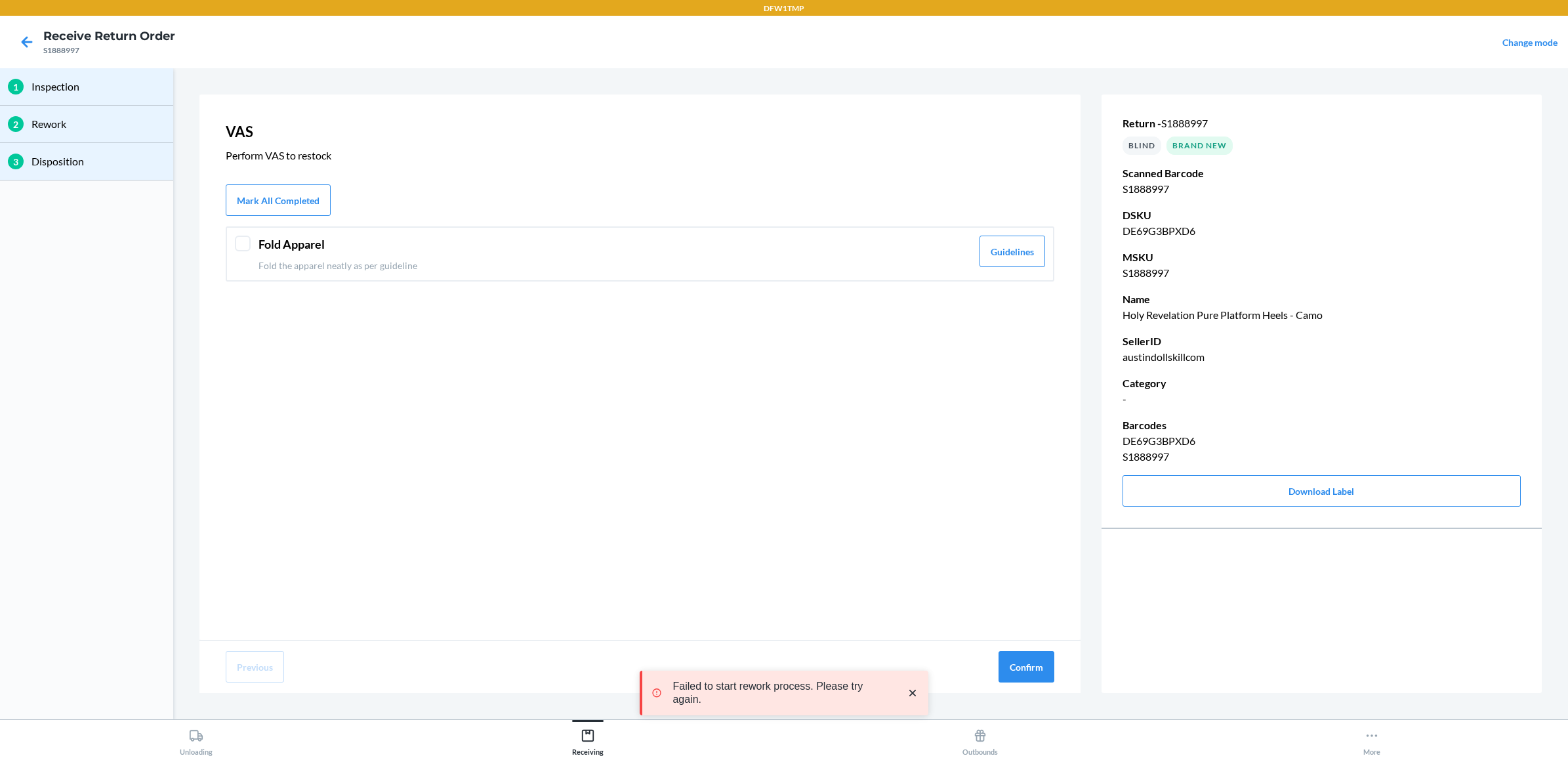
click at [241, 243] on div at bounding box center [243, 243] width 15 height 15
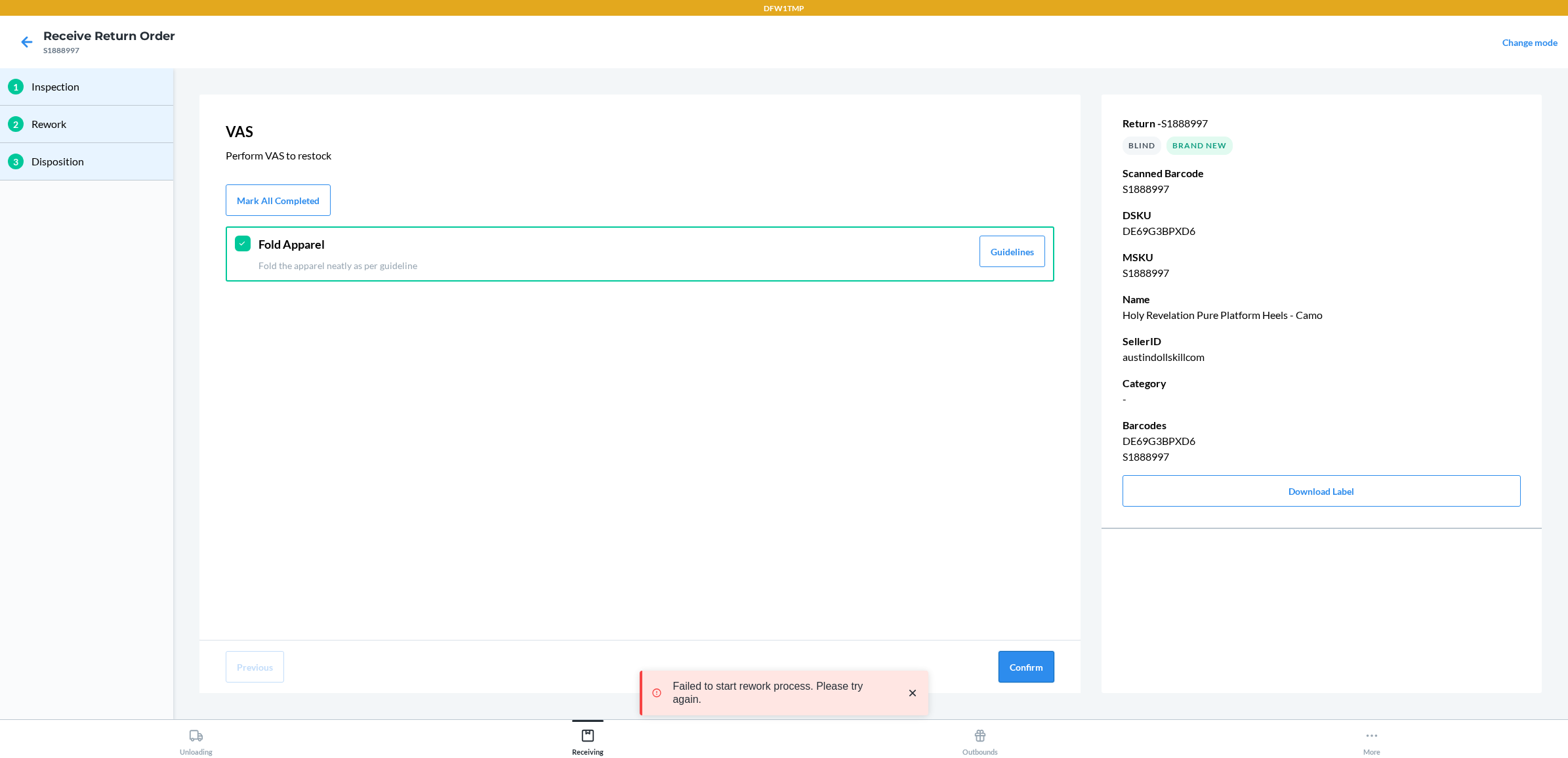
click at [1030, 671] on button "Confirm" at bounding box center [1027, 666] width 56 height 32
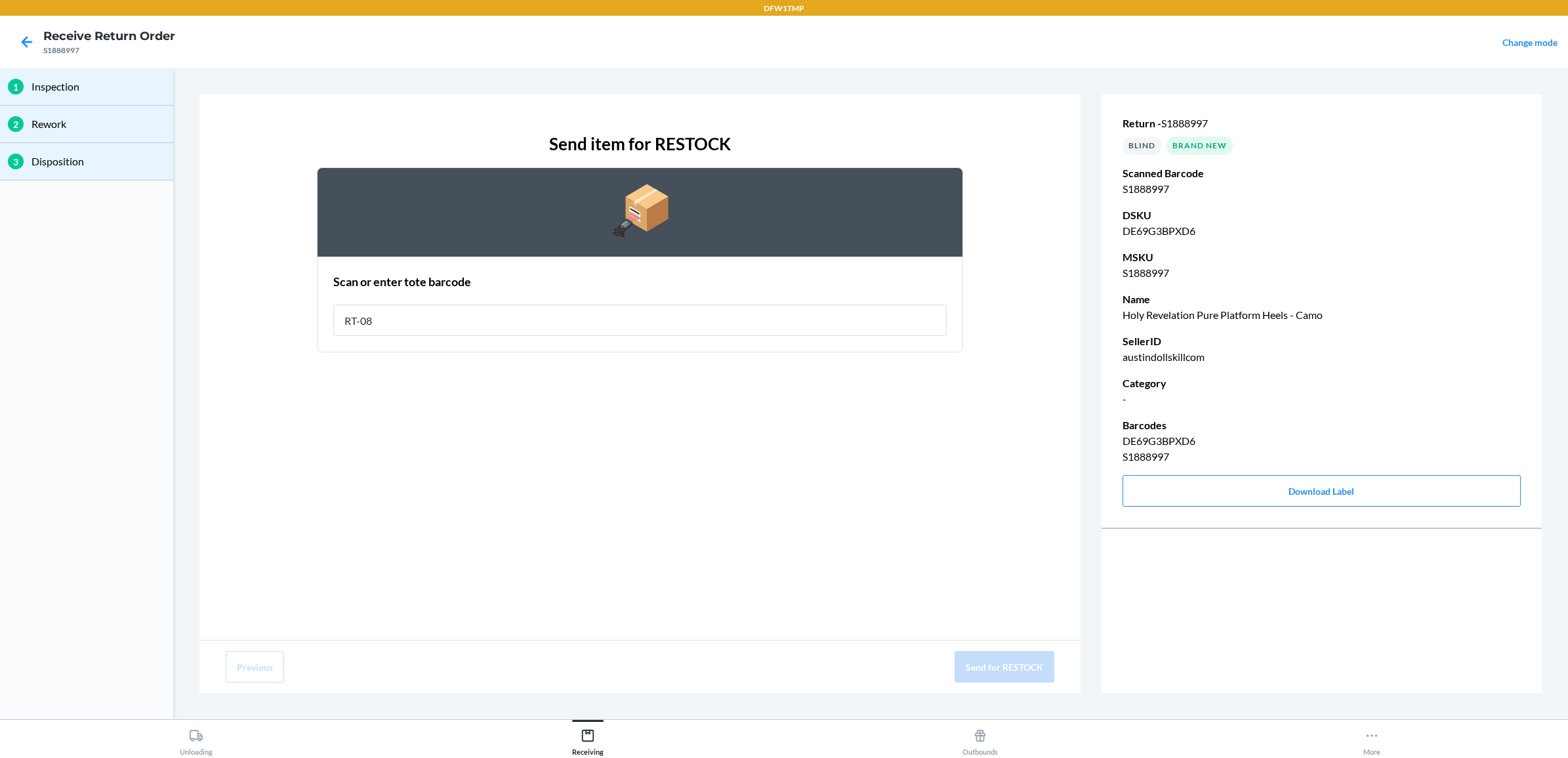
type input "RT-08"
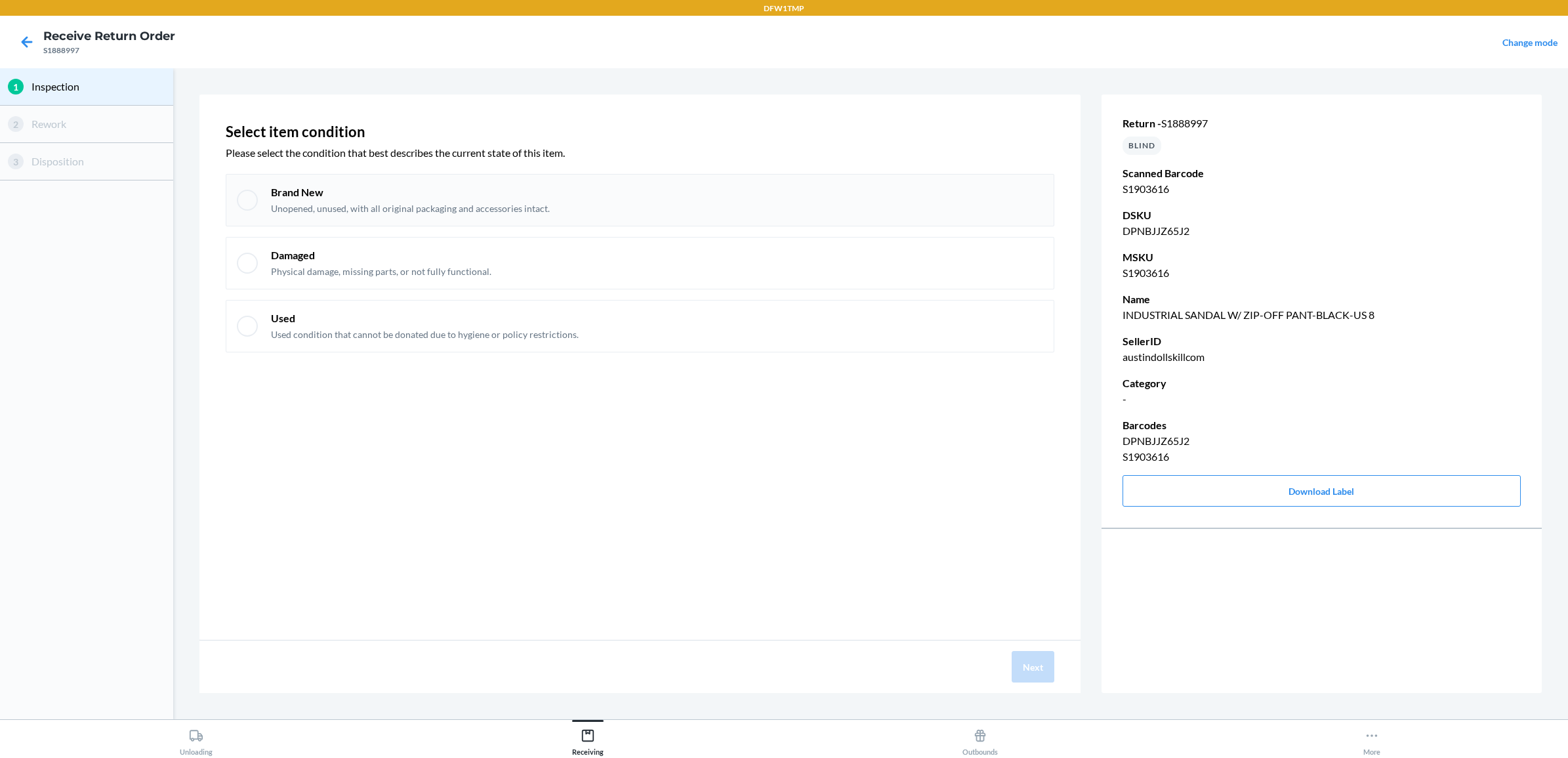
click at [410, 204] on p "Unopened, unused, with all original packaging and accessories intact." at bounding box center [411, 208] width 279 height 13
checkbox input "true"
click at [1028, 663] on button "Next" at bounding box center [1032, 666] width 43 height 32
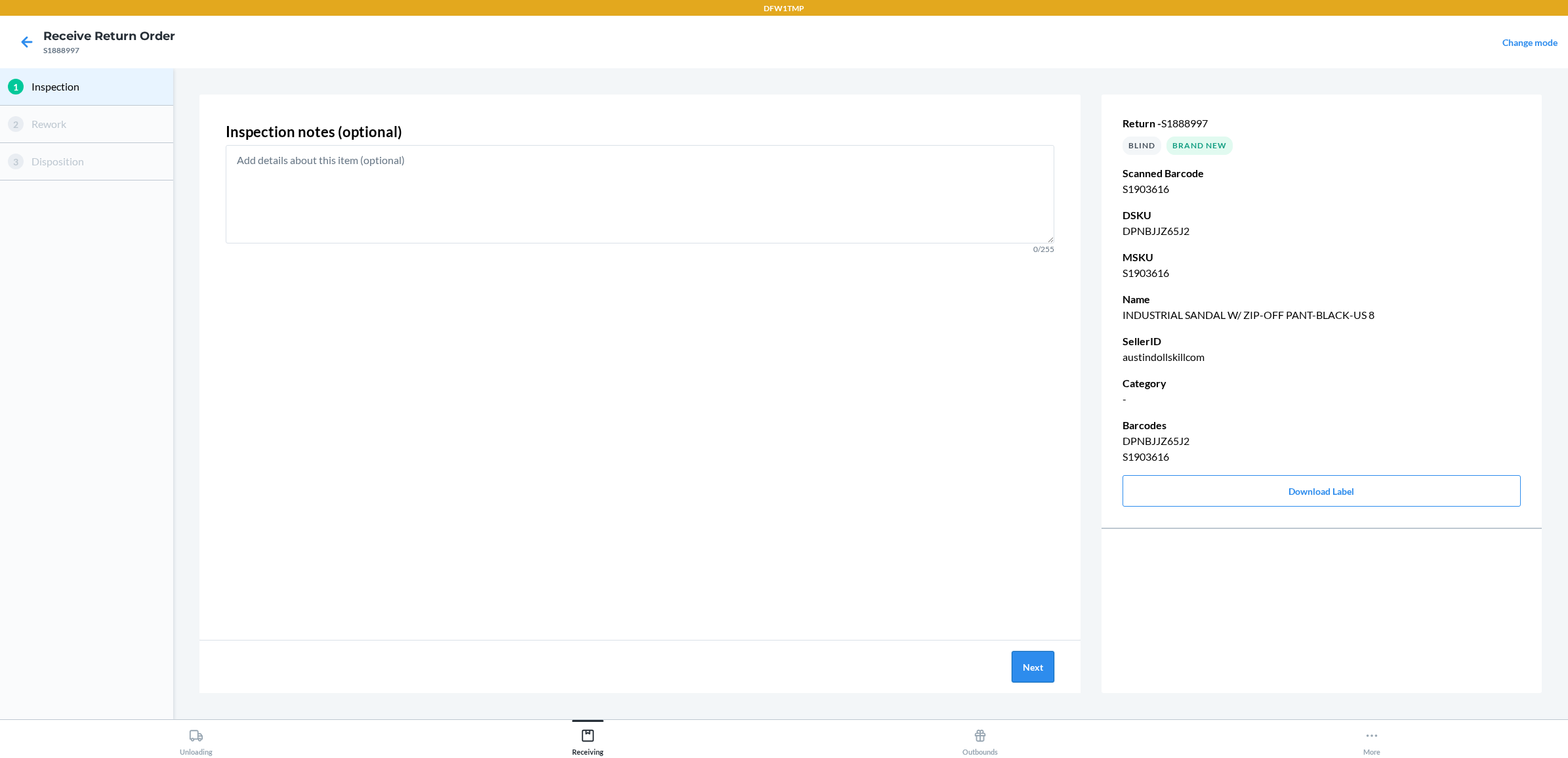
click at [1044, 668] on button "Next" at bounding box center [1032, 666] width 43 height 32
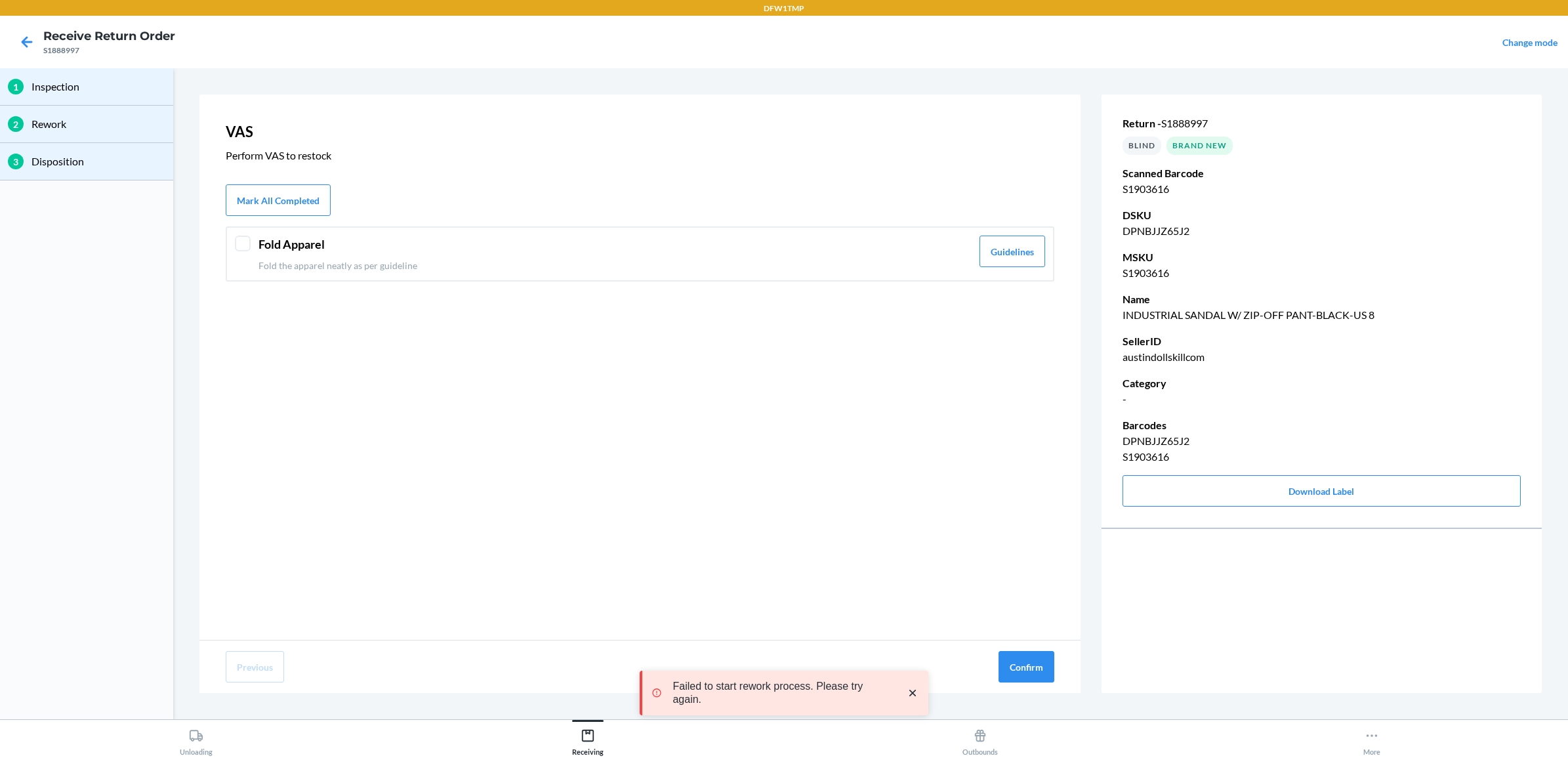
click at [238, 244] on div at bounding box center [243, 243] width 15 height 15
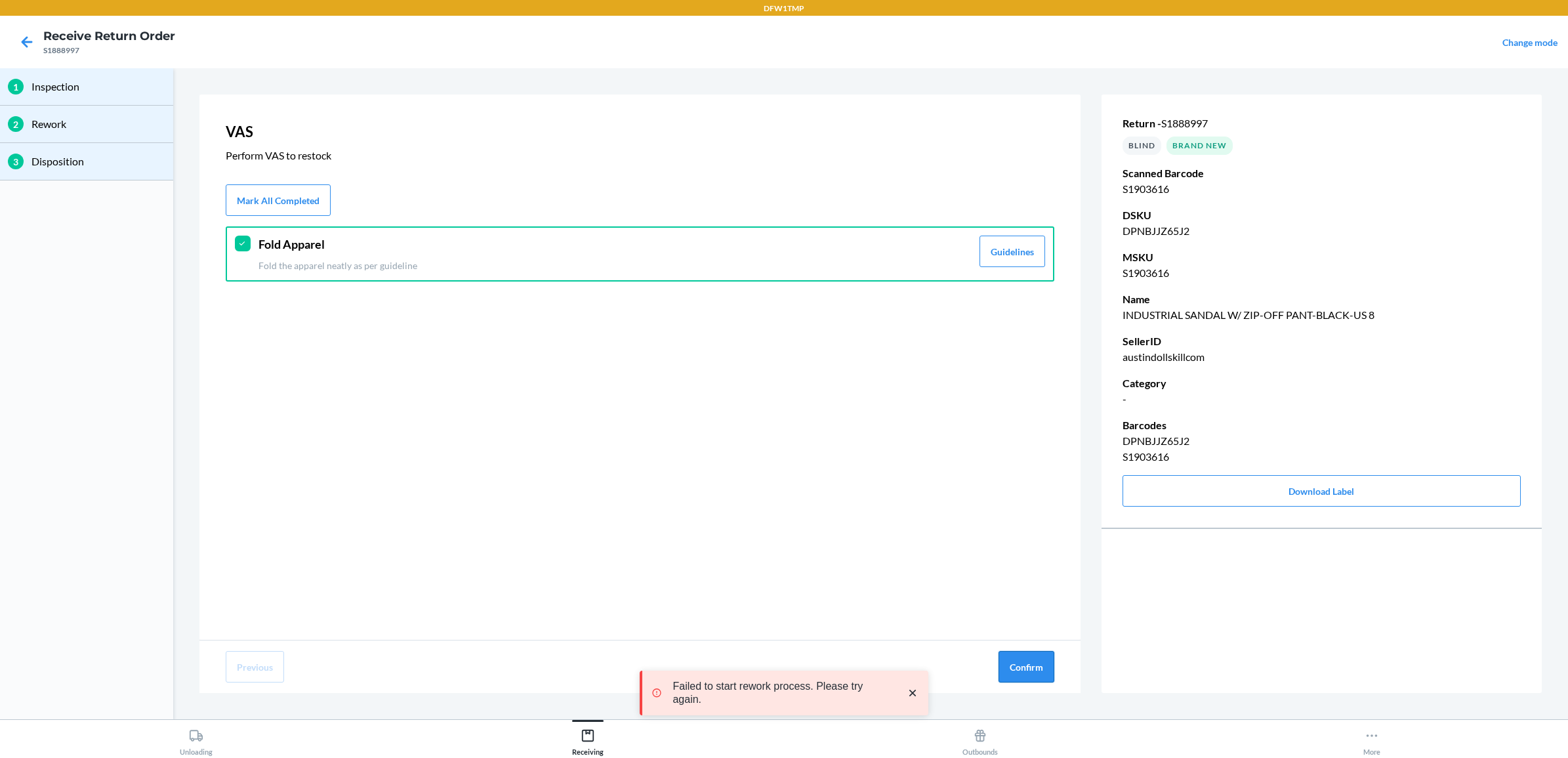
click at [1017, 661] on button "Confirm" at bounding box center [1027, 666] width 56 height 32
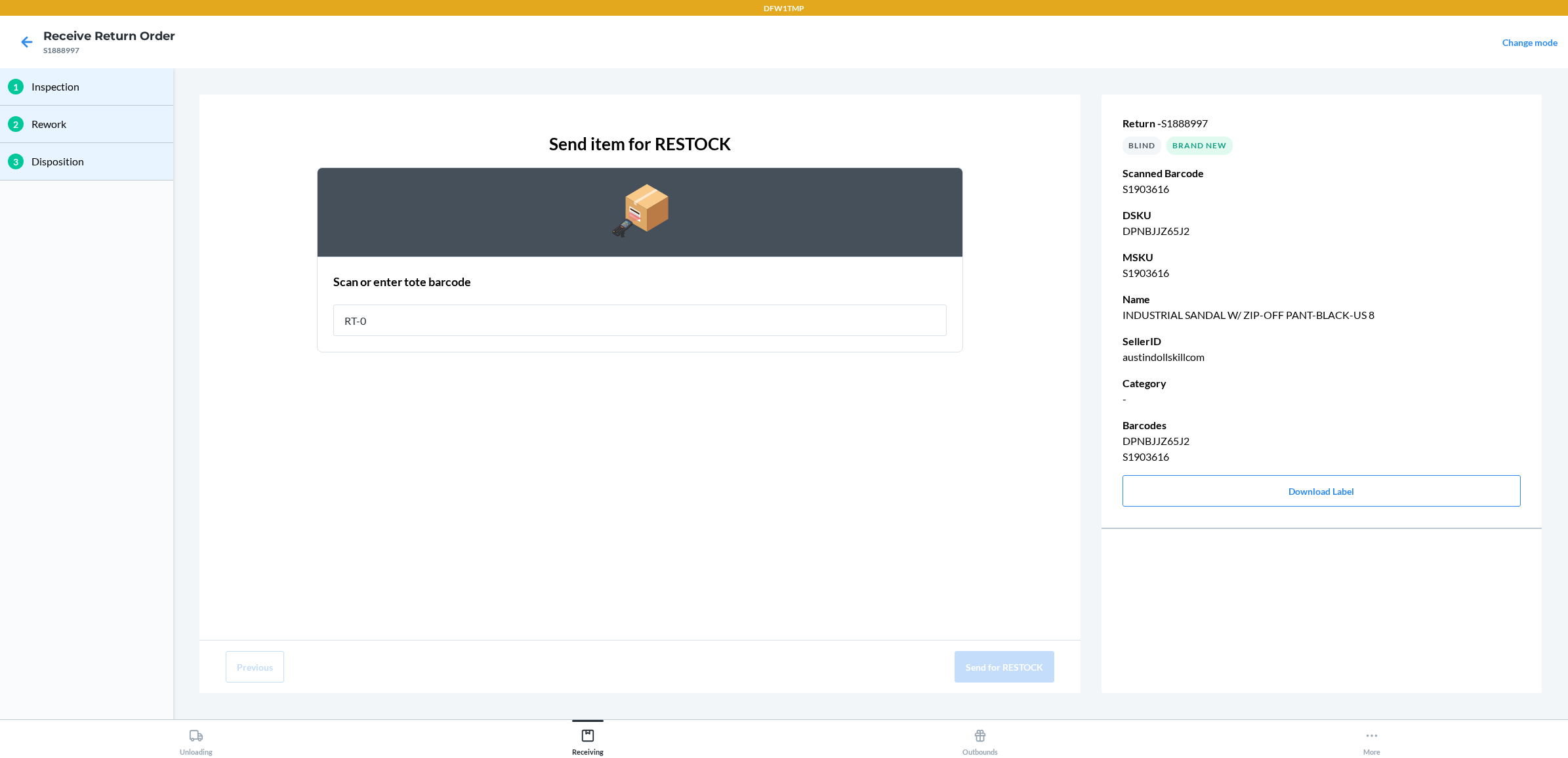
type input "RT-08"
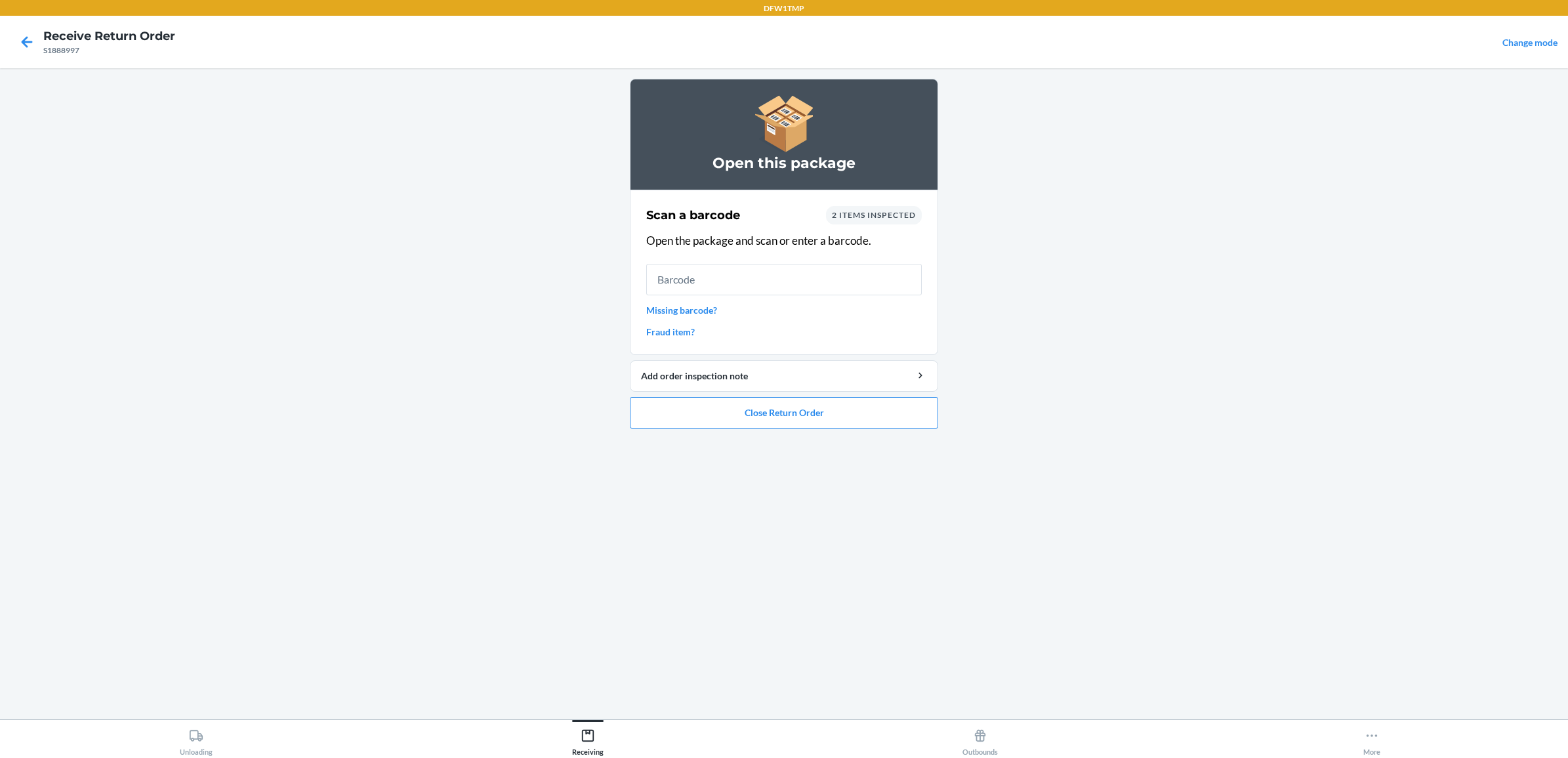
type input "2"
click at [770, 421] on button "Close Return Order" at bounding box center [784, 412] width 308 height 32
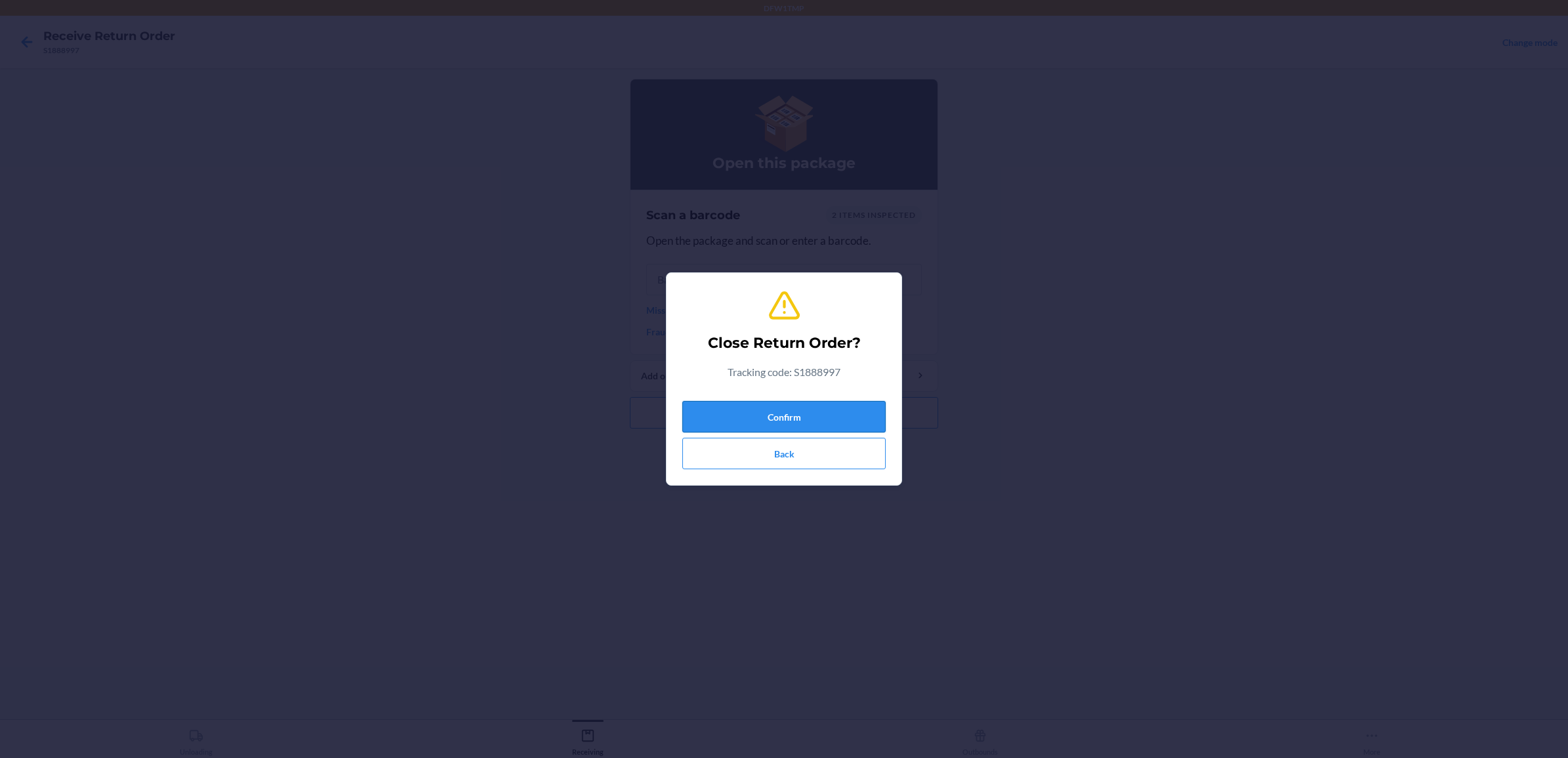
click at [756, 424] on button "Confirm" at bounding box center [784, 417] width 203 height 32
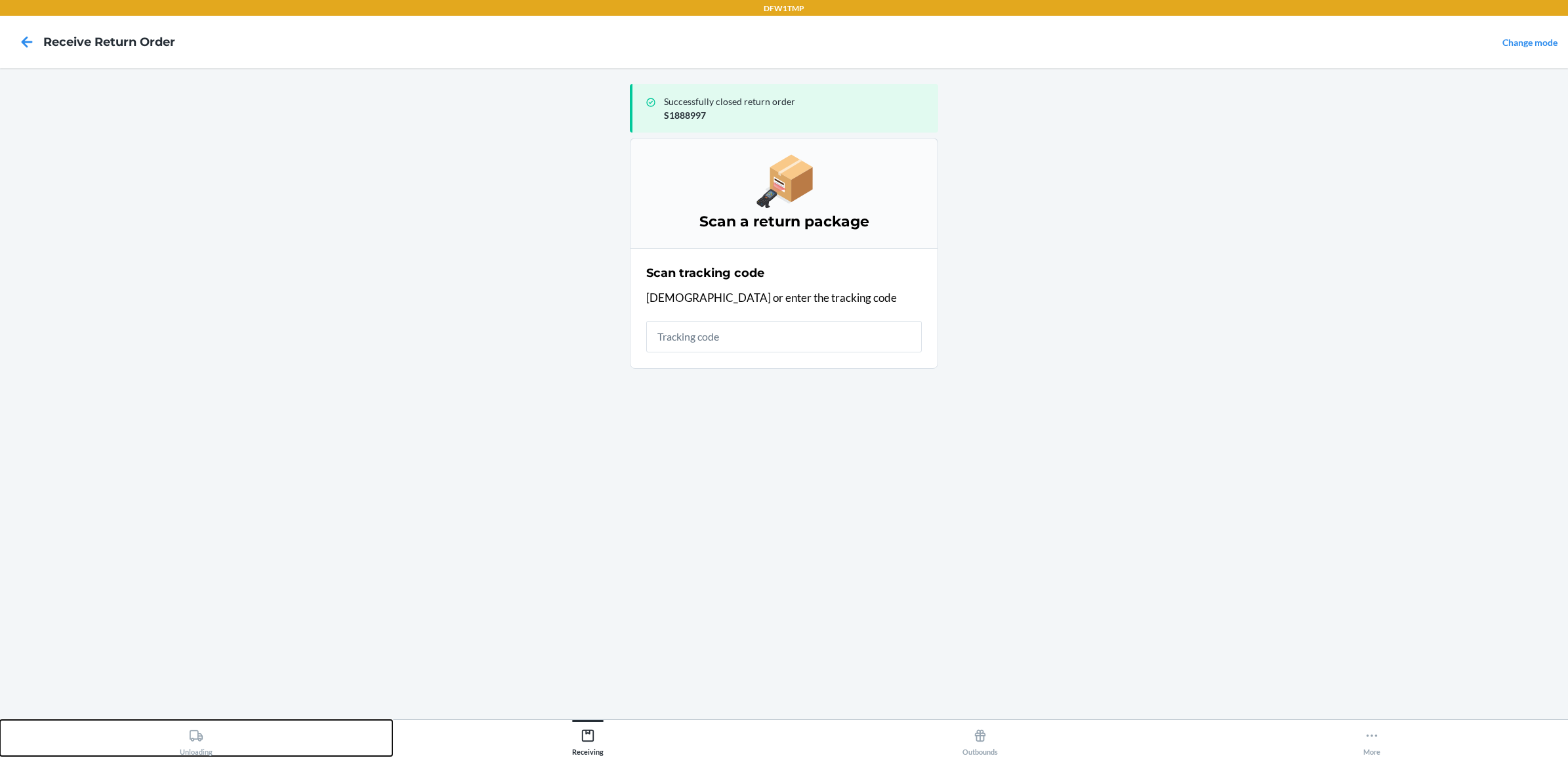
click at [189, 740] on icon at bounding box center [196, 736] width 15 height 15
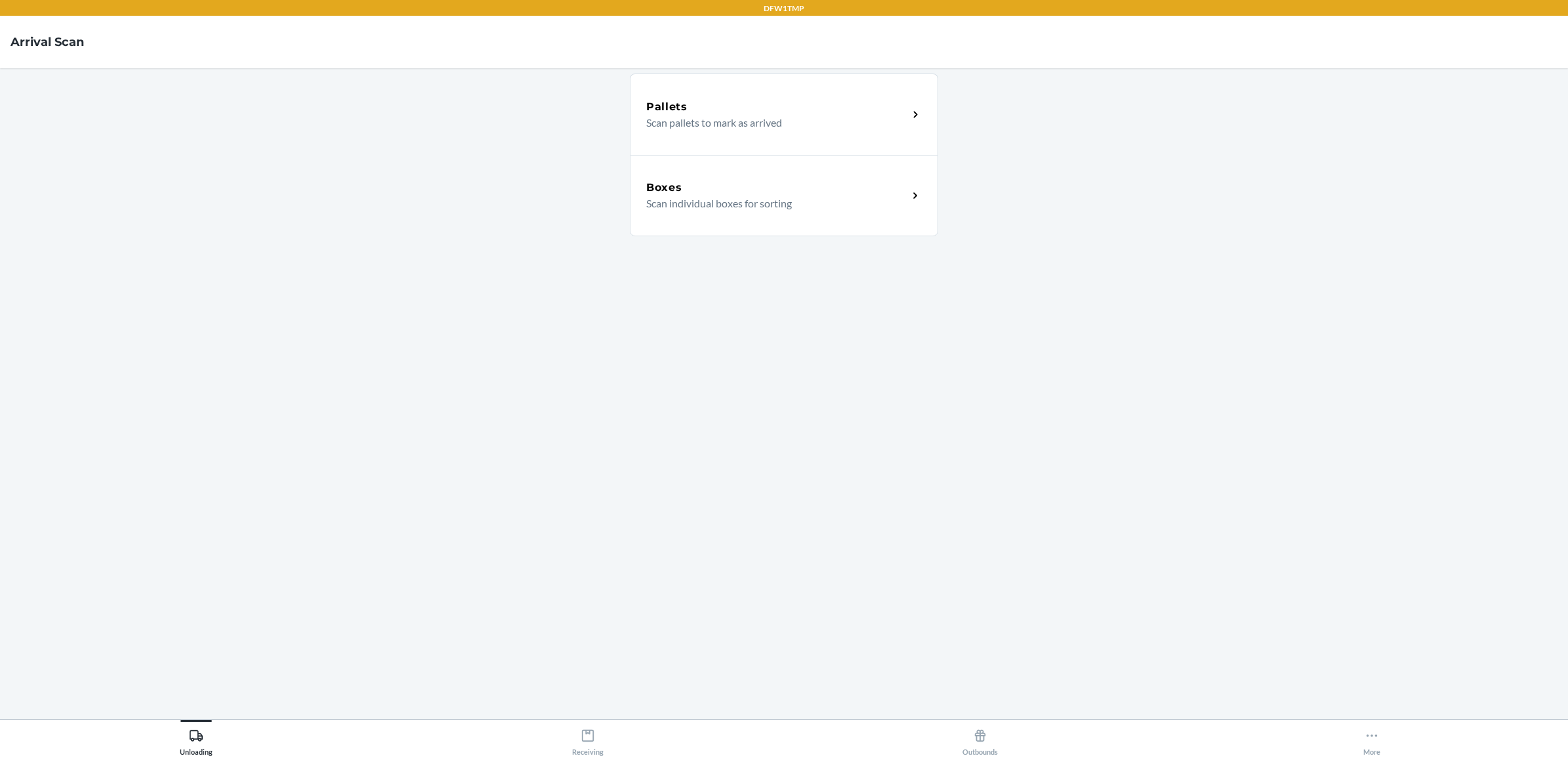
click at [732, 180] on div "Boxes" at bounding box center [777, 187] width 261 height 15
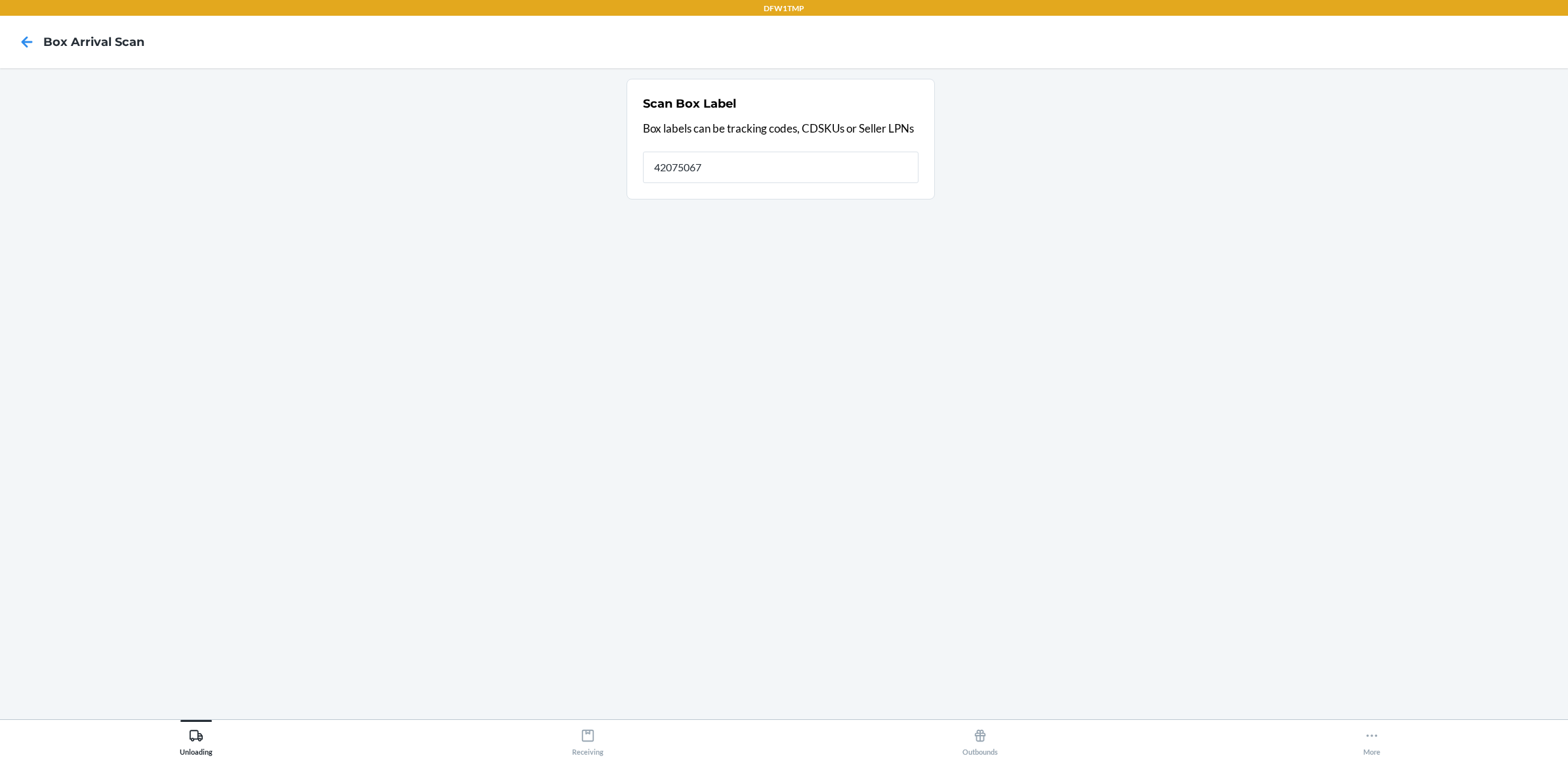
type input "42075067"
type input "4"
type input "42075067"
type input "4"
type input "SB-3283589"
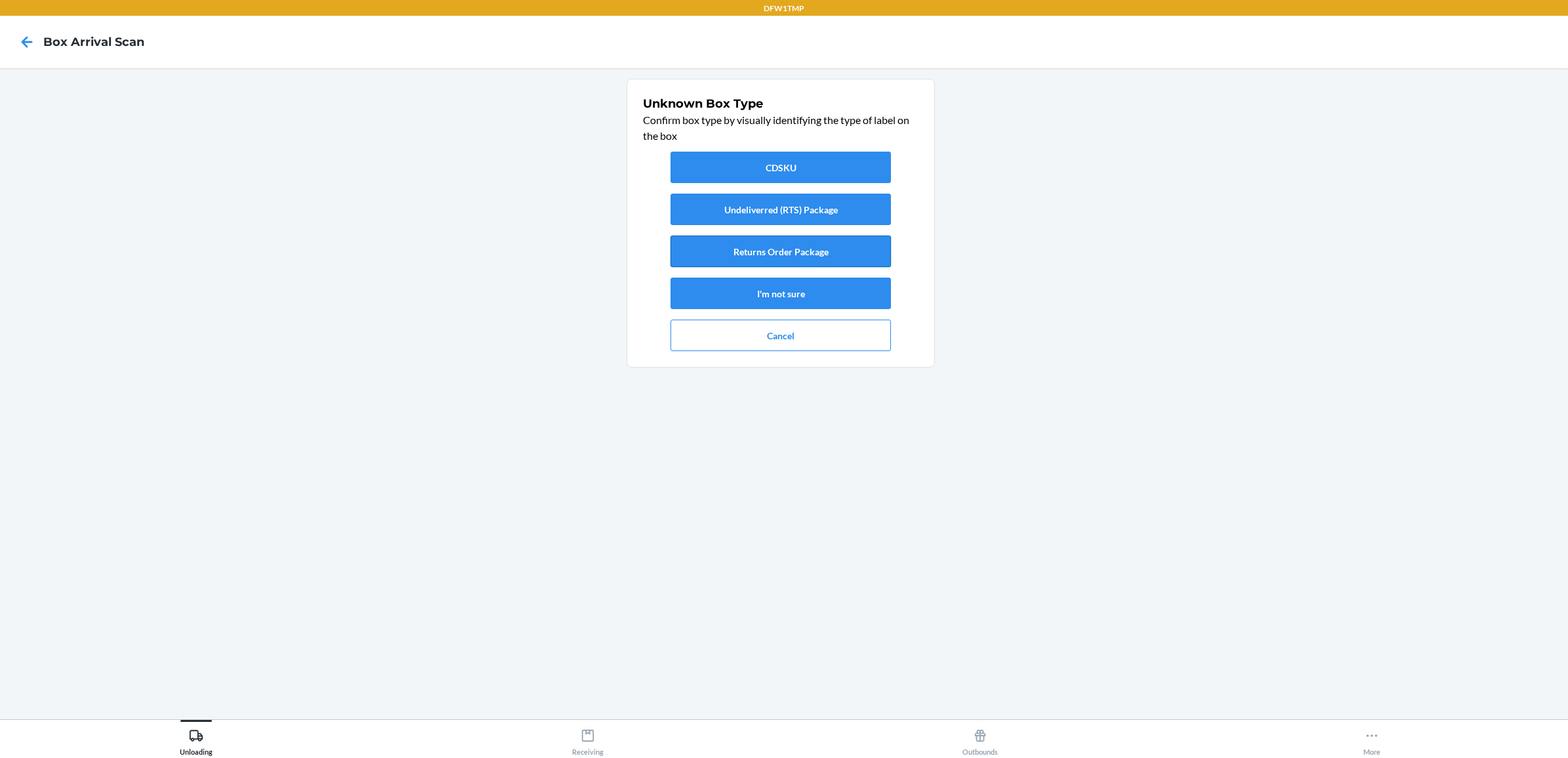
click at [691, 245] on button "Returns Order Package" at bounding box center [781, 251] width 220 height 32
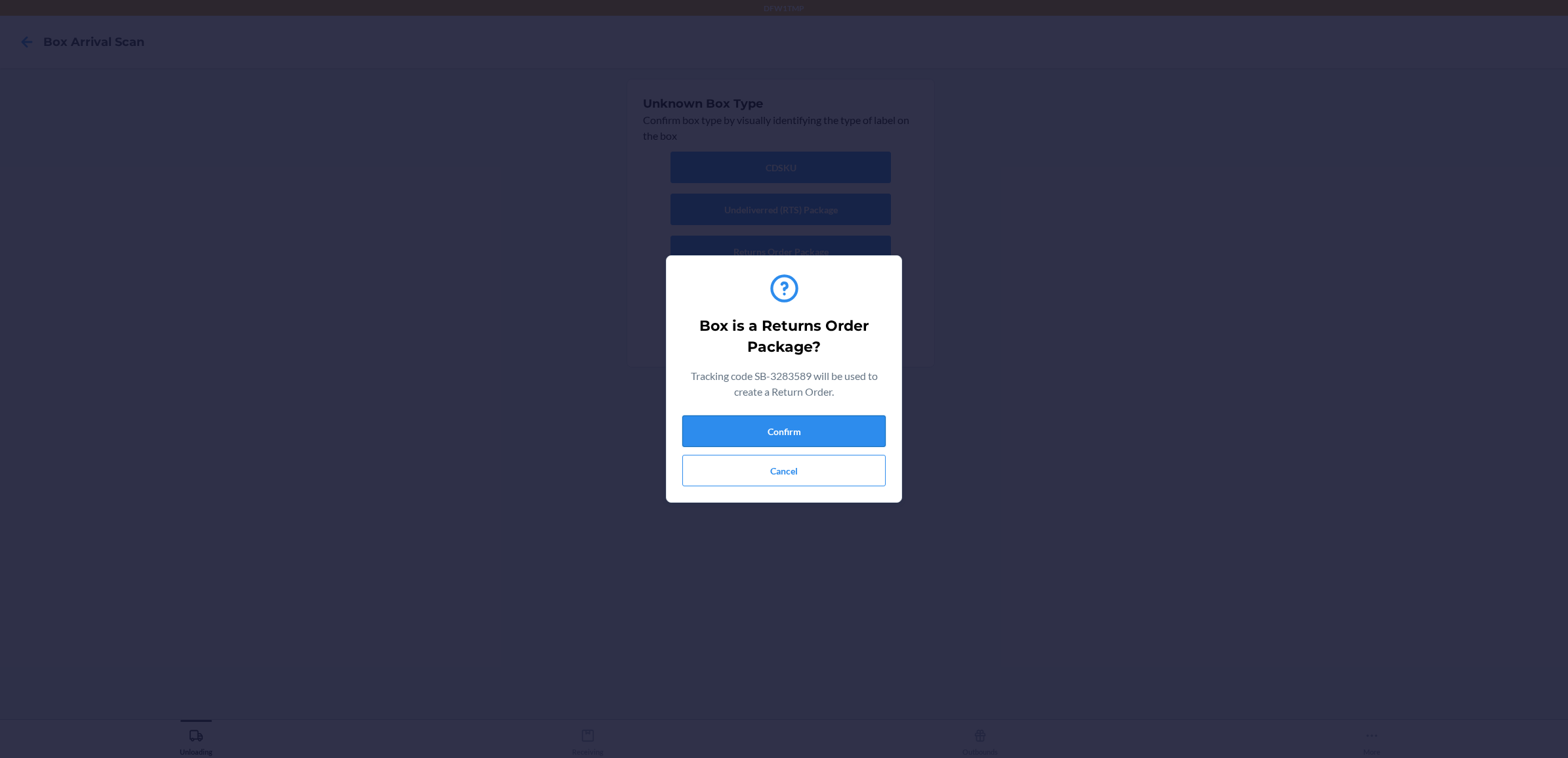
click at [837, 440] on button "Confirm" at bounding box center [784, 431] width 203 height 32
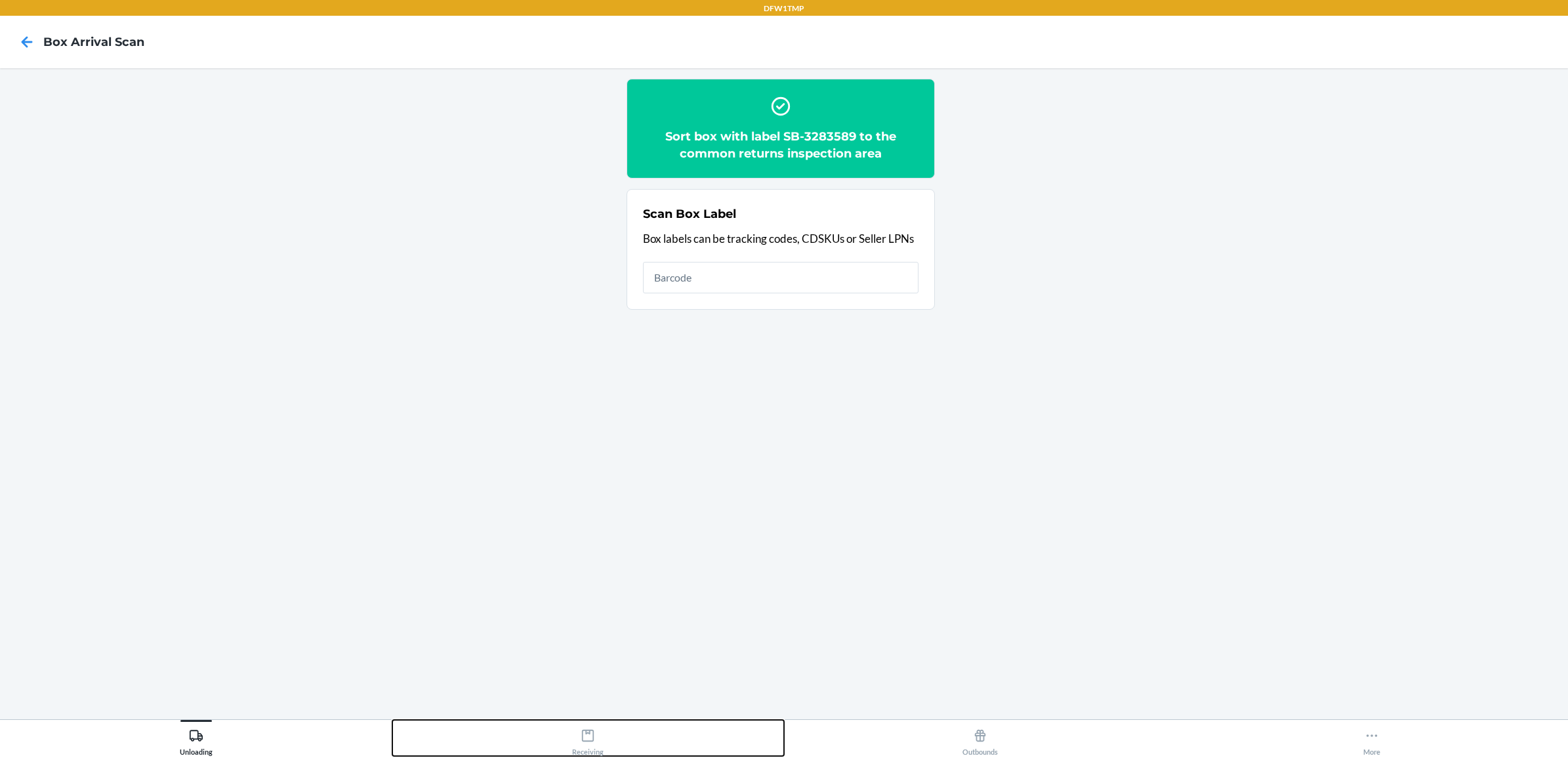
click at [586, 749] on div "Receiving" at bounding box center [587, 739] width 32 height 33
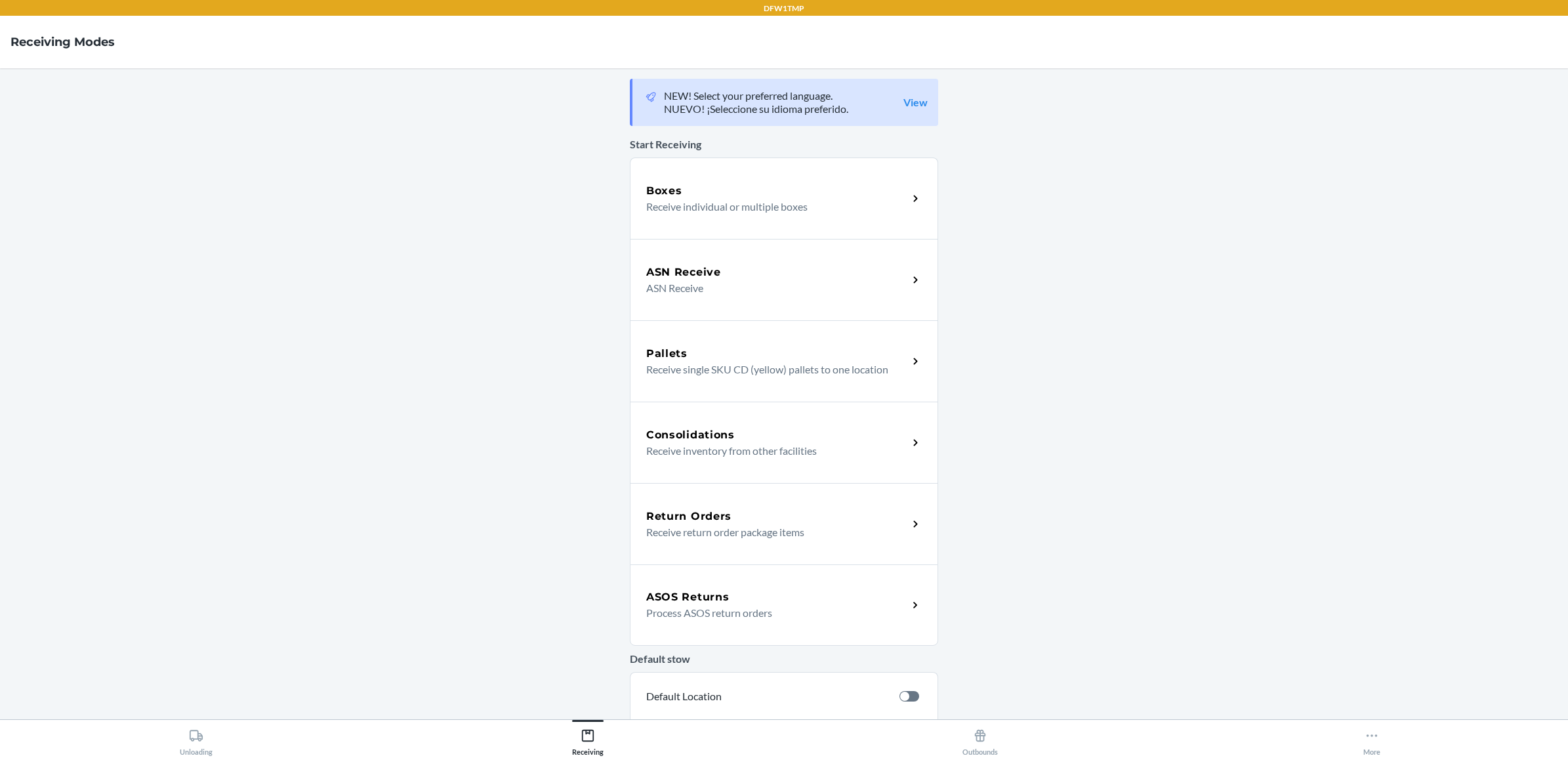
click at [795, 502] on div "Return Orders Receive return order package items" at bounding box center [784, 524] width 308 height 81
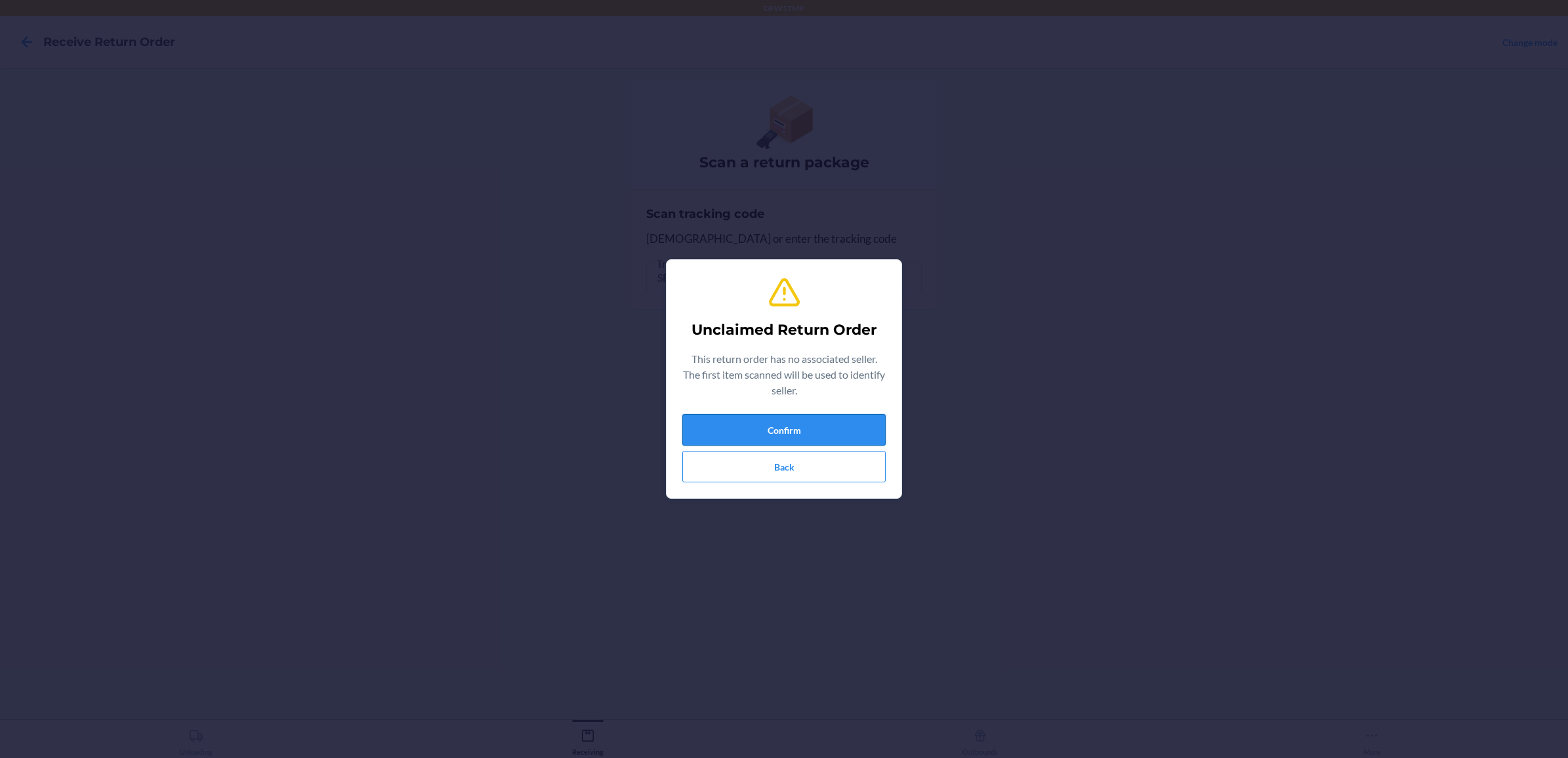
click at [735, 421] on button "Confirm" at bounding box center [784, 430] width 203 height 32
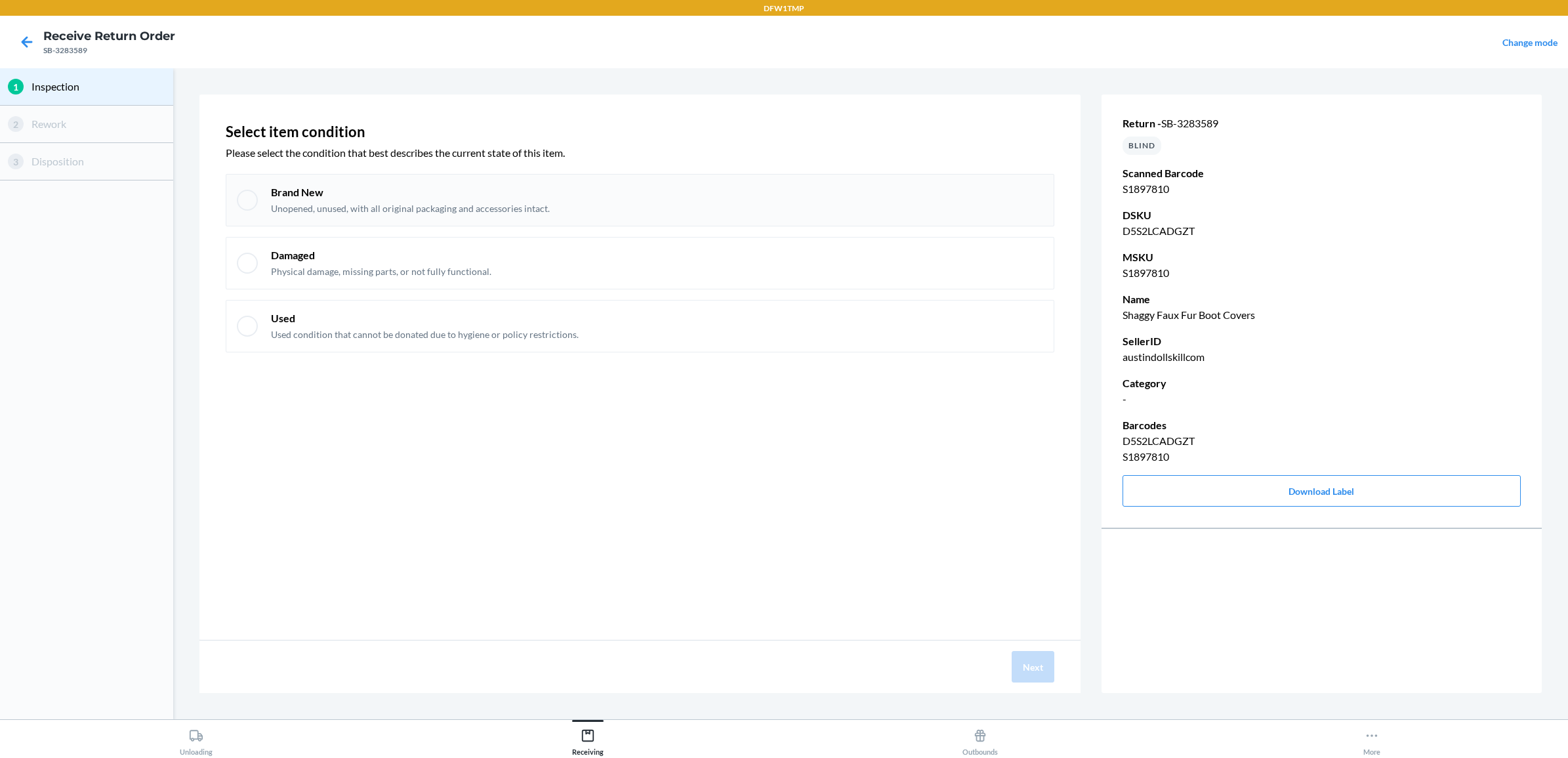
drag, startPoint x: 400, startPoint y: 189, endPoint x: 418, endPoint y: 208, distance: 26.2
click at [405, 189] on p "Brand New" at bounding box center [411, 192] width 279 height 15
checkbox input "true"
drag, startPoint x: 1032, startPoint y: 661, endPoint x: 1022, endPoint y: 596, distance: 65.8
click at [1033, 661] on button "Next" at bounding box center [1032, 666] width 43 height 32
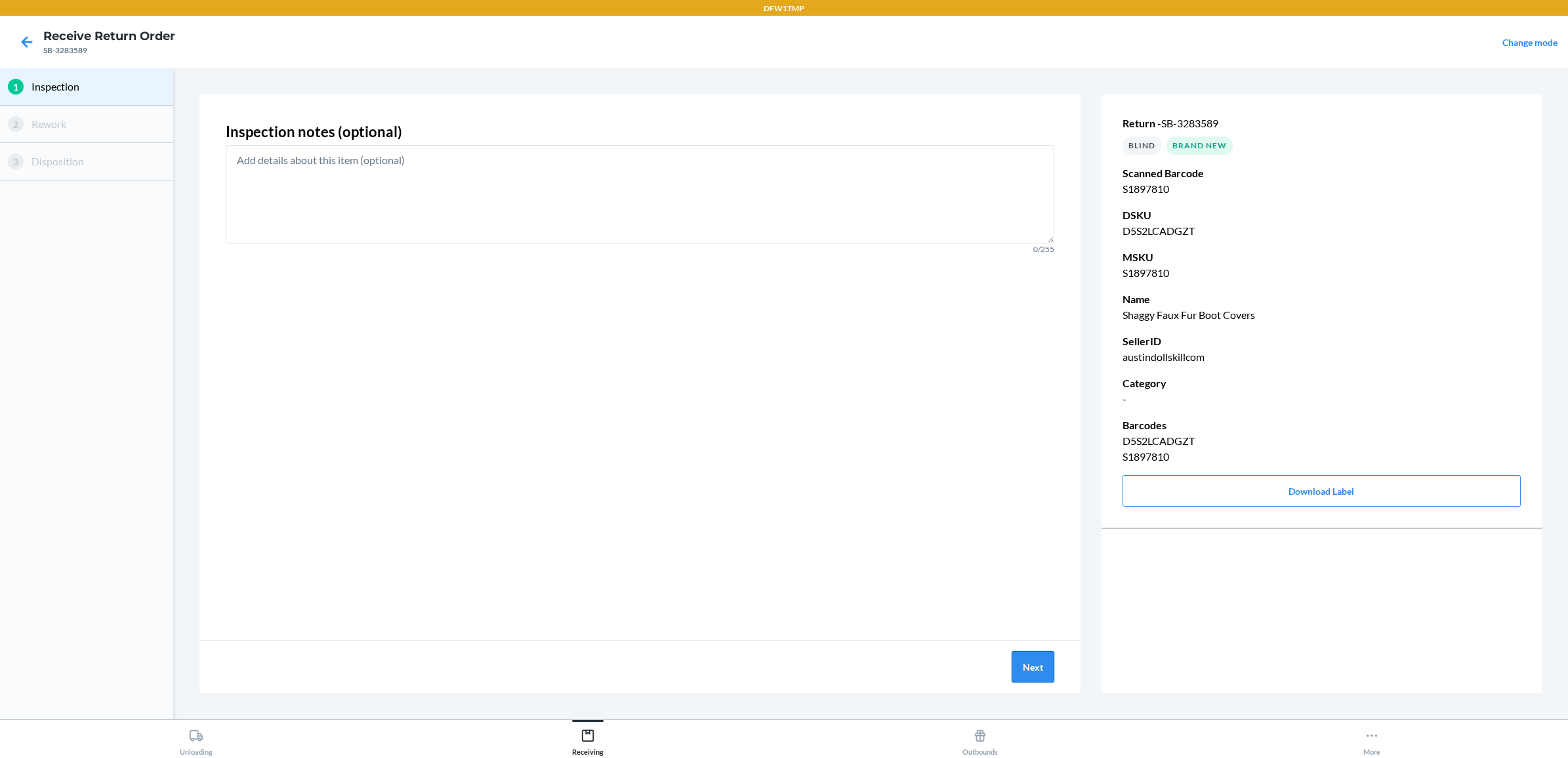
drag, startPoint x: 1014, startPoint y: 641, endPoint x: 1025, endPoint y: 674, distance: 34.8
click at [1025, 672] on div "Next" at bounding box center [640, 666] width 881 height 53
click at [1025, 674] on button "Next" at bounding box center [1032, 666] width 43 height 32
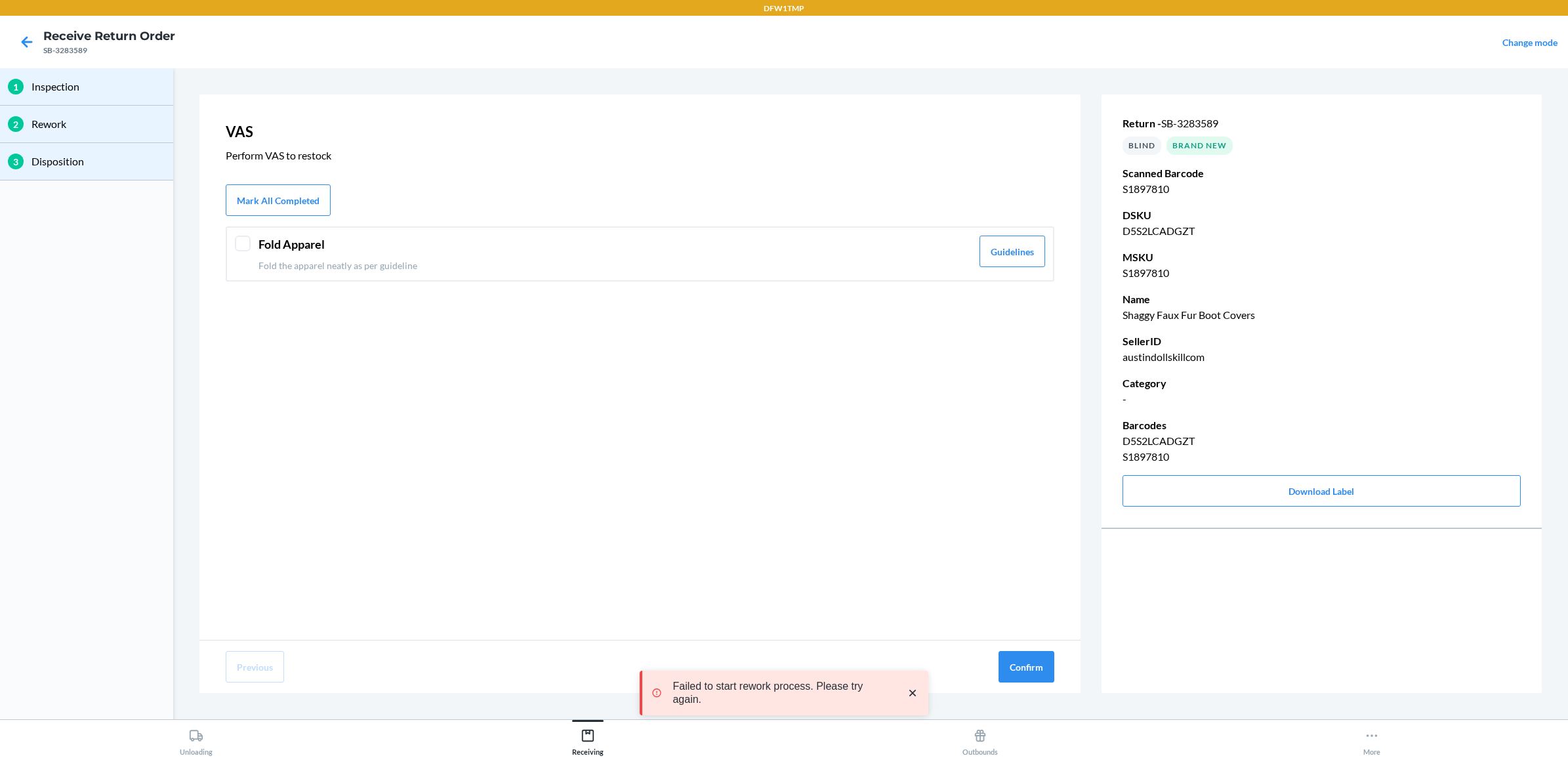
click at [932, 241] on header "Fold Apparel" at bounding box center [615, 244] width 713 height 18
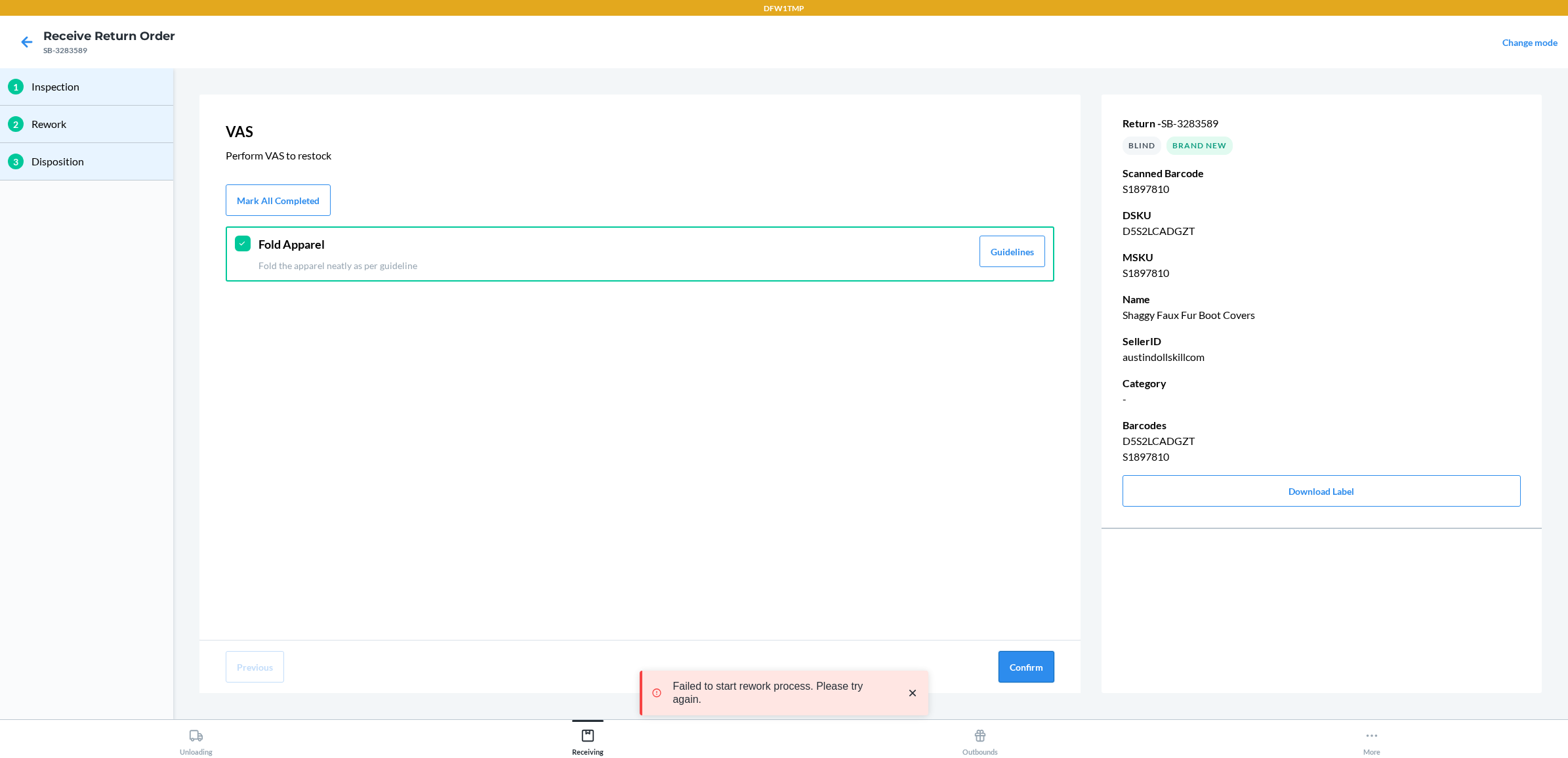
click at [1000, 674] on button "Confirm" at bounding box center [1027, 666] width 56 height 32
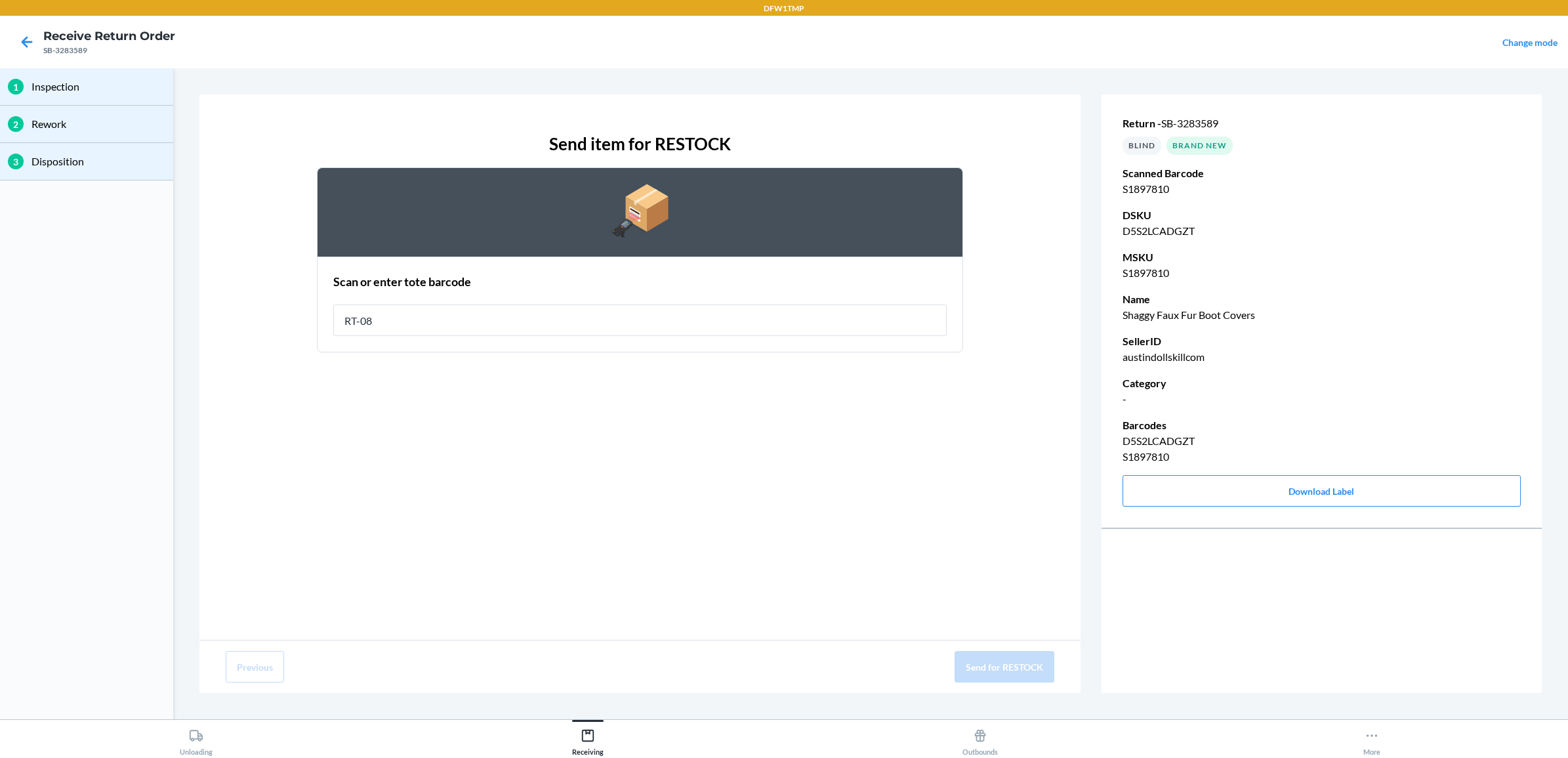
type input "RT-08"
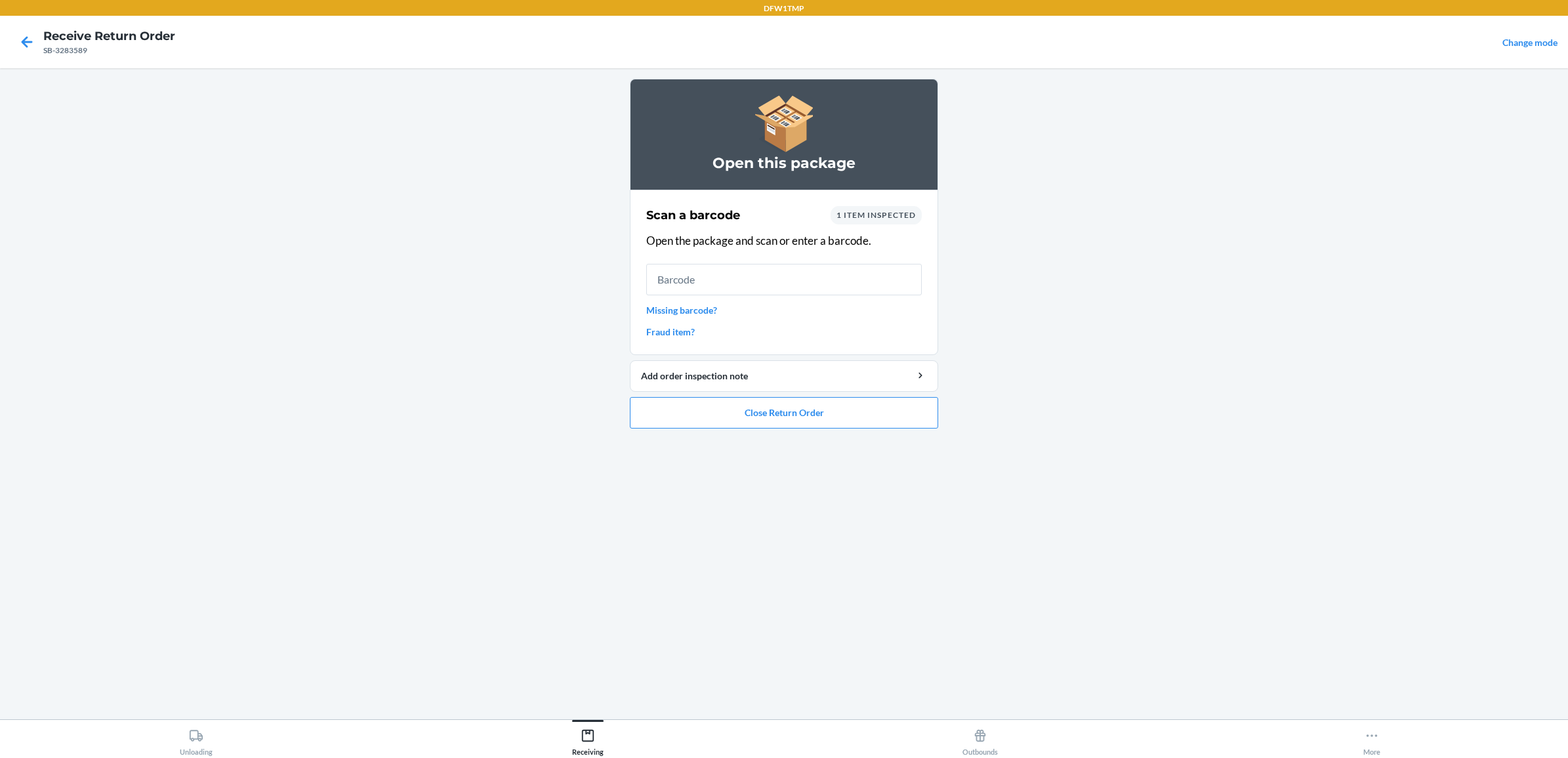
click at [683, 309] on link "Missing barcode?" at bounding box center [784, 310] width 275 height 14
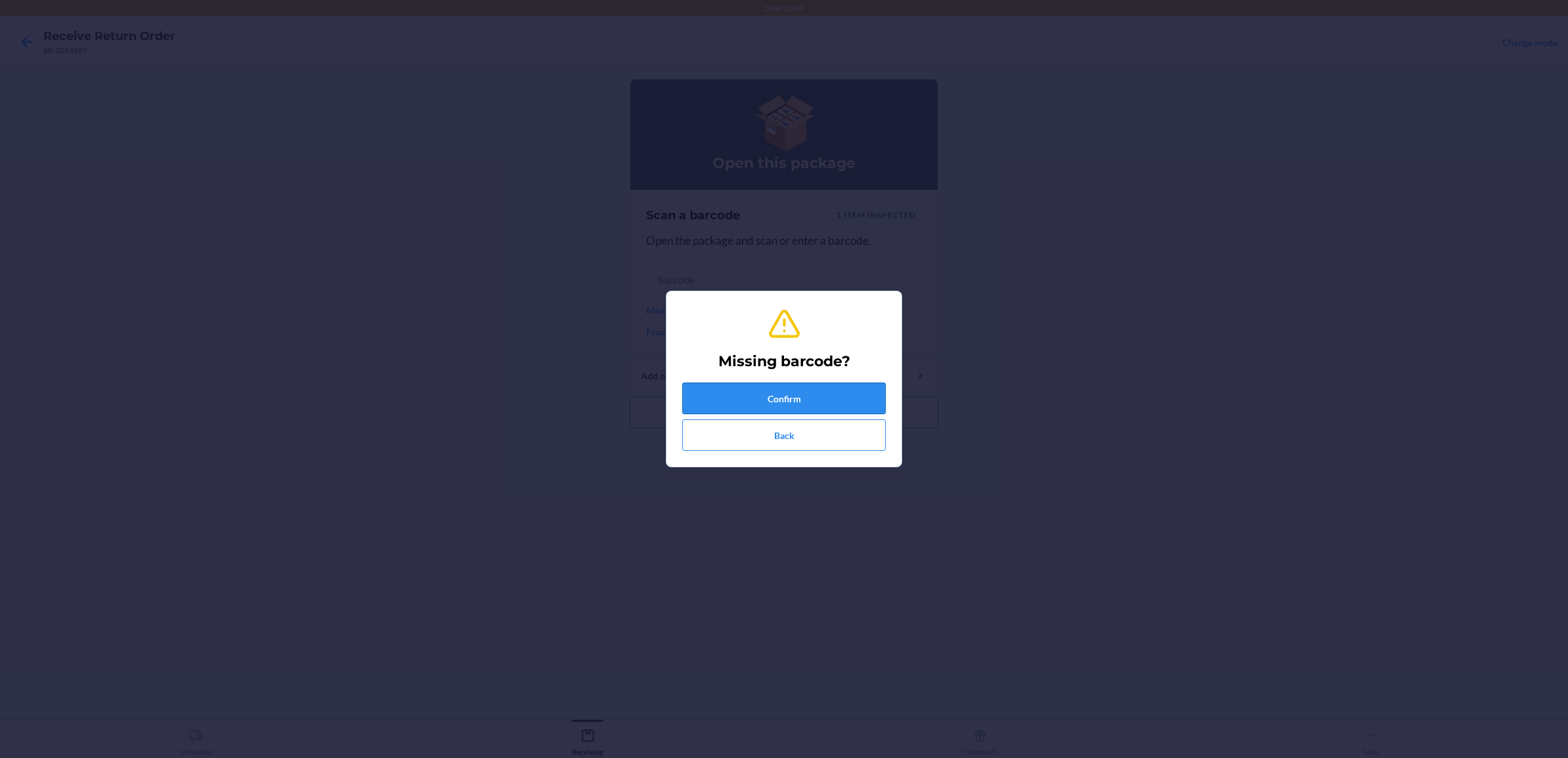
click at [798, 398] on button "Confirm" at bounding box center [784, 398] width 203 height 32
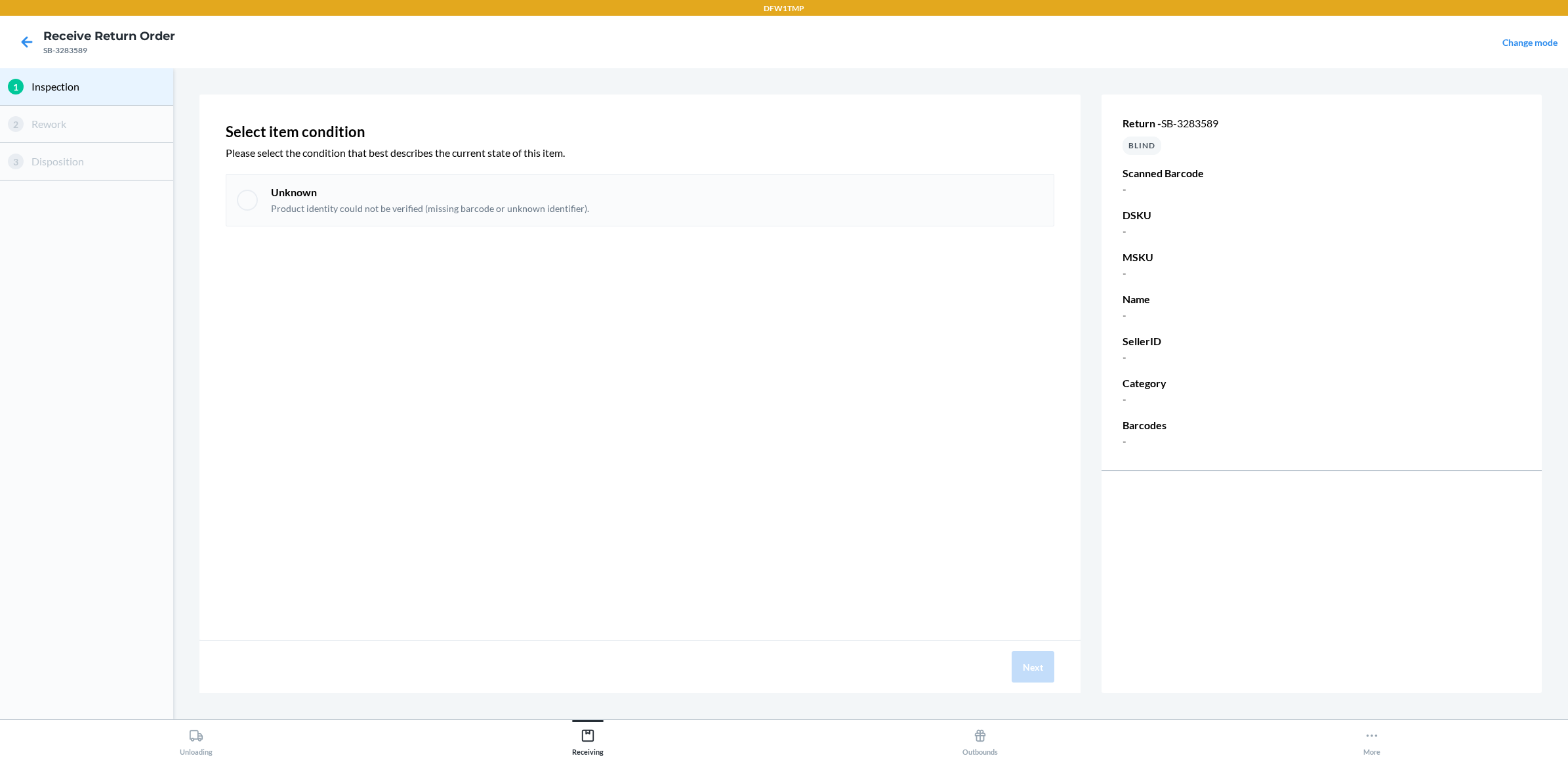
click at [751, 208] on div "Unknown Product identity could not be verified (missing barcode or unknown iden…" at bounding box center [657, 200] width 772 height 30
checkbox input "true"
click at [1011, 658] on div "Next" at bounding box center [640, 666] width 881 height 53
click at [1022, 661] on button "Next" at bounding box center [1032, 666] width 43 height 32
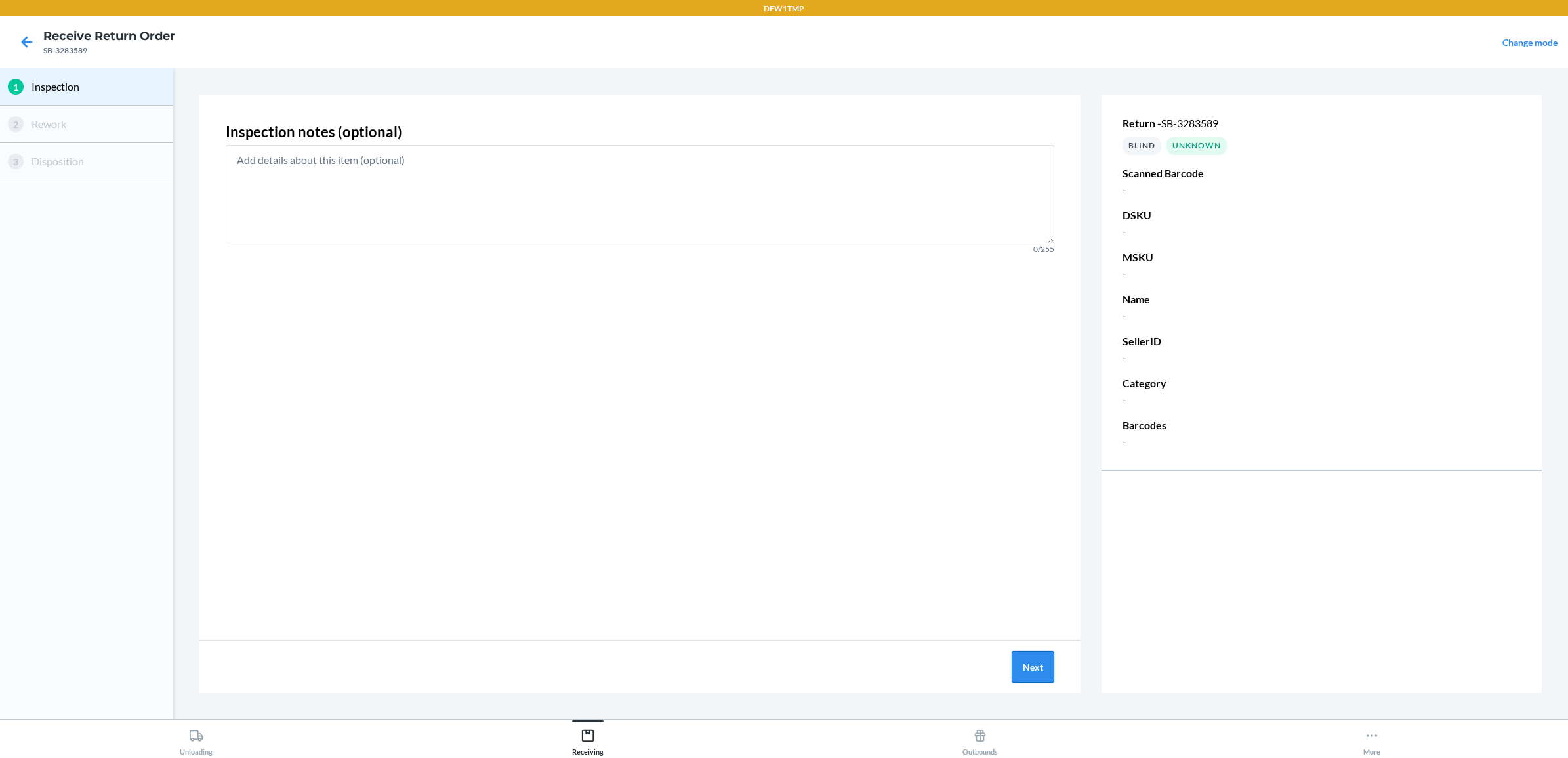
click at [1048, 658] on button "Next" at bounding box center [1032, 666] width 43 height 32
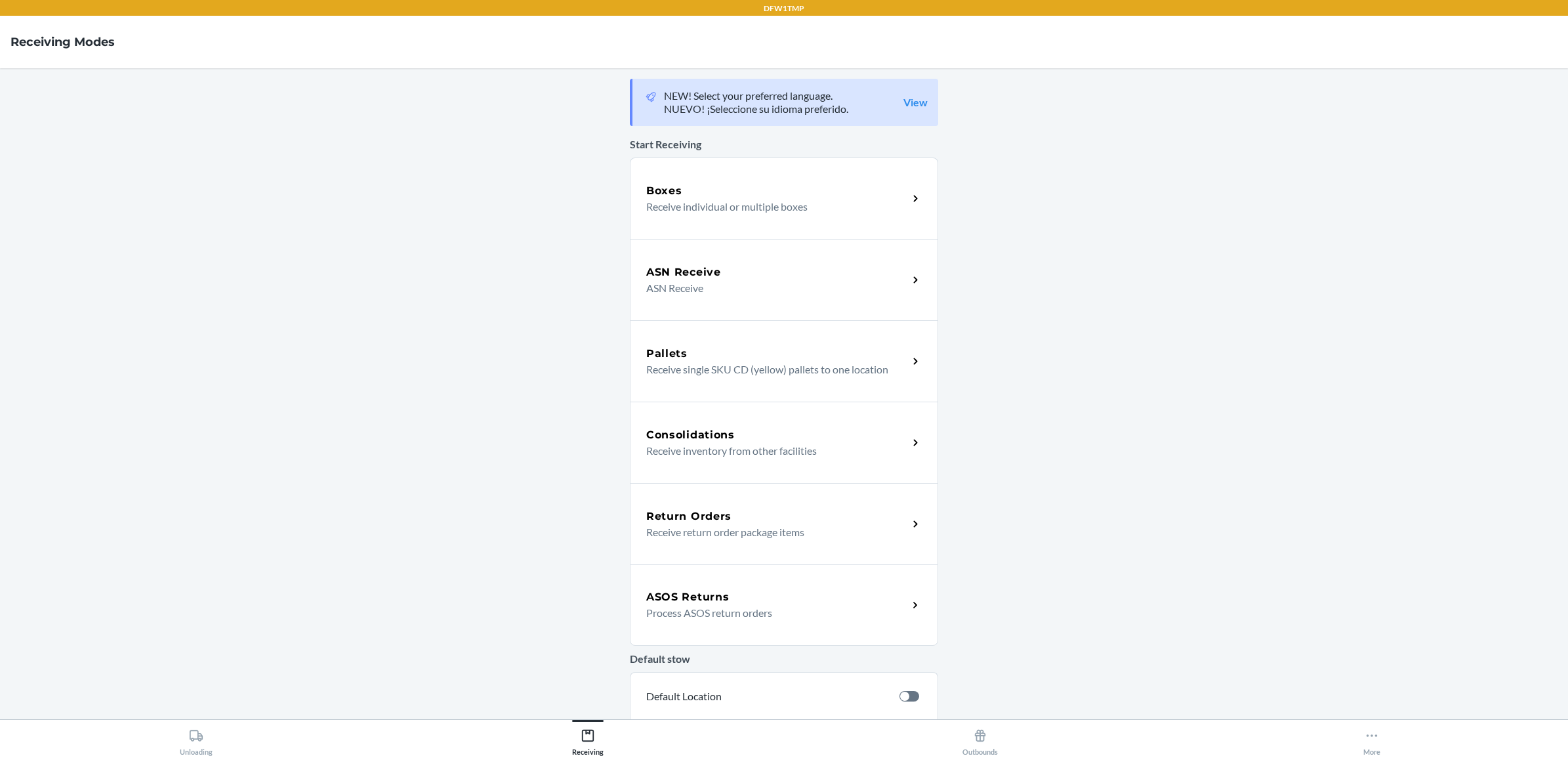
click at [701, 510] on h5 "Return Orders" at bounding box center [689, 516] width 86 height 15
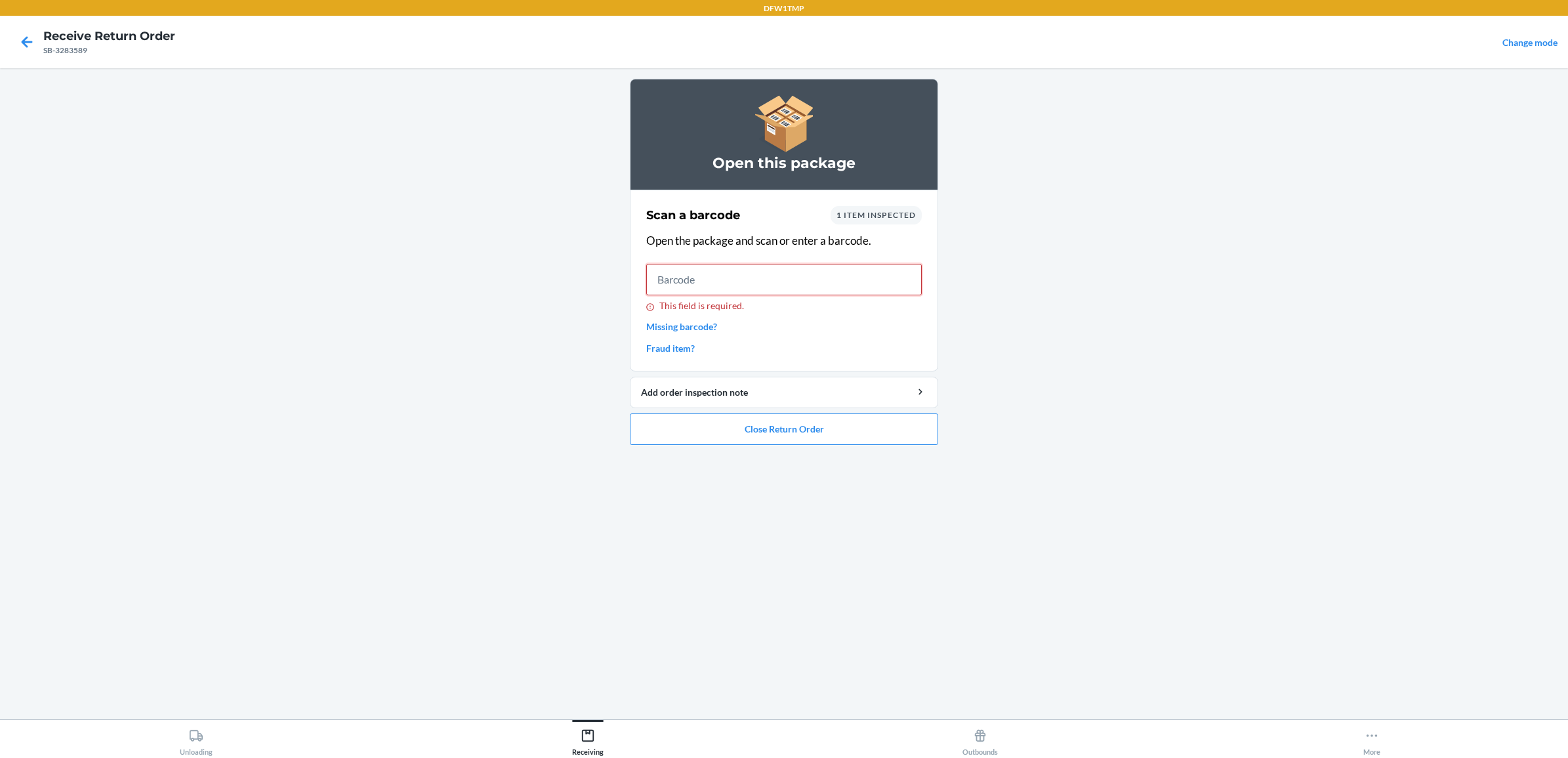
click at [751, 266] on input "This field is required." at bounding box center [784, 279] width 275 height 32
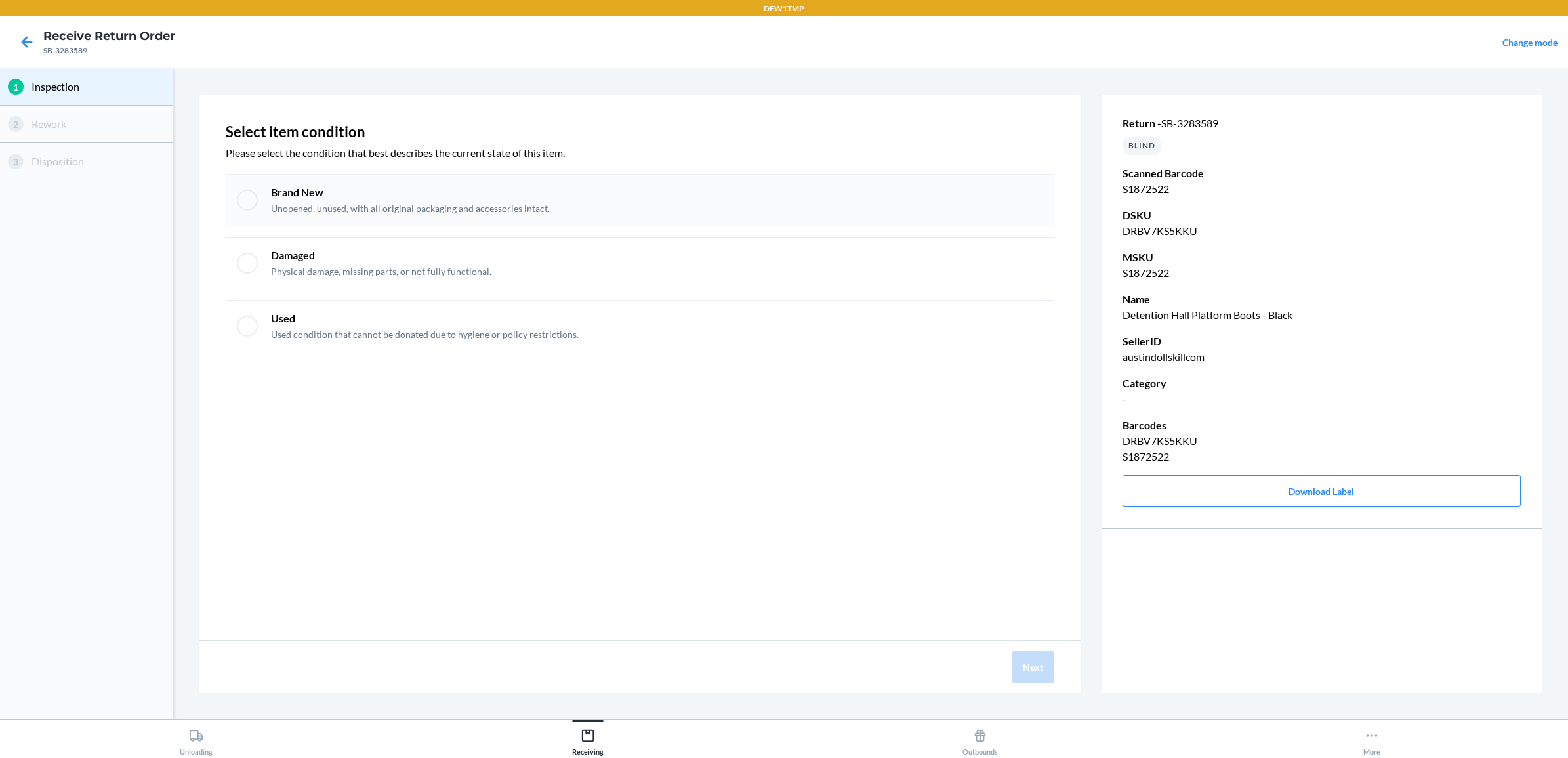
click at [702, 191] on div "Brand New Unopened, unused, with all original packaging and accessories intact." at bounding box center [657, 200] width 772 height 30
checkbox input "true"
click at [1034, 670] on button "Next" at bounding box center [1032, 666] width 43 height 32
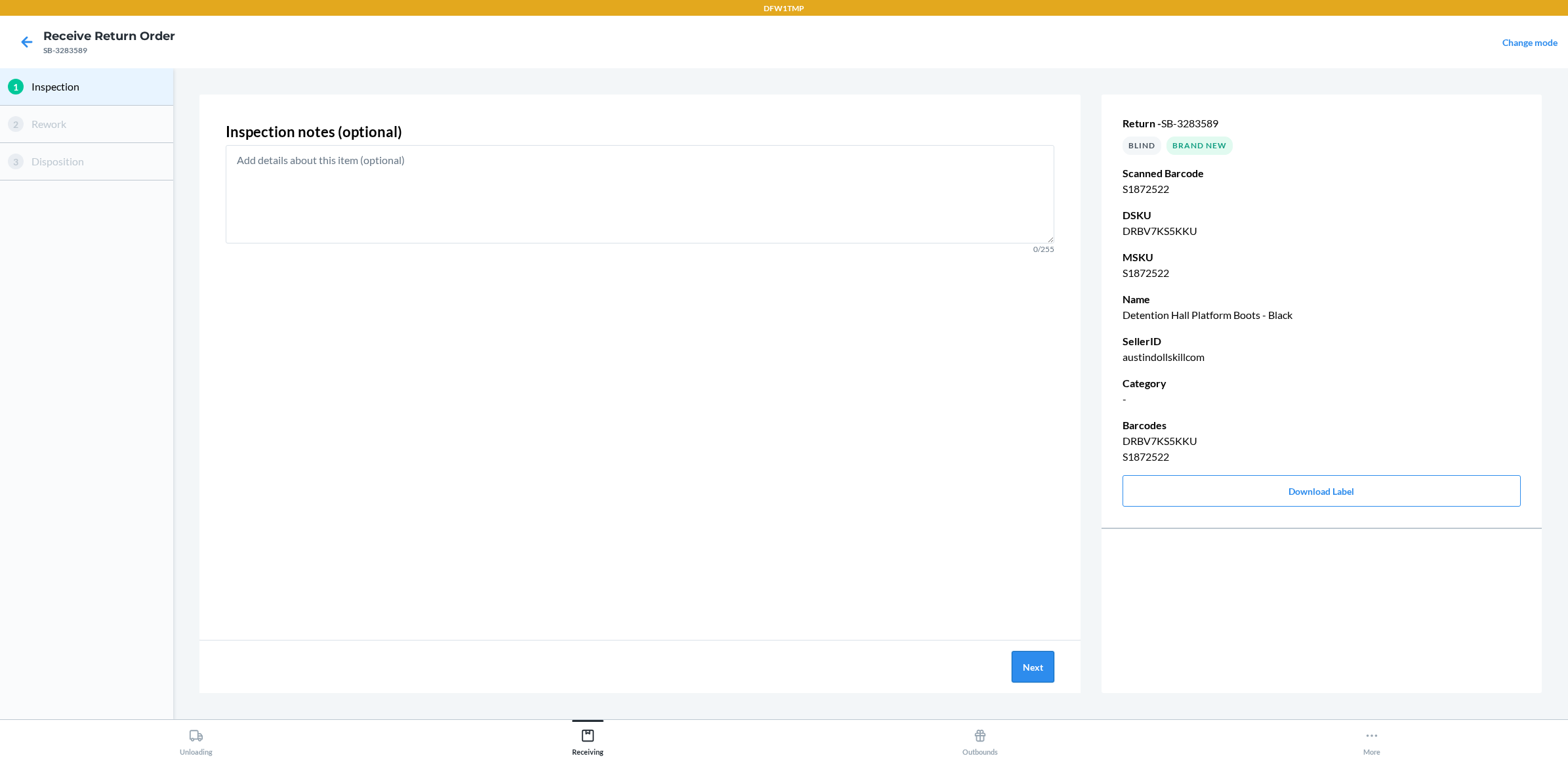
click at [1015, 671] on button "Next" at bounding box center [1032, 666] width 43 height 32
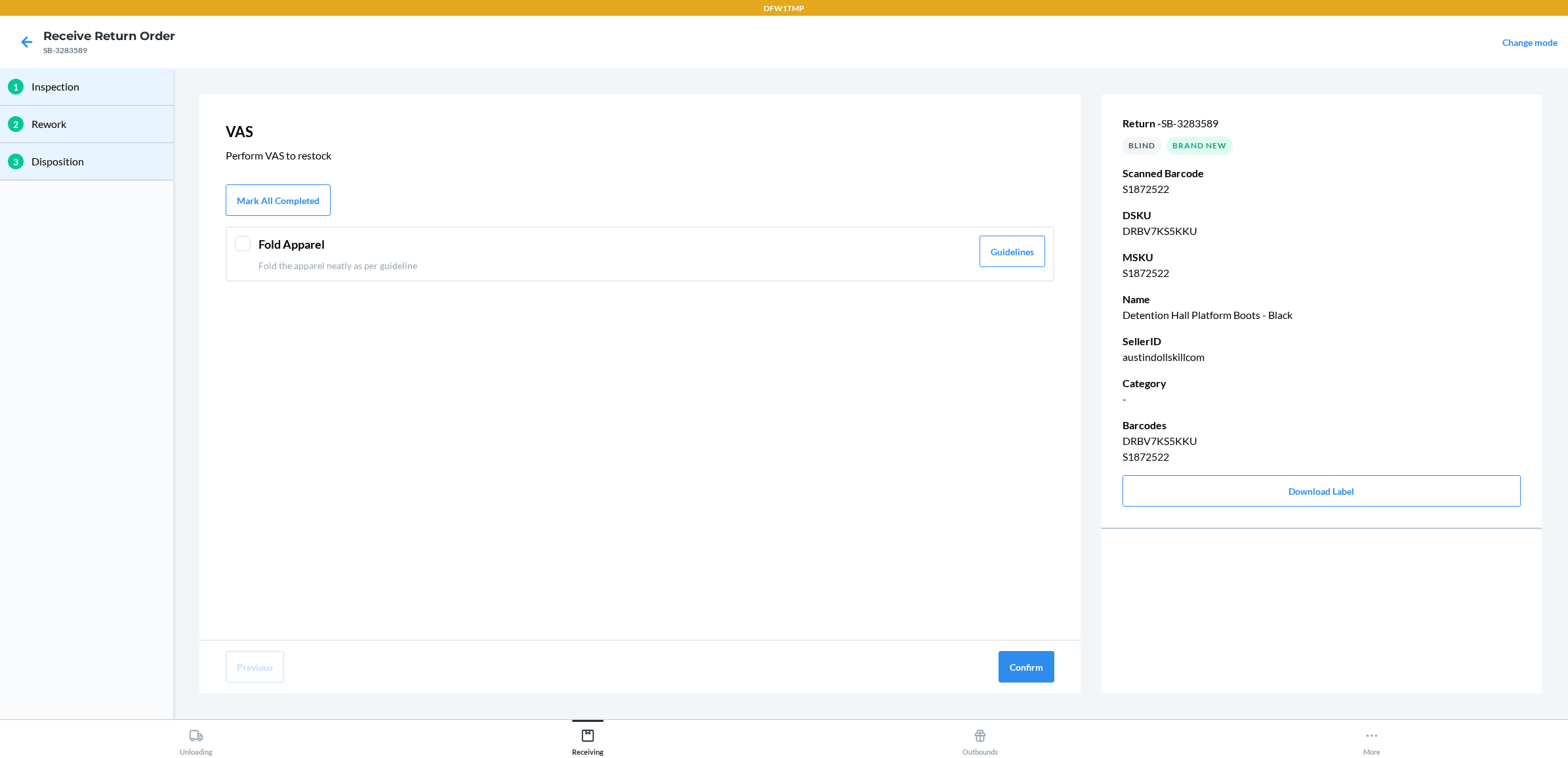
click at [765, 233] on div "Fold Apparel Fold the apparel neatly as per guideline Guidelines" at bounding box center [640, 254] width 829 height 55
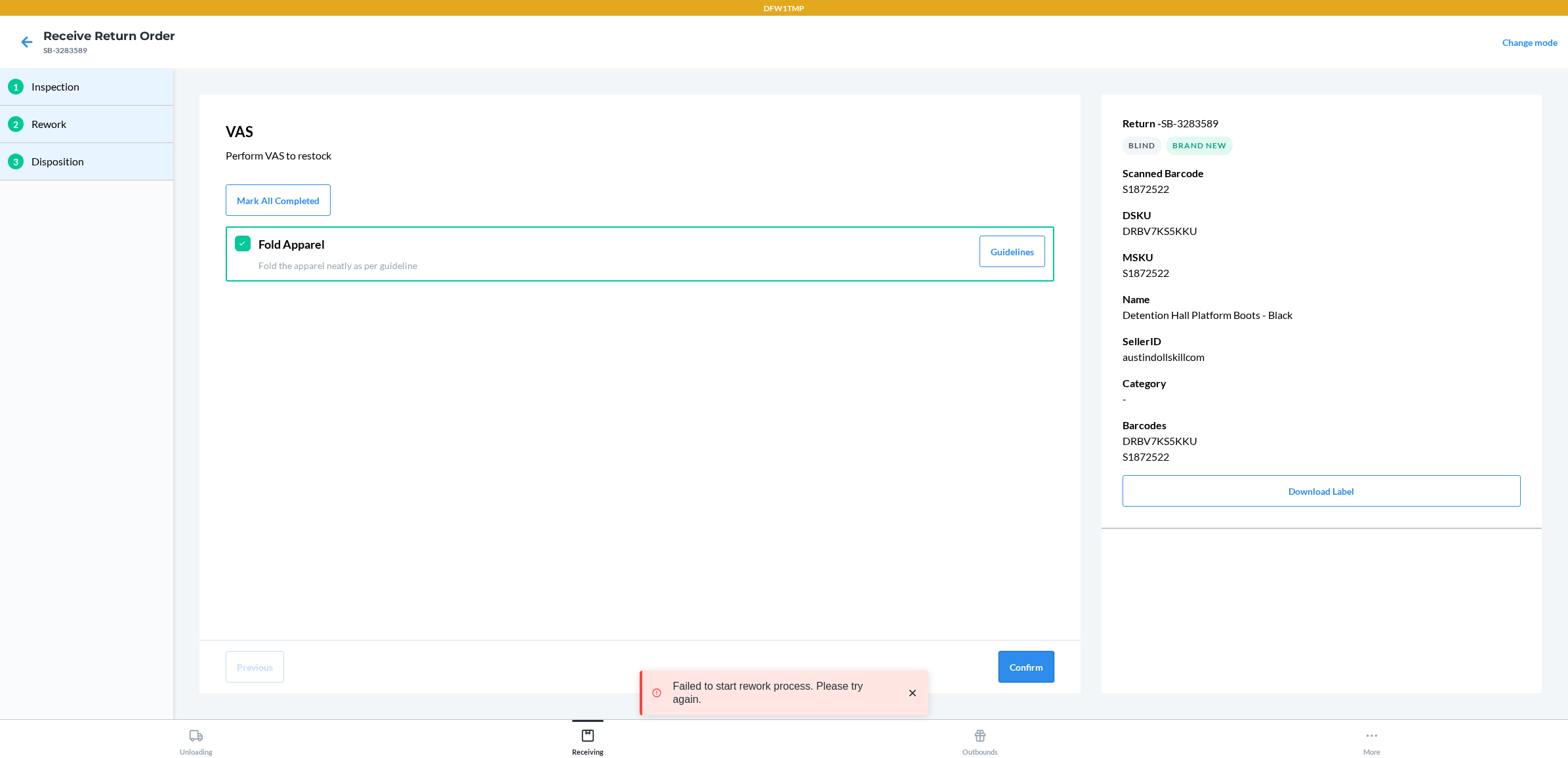
click at [1049, 664] on button "Confirm" at bounding box center [1027, 666] width 56 height 32
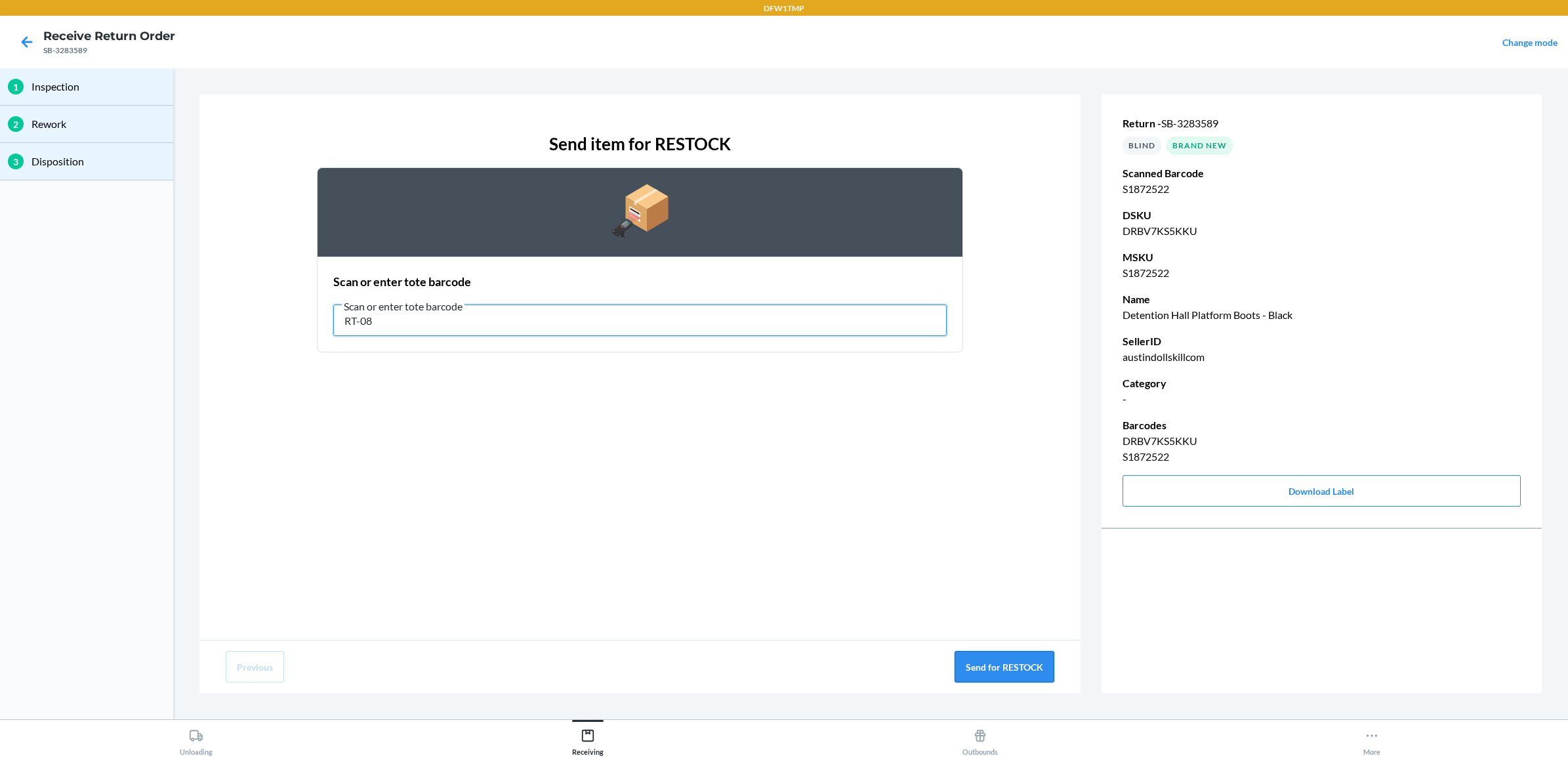
type input "RT-08"
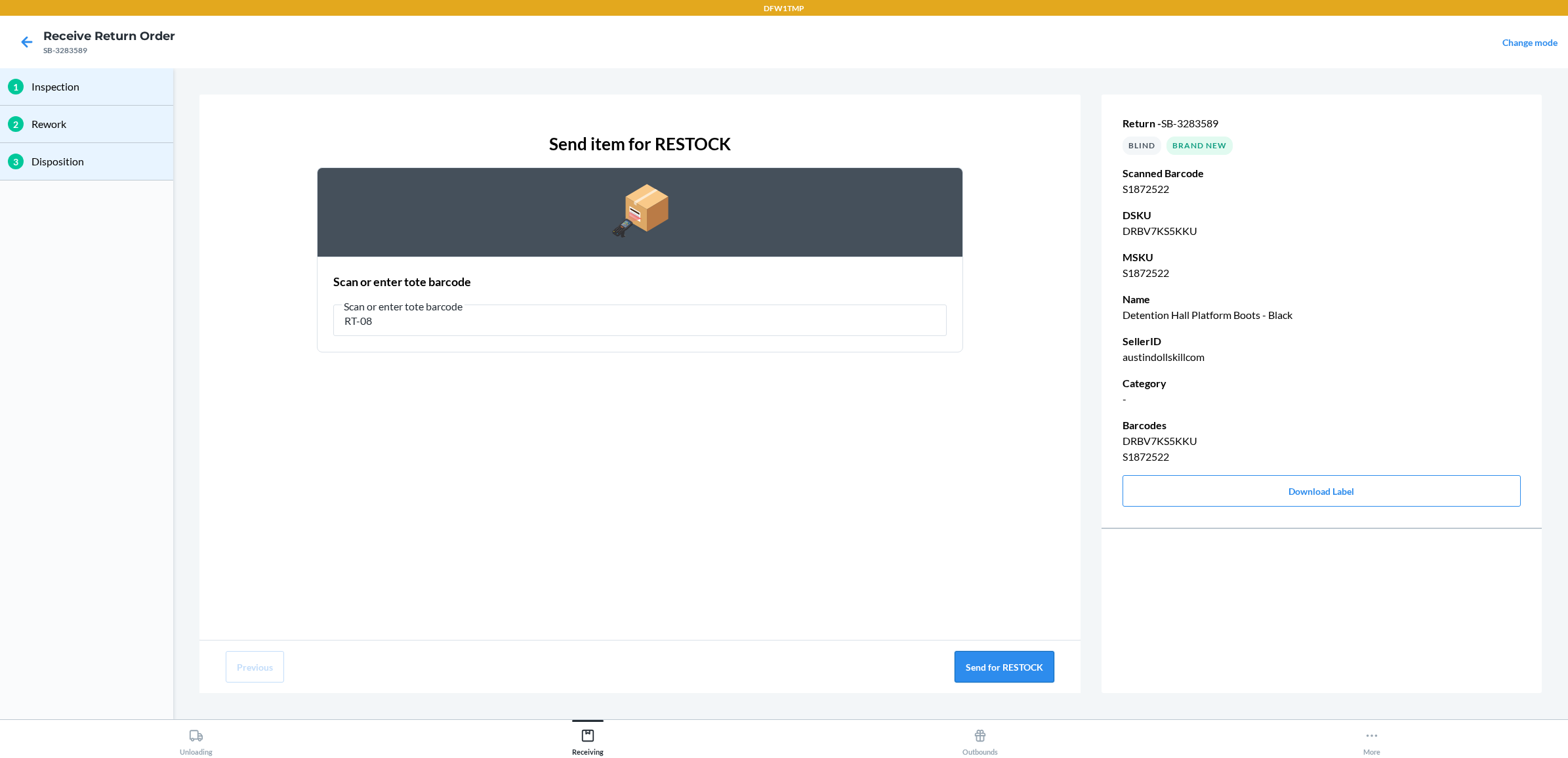
click at [1000, 666] on button "Send for RESTOCK" at bounding box center [1004, 666] width 100 height 32
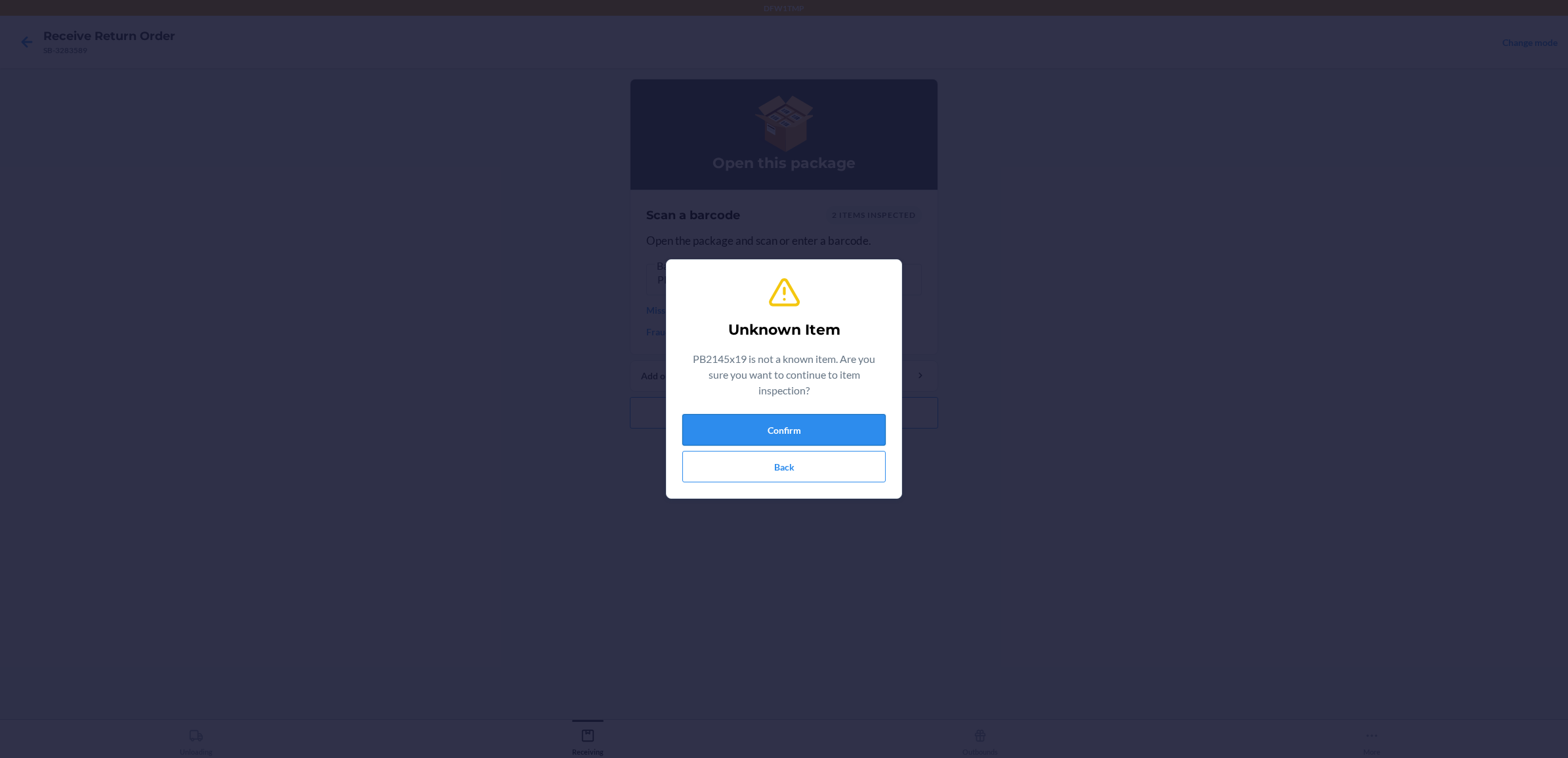
click at [733, 436] on button "Confirm" at bounding box center [784, 430] width 203 height 32
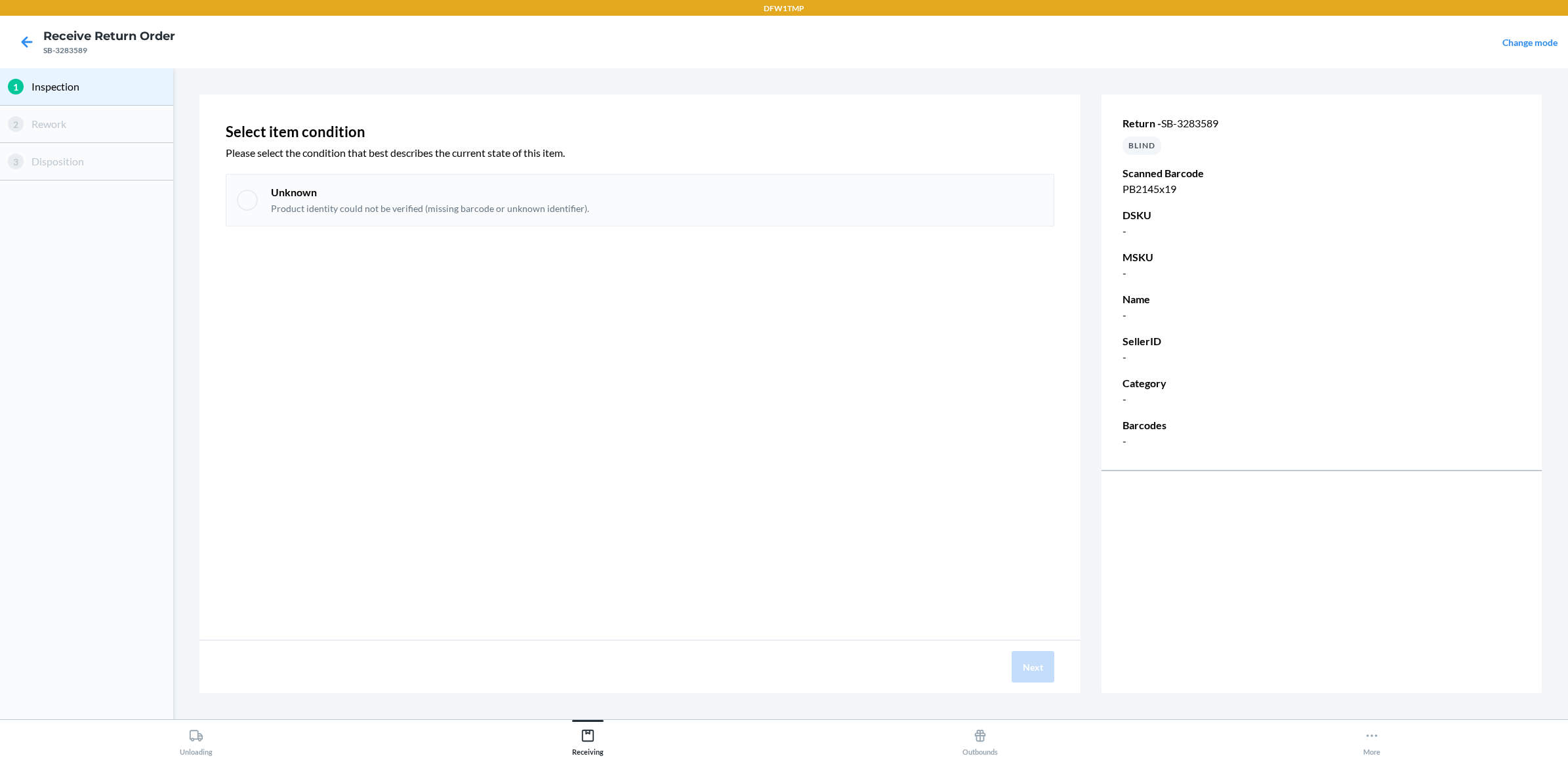
click at [248, 201] on div at bounding box center [247, 200] width 21 height 21
checkbox input "true"
click at [1039, 664] on button "Next" at bounding box center [1032, 666] width 43 height 32
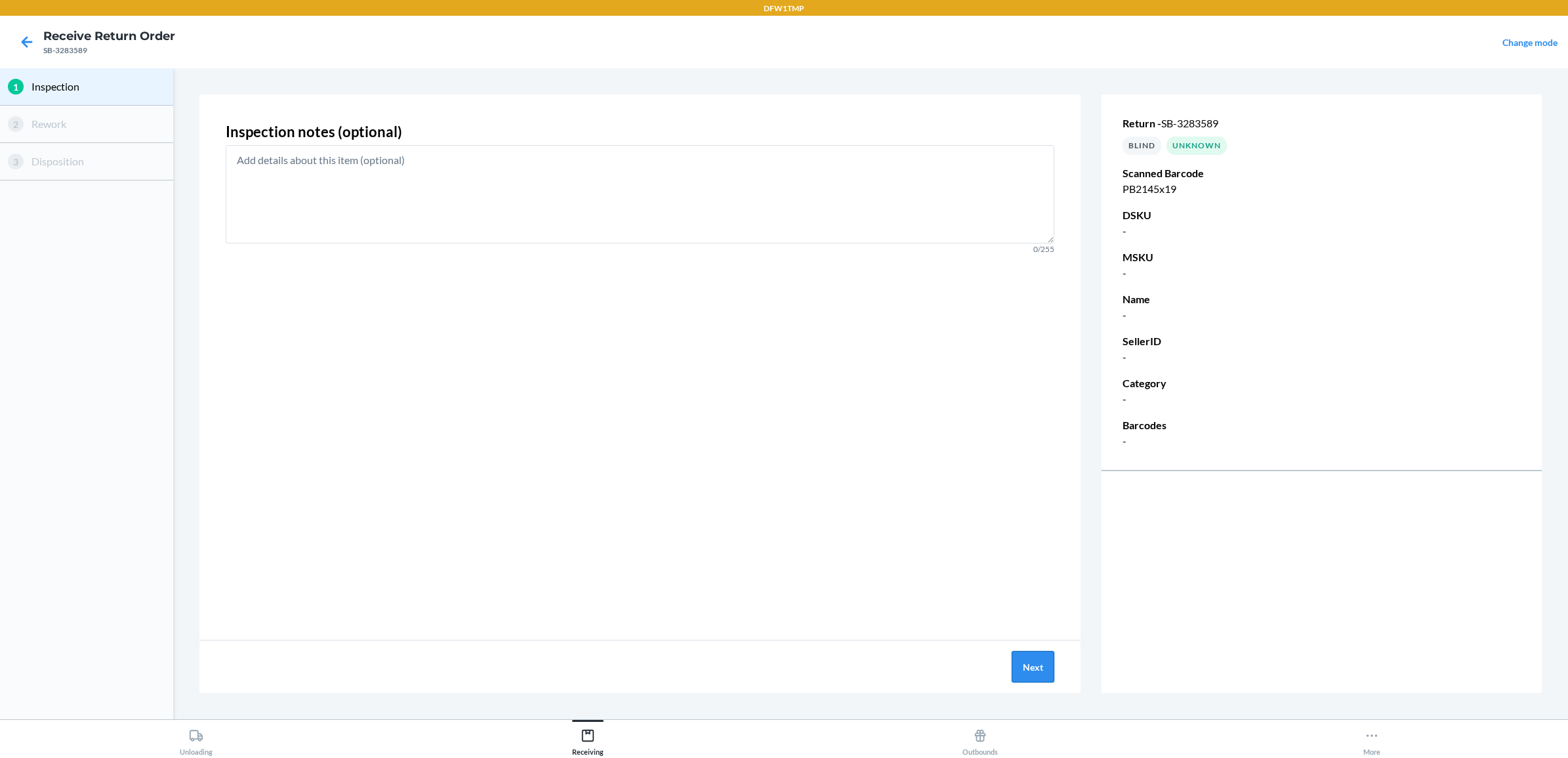
click at [1021, 663] on button "Next" at bounding box center [1032, 666] width 43 height 32
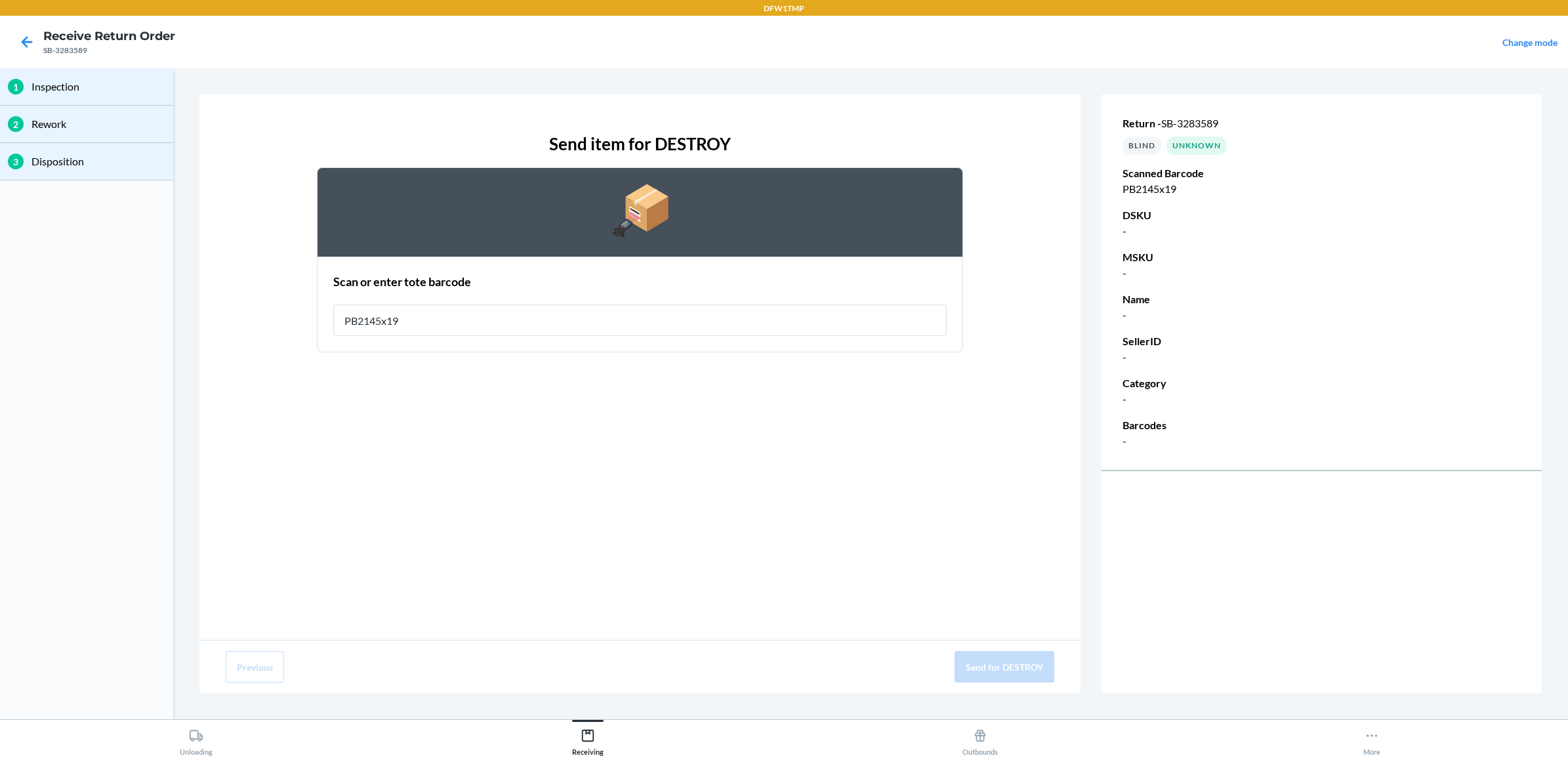
type input "PB2145x19"
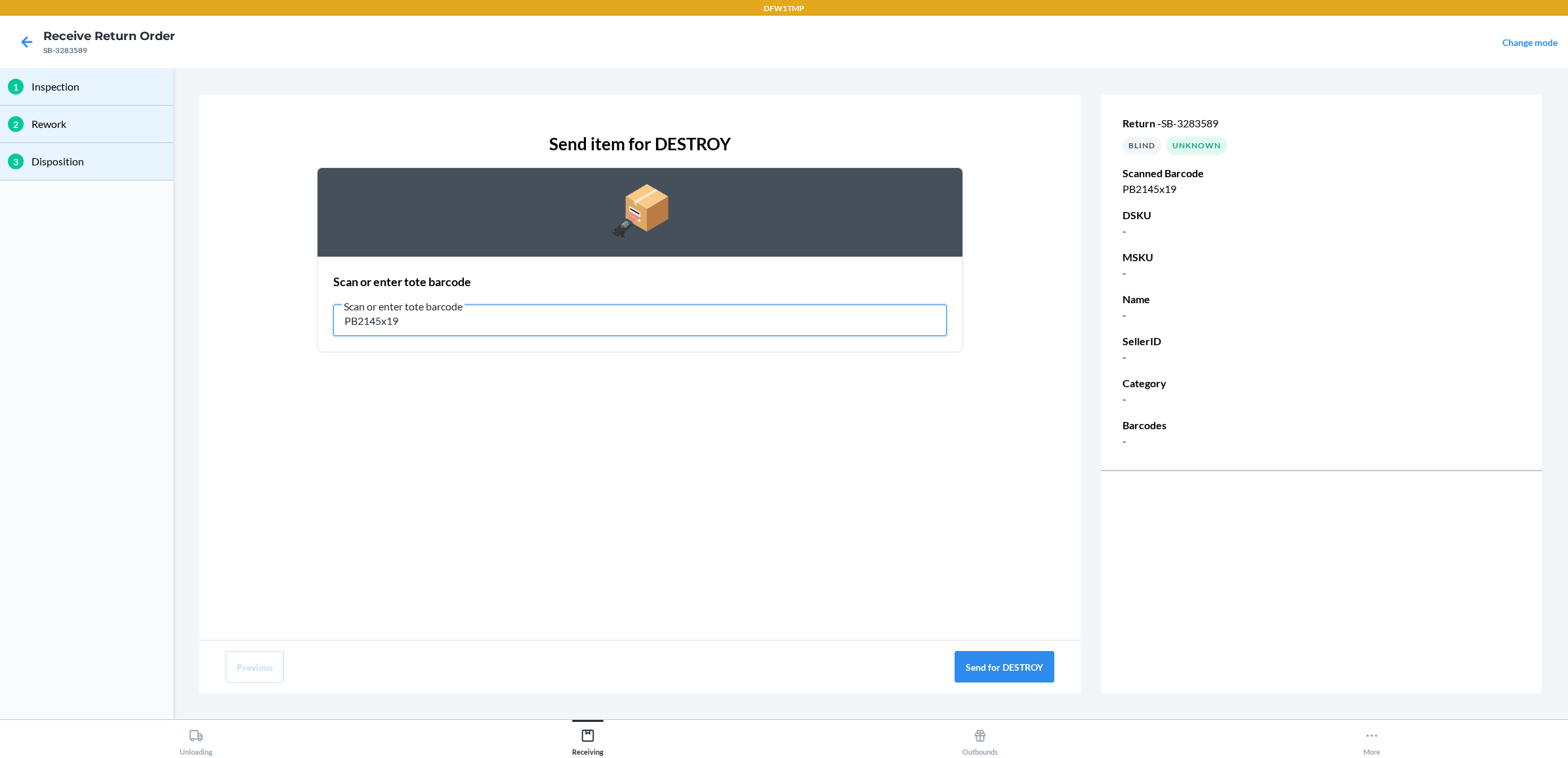
drag, startPoint x: 461, startPoint y: 330, endPoint x: 59, endPoint y: 156, distance: 438.0
click at [59, 156] on div "1 Inspection 2 Rework 3 Disposition Send item for DESTROY Scan or enter tote ba…" at bounding box center [784, 393] width 1568 height 651
type input "RT-04"
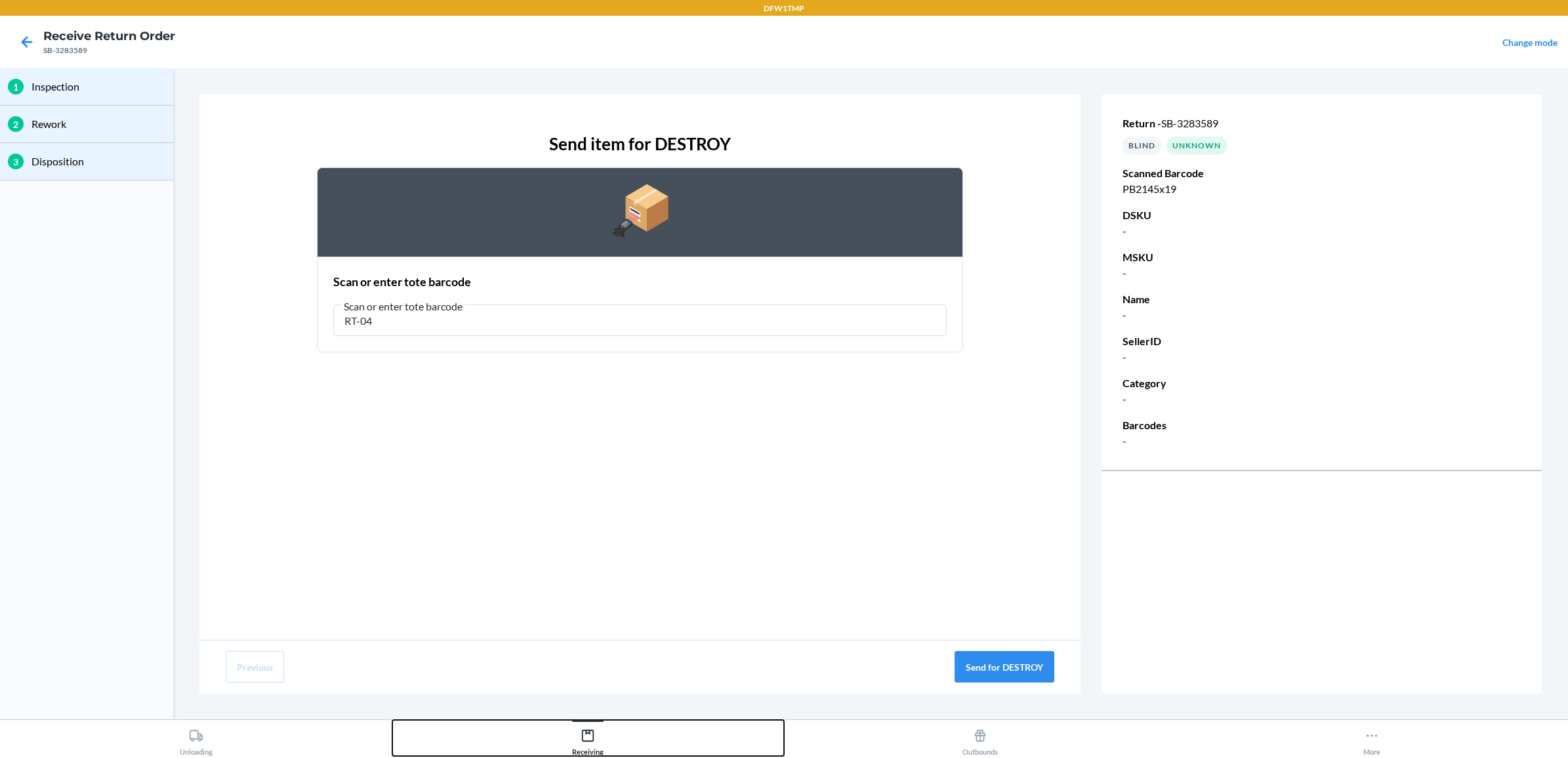
click at [590, 745] on div "Receiving" at bounding box center [587, 739] width 32 height 33
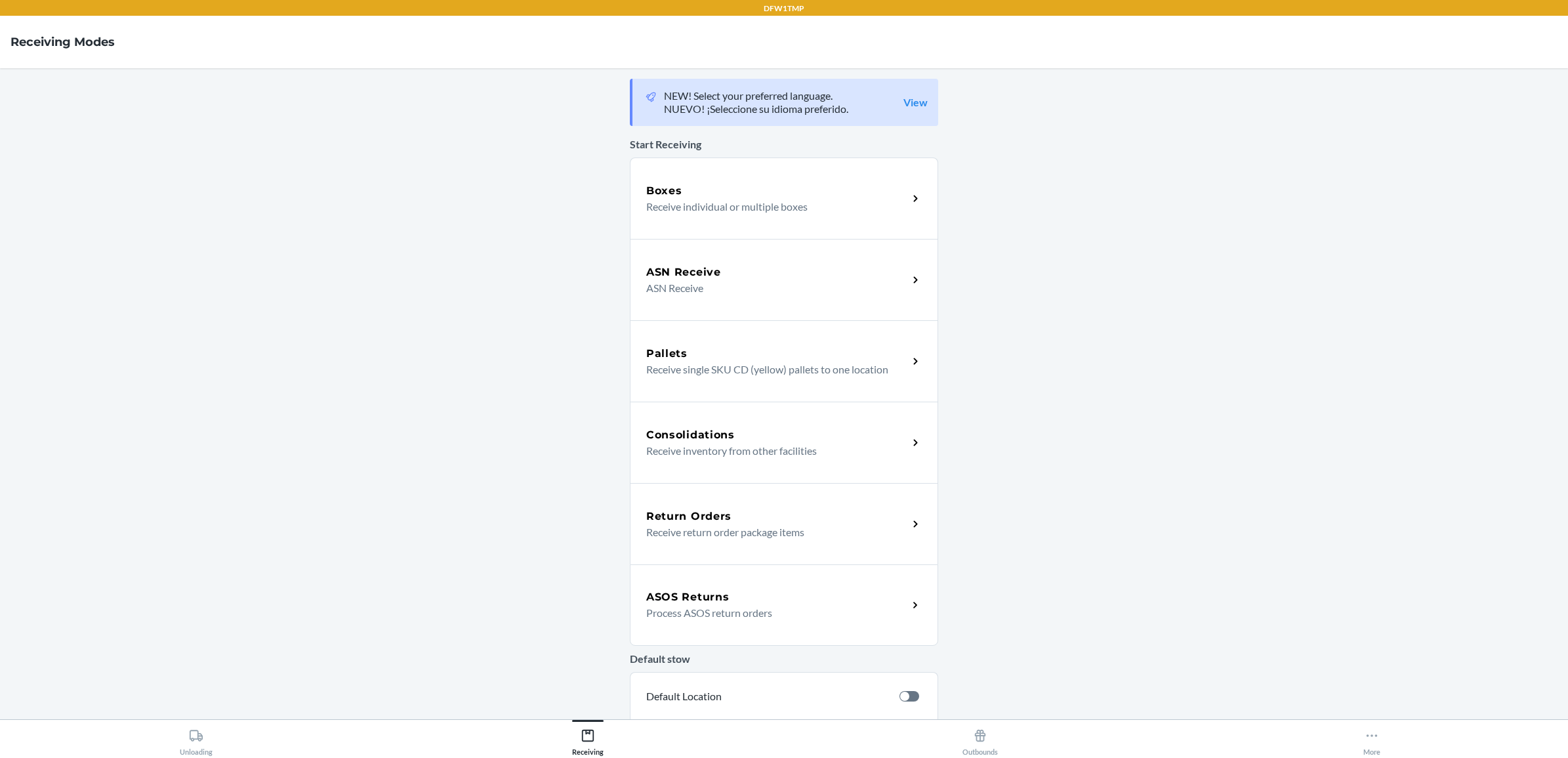
click at [686, 524] on p "Receive return order package items" at bounding box center [772, 532] width 251 height 15
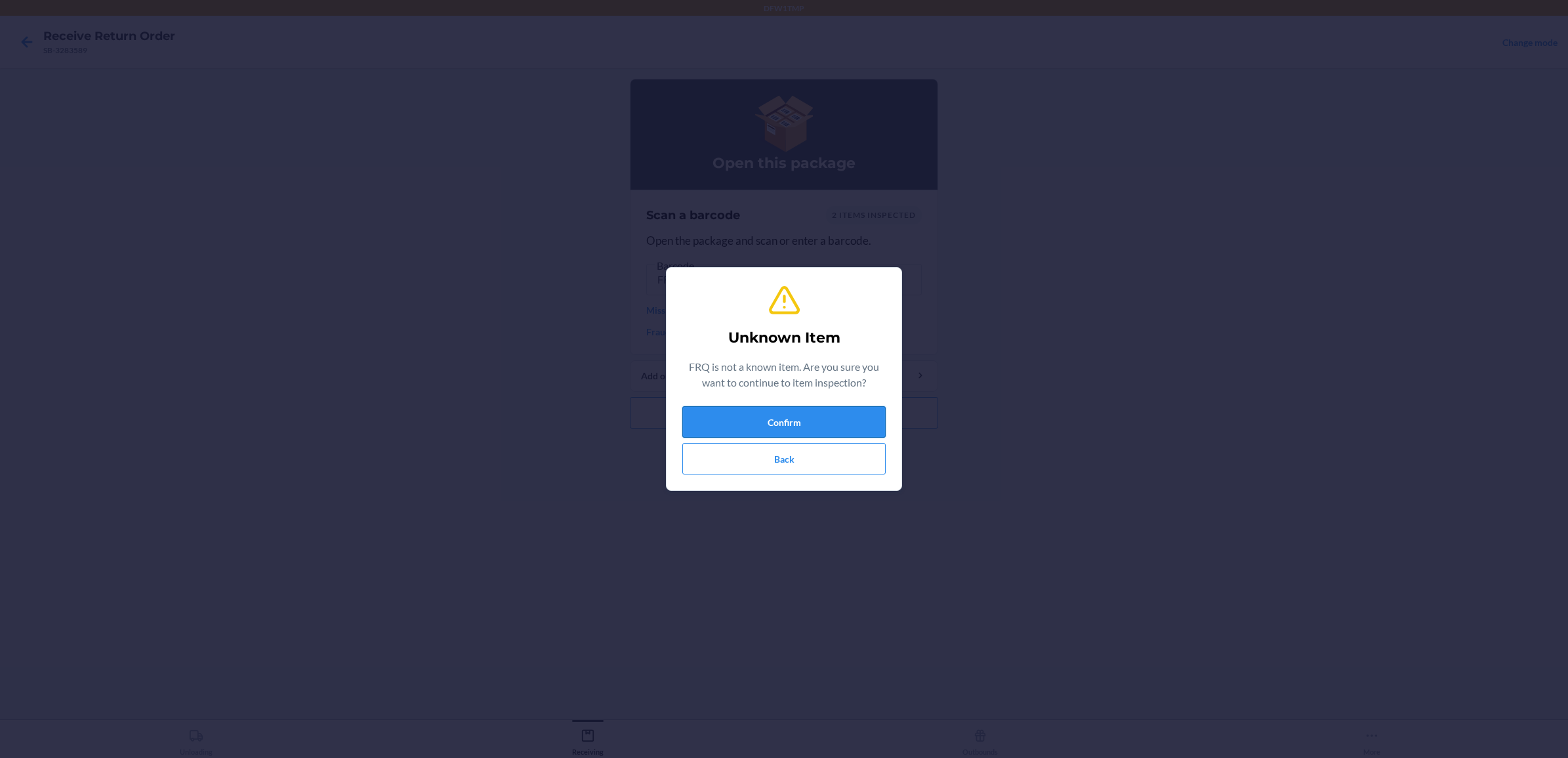
click at [738, 425] on button "Confirm" at bounding box center [784, 421] width 203 height 32
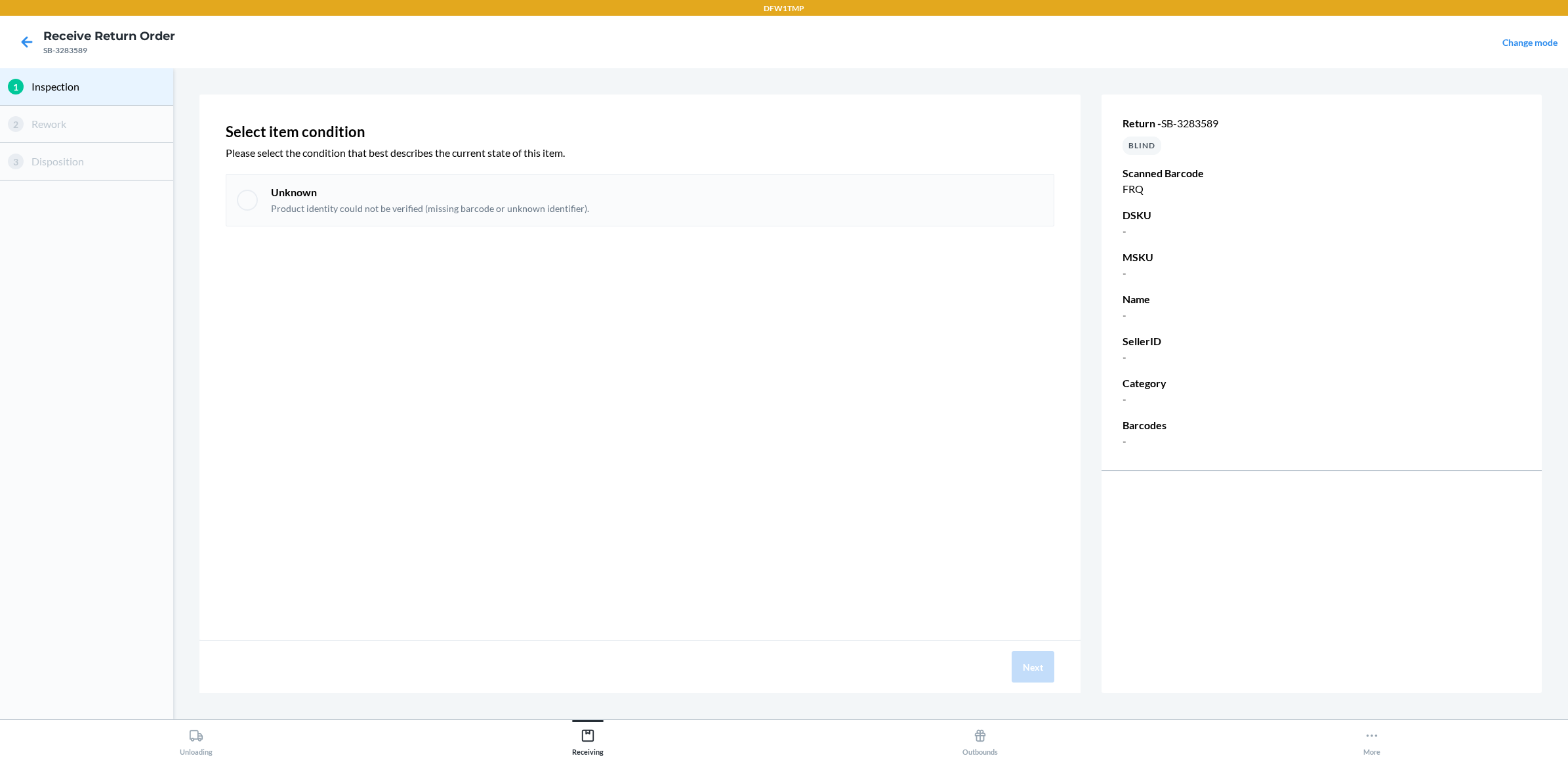
click at [248, 203] on div at bounding box center [247, 200] width 21 height 21
checkbox input "true"
click at [1023, 668] on button "Next" at bounding box center [1032, 666] width 43 height 32
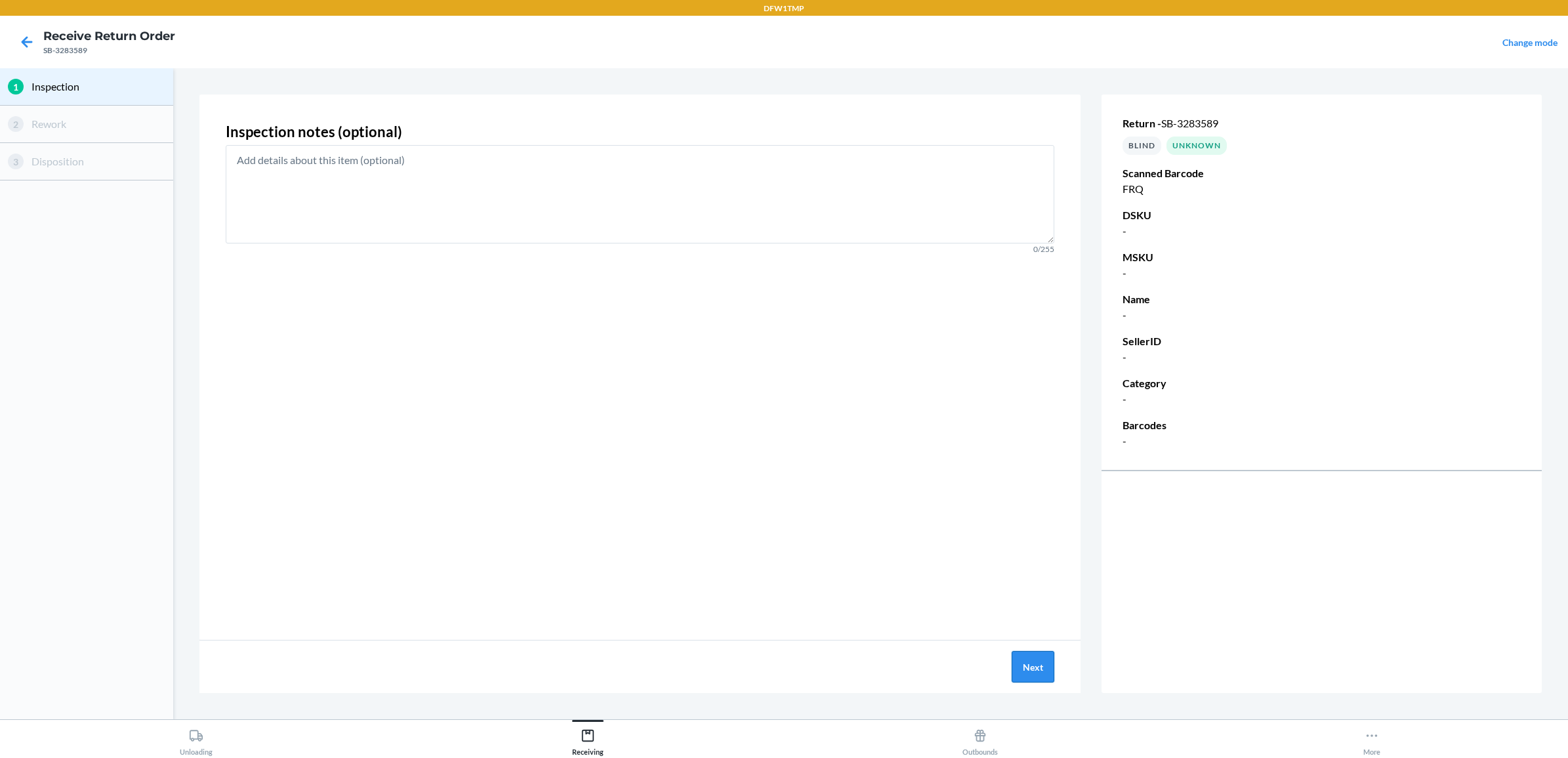
click at [1024, 661] on button "Next" at bounding box center [1032, 666] width 43 height 32
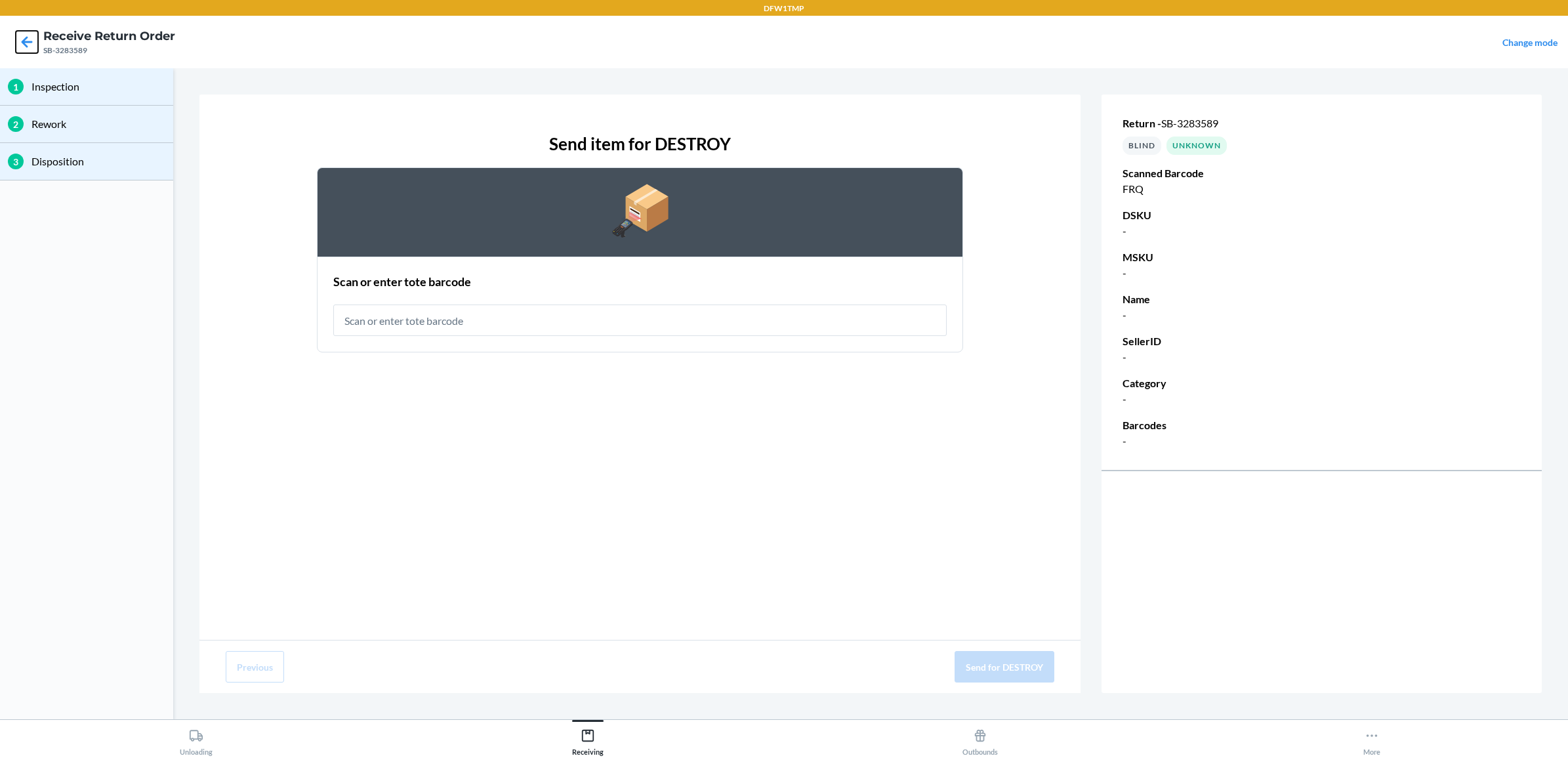
click at [29, 33] on icon at bounding box center [27, 42] width 22 height 22
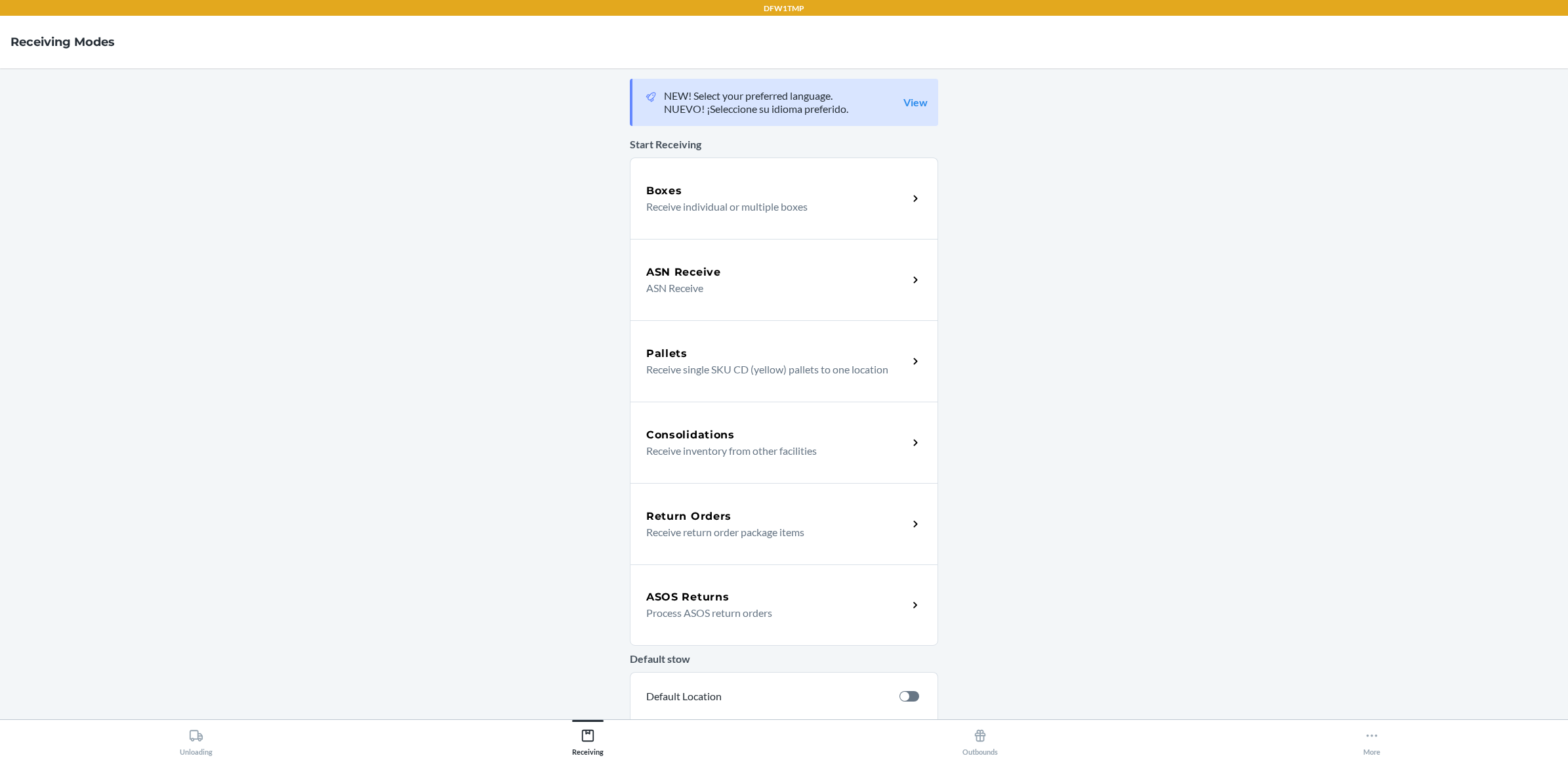
click at [725, 509] on div "Return Orders" at bounding box center [777, 516] width 261 height 15
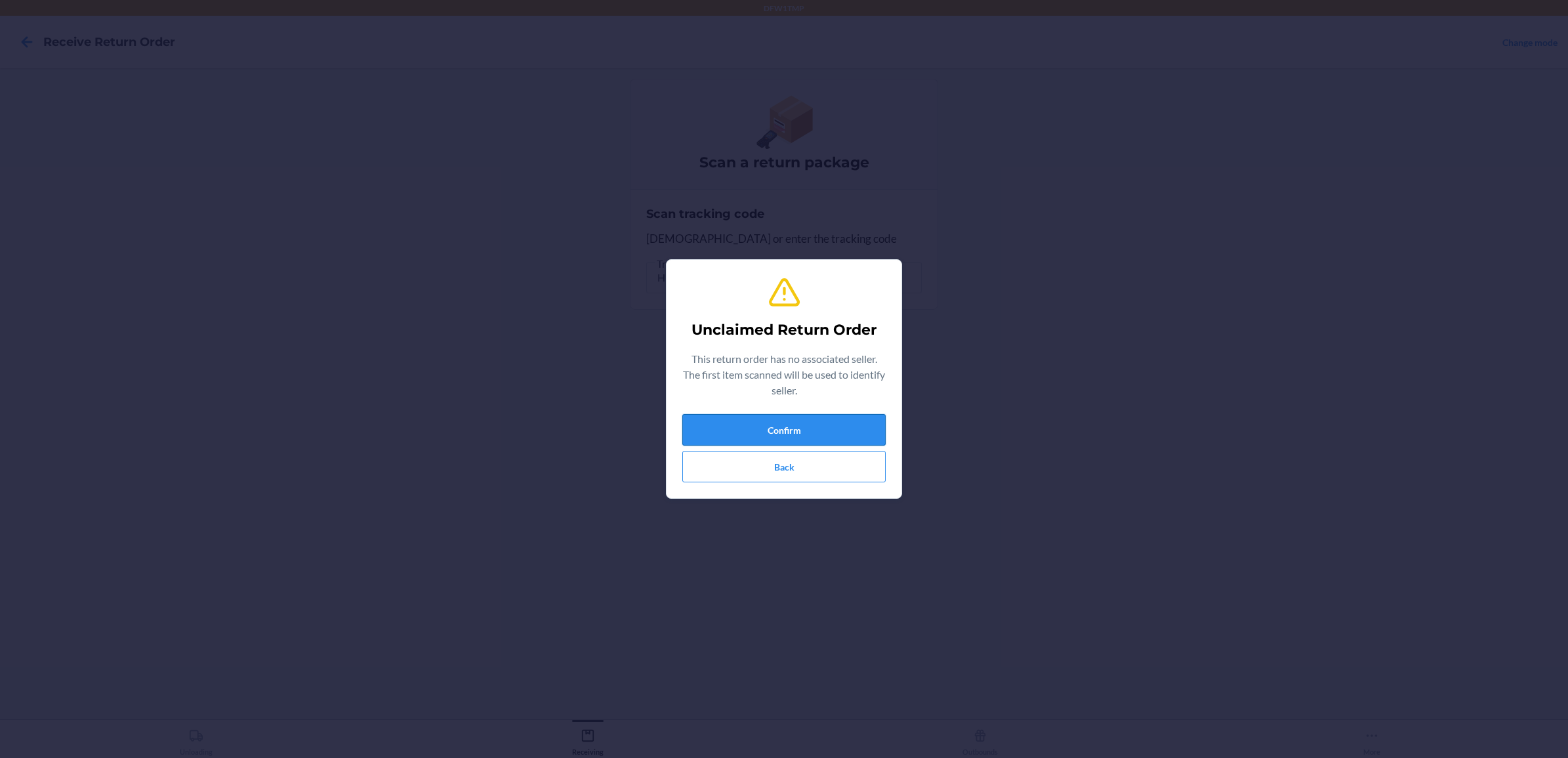
click at [835, 428] on button "Confirm" at bounding box center [784, 430] width 203 height 32
